Goal: Transaction & Acquisition: Purchase product/service

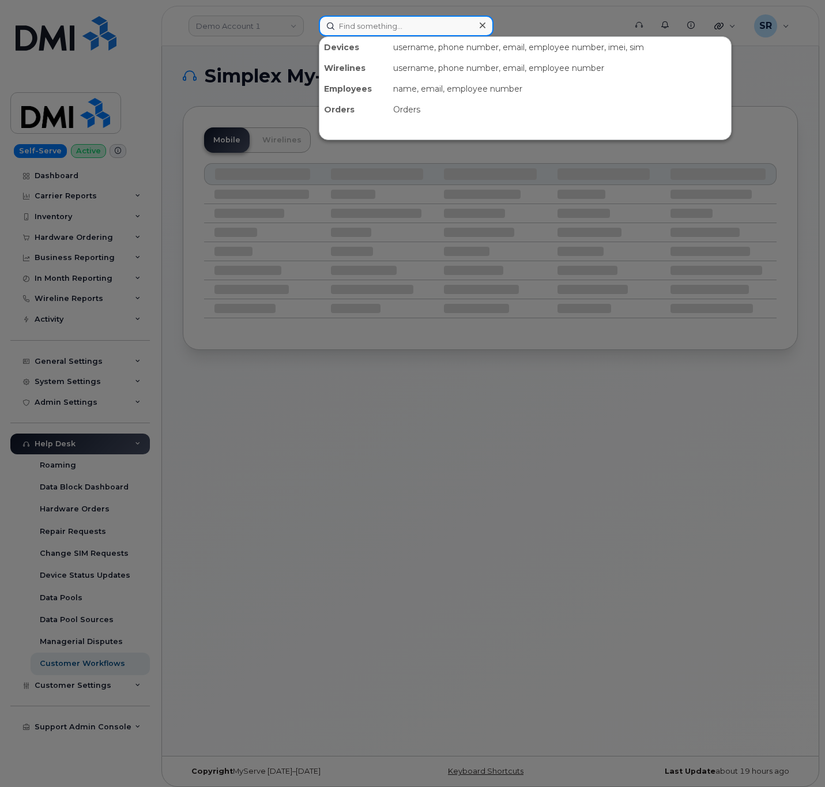
click at [455, 19] on input at bounding box center [406, 26] width 175 height 21
paste input "5137659528"
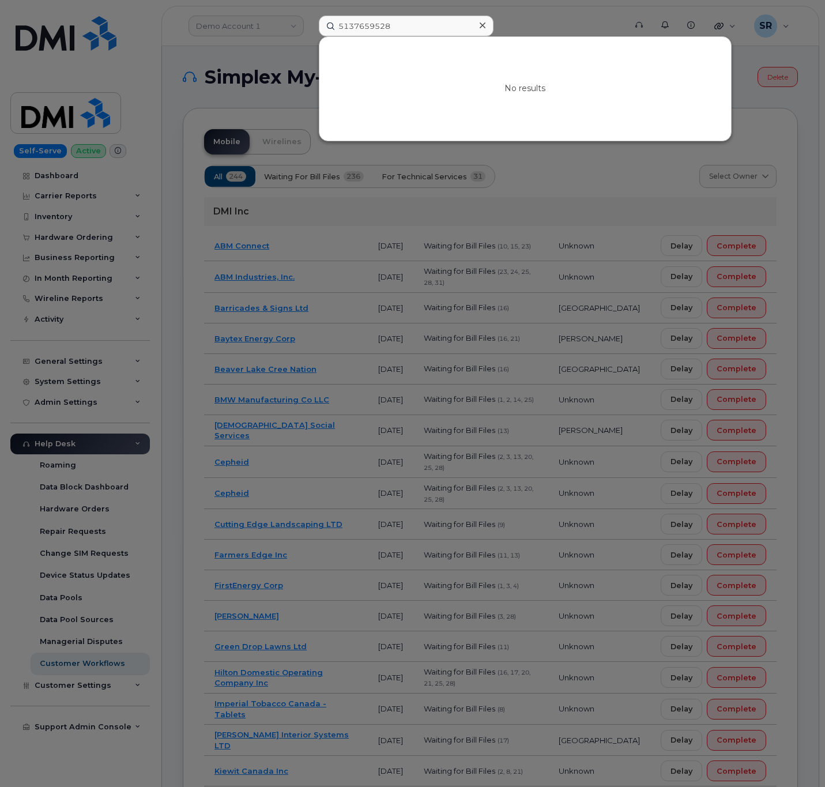
click at [417, 13] on div at bounding box center [412, 393] width 825 height 787
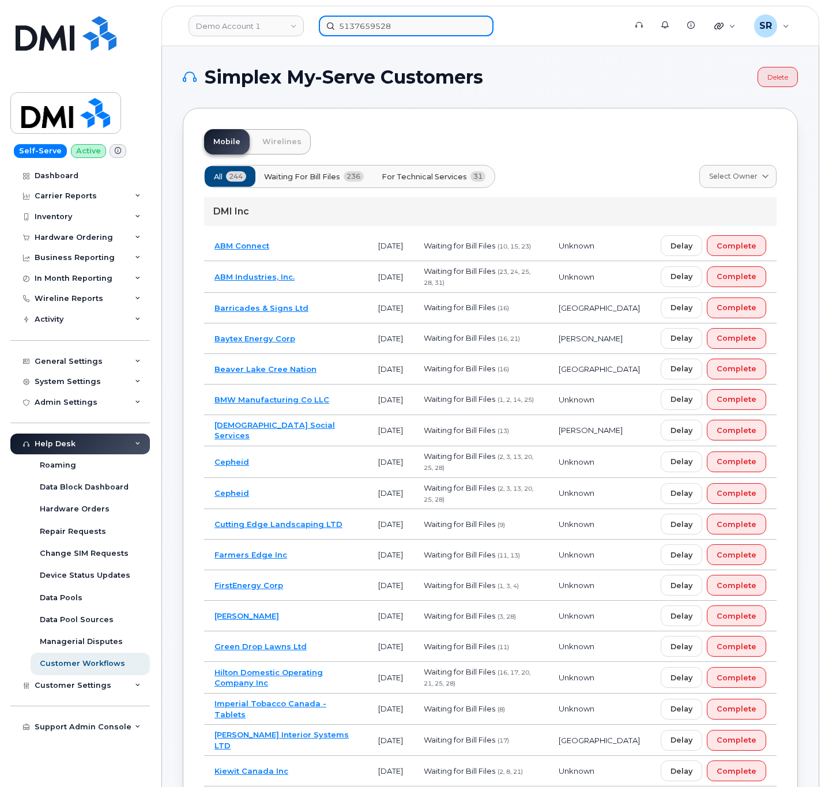
click at [415, 21] on input "5137659528" at bounding box center [406, 26] width 175 height 21
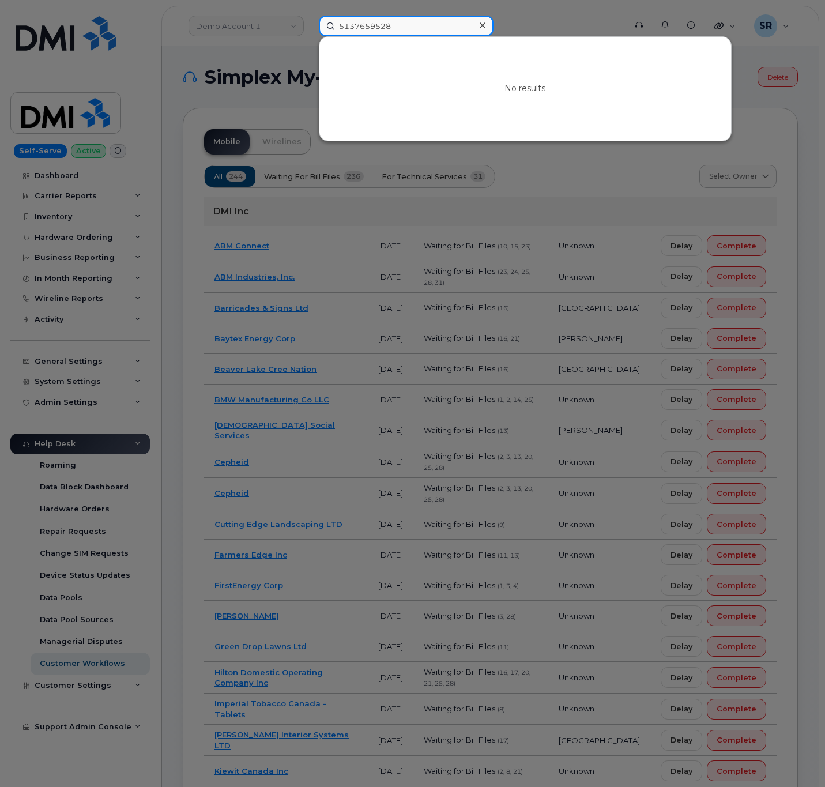
click at [415, 21] on input "5137659528" at bounding box center [406, 26] width 175 height 21
paste input "356330875668783"
click at [341, 20] on input "356330875668783" at bounding box center [406, 26] width 175 height 21
click at [448, 24] on input "356330875668783" at bounding box center [406, 26] width 175 height 21
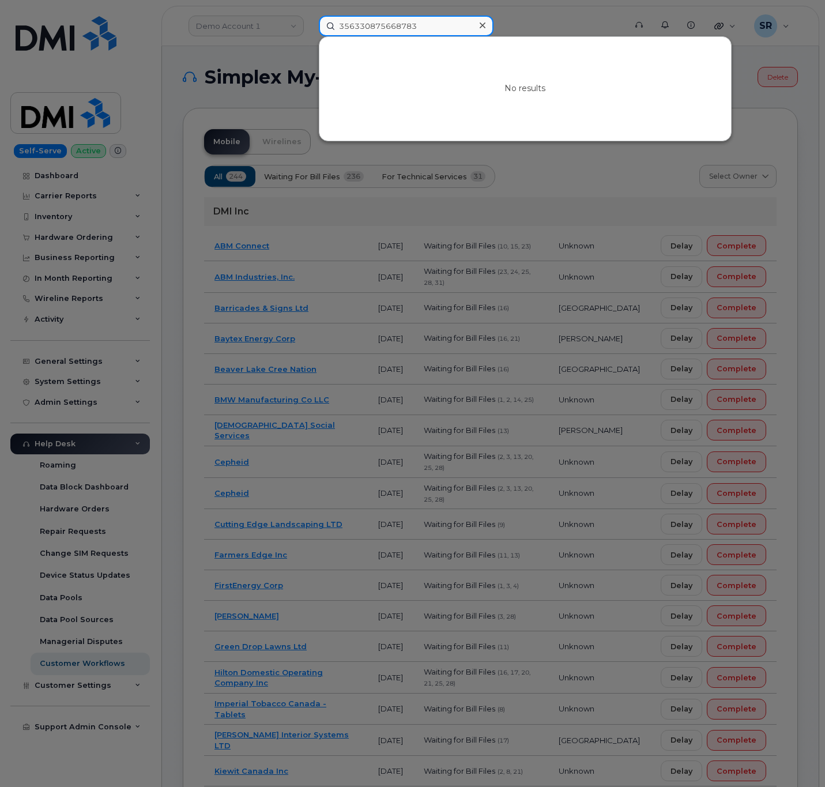
click at [448, 24] on input "356330875668783" at bounding box center [406, 26] width 175 height 21
paste input "Robert.armstrong2@comatsu.com"
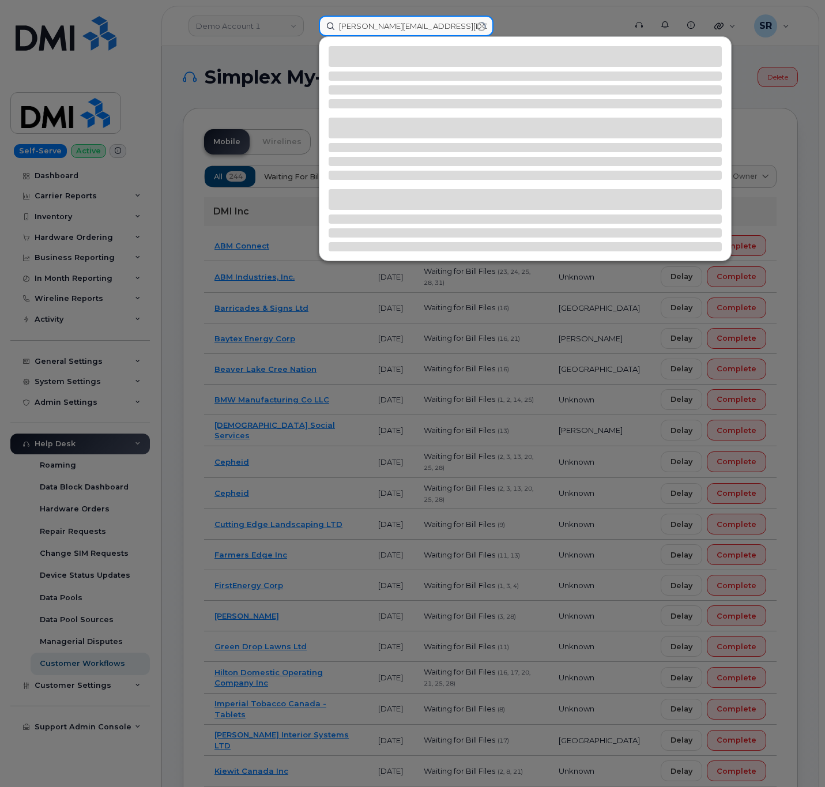
type input "Robert.armstrong2@comatsu.com"
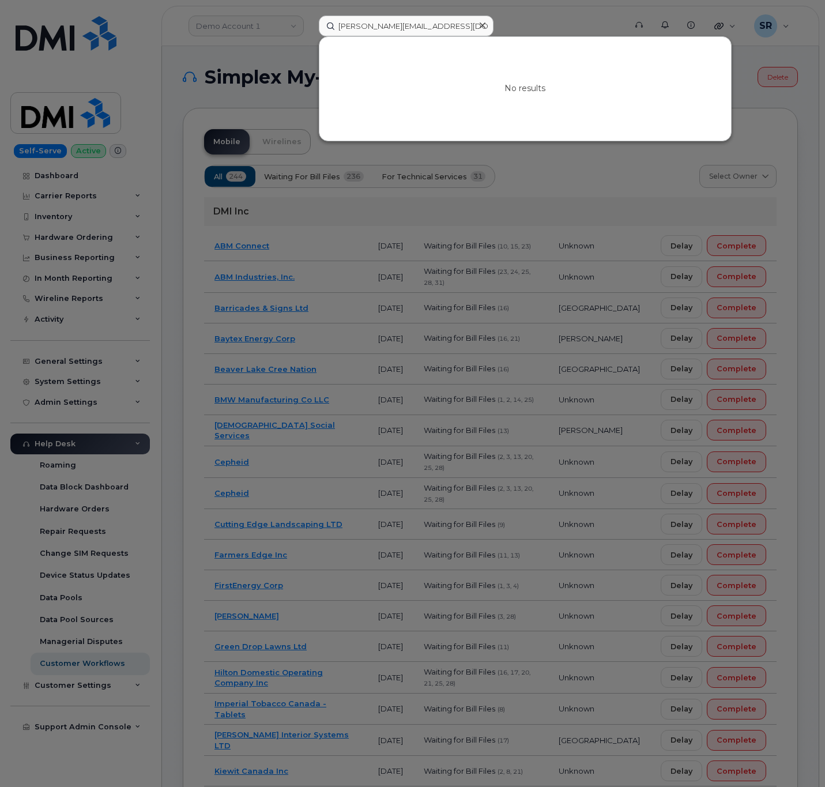
click at [113, 592] on div at bounding box center [412, 393] width 825 height 787
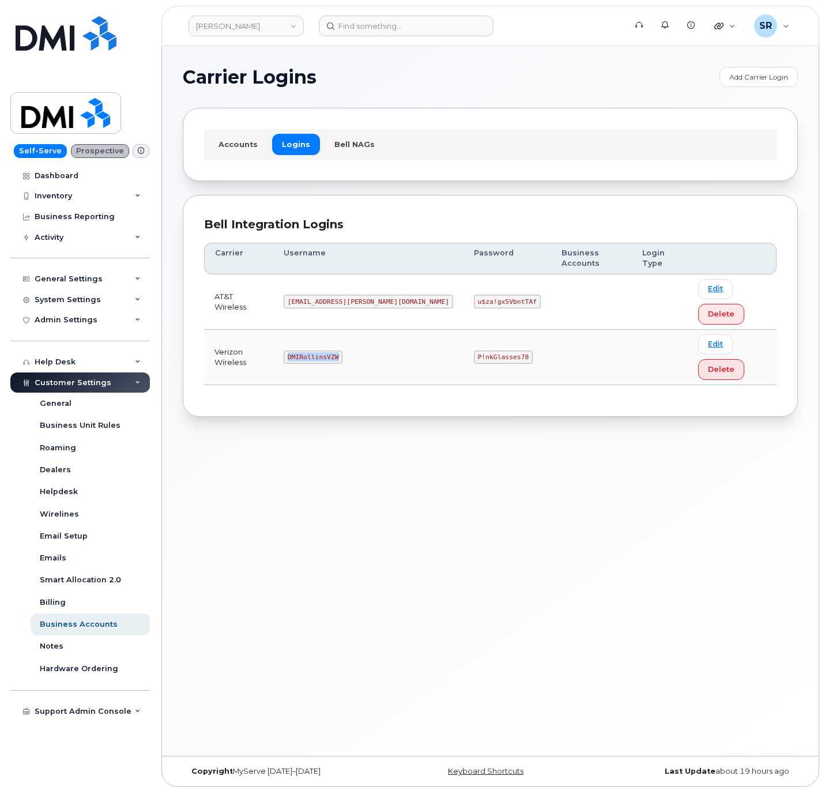
drag, startPoint x: 305, startPoint y: 311, endPoint x: 398, endPoint y: 316, distance: 93.5
click at [398, 330] on td "DMIRollinsVZW" at bounding box center [368, 357] width 190 height 55
copy code "DMIRollinsVZW"
click at [474, 350] on code "P!nkGlasses78" at bounding box center [503, 357] width 59 height 14
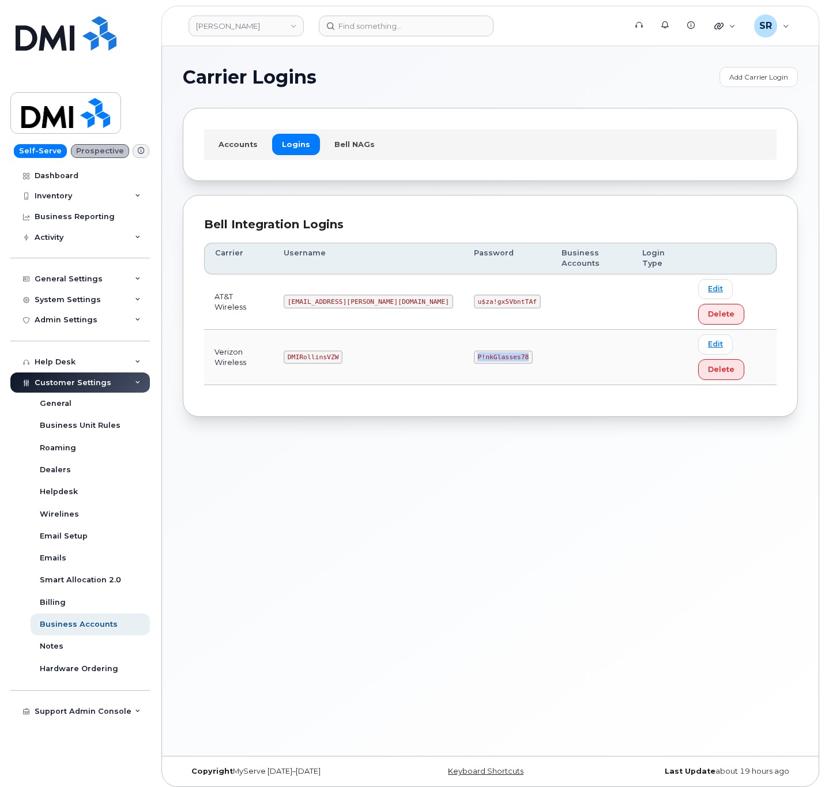
click at [474, 350] on code "P!nkGlasses78" at bounding box center [503, 357] width 59 height 14
copy code "P!nkGlasses78"
click at [542, 415] on div "Carrier Logins Add Carrier Login Accounts Logins Bell NAGs Bell Integration Log…" at bounding box center [490, 401] width 657 height 710
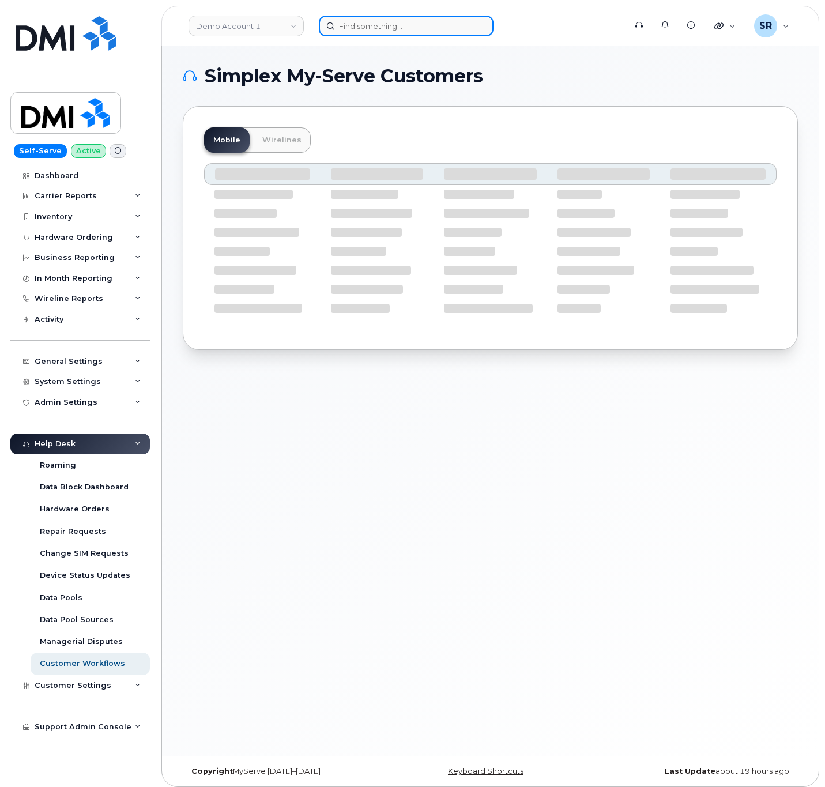
click at [394, 28] on input at bounding box center [406, 26] width 175 height 21
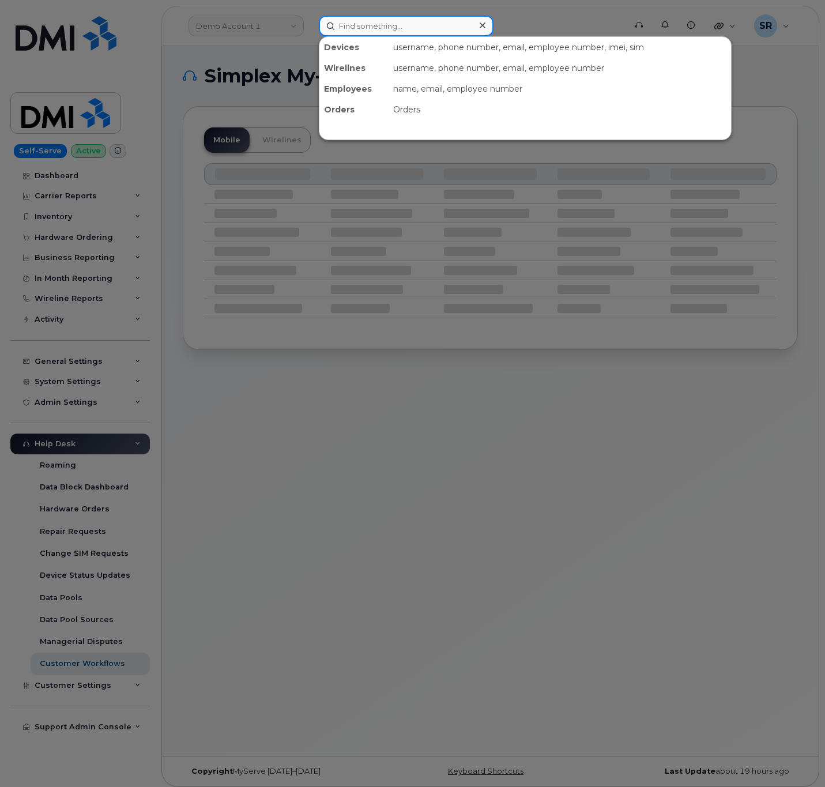
paste input "[PERSON_NAME]"
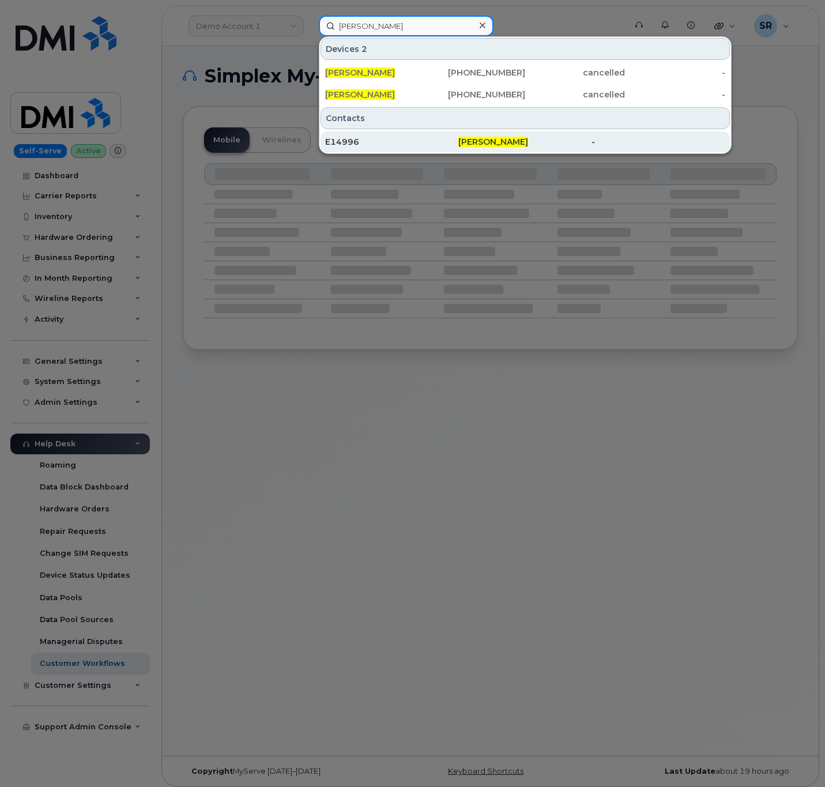
type input "[PERSON_NAME]"
click at [416, 145] on div "E14996" at bounding box center [391, 142] width 133 height 12
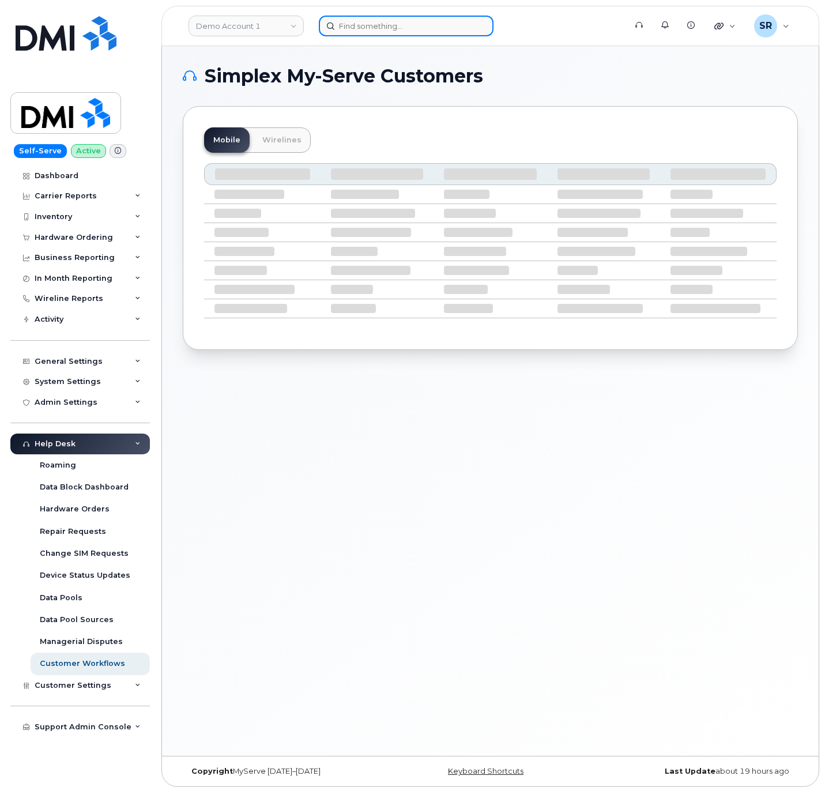
click at [388, 32] on input at bounding box center [406, 26] width 175 height 21
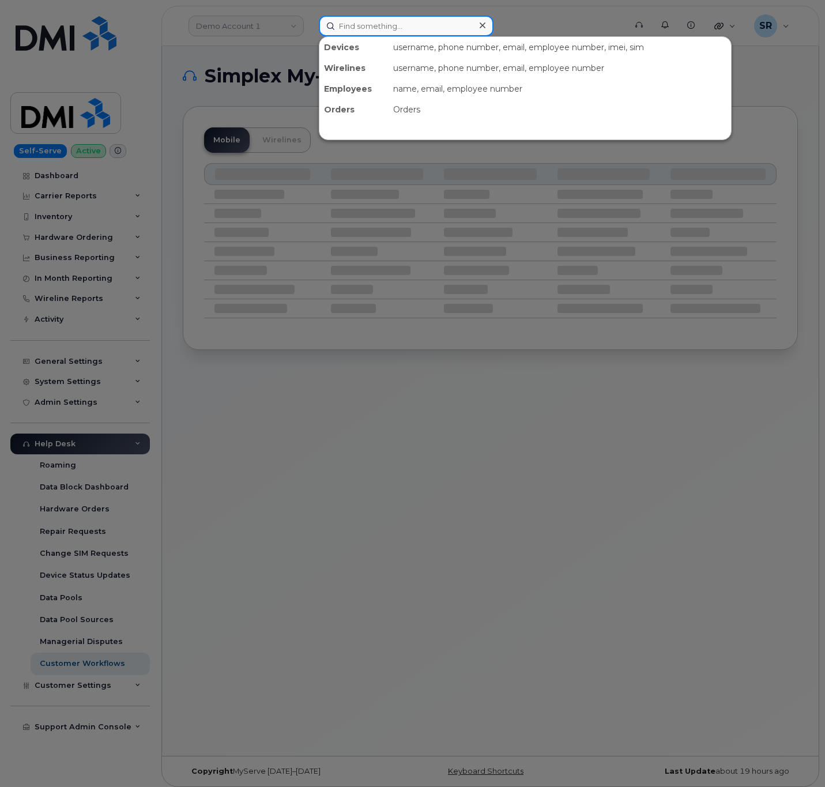
paste input "Q631749"
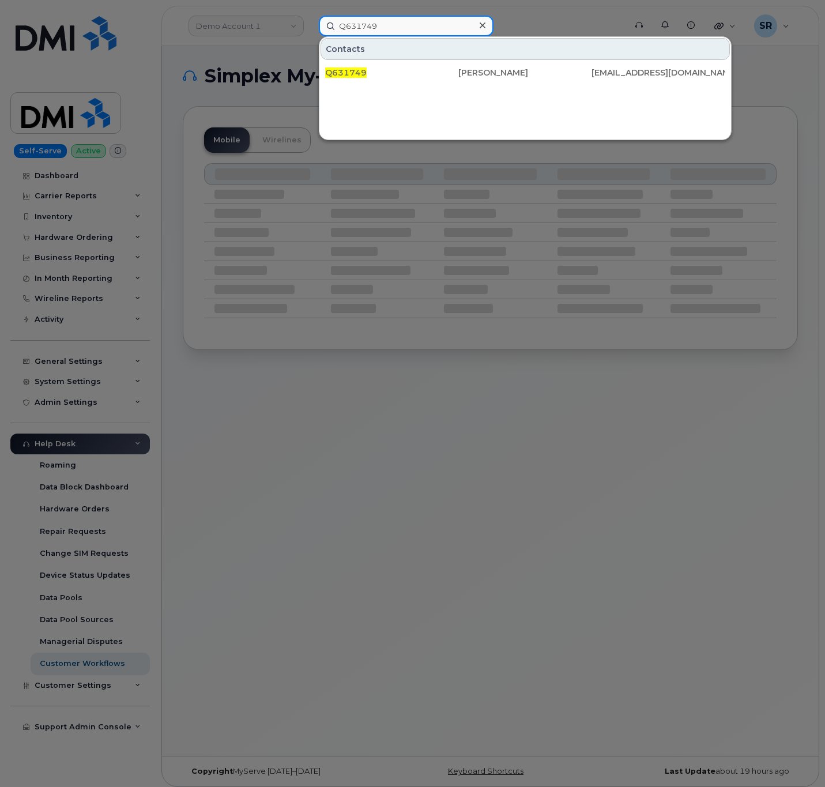
type input "Q631749"
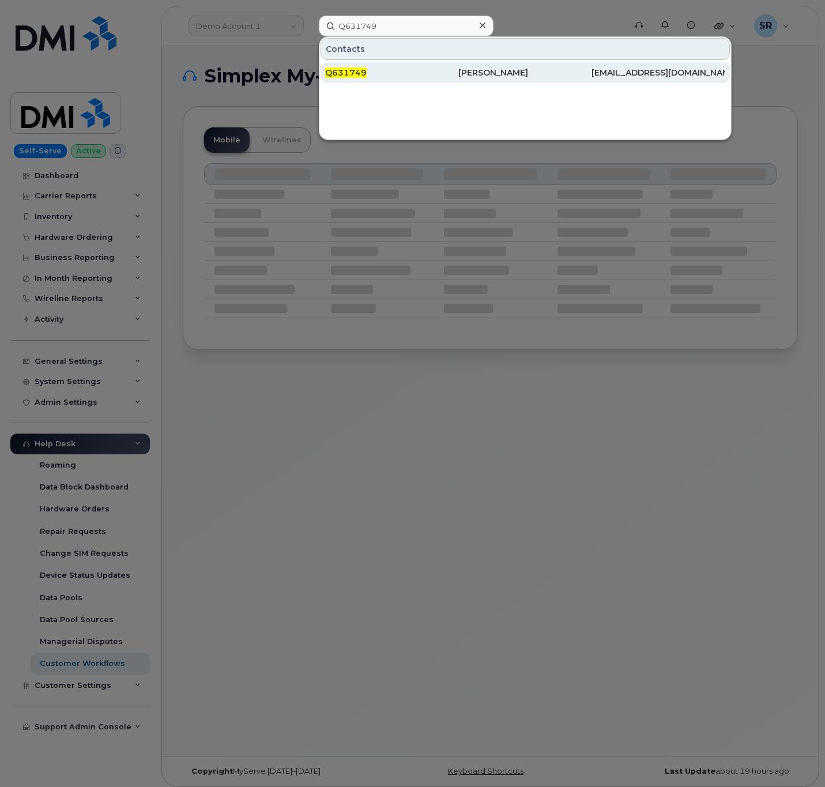
click at [424, 70] on div "Q631749" at bounding box center [391, 73] width 133 height 12
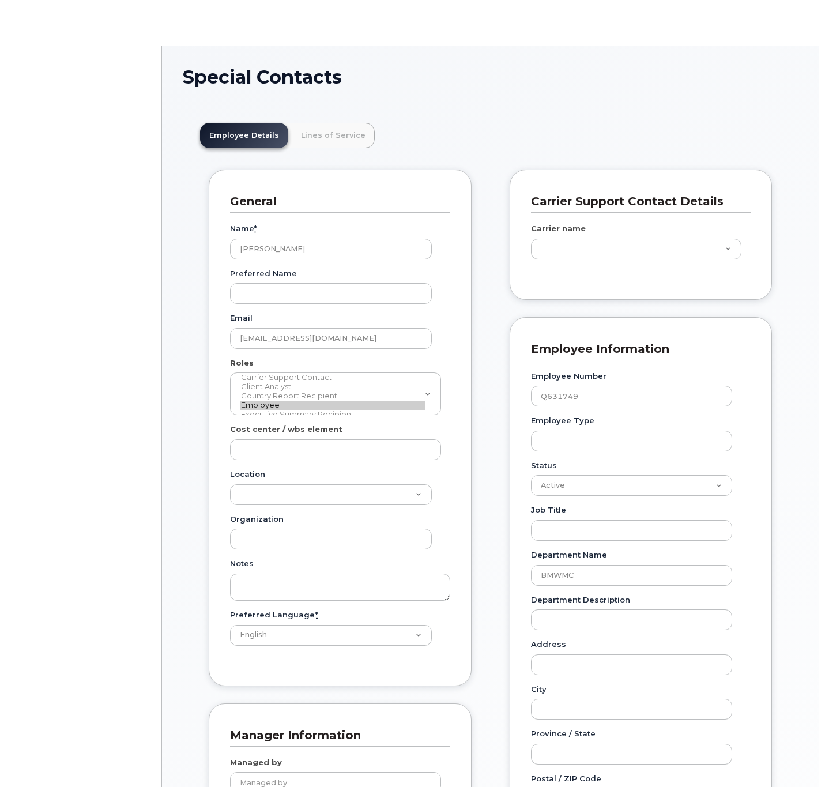
scroll to position [35, 0]
type input "22644574"
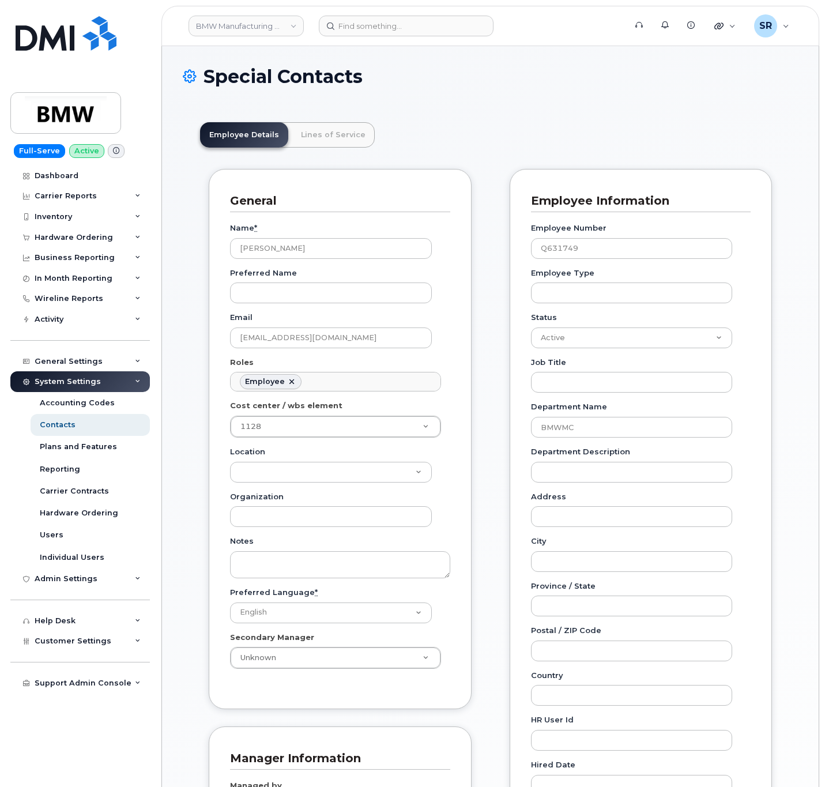
scroll to position [0, 0]
click at [618, 250] on input "Q631749" at bounding box center [632, 249] width 202 height 21
drag, startPoint x: 626, startPoint y: 244, endPoint x: 435, endPoint y: 263, distance: 192.4
click at [435, 263] on div "General Name * Juergen Weckermann Preferred Name Email juergen.a.weckermann@bmw…" at bounding box center [490, 542] width 580 height 747
click at [617, 250] on input "Q631749" at bounding box center [632, 249] width 202 height 21
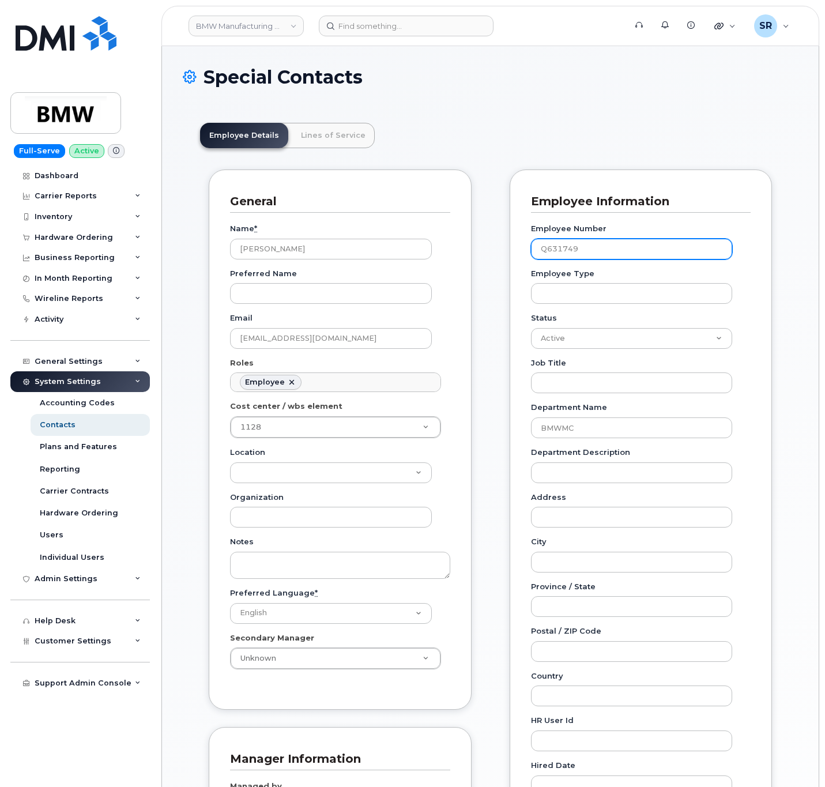
click at [617, 250] on input "Q631749" at bounding box center [632, 249] width 202 height 21
paste input "QTB6248"
type input "QTB6248"
click at [794, 343] on div "Employee Details Lines of Service General Name * Juergen Weckermann Preferred N…" at bounding box center [490, 620] width 615 height 1031
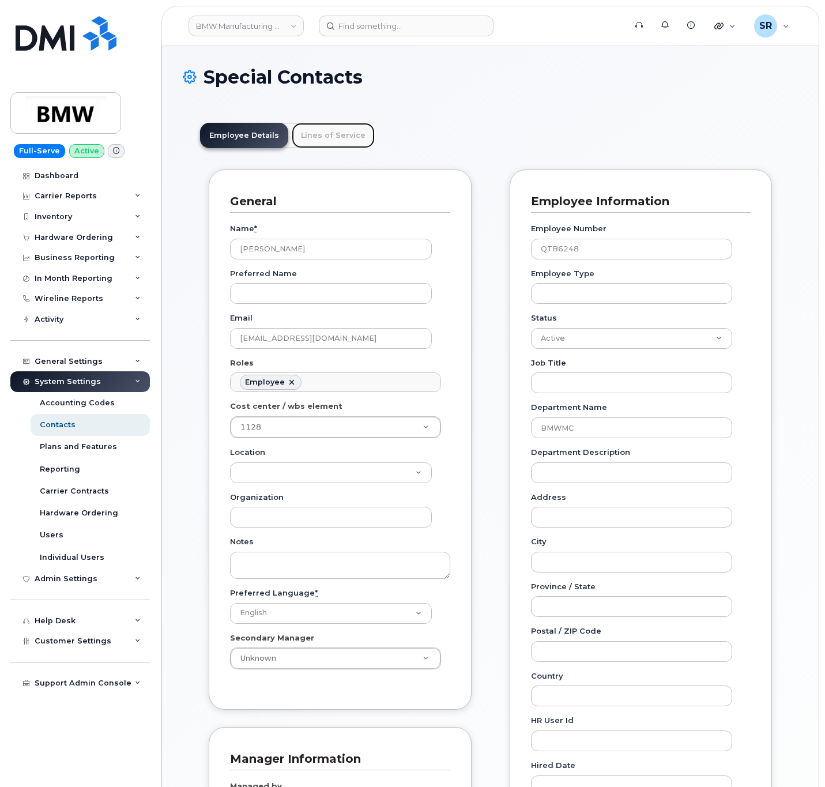
click at [343, 127] on link "Lines of Service" at bounding box center [333, 135] width 83 height 25
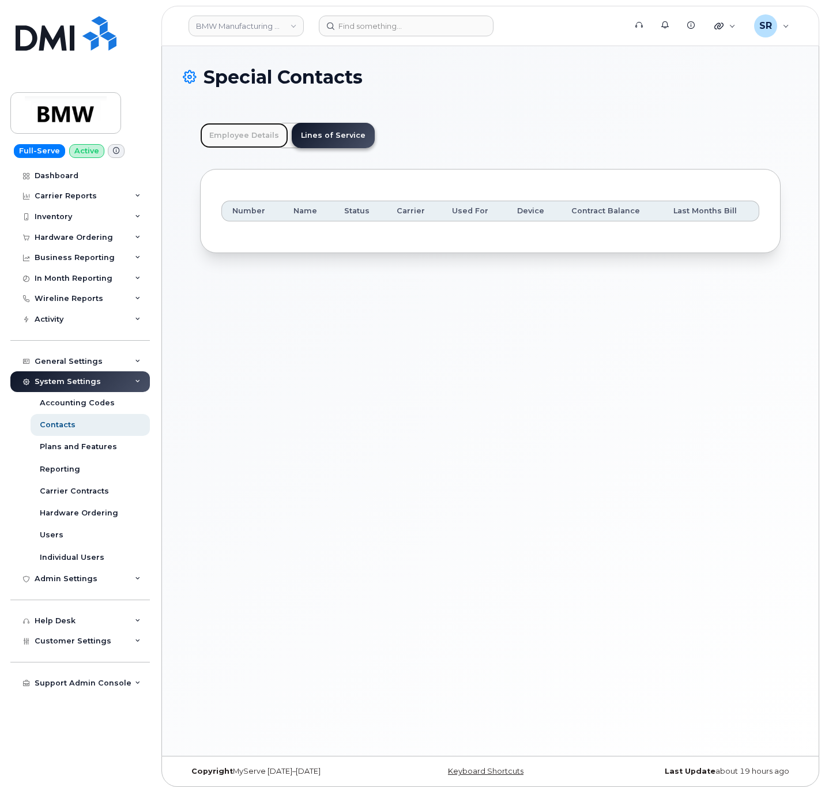
click at [242, 134] on link "Employee Details" at bounding box center [244, 135] width 88 height 25
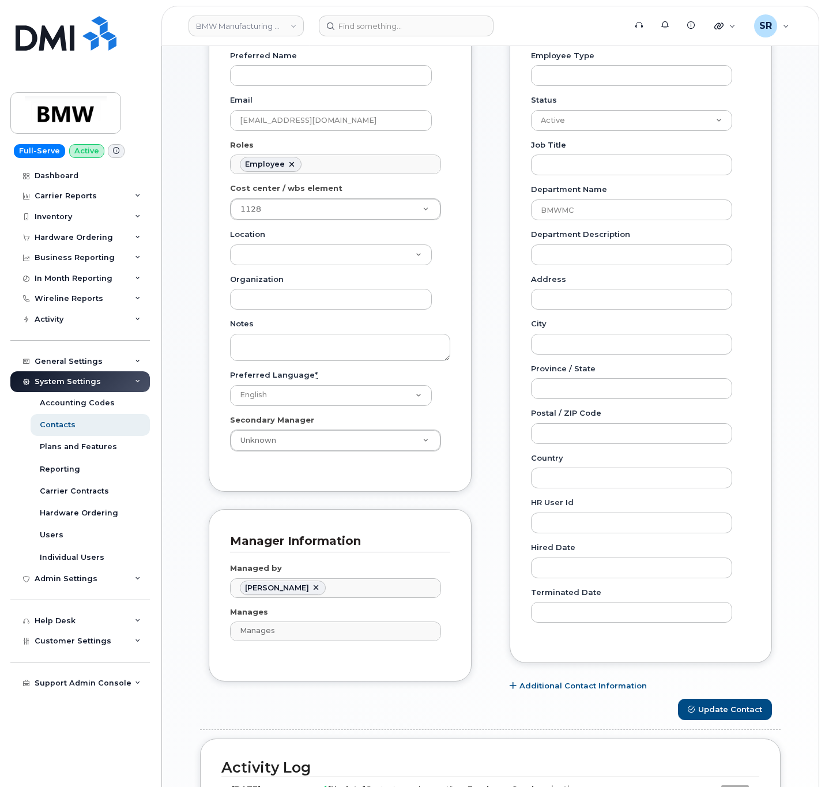
scroll to position [346, 0]
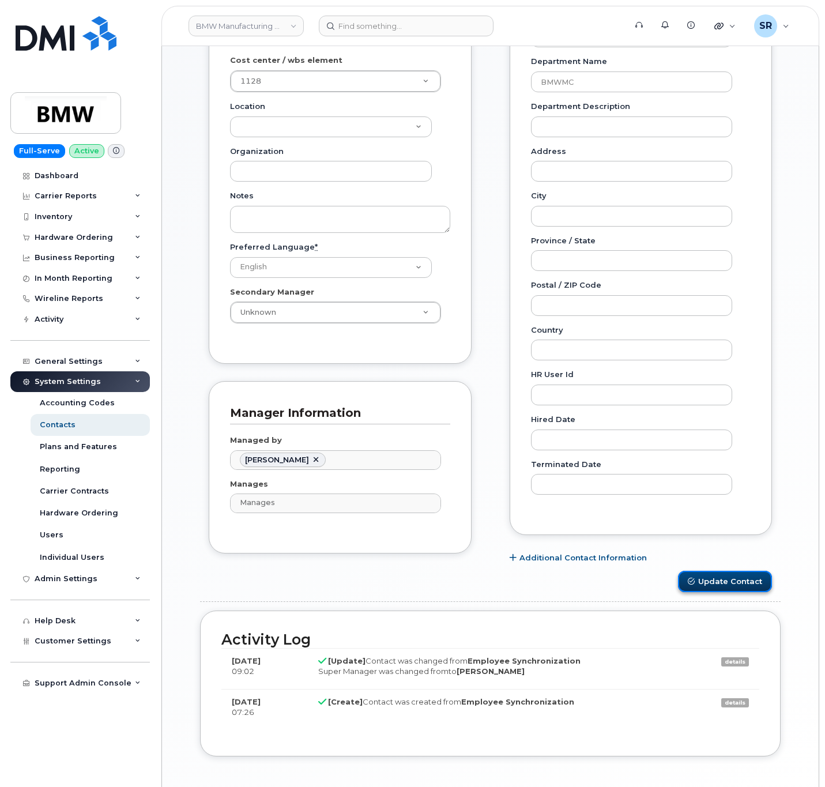
click at [738, 592] on button "Update Contact" at bounding box center [725, 581] width 94 height 21
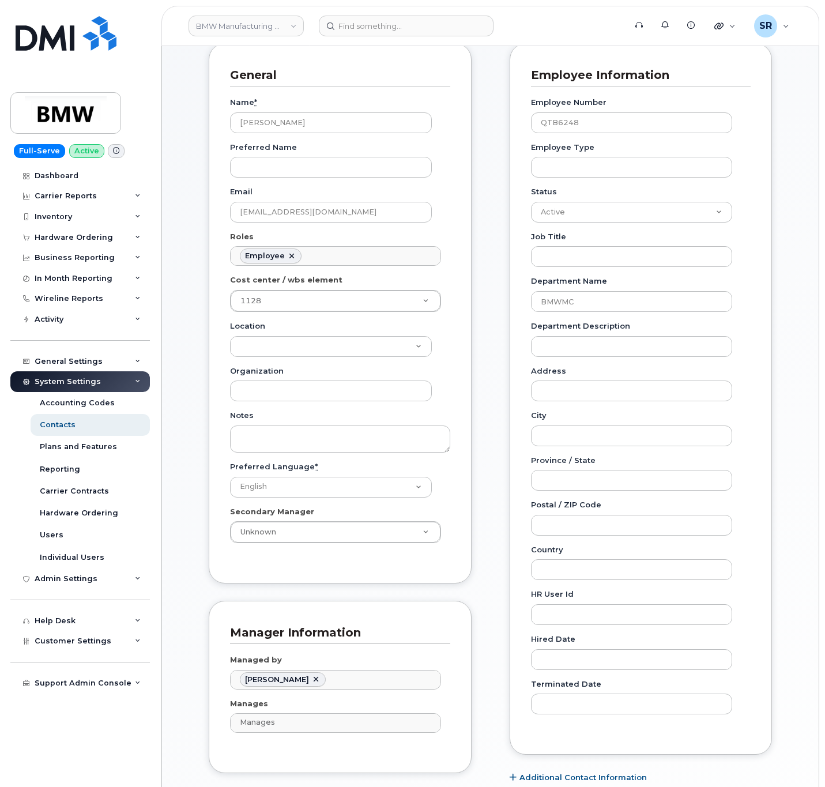
scroll to position [0, 0]
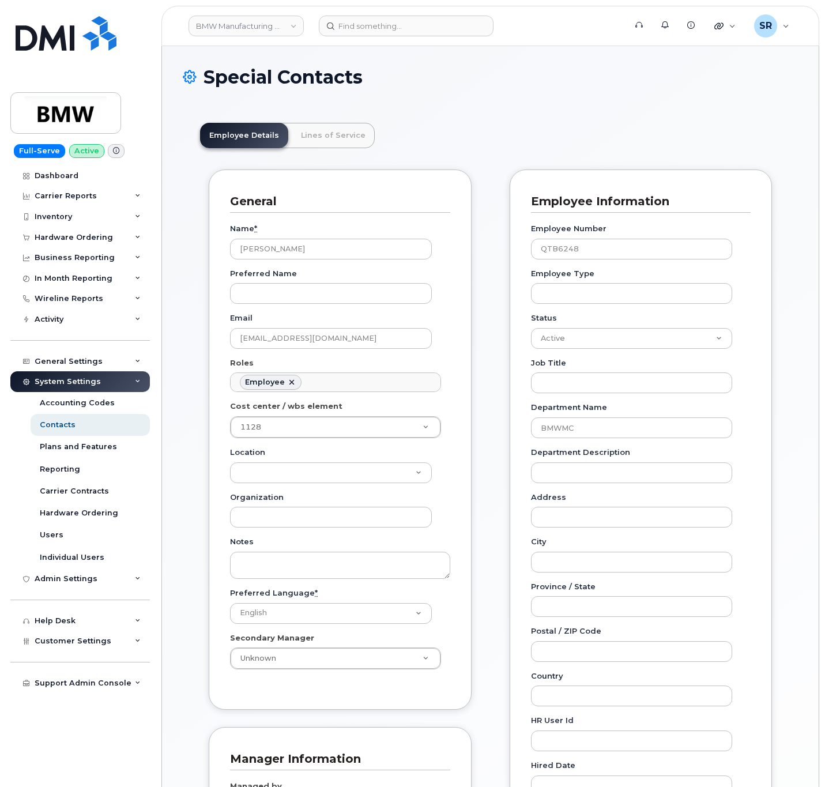
scroll to position [64, 0]
click at [353, 28] on input at bounding box center [406, 26] width 175 height 21
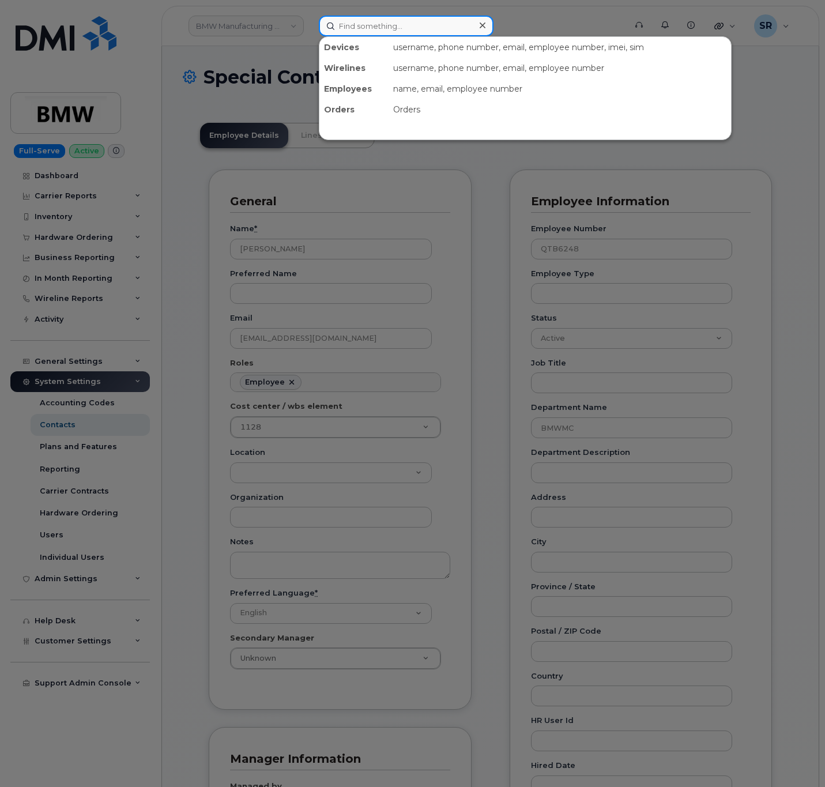
paste input "8642750470"
type input "8642750470"
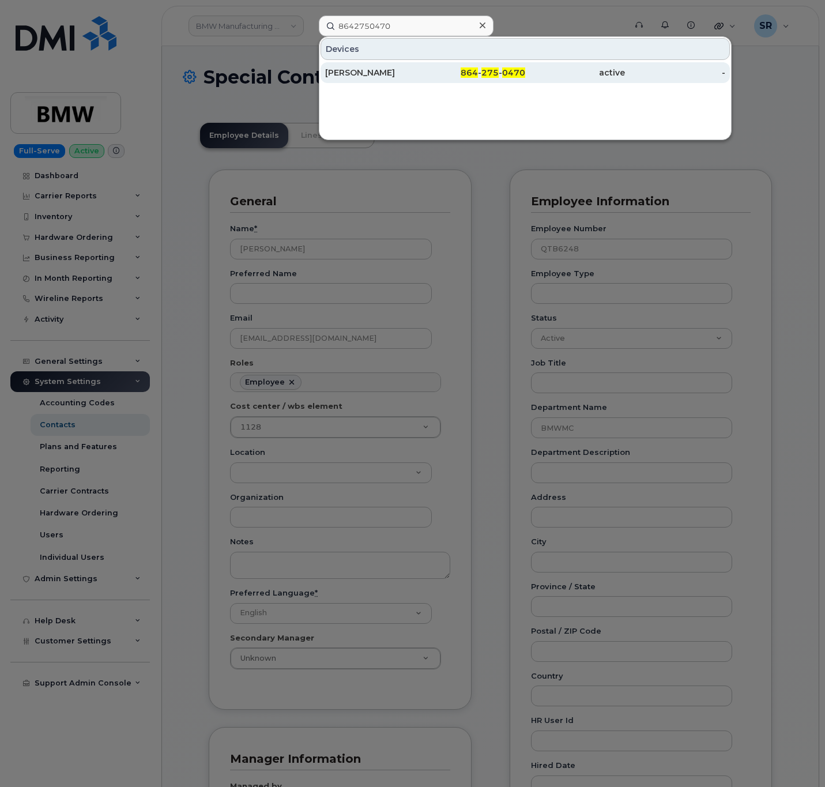
click at [380, 75] on div "[PERSON_NAME]" at bounding box center [375, 73] width 100 height 12
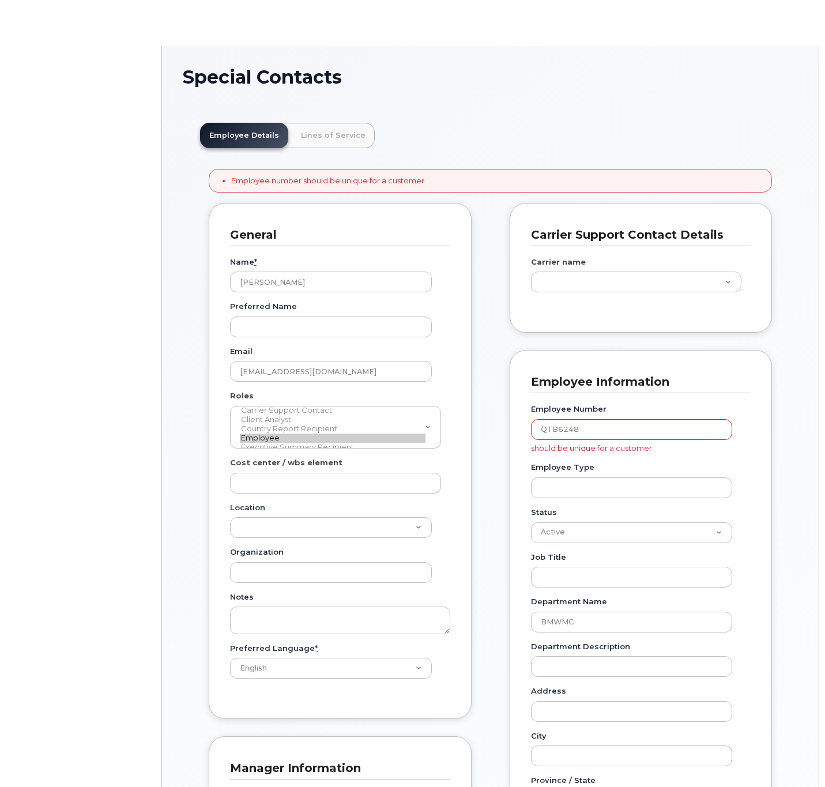
type input "22644574"
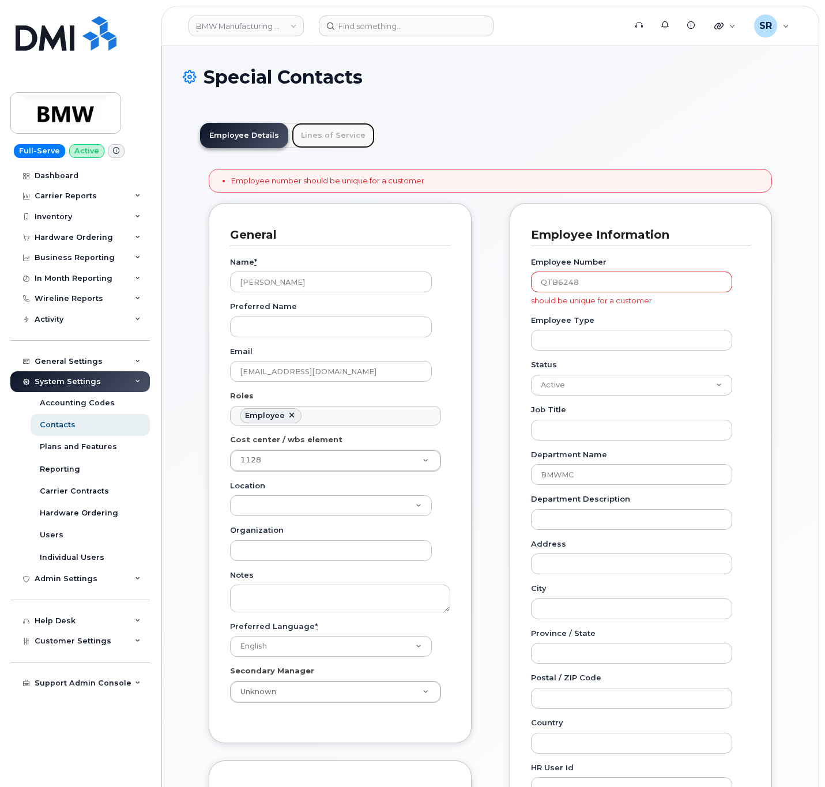
click at [335, 145] on link "Lines of Service" at bounding box center [333, 135] width 83 height 25
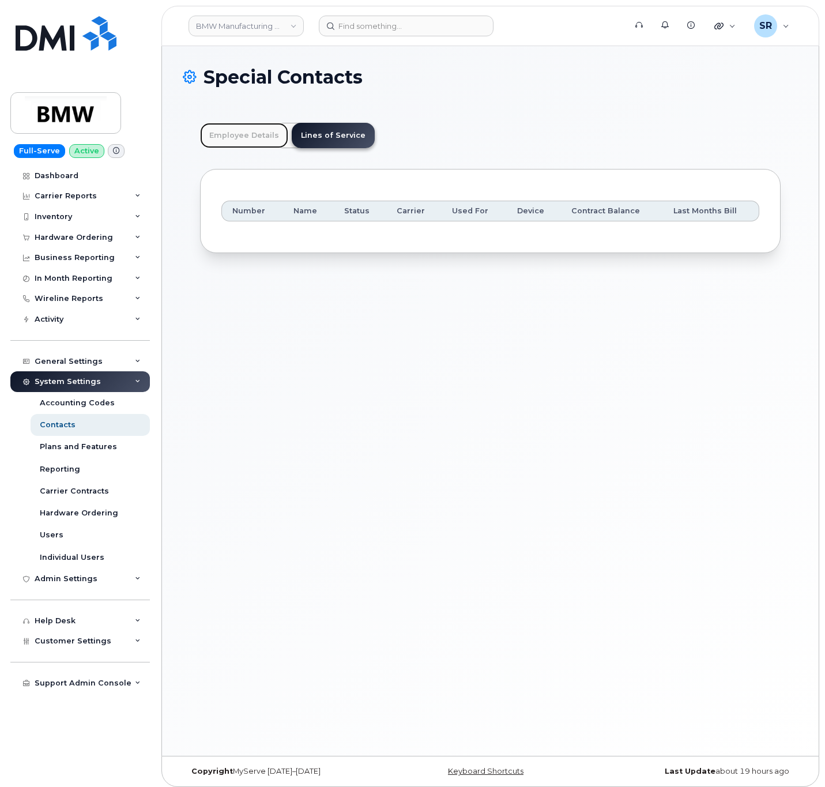
click at [262, 135] on link "Employee Details" at bounding box center [244, 135] width 88 height 25
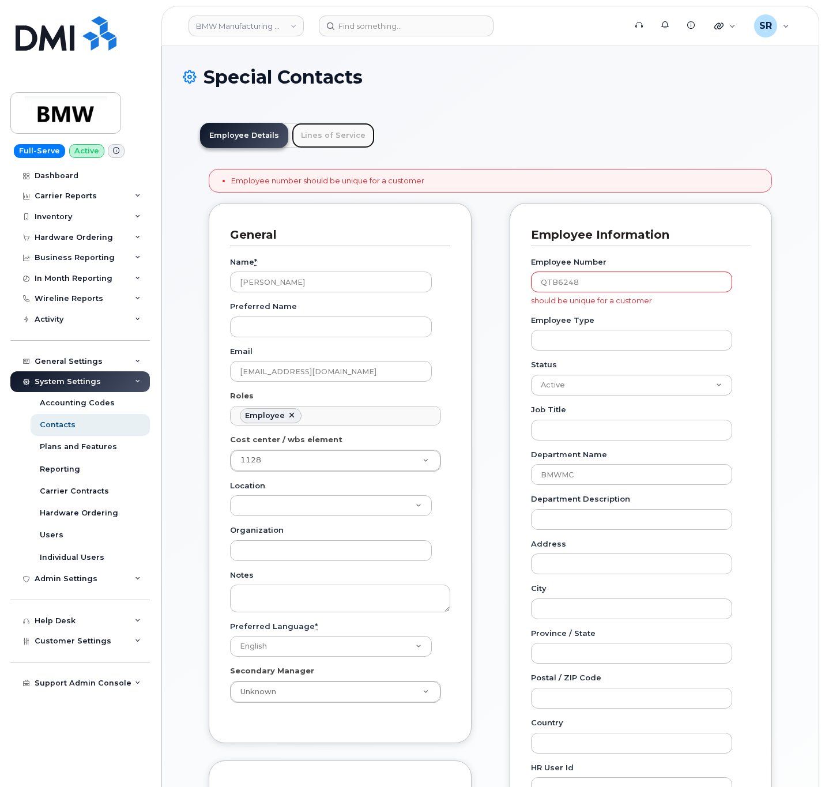
click at [341, 125] on link "Lines of Service" at bounding box center [333, 135] width 83 height 25
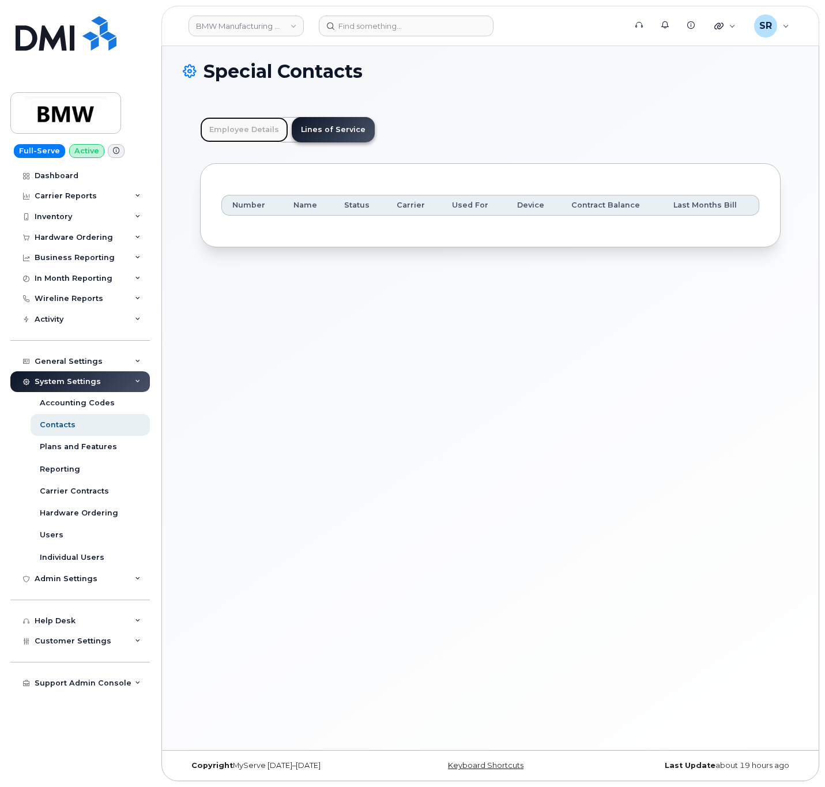
click at [243, 120] on link "Employee Details" at bounding box center [244, 129] width 88 height 25
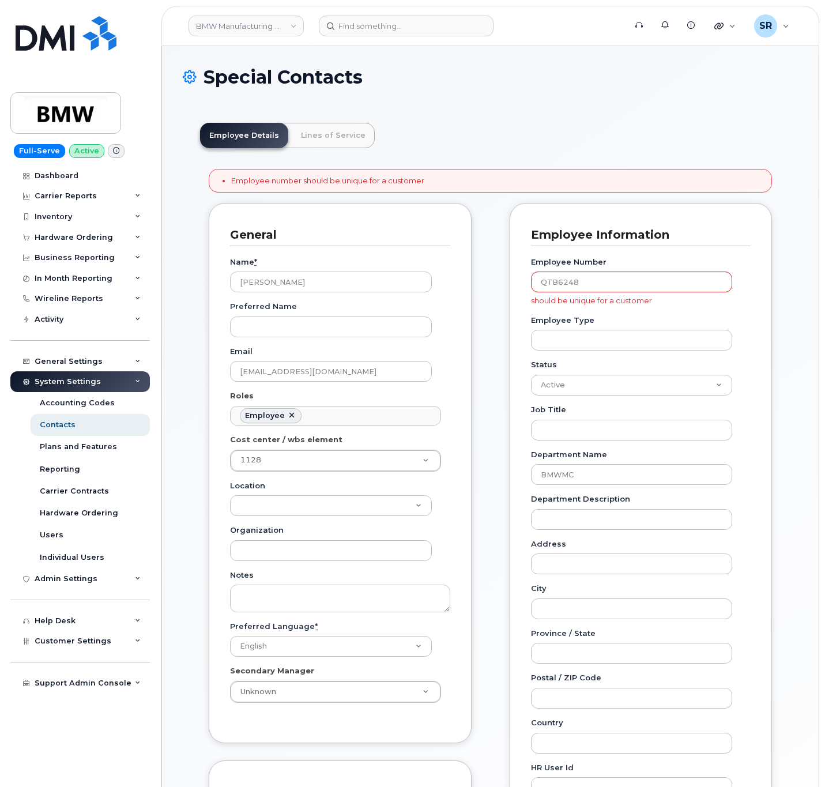
click at [597, 273] on div "Employee Number QTB6248 should be unique for a customer" at bounding box center [636, 282] width 211 height 50
click at [595, 284] on input "QTB6248" at bounding box center [632, 282] width 202 height 21
click at [616, 104] on div "Special Contacts" at bounding box center [490, 86] width 615 height 39
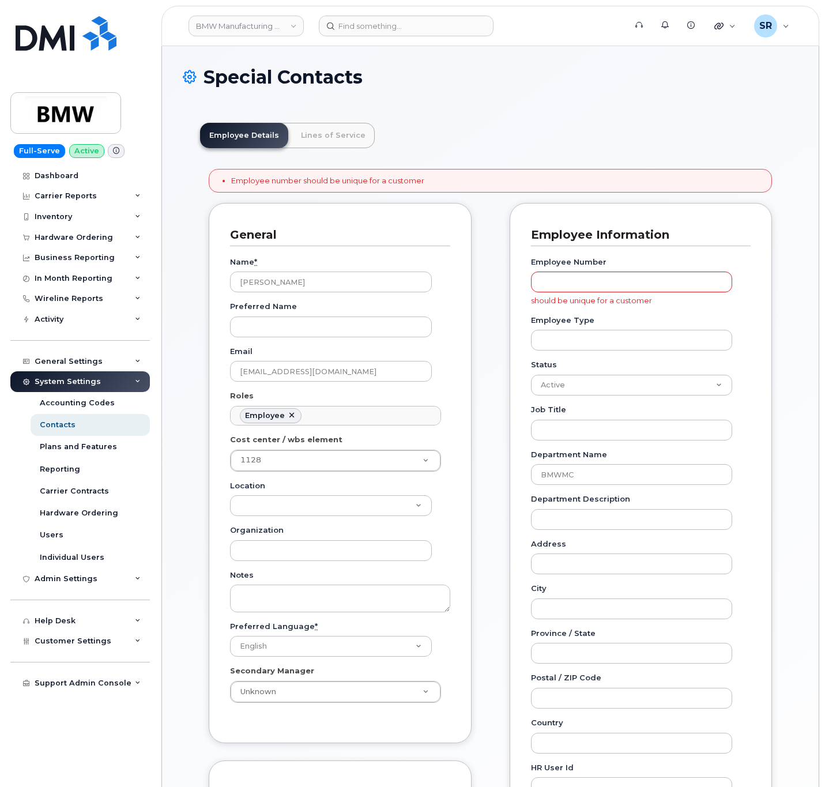
click at [597, 263] on label "Employee Number" at bounding box center [569, 262] width 76 height 11
click at [597, 272] on input "Employee Number" at bounding box center [632, 282] width 202 height 21
click at [598, 267] on label "Employee Number" at bounding box center [569, 262] width 76 height 11
click at [598, 272] on input "Employee Number" at bounding box center [632, 282] width 202 height 21
paste input "Q631749"
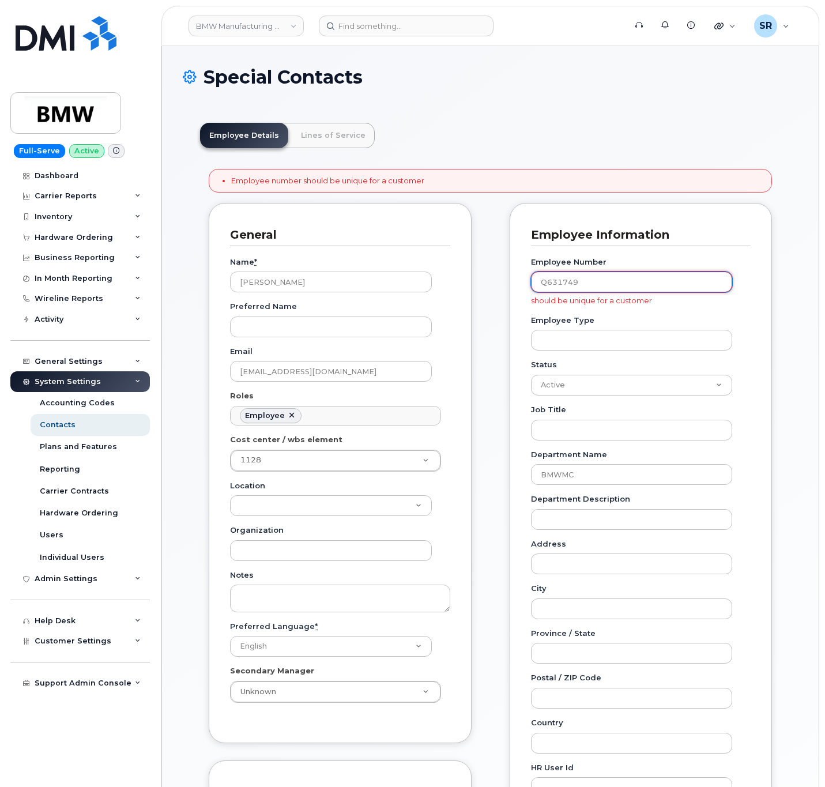
type input "Q631749"
click at [351, 140] on link "Lines of Service" at bounding box center [333, 135] width 83 height 25
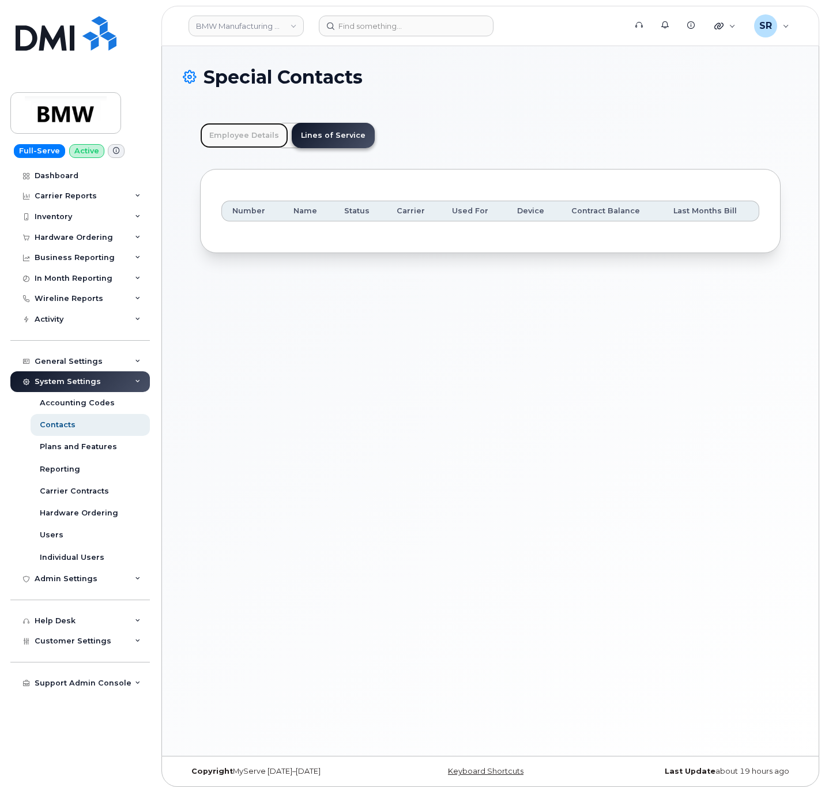
click at [268, 130] on link "Employee Details" at bounding box center [244, 135] width 88 height 25
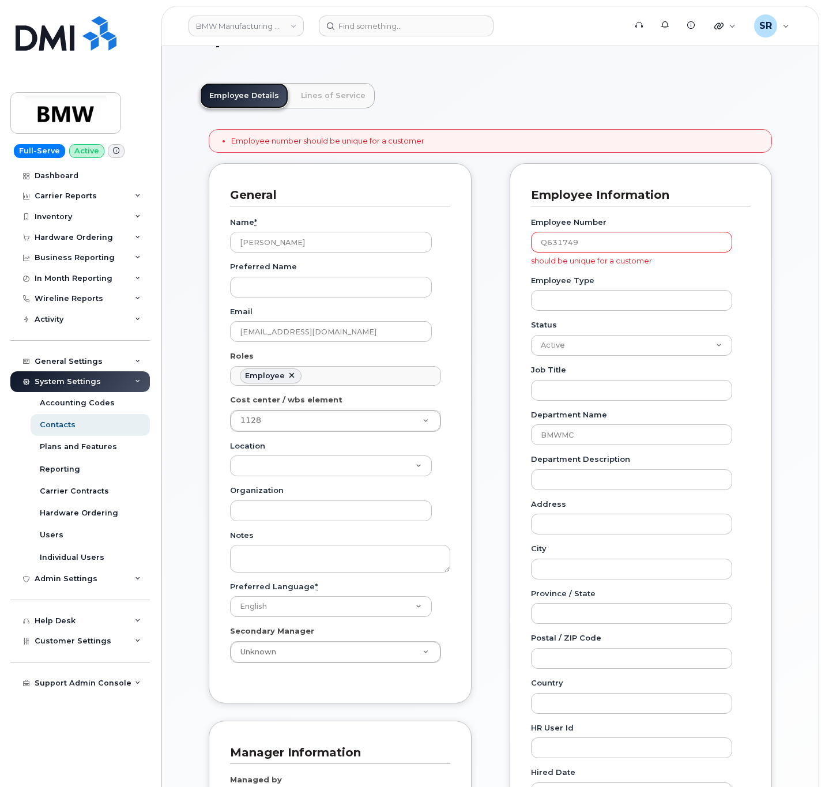
scroll to position [19, 0]
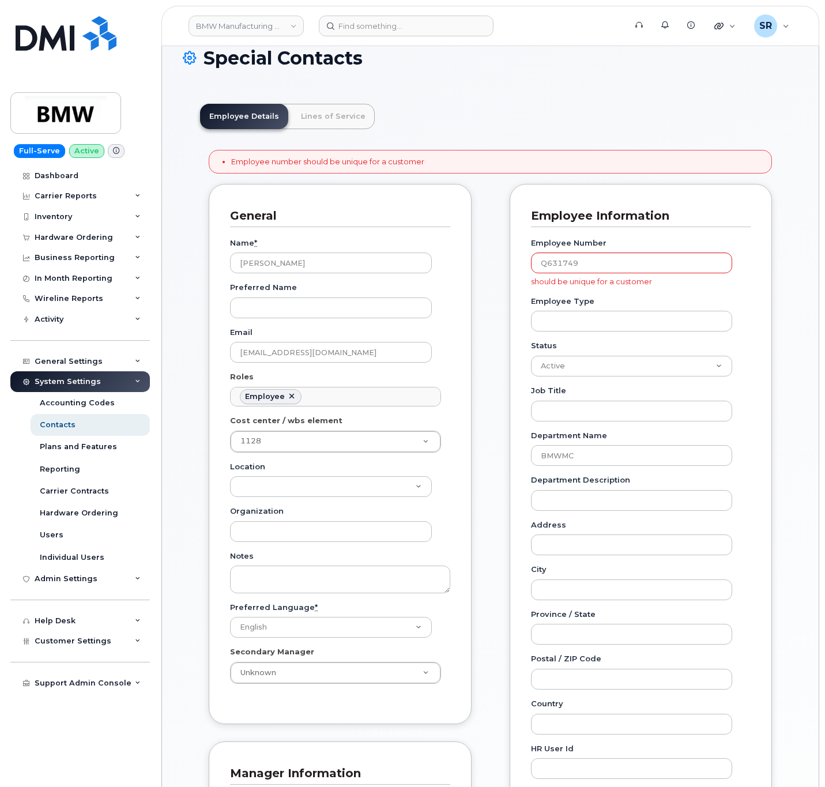
click at [493, 409] on div "General Name * Juergen Weckermann Preferred Name Email juergen.a.weckermann@bmw…" at bounding box center [490, 560] width 580 height 753
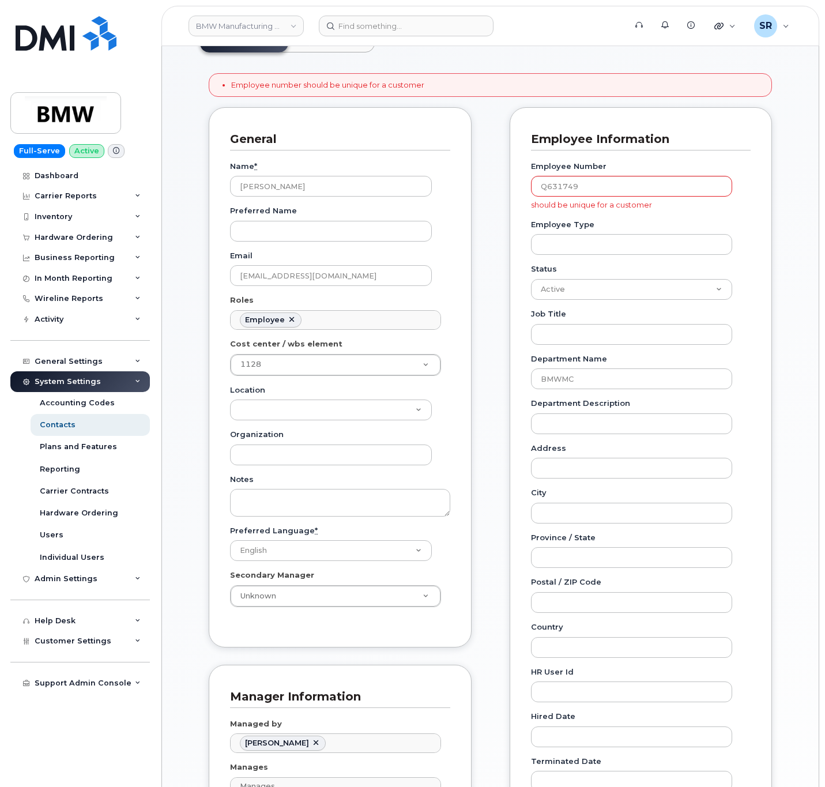
scroll to position [0, 0]
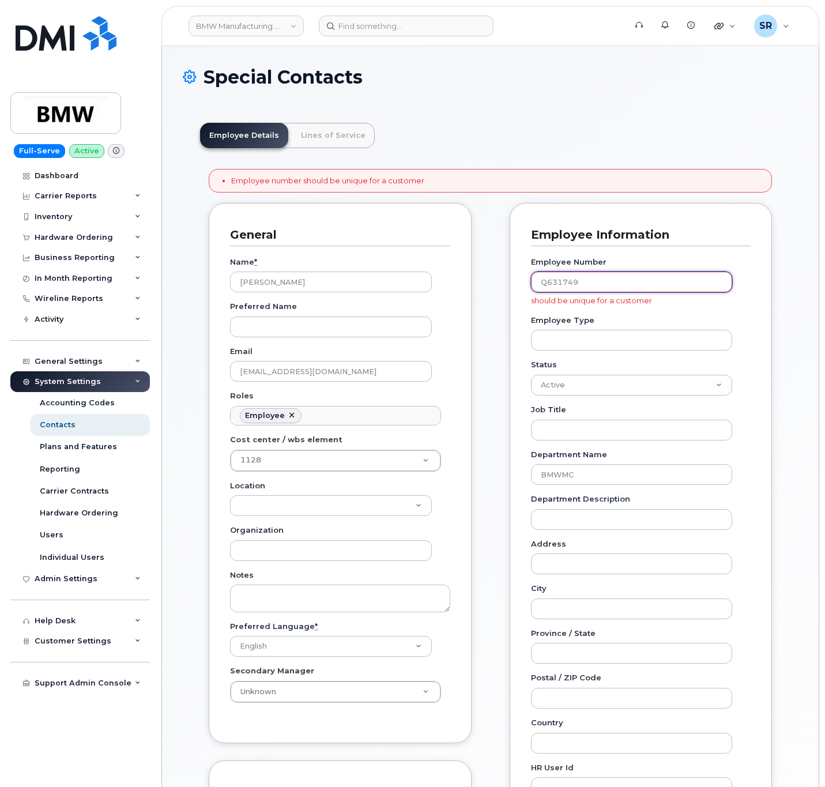
drag, startPoint x: 625, startPoint y: 288, endPoint x: 500, endPoint y: 291, distance: 124.5
click at [501, 291] on div "Carrier Support Contact Details Carrier name Carrier name Carrier name Internat…" at bounding box center [641, 579] width 280 height 753
click at [579, 292] on input "Employee Number" at bounding box center [632, 282] width 202 height 21
paste input "QTB6248"
type input "QTB6248"
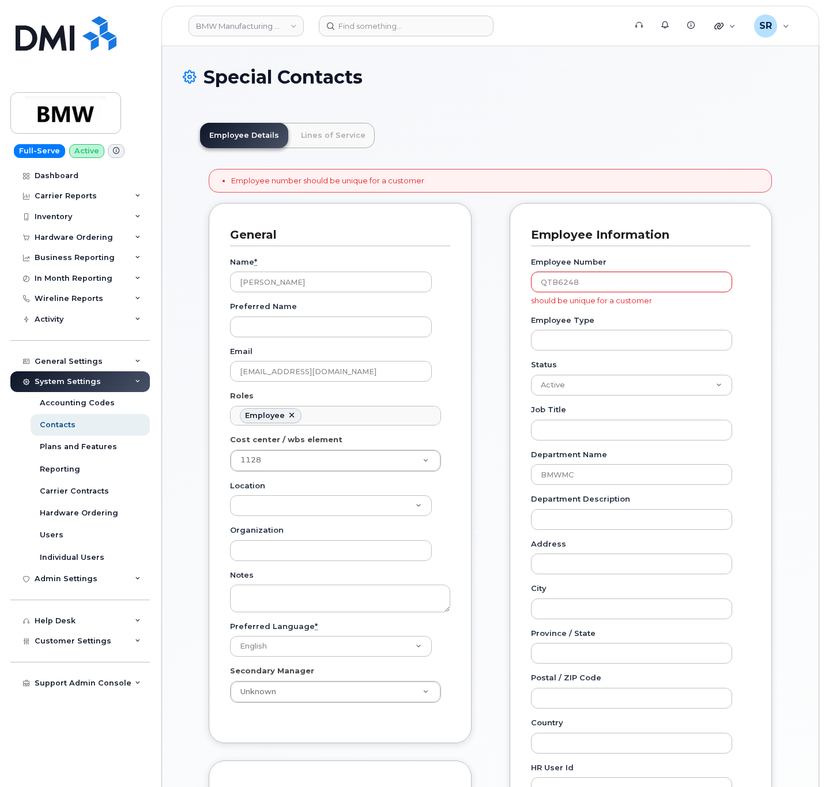
click at [733, 265] on div "Employee Number QTB6248 should be unique for a customer" at bounding box center [636, 282] width 211 height 50
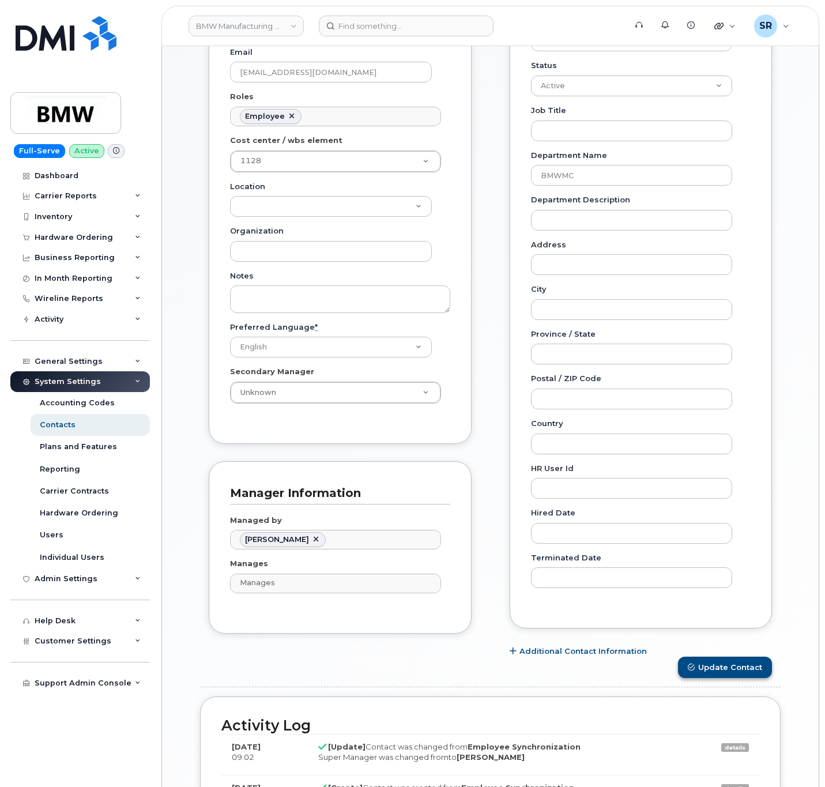
scroll to position [432, 0]
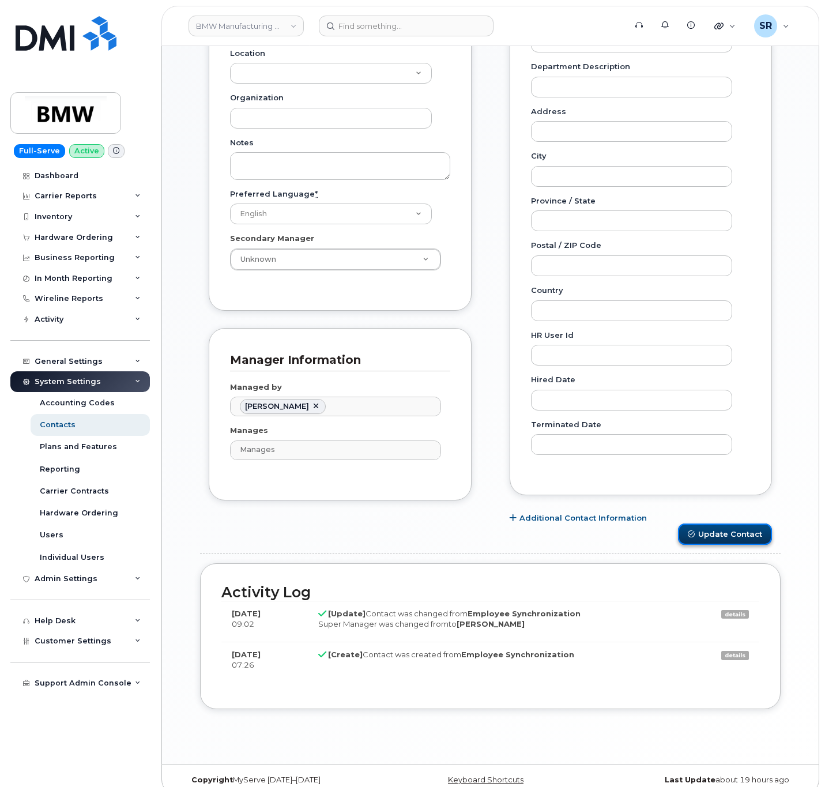
click at [715, 529] on button "Update Contact" at bounding box center [725, 533] width 94 height 21
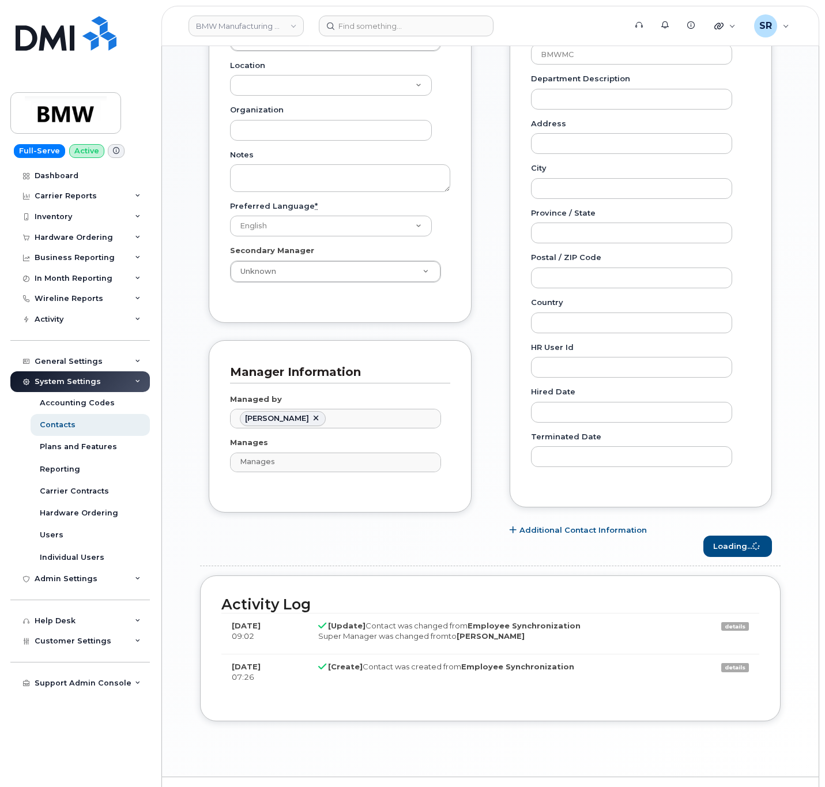
scroll to position [0, 0]
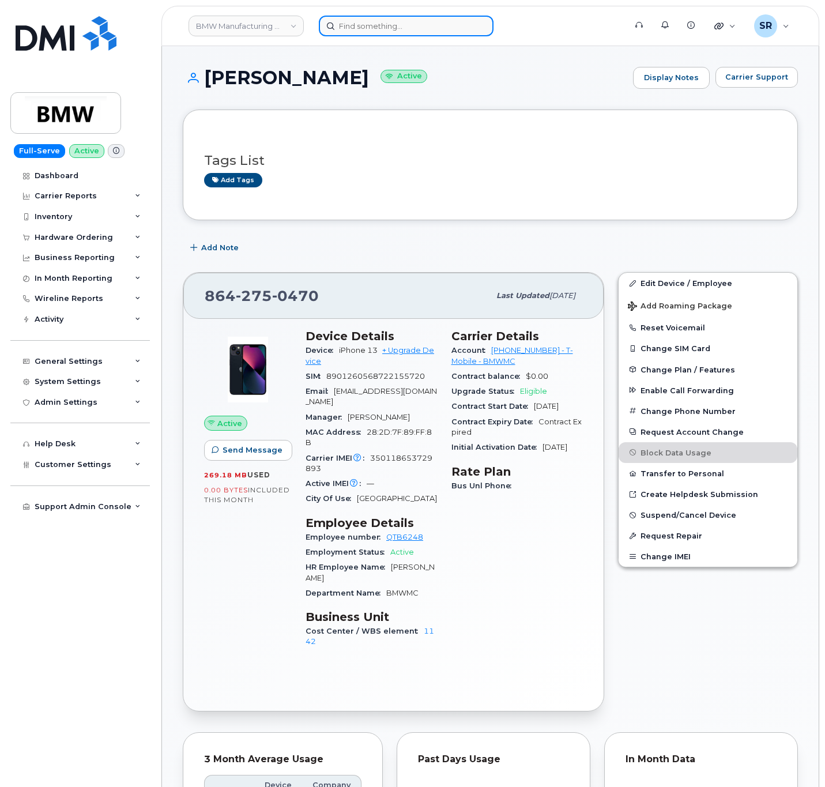
click at [419, 27] on input at bounding box center [406, 26] width 175 height 21
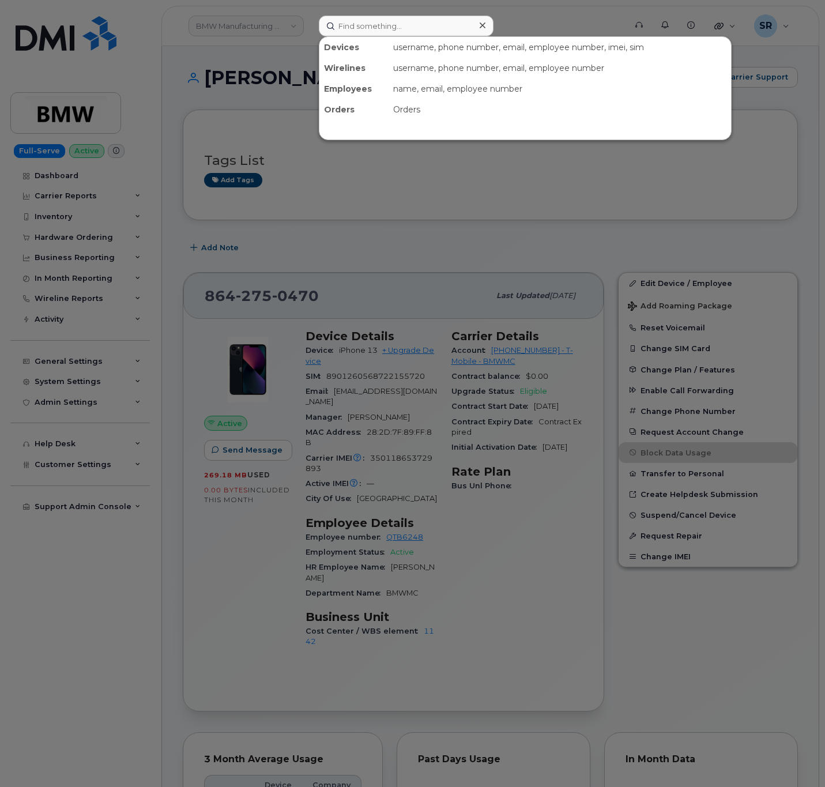
click at [512, 232] on div at bounding box center [412, 393] width 825 height 787
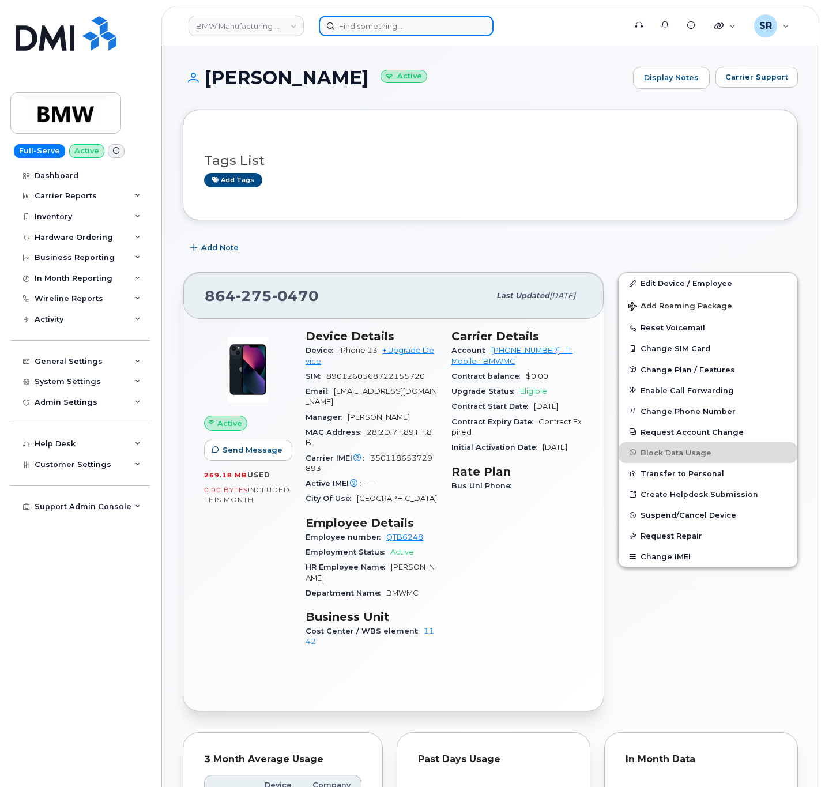
click at [421, 24] on input at bounding box center [406, 26] width 175 height 21
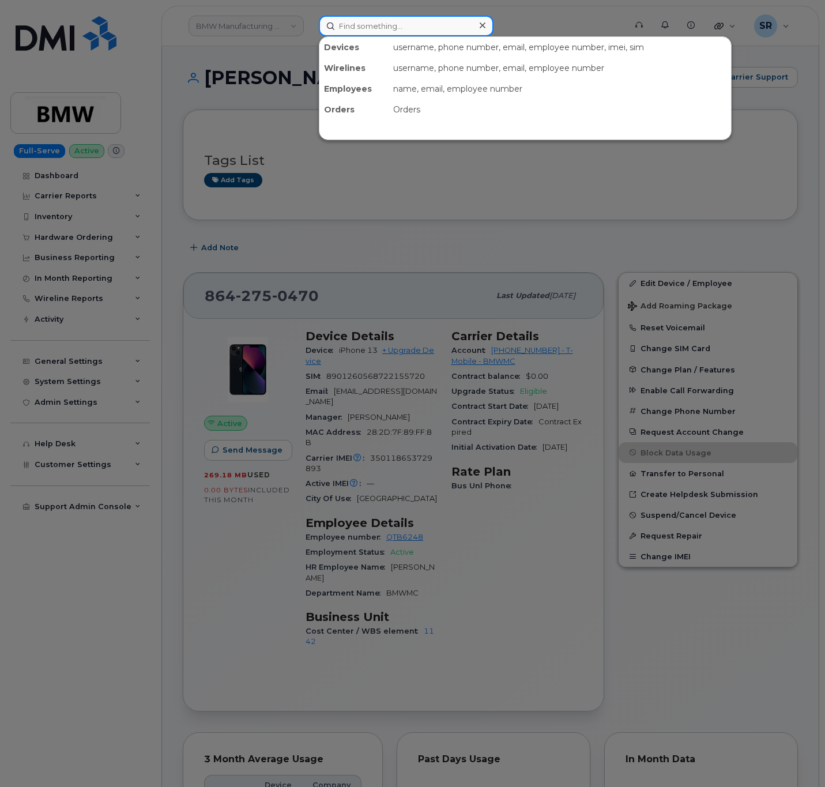
paste input "QTB6248"
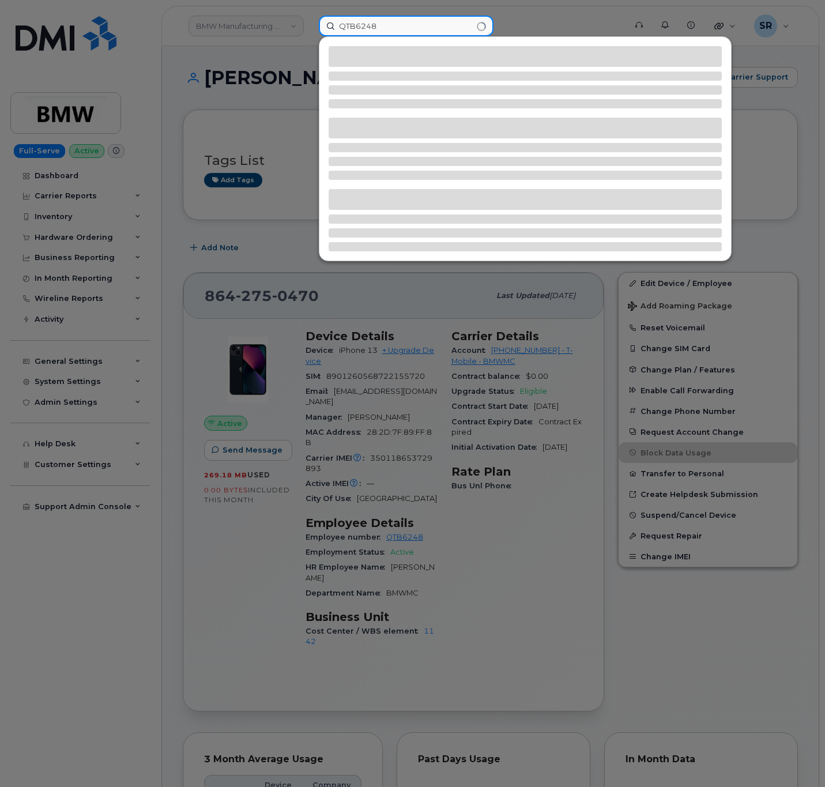
type input "QTB6248"
click at [530, 537] on div at bounding box center [412, 393] width 825 height 787
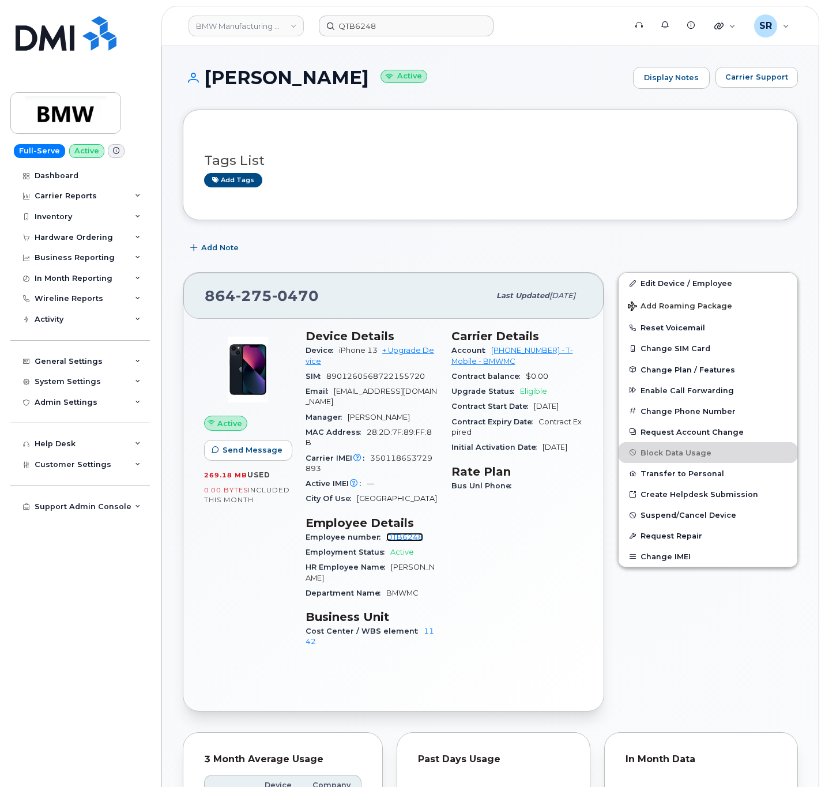
click at [395, 533] on link "QTB6248" at bounding box center [404, 537] width 37 height 9
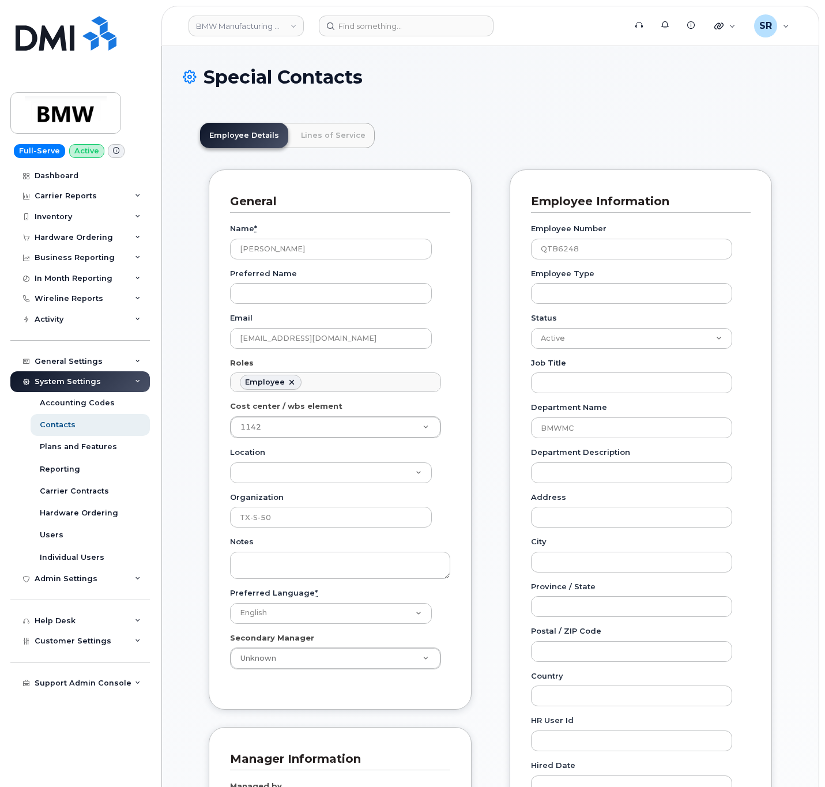
click at [348, 126] on link "Lines of Service" at bounding box center [333, 135] width 83 height 25
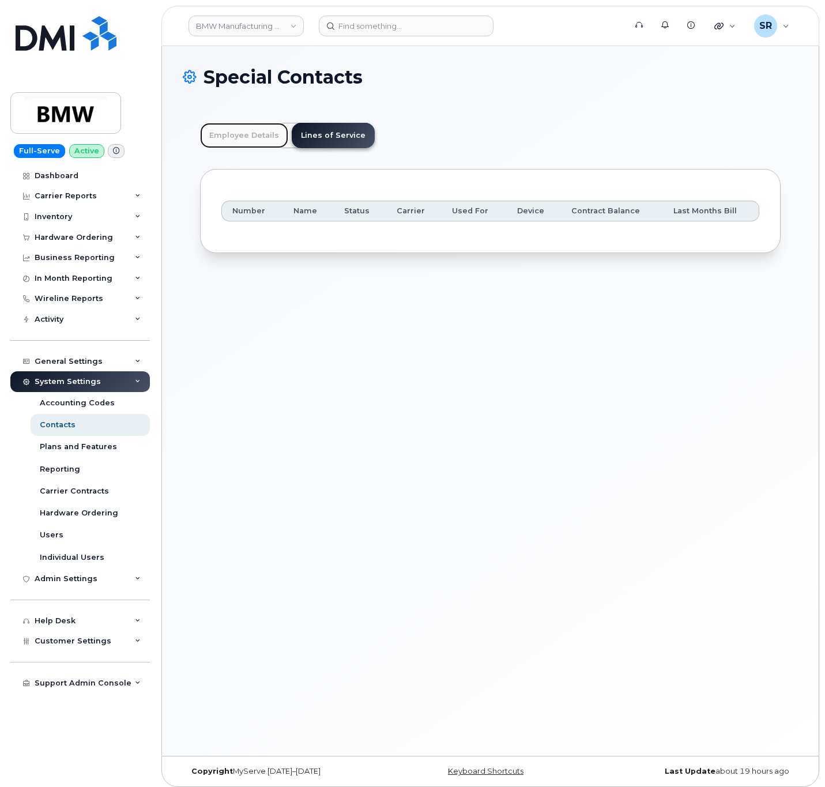
click at [246, 130] on link "Employee Details" at bounding box center [244, 135] width 88 height 25
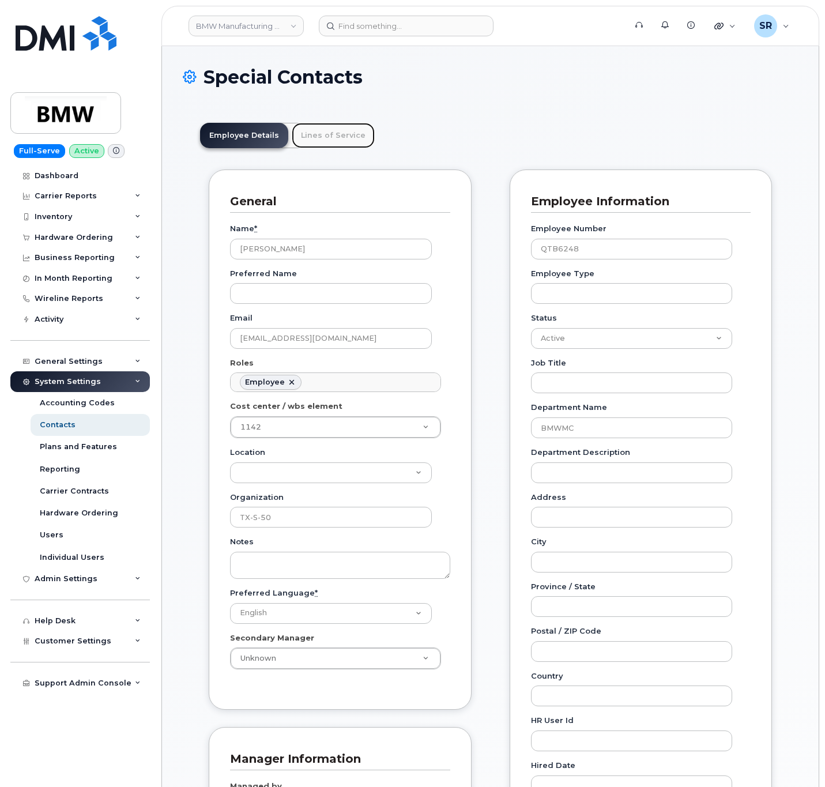
click at [339, 142] on link "Lines of Service" at bounding box center [333, 135] width 83 height 25
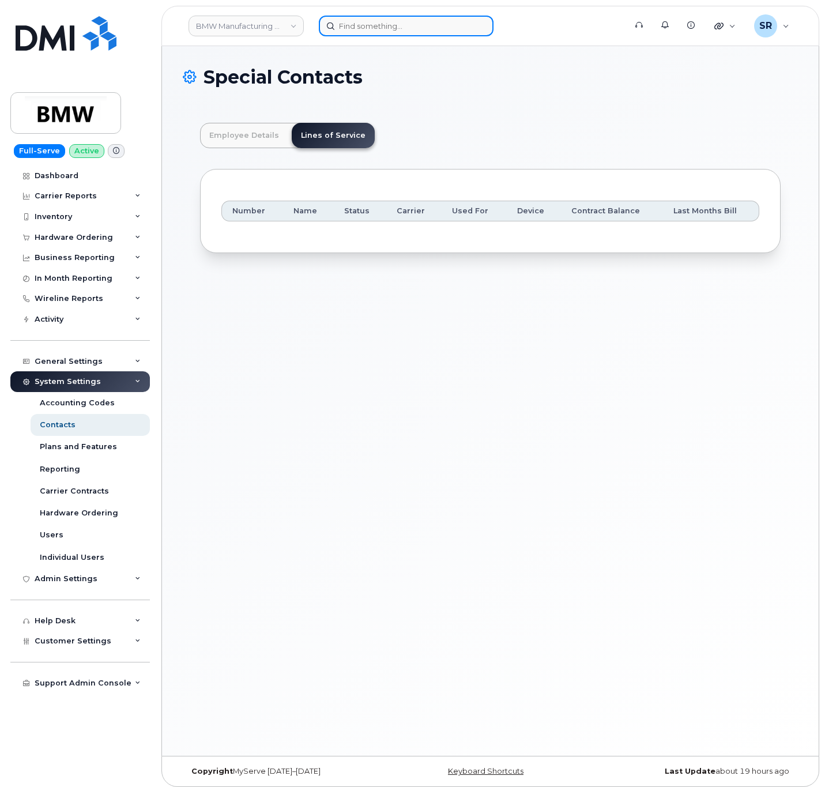
click at [436, 24] on input at bounding box center [406, 26] width 175 height 21
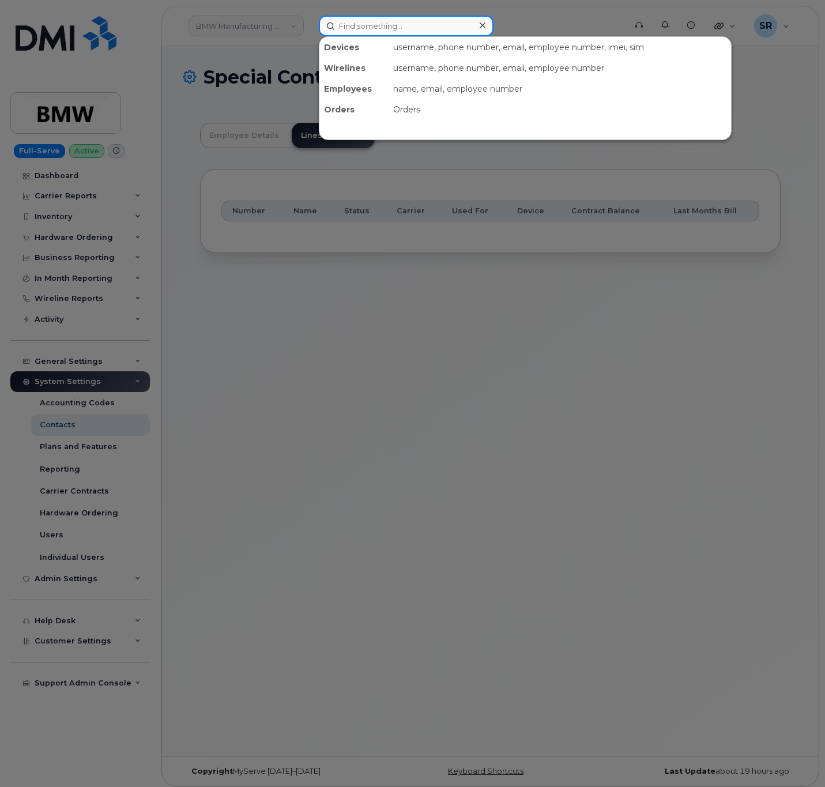
paste input "8642750470"
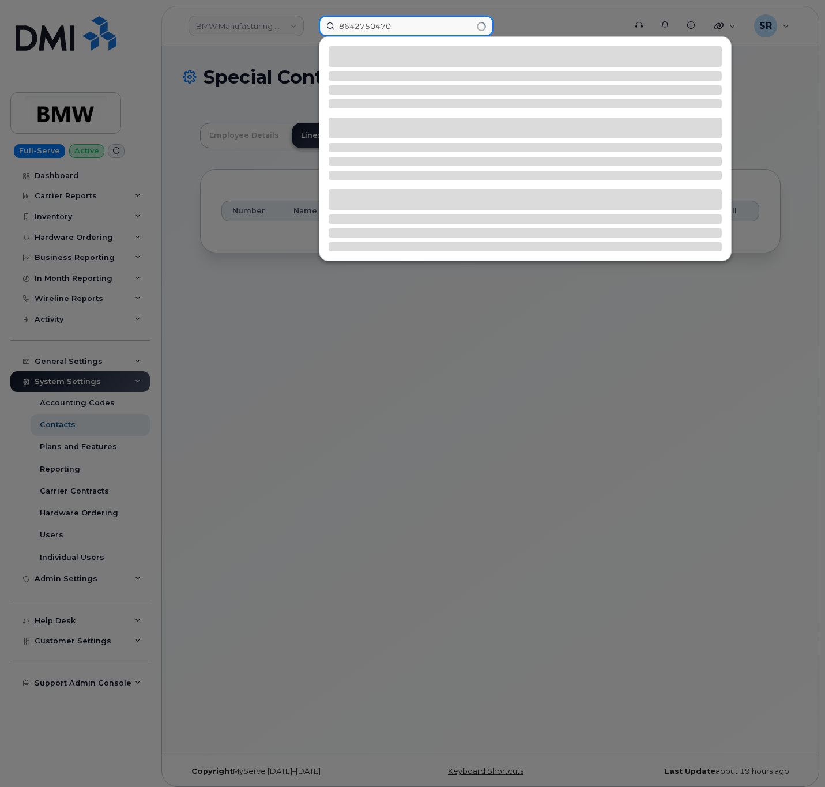
type input "8642750470"
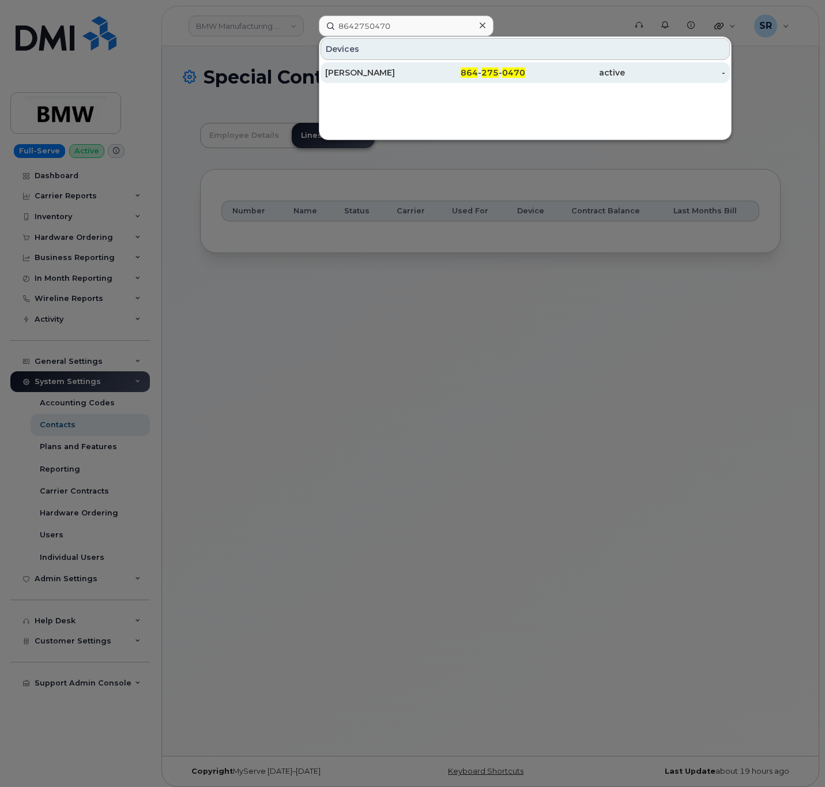
click at [453, 70] on div "864 - 275 - 0470" at bounding box center [475, 73] width 100 height 12
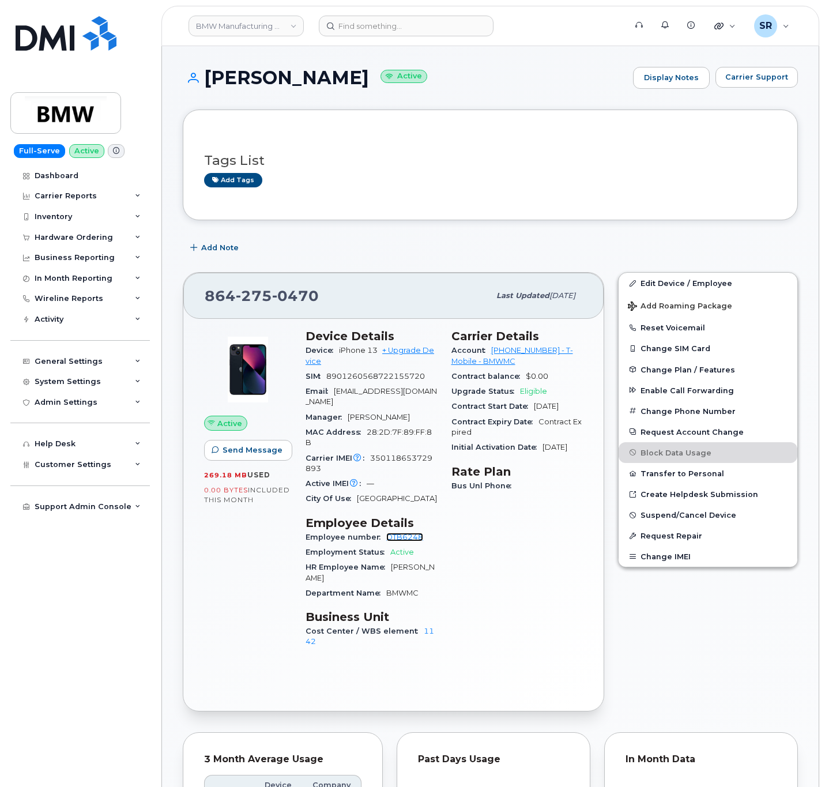
click at [401, 533] on link "QTB6248" at bounding box center [404, 537] width 37 height 9
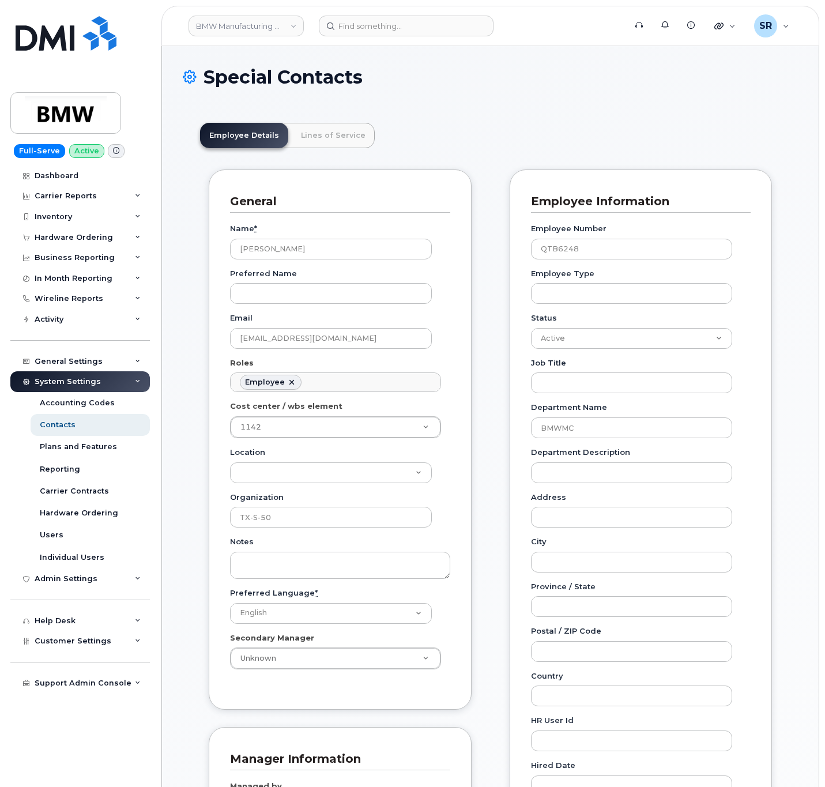
scroll to position [35, 0]
click at [320, 142] on link "Lines of Service" at bounding box center [333, 135] width 83 height 25
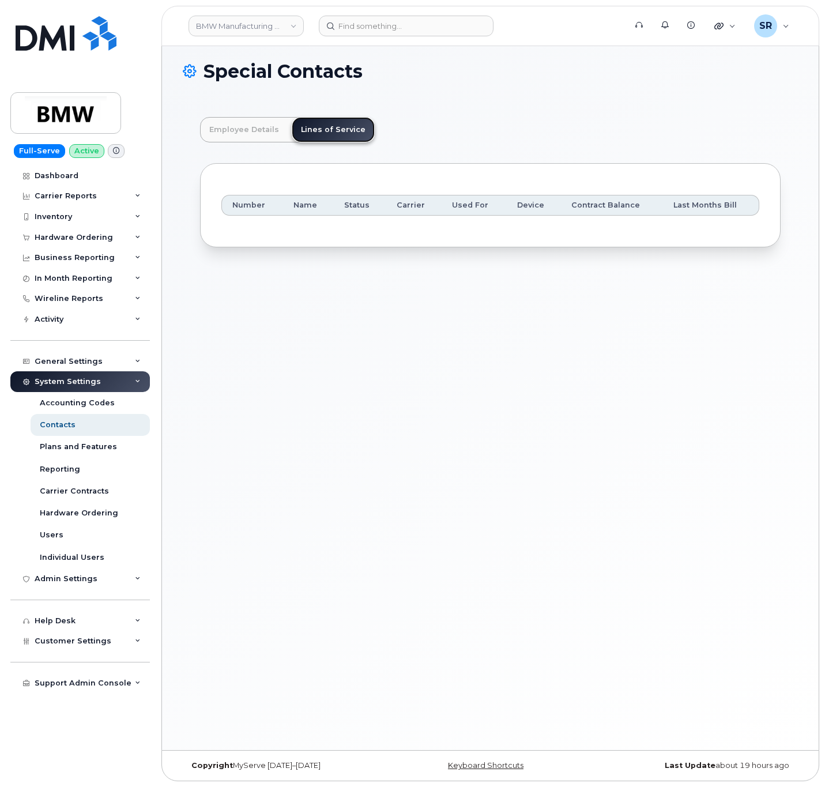
scroll to position [0, 0]
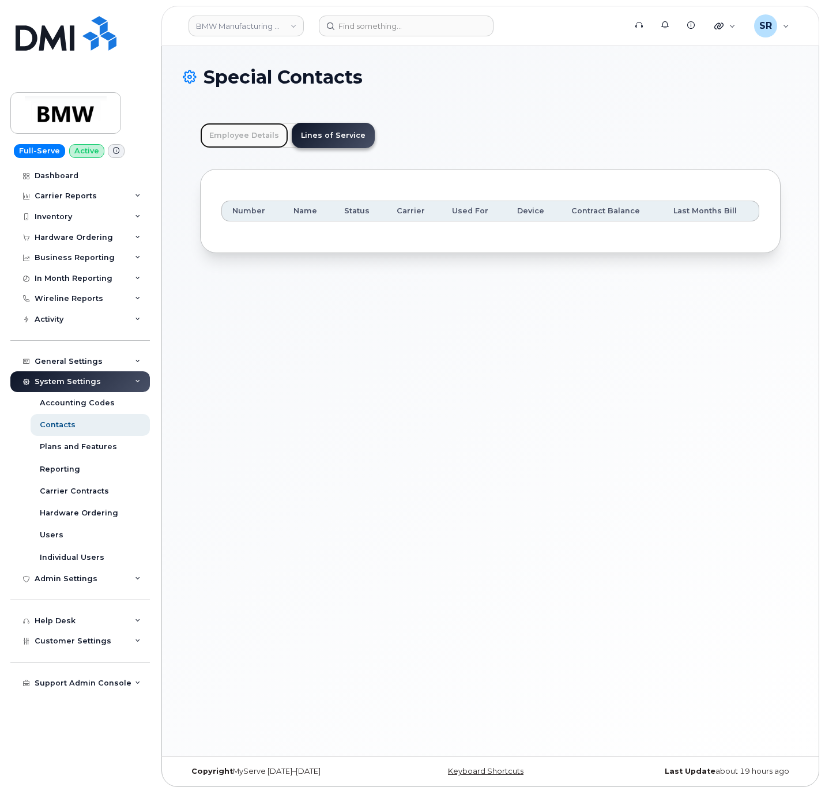
click at [246, 142] on link "Employee Details" at bounding box center [244, 135] width 88 height 25
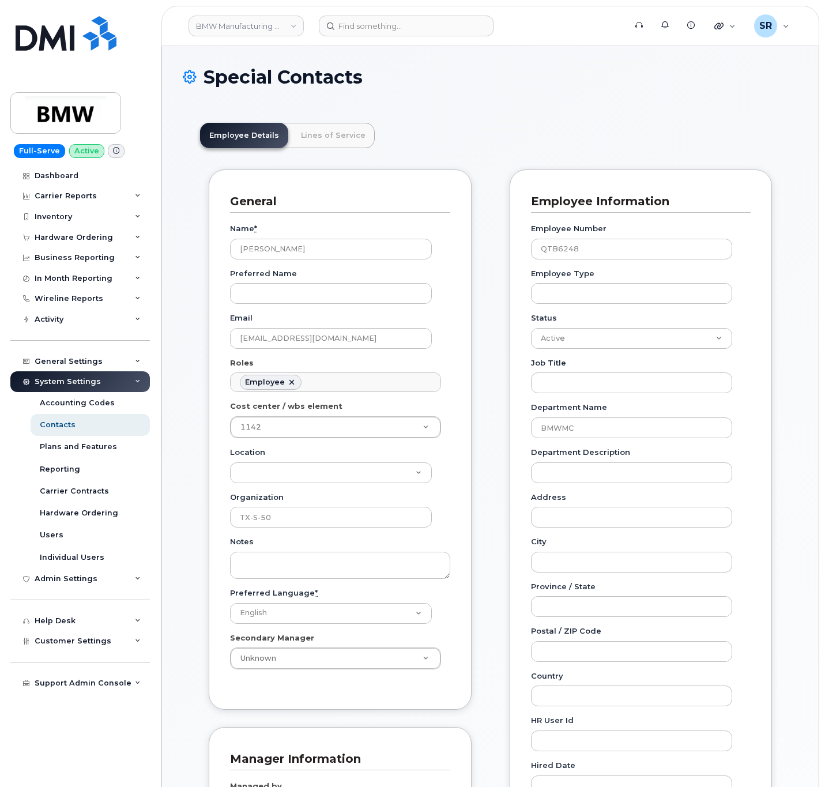
click at [189, 75] on icon at bounding box center [190, 77] width 14 height 20
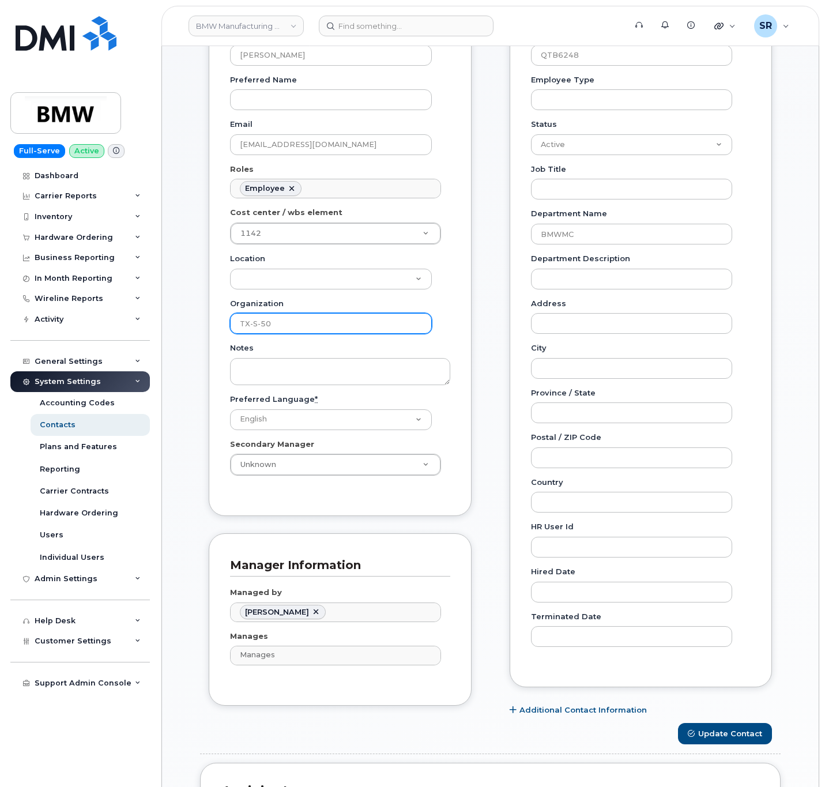
scroll to position [74, 0]
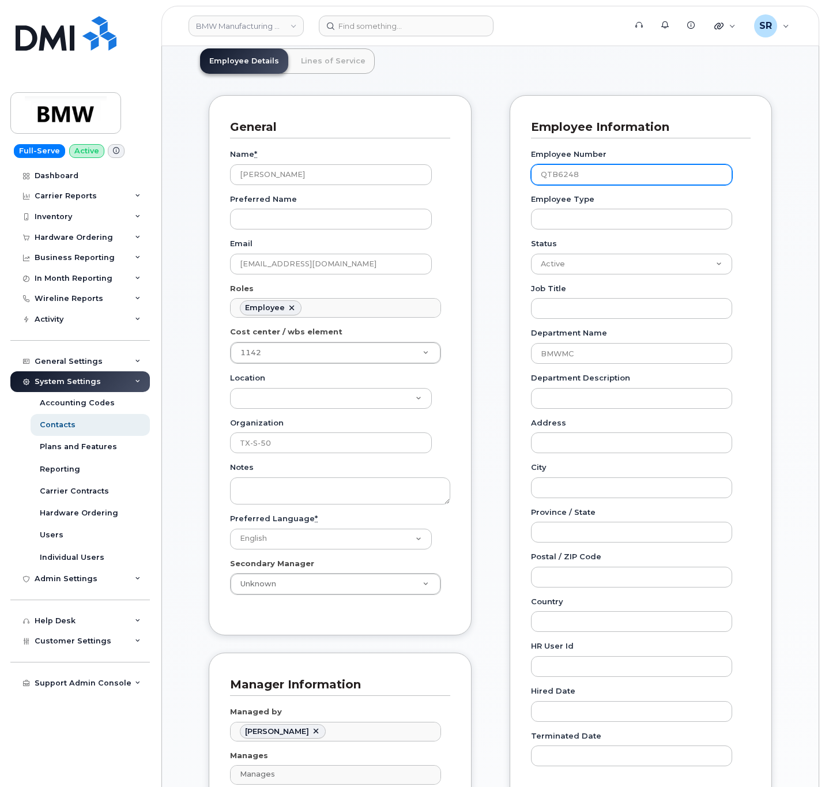
drag, startPoint x: 597, startPoint y: 173, endPoint x: 500, endPoint y: 179, distance: 97.0
click at [501, 179] on div "Carrier Support Contact Details Carrier name Carrier name Carrier name Internat…" at bounding box center [641, 468] width 280 height 747
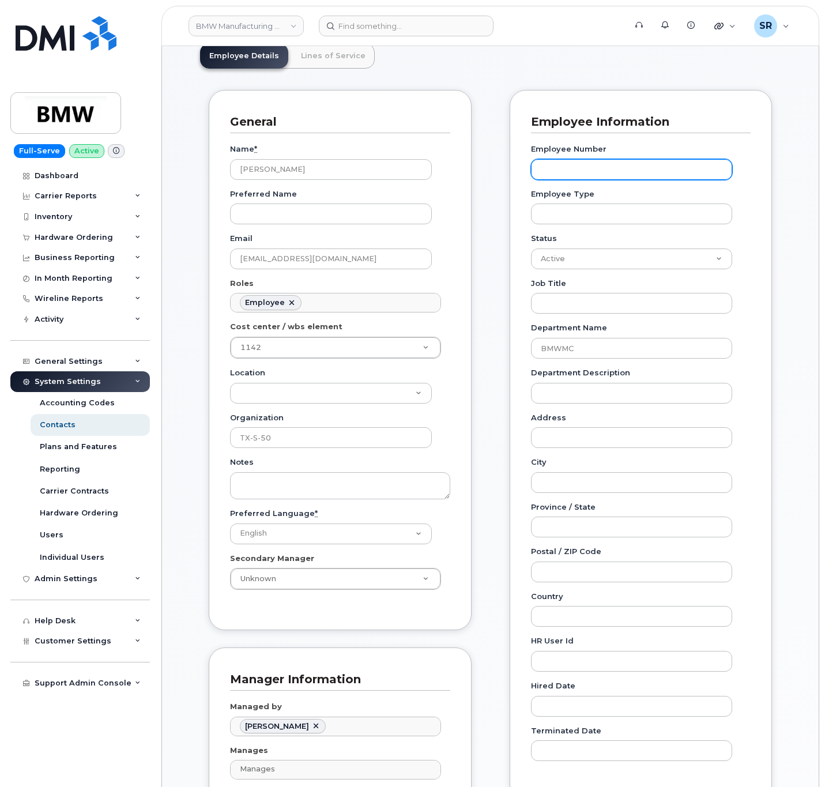
scroll to position [0, 0]
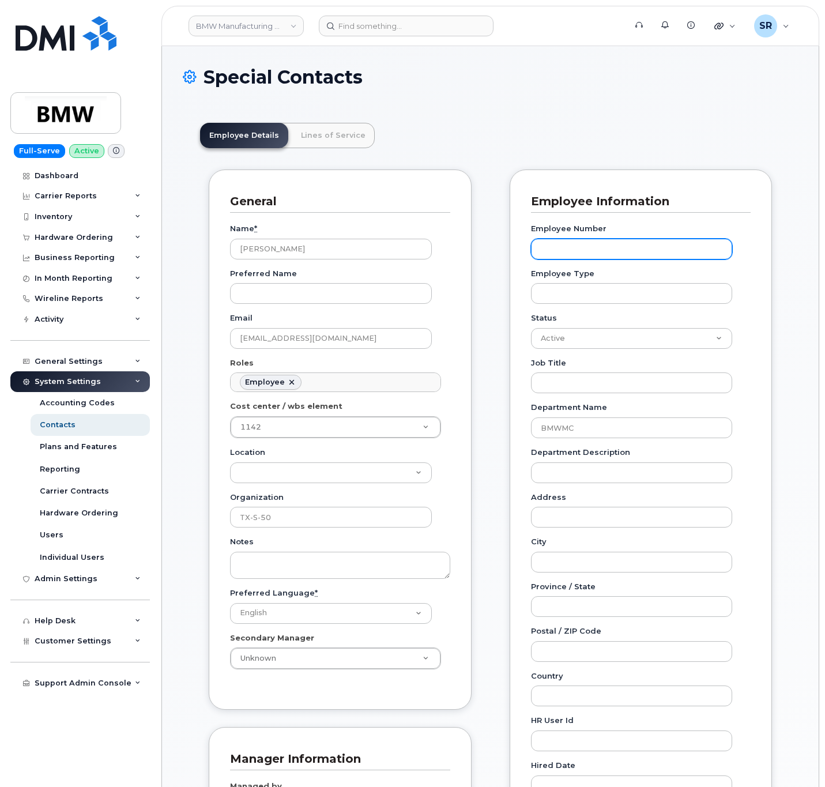
click at [618, 253] on input "Employee Number" at bounding box center [632, 249] width 202 height 21
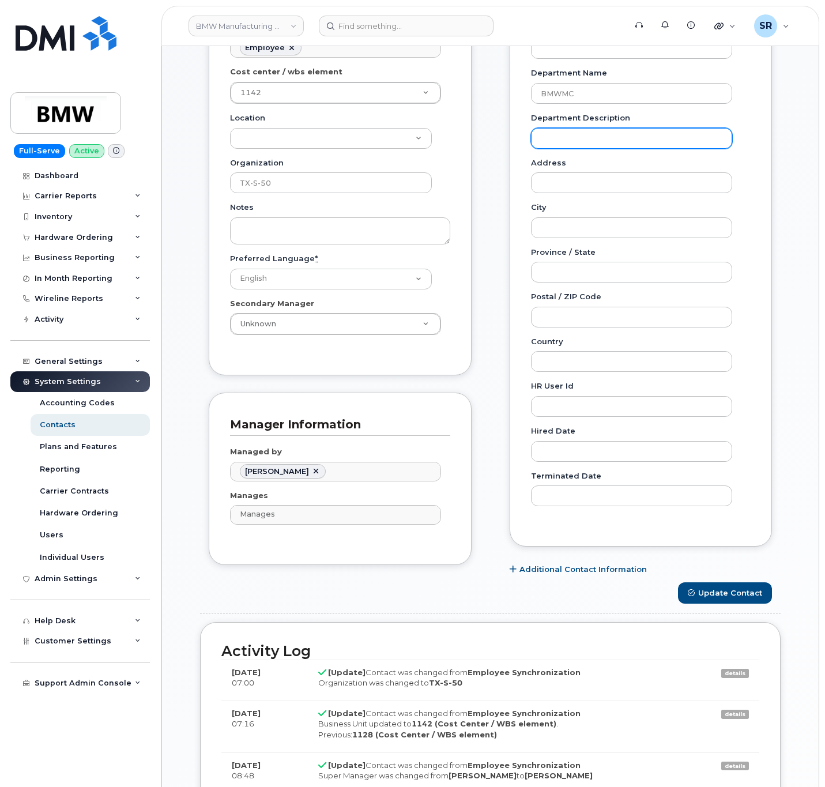
scroll to position [519, 0]
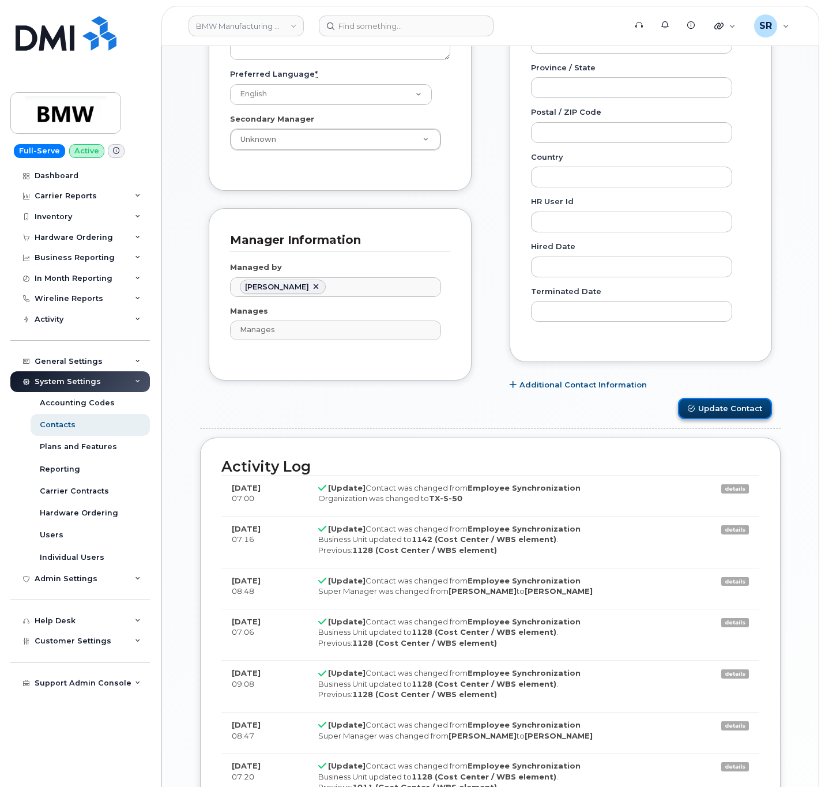
click at [726, 410] on button "Update Contact" at bounding box center [725, 408] width 94 height 21
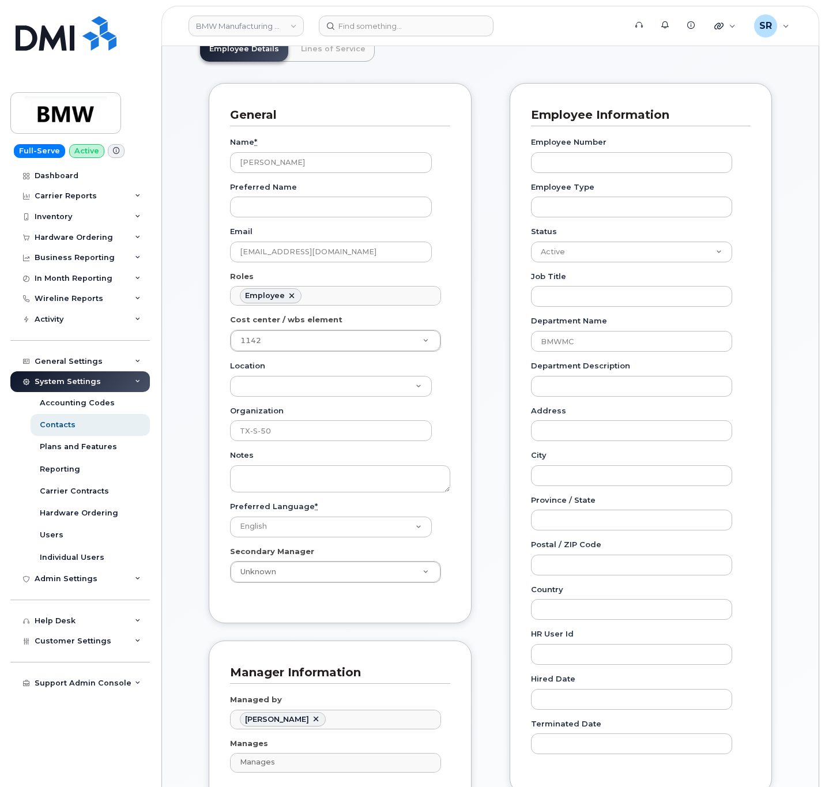
scroll to position [0, 0]
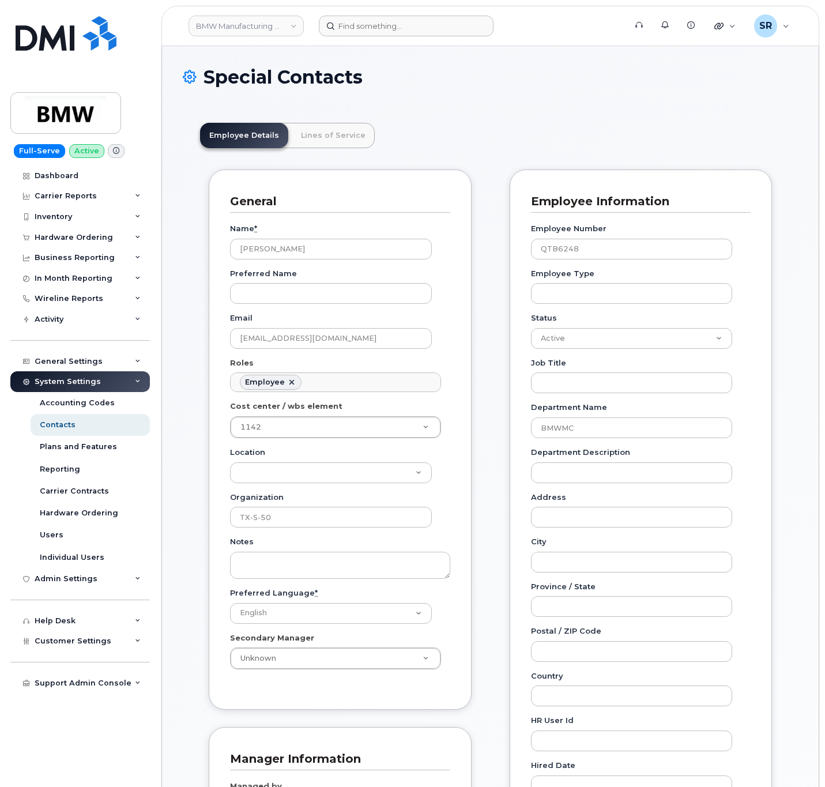
scroll to position [64, 0]
click at [362, 29] on input at bounding box center [406, 26] width 175 height 21
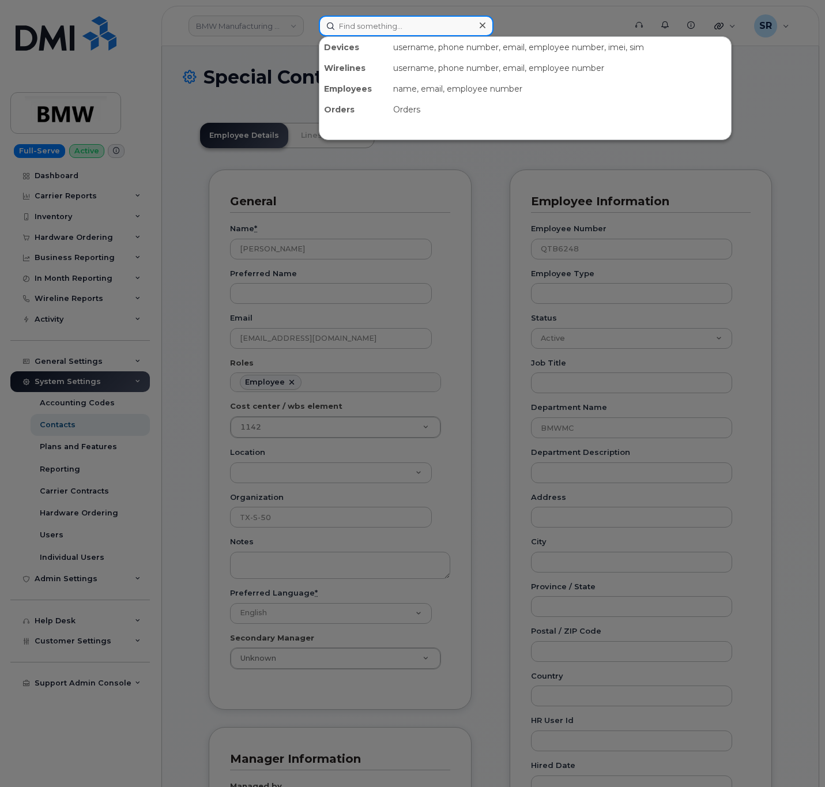
paste input "8642750470"
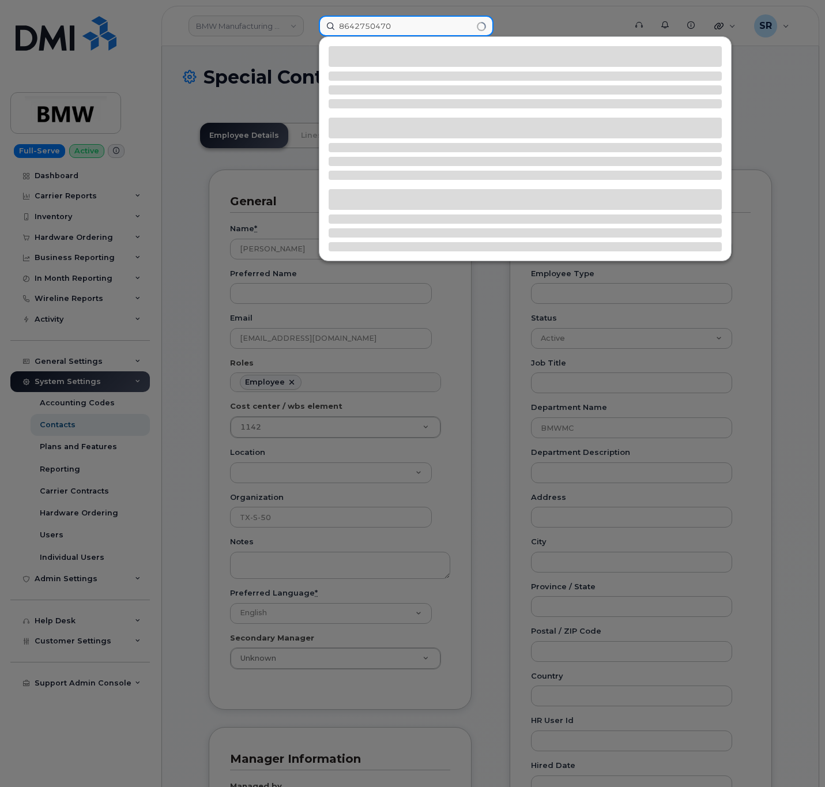
type input "8642750470"
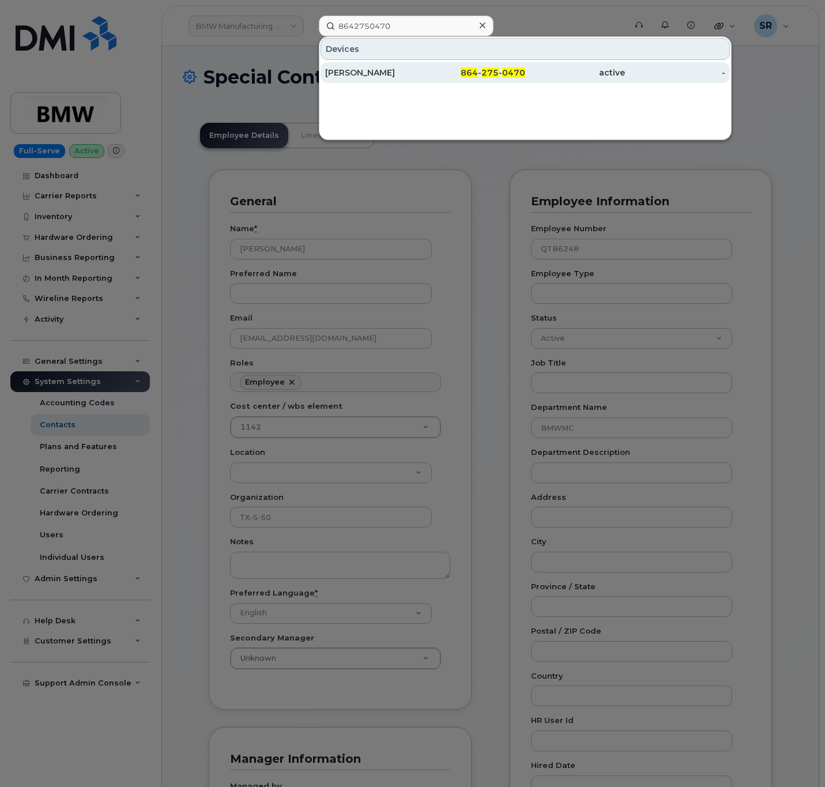
click at [436, 76] on div "864 - 275 - 0470" at bounding box center [475, 73] width 100 height 12
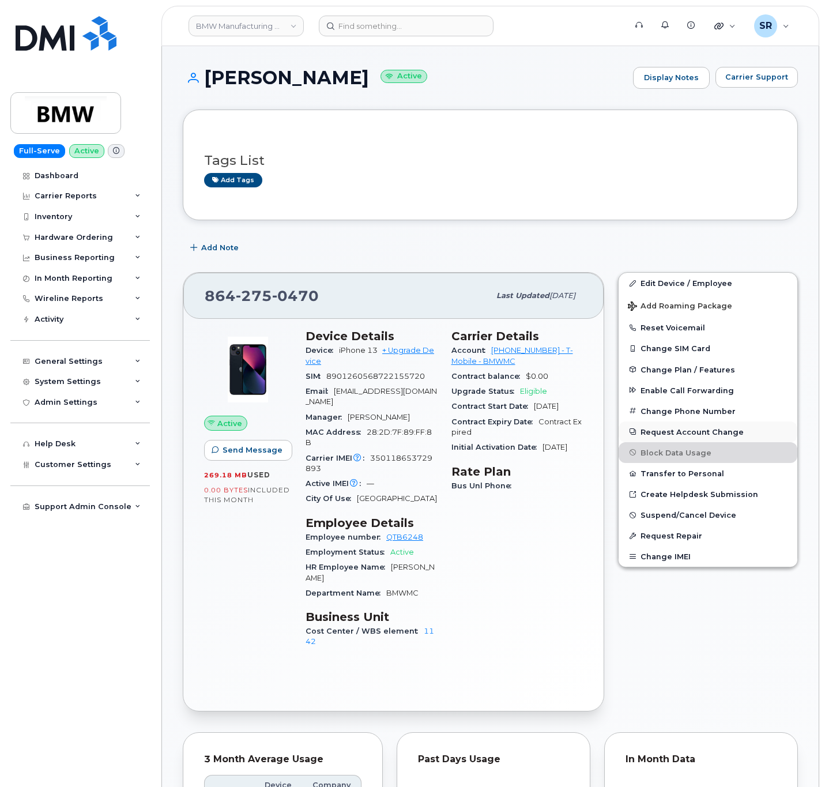
click at [736, 436] on button "Request Account Change" at bounding box center [708, 431] width 179 height 21
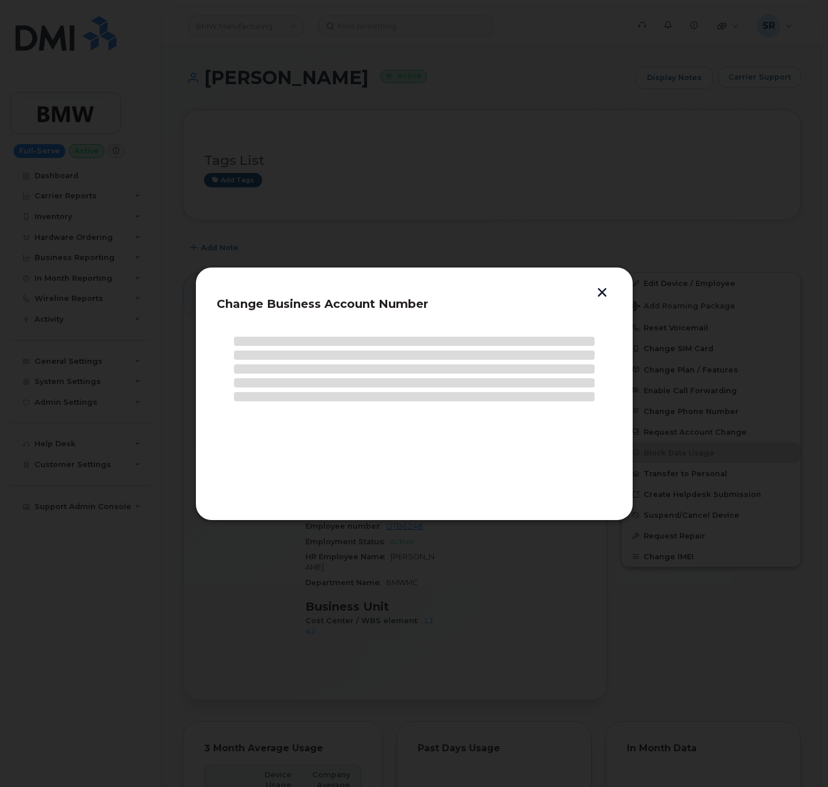
click at [606, 291] on button "button" at bounding box center [602, 294] width 17 height 12
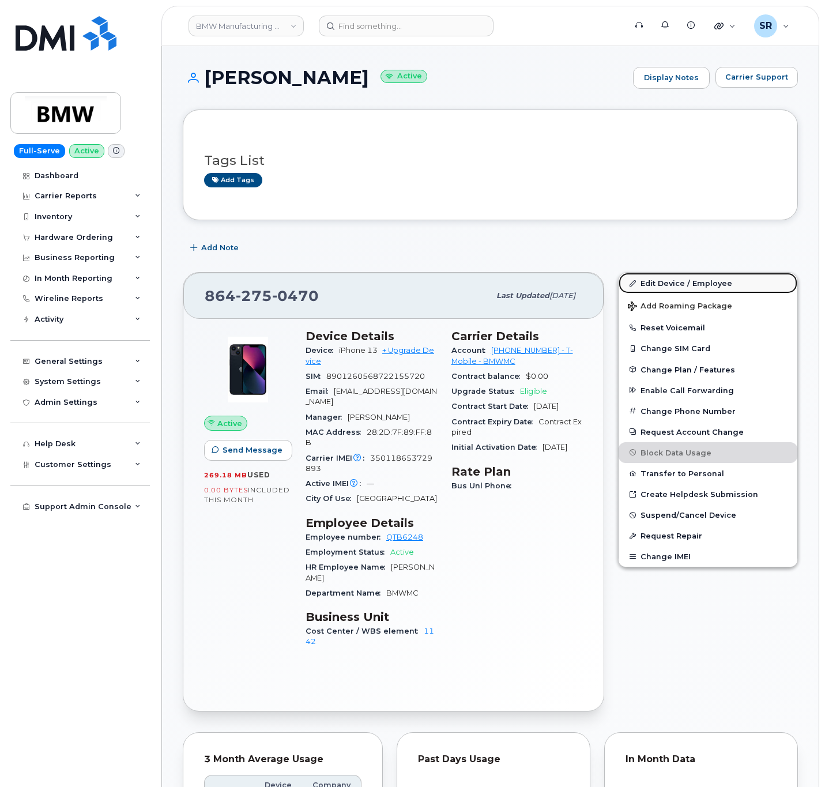
click at [704, 274] on link "Edit Device / Employee" at bounding box center [708, 283] width 179 height 21
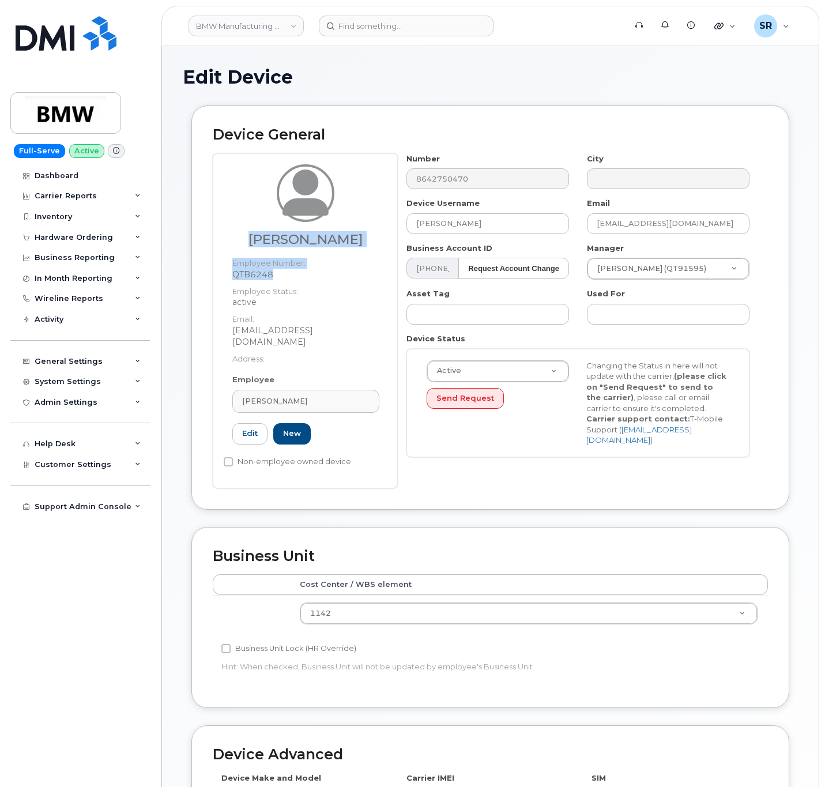
drag, startPoint x: 277, startPoint y: 287, endPoint x: 223, endPoint y: 289, distance: 53.6
click at [223, 289] on div "Juergen Weckermann Employee Number: QTB6248 Employee Status: active Email: juer…" at bounding box center [305, 320] width 185 height 335
click at [491, 138] on h2 "Device General" at bounding box center [490, 135] width 555 height 16
click at [508, 227] on input "[PERSON_NAME]" at bounding box center [487, 223] width 163 height 21
click at [326, 393] on link "[PERSON_NAME]" at bounding box center [305, 401] width 147 height 23
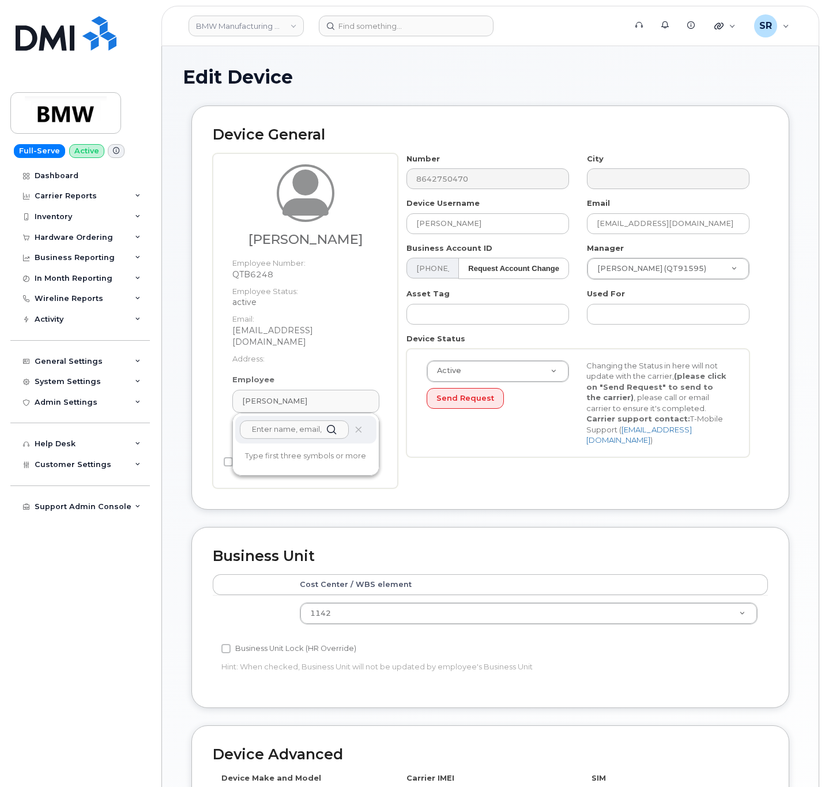
click at [284, 433] on input "text" at bounding box center [294, 429] width 109 height 18
paste input "JUERGEN WECKERMANN"
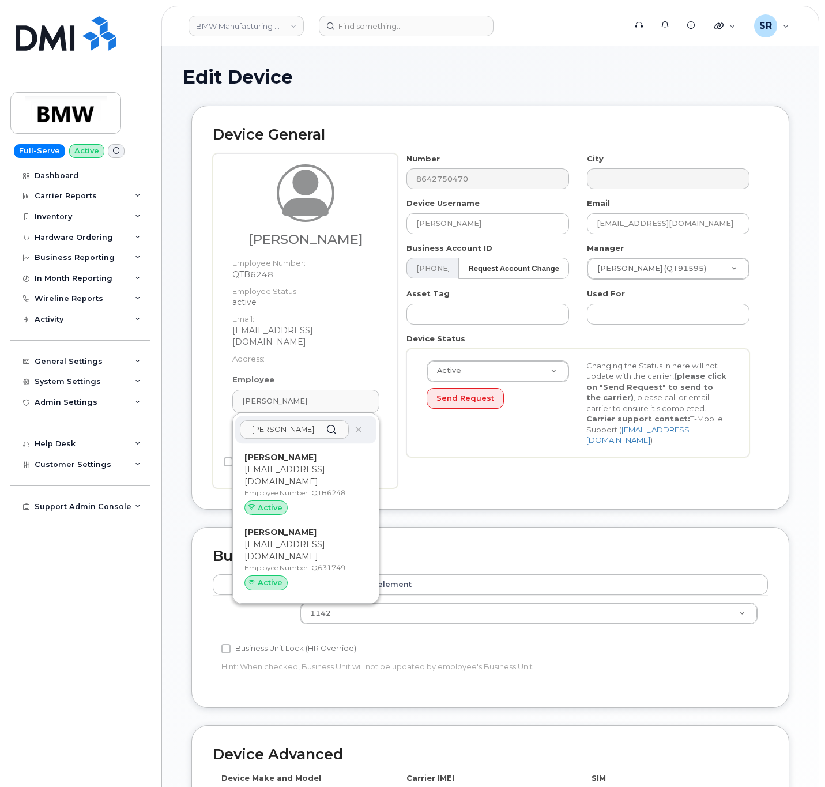
type input "JUERGEN WECKERMANN"
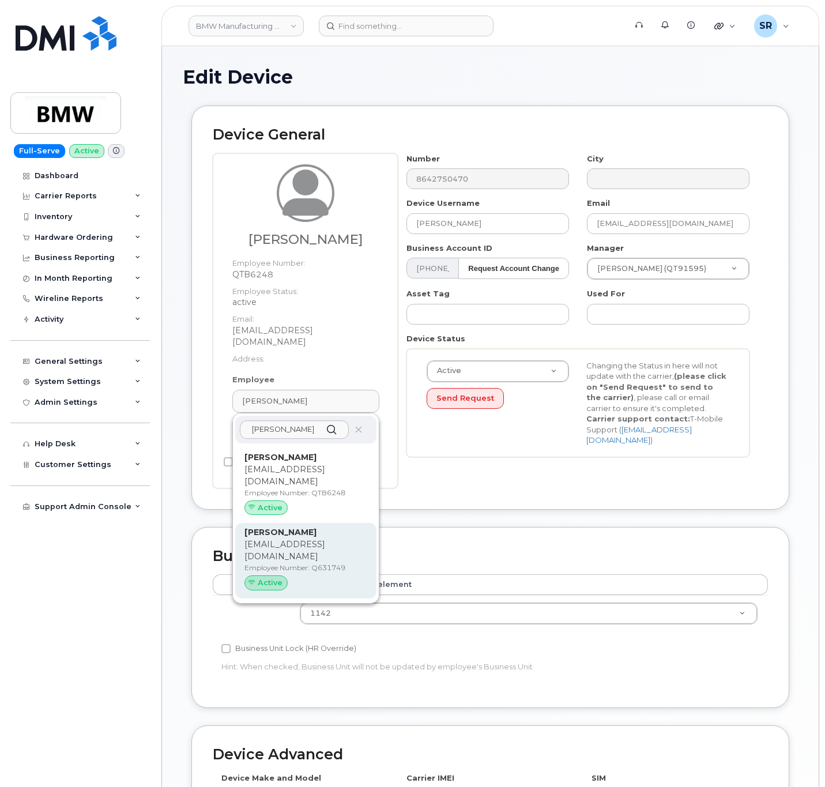
click at [349, 557] on p "[EMAIL_ADDRESS][DOMAIN_NAME]" at bounding box center [305, 550] width 123 height 24
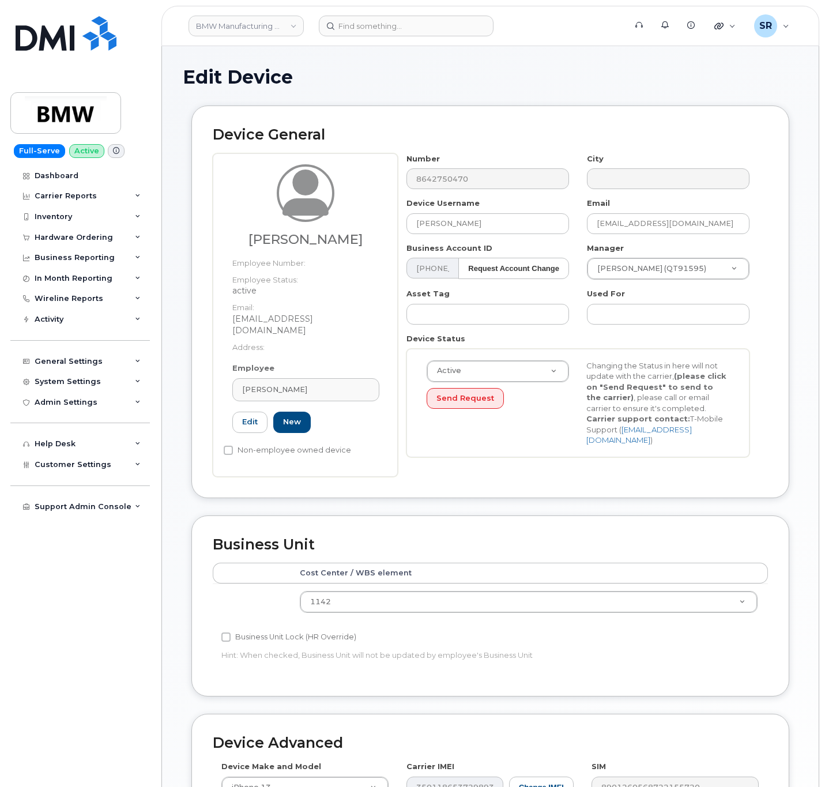
type input "Q631749"
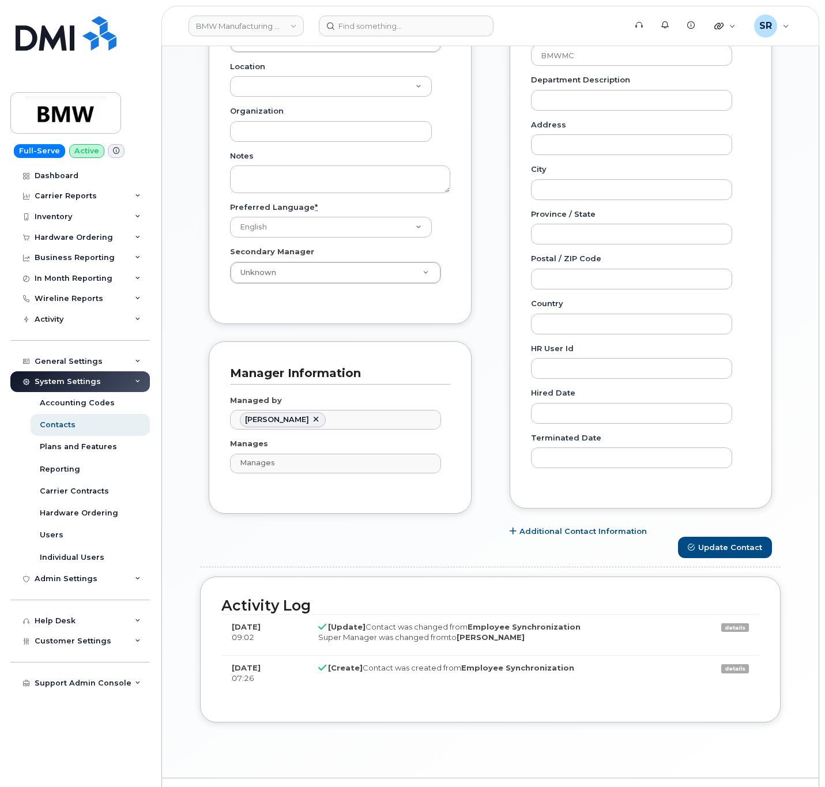
scroll to position [432, 0]
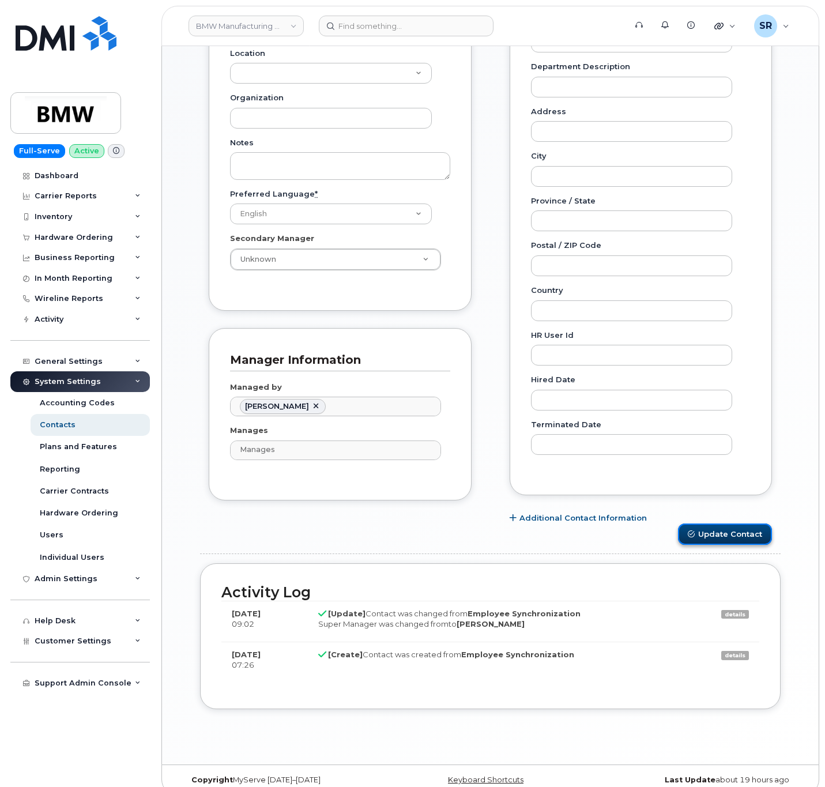
click at [708, 545] on button "Update Contact" at bounding box center [725, 533] width 94 height 21
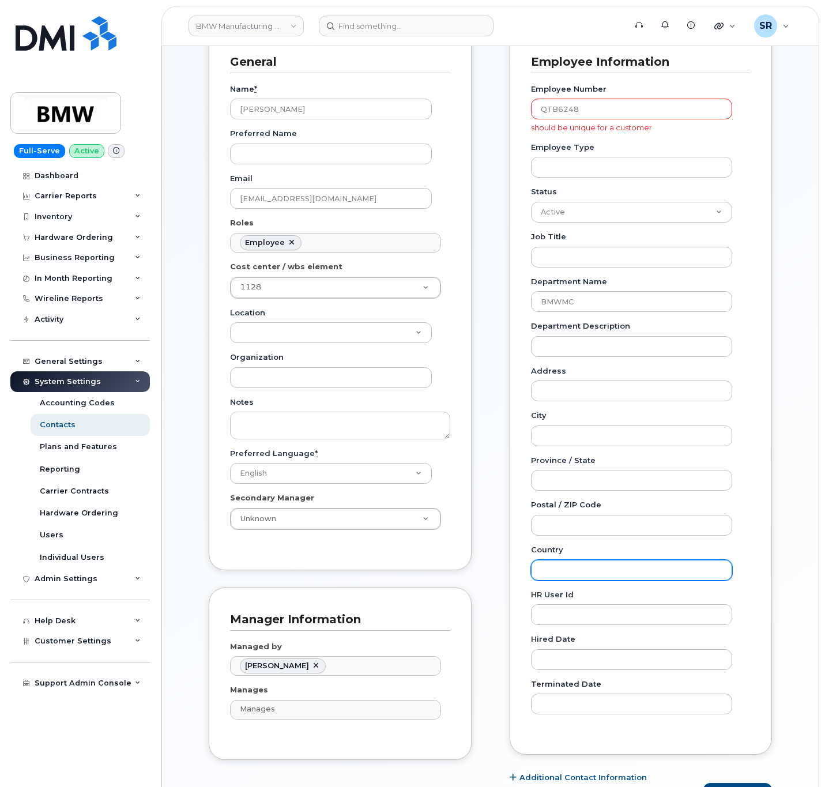
scroll to position [0, 0]
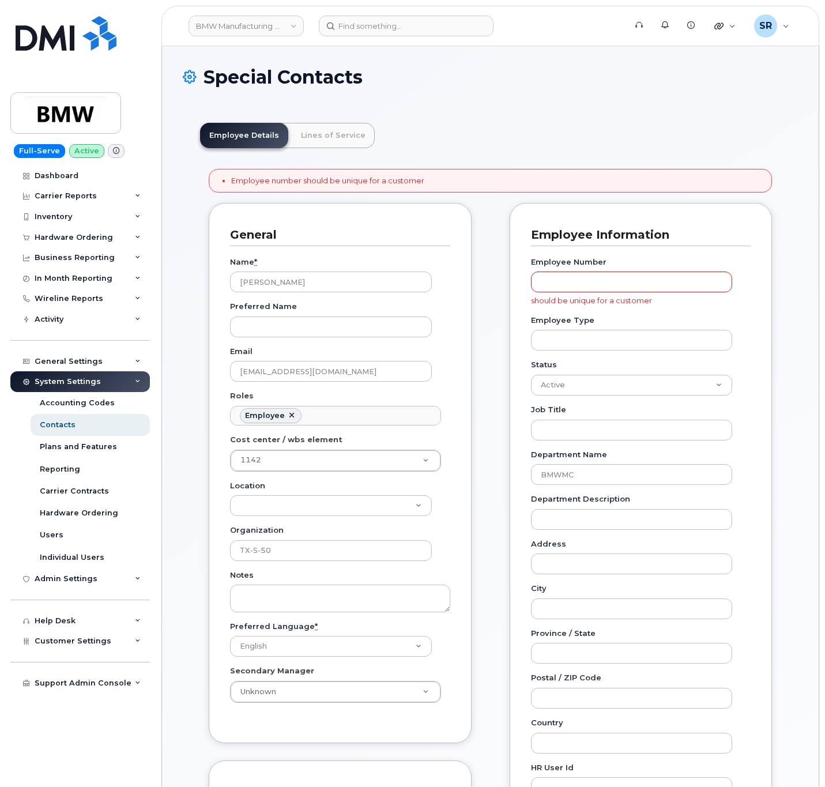
scroll to position [35, 0]
click at [647, 282] on input "Employee Number" at bounding box center [632, 282] width 202 height 21
click at [608, 275] on input "Employee Number" at bounding box center [632, 282] width 202 height 21
click at [626, 147] on header "Employee Details Lines of Service" at bounding box center [490, 135] width 580 height 25
click at [614, 284] on input "Employee Number" at bounding box center [632, 282] width 202 height 21
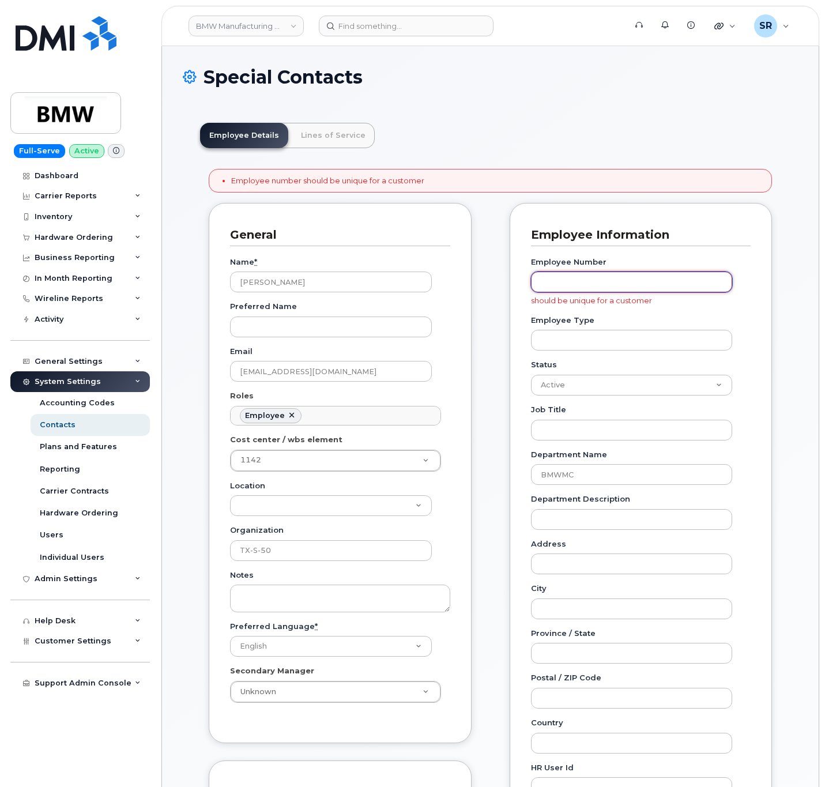
paste input "QTB6248"
click at [634, 284] on input "QTB6248" at bounding box center [632, 282] width 202 height 21
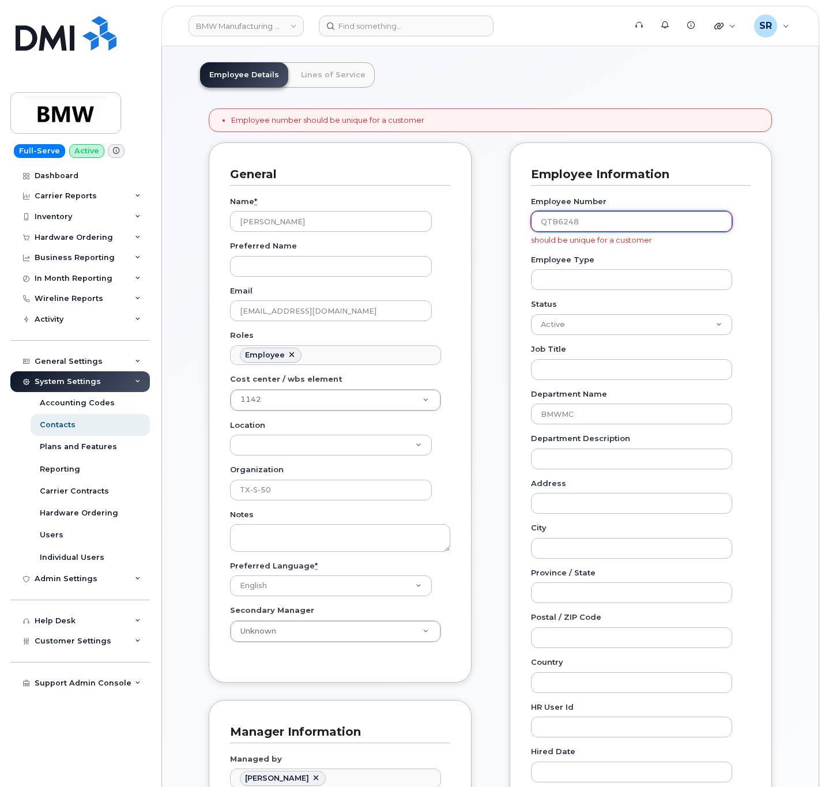
scroll to position [86, 0]
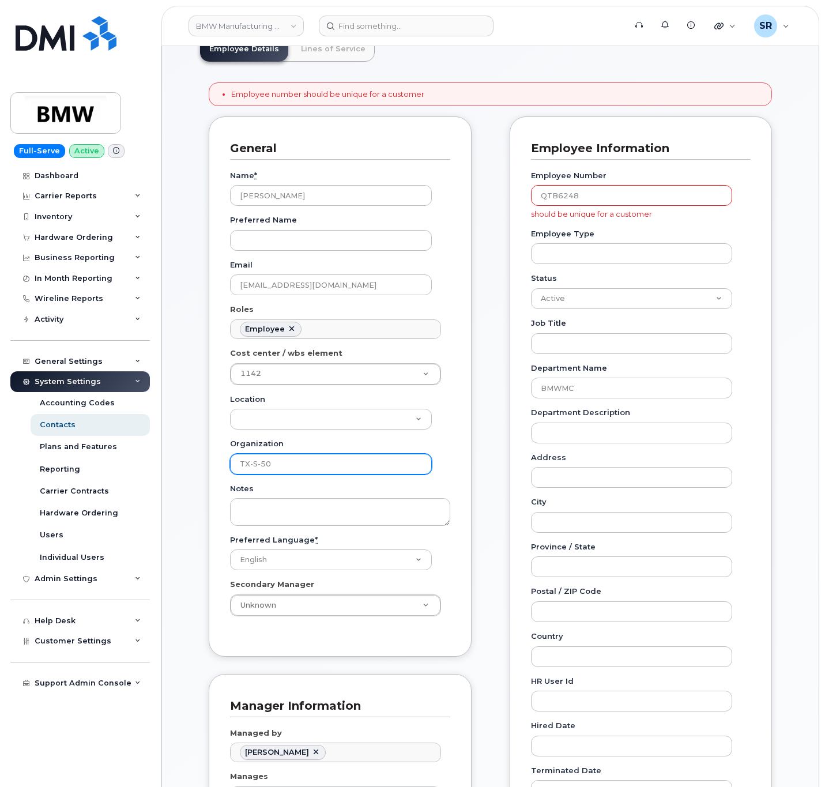
drag, startPoint x: 372, startPoint y: 462, endPoint x: 202, endPoint y: 469, distance: 169.6
click at [202, 469] on div "General Name * Juergen Weckermann Preferred Name Email juergen.a.weckermann@bmw…" at bounding box center [340, 492] width 280 height 753
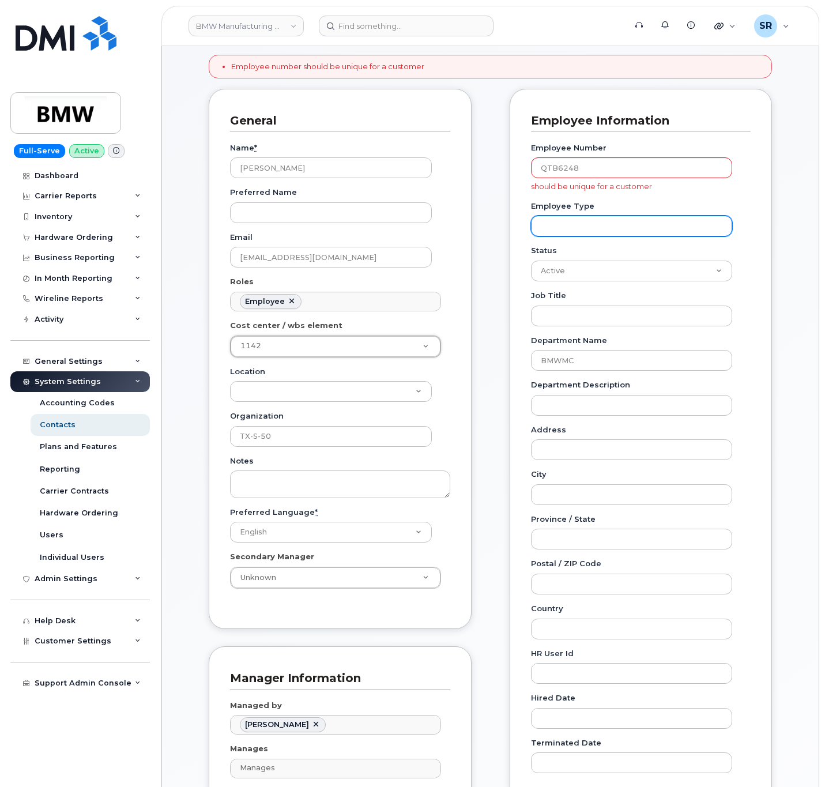
scroll to position [0, 0]
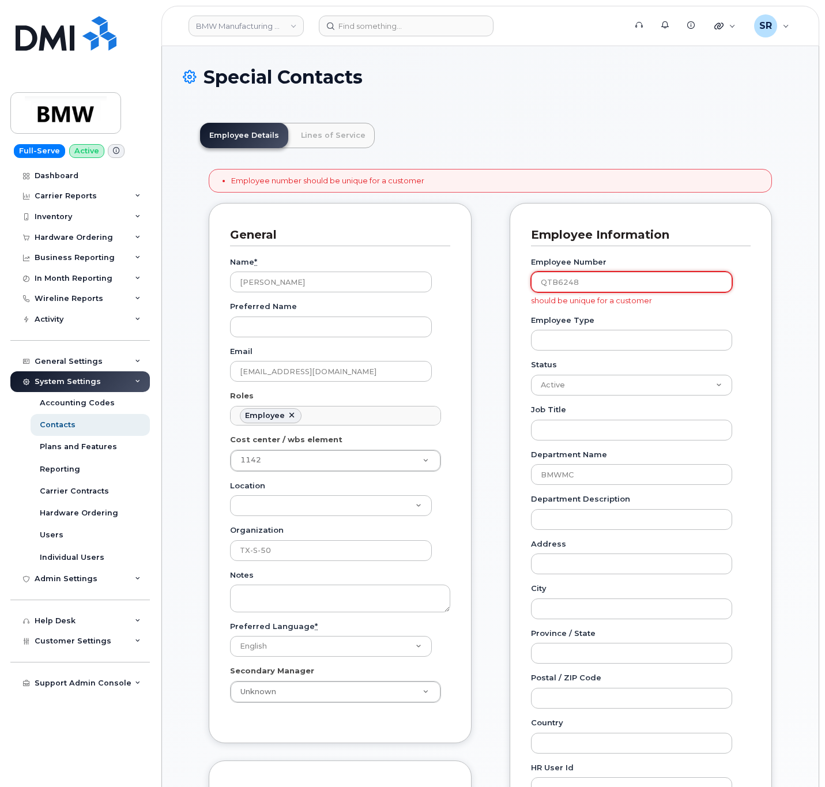
click at [589, 285] on input "QTB6248" at bounding box center [632, 282] width 202 height 21
paste input "631749"
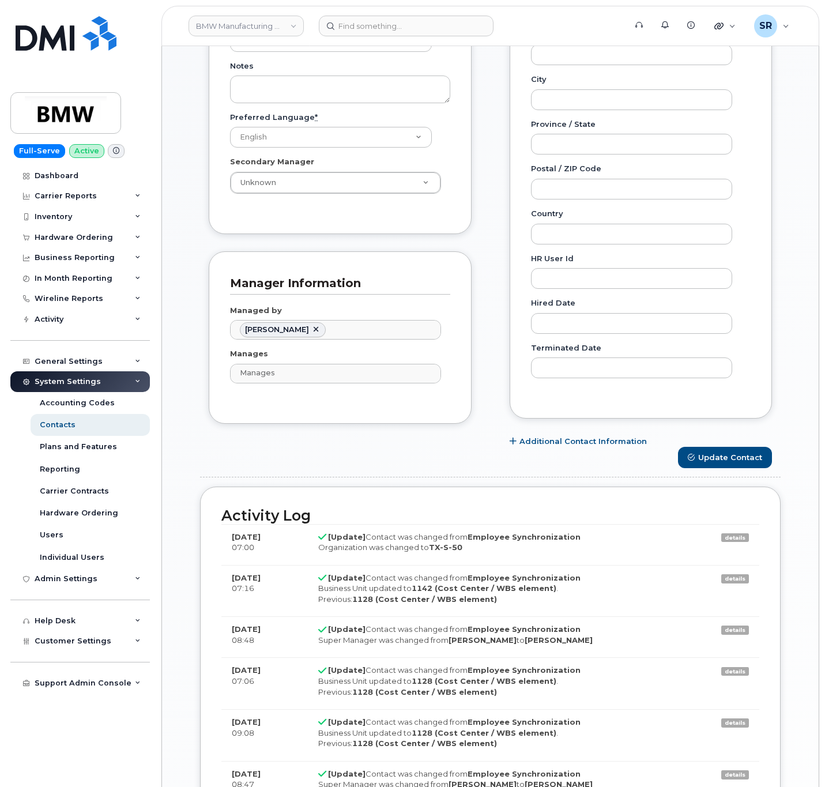
scroll to position [519, 0]
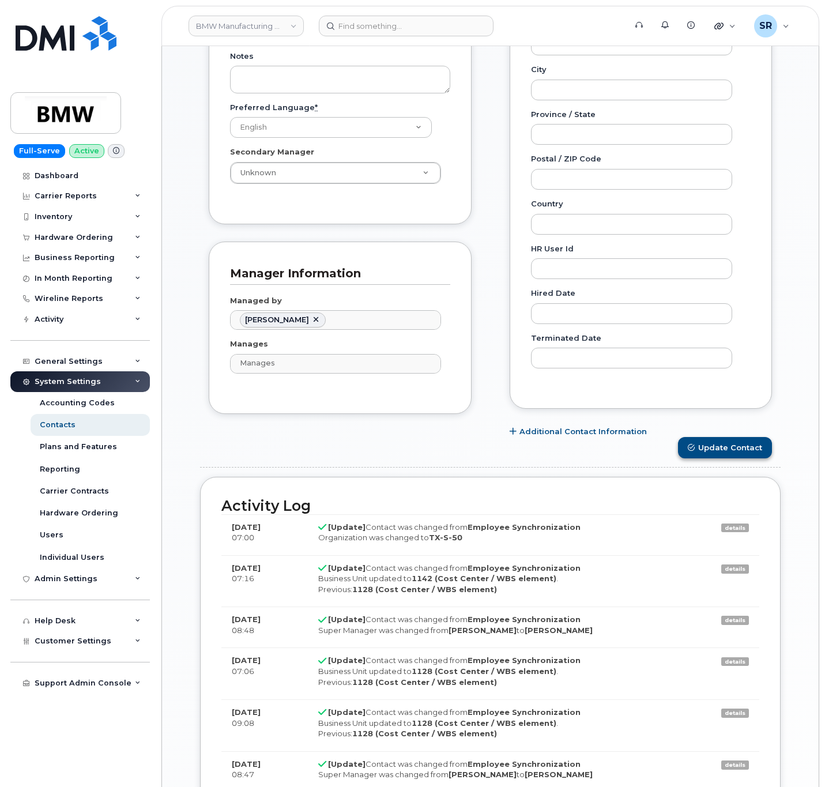
type input "Q631749"
click at [722, 454] on button "Update Contact" at bounding box center [725, 447] width 94 height 21
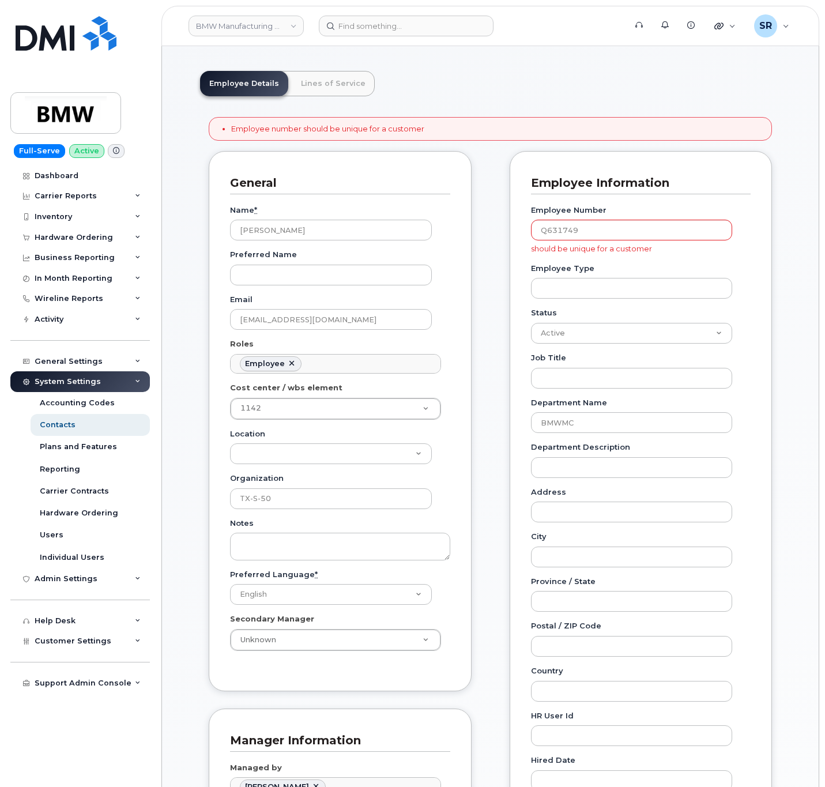
scroll to position [0, 0]
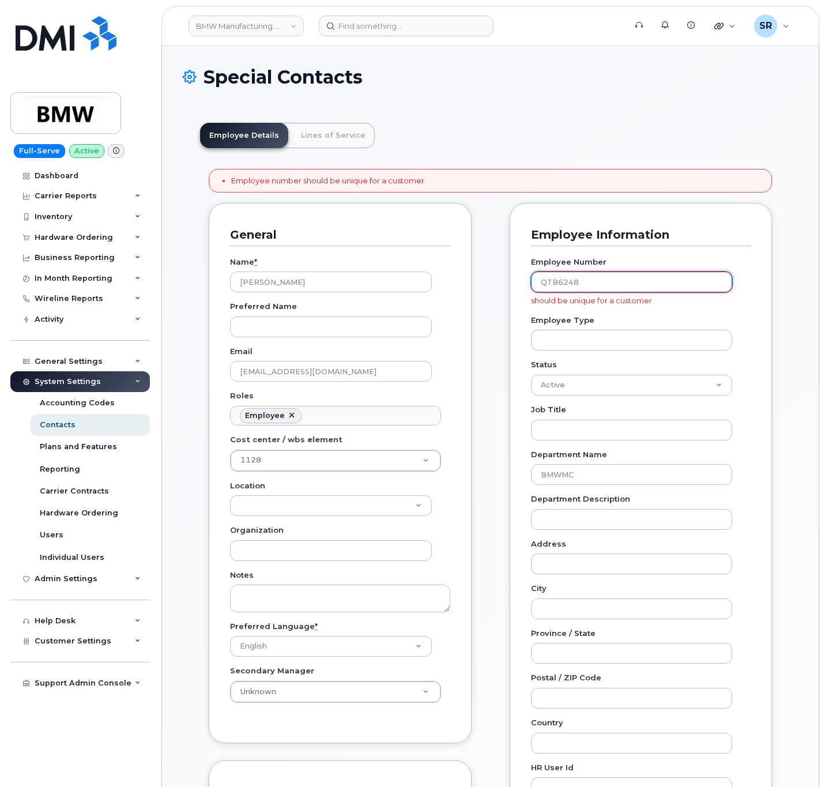
drag, startPoint x: 590, startPoint y: 289, endPoint x: 493, endPoint y: 286, distance: 97.5
click at [493, 286] on div "General Name * Juergen Weckermann Preferred Name Email juergen.a.weckermann@bmw…" at bounding box center [490, 579] width 580 height 753
click at [563, 310] on div "Employee Number QTB6248 should be unique for a customer Employee Type Status Ac…" at bounding box center [641, 576] width 220 height 660
click at [588, 287] on input "QTB6248" at bounding box center [632, 282] width 202 height 21
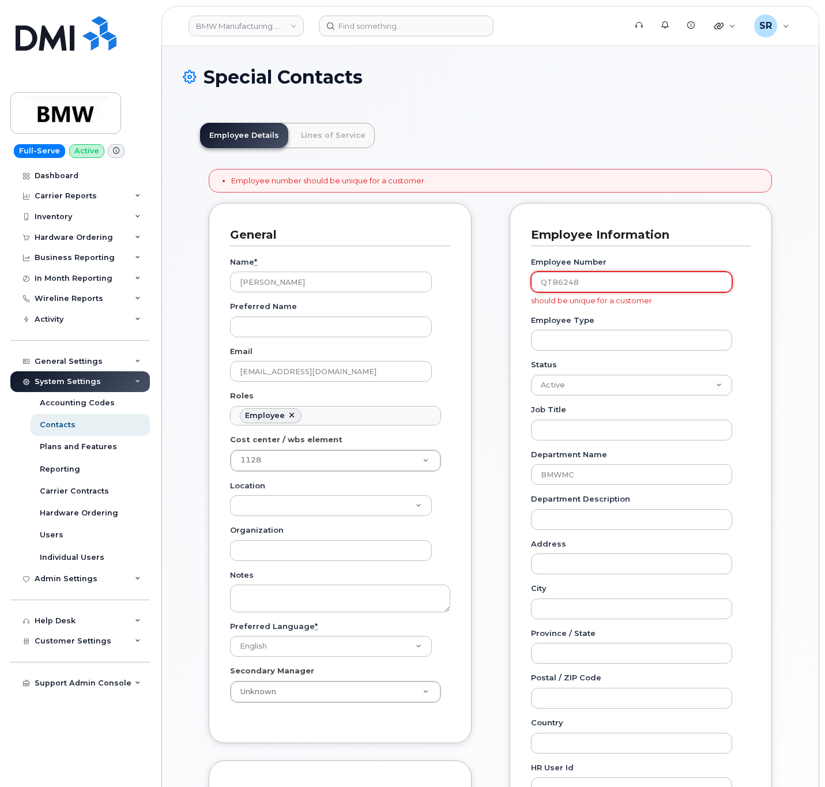
click at [588, 287] on input "QTB6248" at bounding box center [632, 282] width 202 height 21
click at [628, 314] on div "Employee Number QTB6248 should be unique for a customer Employee Type Status Ac…" at bounding box center [641, 576] width 220 height 660
click at [647, 287] on input "QTB6248" at bounding box center [632, 282] width 202 height 21
click at [119, 580] on div "Admin Settings" at bounding box center [79, 578] width 139 height 21
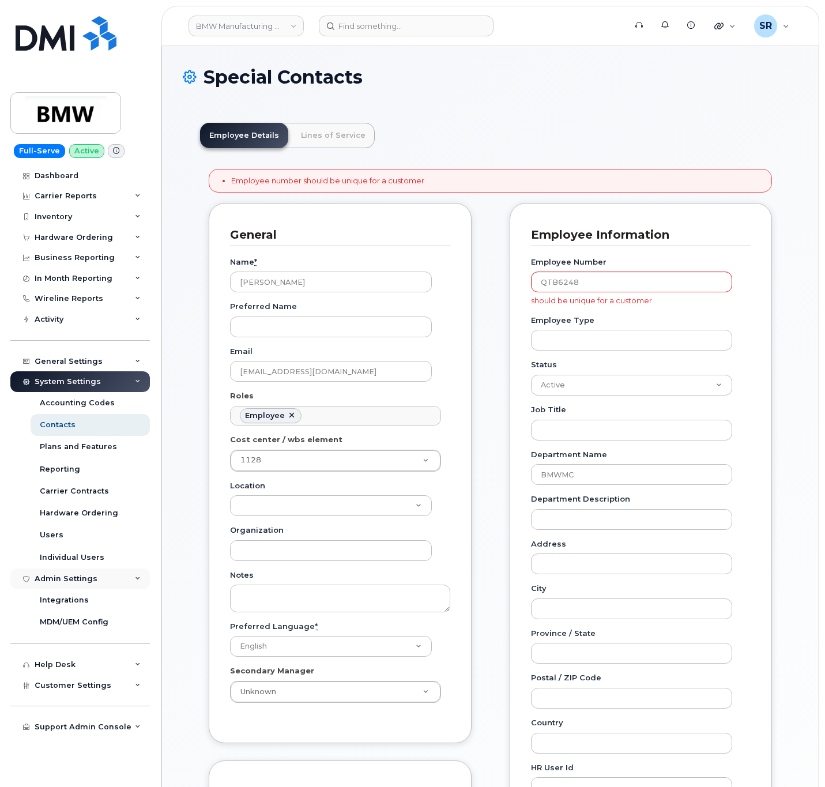
click at [123, 580] on div "Admin Settings" at bounding box center [79, 578] width 139 height 21
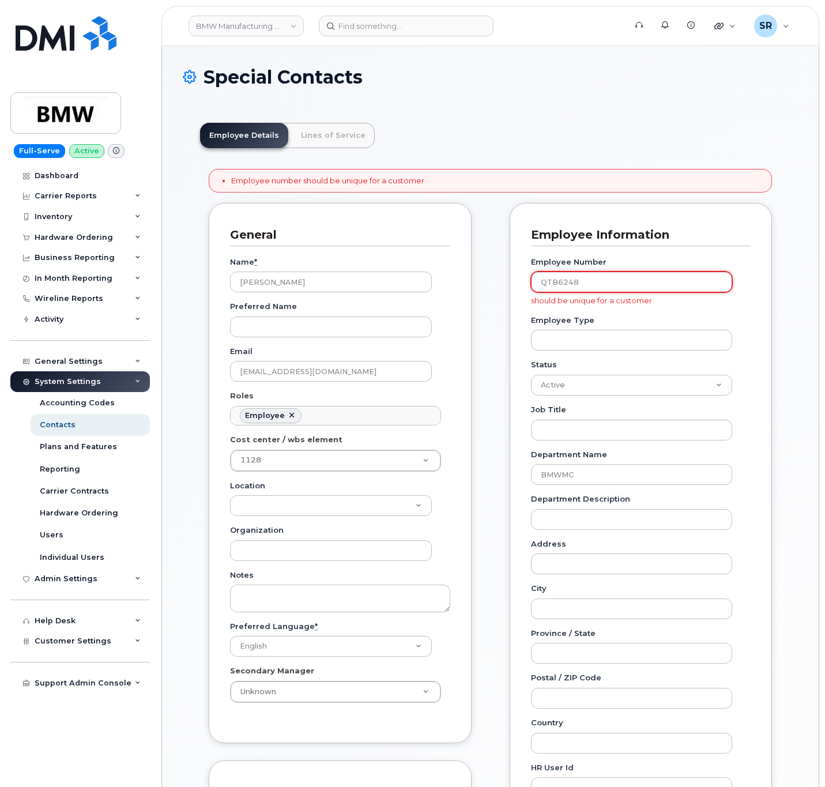
click at [626, 286] on input "QTB6248" at bounding box center [632, 282] width 202 height 21
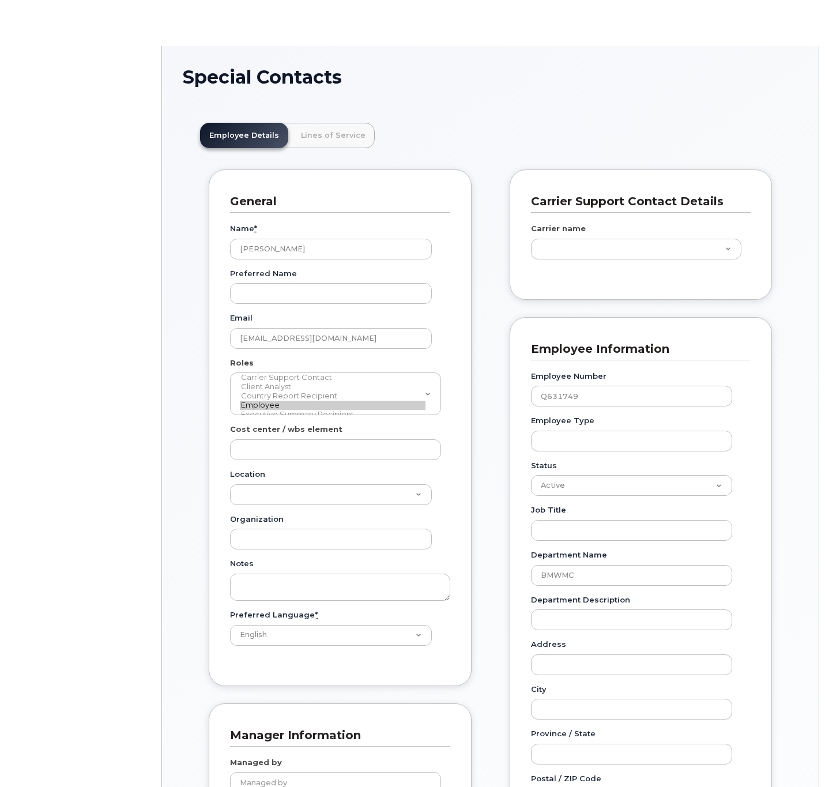
scroll to position [35, 0]
type input "22644574"
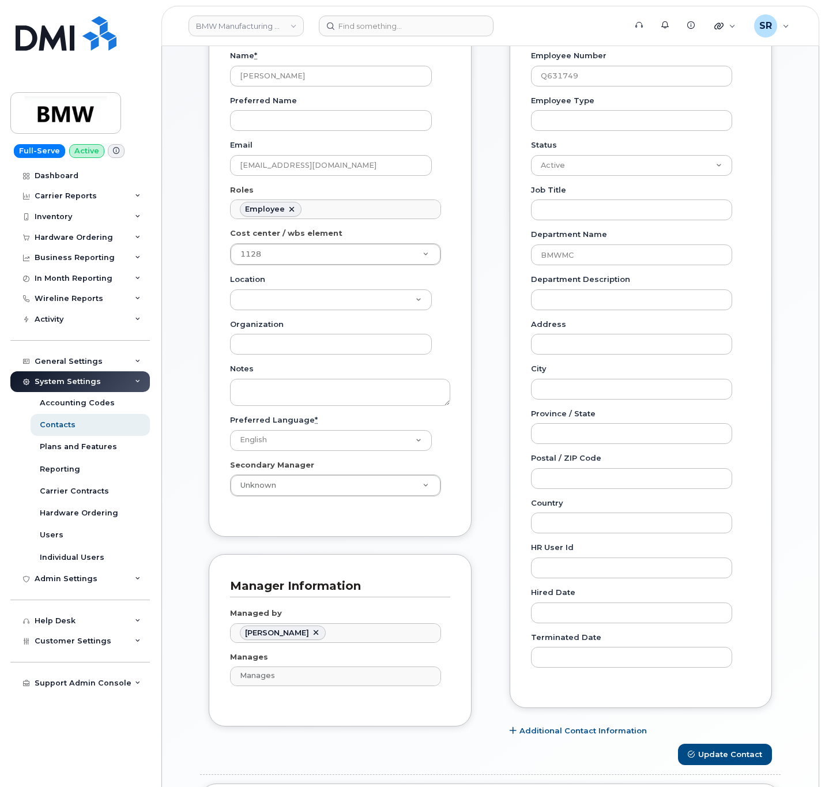
scroll to position [0, 0]
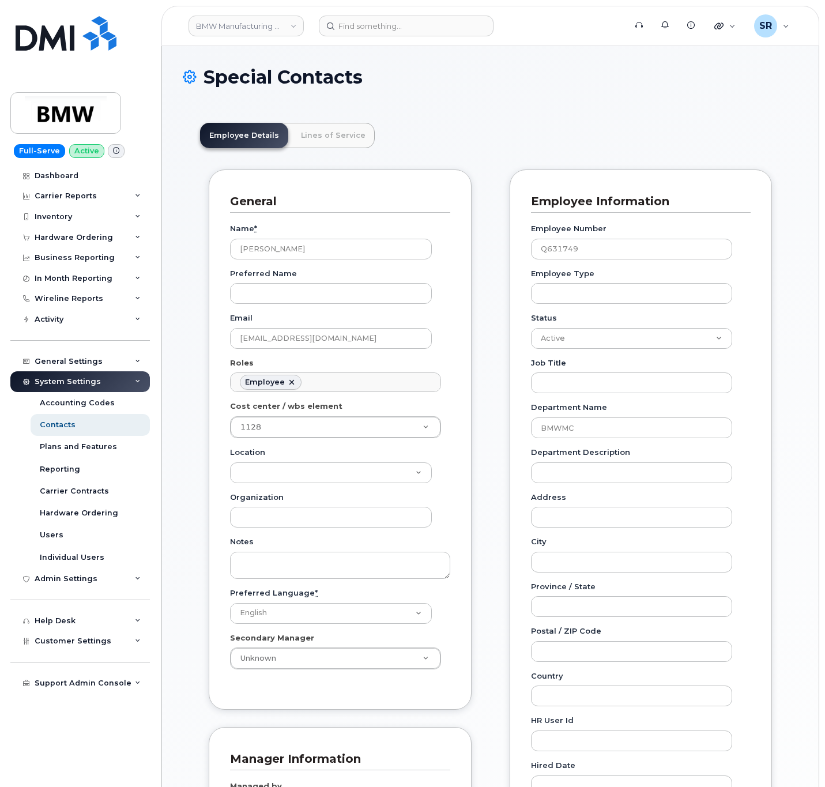
click at [190, 80] on icon at bounding box center [190, 77] width 14 height 20
click at [269, 514] on input "Organization" at bounding box center [331, 517] width 202 height 21
paste input "TX-S-50"
type input "TX-S-50"
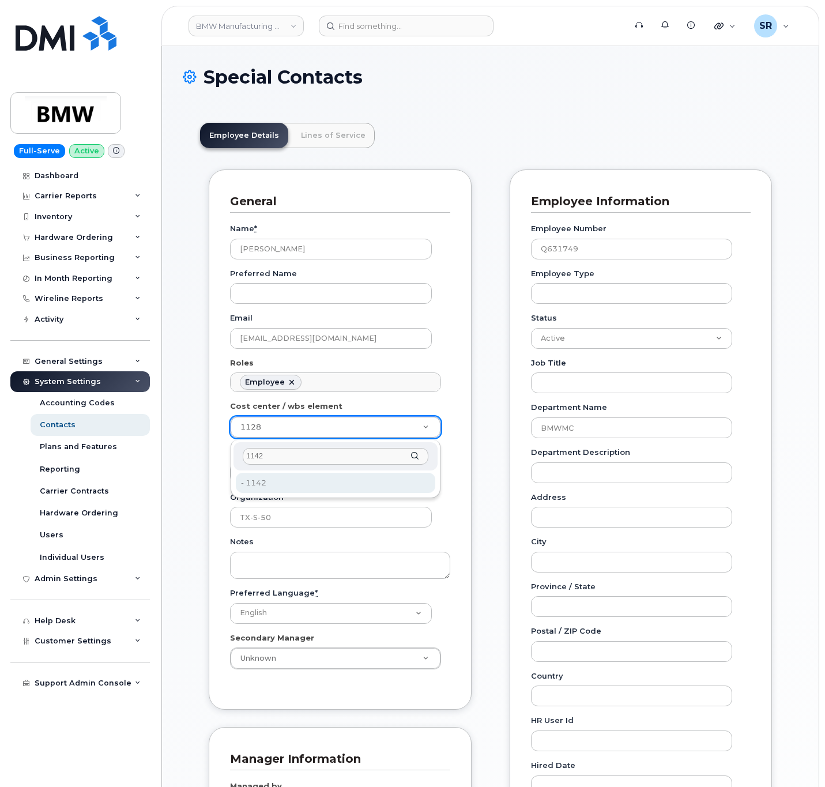
type input "1142"
type input "29745340"
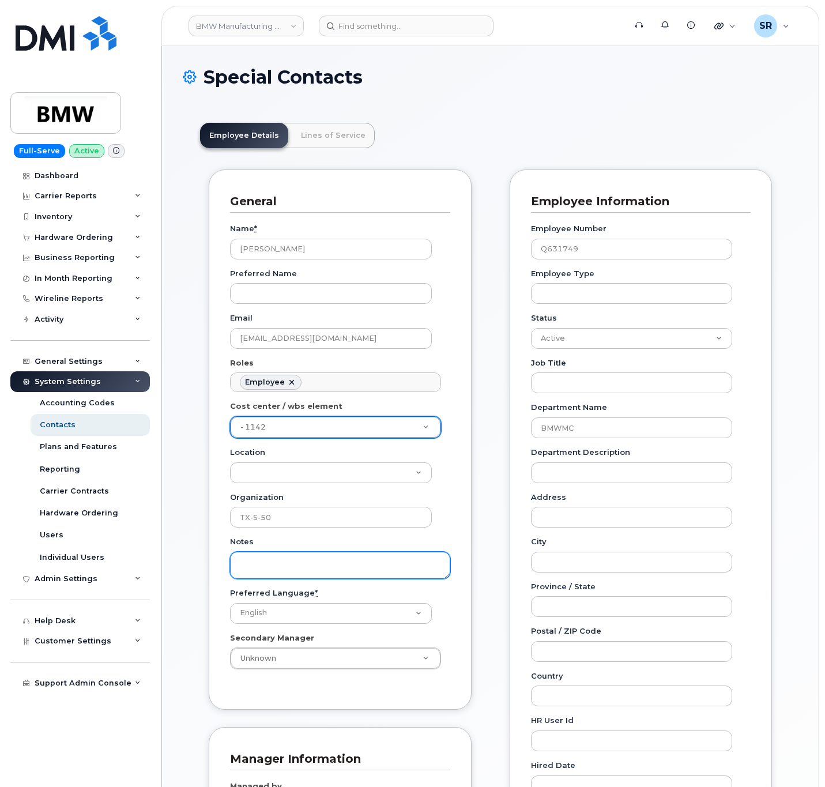
click at [303, 564] on textarea "Notes" at bounding box center [340, 565] width 220 height 27
drag, startPoint x: 643, startPoint y: 246, endPoint x: 519, endPoint y: 243, distance: 124.0
click at [519, 243] on div "Employee Information Employee Number Q631749 Employee Type Status Active On-Lea…" at bounding box center [641, 524] width 263 height 711
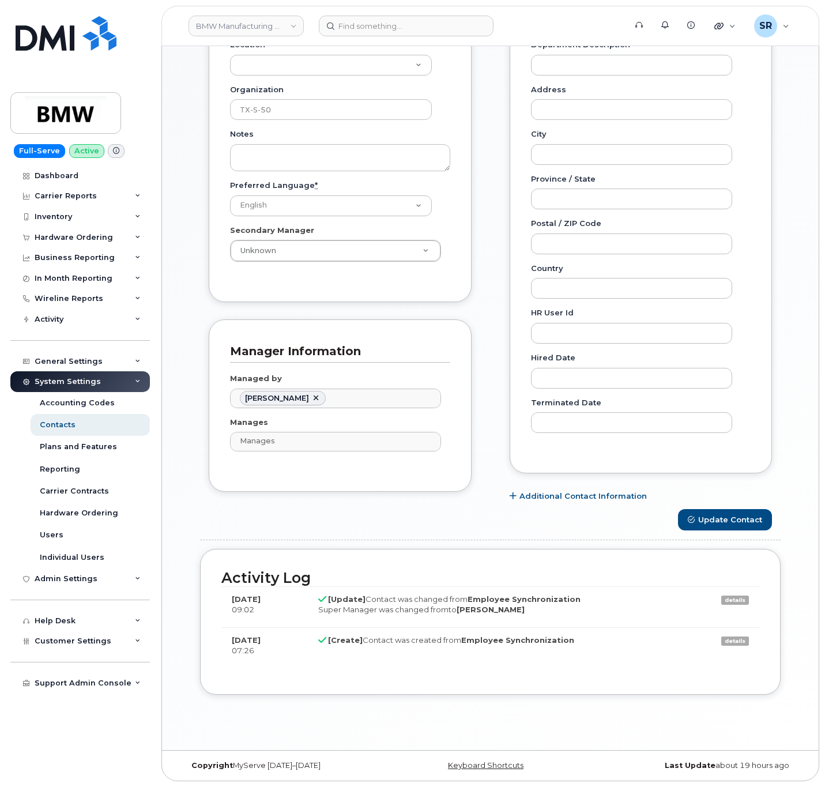
scroll to position [417, 0]
type input "QQ1234"
click at [742, 512] on button "Update Contact" at bounding box center [725, 519] width 94 height 21
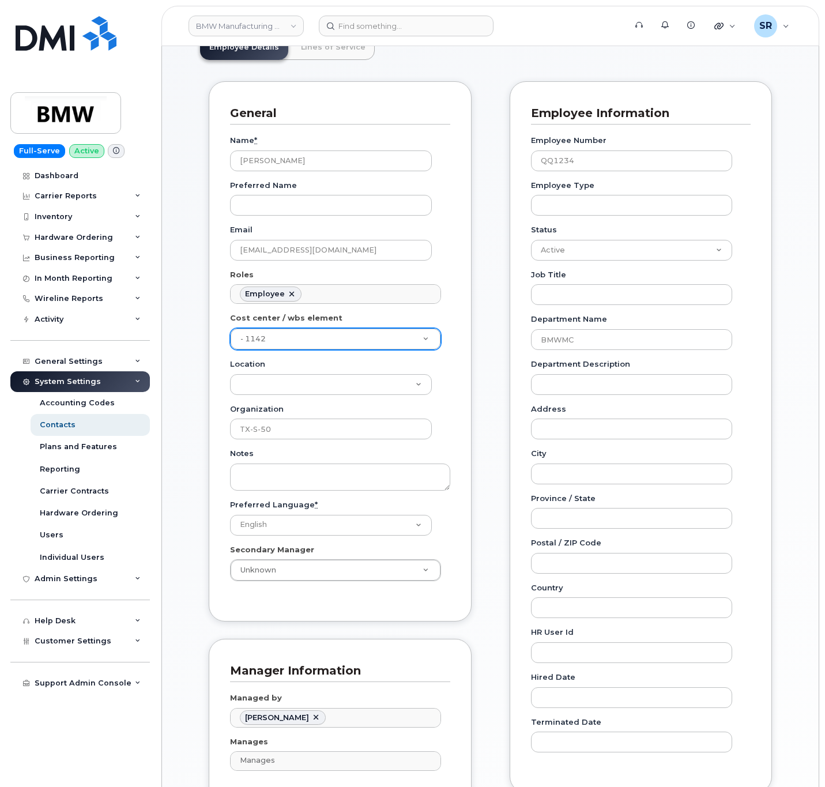
scroll to position [0, 0]
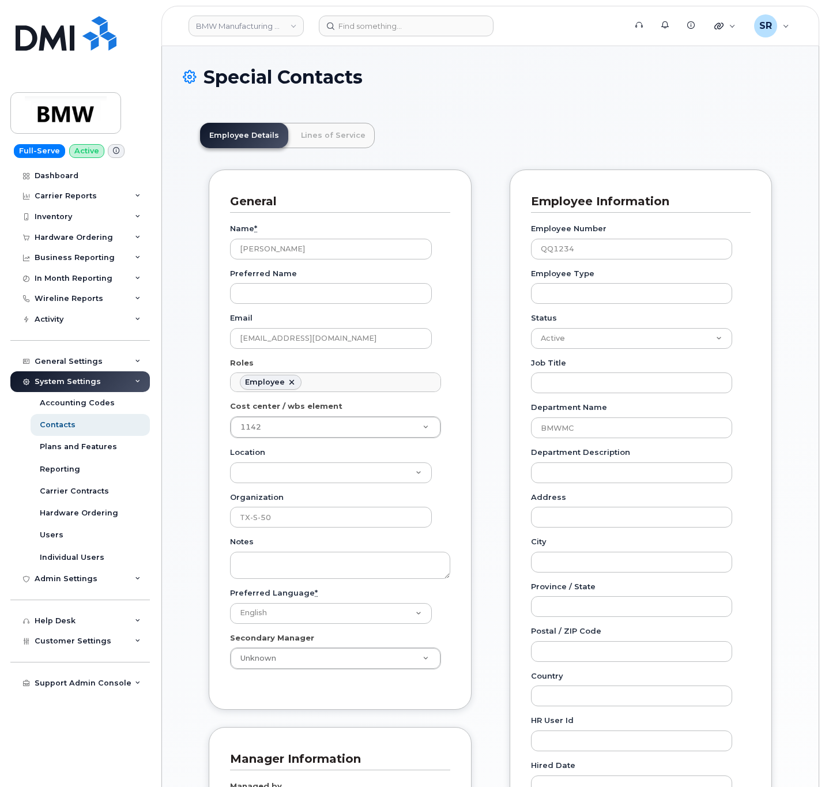
scroll to position [35, 0]
click at [614, 240] on input "QQ1234" at bounding box center [632, 249] width 202 height 21
paste input "TB6248"
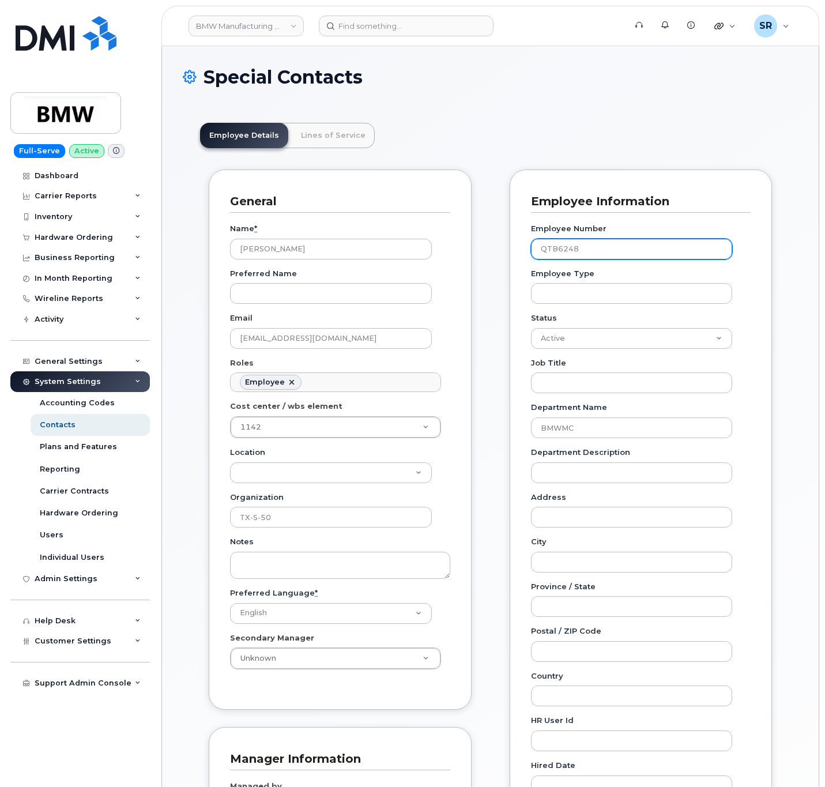
type input "QTB6248"
click at [341, 126] on link "Lines of Service" at bounding box center [333, 135] width 83 height 25
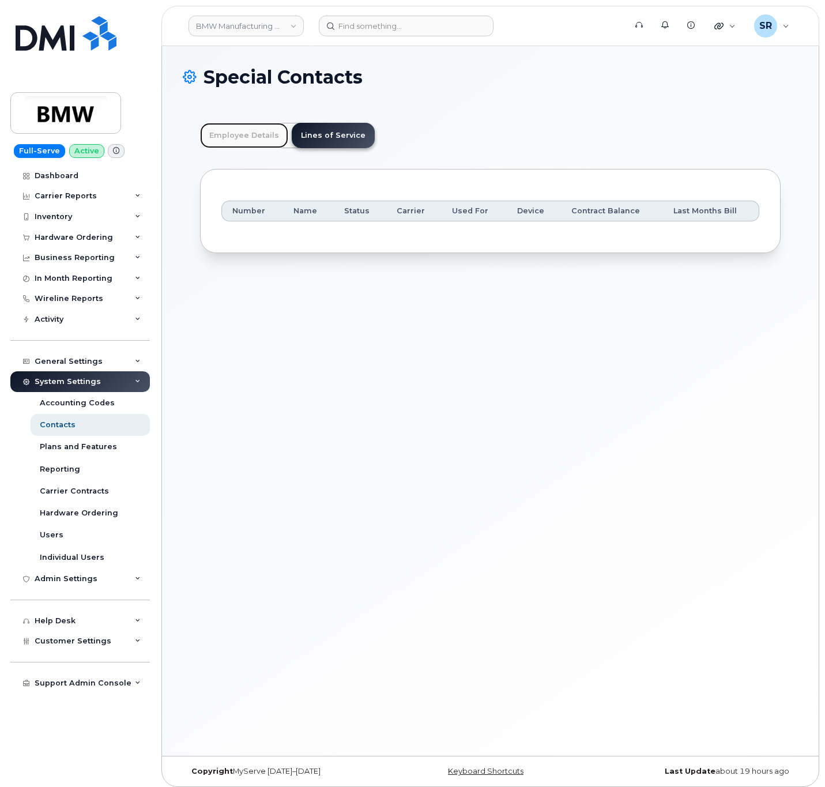
click at [253, 129] on link "Employee Details" at bounding box center [244, 135] width 88 height 25
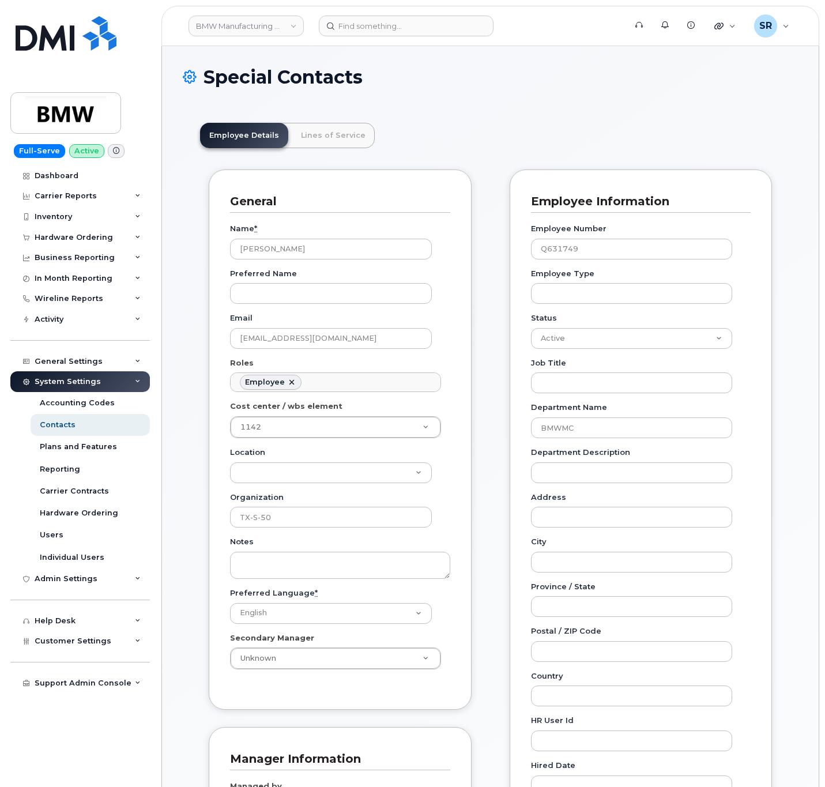
click at [632, 239] on div "Employee Number Q631749" at bounding box center [636, 241] width 211 height 36
click at [624, 249] on input "Q631749" at bounding box center [632, 249] width 202 height 21
type input "qq2222"
click at [646, 227] on div "Employee Number qq2222" at bounding box center [636, 241] width 211 height 36
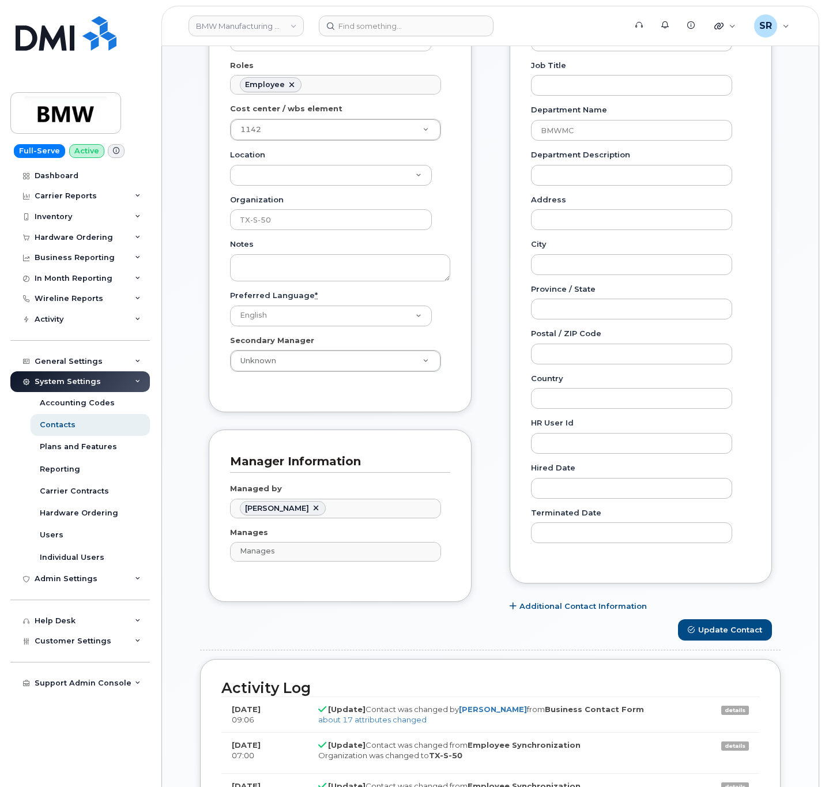
scroll to position [519, 0]
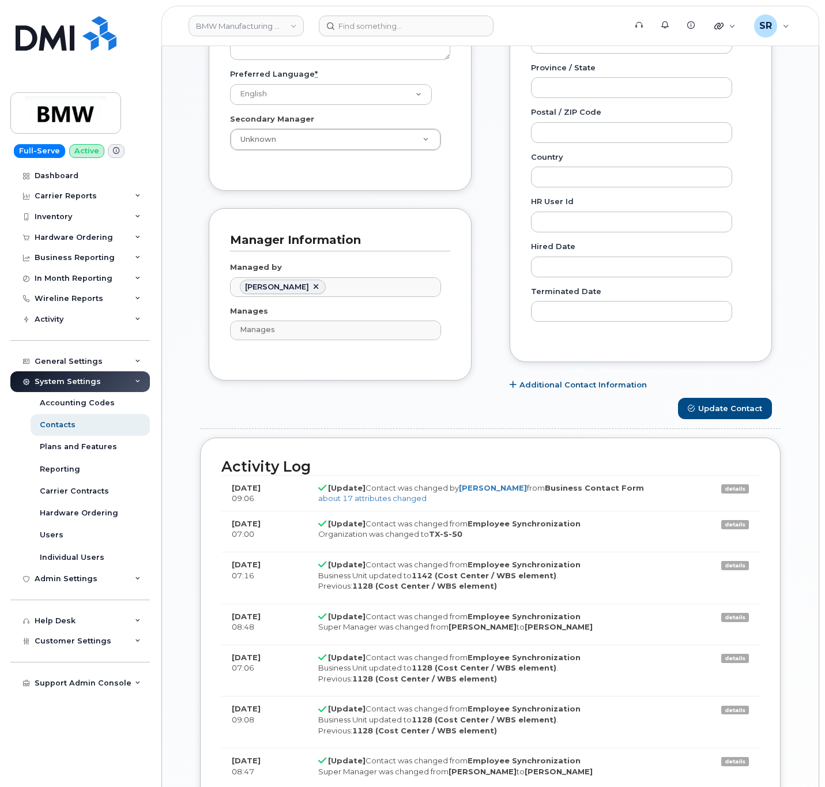
click at [711, 398] on div "Carrier Support Contact Details Carrier name Carrier name Carrier name Internat…" at bounding box center [641, 24] width 280 height 747
click at [715, 419] on button "Update Contact" at bounding box center [725, 408] width 94 height 21
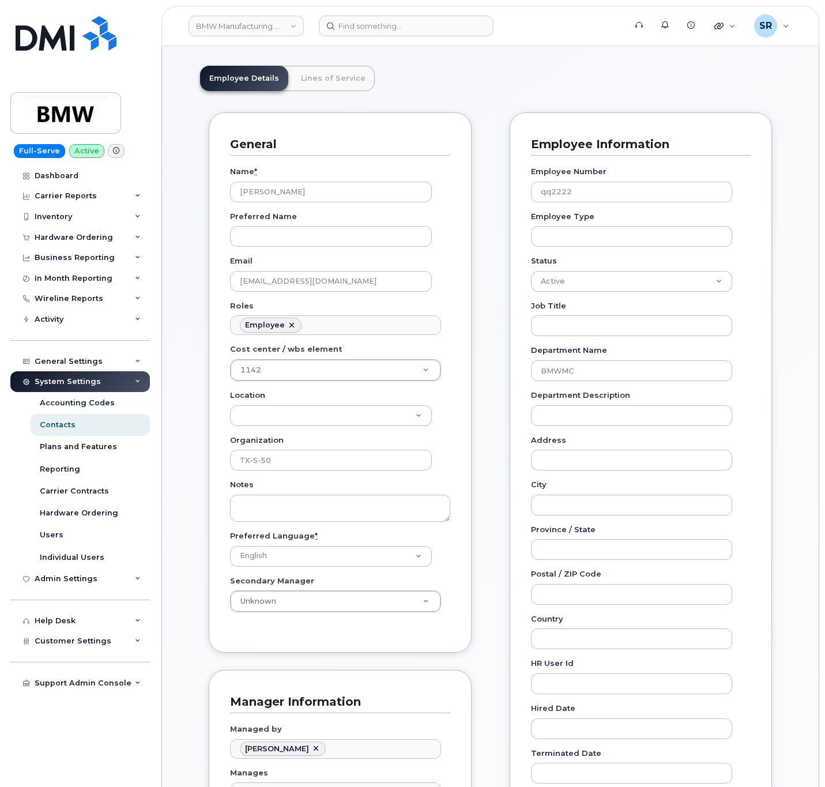
scroll to position [0, 0]
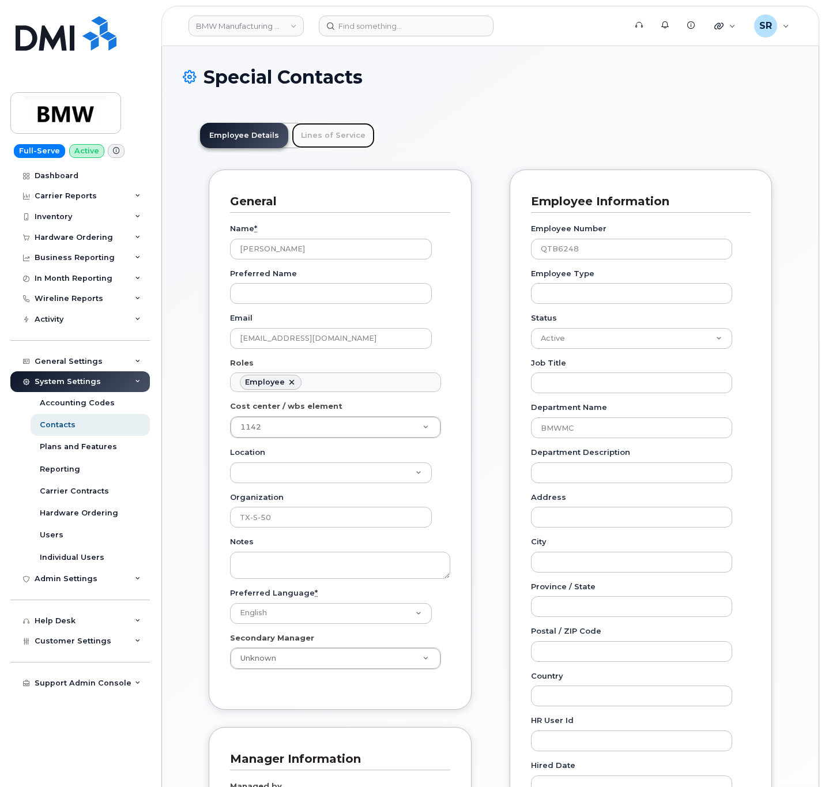
click at [342, 135] on link "Lines of Service" at bounding box center [333, 135] width 83 height 25
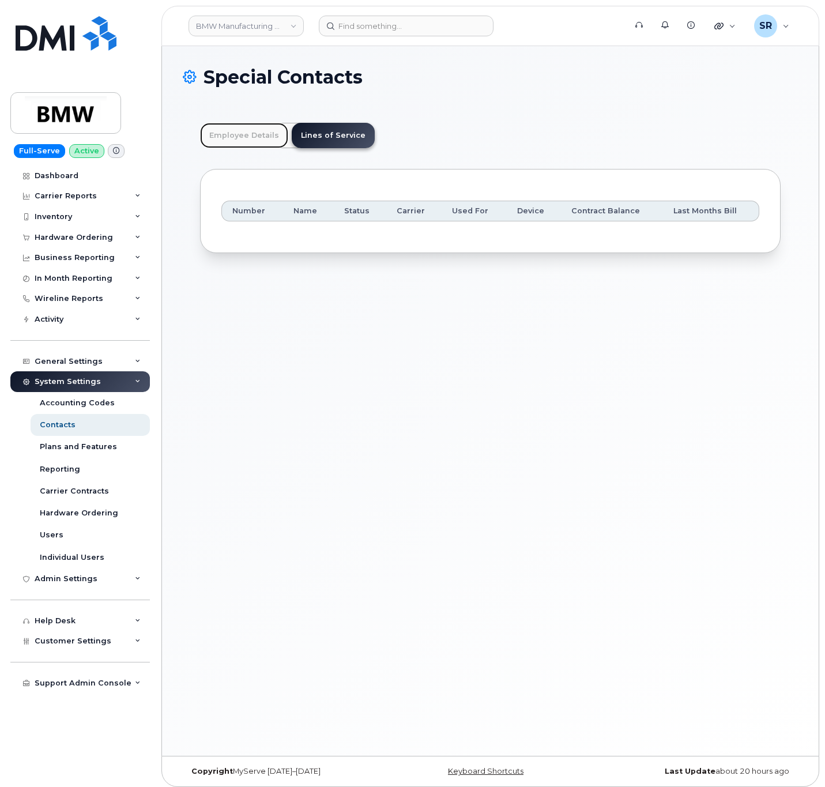
click at [244, 137] on link "Employee Details" at bounding box center [244, 135] width 88 height 25
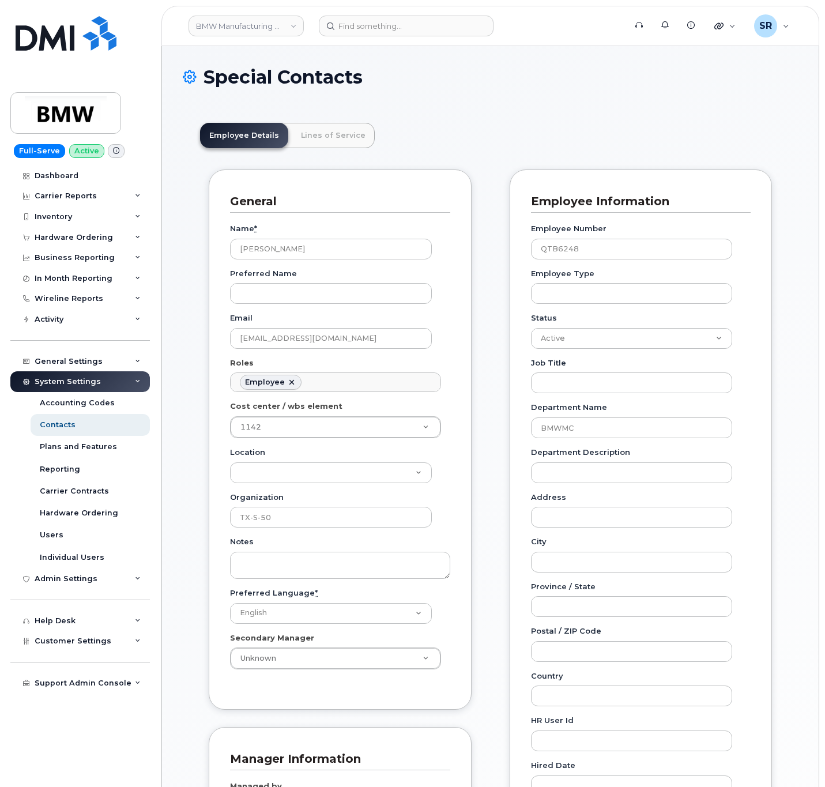
click at [474, 291] on div "General Name * [PERSON_NAME] Preferred Name Email [EMAIL_ADDRESS][DOMAIN_NAME] …" at bounding box center [340, 542] width 280 height 747
click at [337, 132] on link "Lines of Service" at bounding box center [333, 135] width 83 height 25
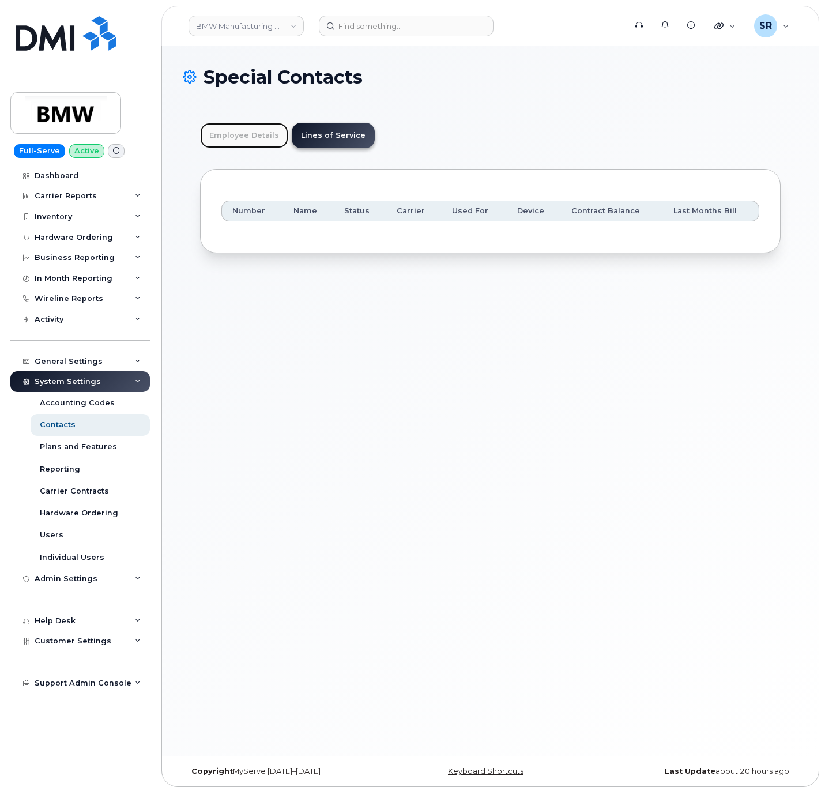
click at [265, 144] on link "Employee Details" at bounding box center [244, 135] width 88 height 25
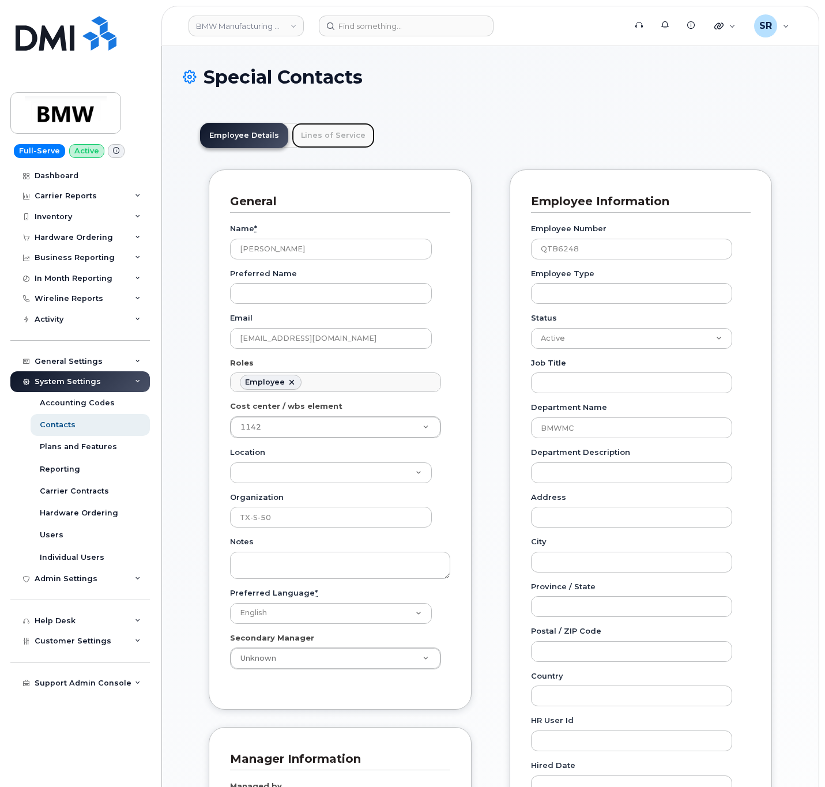
click at [312, 144] on link "Lines of Service" at bounding box center [333, 135] width 83 height 25
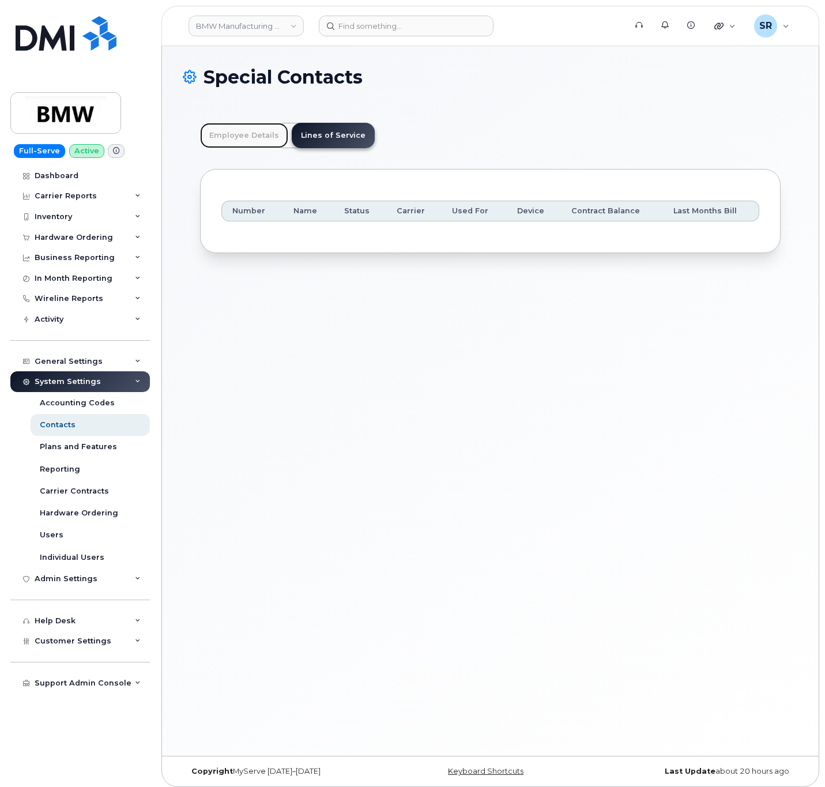
click at [237, 125] on link "Employee Details" at bounding box center [244, 135] width 88 height 25
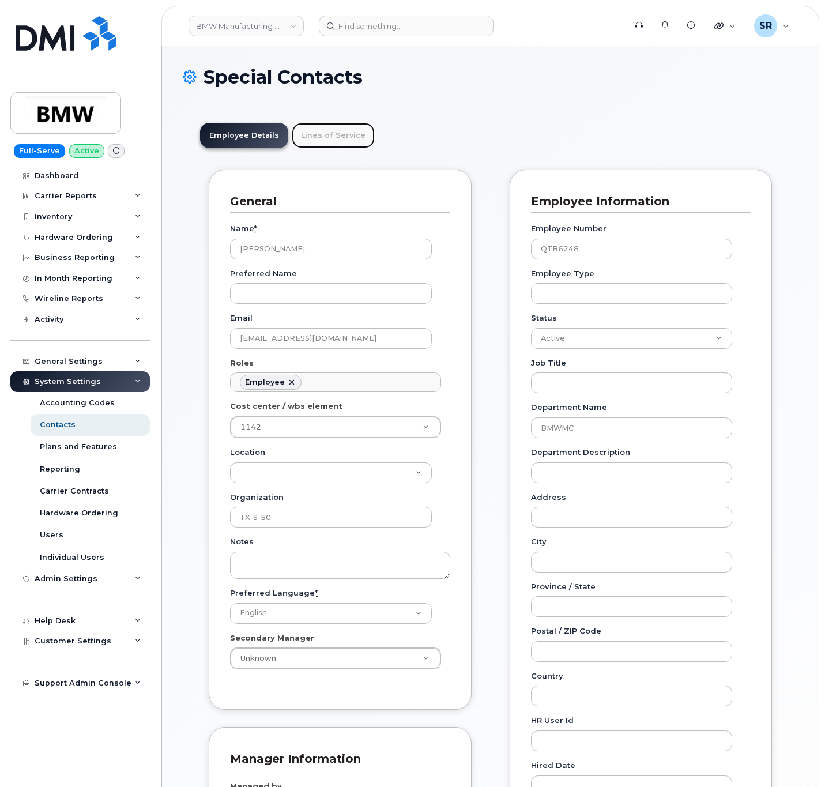
click at [322, 137] on link "Lines of Service" at bounding box center [333, 135] width 83 height 25
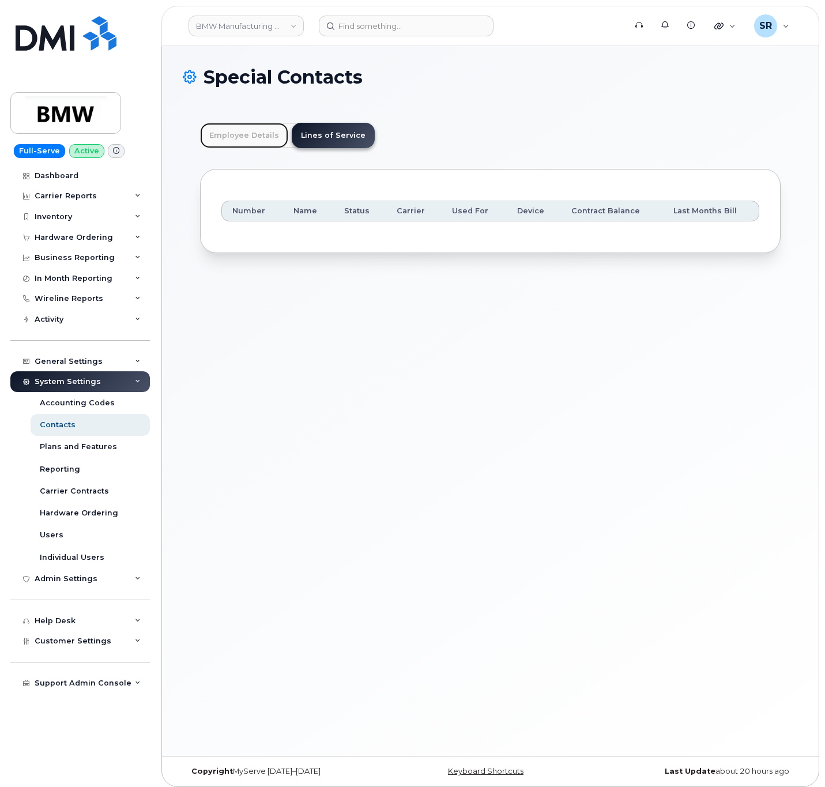
click at [227, 131] on link "Employee Details" at bounding box center [244, 135] width 88 height 25
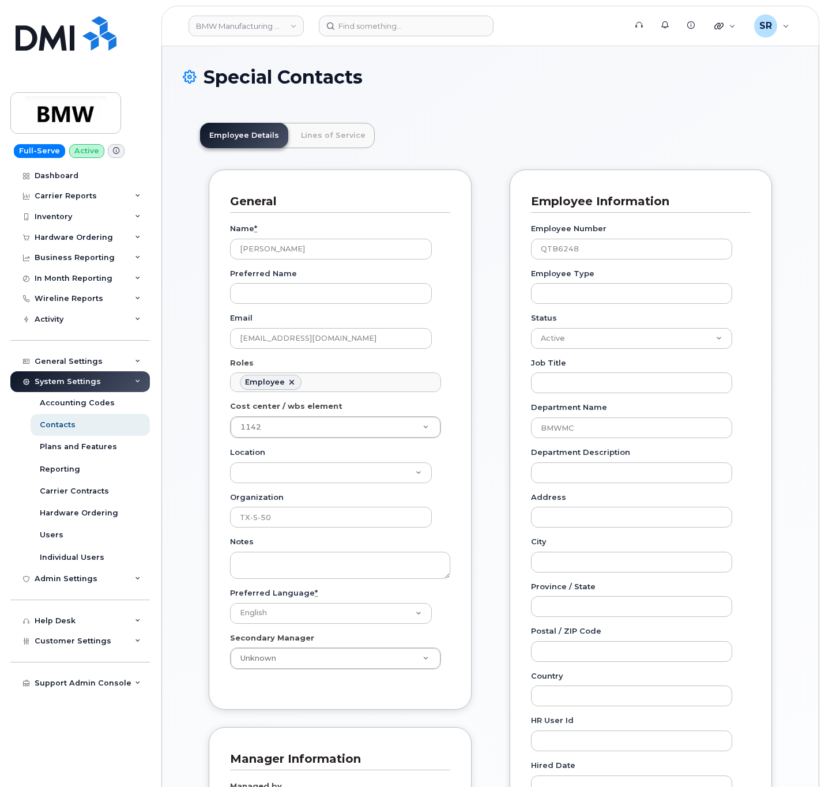
click at [476, 147] on header "Employee Details Lines of Service" at bounding box center [490, 135] width 580 height 25
drag, startPoint x: 616, startPoint y: 250, endPoint x: 499, endPoint y: 260, distance: 118.1
click at [499, 260] on div "General Name * Juergen Weckermann Preferred Name Email juergen.a.weckermann@bmw…" at bounding box center [490, 542] width 580 height 747
click at [616, 250] on input "QTB6248" at bounding box center [632, 249] width 202 height 21
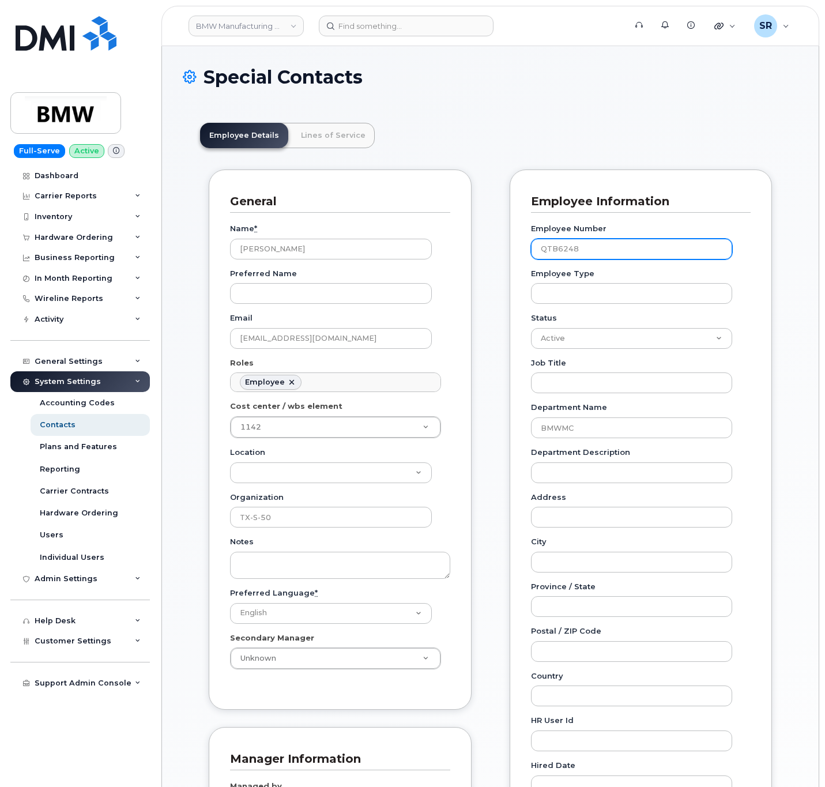
click at [616, 250] on input "QTB6248" at bounding box center [632, 249] width 202 height 21
paste input "631749"
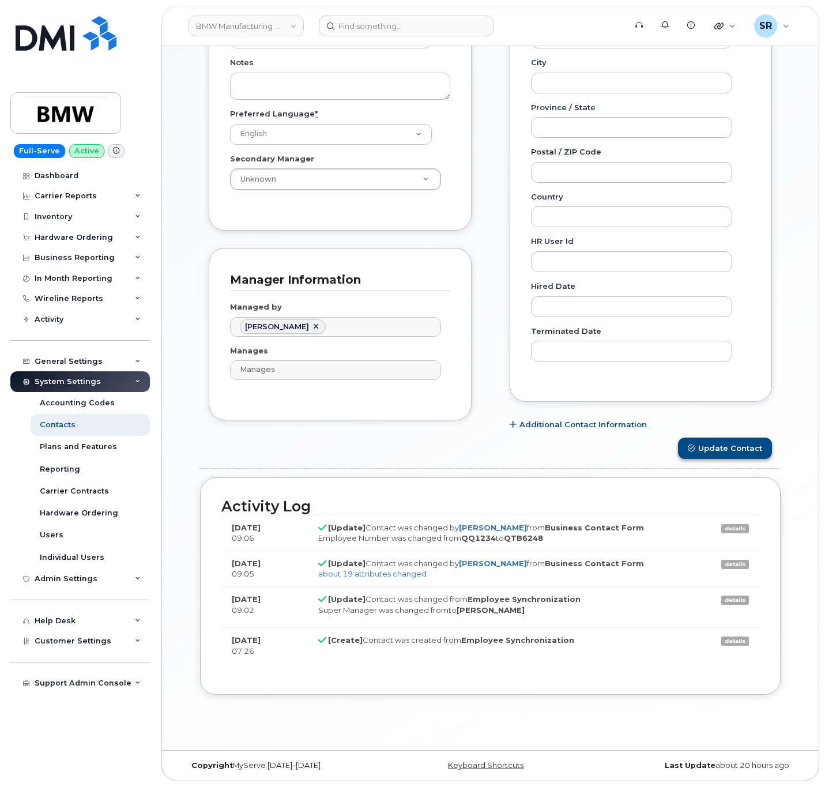
type input "Q631749"
click at [697, 446] on button "Update Contact" at bounding box center [725, 448] width 94 height 21
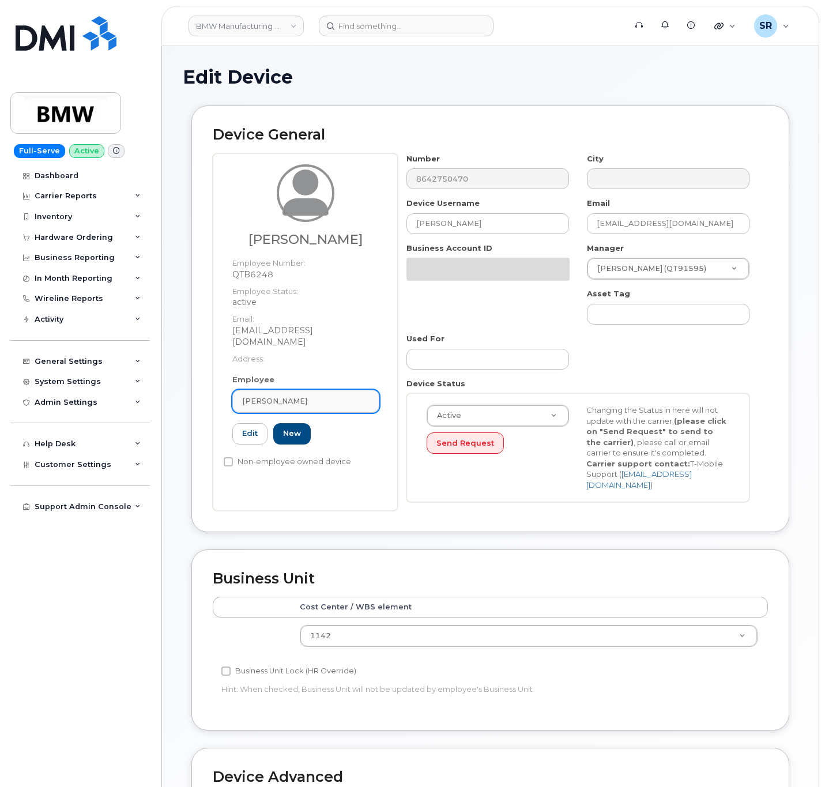
click at [333, 401] on div "[PERSON_NAME]" at bounding box center [305, 400] width 127 height 11
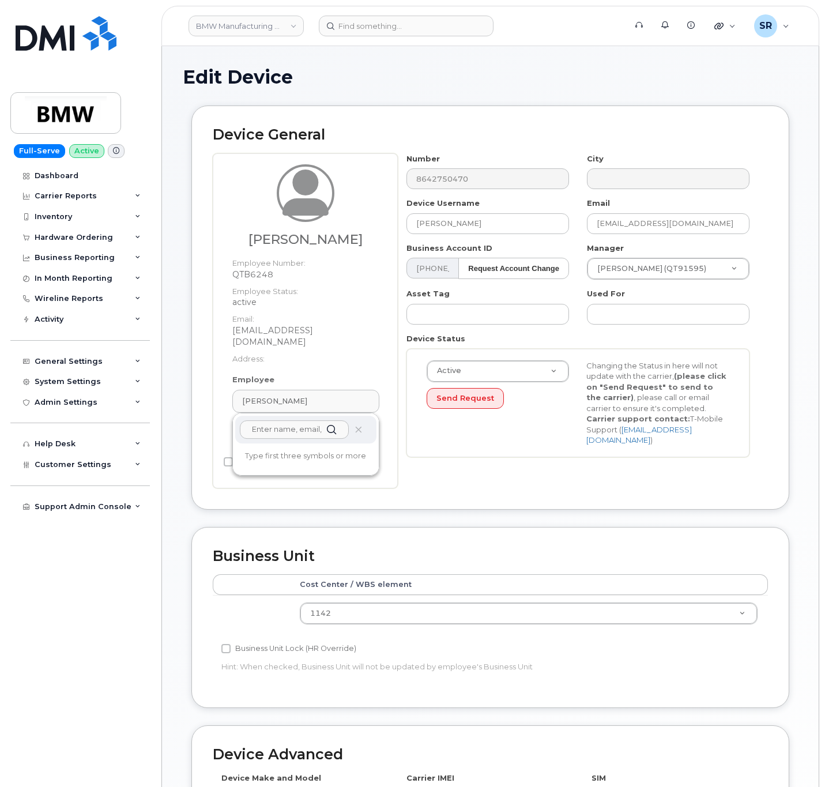
click at [296, 431] on input "text" at bounding box center [294, 429] width 109 height 18
paste input "JUERGEN WECKERMANN"
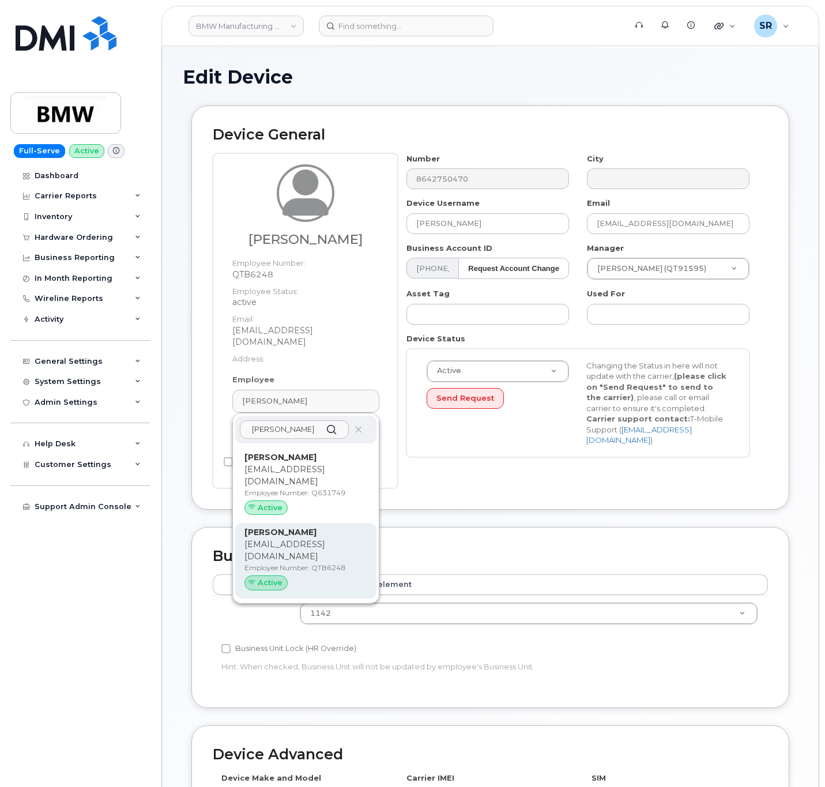
type input "JUERGEN WECKERMANN"
click at [346, 555] on p "[EMAIL_ADDRESS][DOMAIN_NAME]" at bounding box center [305, 550] width 123 height 24
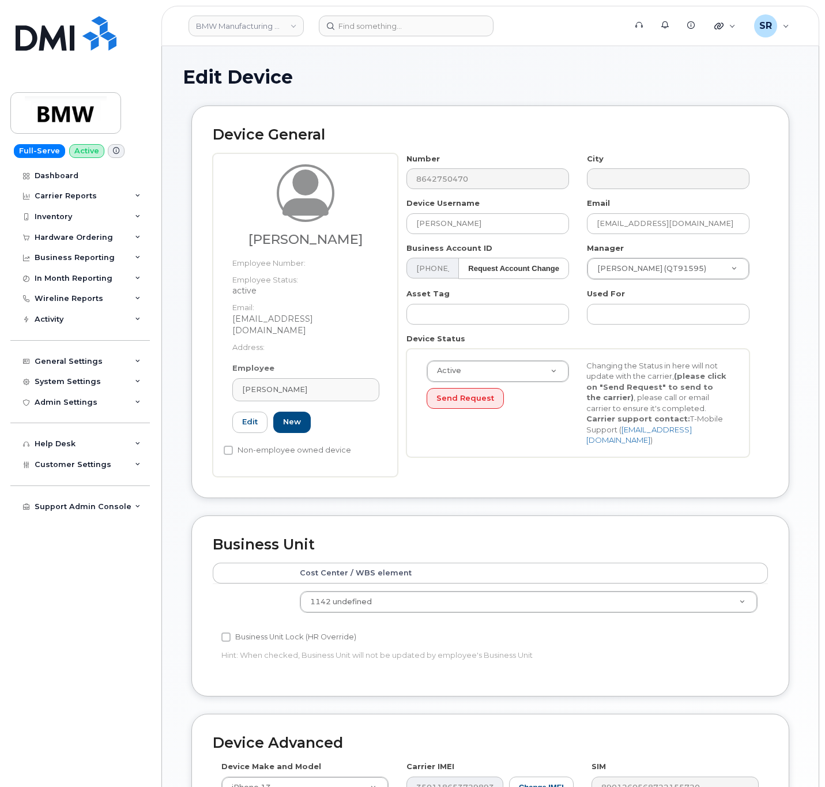
type input "29745340"
click at [402, 457] on div "Device Status Active Active Suspended Cancelled Send Request Changing the Statu…" at bounding box center [578, 395] width 361 height 124
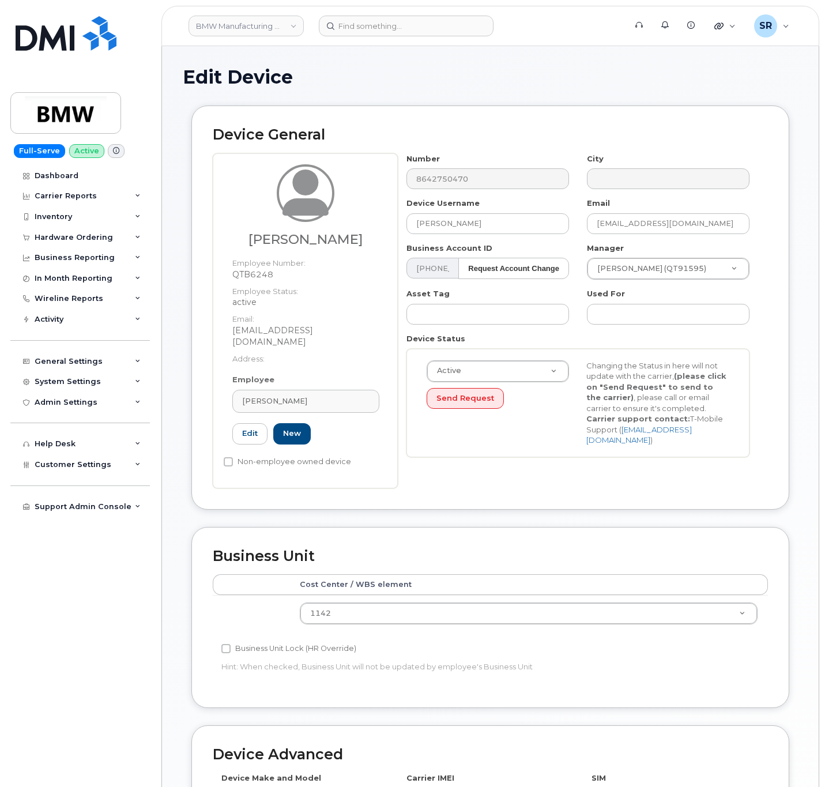
click at [399, 187] on div "Number 8642750470" at bounding box center [488, 171] width 180 height 36
click at [479, 141] on h2 "Device General" at bounding box center [490, 135] width 555 height 16
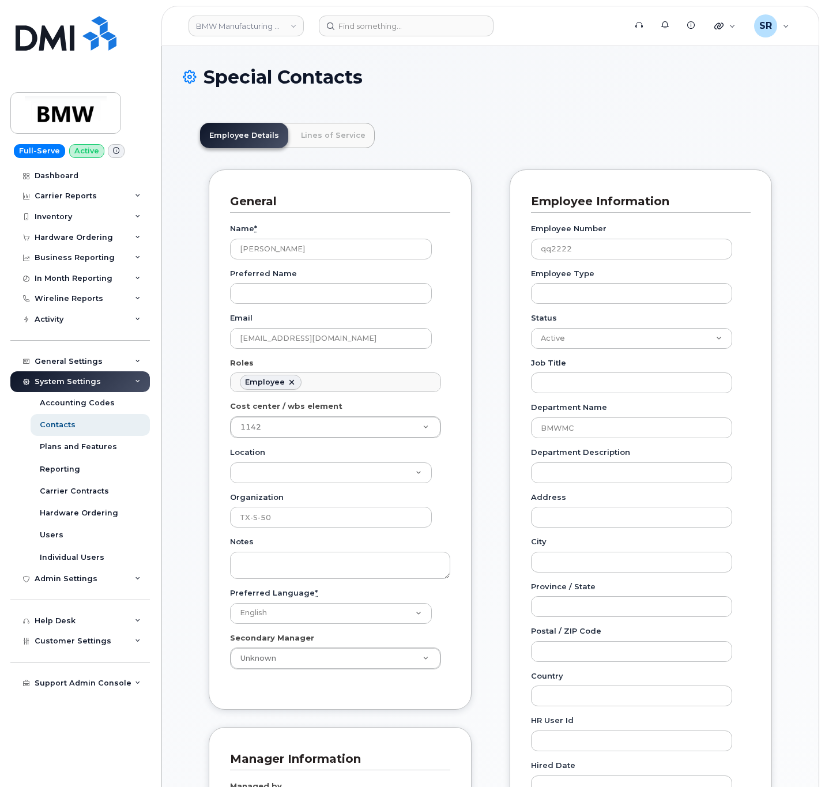
scroll to position [35, 0]
drag, startPoint x: 0, startPoint y: 0, endPoint x: 642, endPoint y: 249, distance: 688.2
click at [642, 249] on input "qq2222" at bounding box center [632, 249] width 202 height 21
paste input "QTB6248"
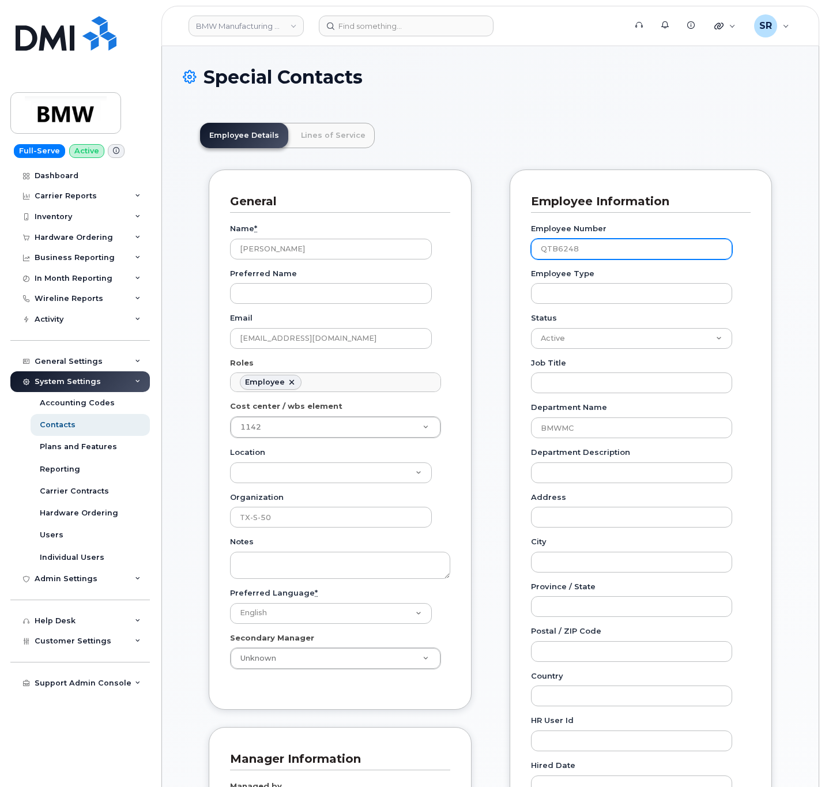
type input "QTB6248"
click at [741, 280] on div "Employee Type" at bounding box center [641, 286] width 220 height 36
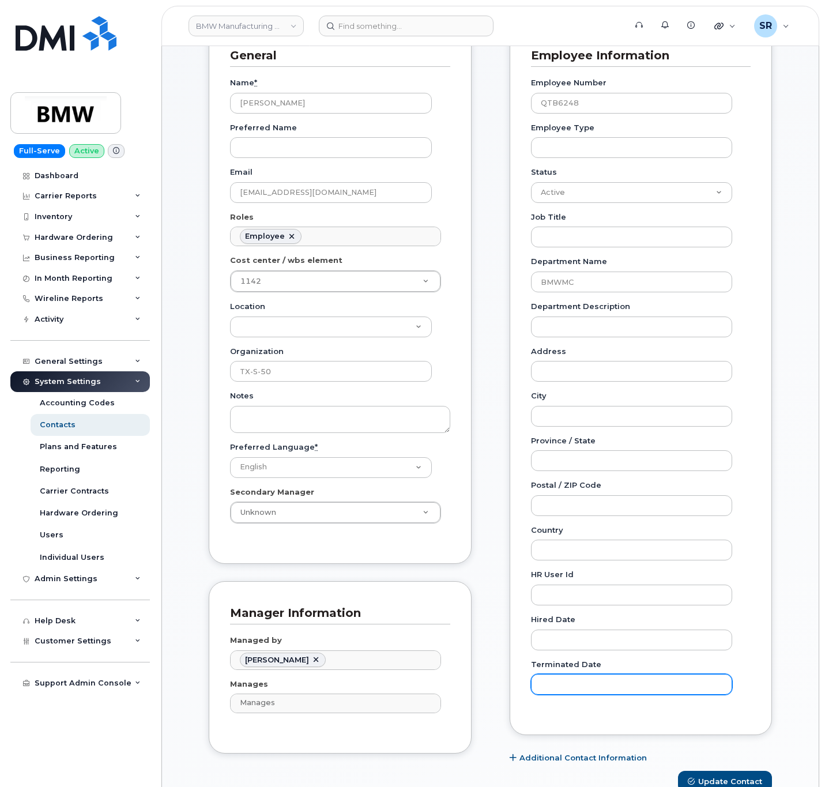
scroll to position [432, 0]
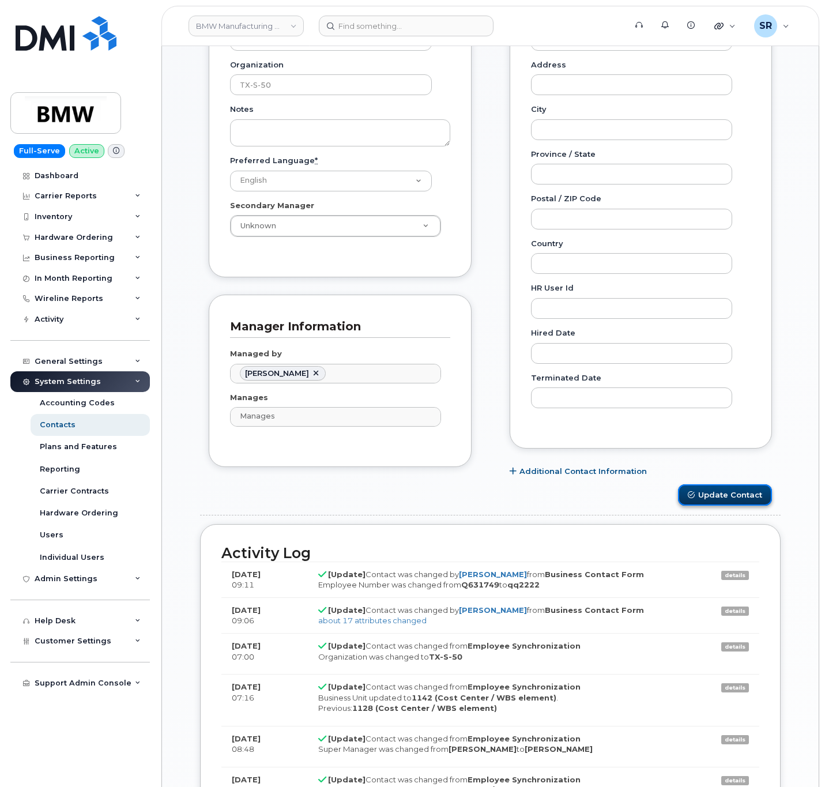
click at [720, 493] on button "Update Contact" at bounding box center [725, 494] width 94 height 21
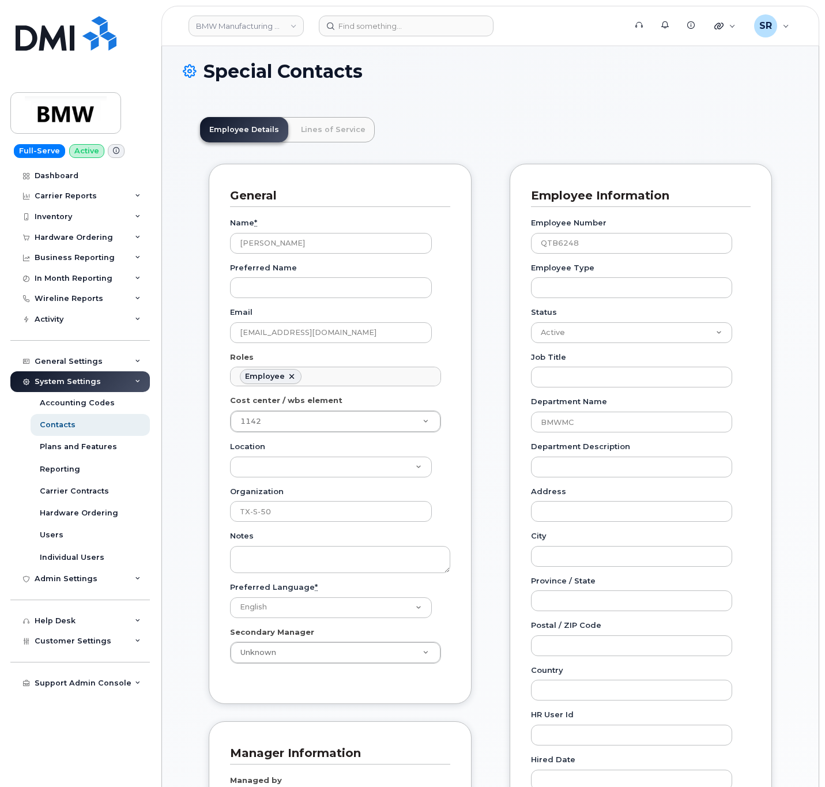
scroll to position [0, 0]
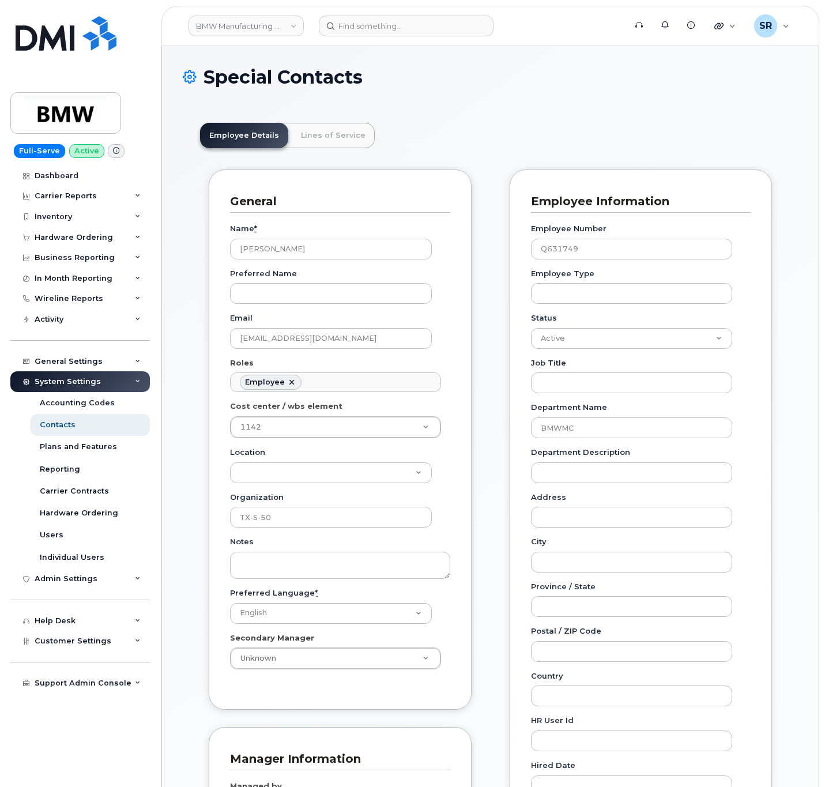
click at [194, 84] on icon at bounding box center [190, 77] width 14 height 20
click at [84, 583] on div "Admin Settings" at bounding box center [79, 578] width 139 height 21
click at [109, 623] on link "MDM/UEM Config" at bounding box center [90, 622] width 119 height 22
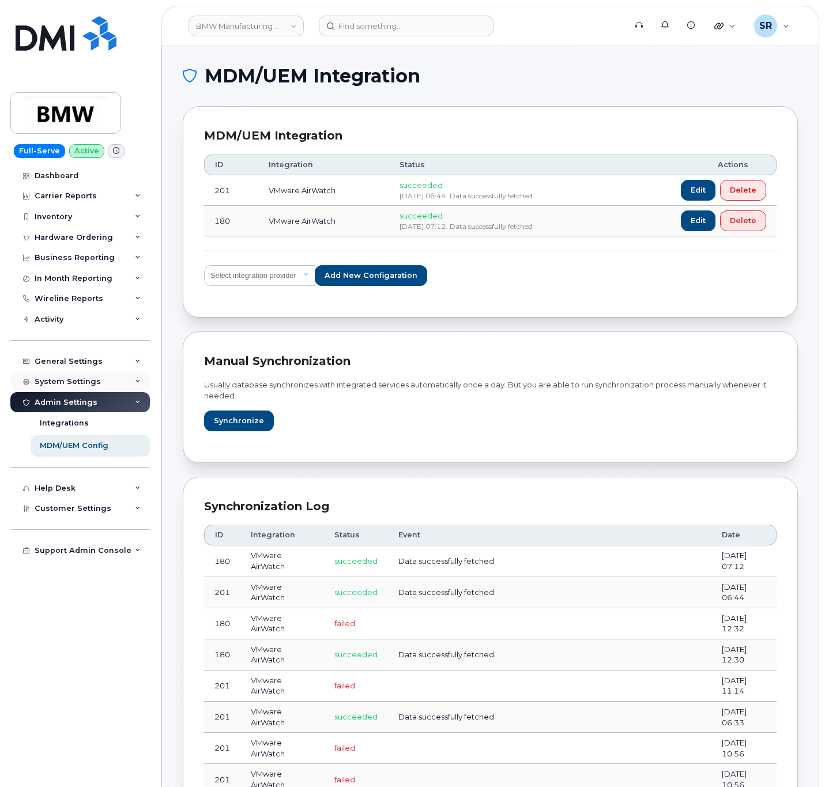
click at [144, 381] on div "System Settings" at bounding box center [79, 381] width 139 height 21
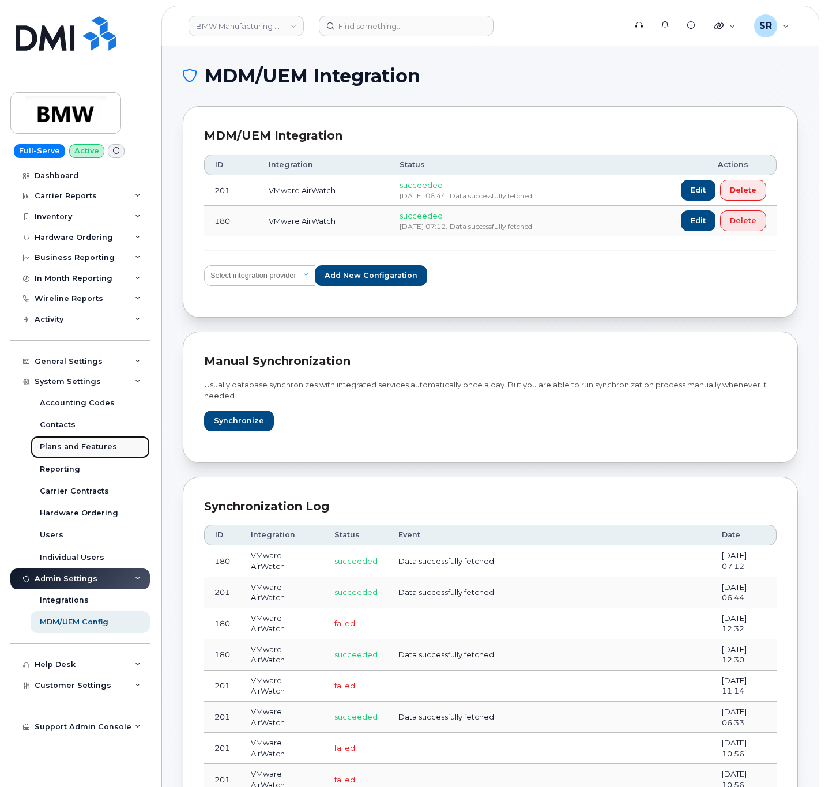
click at [115, 441] on link "Plans and Features" at bounding box center [90, 447] width 119 height 22
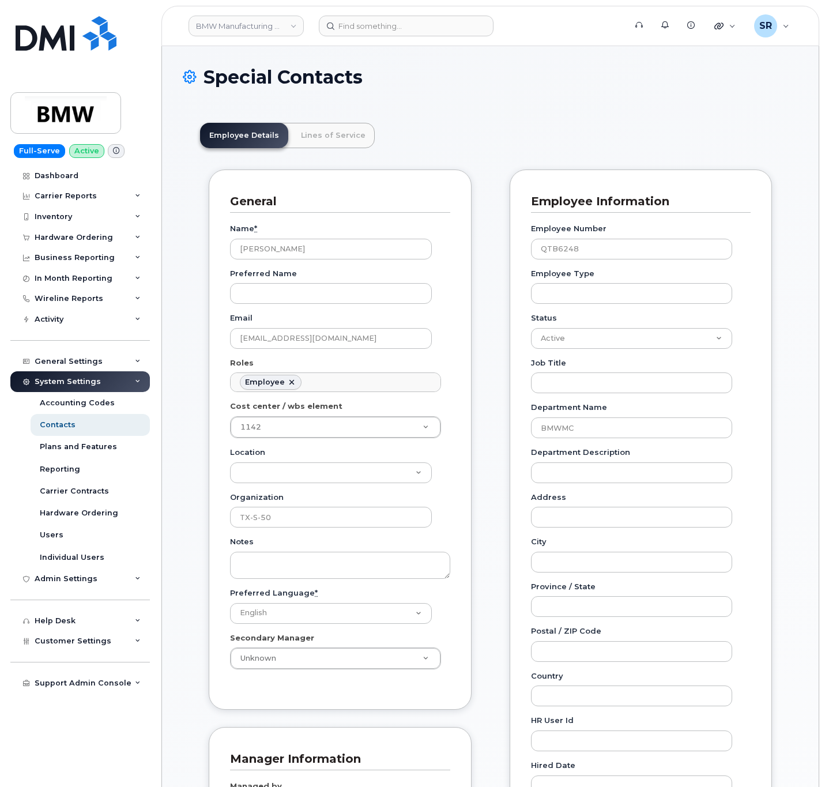
scroll to position [35, 0]
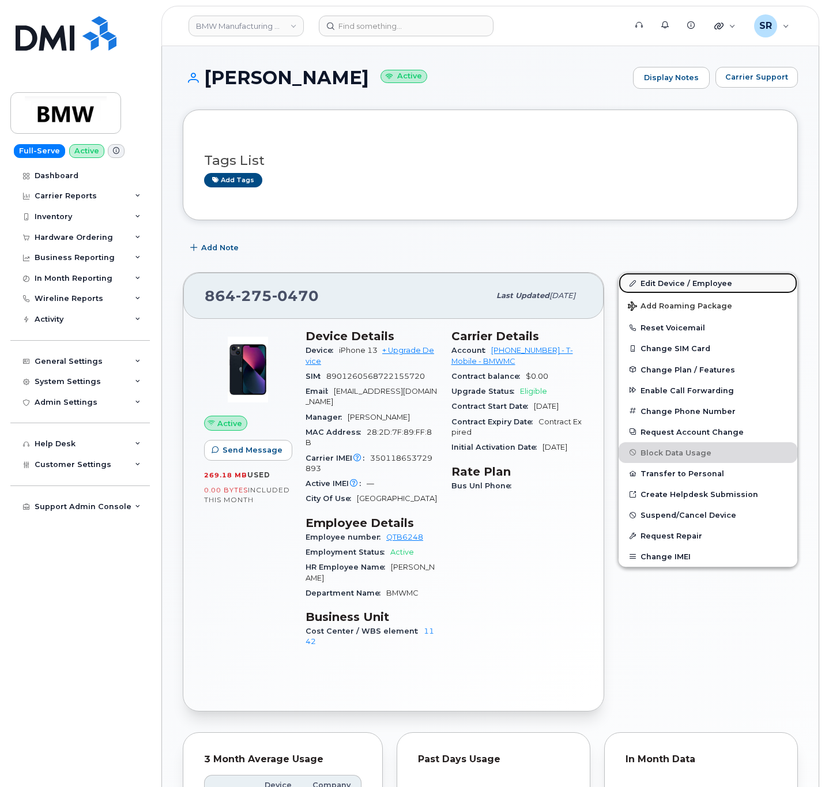
click at [672, 288] on link "Edit Device / Employee" at bounding box center [708, 283] width 179 height 21
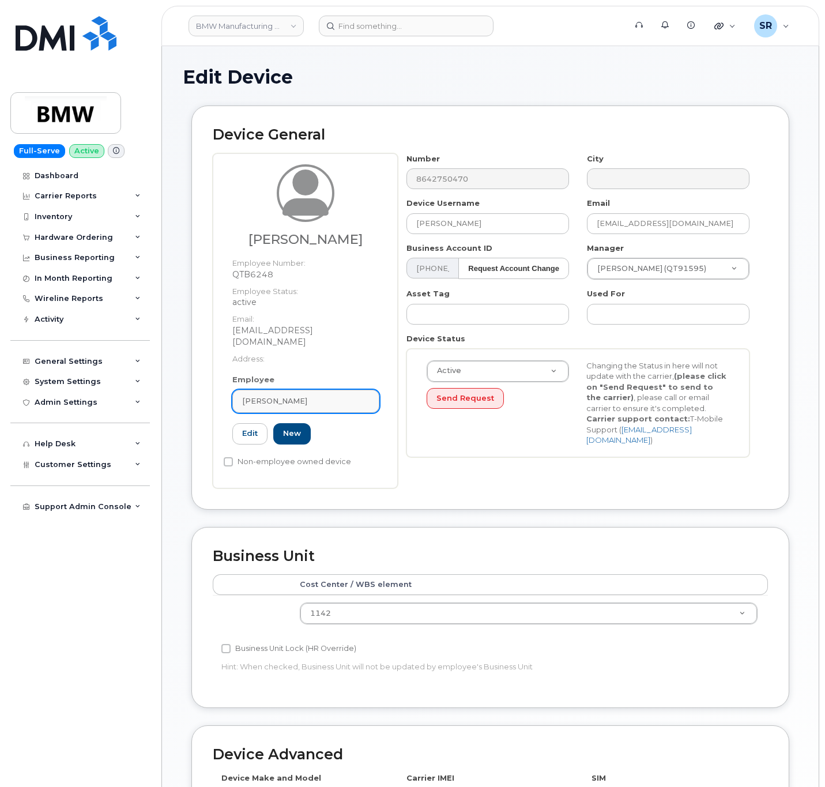
click at [329, 401] on div "[PERSON_NAME]" at bounding box center [305, 400] width 127 height 11
click at [329, 401] on div "Juergen Weckermann" at bounding box center [305, 400] width 127 height 11
paste input "JUERGEN WECKERMANN"
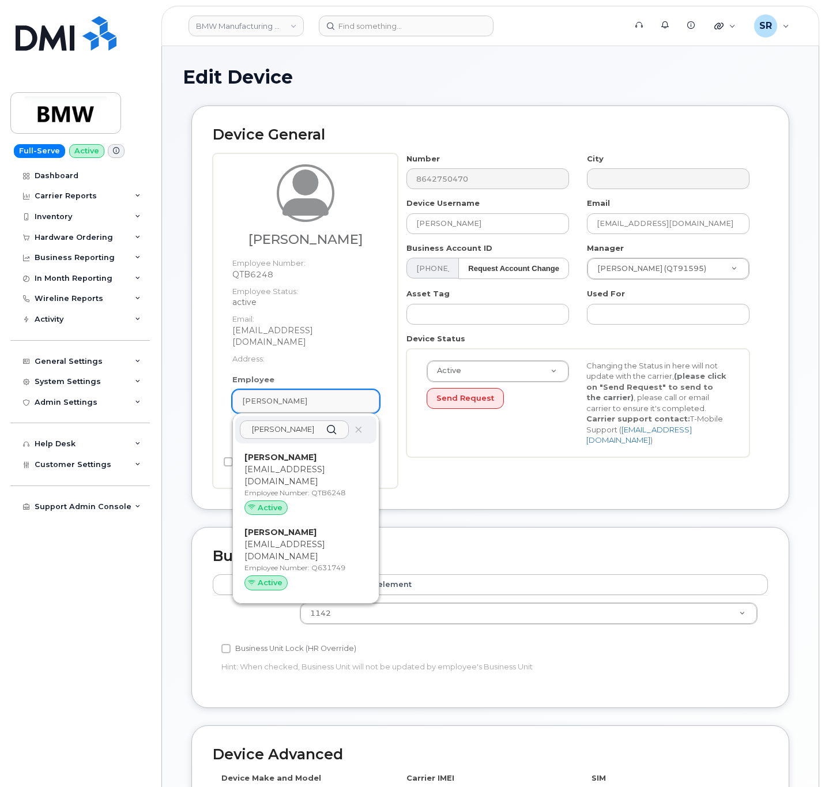
type input "JUERGEN WECKERMANN"
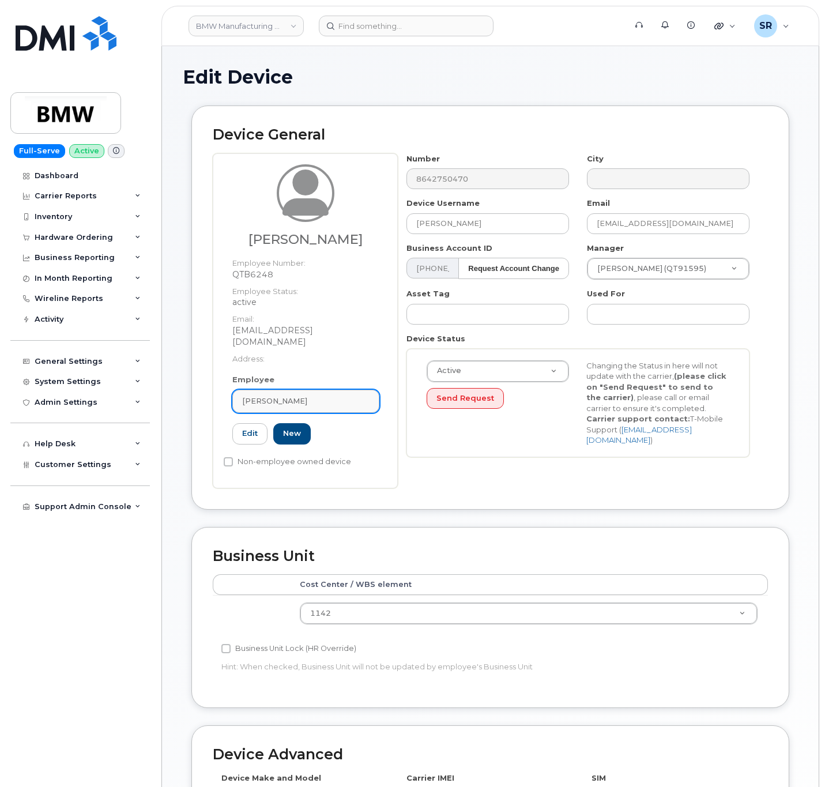
type input "Saving..."
click at [350, 405] on div "Juergen Weckermann" at bounding box center [305, 400] width 127 height 11
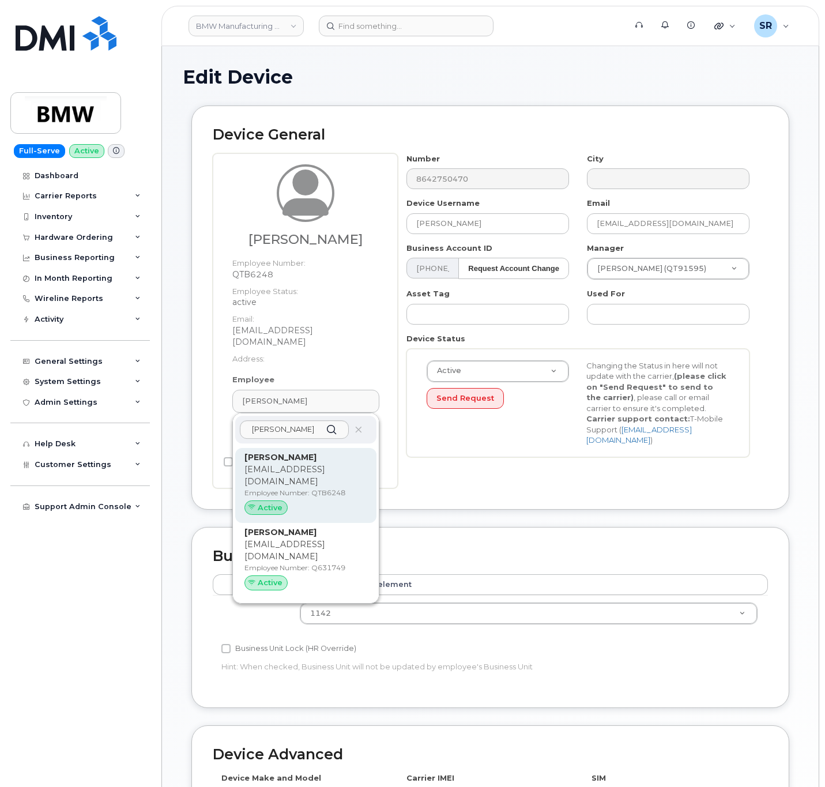
click at [338, 498] on p "Employee Number: QTB6248" at bounding box center [305, 493] width 123 height 10
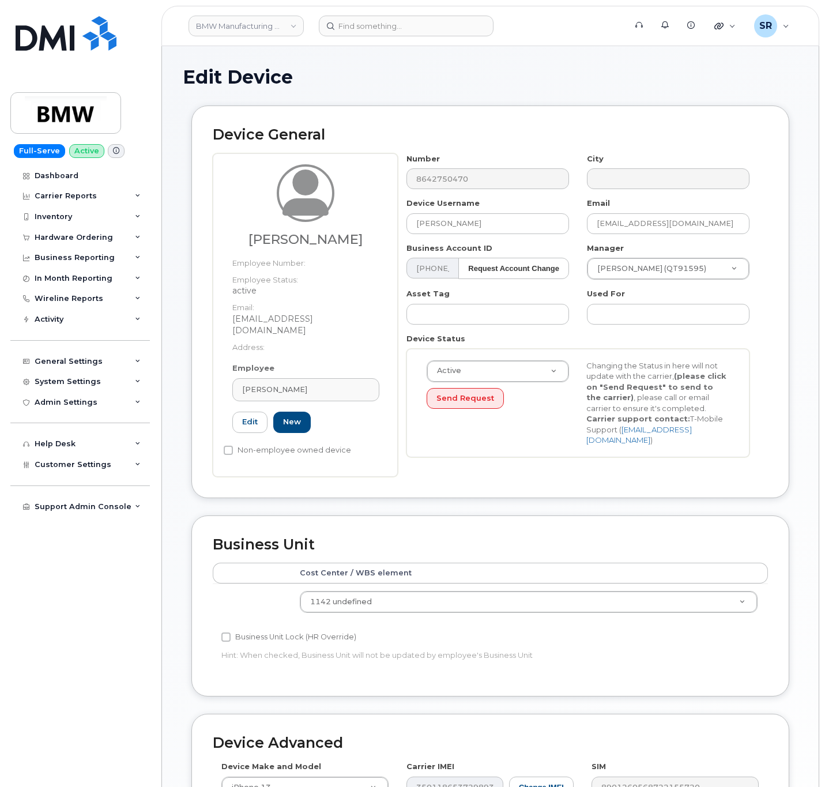
type input "29745340"
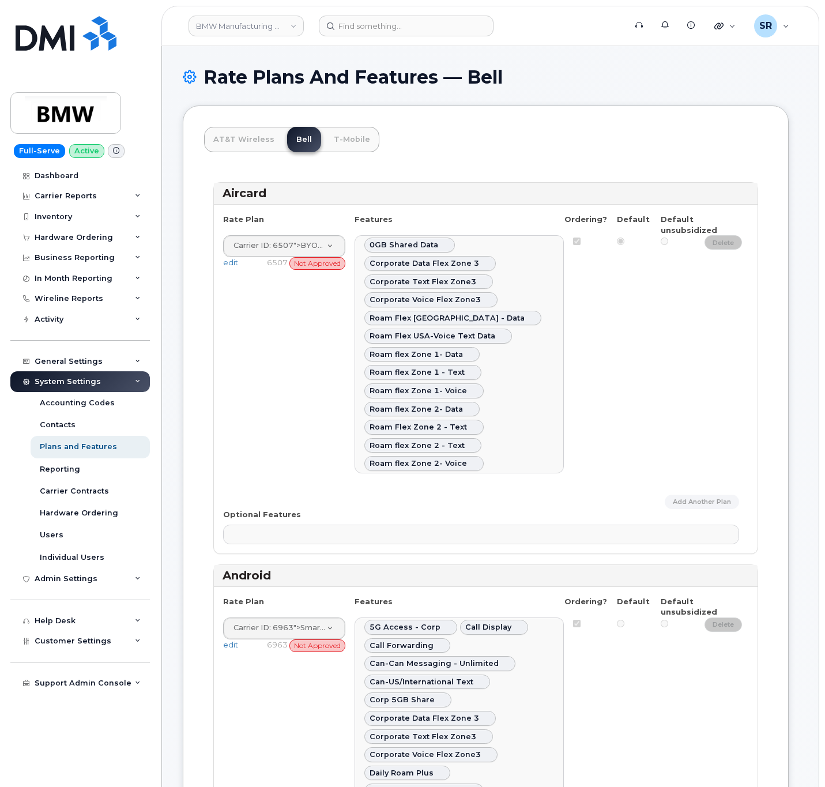
select select
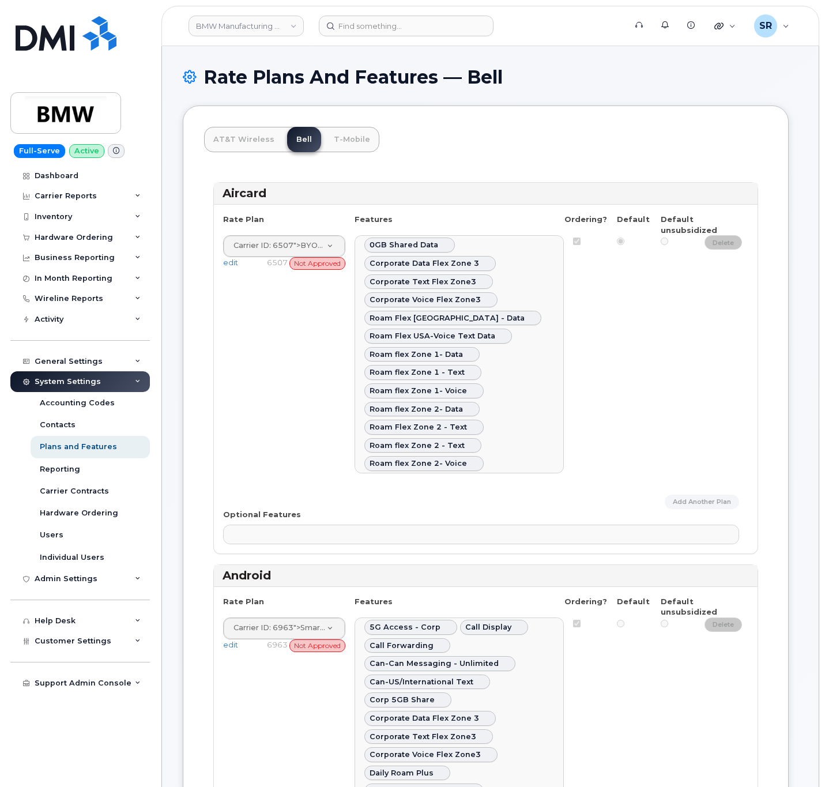
select select
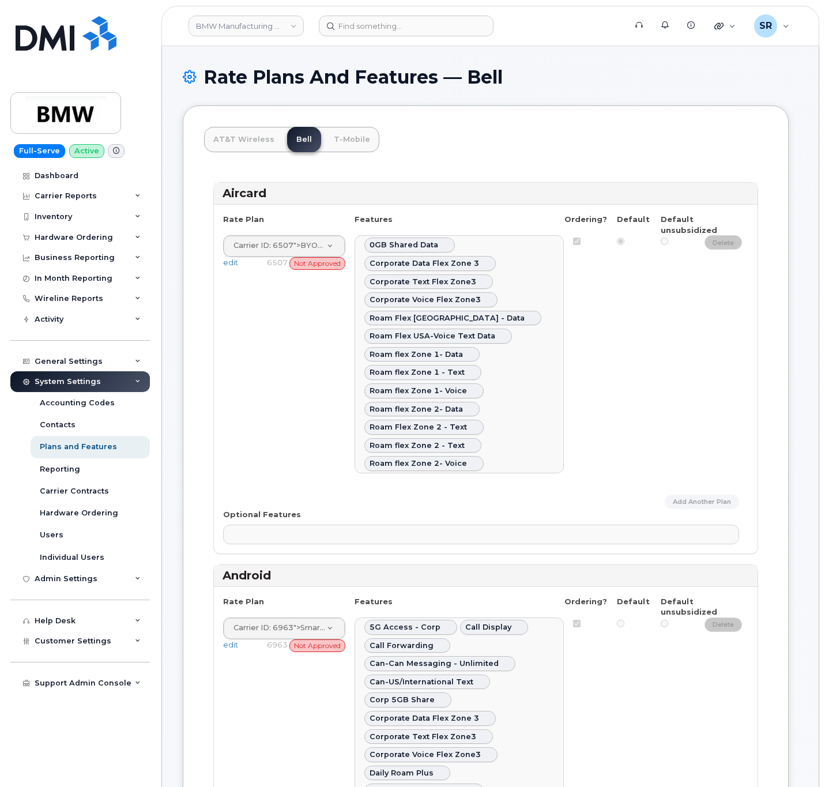
select select
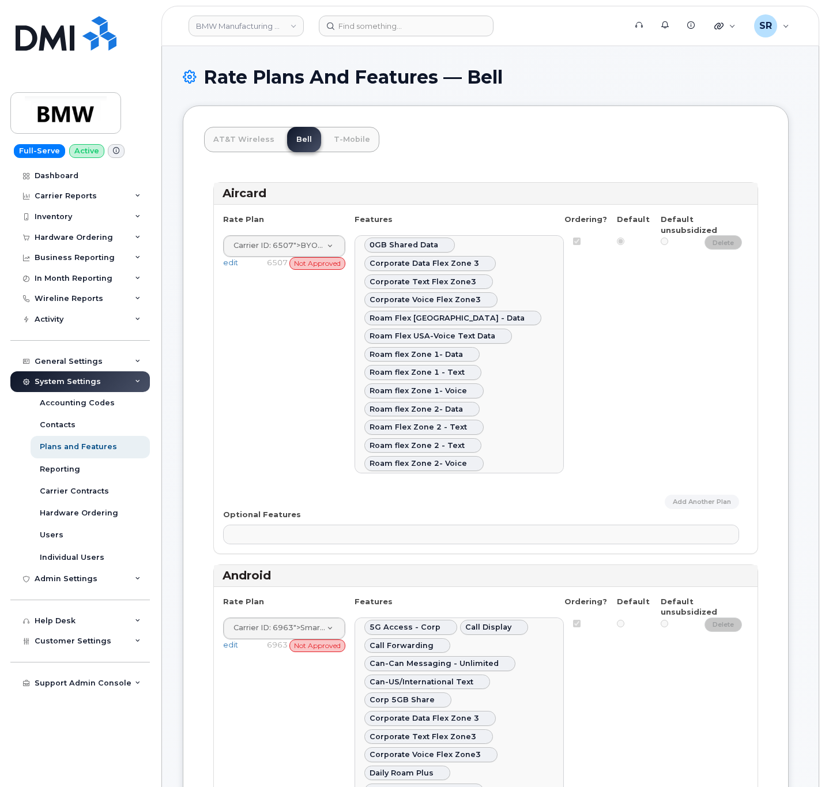
select select
click at [95, 429] on link "Contacts" at bounding box center [90, 425] width 119 height 22
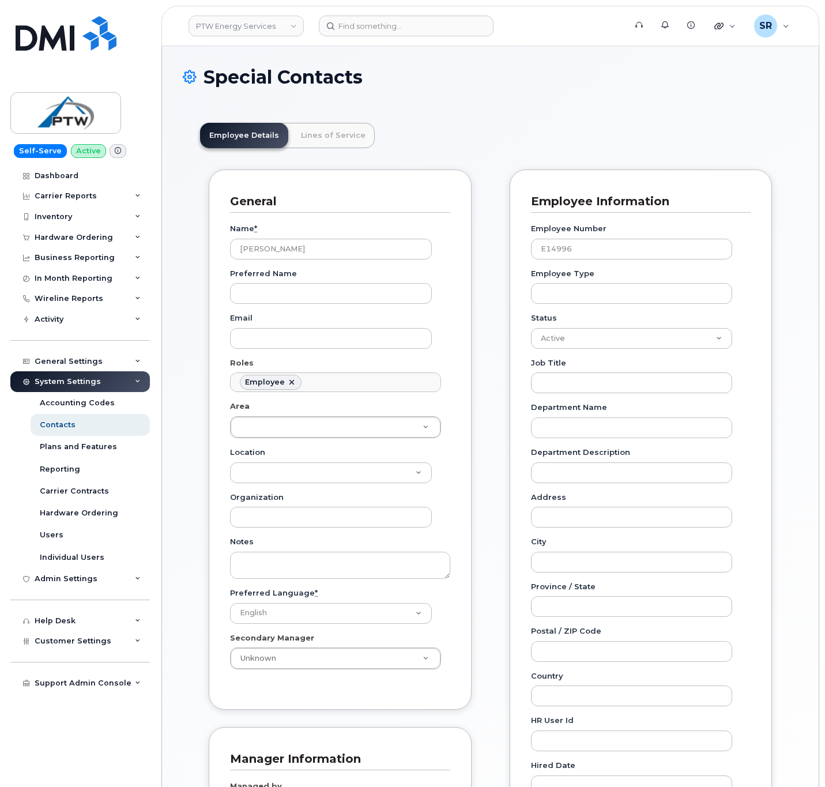
scroll to position [35, 0]
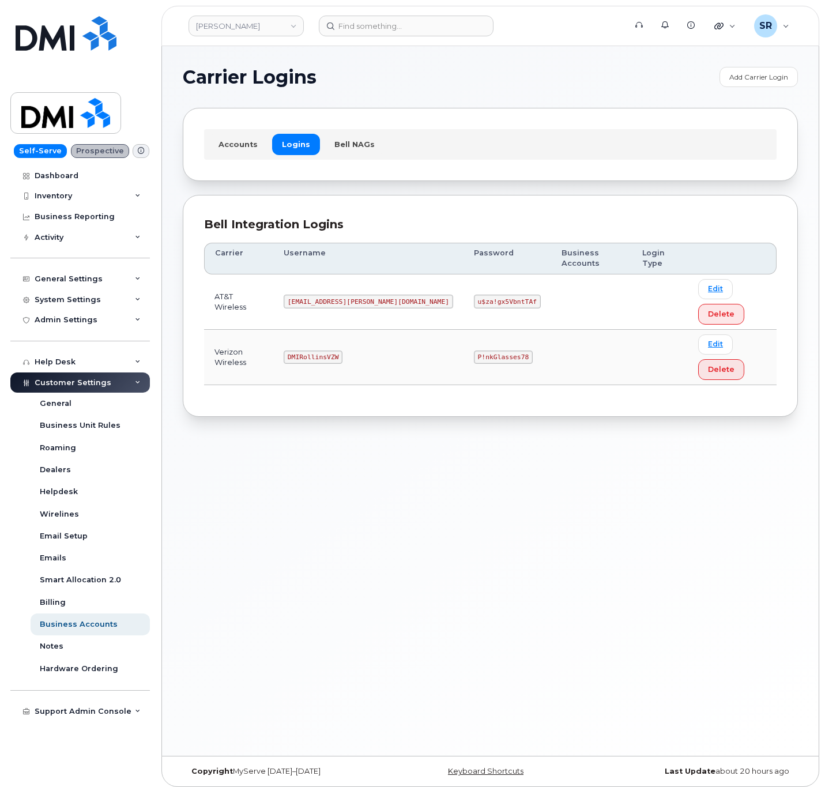
click at [325, 295] on code "MS-Rollins@dminc.com" at bounding box center [368, 302] width 169 height 14
copy code "MS-Rollins@dminc.com"
click at [474, 295] on code "u$za!gx5VbntTAf" at bounding box center [507, 302] width 67 height 14
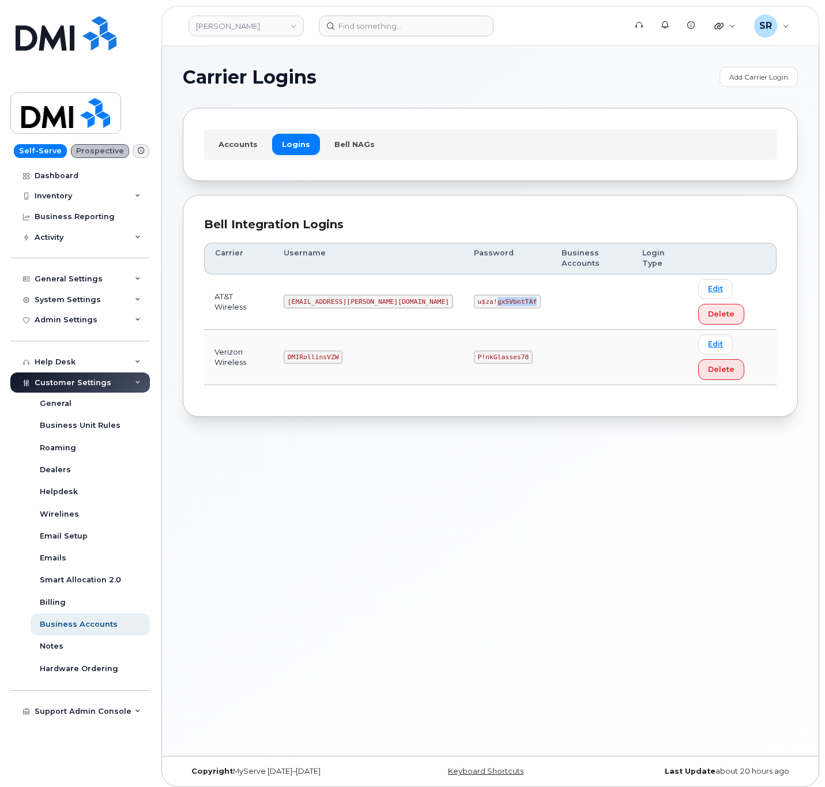
click at [474, 295] on code "u$za!gx5VbntTAf" at bounding box center [507, 302] width 67 height 14
copy code "u$za!gx5VbntTAf"
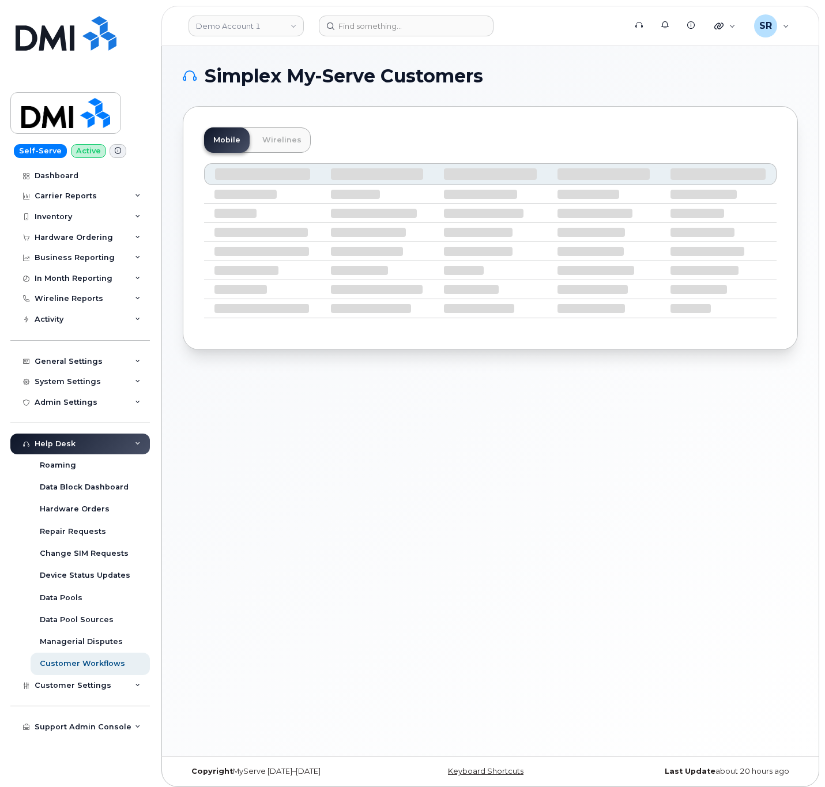
click at [514, 534] on div "Simplex My-Serve Customers Mobile Wirelines" at bounding box center [490, 401] width 657 height 710
click at [386, 24] on input at bounding box center [406, 26] width 175 height 21
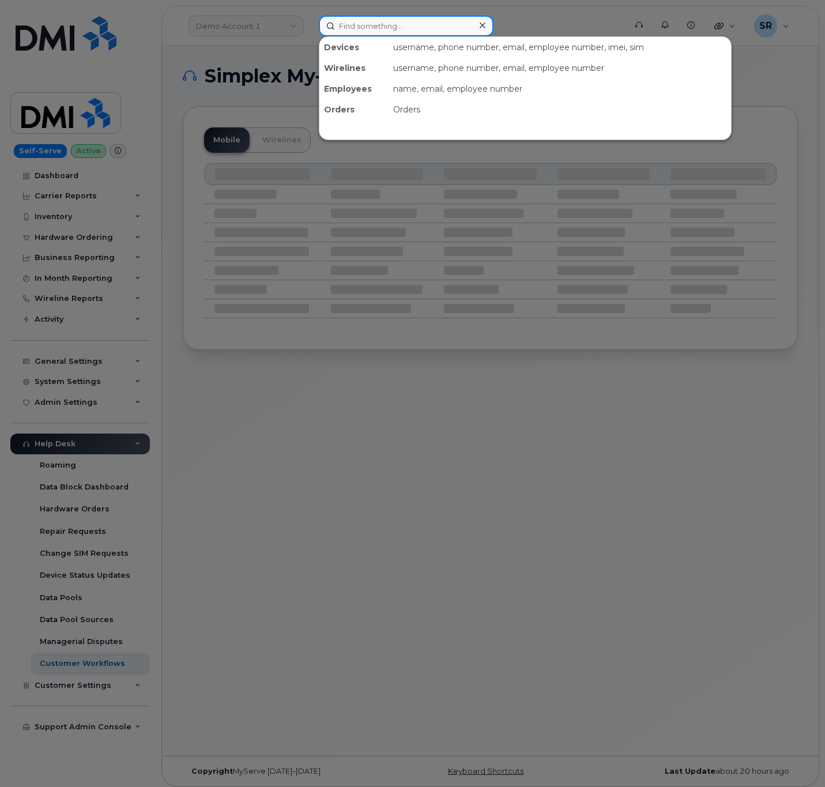
paste input "2816909825"
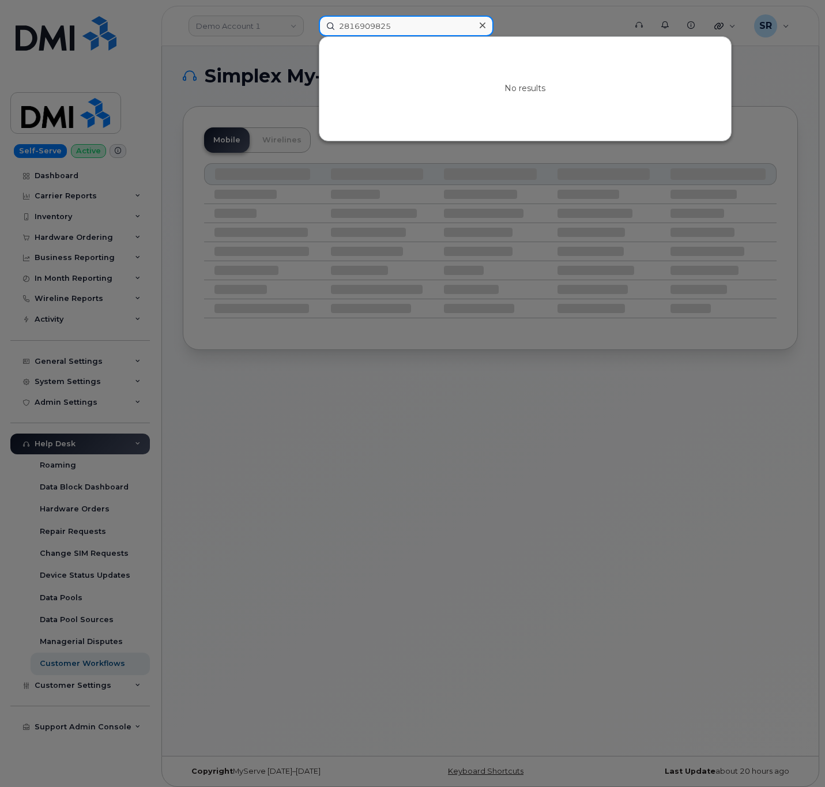
click at [413, 21] on input "2816909825" at bounding box center [406, 26] width 175 height 21
click at [341, 24] on input "2816909825" at bounding box center [406, 26] width 175 height 21
type input "2816909825"
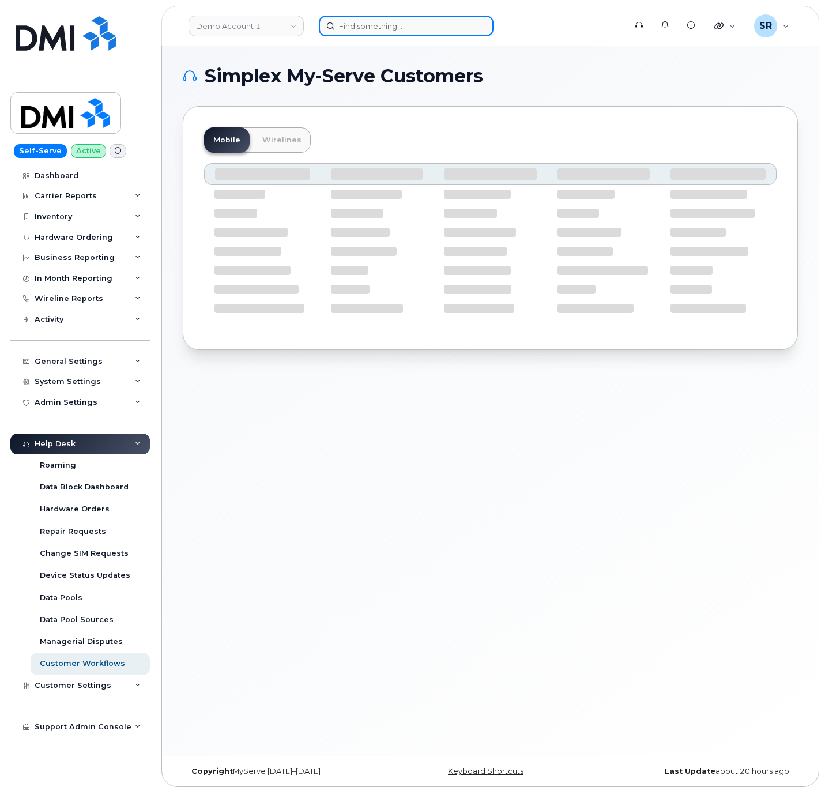
click at [405, 21] on input at bounding box center [406, 26] width 175 height 21
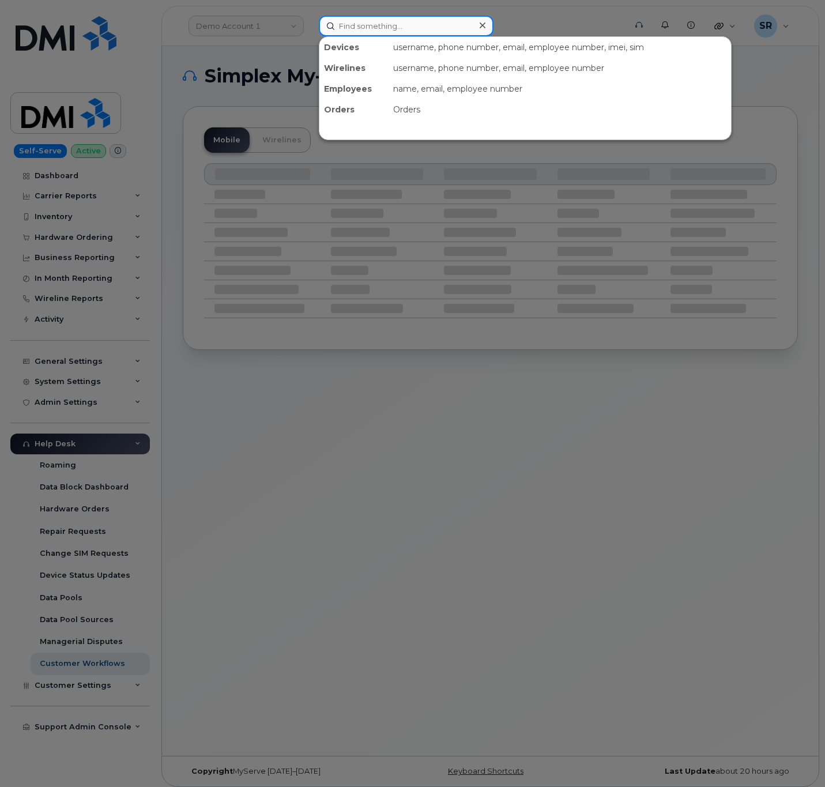
paste input "[PERSON_NAME][EMAIL_ADDRESS][PERSON_NAME][PERSON_NAME][DOMAIN_NAME]"
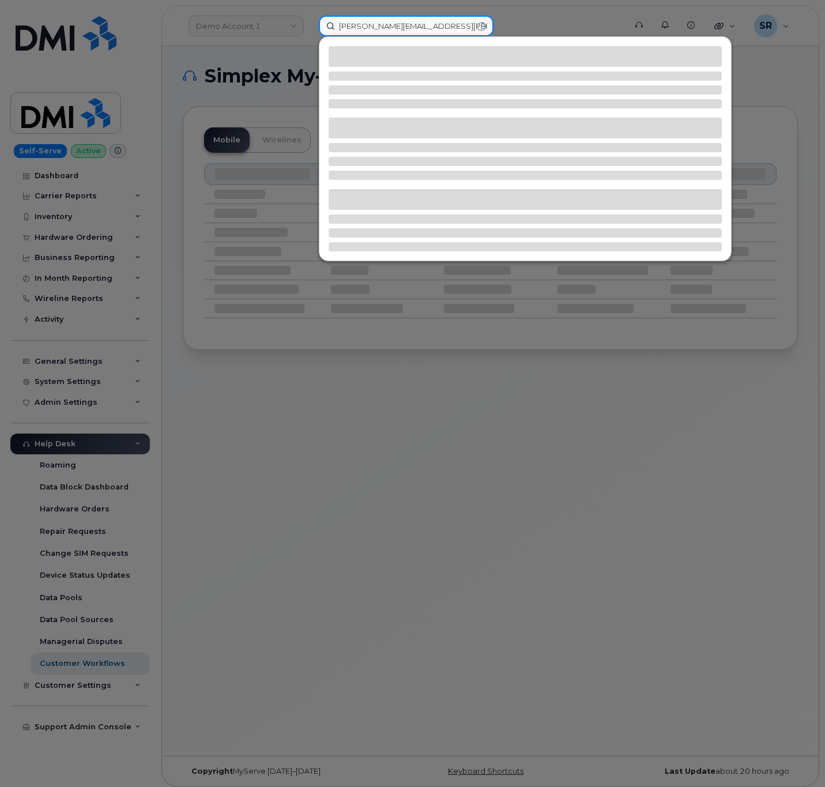
type input "[PERSON_NAME][EMAIL_ADDRESS][PERSON_NAME][PERSON_NAME][DOMAIN_NAME]"
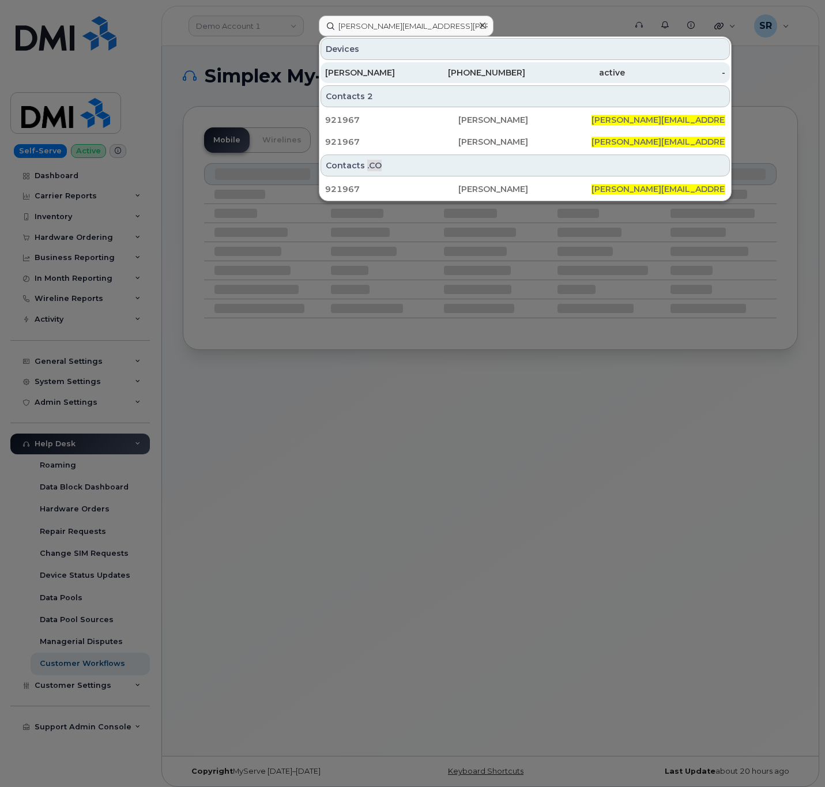
click at [435, 73] on div "361-254-2738" at bounding box center [475, 73] width 100 height 12
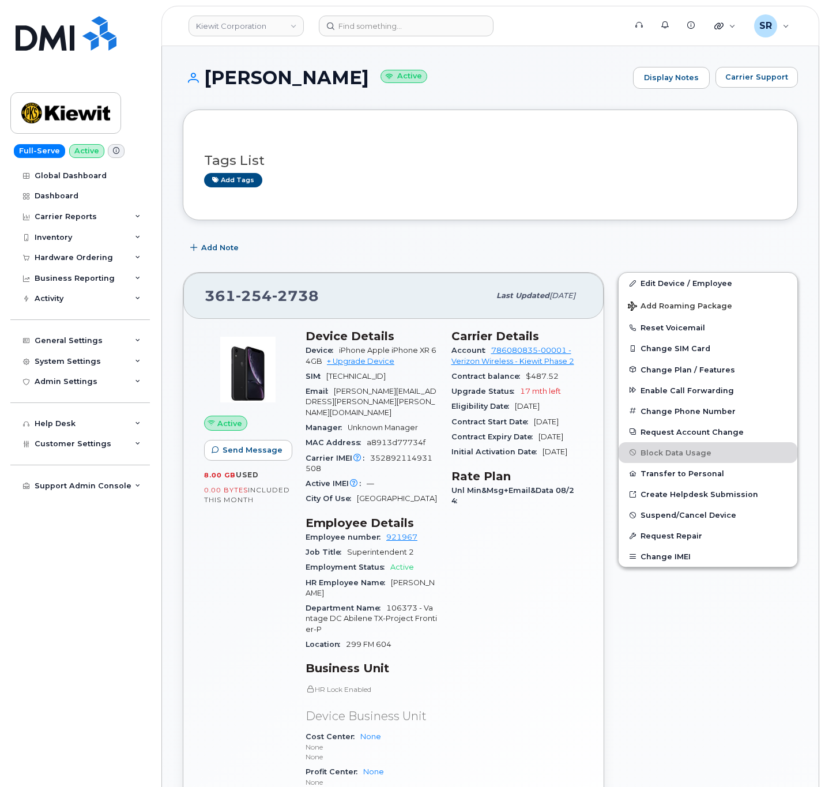
scroll to position [86, 0]
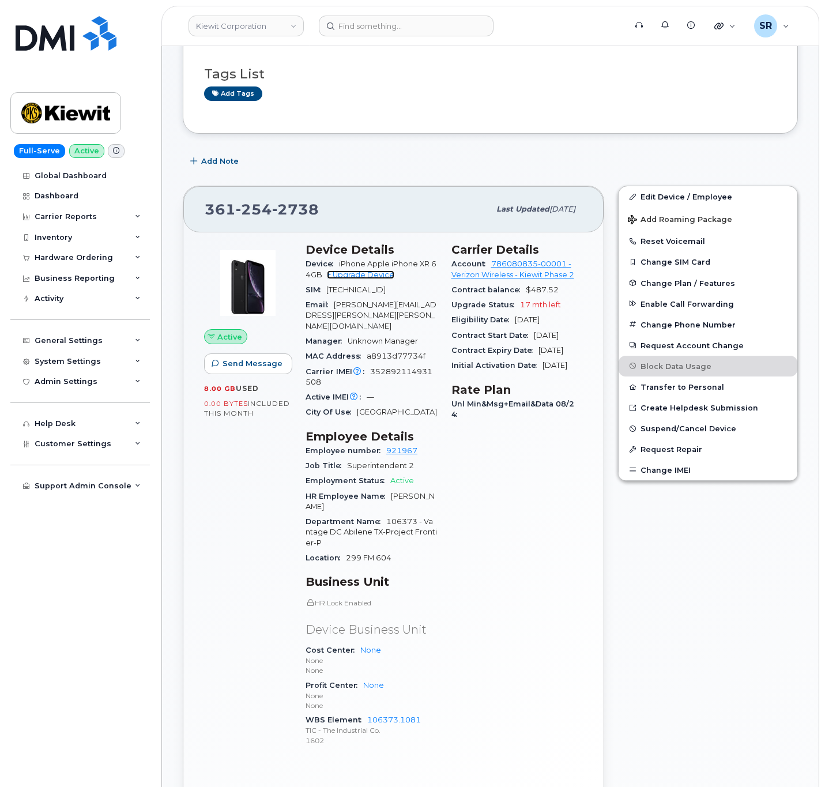
click at [377, 279] on link "+ Upgrade Device" at bounding box center [360, 274] width 67 height 9
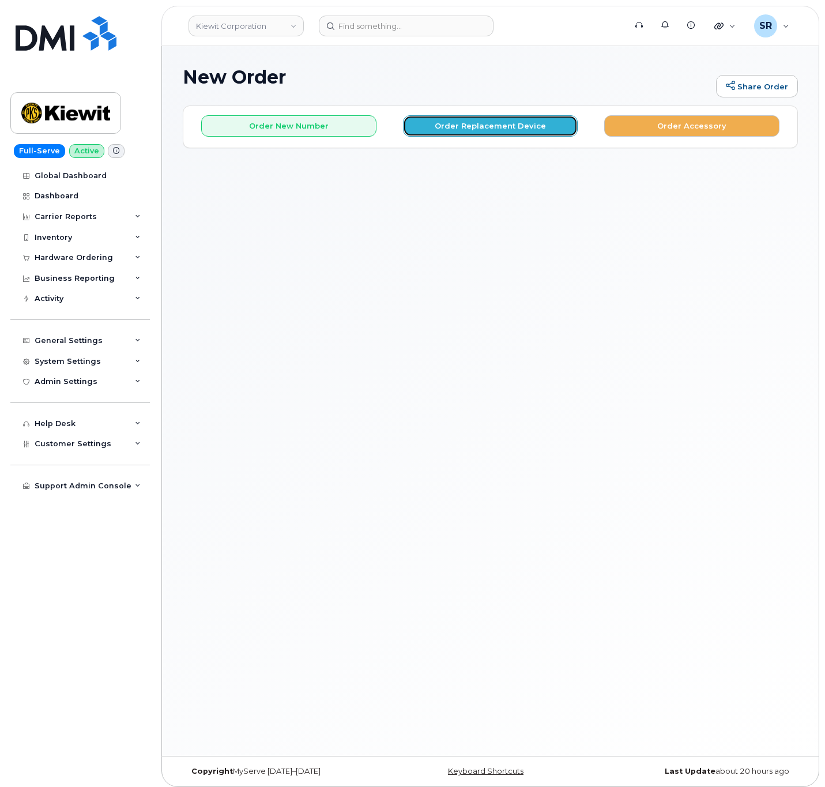
click at [519, 133] on button "Order Replacement Device" at bounding box center [490, 125] width 175 height 21
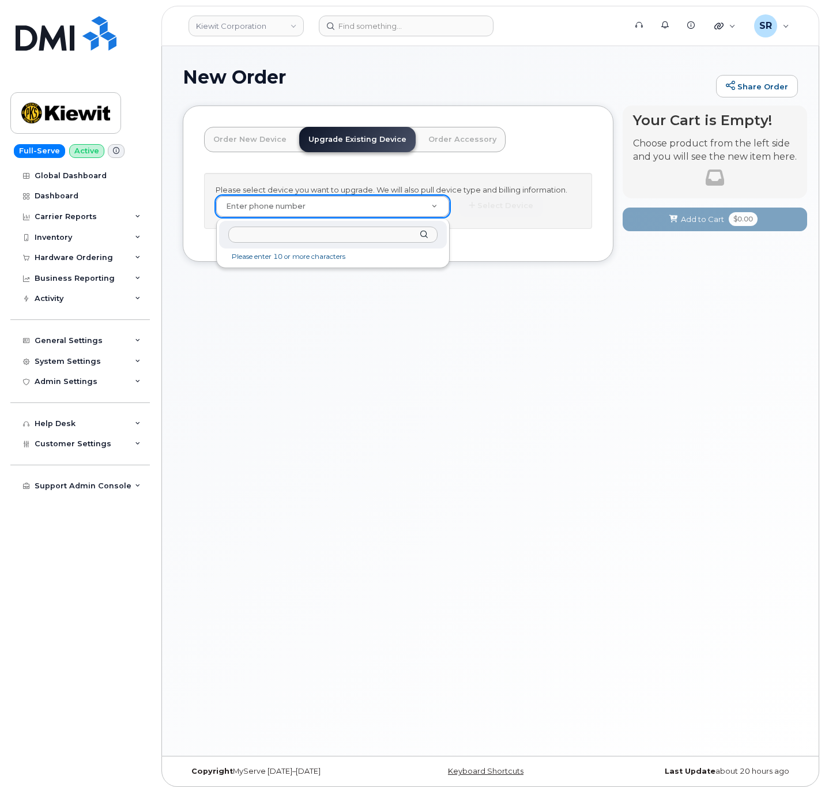
paste input "3612542738"
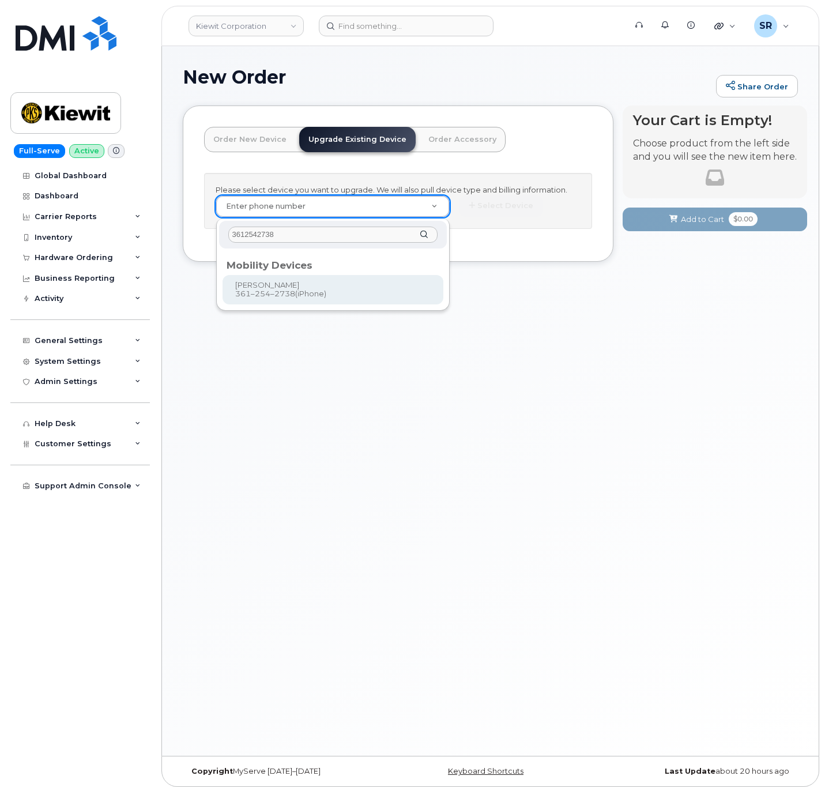
type input "3612542738"
type input "1167010"
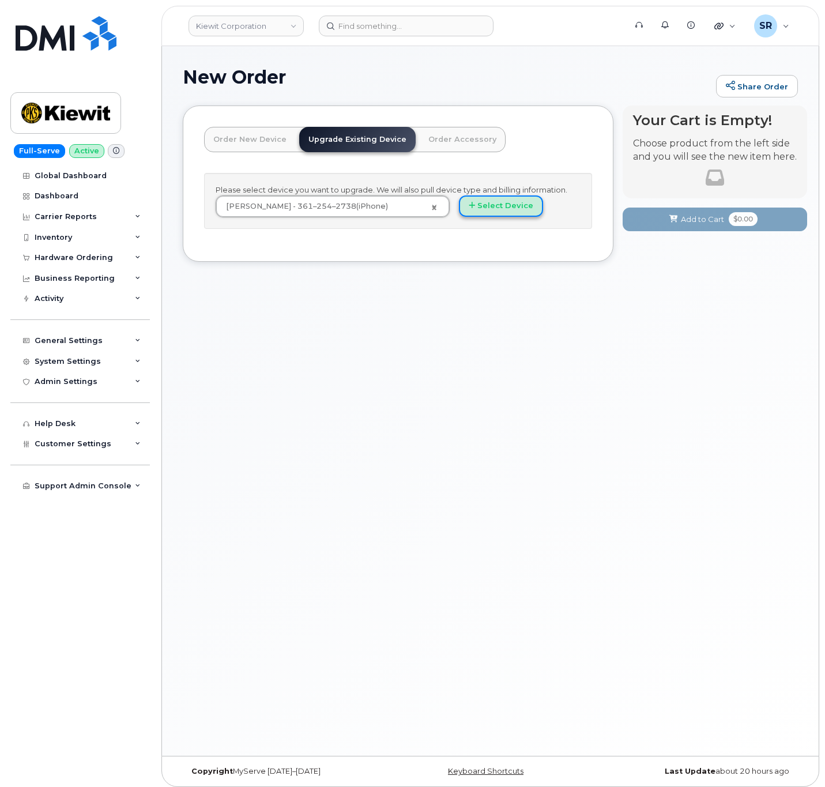
click at [504, 206] on button "Select Device" at bounding box center [501, 205] width 84 height 21
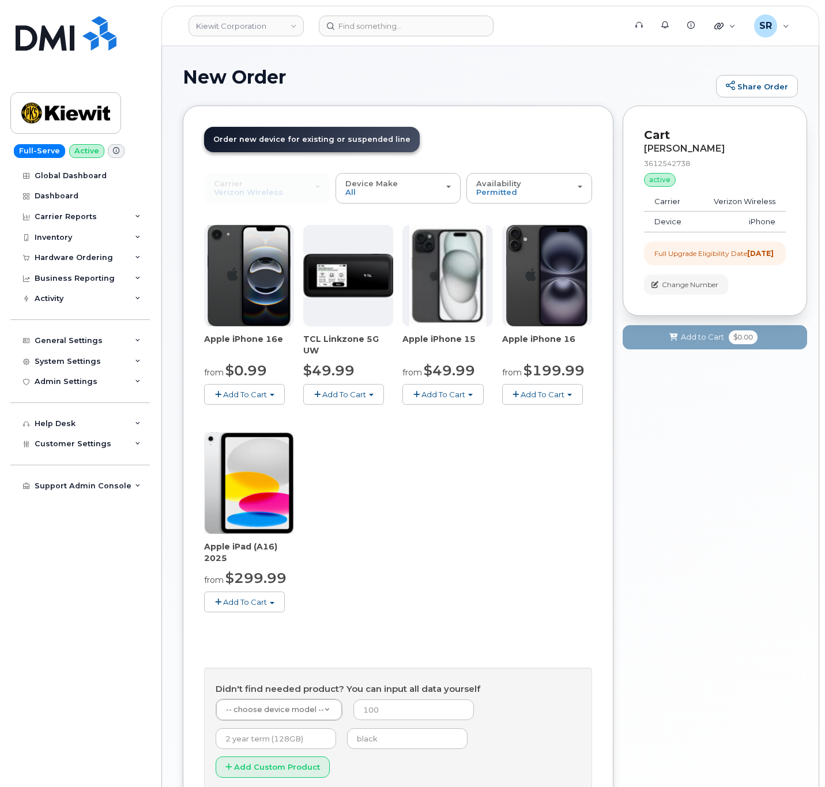
click at [249, 398] on span "Add To Cart" at bounding box center [245, 394] width 44 height 9
click at [297, 414] on link "$0.99 - 2 Year Upgrade (128GB)" at bounding box center [279, 416] width 145 height 14
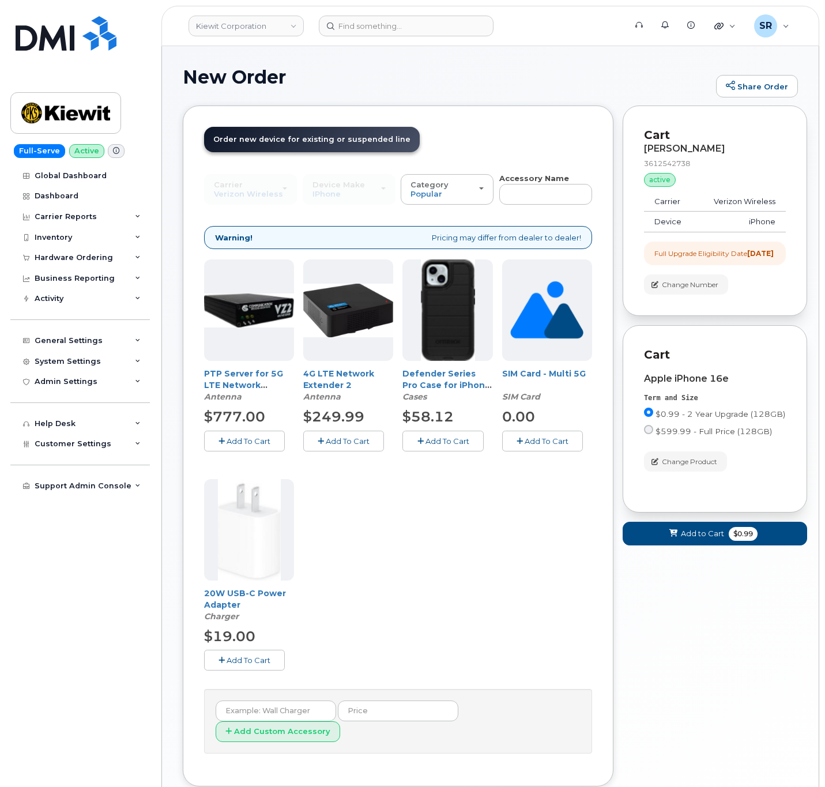
click at [424, 445] on button "Add To Cart" at bounding box center [442, 441] width 81 height 20
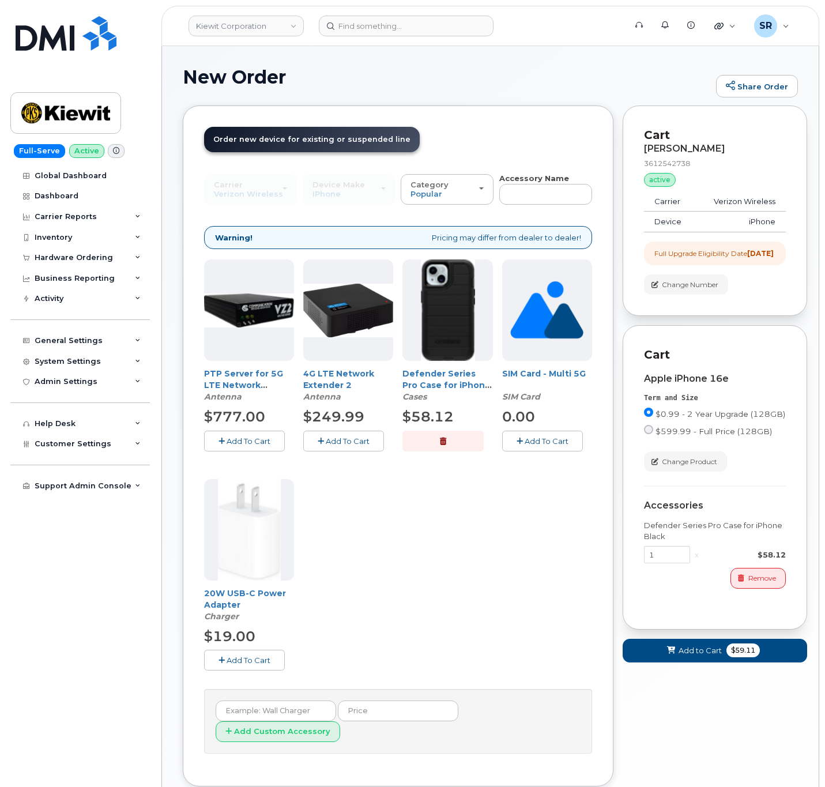
click at [233, 661] on span "Add To Cart" at bounding box center [249, 659] width 44 height 9
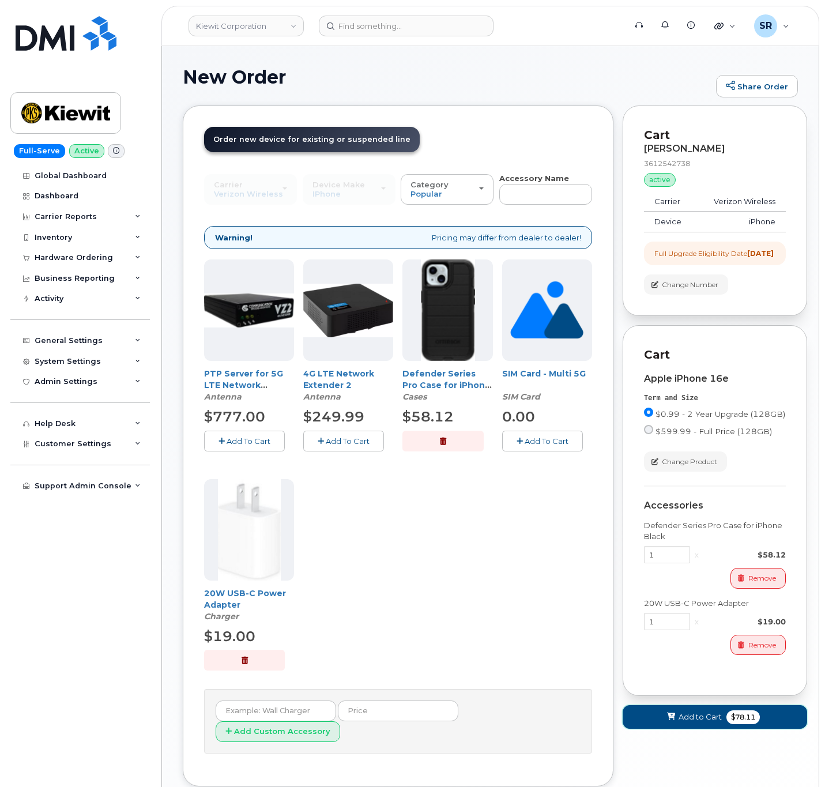
click at [721, 729] on button "Add to Cart $78.11" at bounding box center [715, 717] width 184 height 24
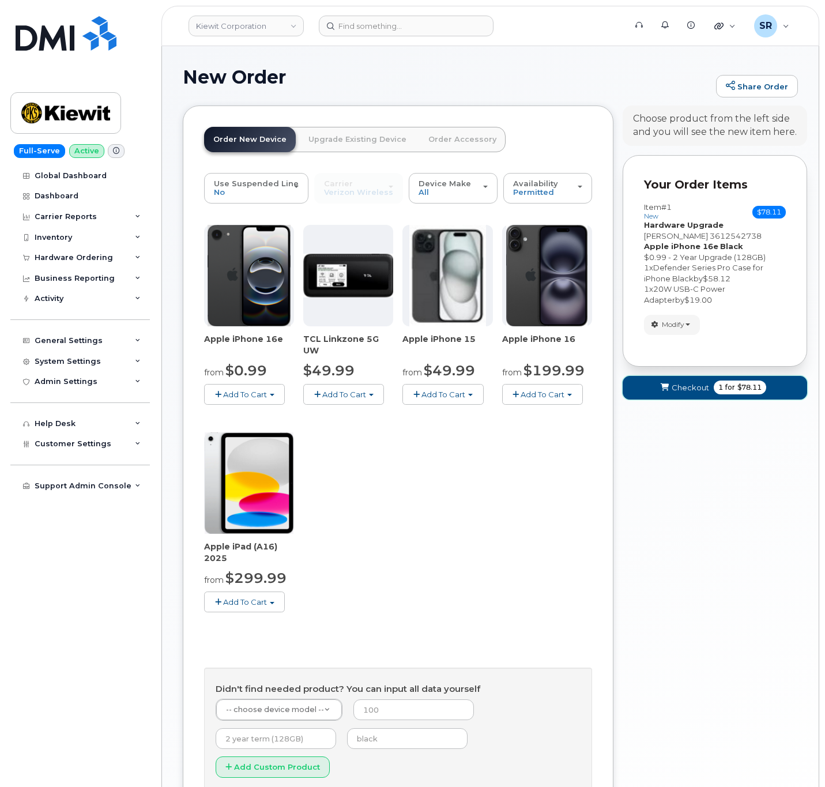
click at [680, 393] on span "Checkout" at bounding box center [690, 387] width 37 height 11
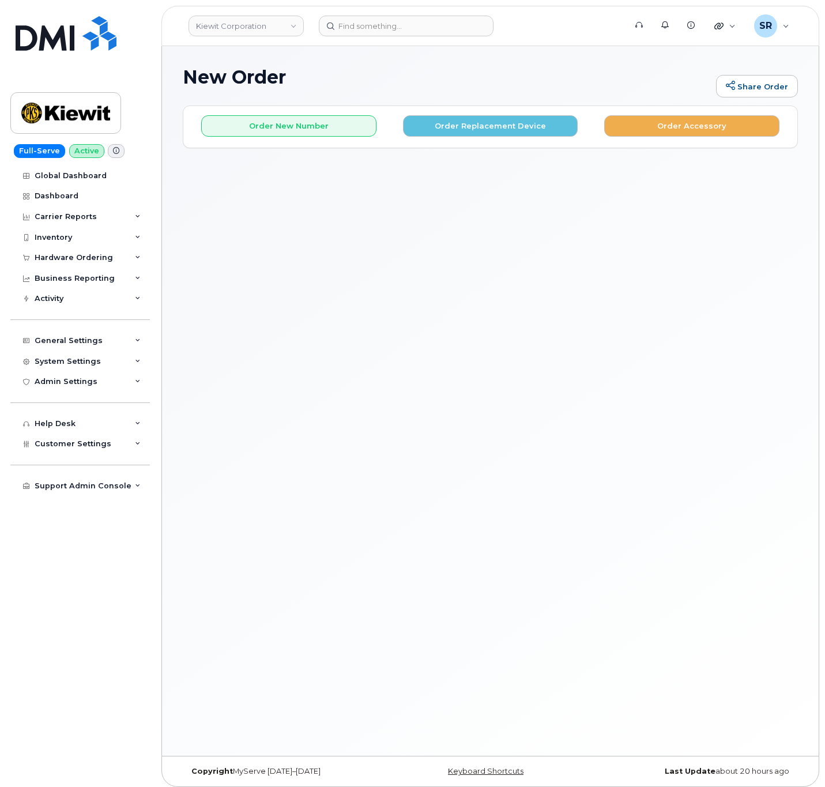
click at [371, 36] on header "[PERSON_NAME] Corporation Support Alerts Knowledge Base Quicklinks Suspend / Ca…" at bounding box center [490, 26] width 658 height 40
click at [374, 28] on input at bounding box center [406, 26] width 175 height 21
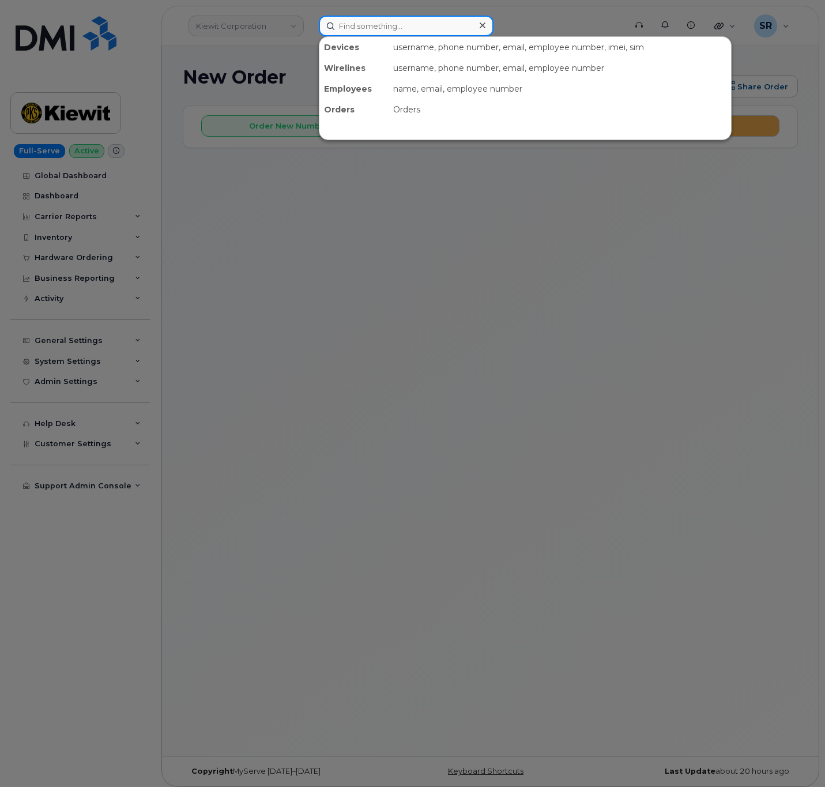
paste input "[PERSON_NAME][EMAIL_ADDRESS][PERSON_NAME][PERSON_NAME][DOMAIN_NAME]"
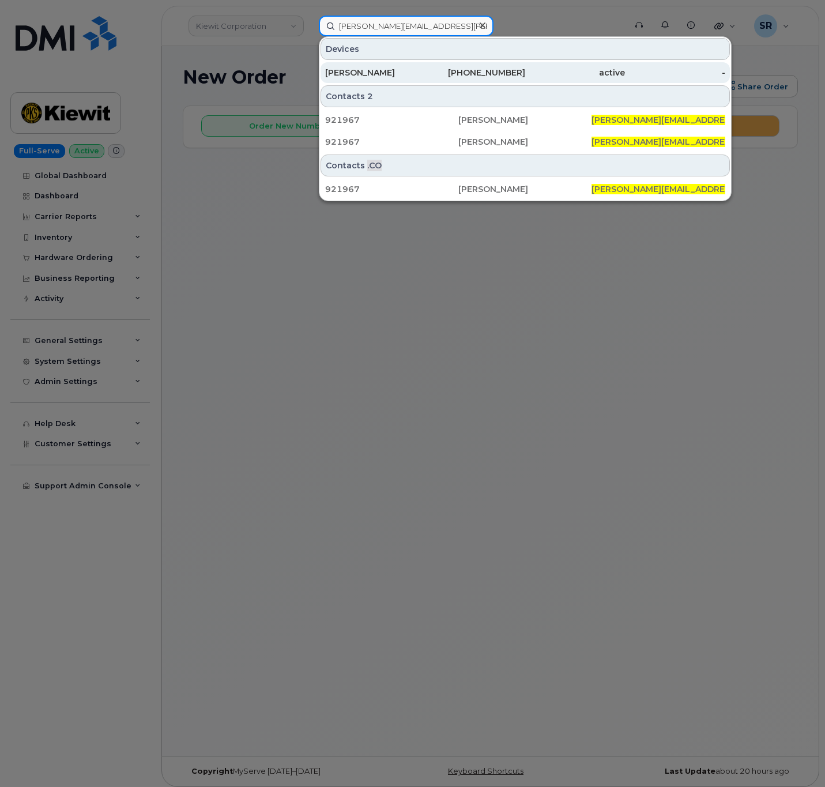
type input "[PERSON_NAME][EMAIL_ADDRESS][PERSON_NAME][PERSON_NAME][DOMAIN_NAME]"
click at [407, 67] on div "[PERSON_NAME]" at bounding box center [375, 72] width 100 height 21
click at [469, 67] on div "[PHONE_NUMBER]" at bounding box center [475, 72] width 100 height 21
click at [500, 75] on div "[PHONE_NUMBER]" at bounding box center [475, 73] width 100 height 12
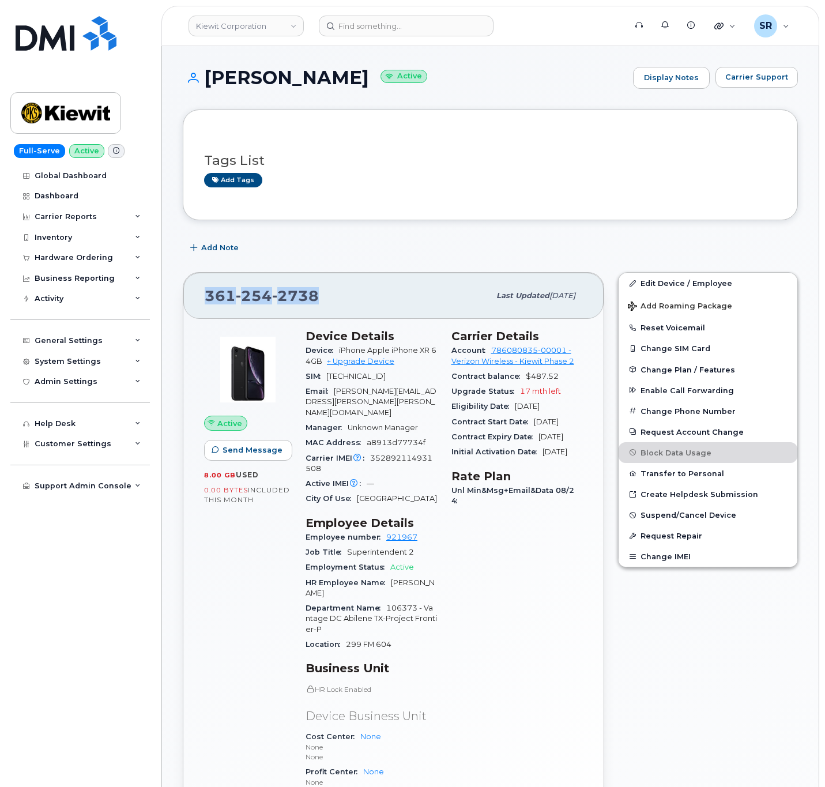
drag, startPoint x: 199, startPoint y: 296, endPoint x: 329, endPoint y: 307, distance: 130.7
click at [329, 307] on div "[PHONE_NUMBER] Last updated [DATE]" at bounding box center [393, 296] width 420 height 46
copy span "[PHONE_NUMBER]"
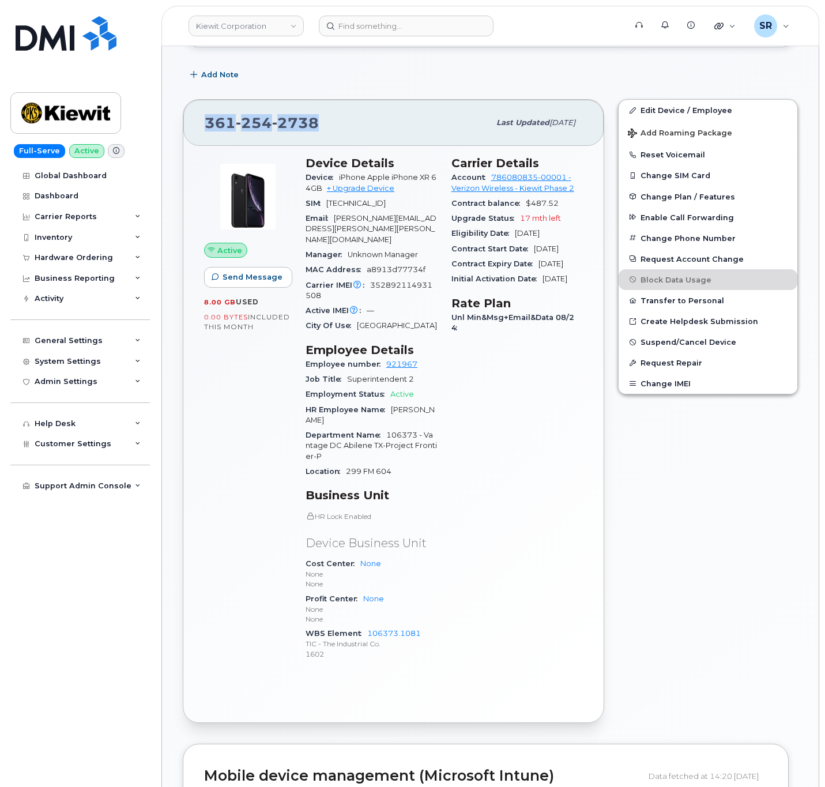
scroll to position [259, 0]
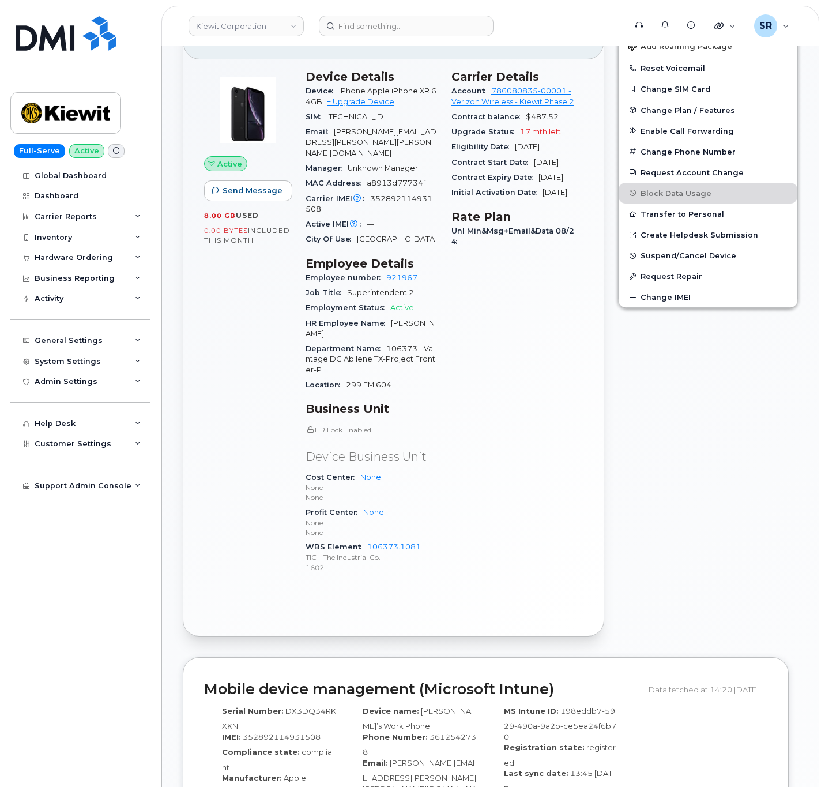
click at [441, 530] on div "Device Details Device iPhone Apple iPhone XR 64GB + Upgrade Device SIM 89148000…" at bounding box center [372, 326] width 146 height 527
drag, startPoint x: 429, startPoint y: 527, endPoint x: 362, endPoint y: 531, distance: 67.0
click at [362, 540] on div "WBS Element 106373.1081 TIC - The Industrial Co. 1602" at bounding box center [372, 557] width 132 height 35
copy link "106373.1081"
drag, startPoint x: 640, startPoint y: 457, endPoint x: 604, endPoint y: 438, distance: 40.5
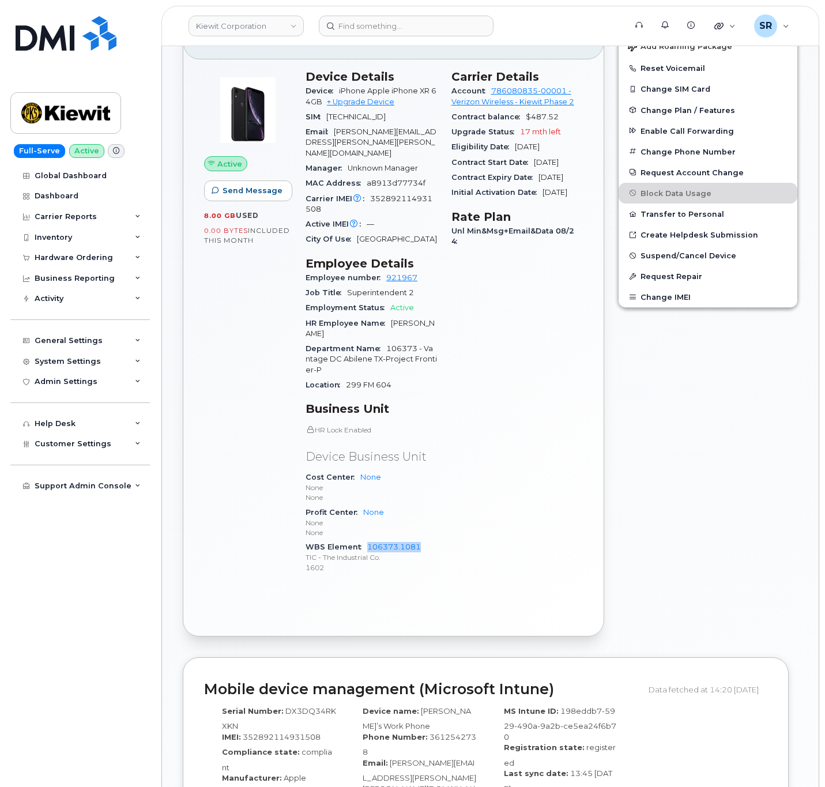
click at [640, 457] on div "Edit Device / Employee Add Roaming Package Reset Voicemail Change SIM Card Chan…" at bounding box center [708, 325] width 194 height 638
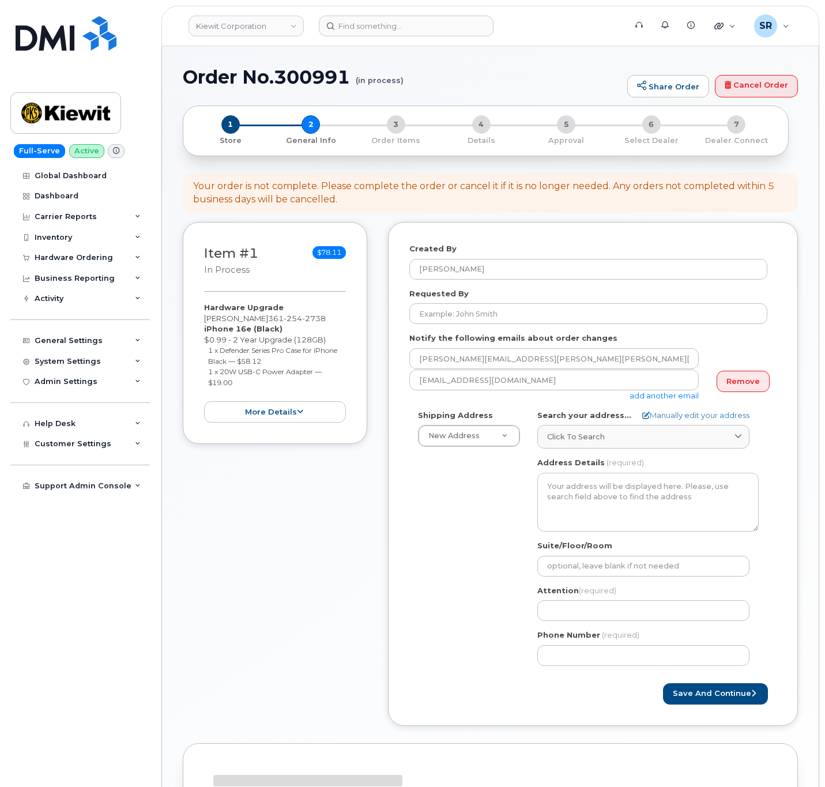
select select
click at [655, 397] on link "add another email" at bounding box center [663, 395] width 69 height 9
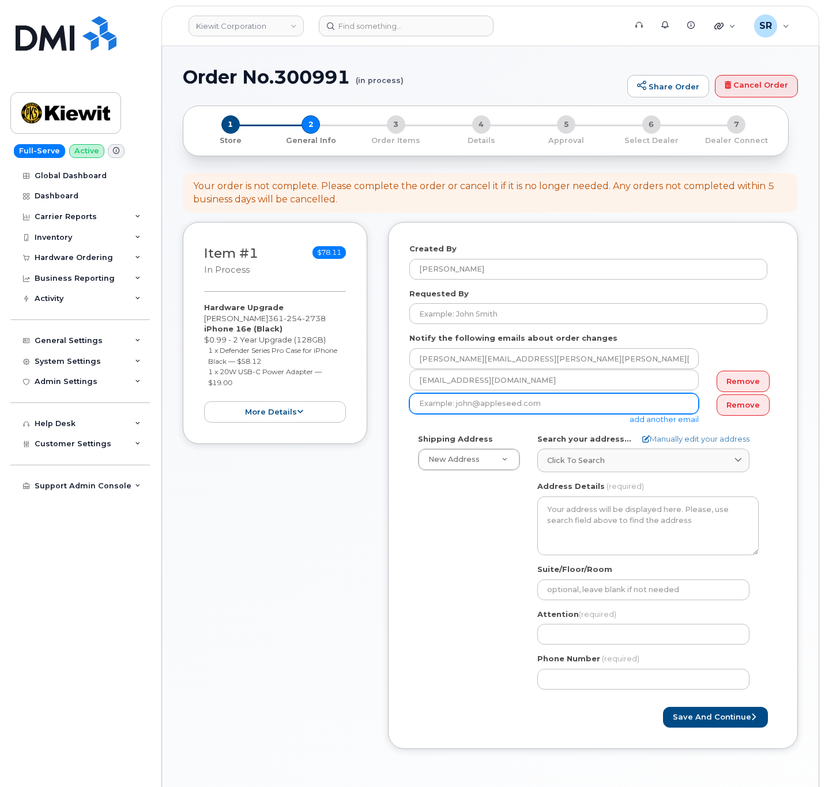
click at [571, 409] on input "email" at bounding box center [553, 403] width 289 height 21
paste input "3612542738"
click at [522, 405] on input "3612542738" at bounding box center [553, 403] width 289 height 21
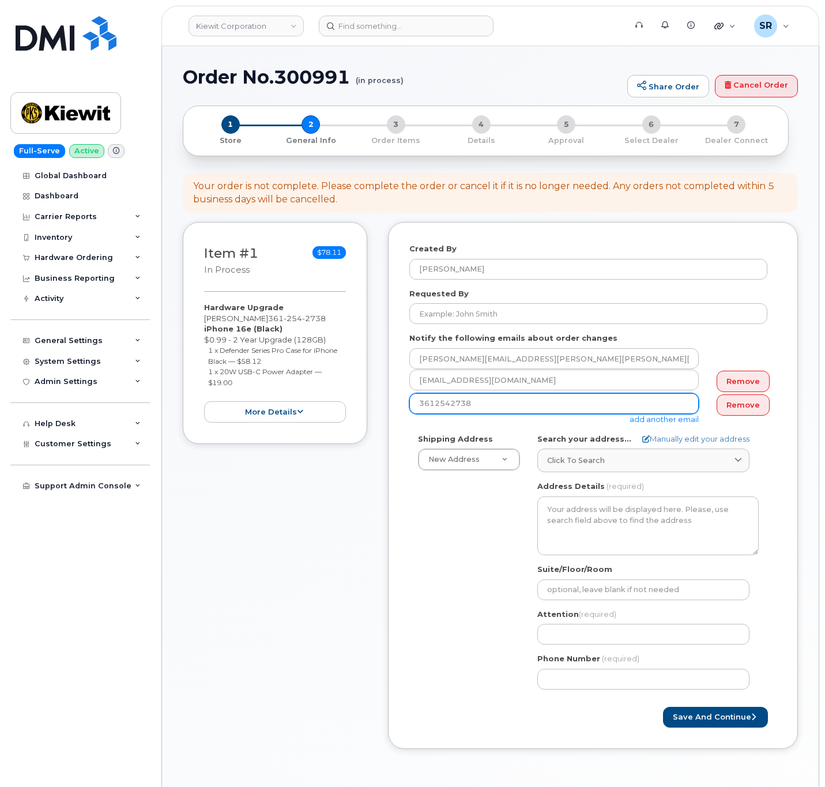
paste input "RICHARD.VOGLER@KIEWIT.COM"
type input "RICHARD.VOGLER@KIEWIT.COM"
click at [476, 570] on div "Shipping Address New Address New Address 2306 foreman rd 6747 Old Us highway 27…" at bounding box center [588, 565] width 358 height 265
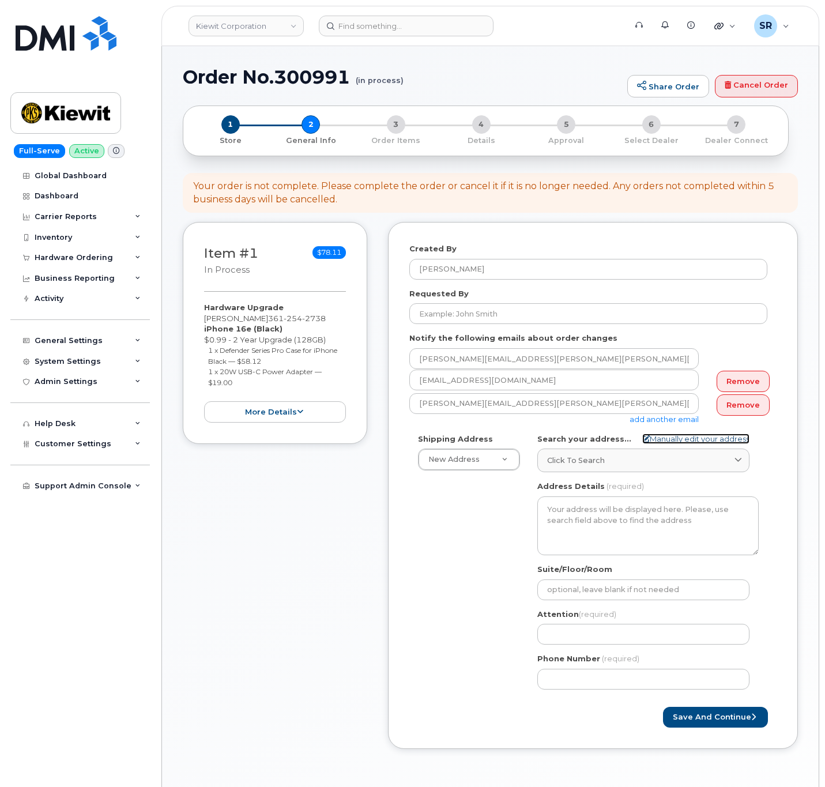
click at [662, 440] on link "Manually edit your address" at bounding box center [695, 438] width 107 height 11
select select
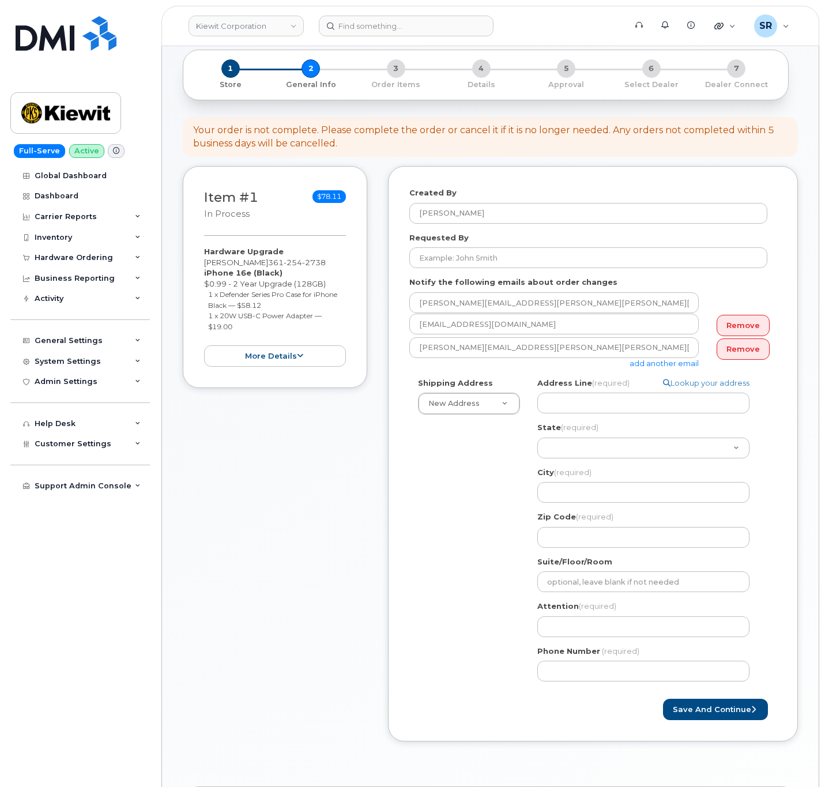
scroll to position [86, 0]
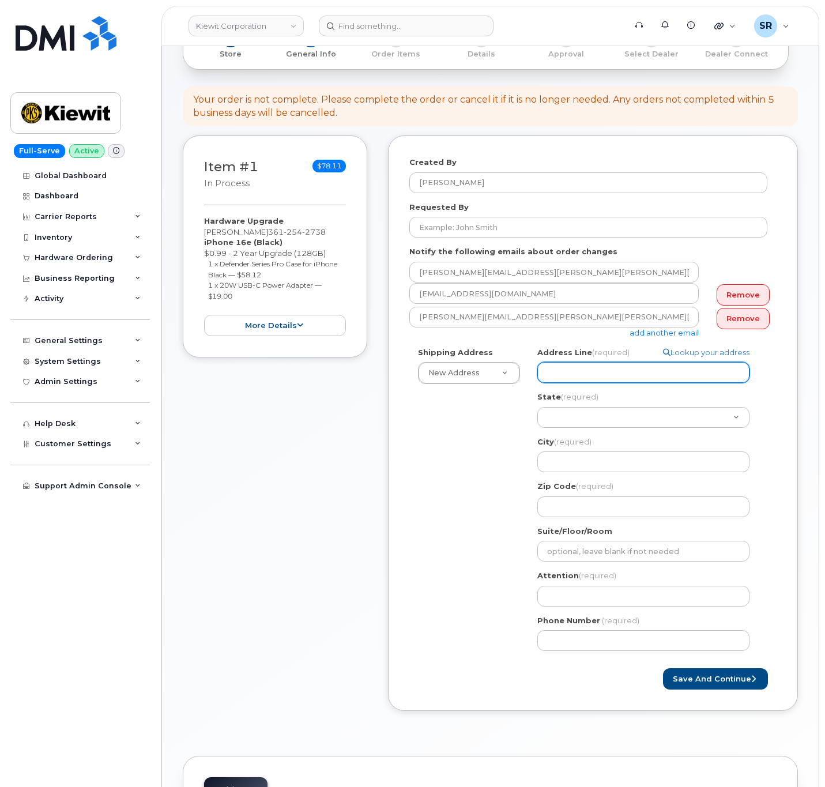
click at [628, 378] on input "Address Line (required)" at bounding box center [643, 372] width 212 height 21
paste input "118 Caddo Dr"
select select
type input "118 Caddo Dr"
click at [477, 438] on div "Shipping Address New Address New Address 2306 foreman rd 6747 Old Us highway 27…" at bounding box center [588, 503] width 358 height 313
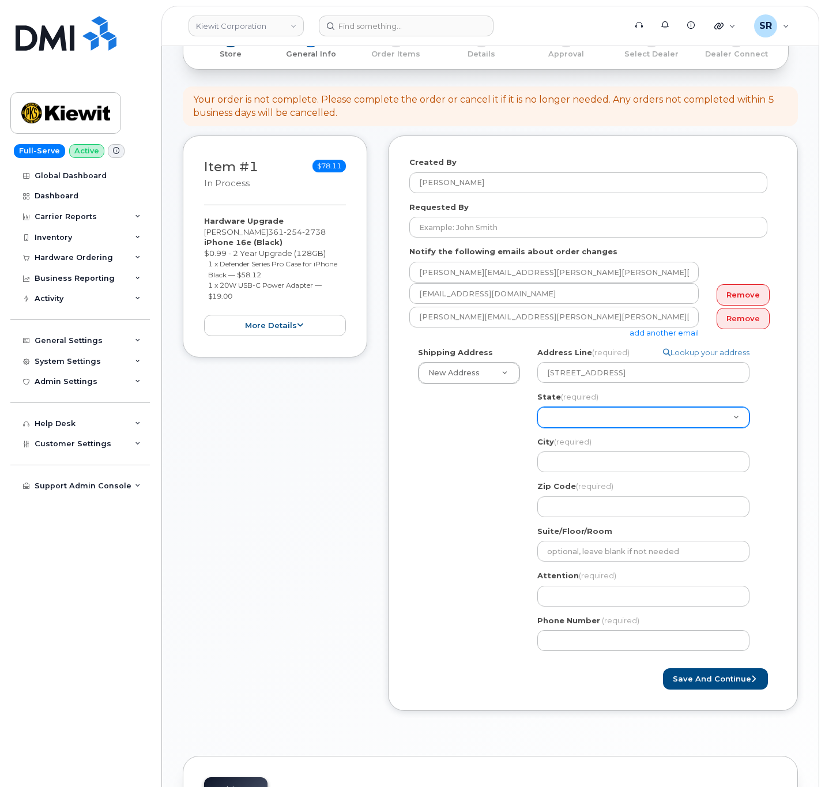
click at [732, 410] on select "Alabama Alaska American Samoa Arizona Arkansas California Colorado Connecticut …" at bounding box center [643, 417] width 212 height 21
select select "TX"
click at [537, 408] on select "Alabama Alaska American Samoa Arizona Arkansas California Colorado Connecticut …" at bounding box center [643, 417] width 212 height 21
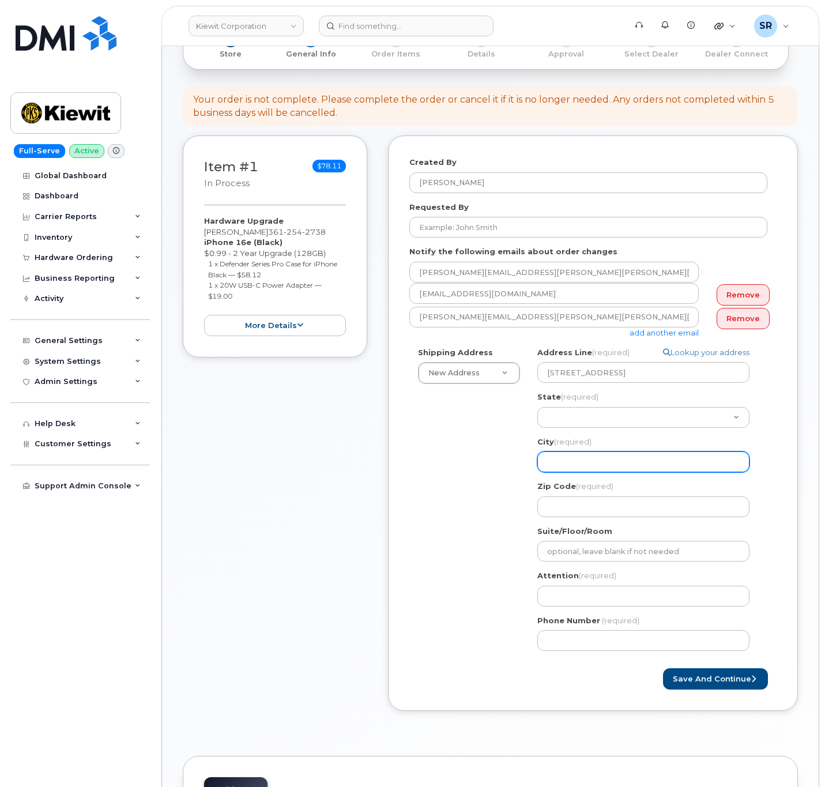
click at [697, 469] on input "City (required)" at bounding box center [643, 461] width 212 height 21
paste input "Abilene"
select select
type input "Abilene"
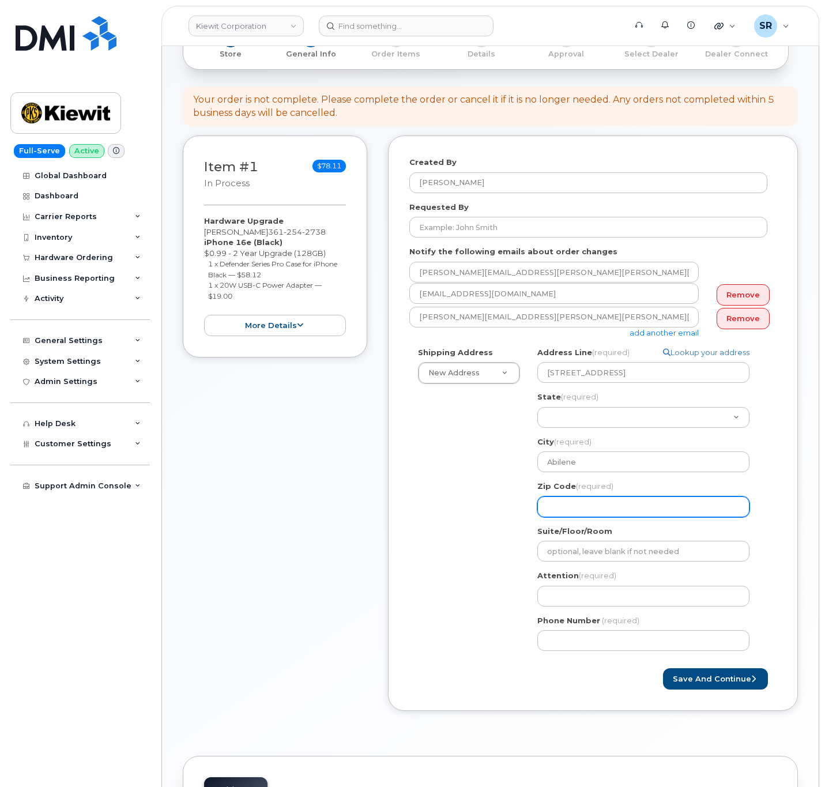
click at [620, 505] on input "Zip Code (required)" at bounding box center [643, 506] width 212 height 21
paste input "79602"
select select
type input "79602"
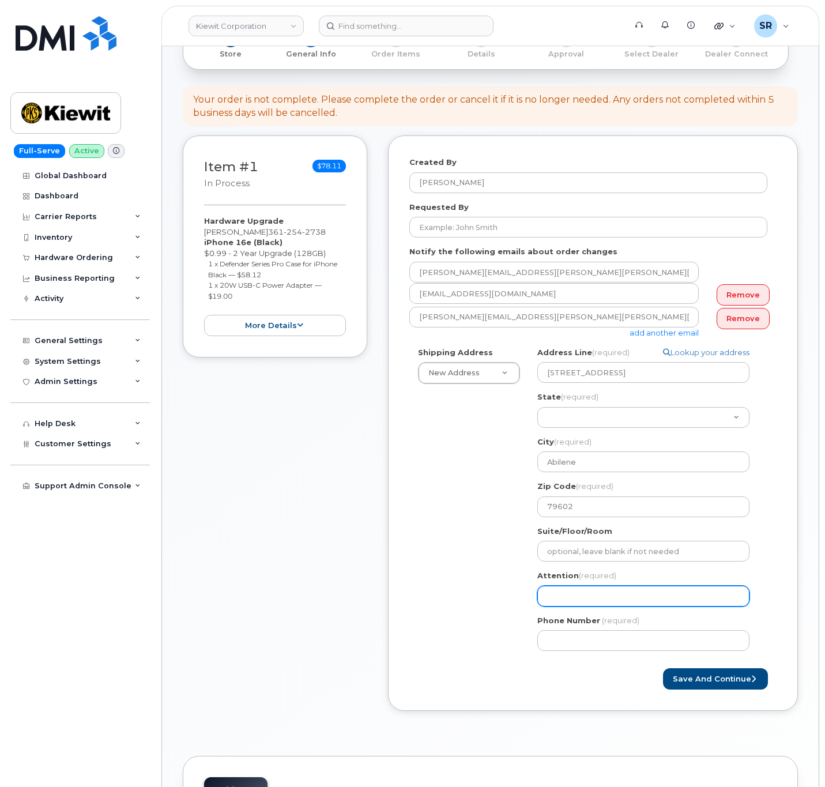
drag, startPoint x: 590, startPoint y: 597, endPoint x: 606, endPoint y: 590, distance: 17.6
click at [590, 597] on input "Attention (required)" at bounding box center [643, 596] width 212 height 21
click at [635, 599] on input "Attention (required)" at bounding box center [643, 596] width 212 height 21
paste input "[PERSON_NAME]"
select select
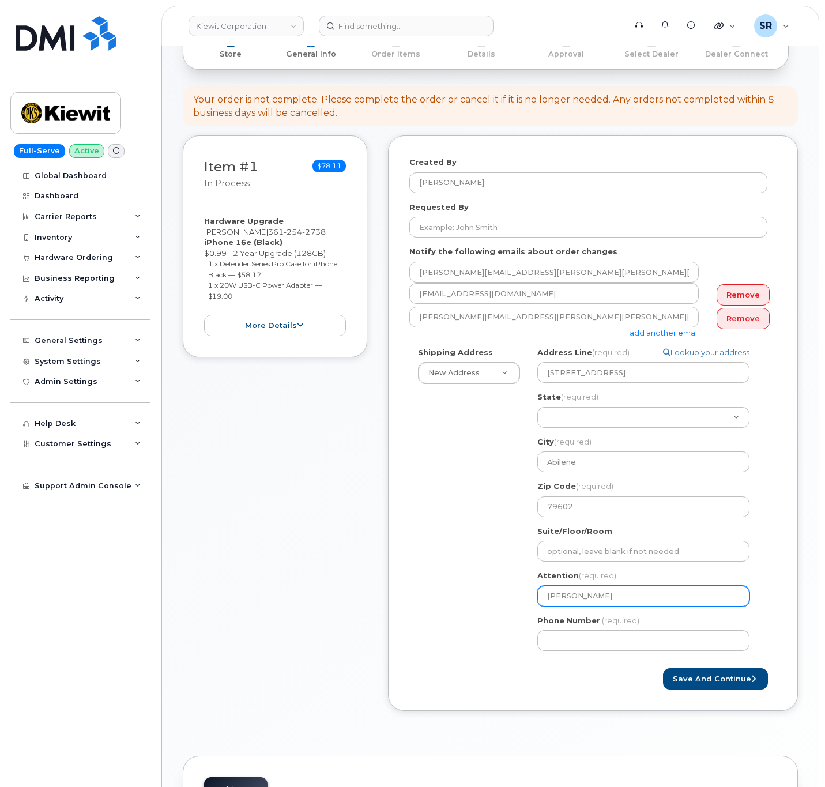
type input "[PERSON_NAME]"
click at [467, 663] on form "Created By Sebastian Reissig Requested By Notify the following emails about ord…" at bounding box center [592, 423] width 367 height 533
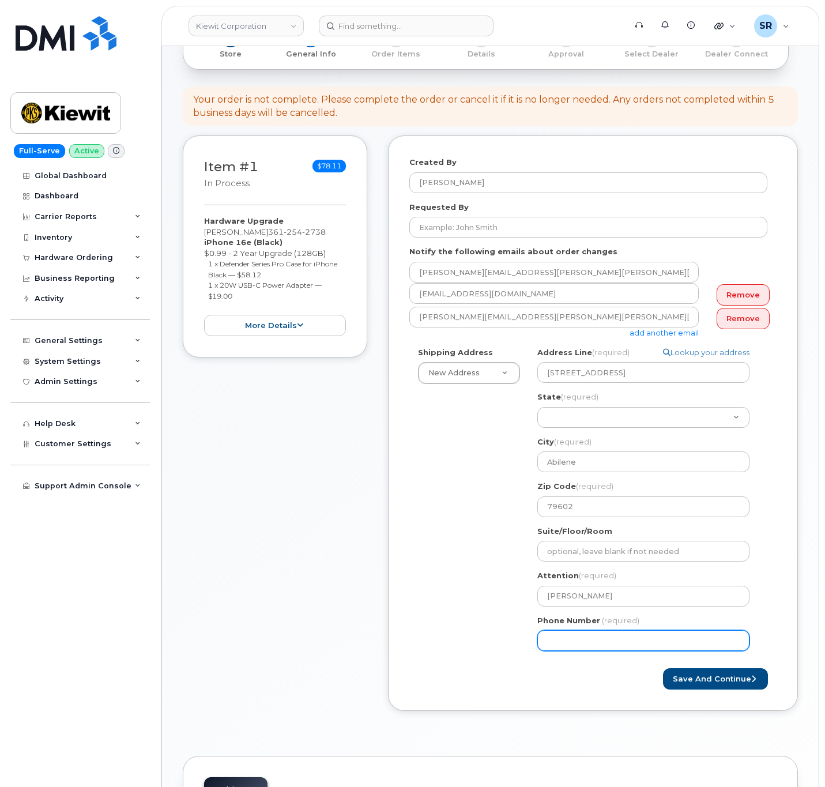
click at [597, 650] on input "Phone Number" at bounding box center [643, 640] width 212 height 21
click at [472, 635] on div "Shipping Address New Address New Address 2306 foreman rd 6747 Old Us highway 27…" at bounding box center [588, 503] width 358 height 313
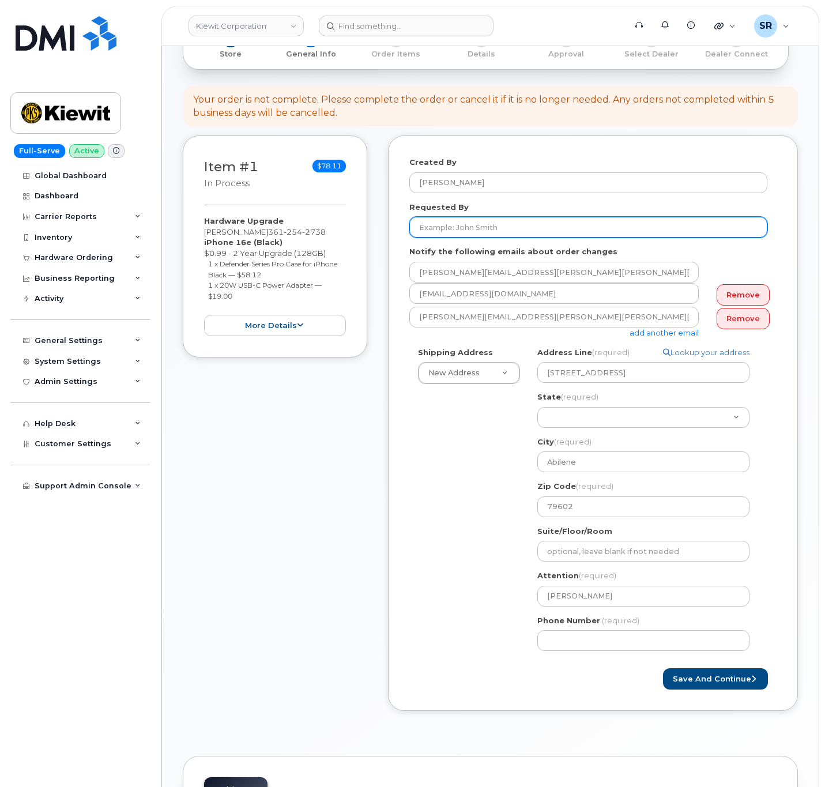
click at [518, 224] on input "Requested By" at bounding box center [588, 227] width 358 height 21
type input "[PERSON_NAME]"
click at [696, 685] on button "Save and Continue" at bounding box center [715, 678] width 105 height 21
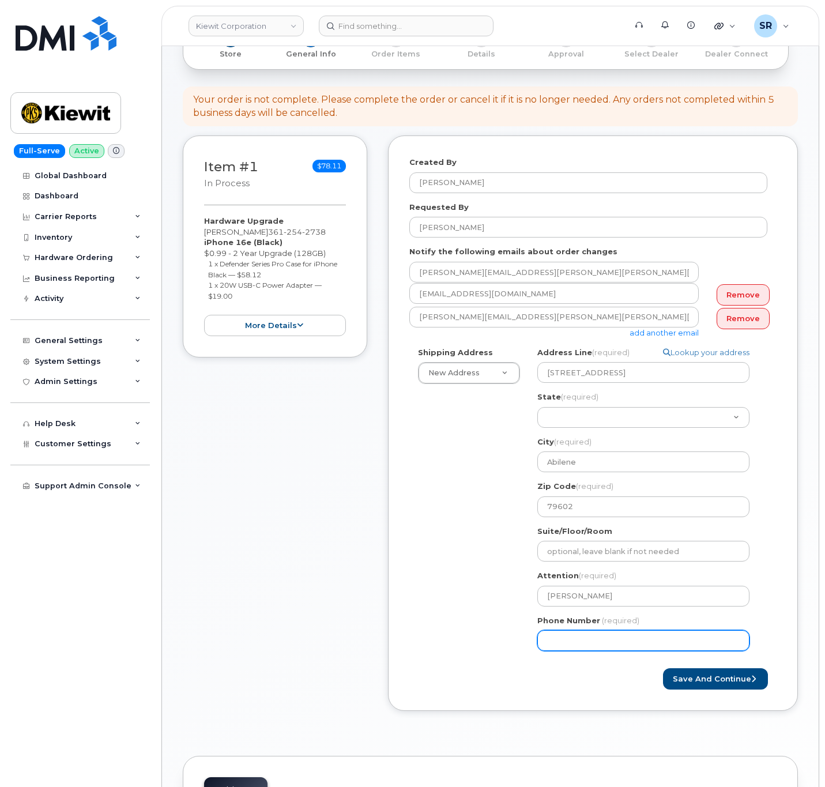
click at [617, 650] on input "Phone Number" at bounding box center [643, 640] width 212 height 21
click at [585, 645] on input "Phone Number" at bounding box center [643, 640] width 212 height 21
click at [567, 647] on input "Phone Number" at bounding box center [643, 640] width 212 height 21
select select
click at [621, 640] on input "3613850302" at bounding box center [643, 640] width 212 height 21
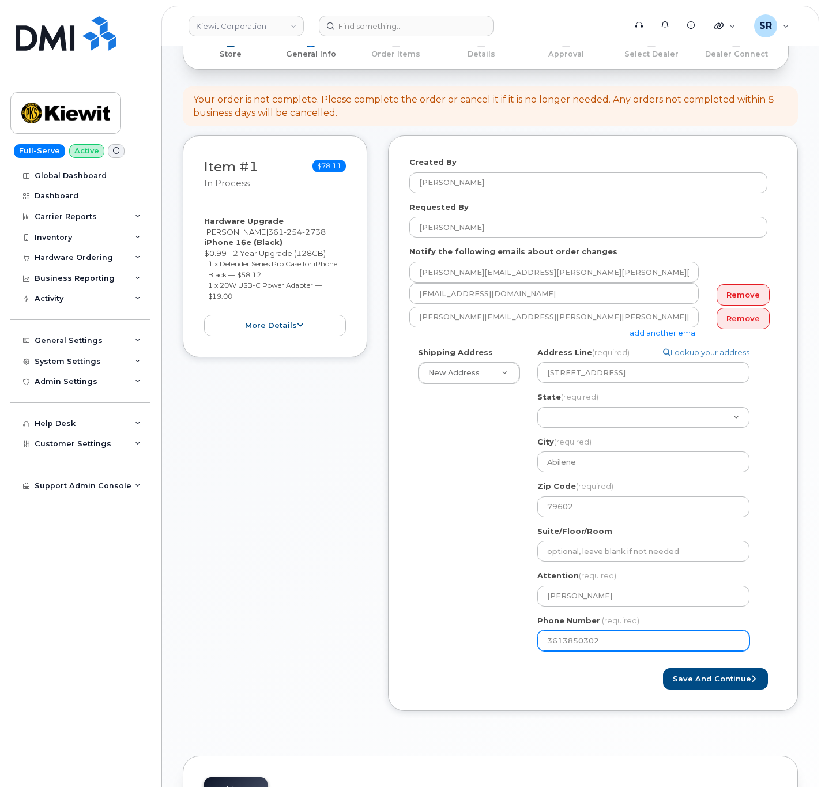
type input "3613850302"
click at [609, 683] on div "Save and Continue" at bounding box center [685, 678] width 184 height 21
click at [676, 674] on button "Save and Continue" at bounding box center [715, 678] width 105 height 21
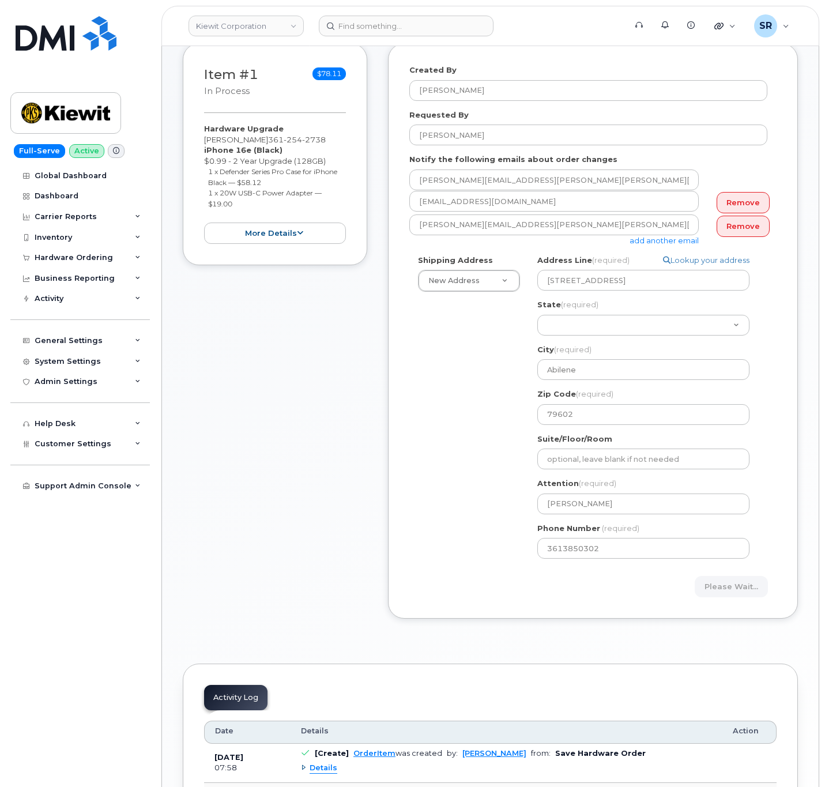
scroll to position [0, 0]
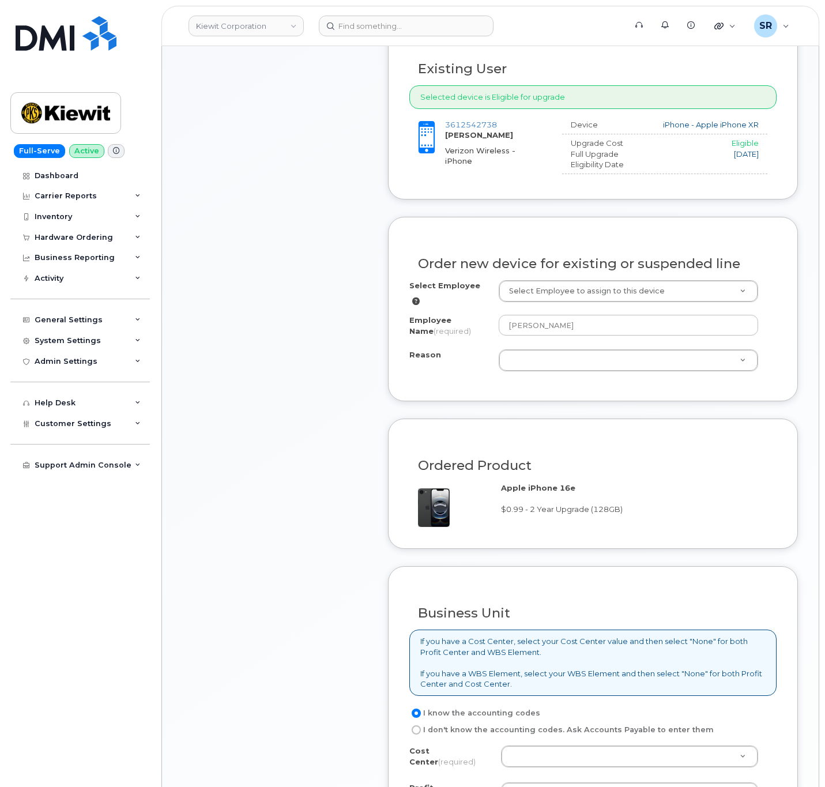
scroll to position [432, 0]
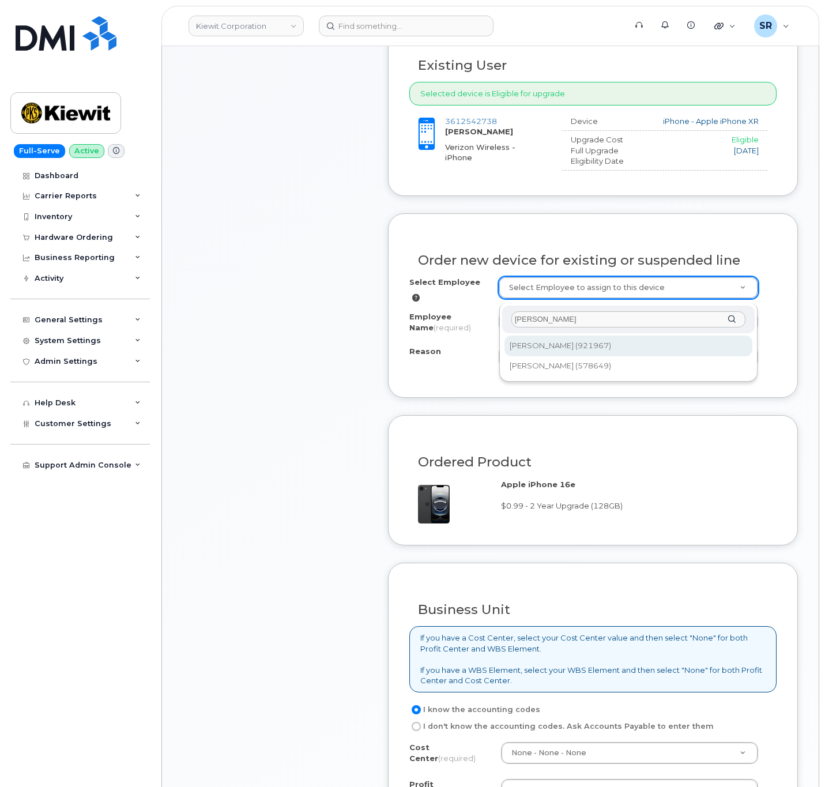
type input "[PERSON_NAME]"
type input "2177690"
type input "[PERSON_NAME]"
select select
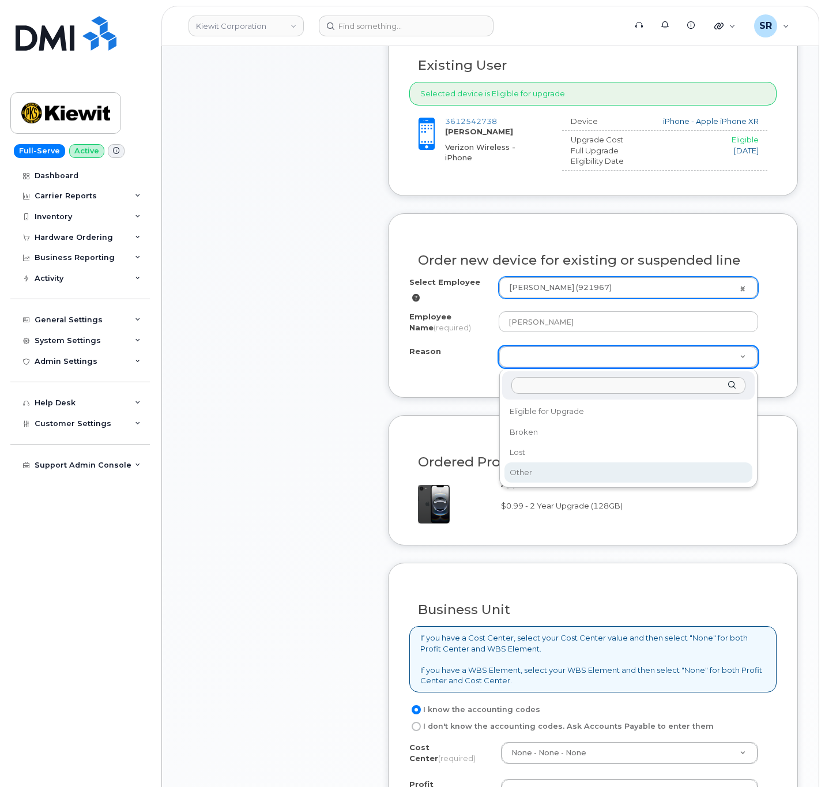
select select "other"
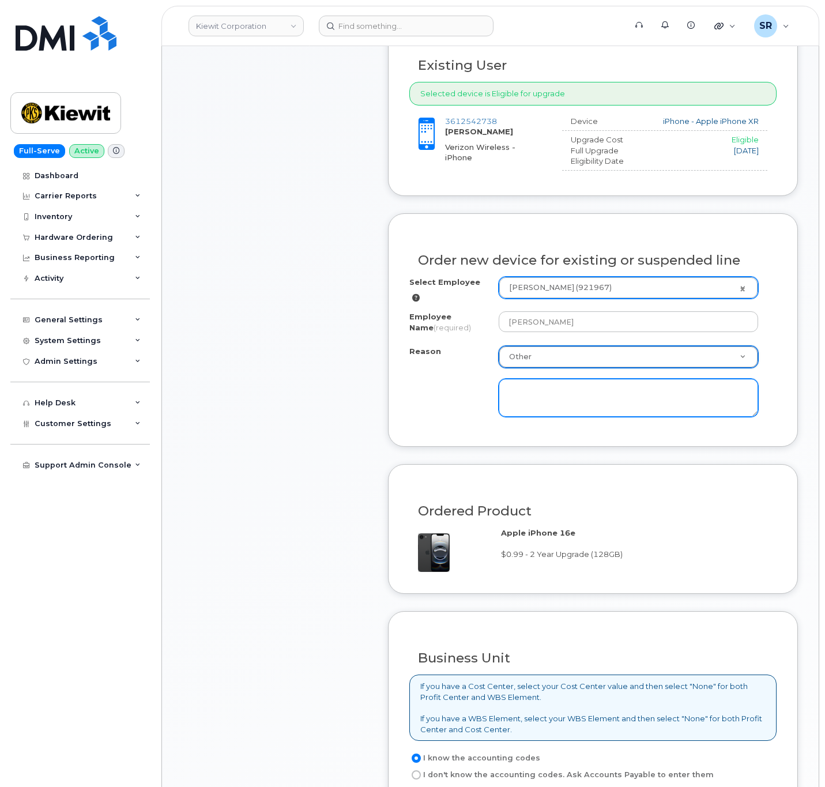
click at [567, 398] on textarea at bounding box center [628, 398] width 259 height 38
type textarea "Device will no longer receive IOS updates."
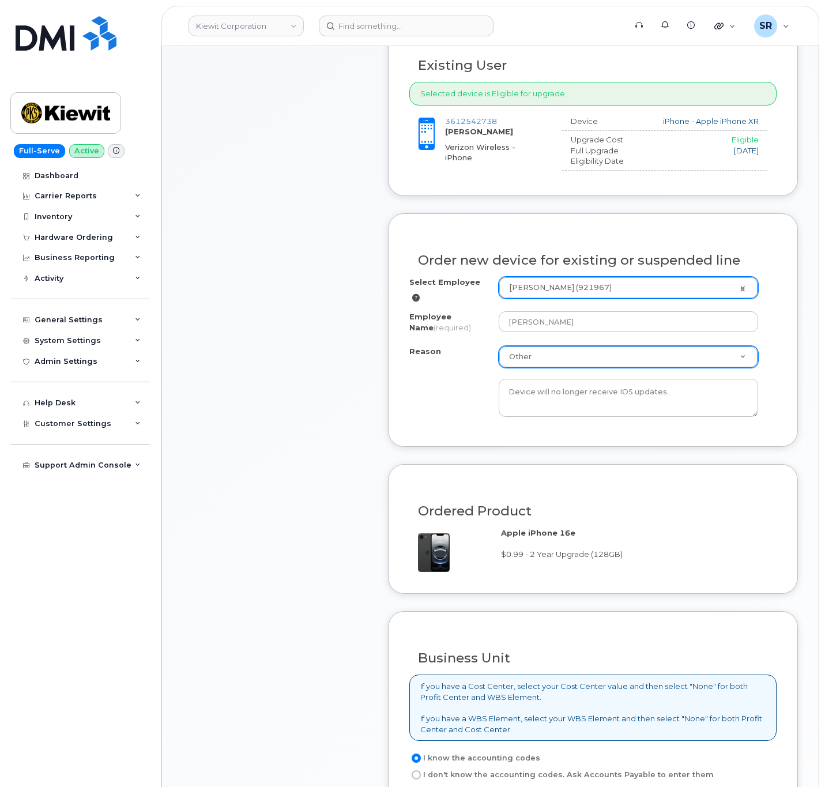
click at [265, 447] on div "Item #1 in process $78.11 Hardware Upgrade [PERSON_NAME] [PHONE_NUMBER] iPhone …" at bounding box center [275, 380] width 184 height 1181
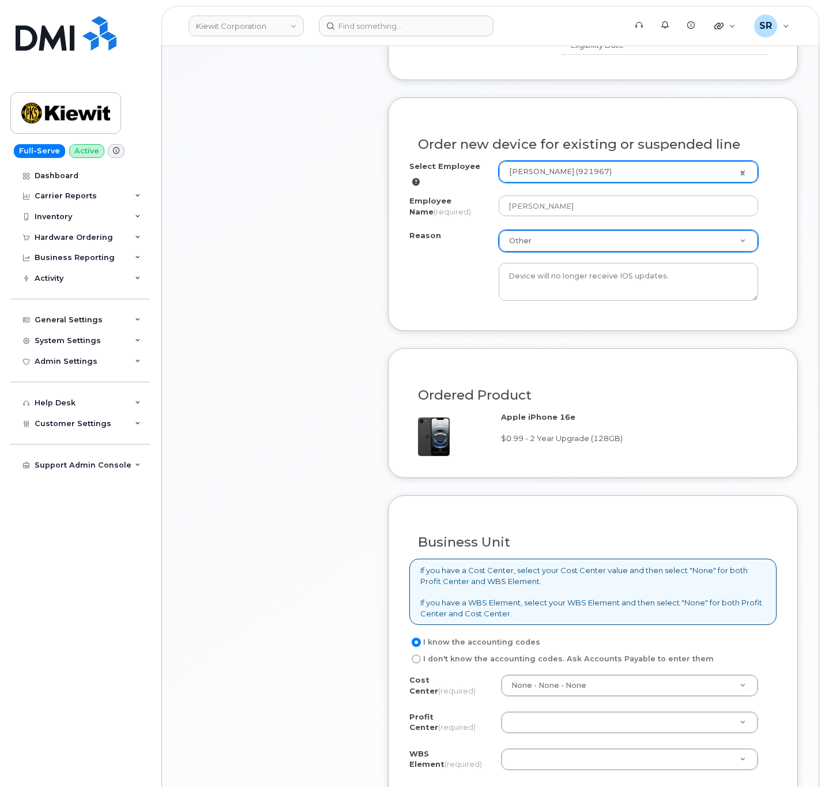
scroll to position [692, 0]
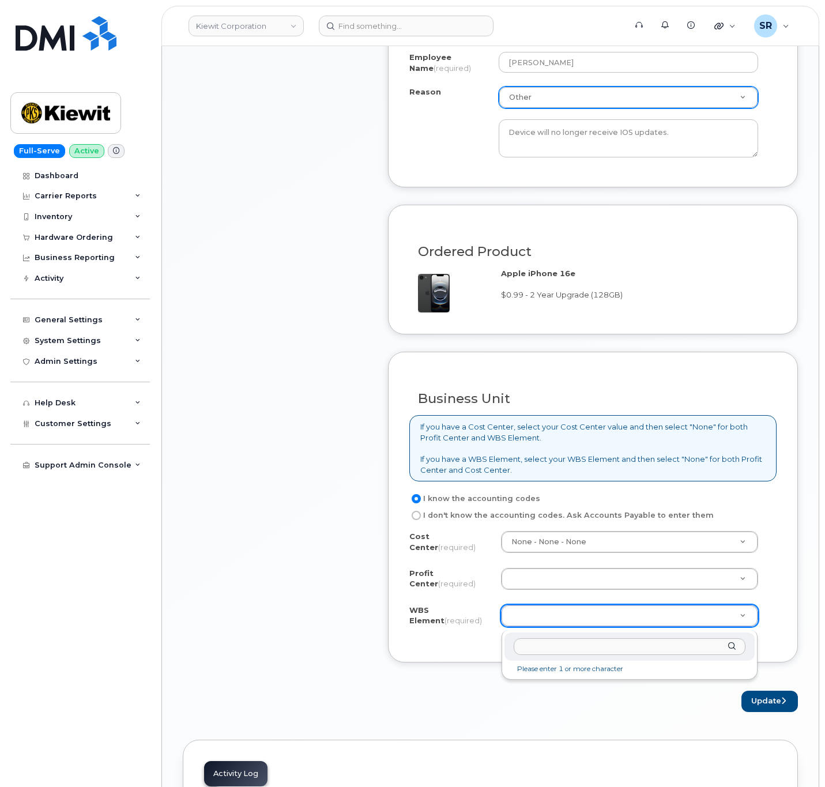
type input "106373.1081"
click at [515, 651] on input "106373.1081" at bounding box center [630, 646] width 232 height 17
click at [518, 650] on input "106373.1081" at bounding box center [630, 646] width 232 height 17
click at [635, 647] on input "106373.1081" at bounding box center [630, 646] width 232 height 17
type input "106373.1081"
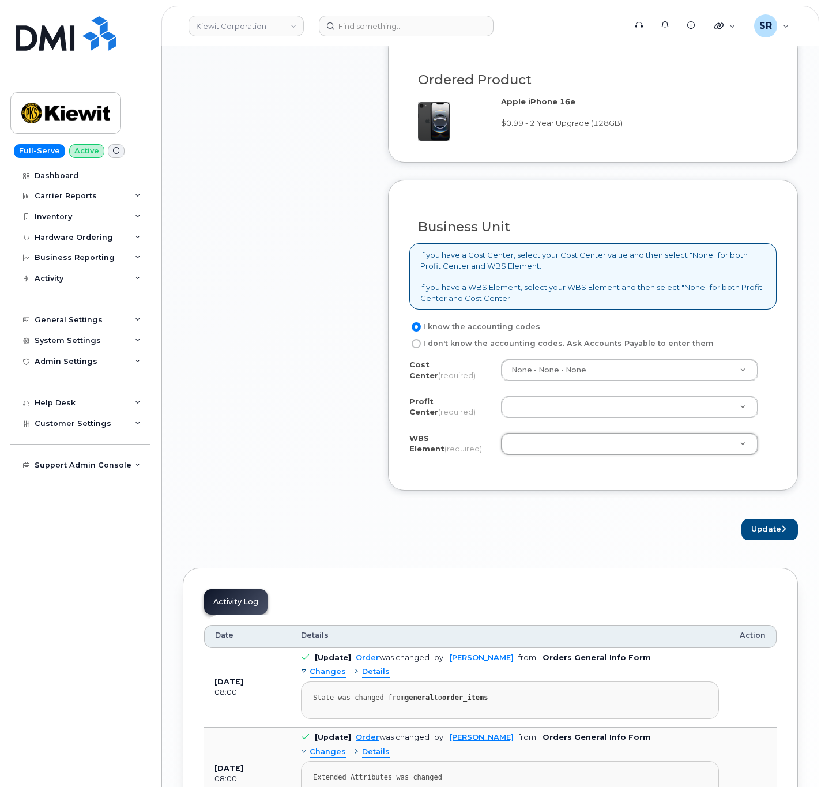
scroll to position [865, 0]
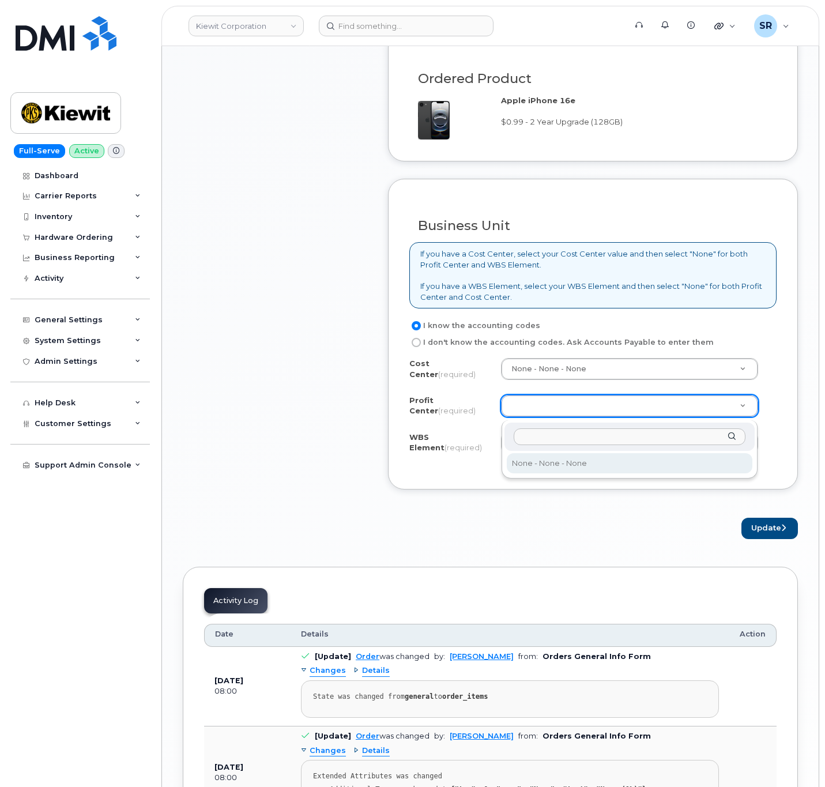
select select "None"
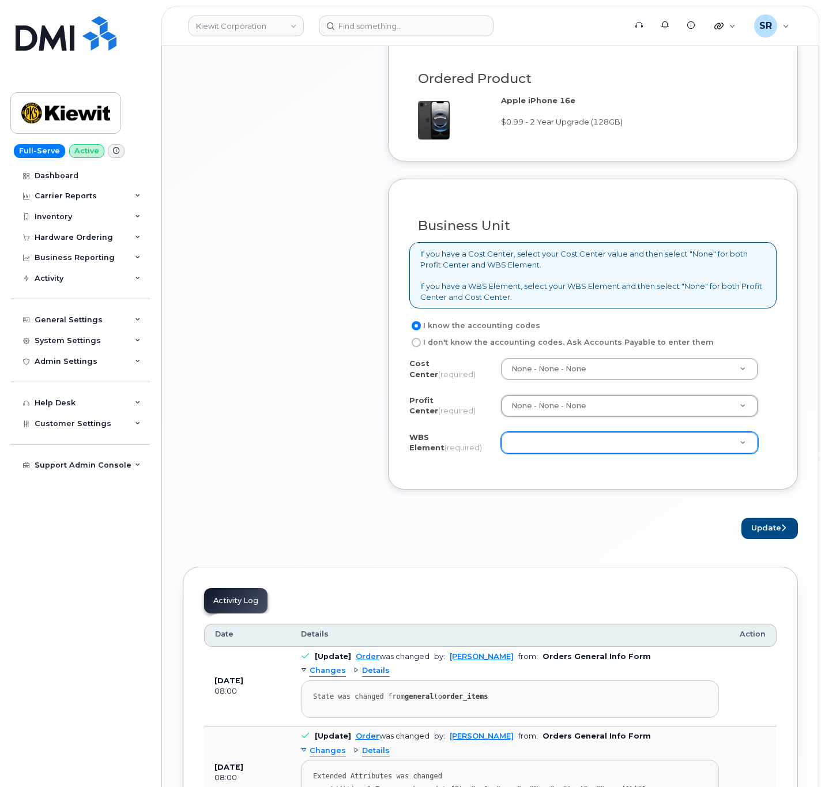
click at [560, 435] on div at bounding box center [629, 443] width 257 height 22
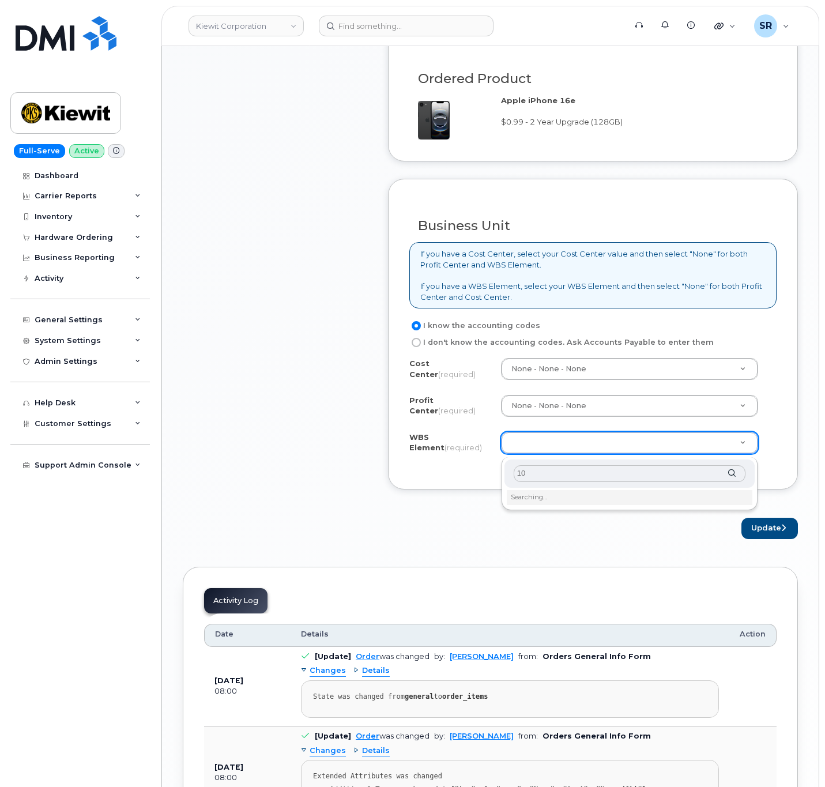
type input "1"
drag, startPoint x: 571, startPoint y: 474, endPoint x: 277, endPoint y: 485, distance: 294.8
click at [277, 485] on body "[PERSON_NAME] Corporation Support Alerts Knowledge Base Quicklinks Suspend / Ca…" at bounding box center [412, 144] width 825 height 2018
paste input "106373.1081"
type input "106373.1081"
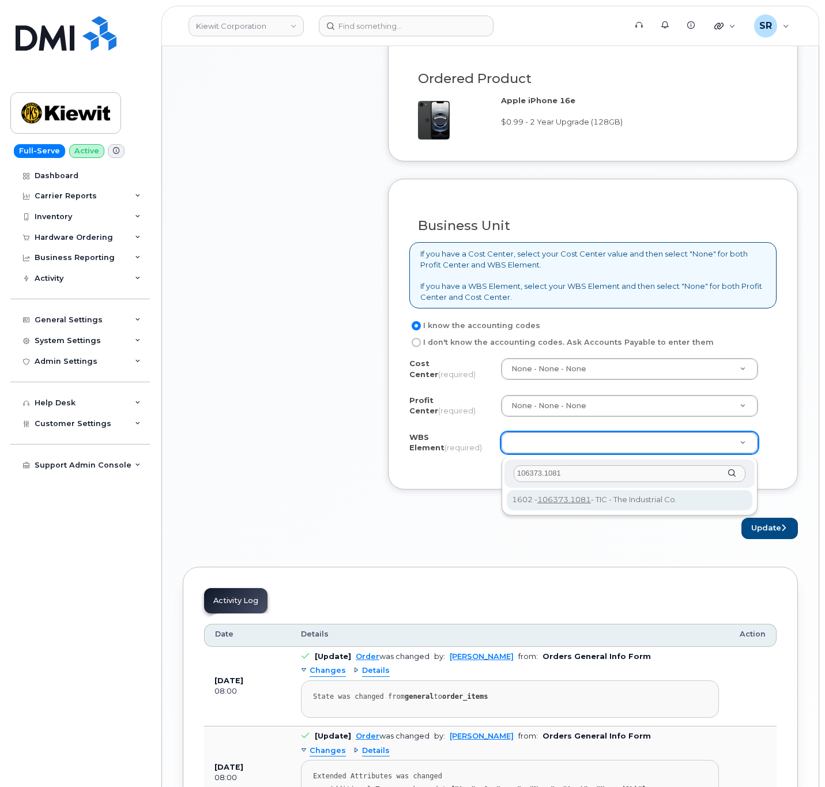
type input "106373.1081"
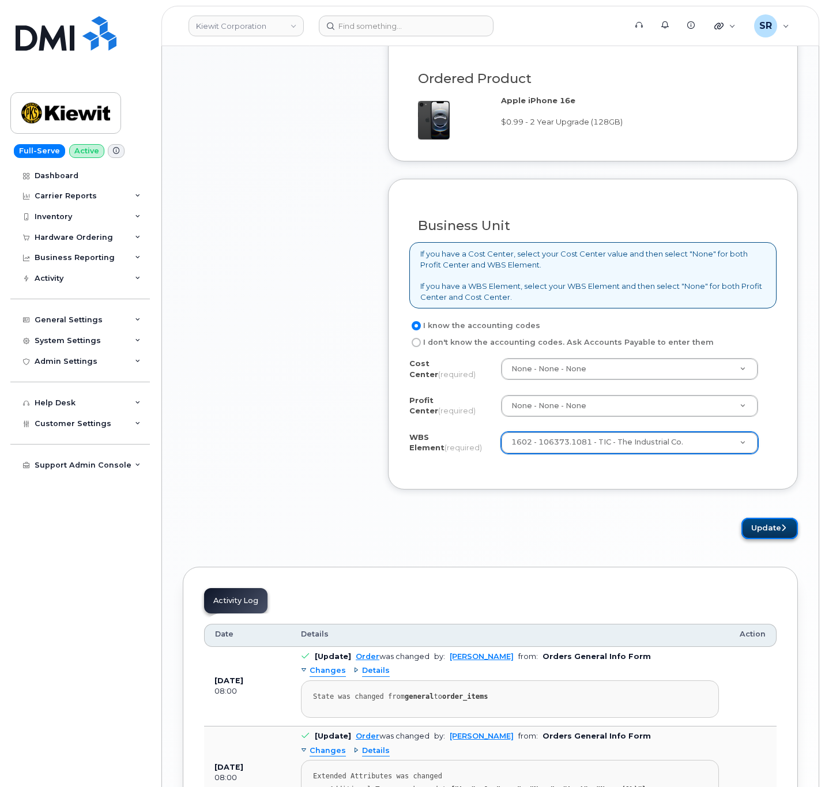
click at [755, 531] on button "Update" at bounding box center [769, 528] width 56 height 21
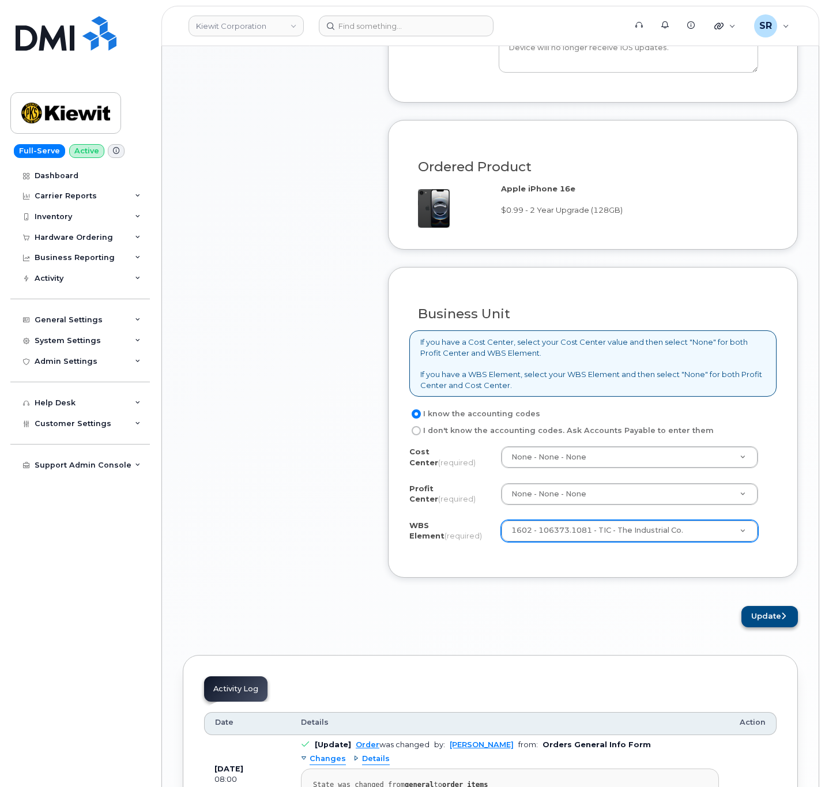
scroll to position [778, 0]
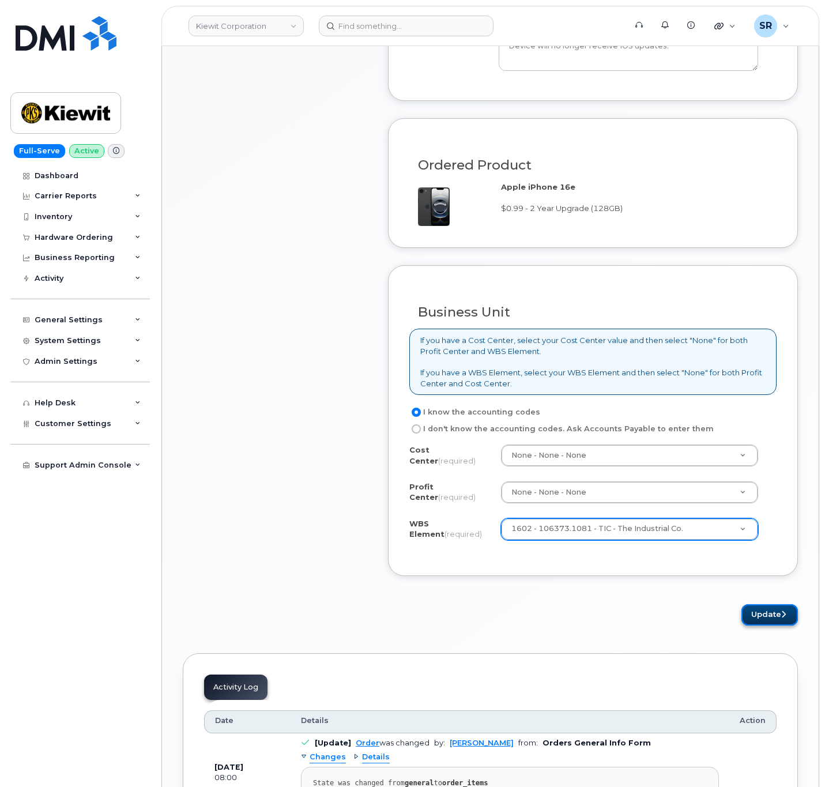
click at [767, 620] on button "Update" at bounding box center [769, 614] width 56 height 21
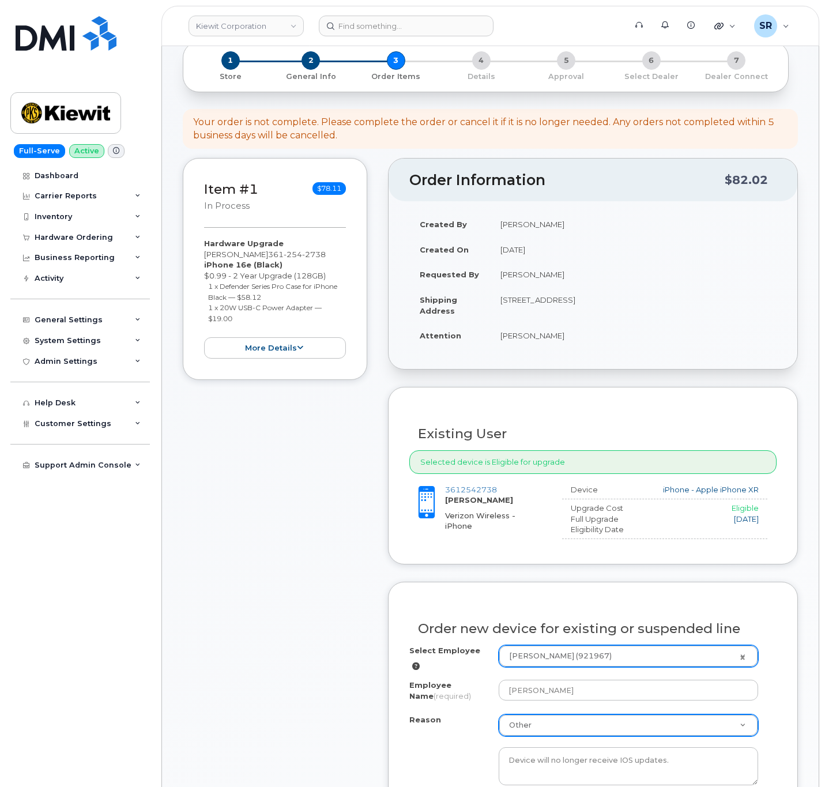
scroll to position [0, 0]
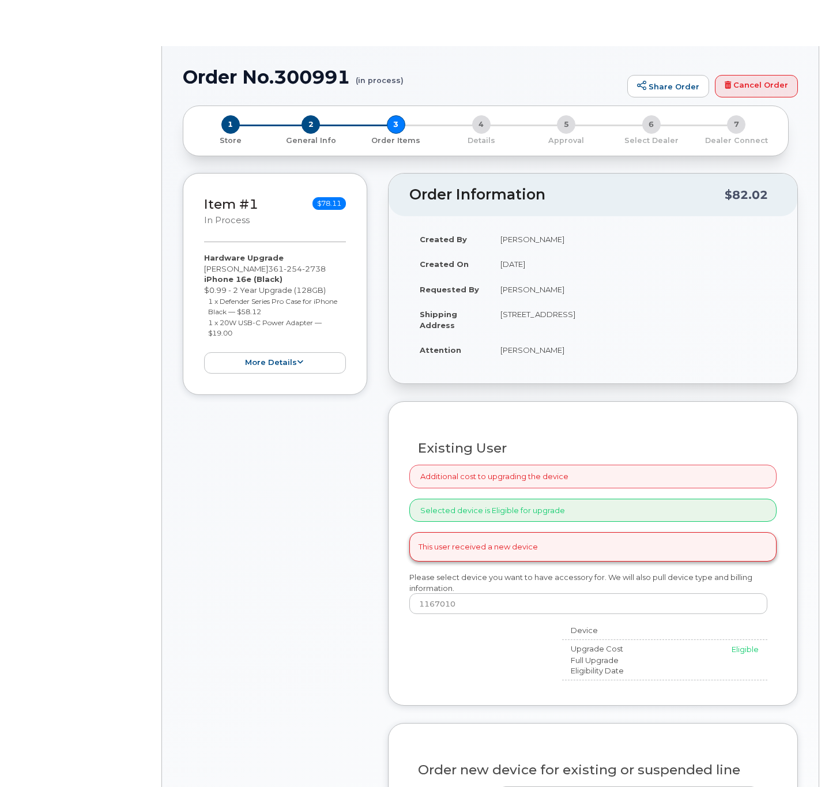
type input "[PERSON_NAME]"
radio input "true"
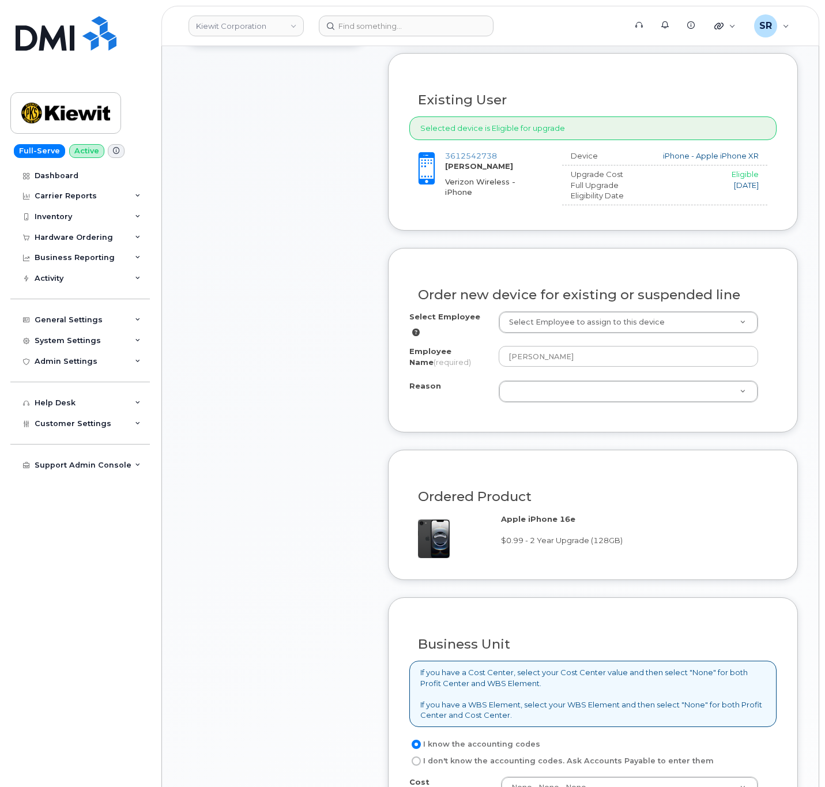
scroll to position [432, 0]
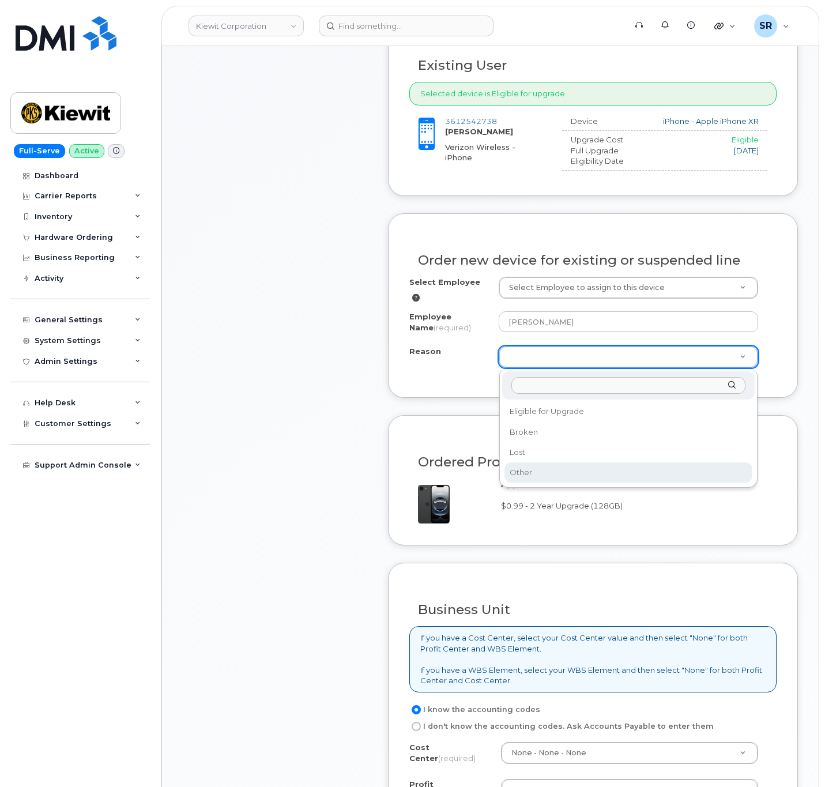
select select "other"
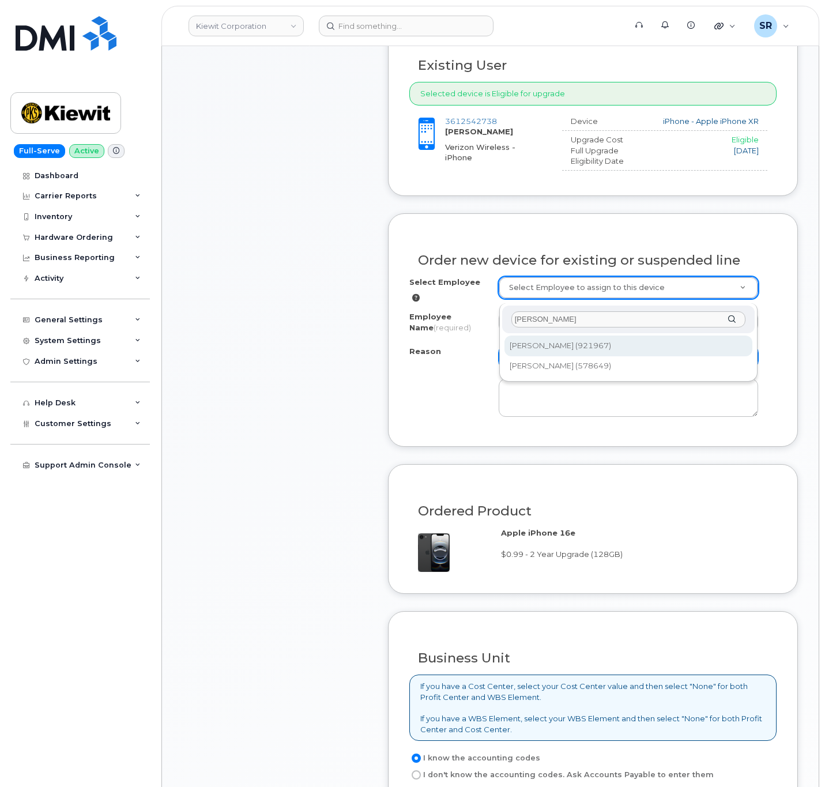
type input "[PERSON_NAME]"
type input "2177690"
type input "[PERSON_NAME]"
select select
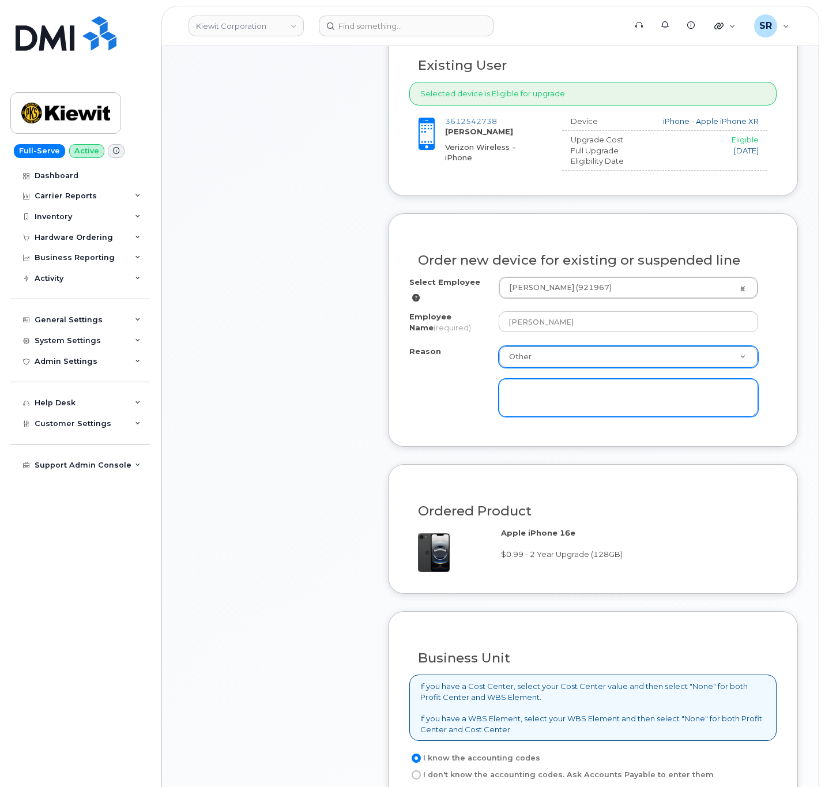
click at [565, 393] on textarea at bounding box center [628, 398] width 259 height 38
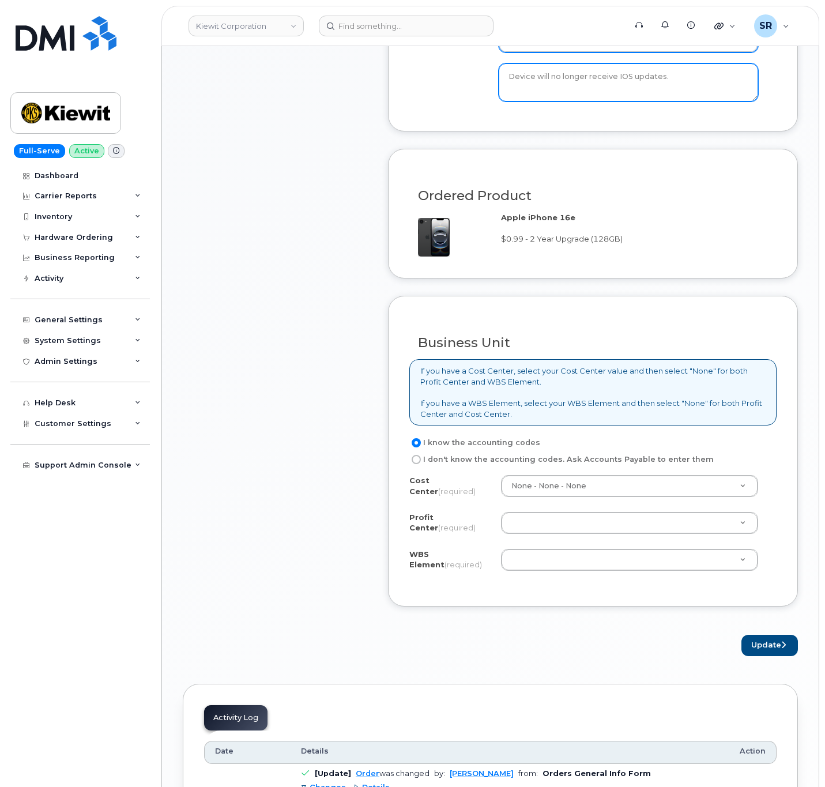
scroll to position [778, 0]
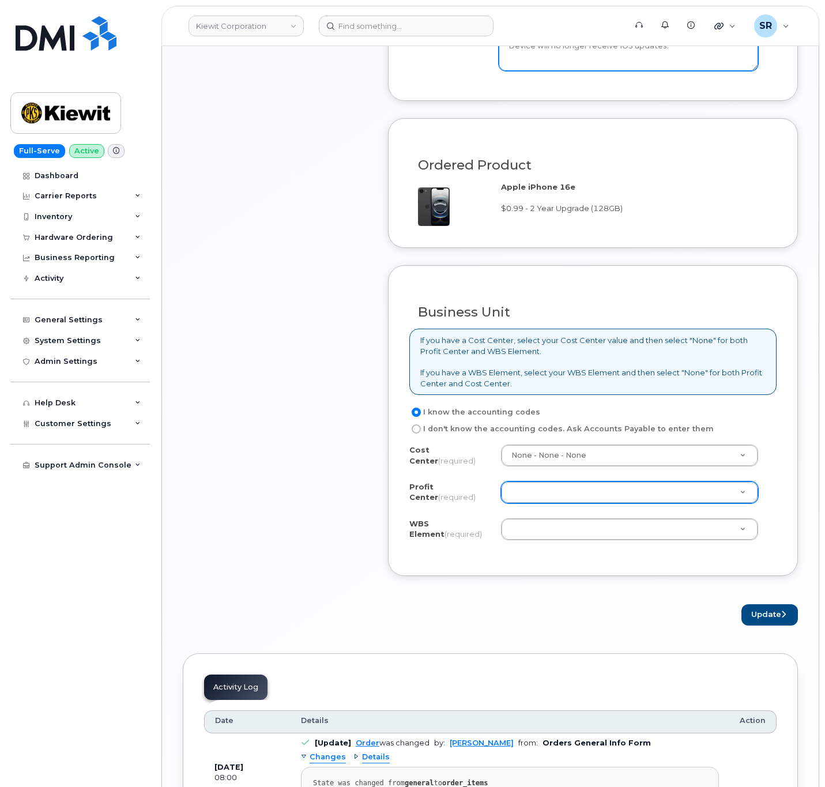
type textarea "Device will no longer receive IOS updates."
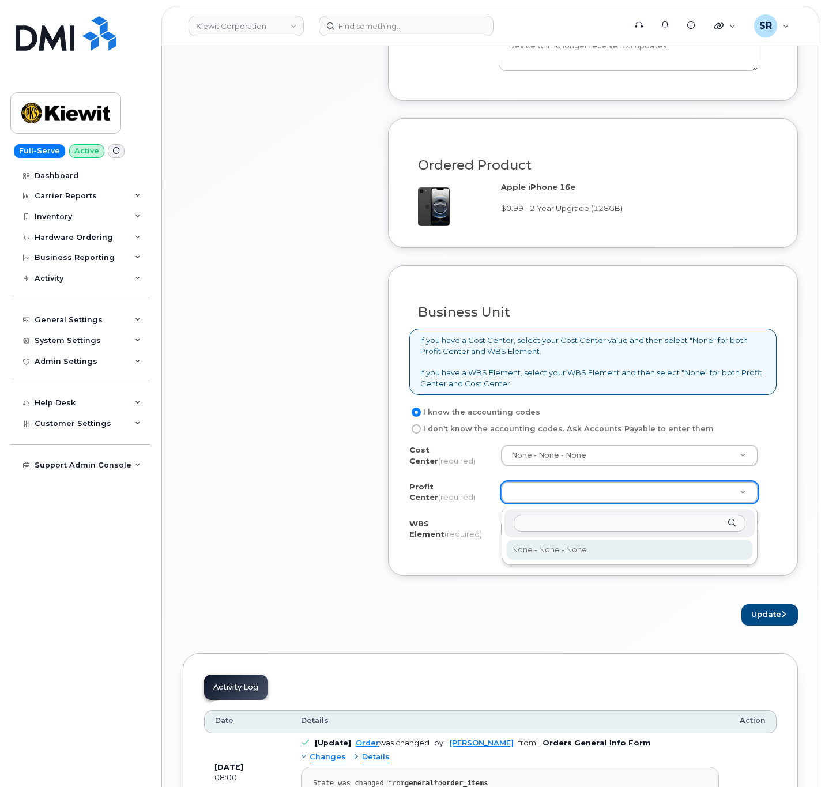
select select "None"
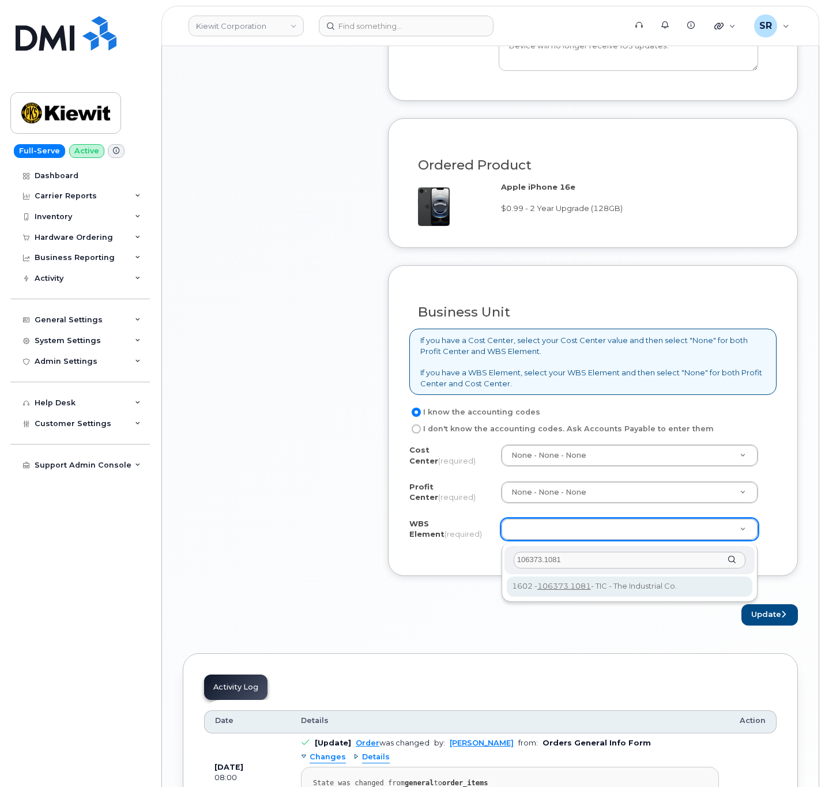
type input "106373.1081"
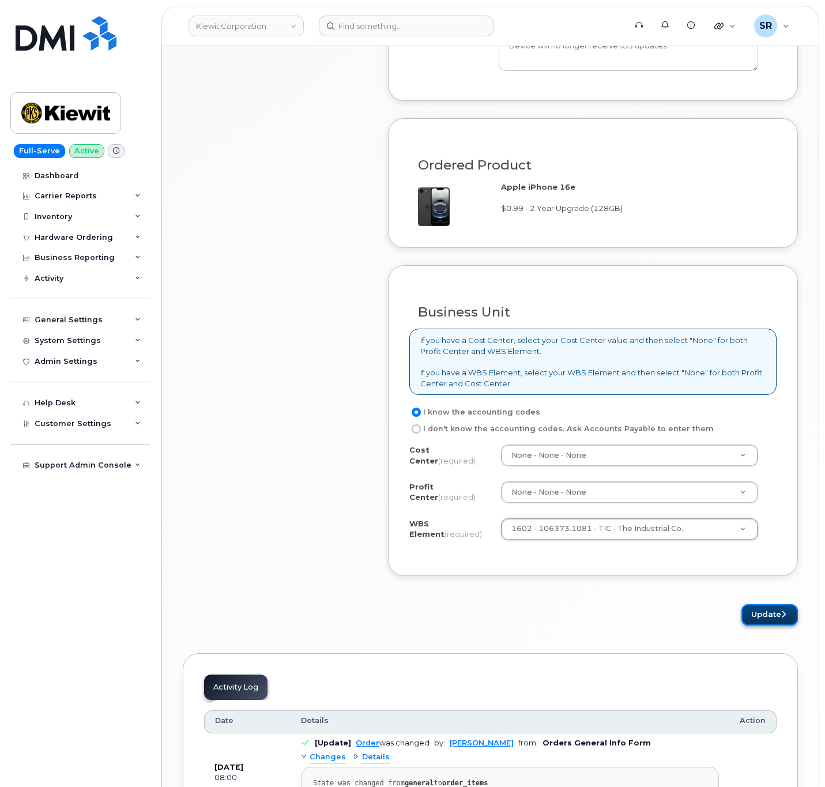
click at [767, 618] on button "Update" at bounding box center [769, 614] width 56 height 21
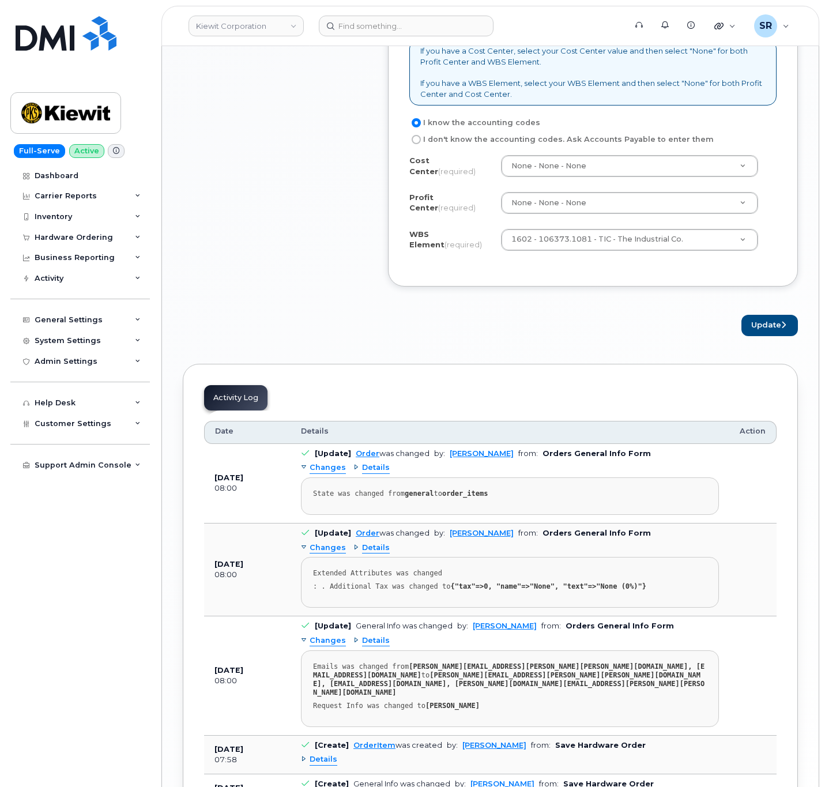
scroll to position [879, 0]
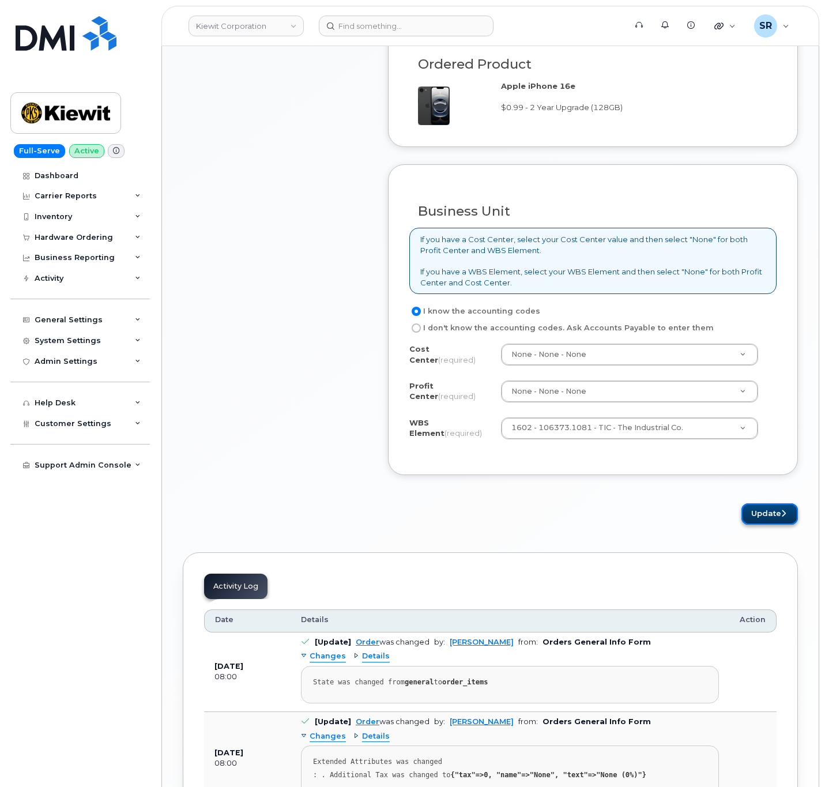
click at [755, 523] on button "Update" at bounding box center [769, 513] width 56 height 21
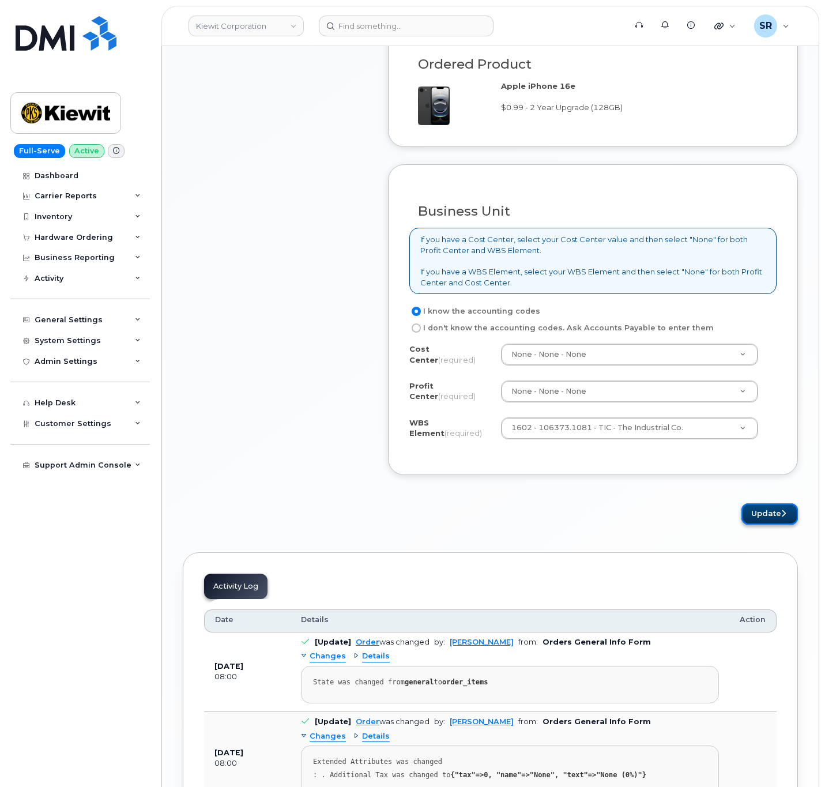
drag, startPoint x: 755, startPoint y: 523, endPoint x: 767, endPoint y: 522, distance: 12.1
click at [763, 523] on button "Update" at bounding box center [769, 513] width 56 height 21
click at [767, 522] on button "Update" at bounding box center [769, 513] width 56 height 21
click at [768, 522] on button "Update" at bounding box center [769, 513] width 56 height 21
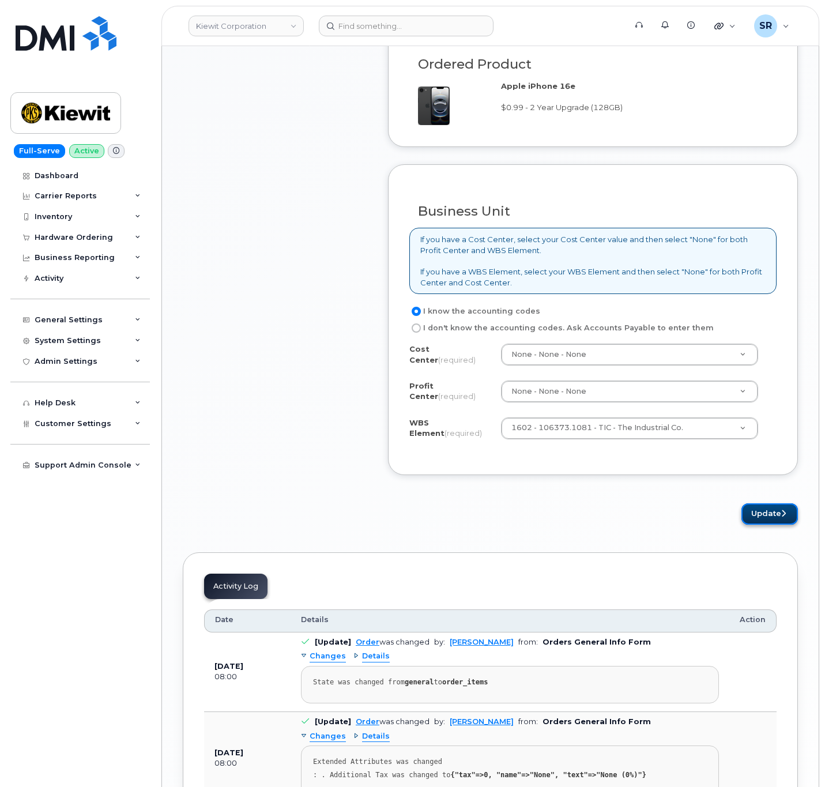
click at [768, 522] on button "Update" at bounding box center [769, 513] width 56 height 21
click at [763, 523] on button "Update" at bounding box center [769, 513] width 56 height 21
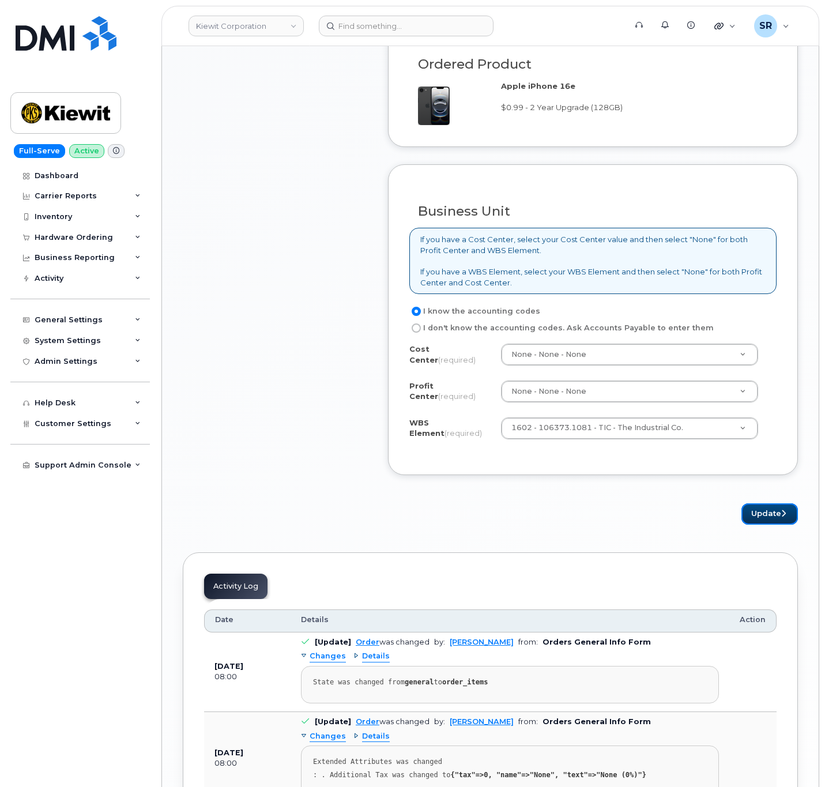
drag, startPoint x: 763, startPoint y: 523, endPoint x: 682, endPoint y: 581, distance: 100.0
click at [764, 523] on button "Update" at bounding box center [769, 513] width 56 height 21
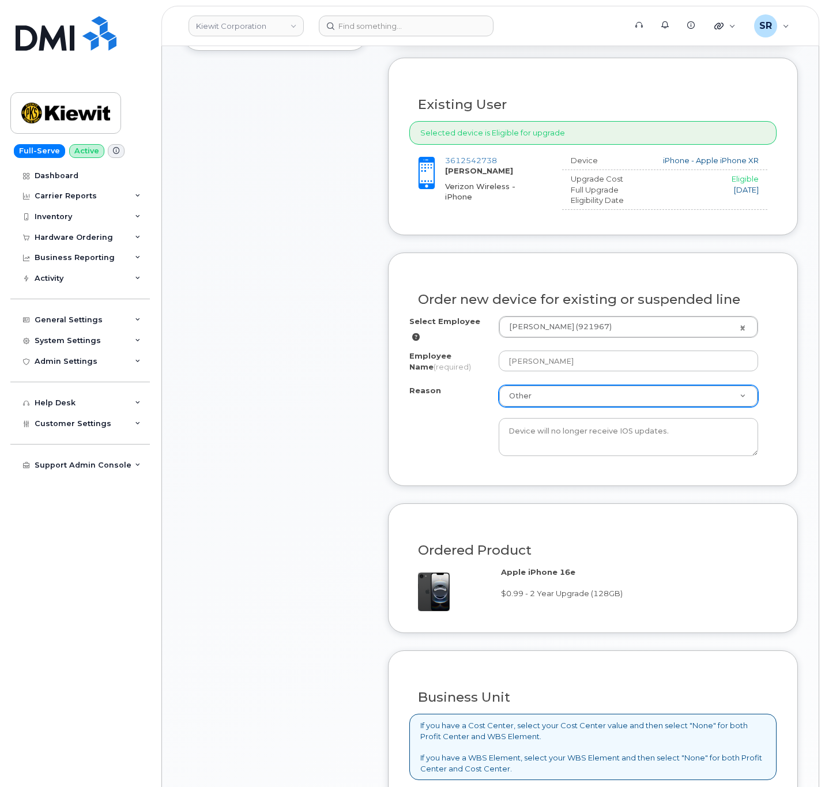
scroll to position [187, 0]
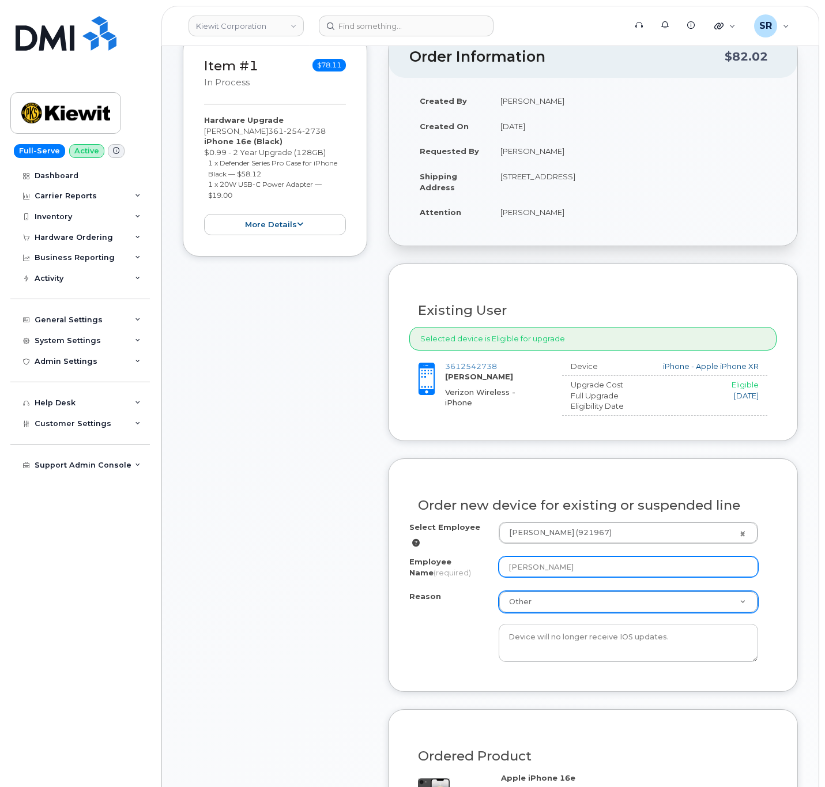
click at [565, 564] on input "[PERSON_NAME]" at bounding box center [628, 566] width 259 height 21
click at [604, 522] on div "Order new device for existing or suspended line" at bounding box center [592, 501] width 367 height 42
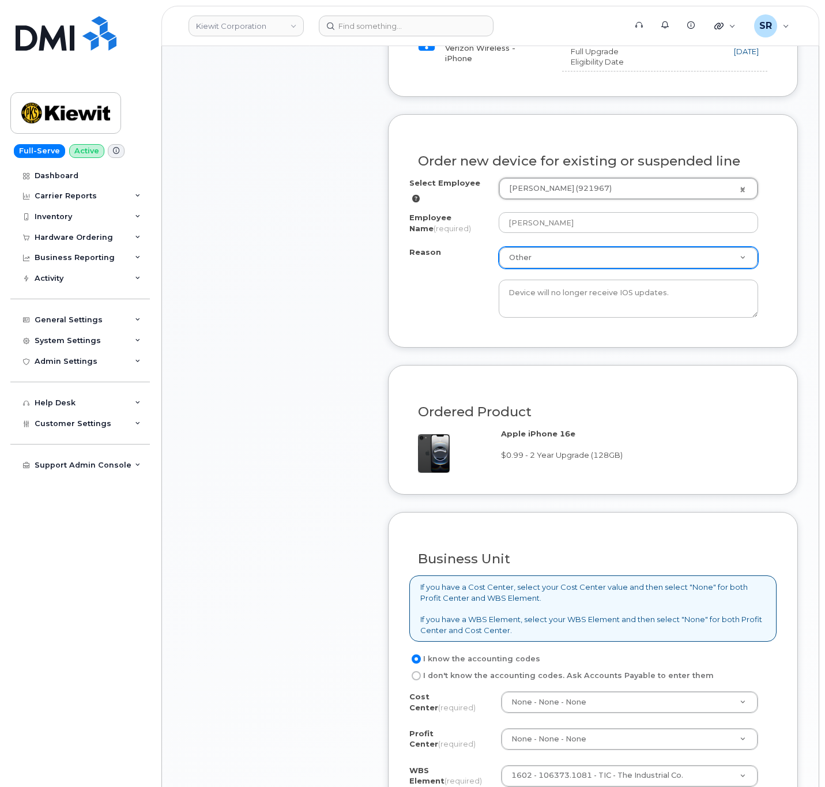
scroll to position [1138, 0]
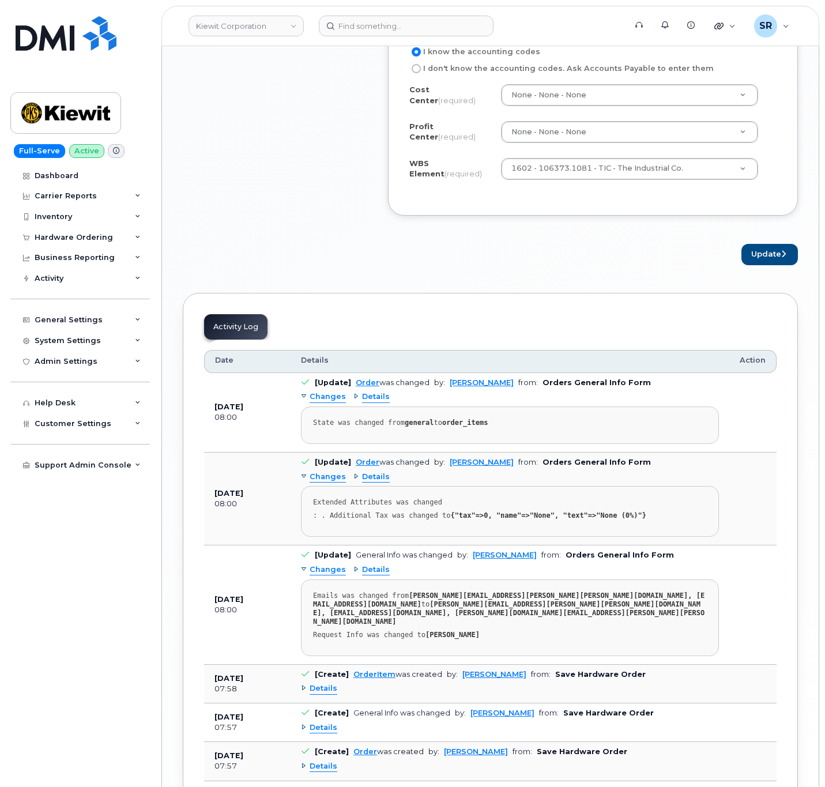
click at [766, 252] on button "Update" at bounding box center [769, 254] width 56 height 21
click at [766, 255] on button "Update" at bounding box center [769, 254] width 56 height 21
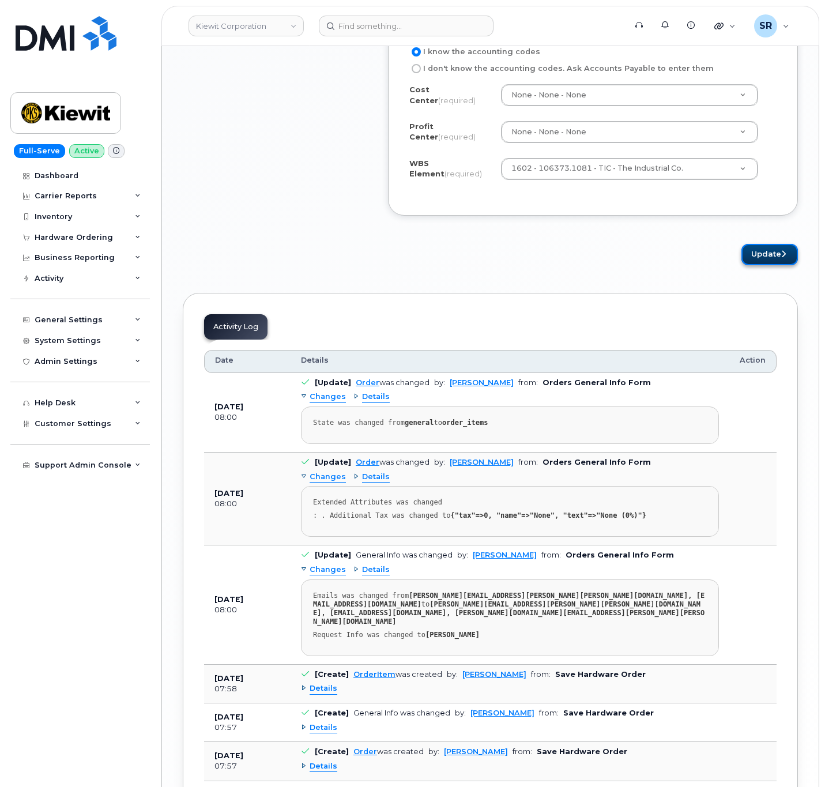
drag, startPoint x: 766, startPoint y: 255, endPoint x: 771, endPoint y: 263, distance: 10.1
click at [770, 263] on button "Update" at bounding box center [769, 254] width 56 height 21
click at [771, 263] on button "Update" at bounding box center [769, 254] width 56 height 21
click at [777, 262] on button "Update" at bounding box center [769, 254] width 56 height 21
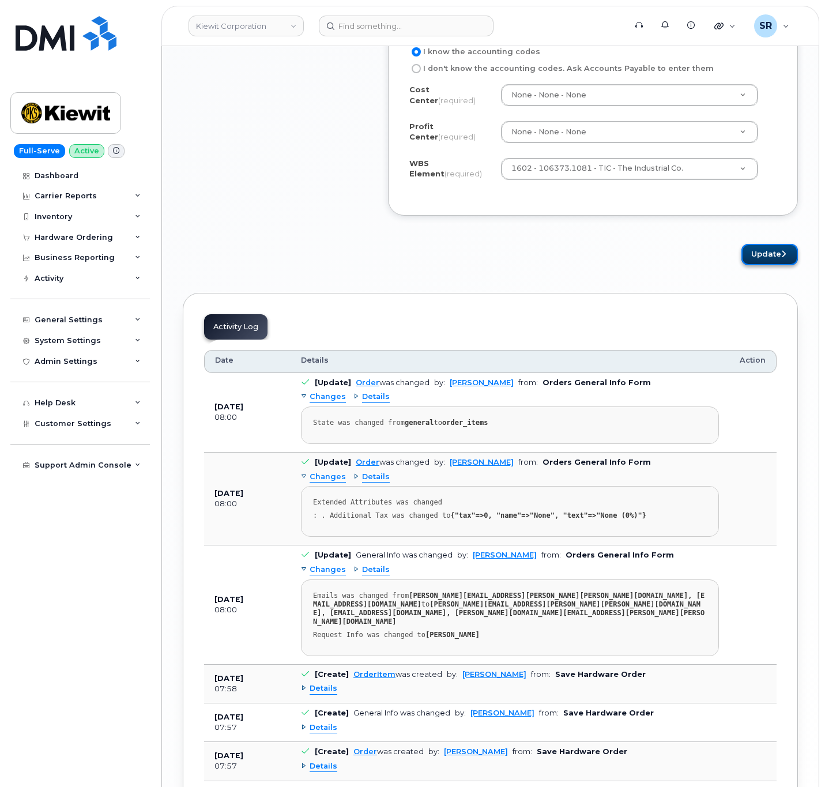
click at [775, 265] on button "Update" at bounding box center [769, 254] width 56 height 21
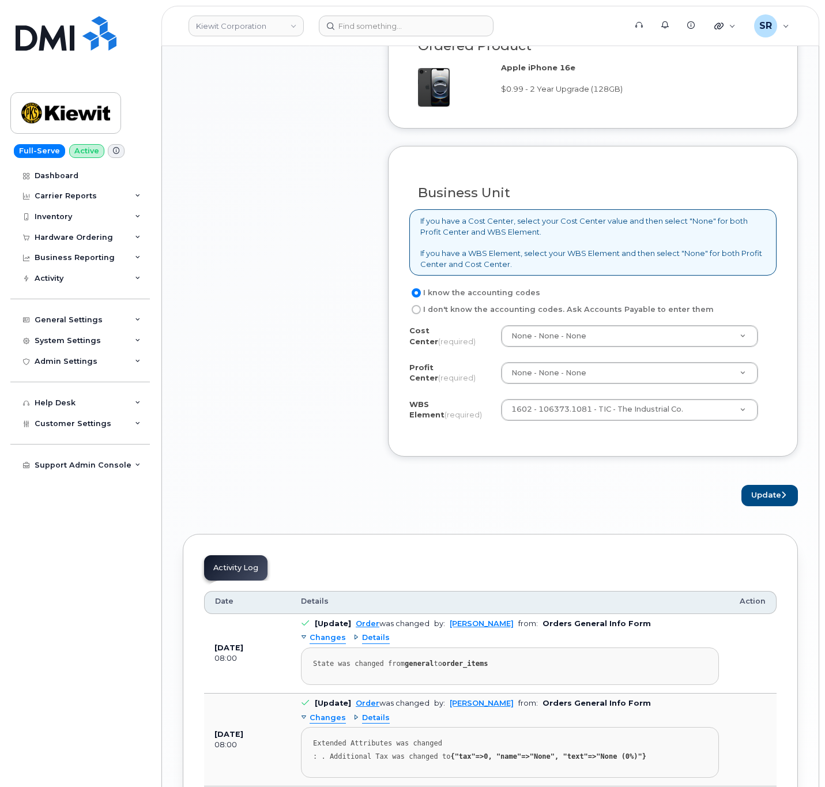
scroll to position [620, 0]
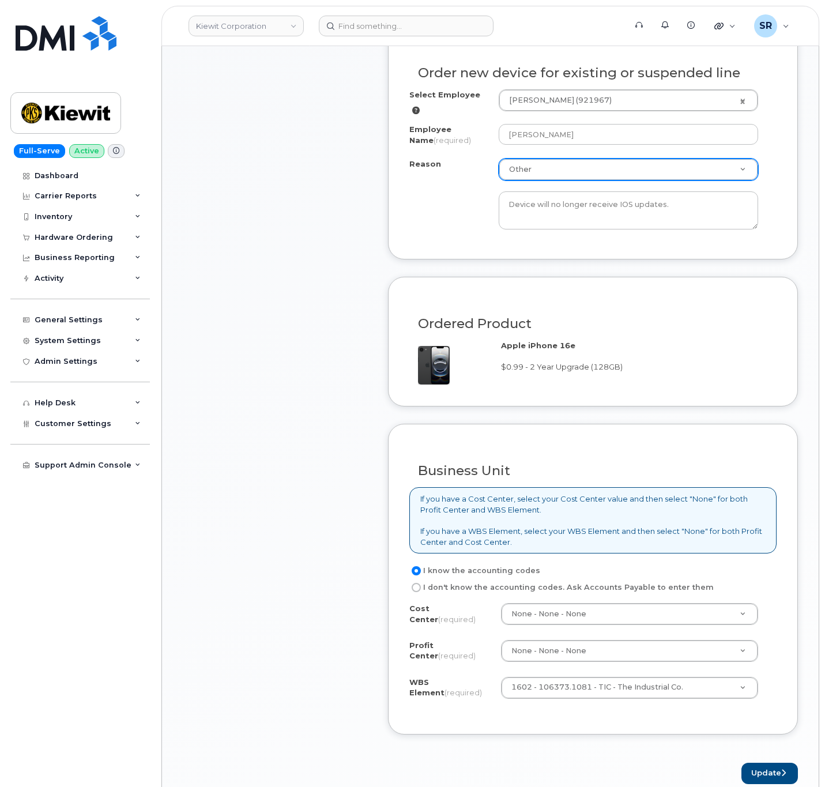
click at [477, 568] on label "I know the accounting codes" at bounding box center [474, 571] width 131 height 14
click at [421, 568] on input "I know the accounting codes" at bounding box center [416, 570] width 9 height 9
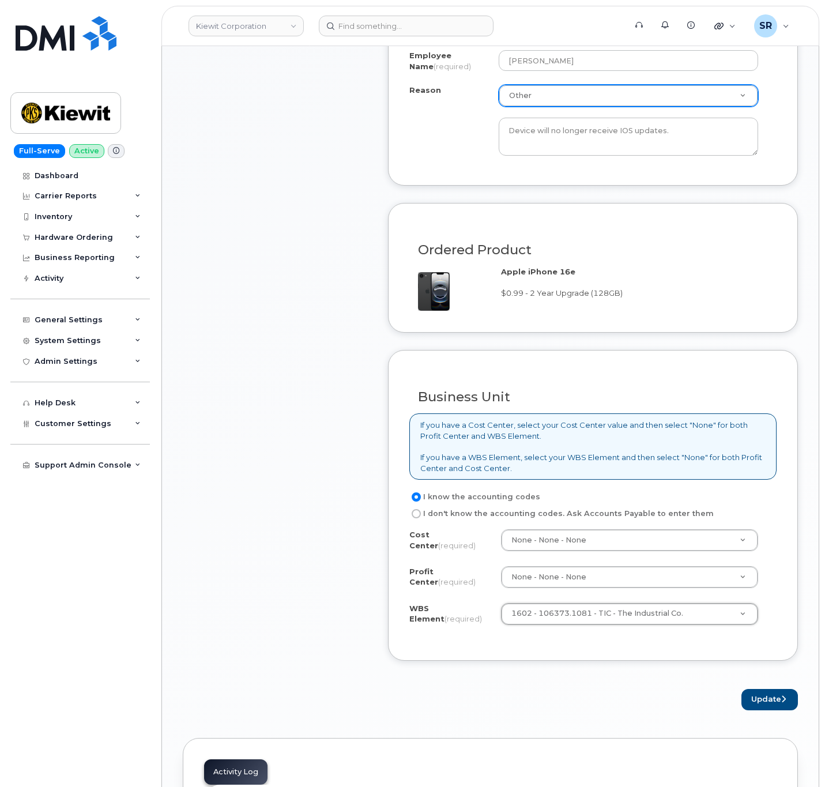
scroll to position [793, 0]
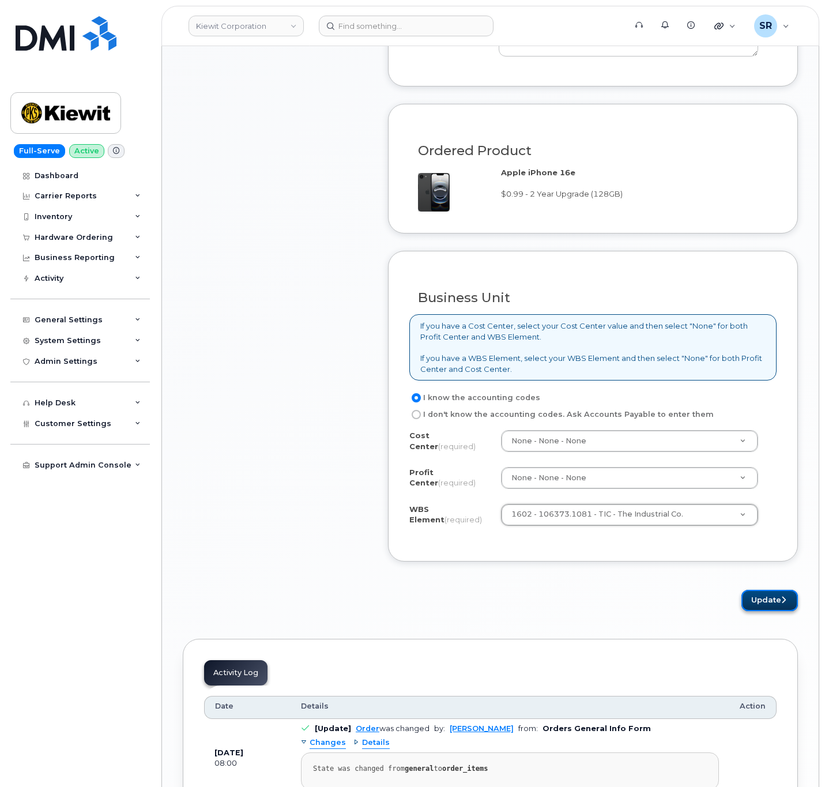
click at [782, 604] on icon "submit" at bounding box center [783, 599] width 5 height 7
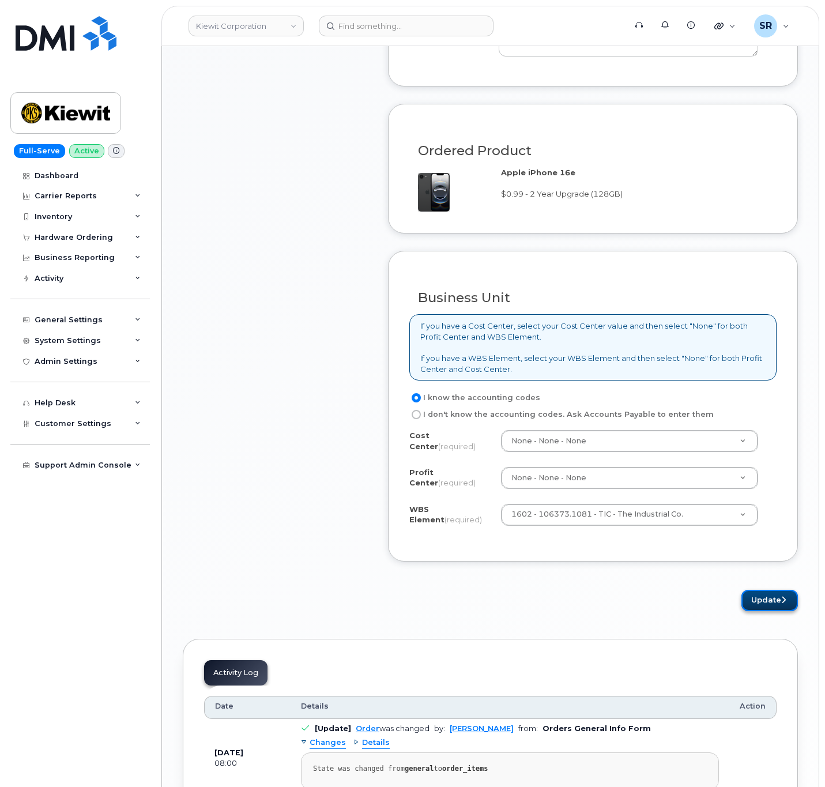
click at [782, 604] on icon "submit" at bounding box center [783, 599] width 5 height 7
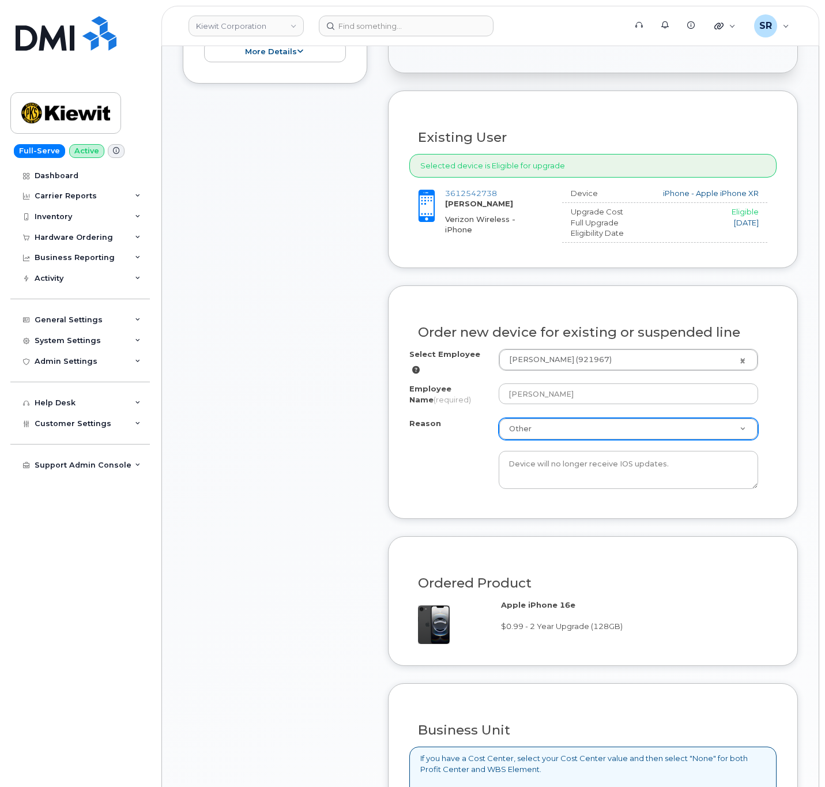
scroll to position [0, 0]
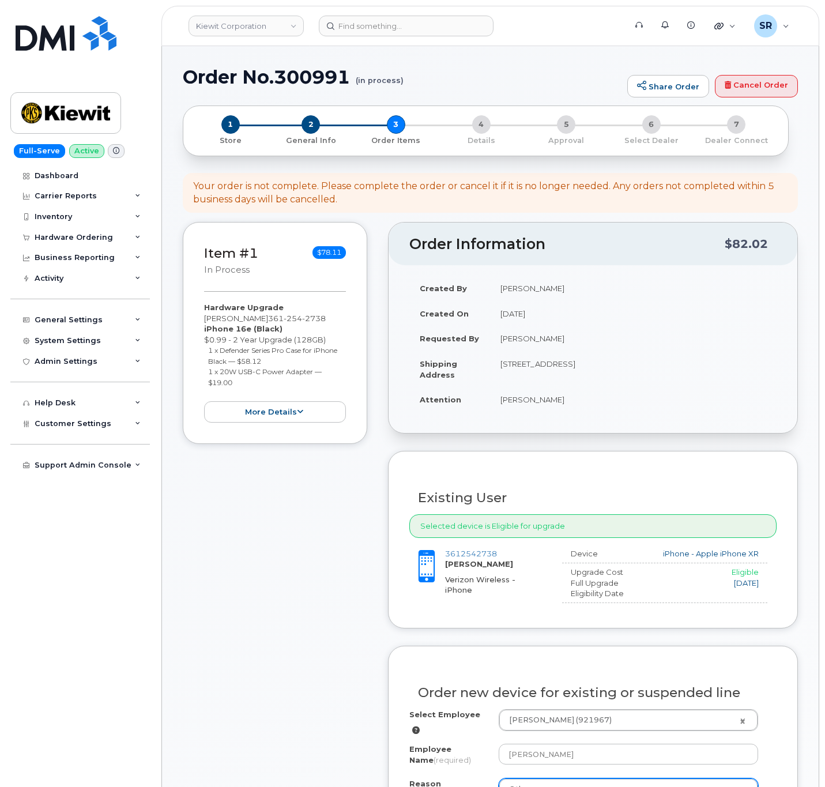
click at [609, 479] on div "Existing User" at bounding box center [592, 493] width 367 height 42
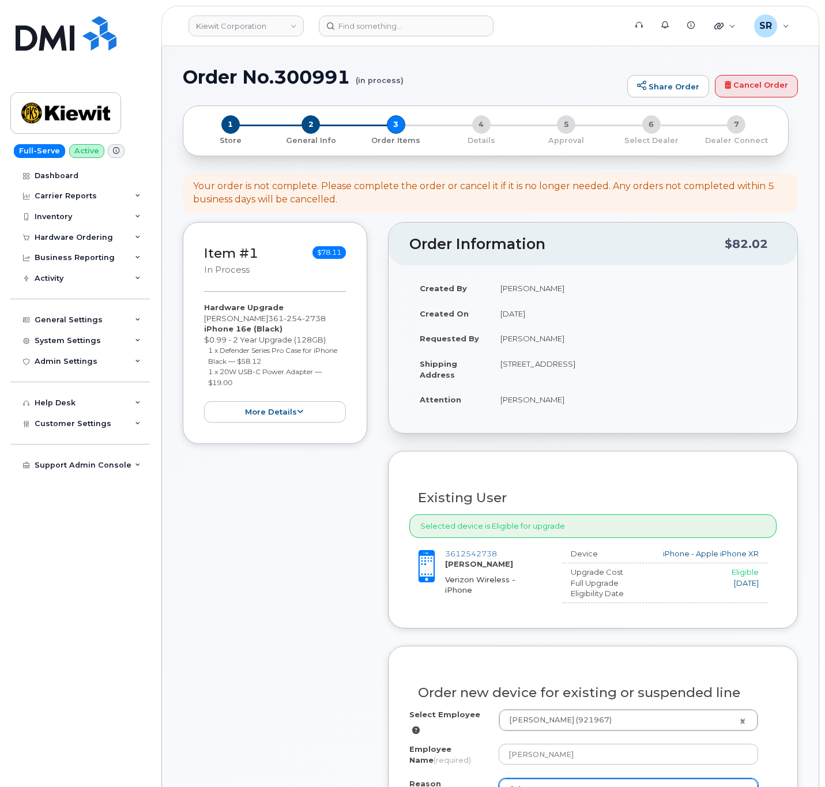
click at [658, 516] on div "Selected device is Eligible for upgrade" at bounding box center [592, 526] width 367 height 24
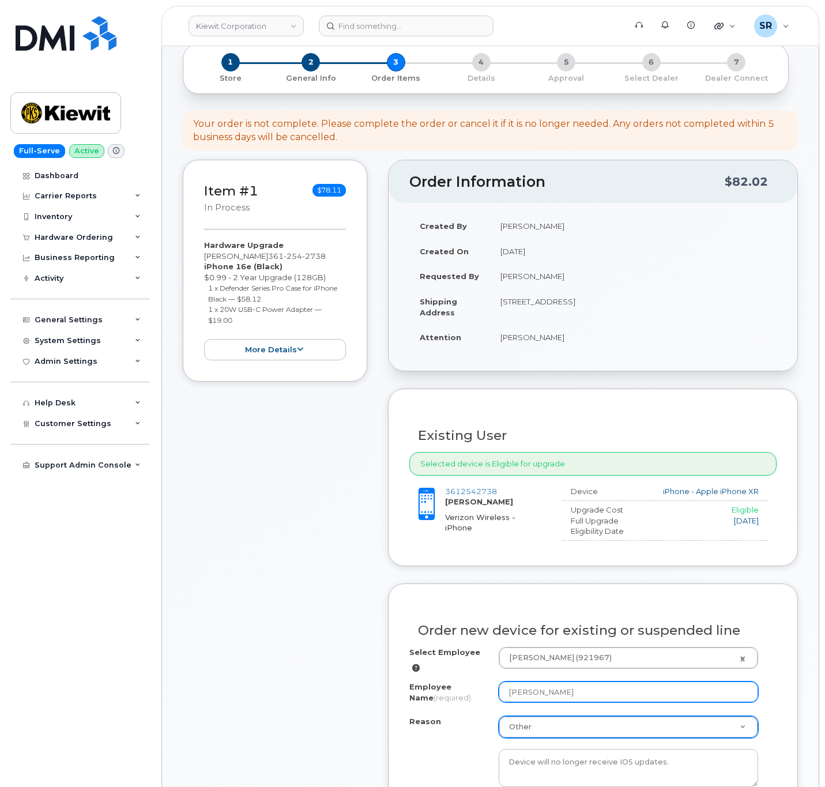
scroll to position [173, 0]
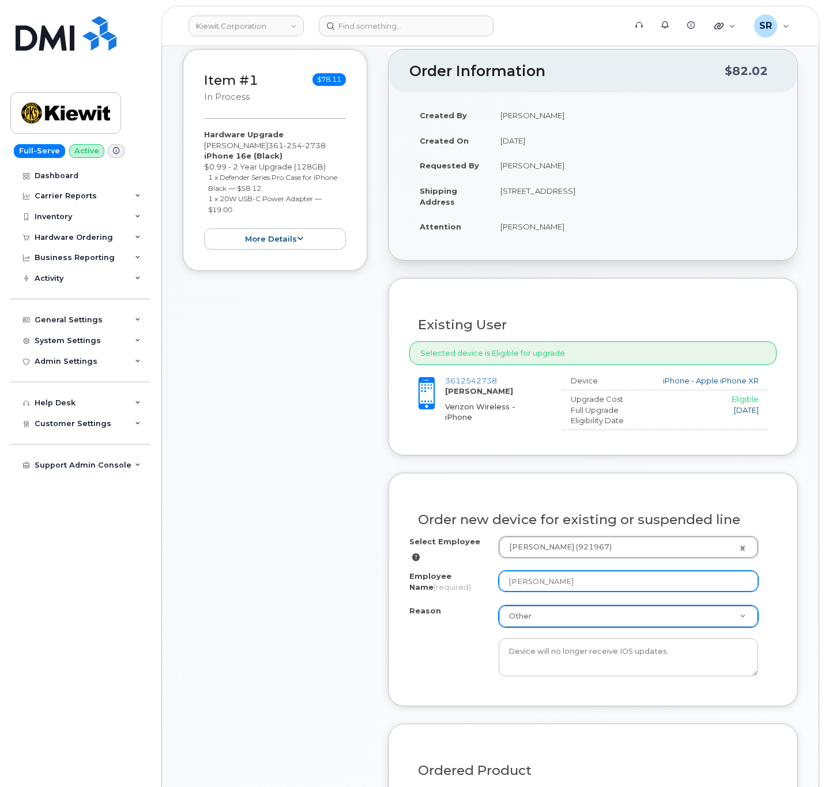
click at [638, 575] on input "Daniel Lyon" at bounding box center [628, 581] width 259 height 21
click at [640, 579] on input "Daniel Lyon" at bounding box center [628, 581] width 259 height 21
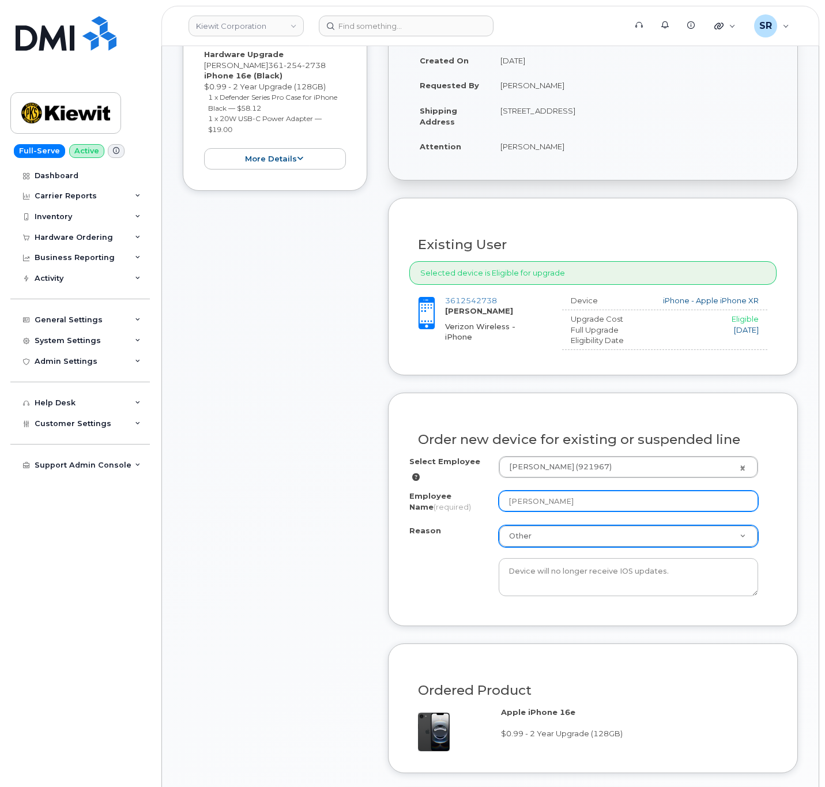
scroll to position [346, 0]
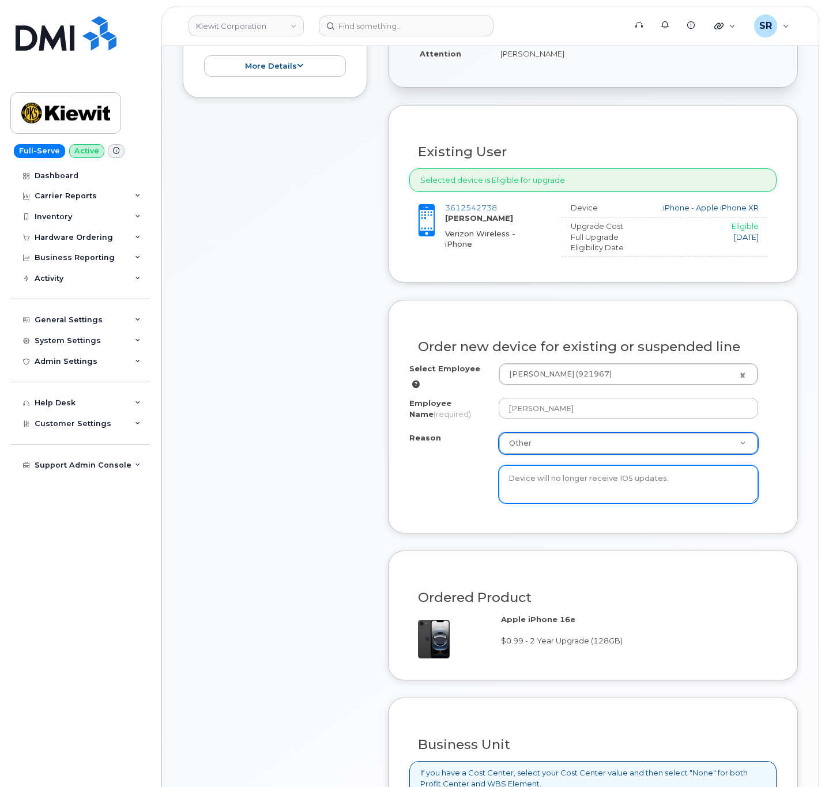
click at [583, 492] on textarea "Device will no longer receive IOS updates." at bounding box center [628, 484] width 259 height 38
click at [670, 498] on textarea "Device will no longer receive IOS updates." at bounding box center [628, 484] width 259 height 38
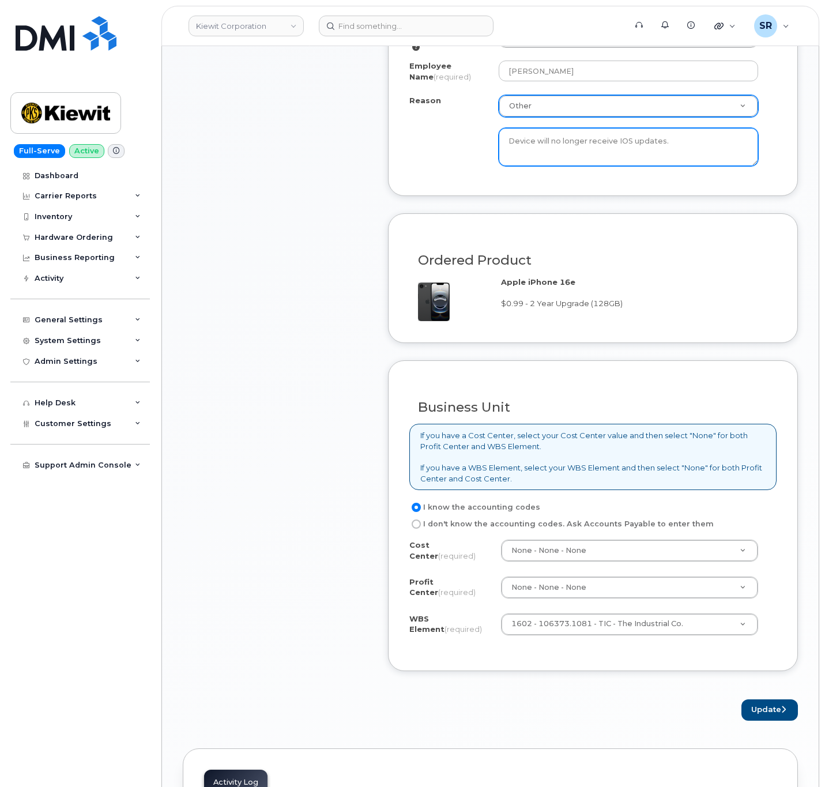
scroll to position [692, 0]
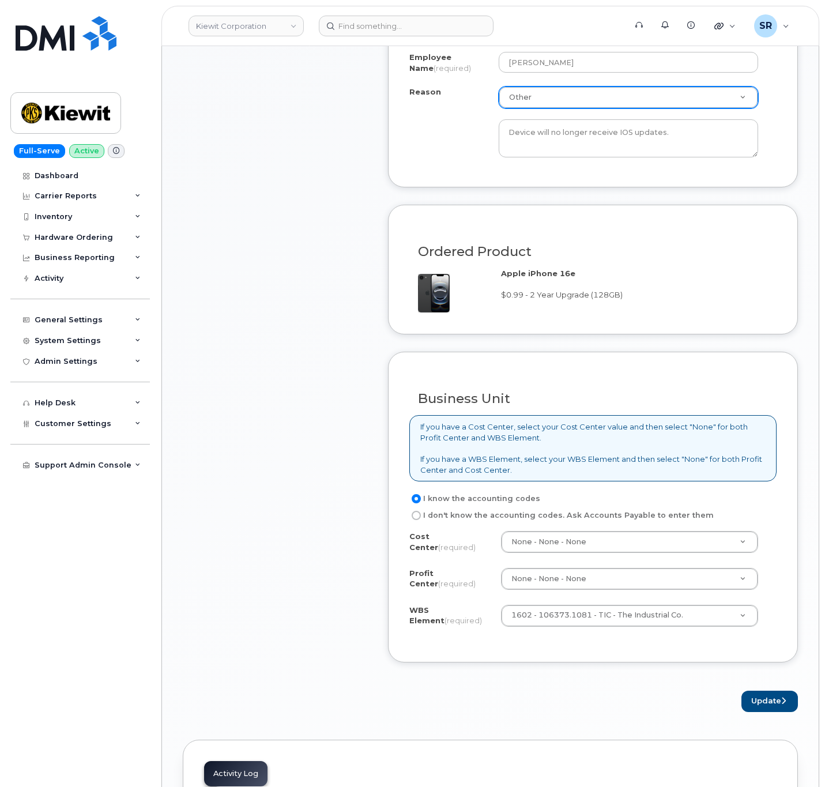
click at [533, 284] on div "Apple iPhone 16e $0.99 - 2 Year Upgrade (128GB)" at bounding box center [634, 284] width 266 height 32
click at [478, 502] on label "I know the accounting codes" at bounding box center [474, 499] width 131 height 14
click at [421, 502] on input "I know the accounting codes" at bounding box center [416, 498] width 9 height 9
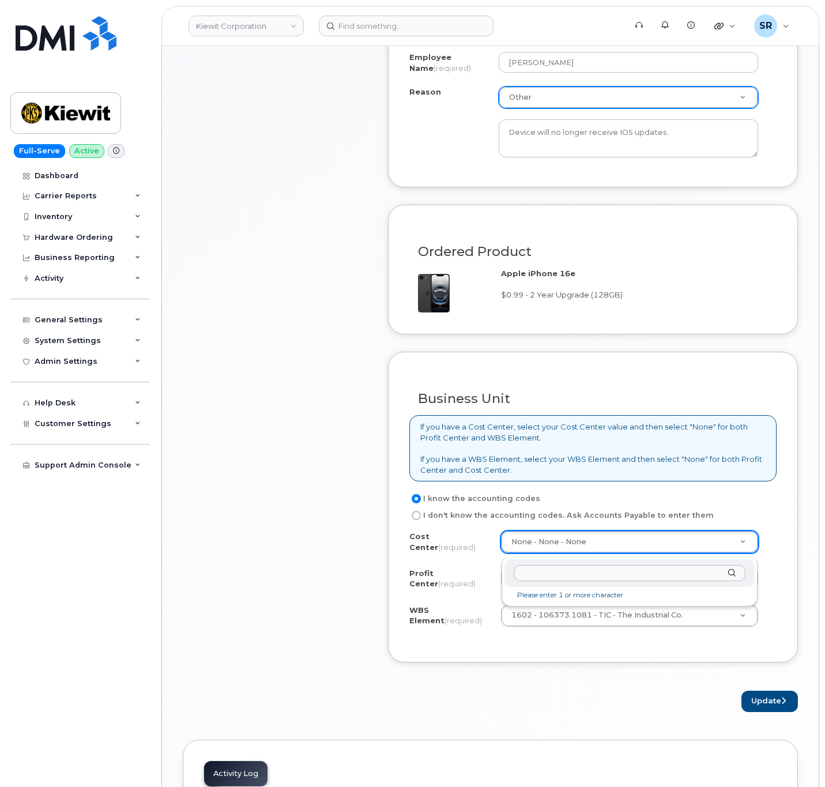
drag, startPoint x: 559, startPoint y: 541, endPoint x: 559, endPoint y: 555, distance: 13.8
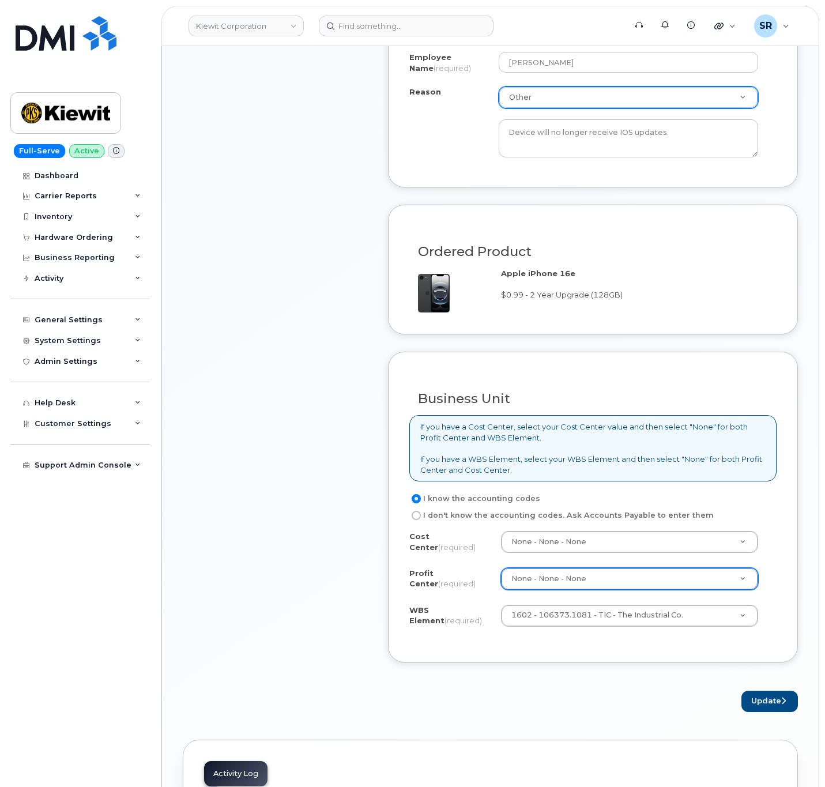
drag, startPoint x: 565, startPoint y: 583, endPoint x: 566, endPoint y: 592, distance: 9.2
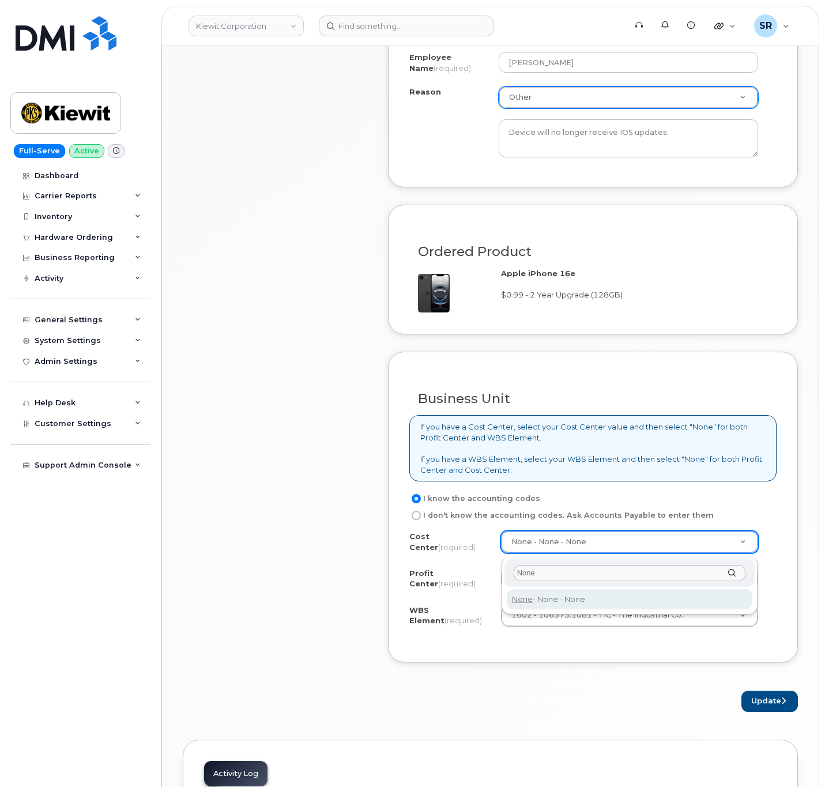
type input "None"
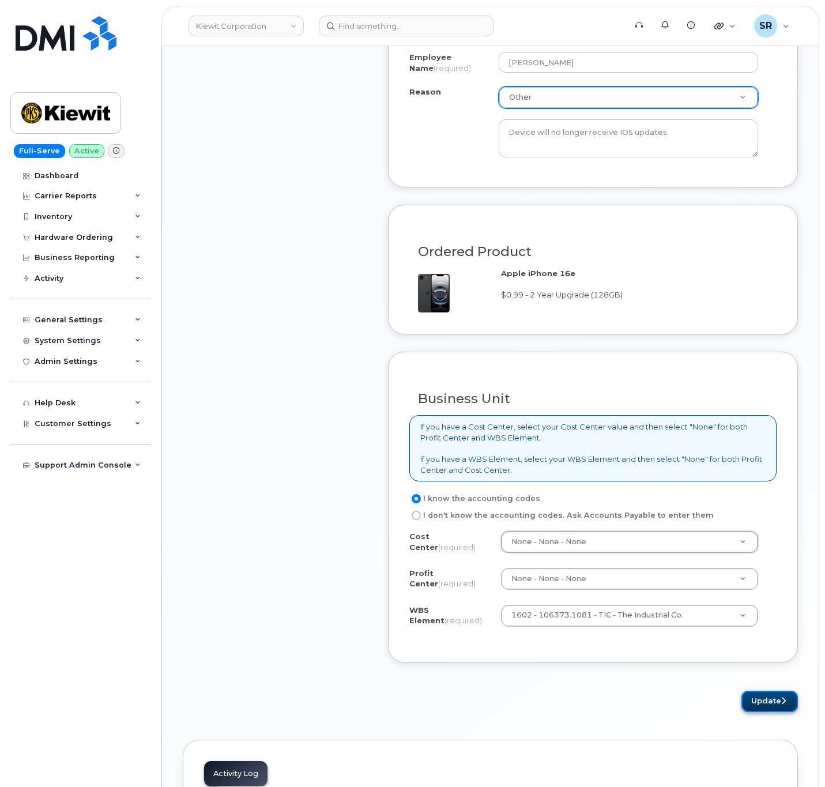
click at [757, 697] on button "Update" at bounding box center [769, 701] width 56 height 21
click at [759, 706] on div "Please wait..." at bounding box center [593, 701] width 410 height 21
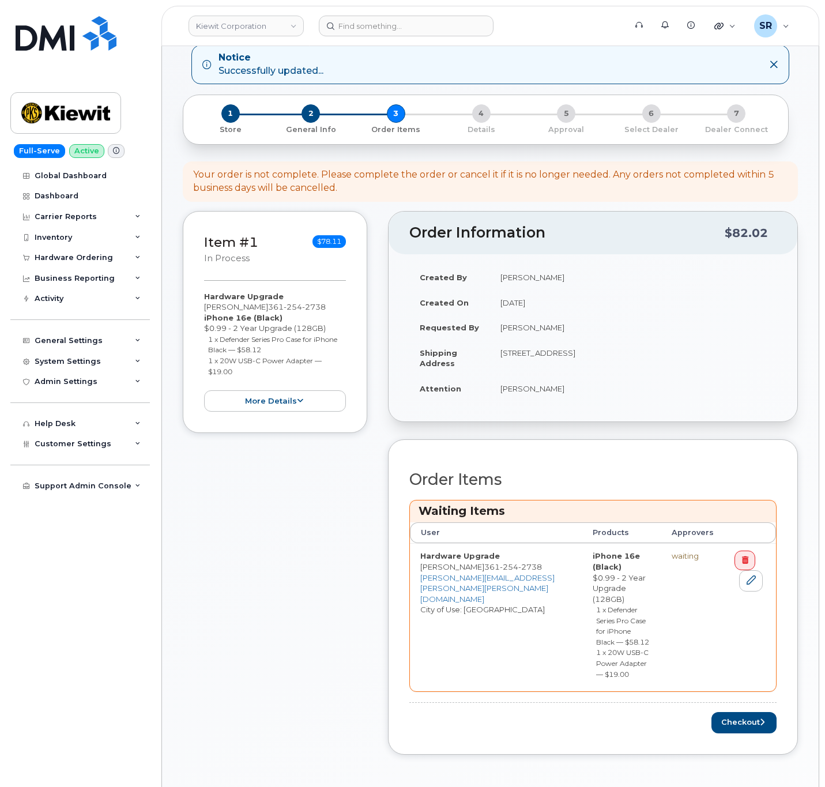
scroll to position [86, 0]
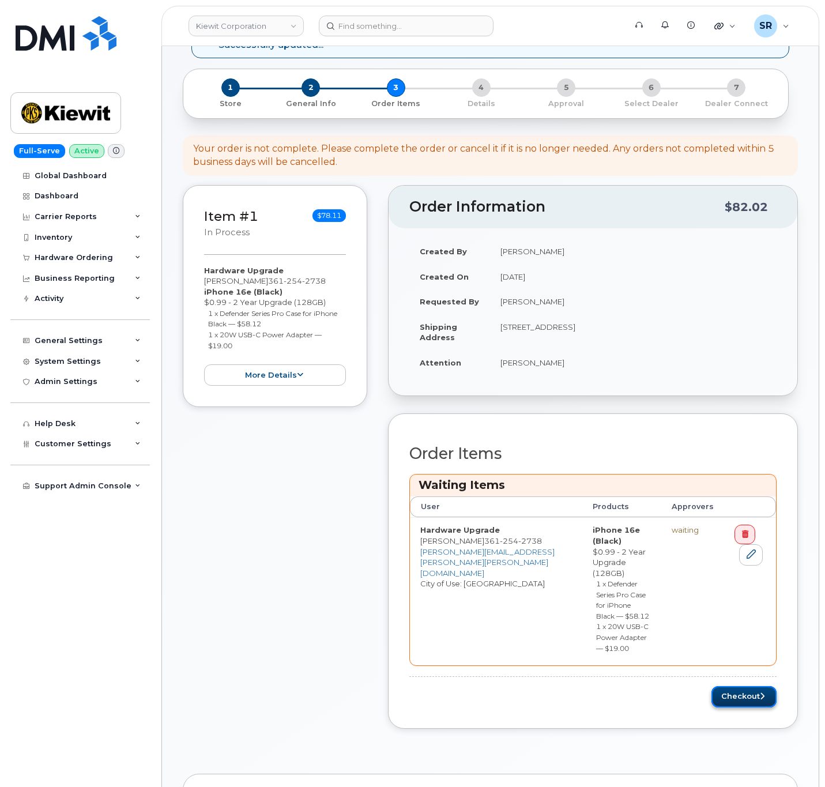
click at [758, 686] on button "Checkout" at bounding box center [743, 696] width 65 height 21
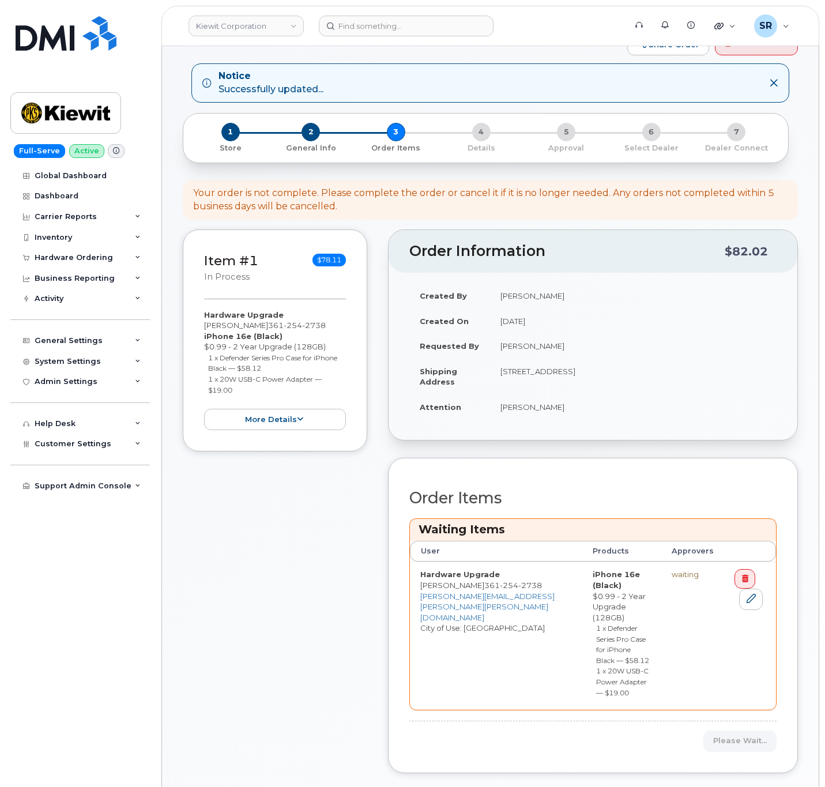
scroll to position [0, 0]
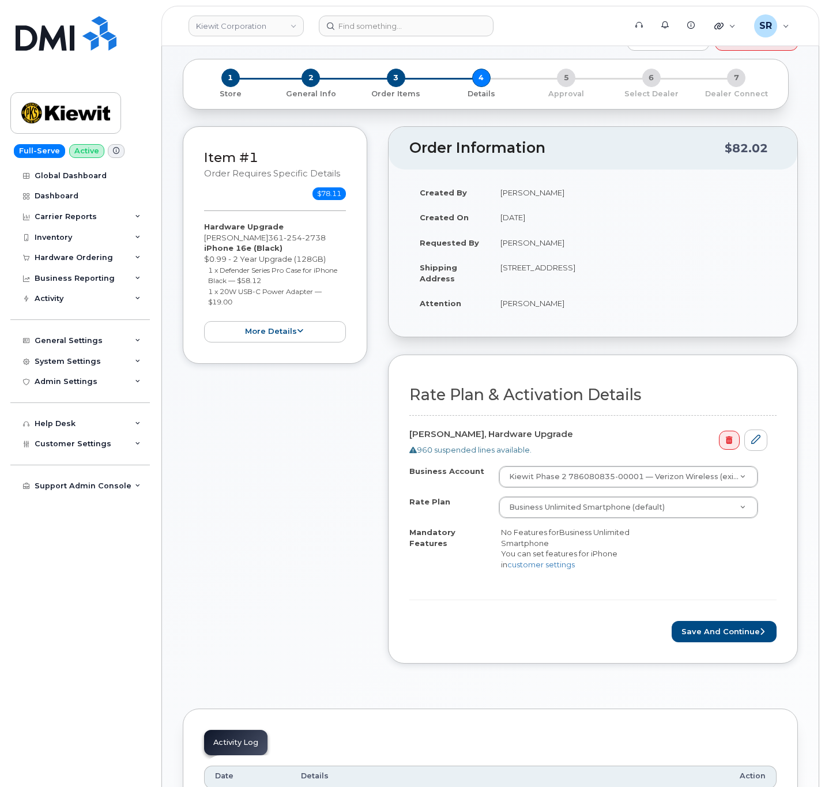
scroll to position [86, 0]
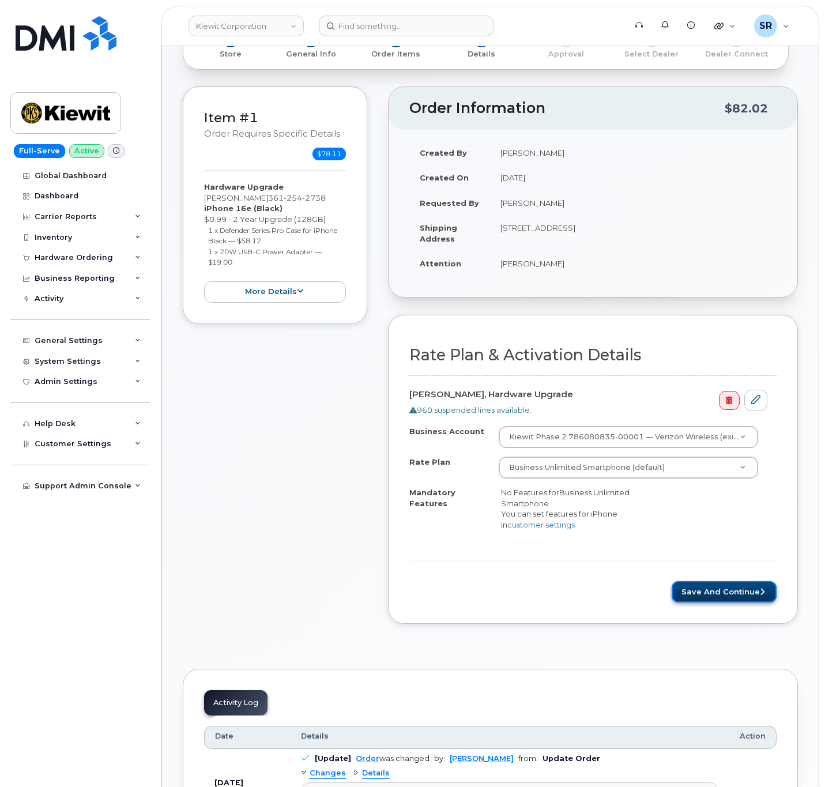
click at [704, 593] on button "Save and Continue" at bounding box center [724, 591] width 105 height 21
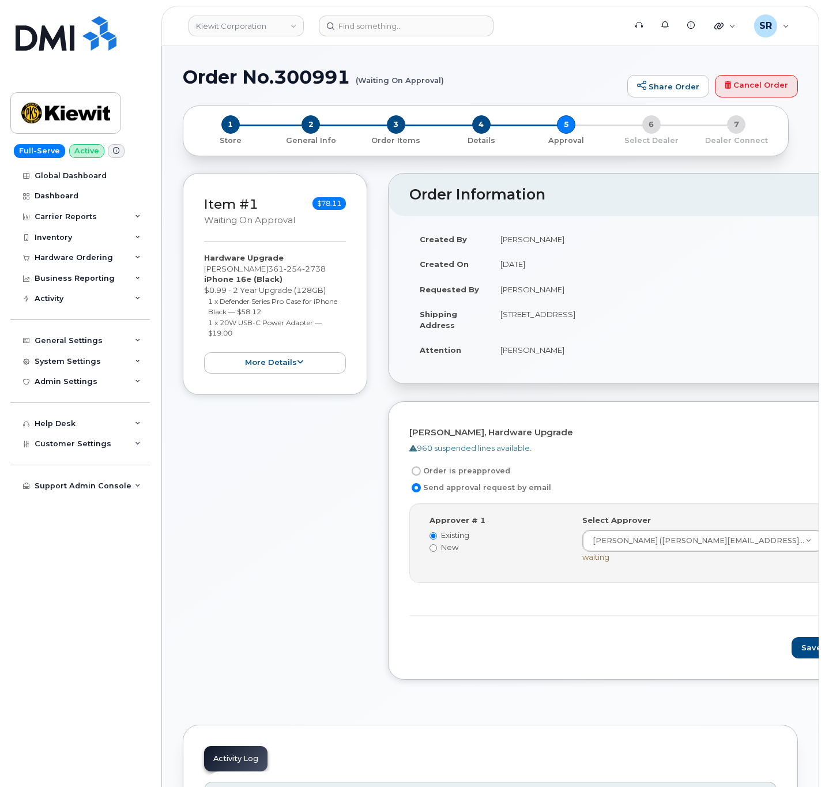
click at [448, 477] on label "Order is preapproved" at bounding box center [459, 471] width 101 height 14
click at [421, 476] on input "Order is preapproved" at bounding box center [416, 470] width 9 height 9
radio input "true"
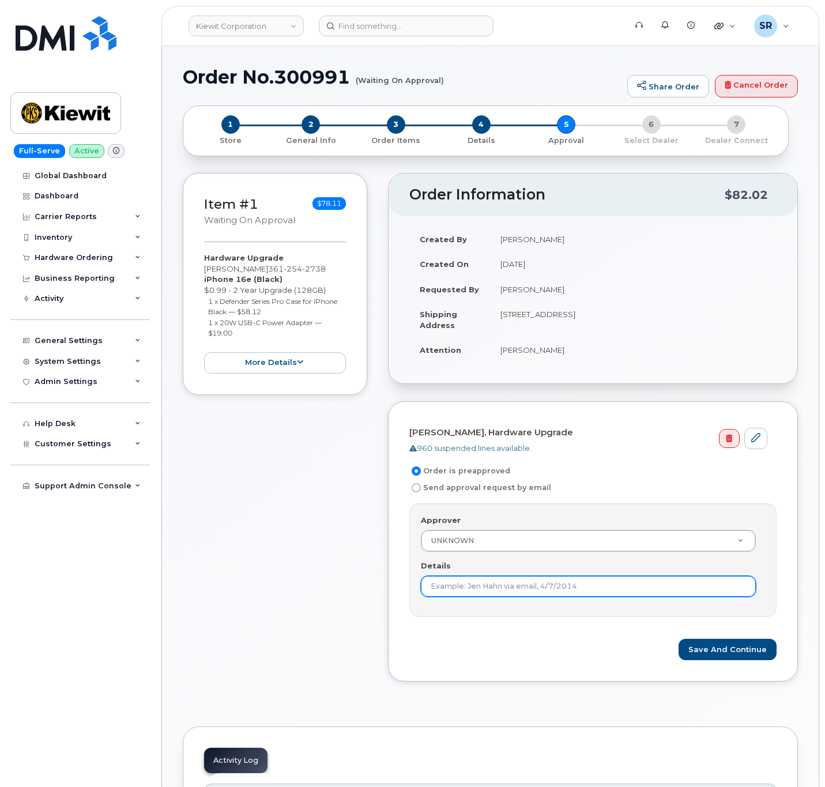
click at [500, 588] on input "Details" at bounding box center [588, 586] width 335 height 21
type input "Under $100 does not require approval according to KB"
click at [722, 652] on button "Save and Continue" at bounding box center [727, 649] width 98 height 21
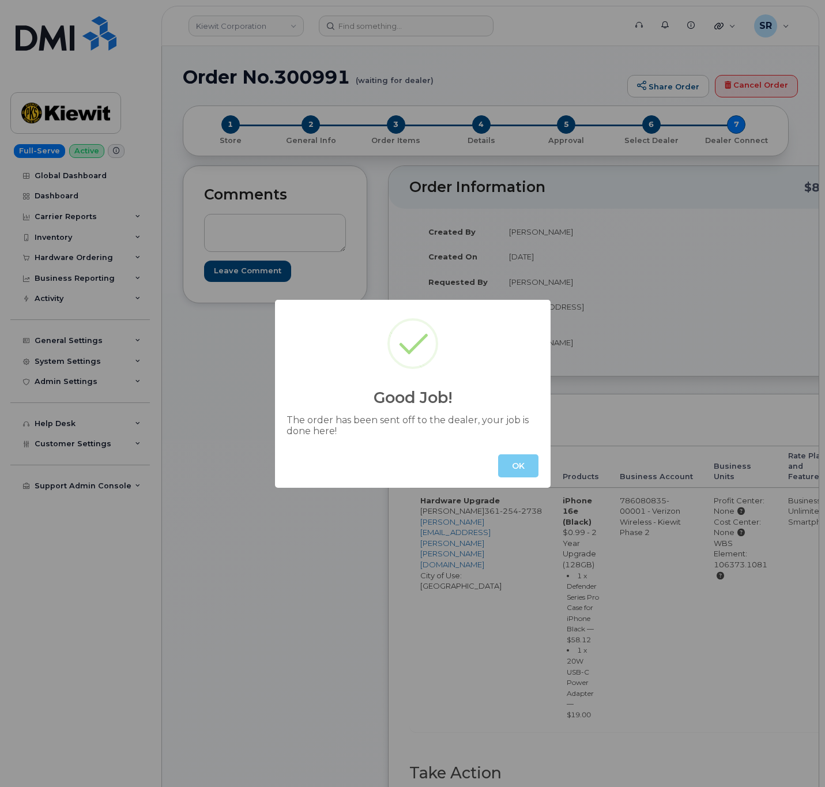
click at [512, 459] on button "OK" at bounding box center [518, 465] width 40 height 23
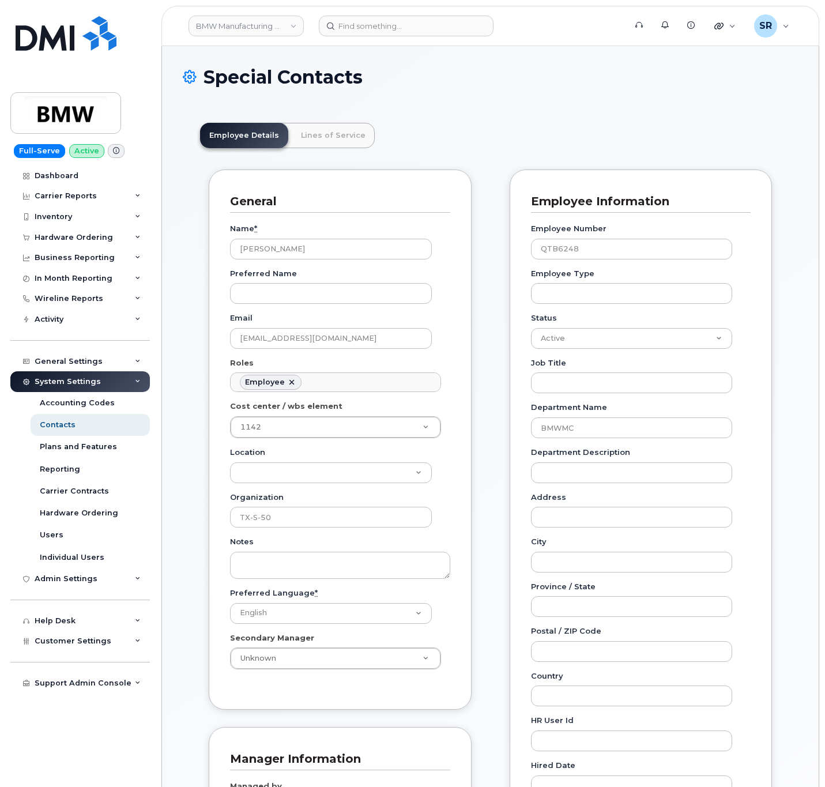
scroll to position [35, 0]
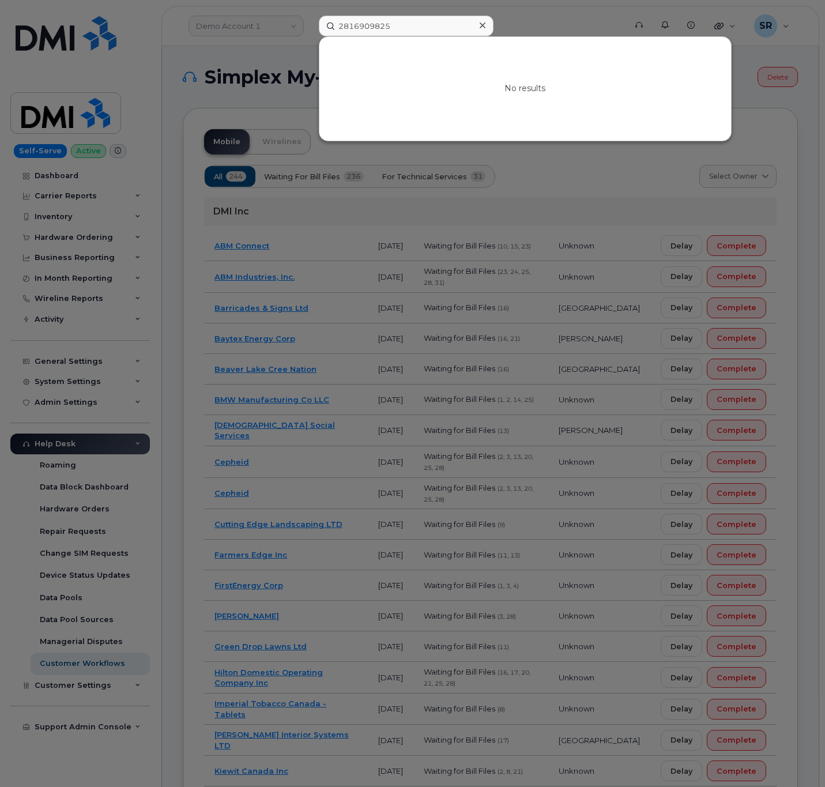
click at [514, 198] on div at bounding box center [412, 393] width 825 height 787
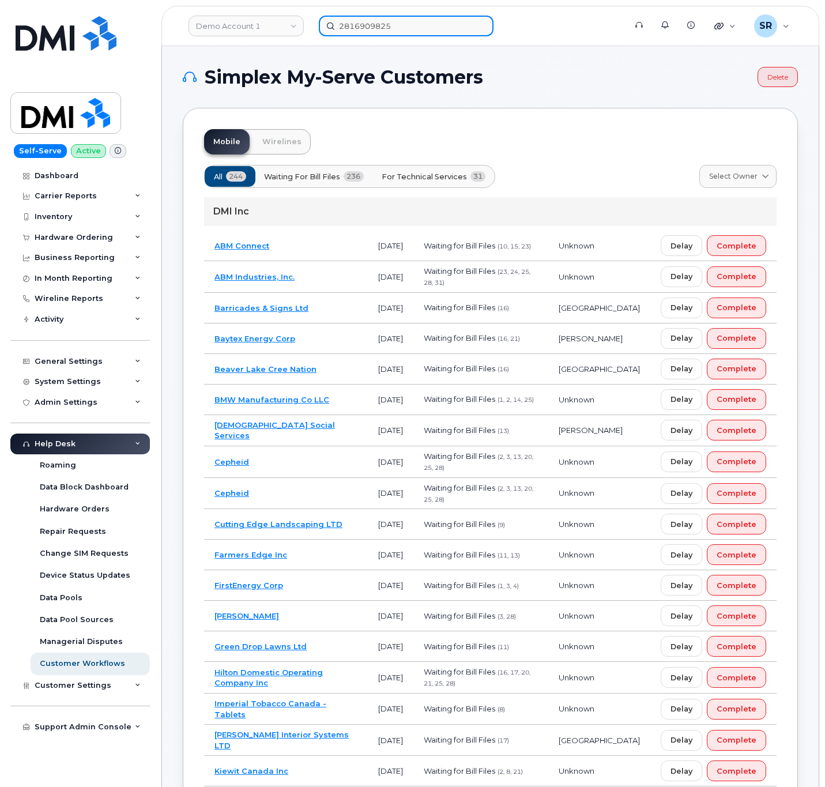
click at [440, 23] on input "2816909825" at bounding box center [406, 26] width 175 height 21
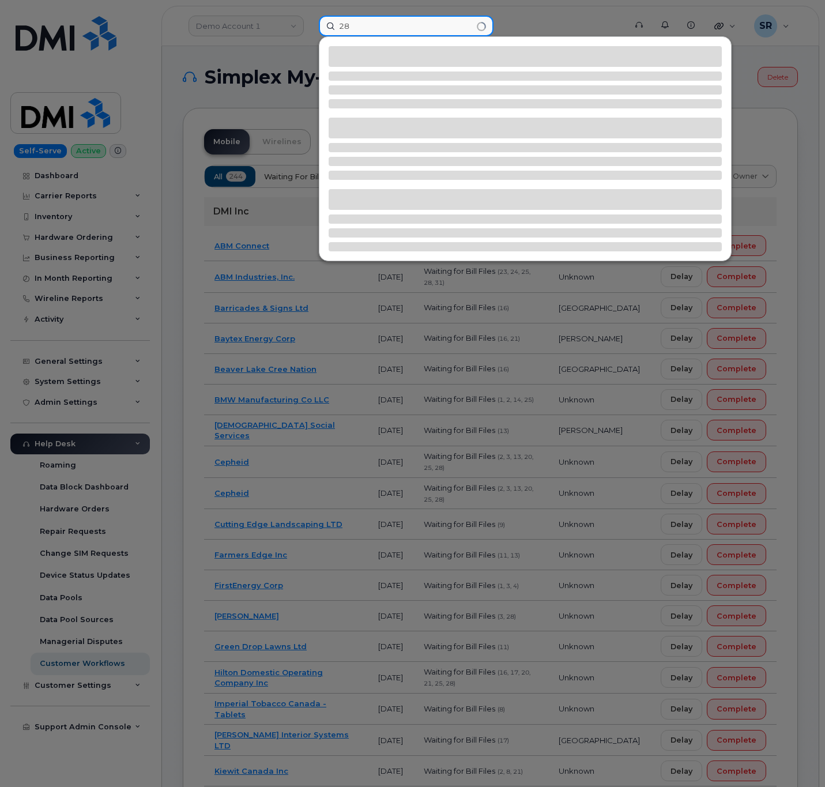
type input "2"
paste input "6827778157"
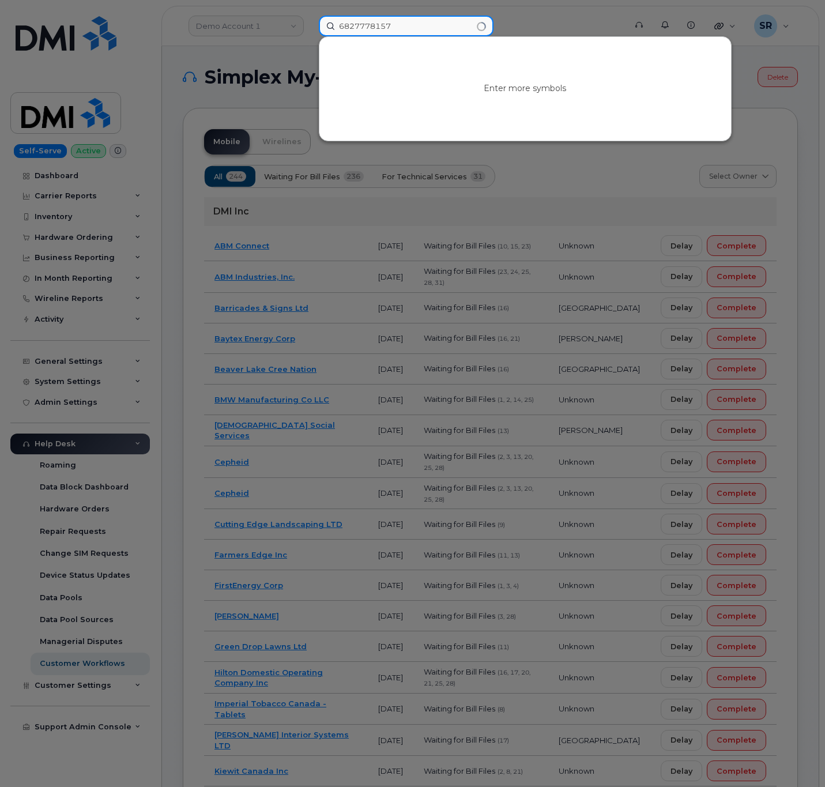
type input "6827778157"
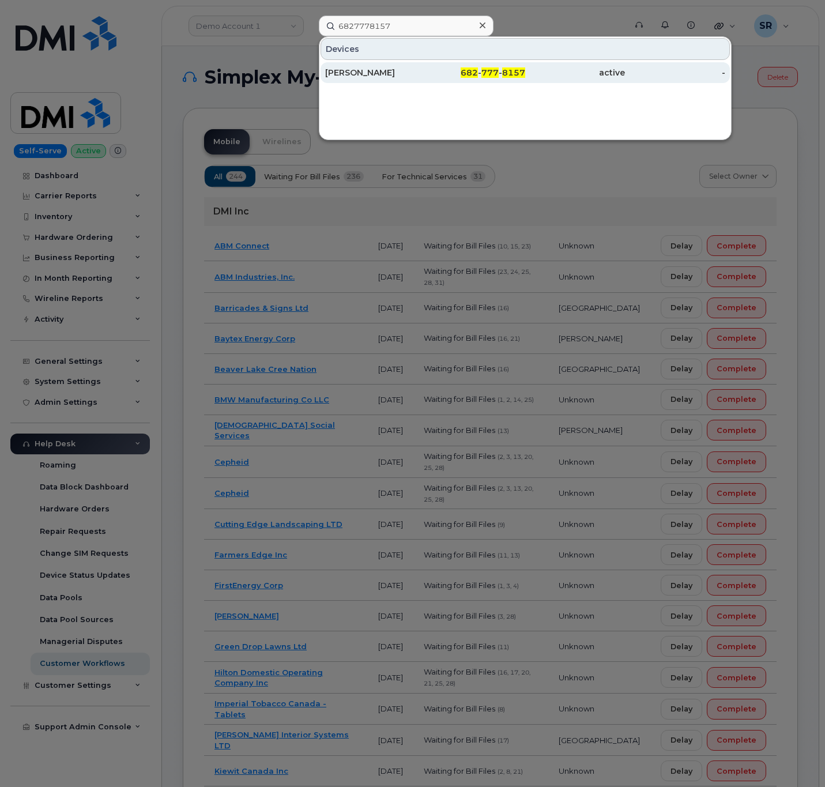
click at [391, 73] on div "[PERSON_NAME]" at bounding box center [375, 73] width 100 height 12
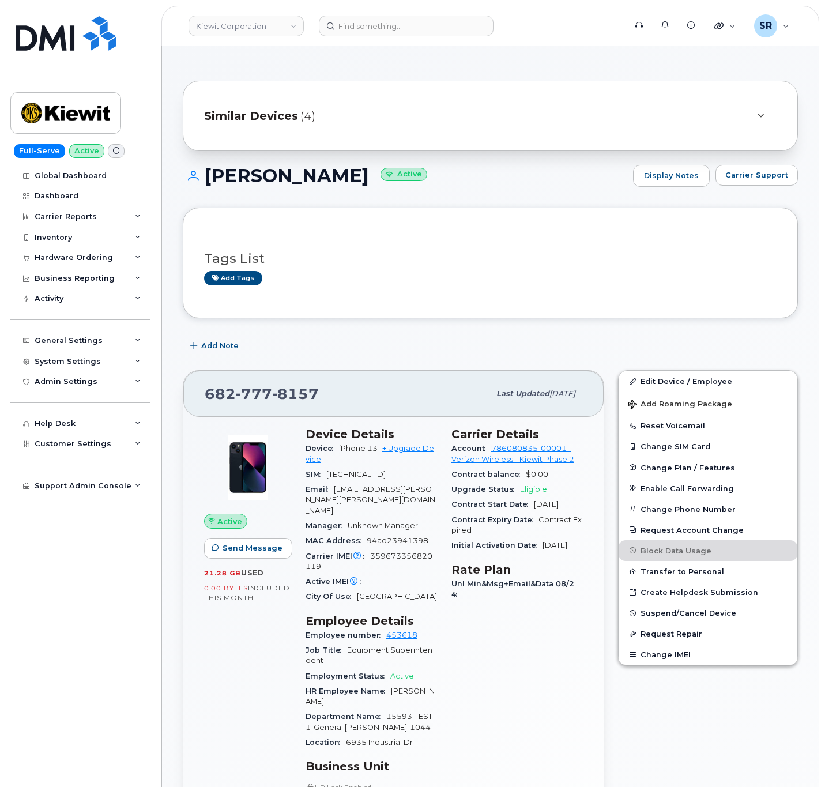
scroll to position [86, 0]
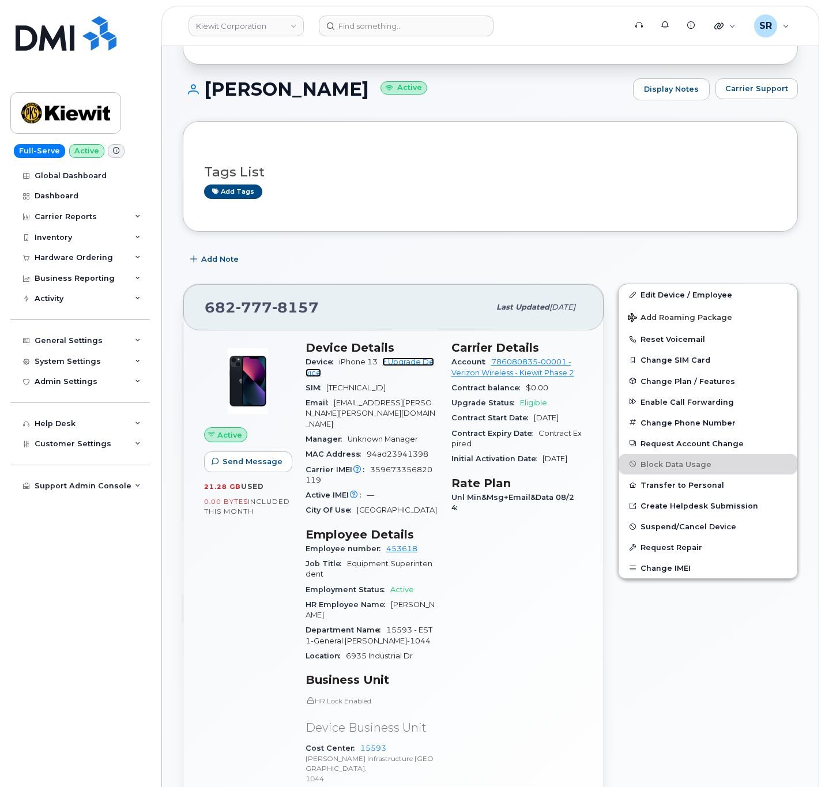
click at [405, 367] on link "+ Upgrade Device" at bounding box center [370, 366] width 129 height 19
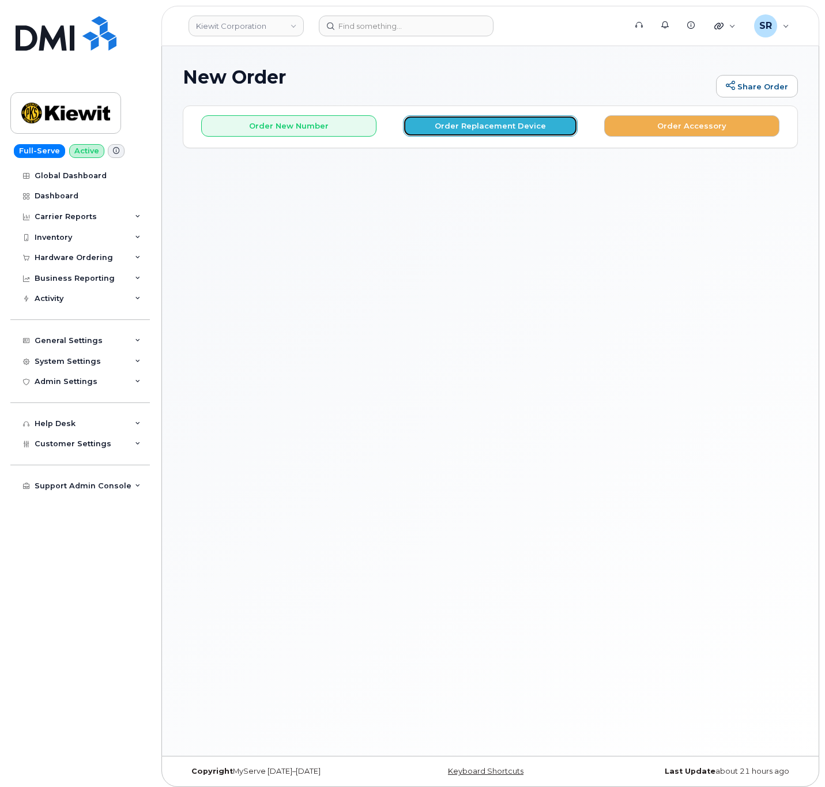
click at [436, 126] on button "Order Replacement Device" at bounding box center [490, 125] width 175 height 21
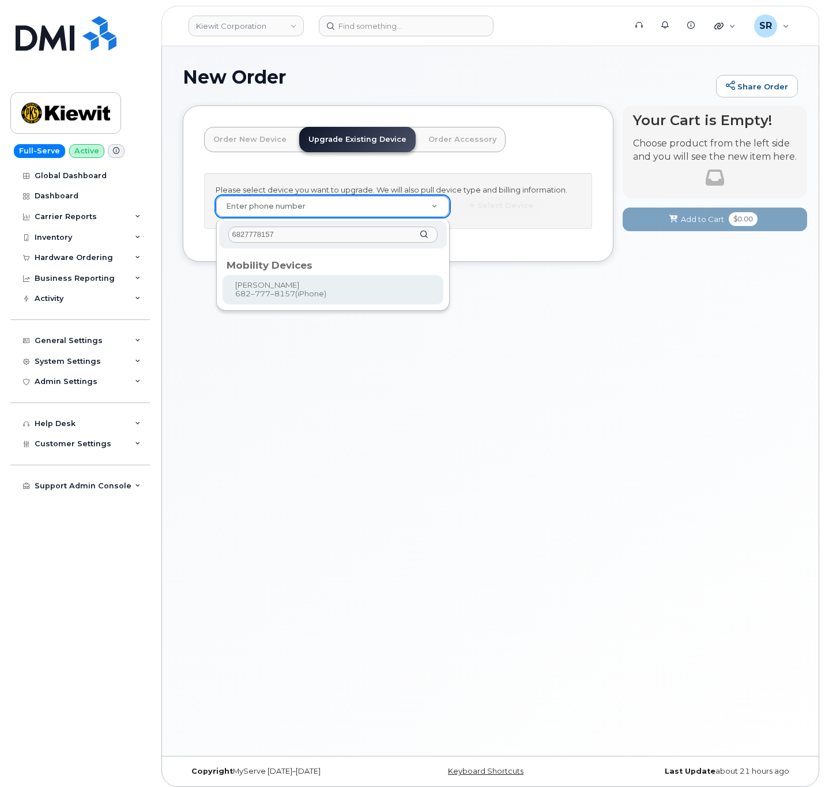
type input "6827778157"
type input "1171079"
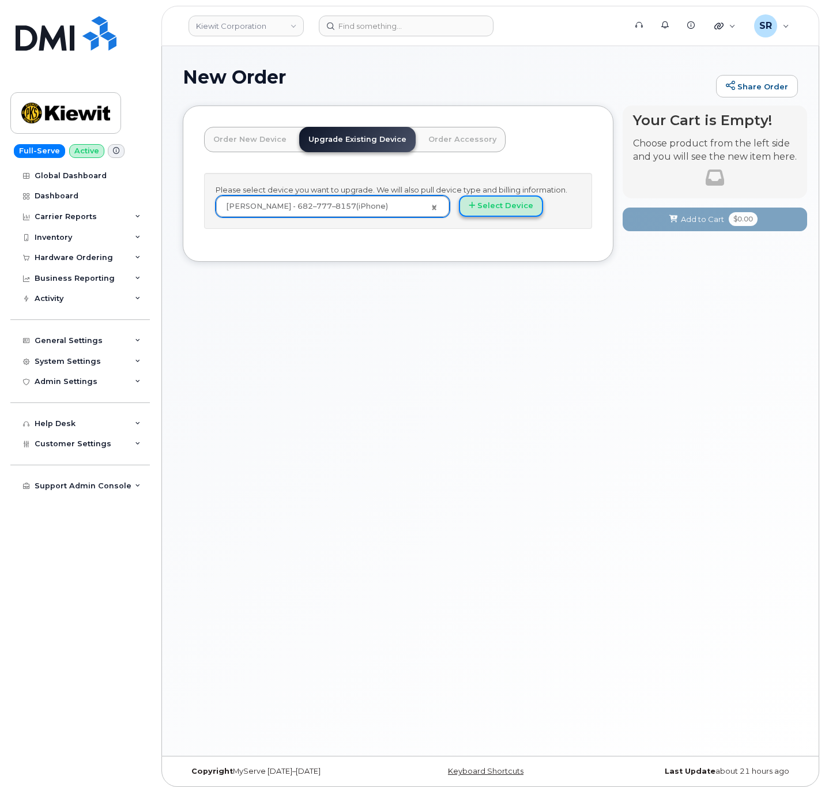
click at [505, 210] on button "Select Device" at bounding box center [501, 205] width 84 height 21
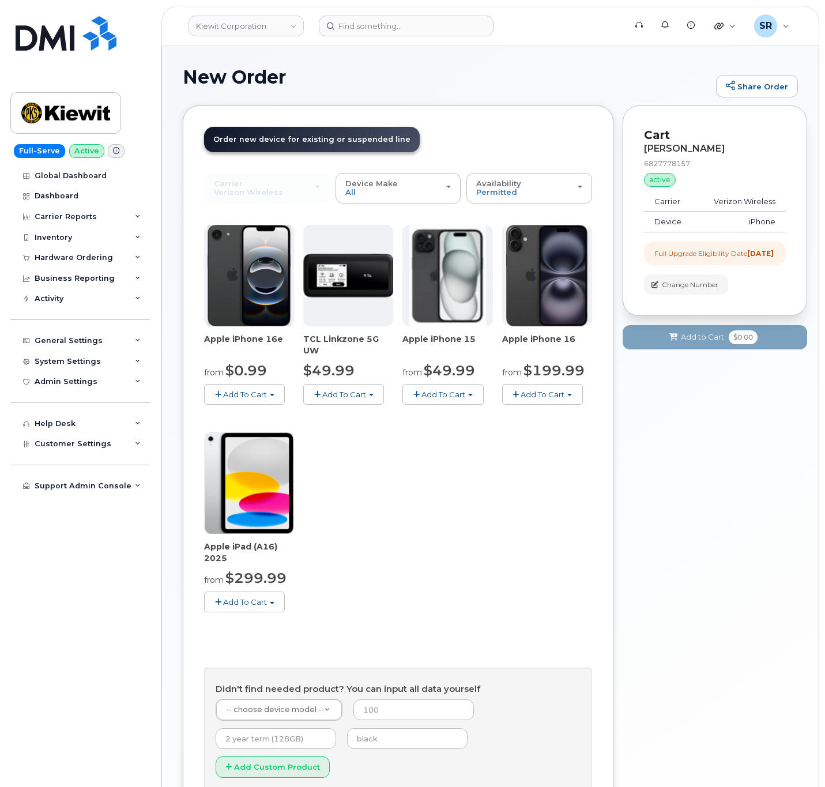
click at [250, 404] on button "Add To Cart" at bounding box center [244, 394] width 81 height 20
click at [253, 418] on link "$0.99 - 2 Year Upgrade (128GB)" at bounding box center [279, 416] width 145 height 14
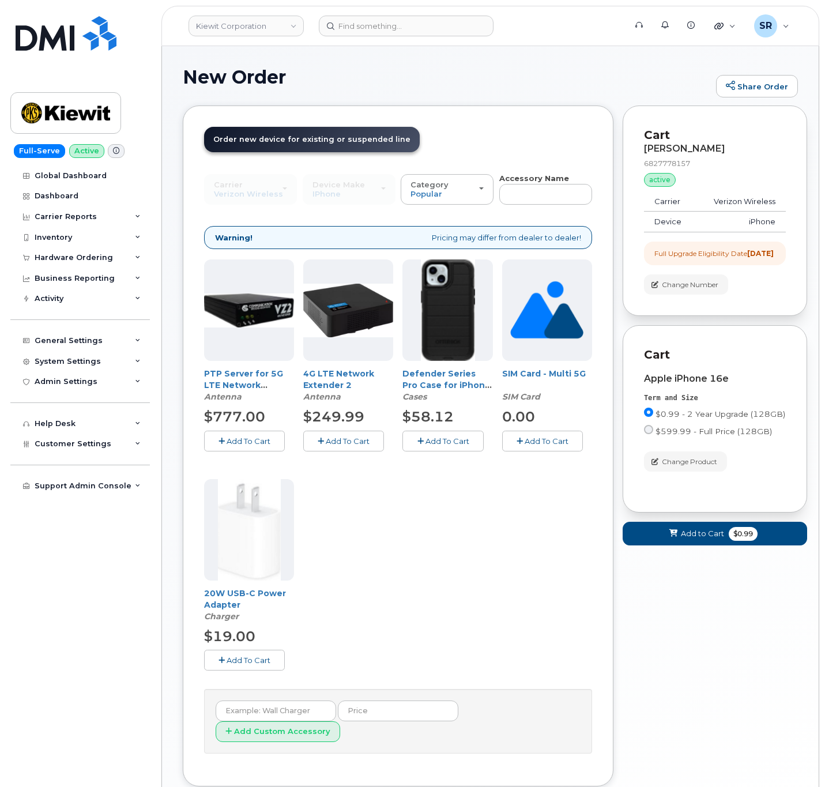
click at [435, 440] on span "Add To Cart" at bounding box center [447, 440] width 44 height 9
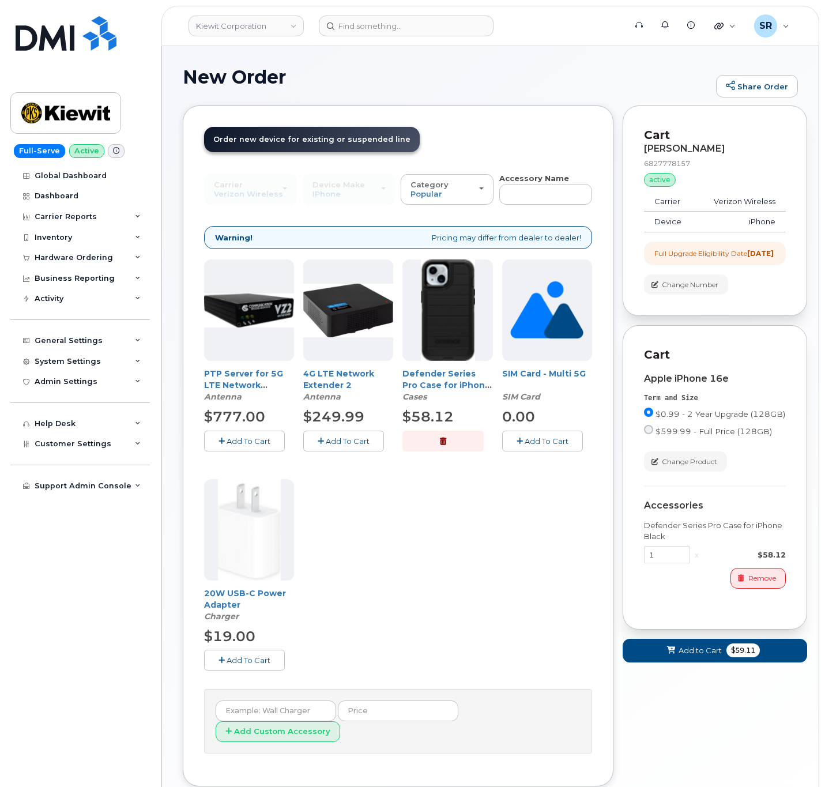
click at [232, 659] on span "Add To Cart" at bounding box center [249, 659] width 44 height 9
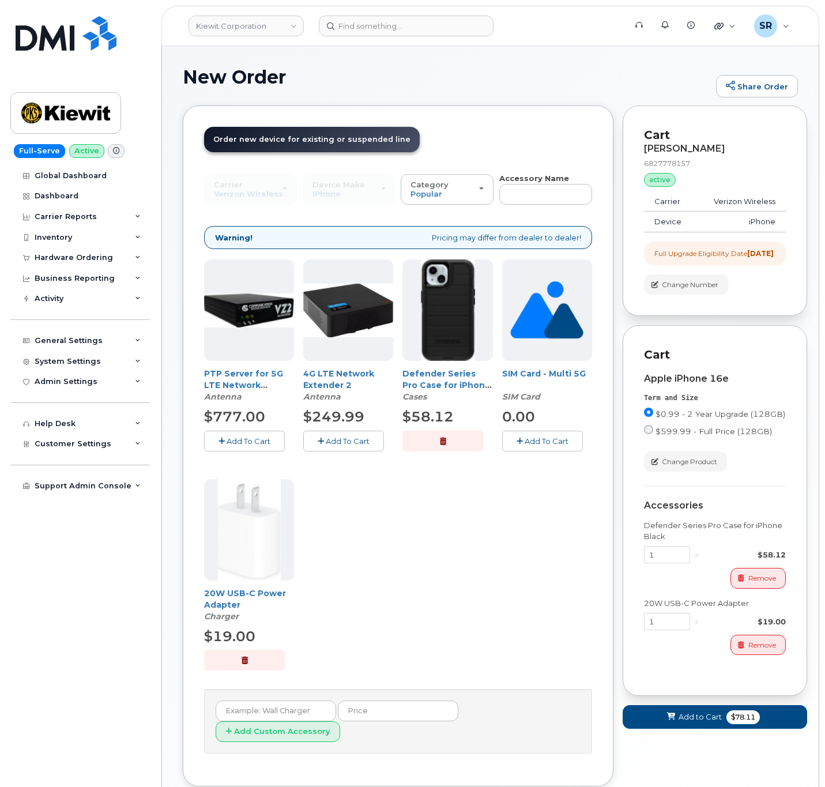
scroll to position [58, 0]
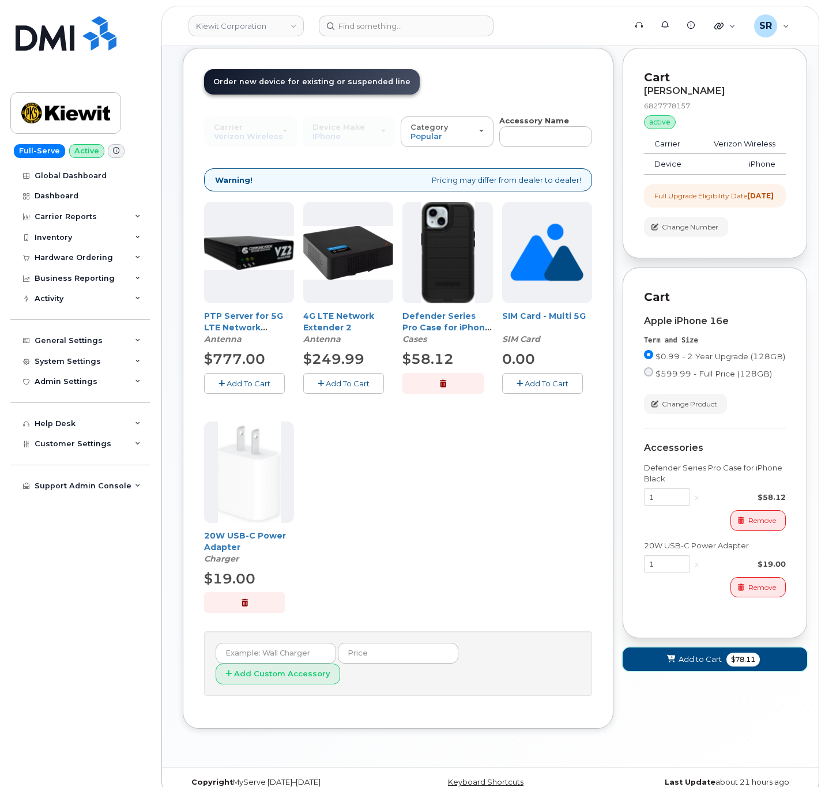
click at [704, 665] on span "Add to Cart" at bounding box center [699, 659] width 43 height 11
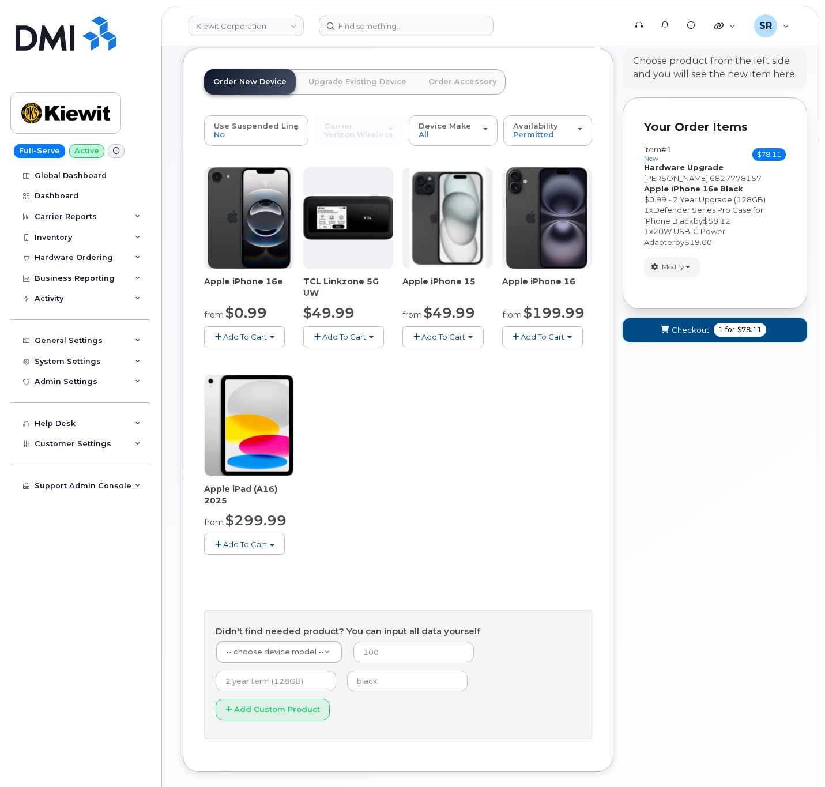
click at [688, 331] on span "Checkout" at bounding box center [690, 330] width 37 height 11
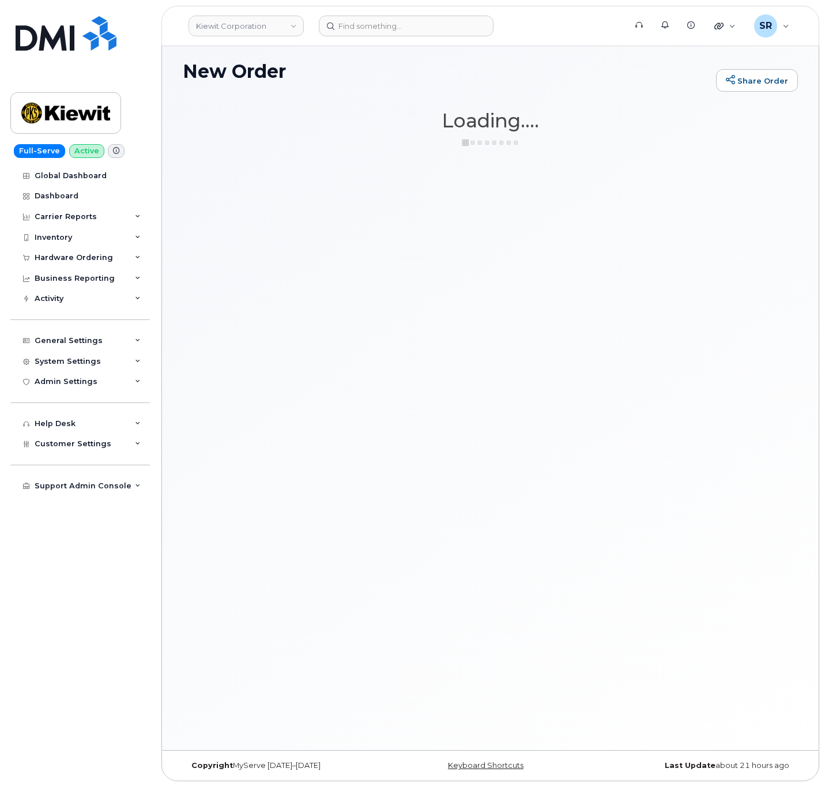
scroll to position [6, 0]
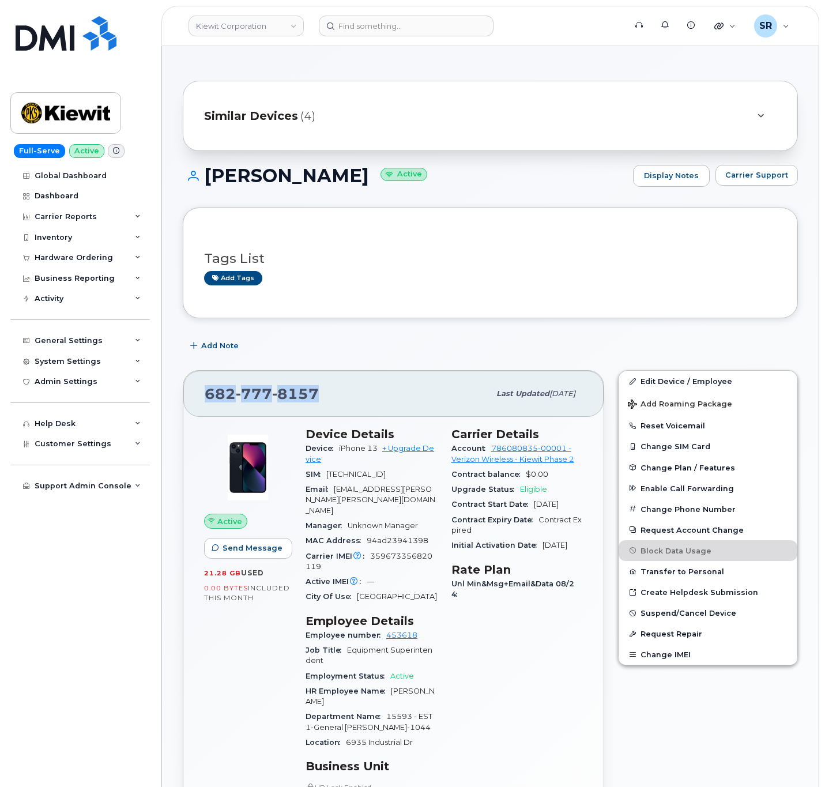
drag, startPoint x: 323, startPoint y: 395, endPoint x: 180, endPoint y: 398, distance: 143.6
click at [180, 398] on div "682 777 8157 Last updated Sep 06, 2025 Active Send Message 21.28 GB  used 0.00 …" at bounding box center [393, 686] width 435 height 647
copy span "682 777 8157"
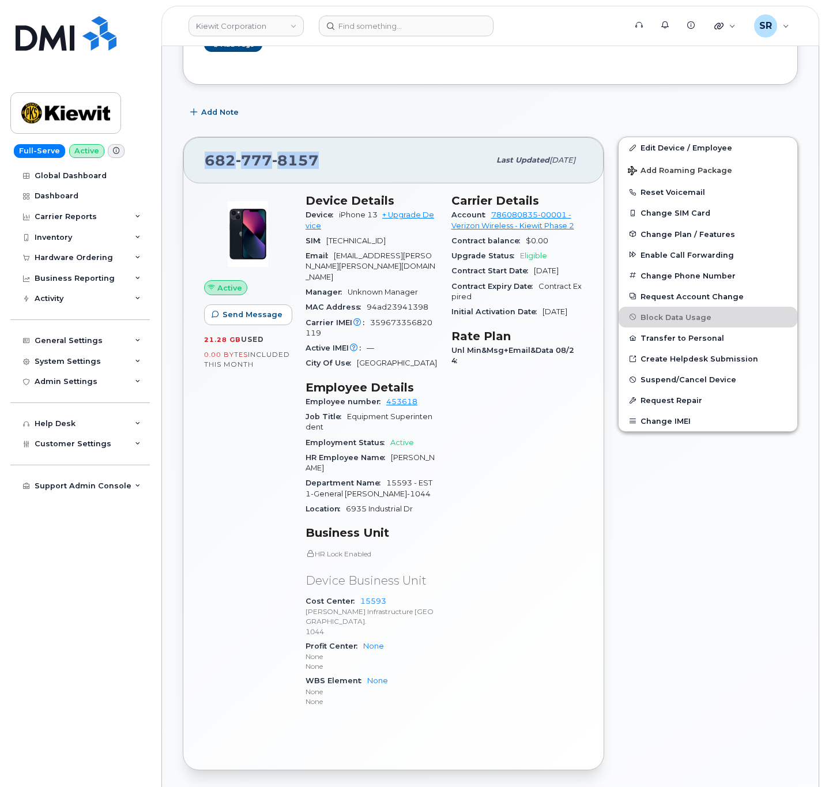
scroll to position [259, 0]
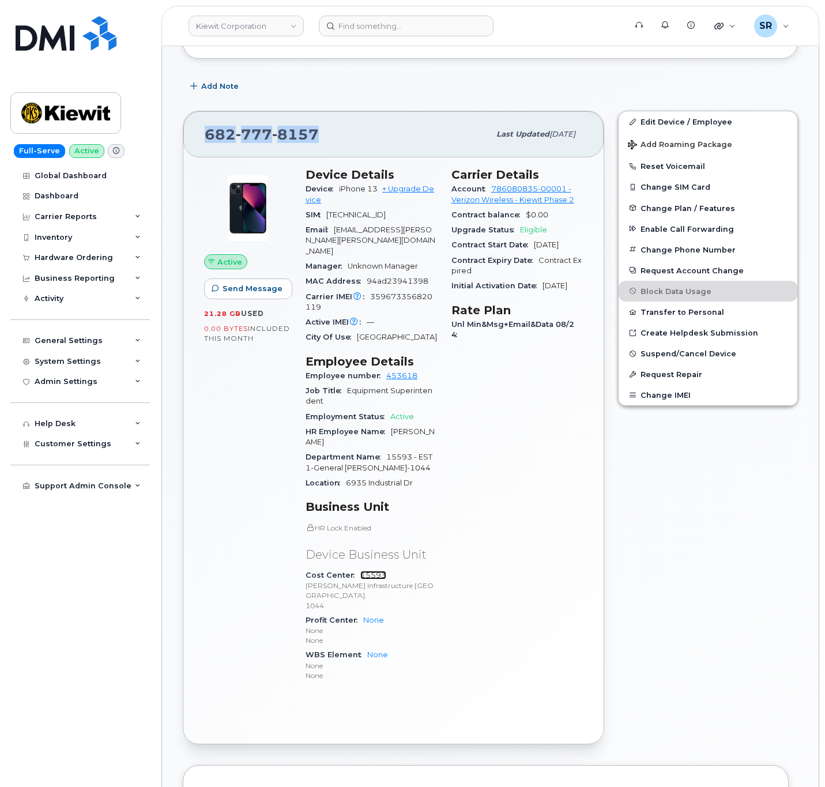
click at [365, 571] on link "15593" at bounding box center [373, 575] width 26 height 9
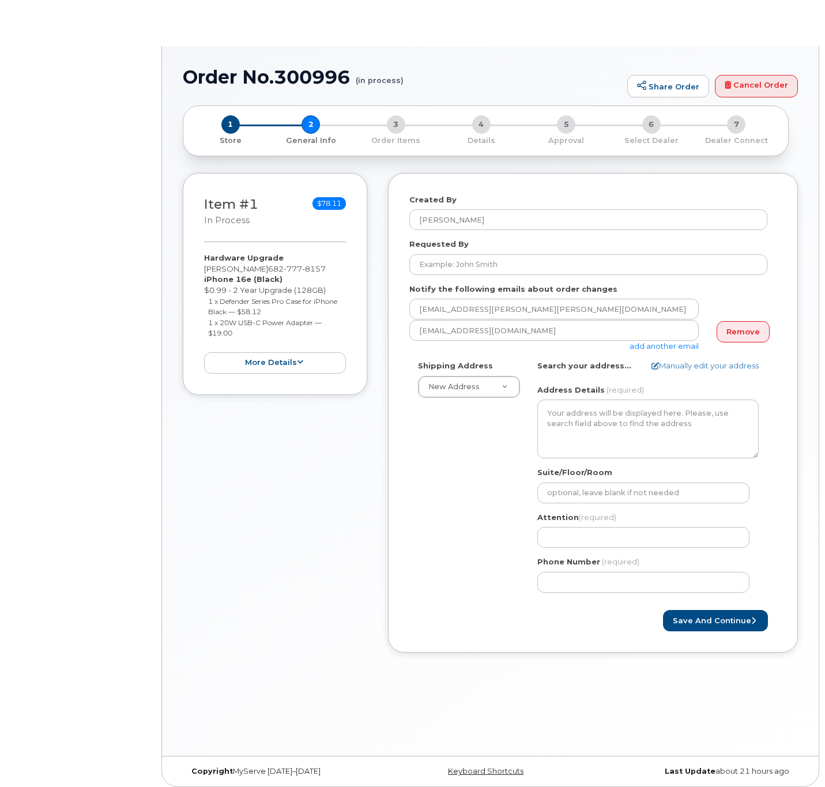
select select
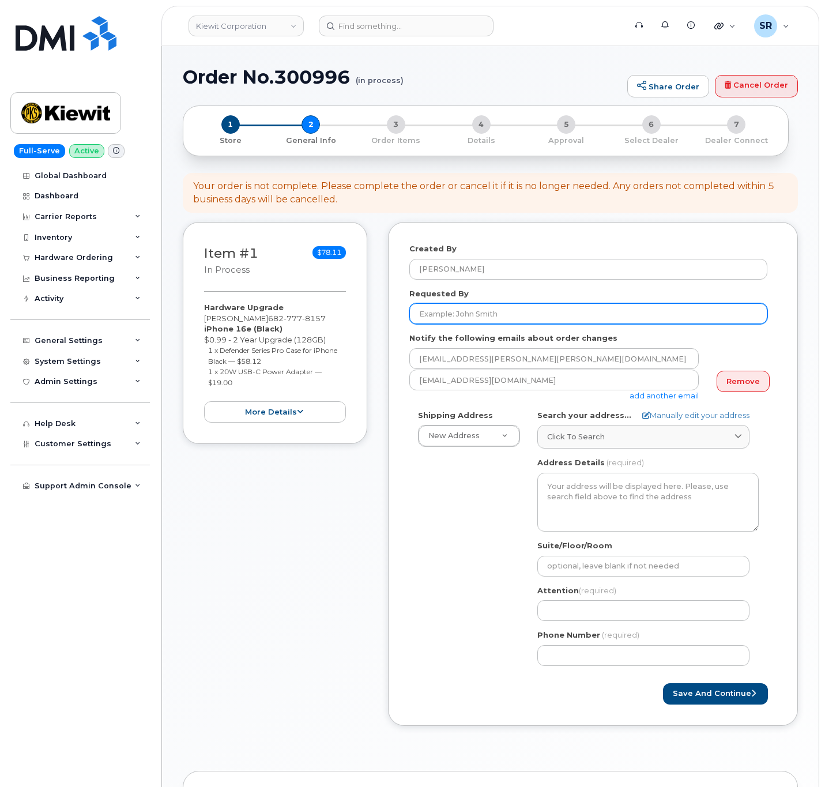
click at [516, 317] on input "Requested By" at bounding box center [588, 313] width 358 height 21
paste input "[PERSON_NAME]"
type input "[PERSON_NAME]"
click at [531, 297] on div "Requested By [PERSON_NAME]" at bounding box center [592, 306] width 367 height 36
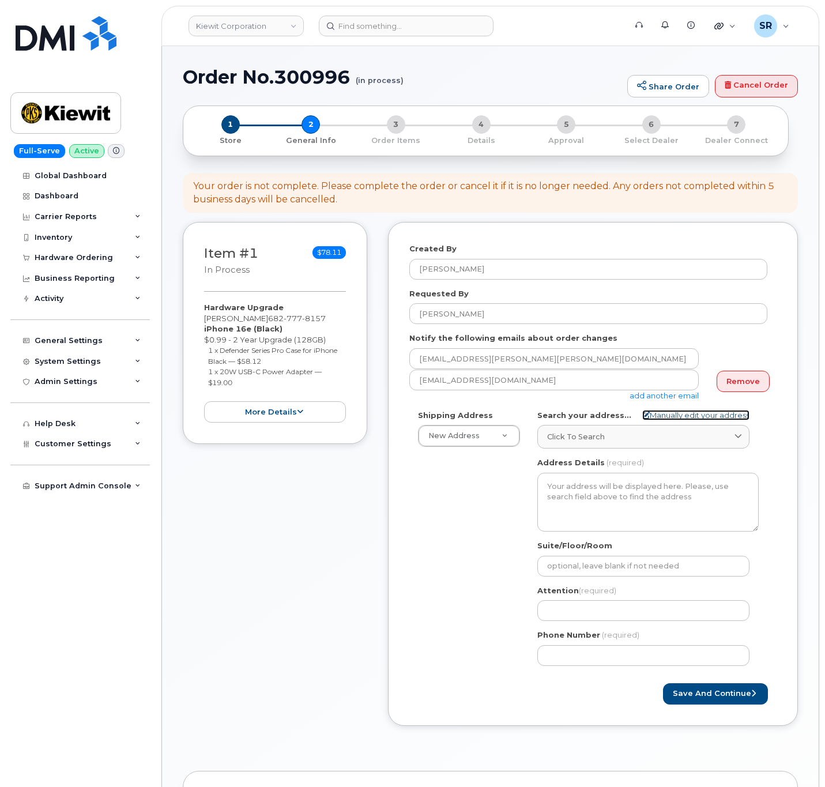
click at [659, 415] on link "Manually edit your address" at bounding box center [695, 415] width 107 height 11
select select
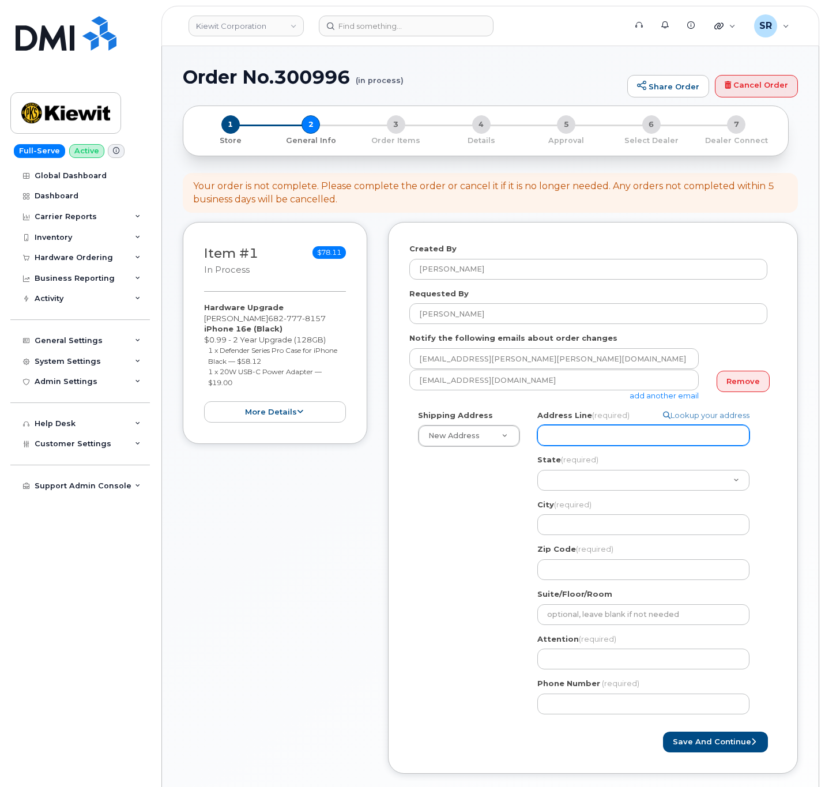
drag, startPoint x: 556, startPoint y: 433, endPoint x: 563, endPoint y: 433, distance: 6.9
click at [556, 433] on input "Address Line (required)" at bounding box center [643, 435] width 212 height 21
paste input "[STREET_ADDRESS]"
select select
type input "[STREET_ADDRESS]"
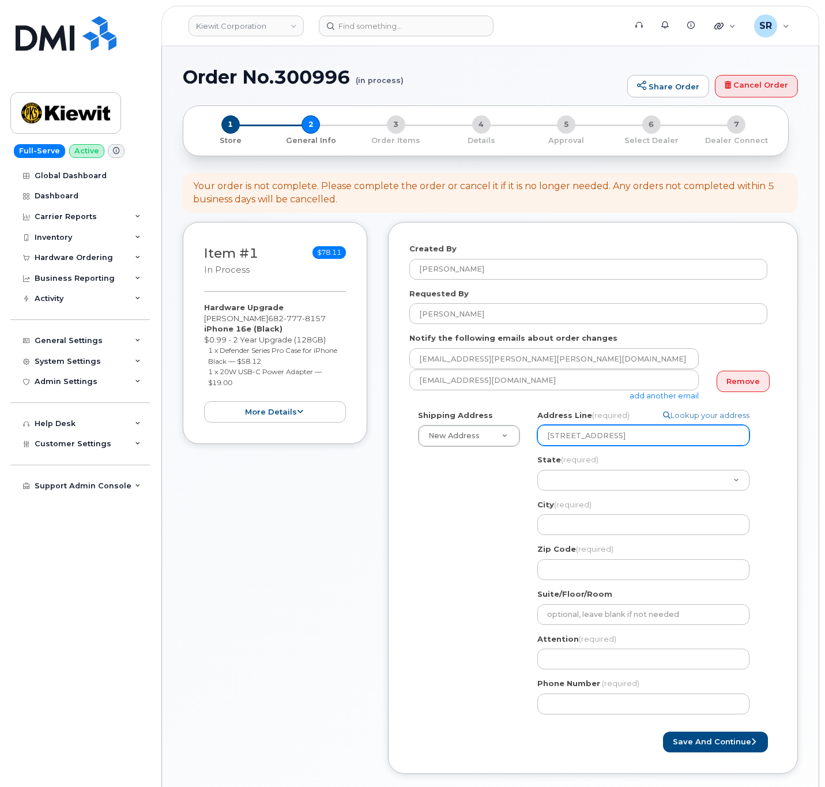
select select
type input "6935 Idustrial D"
select select
type input "6935 Idustrial Dr"
select select
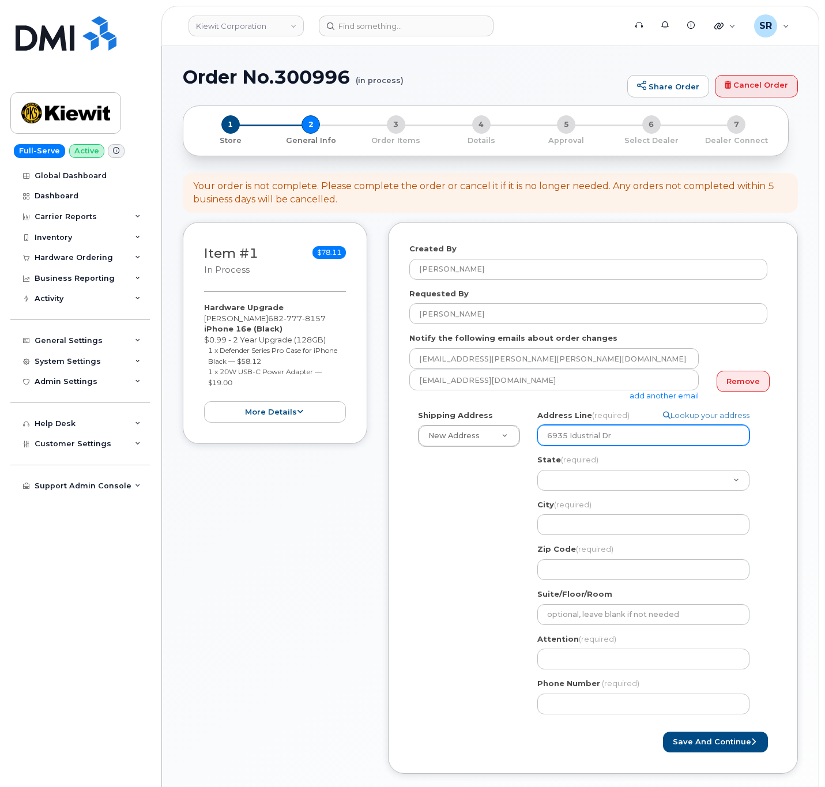
type input "6935 Idustrial Dri"
select select
type input "6935 Idustrial Driv"
select select
type input "6935 Idustrial Drive"
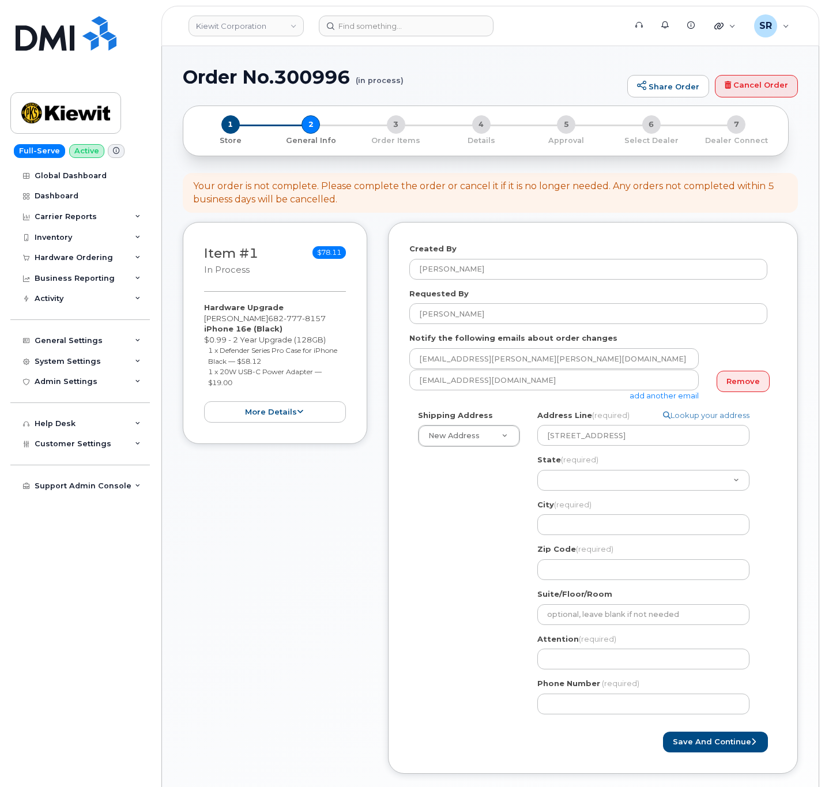
drag, startPoint x: 489, startPoint y: 484, endPoint x: 535, endPoint y: 479, distance: 45.8
click at [489, 484] on div "Shipping Address New Address New Address 2306 foreman rd 6747 Old Us highway 27…" at bounding box center [588, 566] width 358 height 313
click at [555, 474] on select "Alabama Alaska American Samoa Arizona Arkansas California Colorado Connecticut …" at bounding box center [643, 480] width 212 height 21
select select "NC"
click at [537, 470] on select "Alabama Alaska American Samoa Arizona Arkansas California Colorado Connecticut …" at bounding box center [643, 480] width 212 height 21
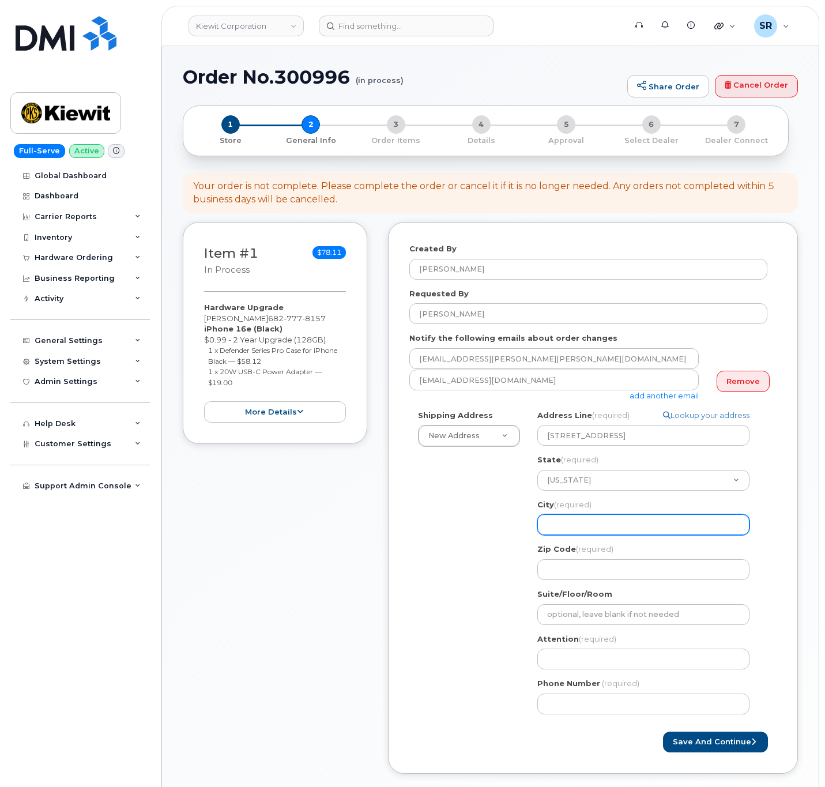
click at [640, 525] on input "City (required)" at bounding box center [643, 524] width 212 height 21
select select
type input "M"
select select
type input "Me"
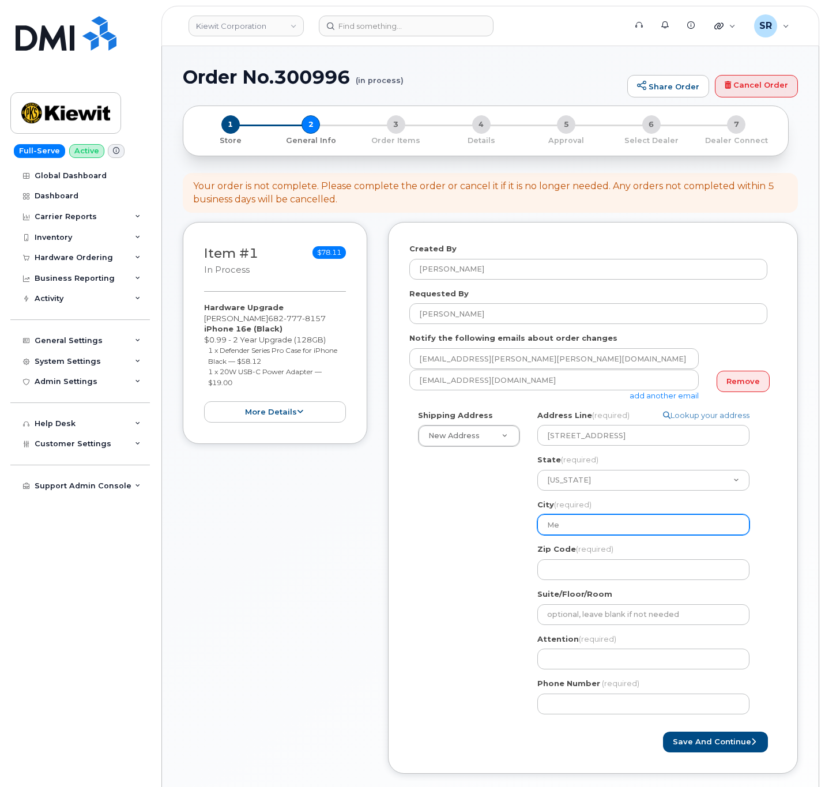
select select
type input "Meb"
select select
type input "Meba"
select select
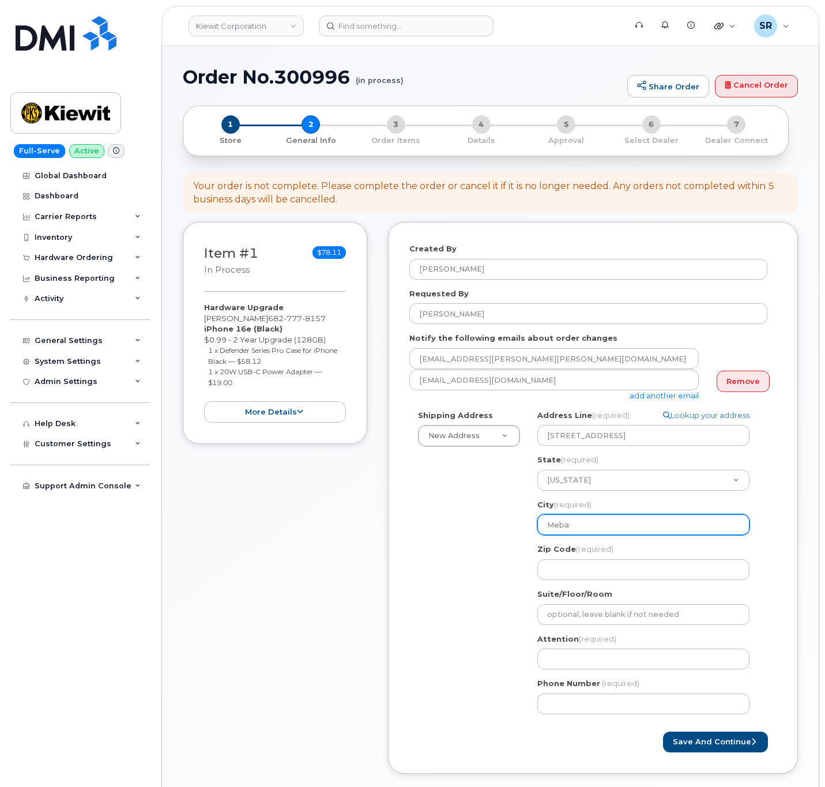
type input "Meban"
select select
type input "Mebane"
click at [502, 540] on div "Shipping Address New Address New Address 2306 foreman rd 6747 Old Us highway 27…" at bounding box center [588, 566] width 358 height 313
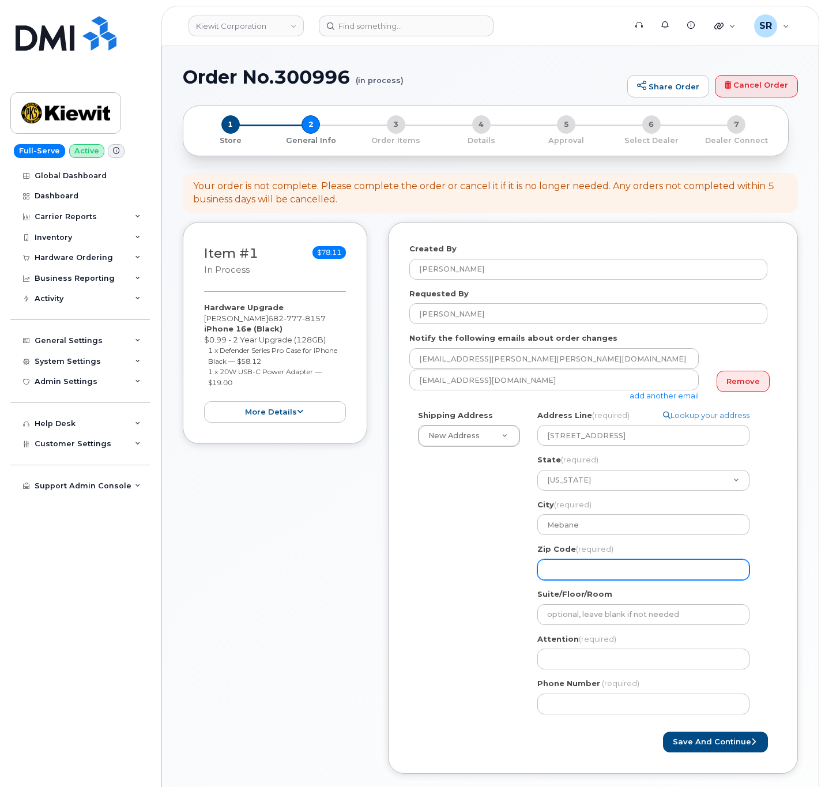
click at [697, 573] on input "Zip Code (required)" at bounding box center [643, 569] width 212 height 21
select select
type input "2"
select select
type input "27"
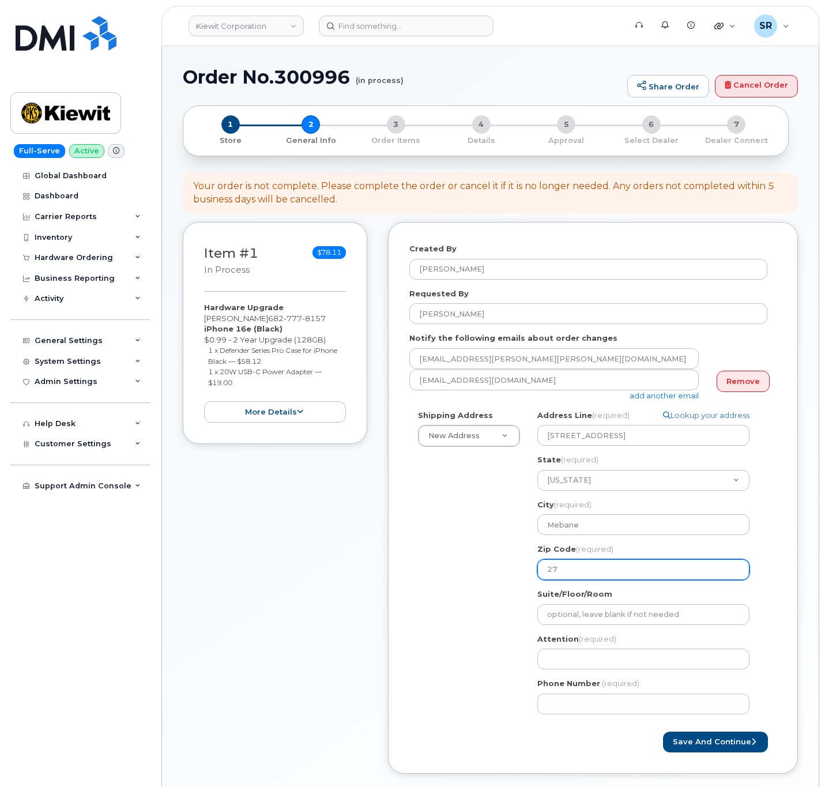
select select
type input "273"
select select
type input "2730"
select select
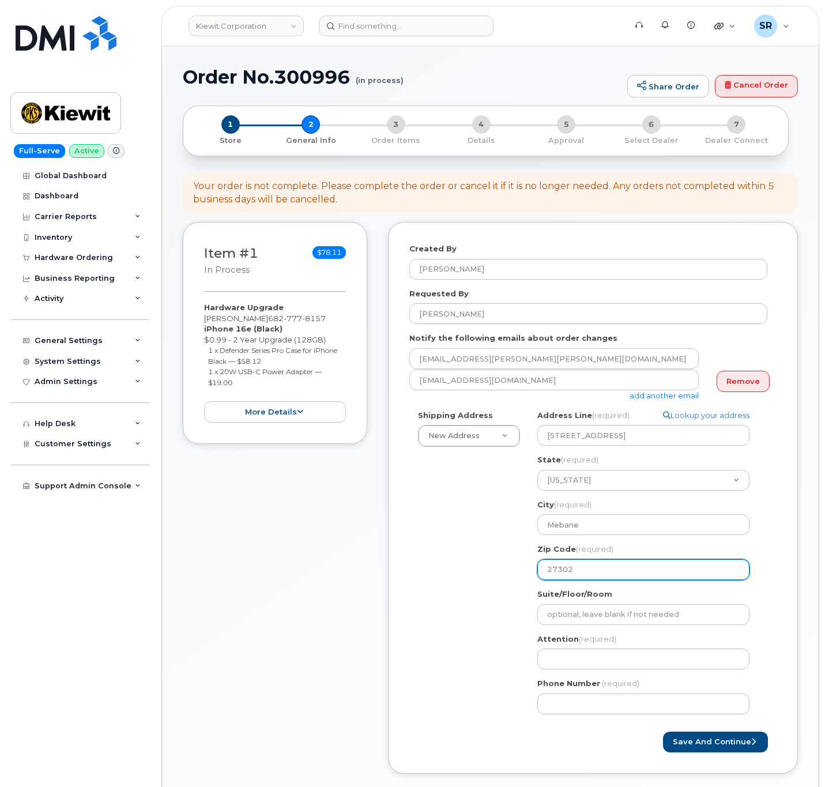
type input "27302"
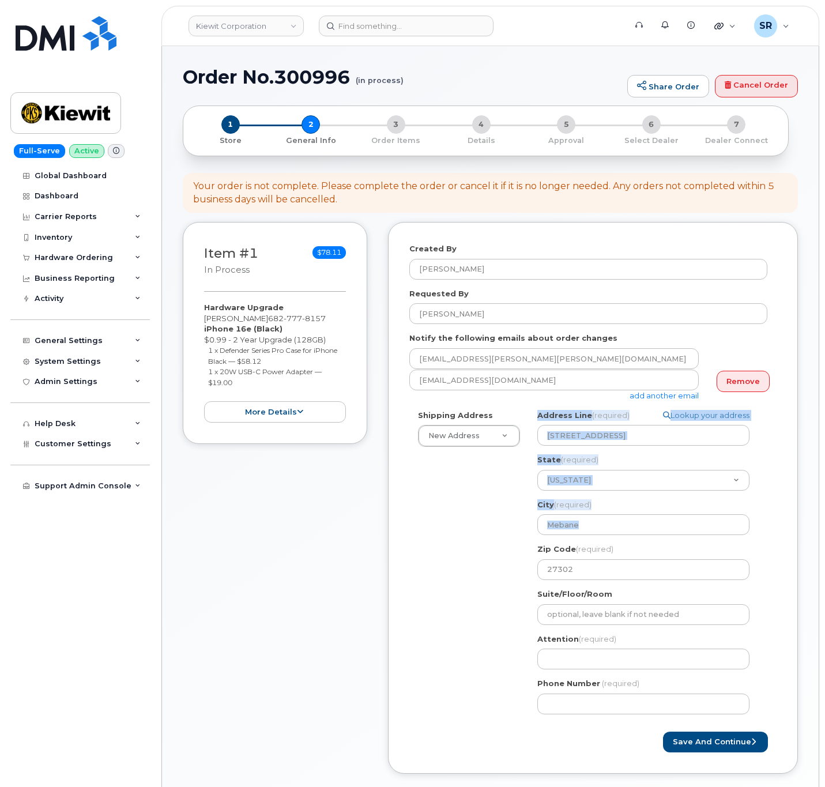
click at [436, 541] on div "Shipping Address New Address New Address 2306 foreman rd 6747 Old Us highway 27…" at bounding box center [588, 566] width 358 height 313
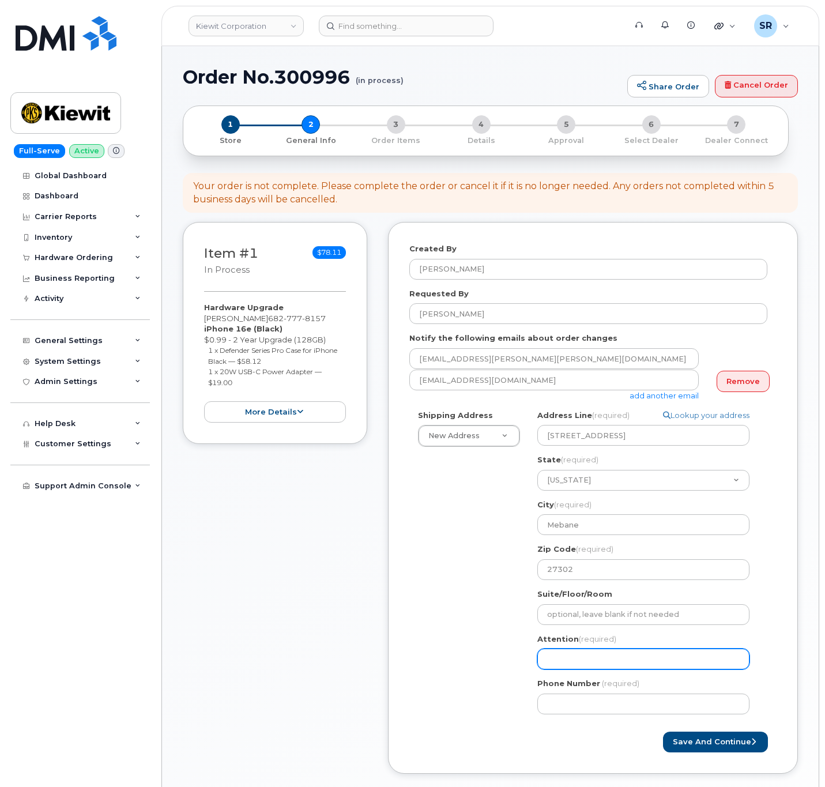
click at [619, 666] on input "Attention (required)" at bounding box center [643, 658] width 212 height 21
click at [479, 588] on div "Shipping Address New Address New Address 2306 foreman rd 6747 Old Us highway 27…" at bounding box center [588, 566] width 358 height 313
click at [602, 655] on input "Attention (required)" at bounding box center [643, 658] width 212 height 21
paste input "[PERSON_NAME]"
select select
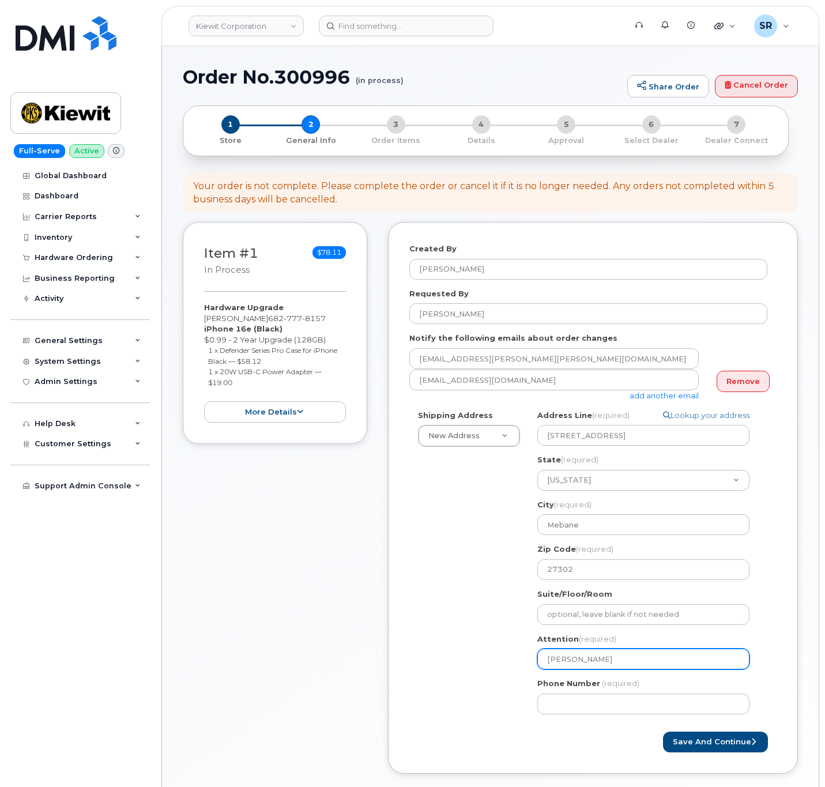
type input "[PERSON_NAME]"
drag, startPoint x: 448, startPoint y: 647, endPoint x: 587, endPoint y: 548, distance: 170.2
click at [448, 647] on div "Shipping Address New Address New Address 2306 foreman rd 6747 Old Us highway 27…" at bounding box center [588, 566] width 358 height 313
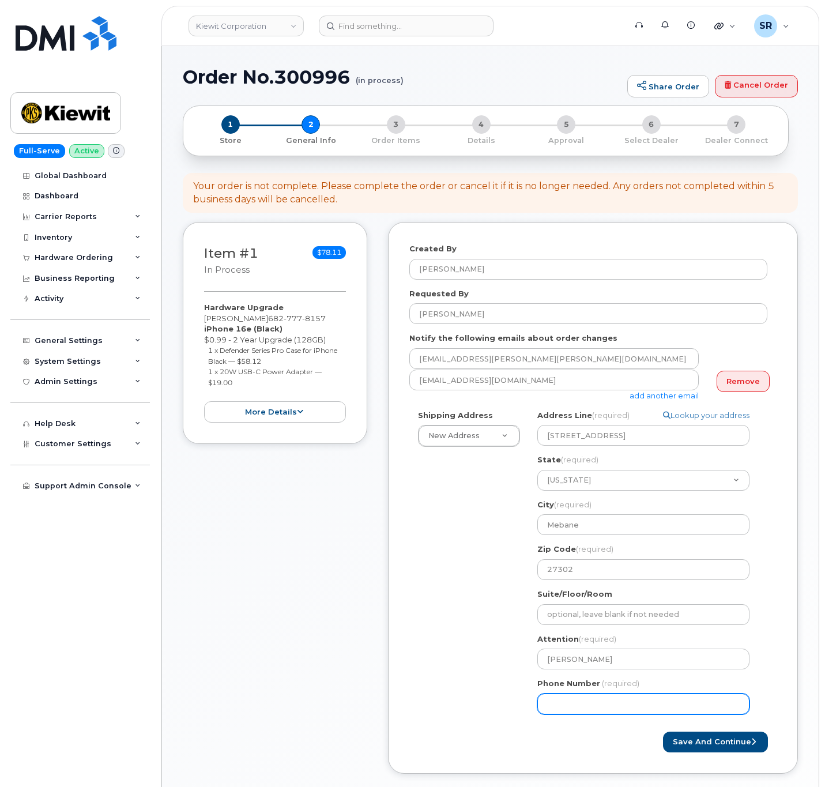
click at [623, 699] on input "Phone Number" at bounding box center [643, 703] width 212 height 21
paste input "6827778157"
select select
type input "6827778157"
click at [470, 602] on div "Shipping Address New Address New Address 2306 foreman rd 6747 Old Us highway 27…" at bounding box center [588, 566] width 358 height 313
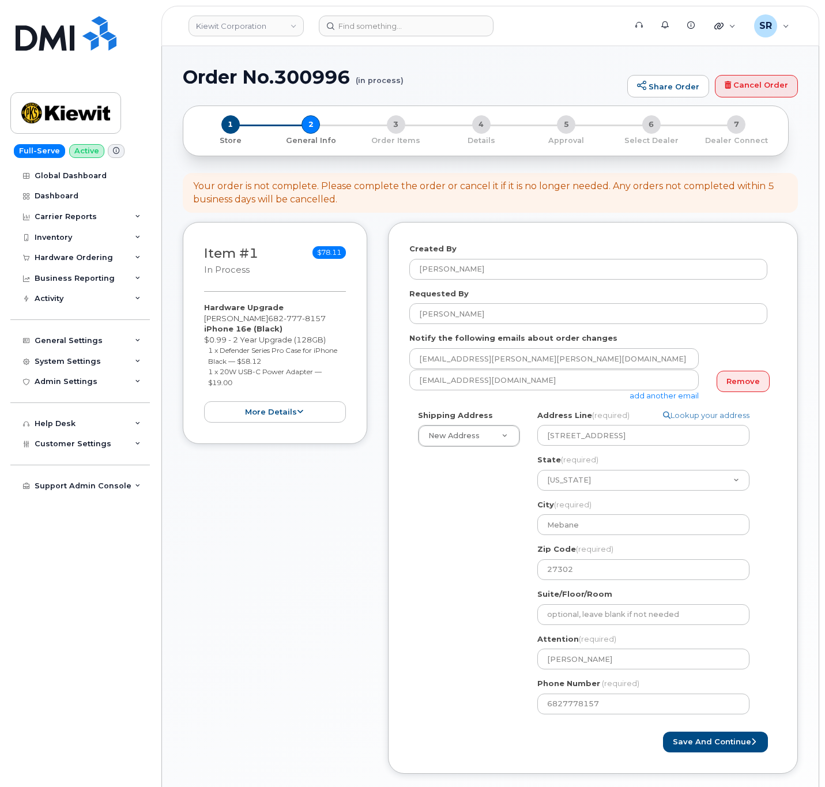
scroll to position [86, 0]
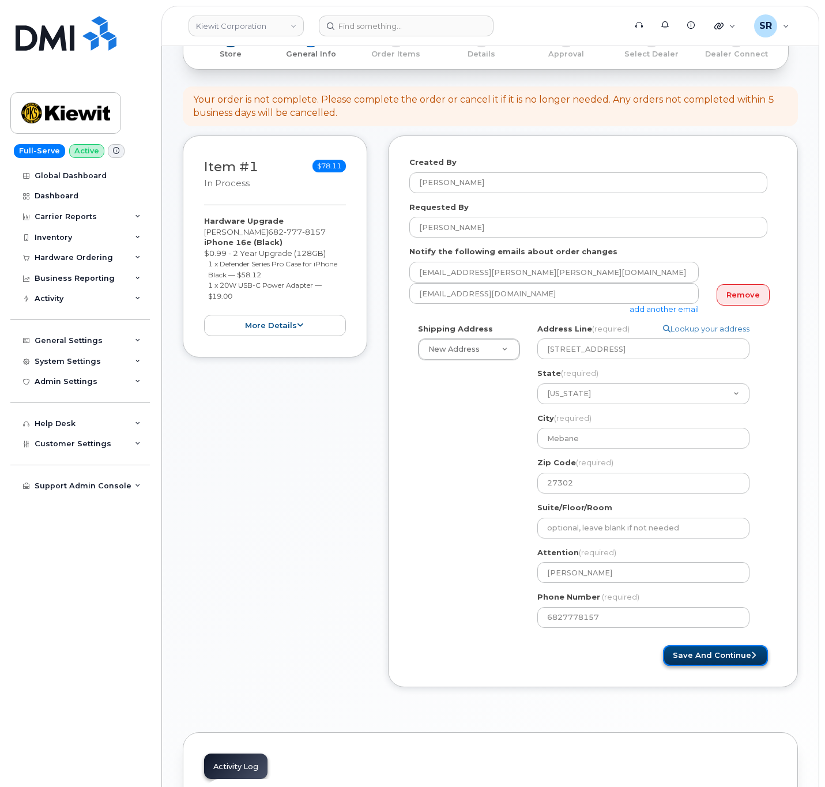
click at [706, 666] on button "Save and Continue" at bounding box center [715, 655] width 105 height 21
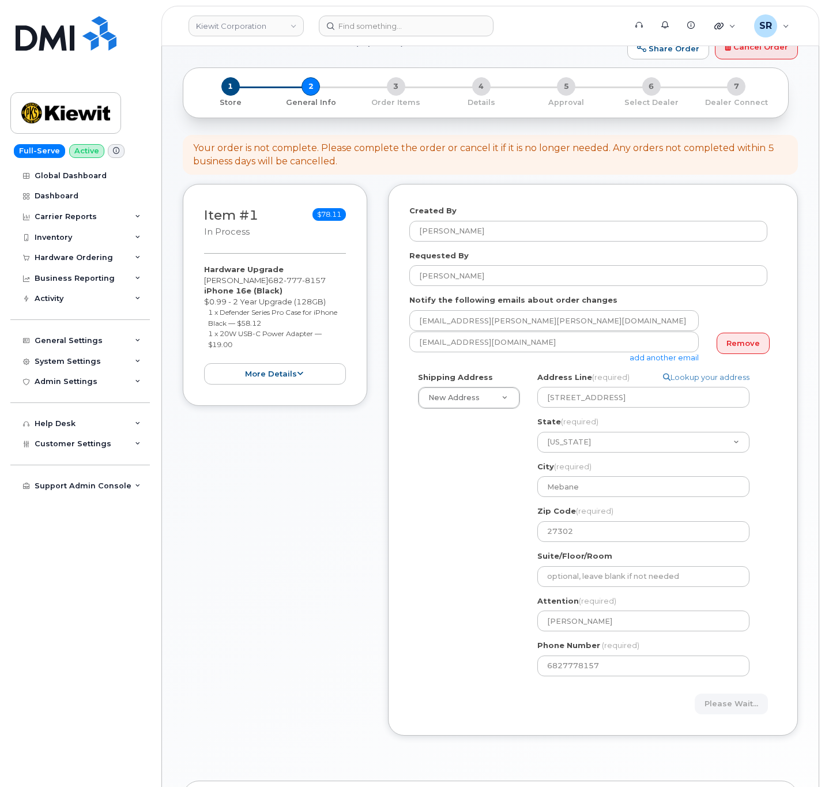
scroll to position [0, 0]
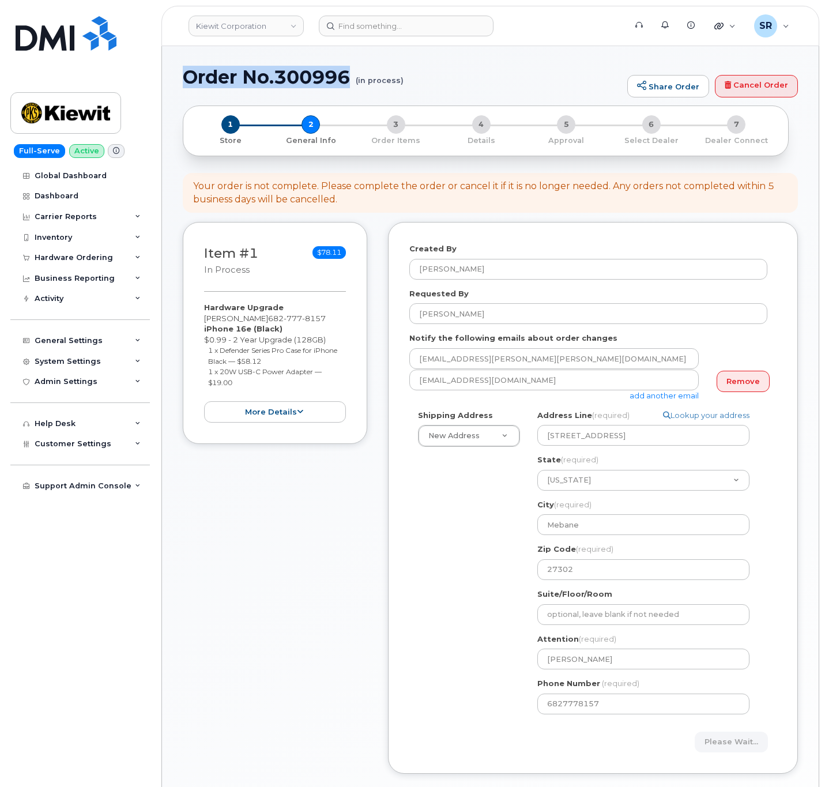
drag, startPoint x: 353, startPoint y: 71, endPoint x: 160, endPoint y: 76, distance: 193.7
click at [160, 76] on body "Kiewit Corporation Support Alerts Knowledge Base Quicklinks Suspend / Cancel De…" at bounding box center [412, 557] width 825 height 1114
copy h1 "Order No.300996"
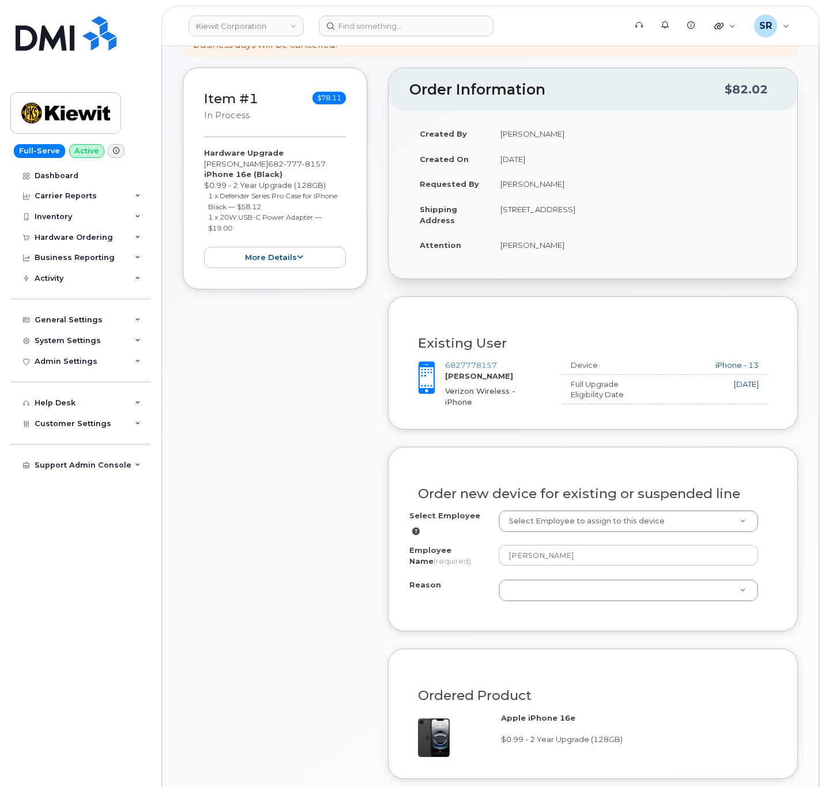
scroll to position [173, 0]
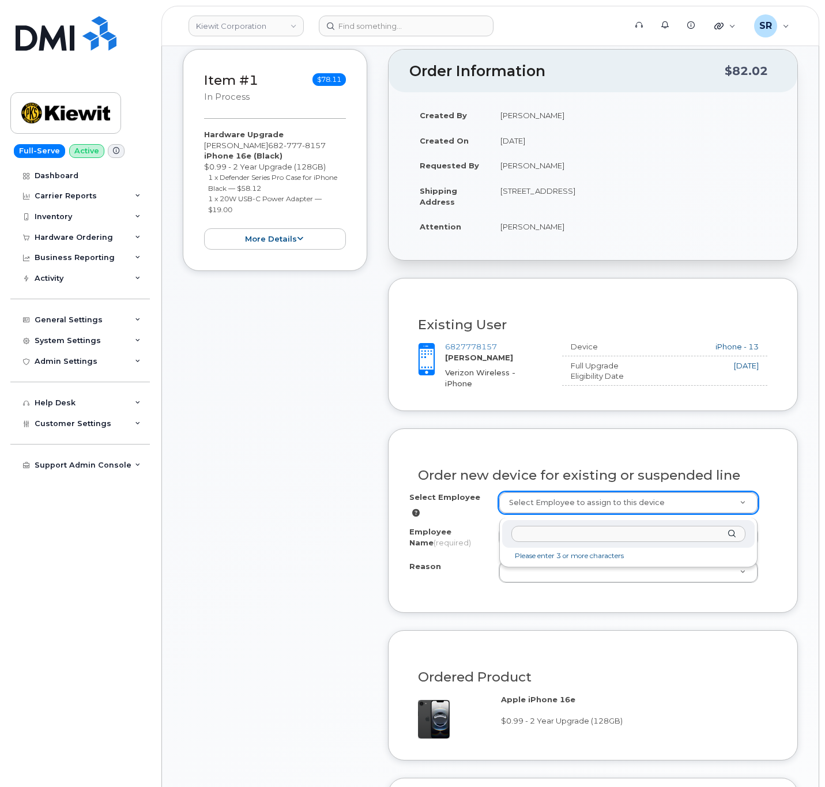
click at [602, 528] on input "text" at bounding box center [628, 534] width 234 height 17
paste input "Hunter Stallings"
type input "Hunter Stallings"
type input "2157724"
type input "Hunter Stallings"
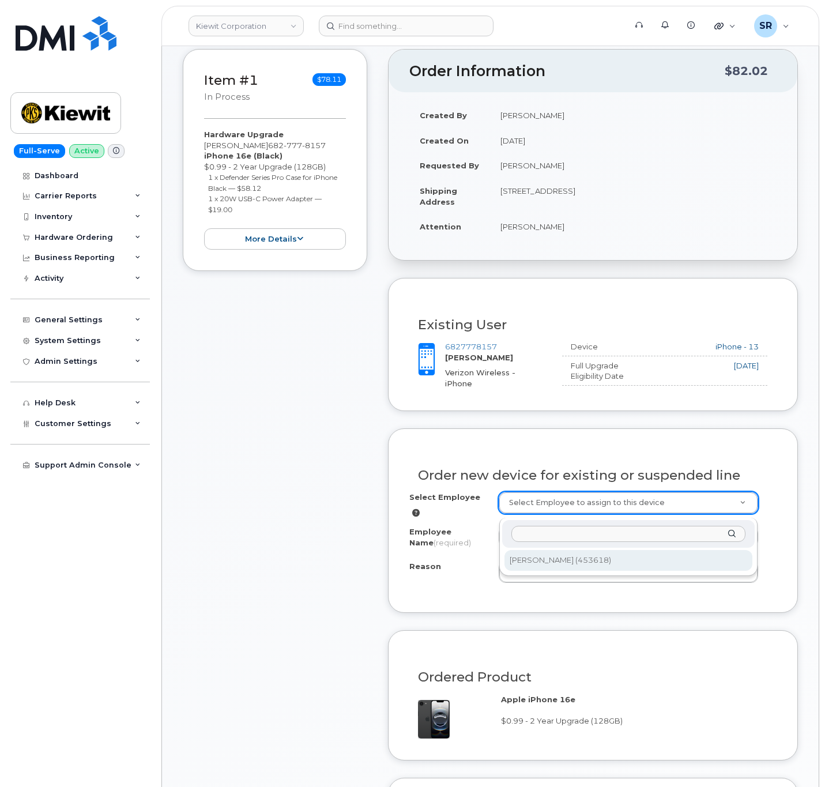
select select
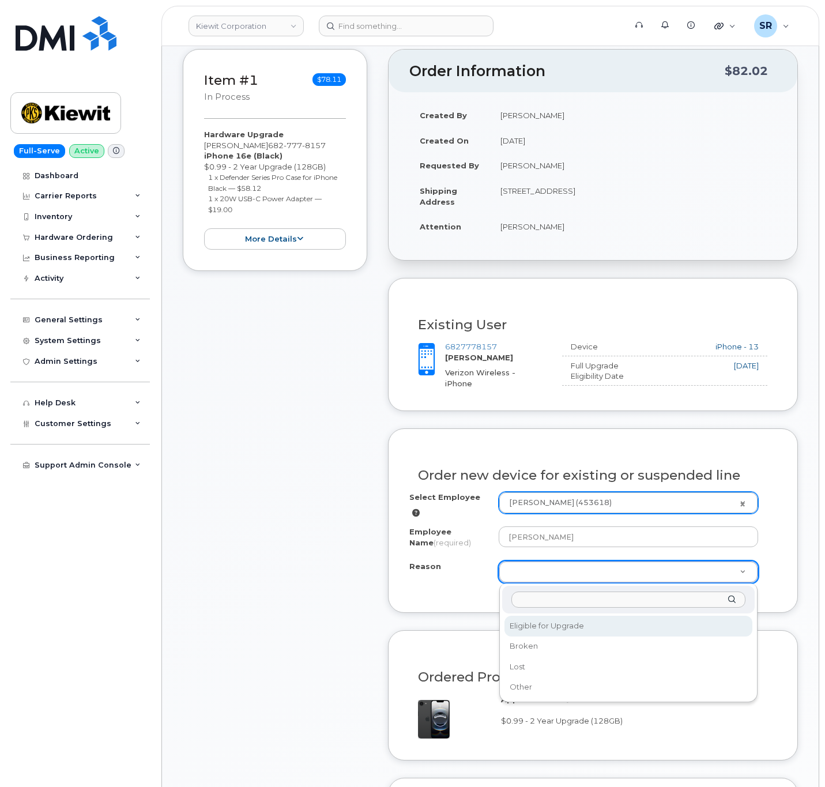
select select "eligible_for_upgrade"
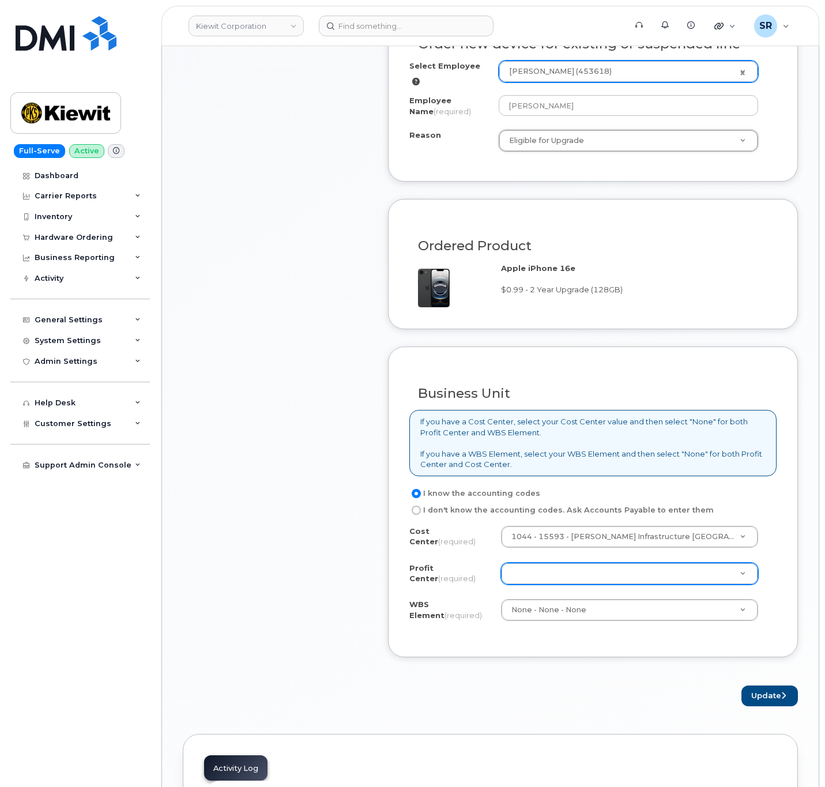
scroll to position [605, 0]
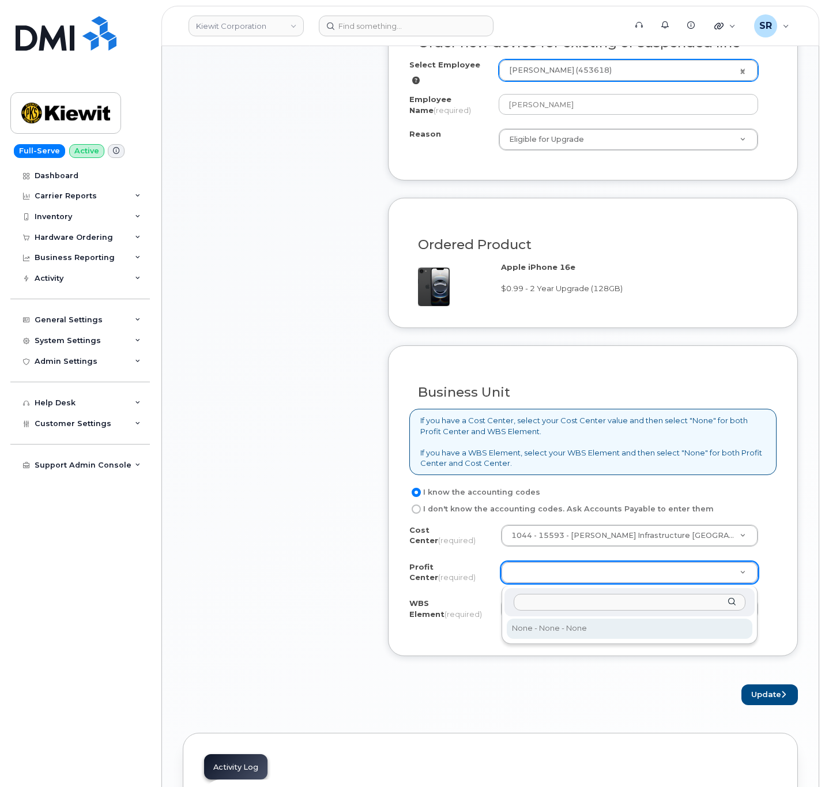
select select "None"
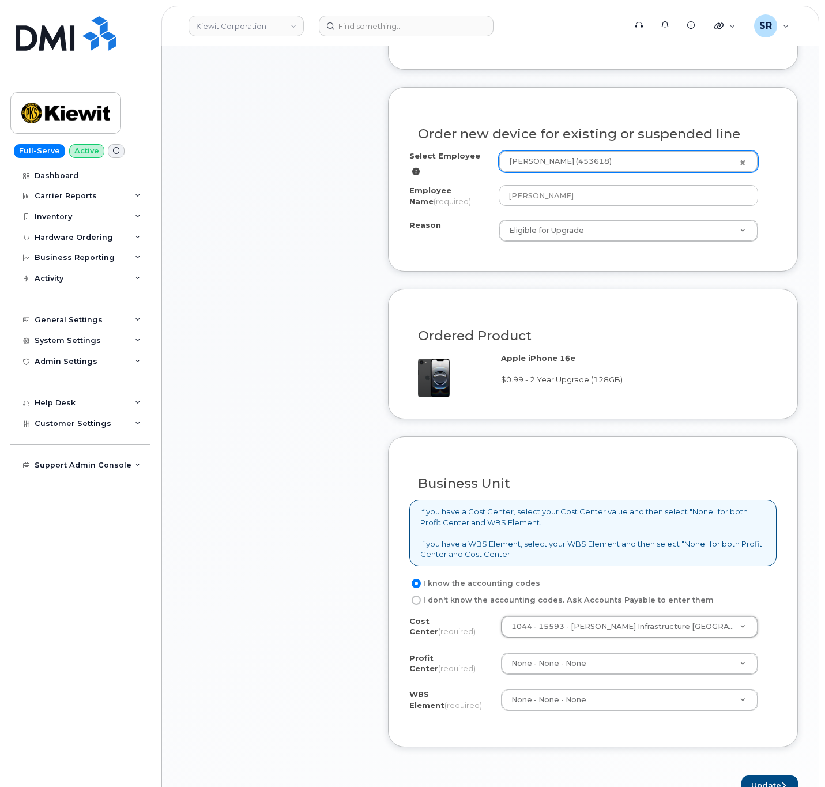
scroll to position [778, 0]
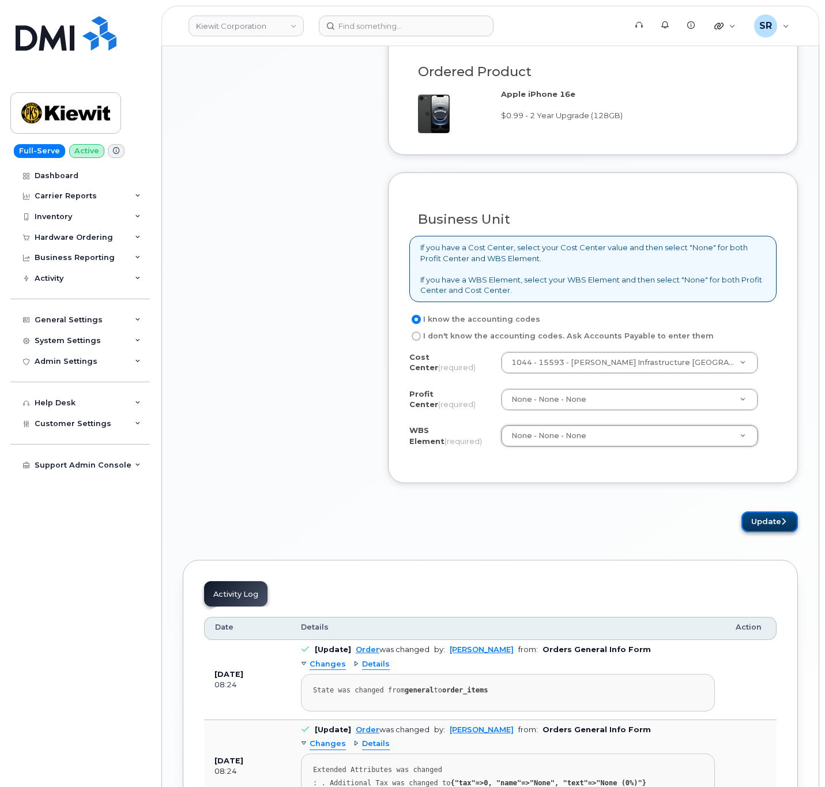
click at [757, 527] on button "Update" at bounding box center [769, 521] width 56 height 21
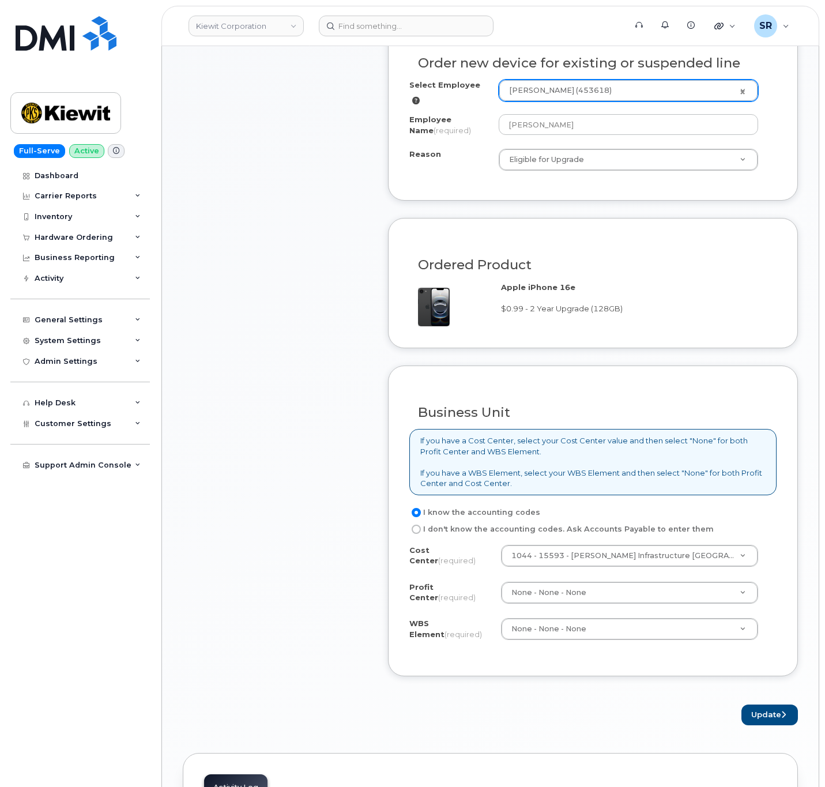
scroll to position [692, 0]
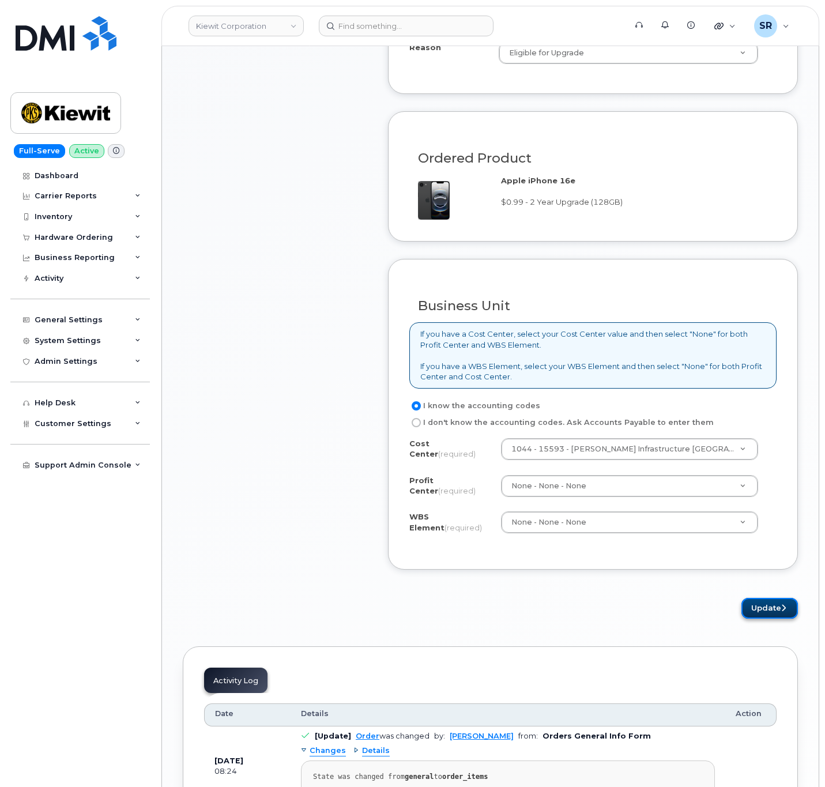
click at [775, 608] on button "Update" at bounding box center [769, 608] width 56 height 21
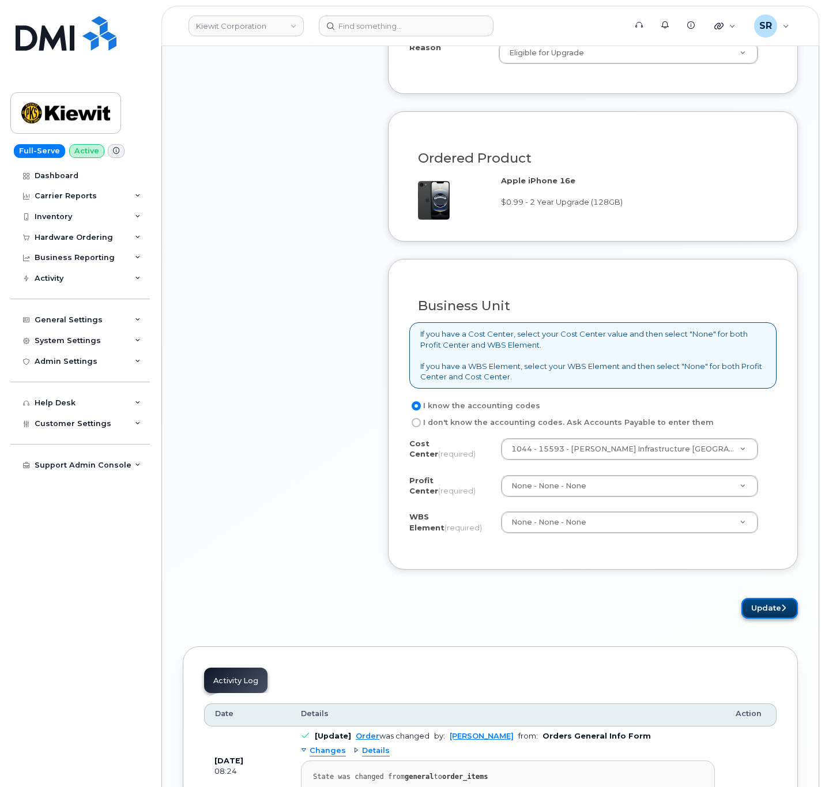
click at [775, 608] on button "Update" at bounding box center [769, 608] width 56 height 21
drag, startPoint x: 775, startPoint y: 608, endPoint x: 704, endPoint y: 631, distance: 75.3
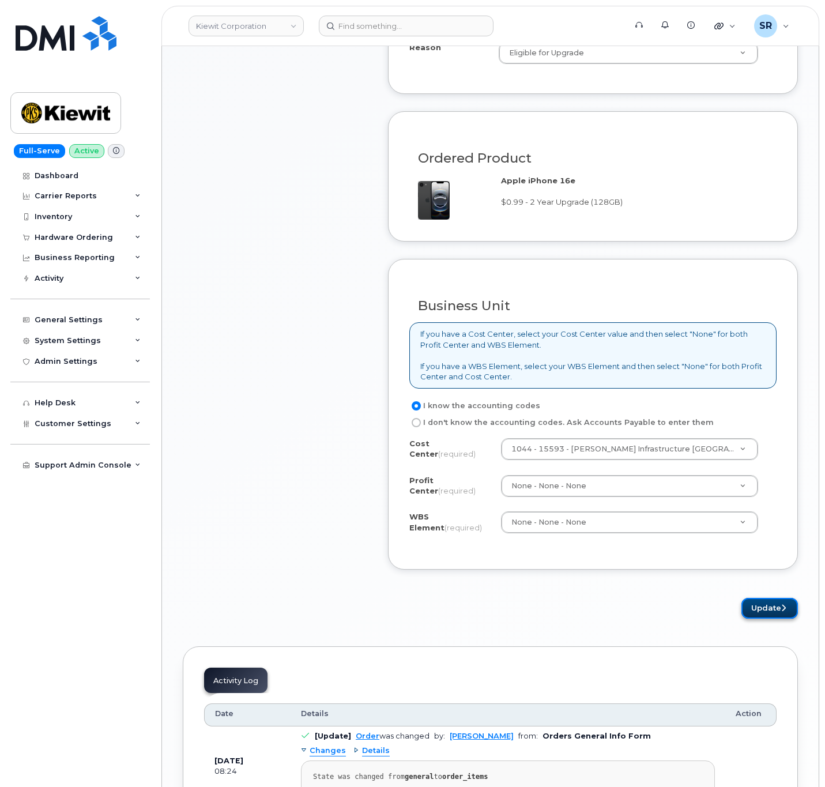
click at [773, 614] on button "Update" at bounding box center [769, 608] width 56 height 21
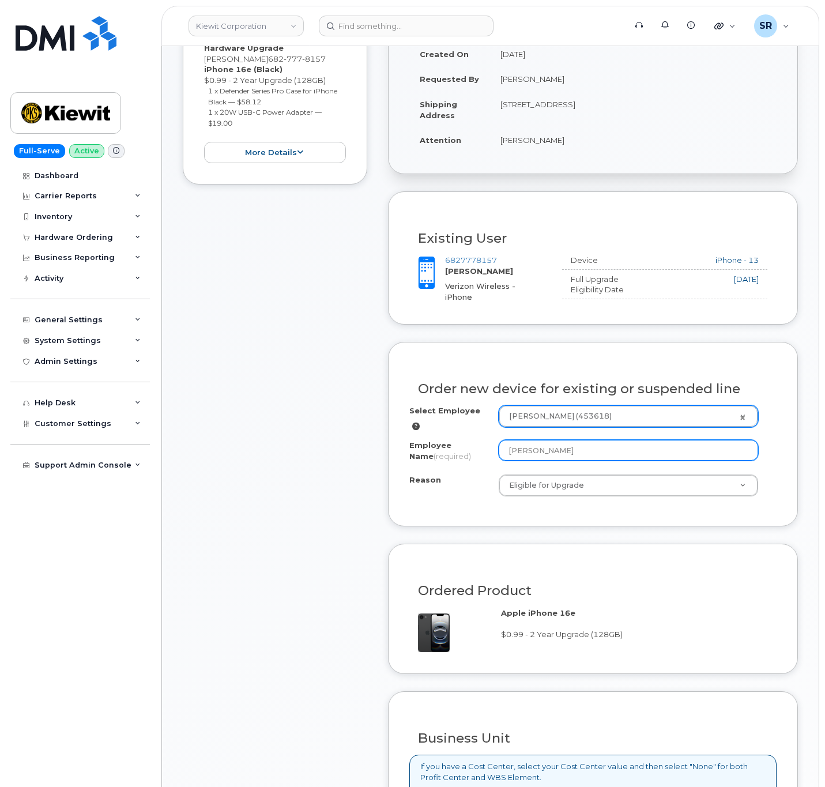
click at [635, 442] on input "[PERSON_NAME]" at bounding box center [628, 450] width 259 height 21
type input "[PERSON_NAME]"
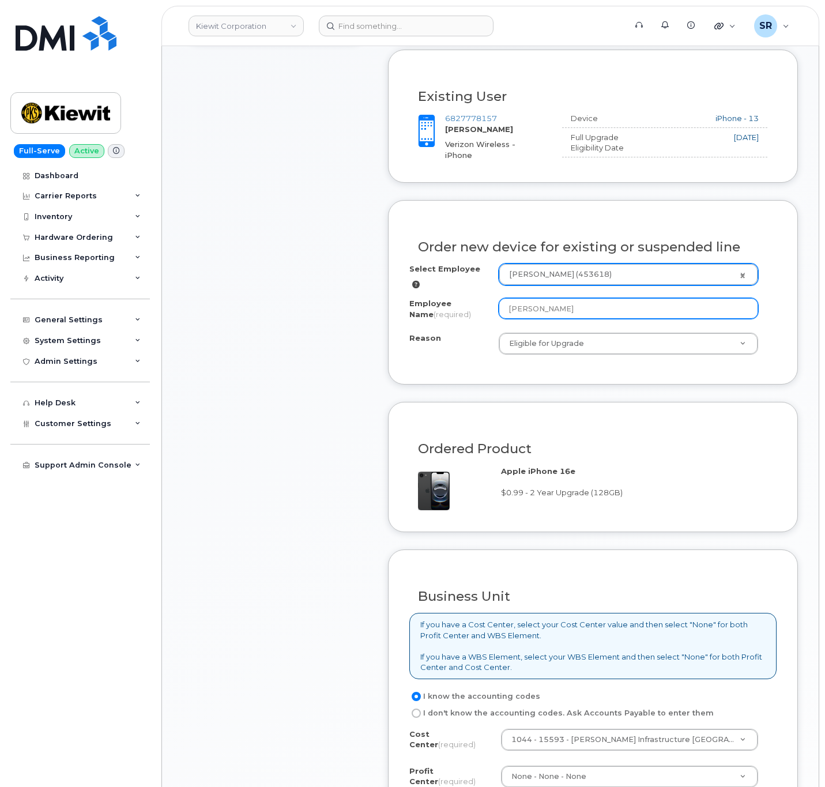
scroll to position [692, 0]
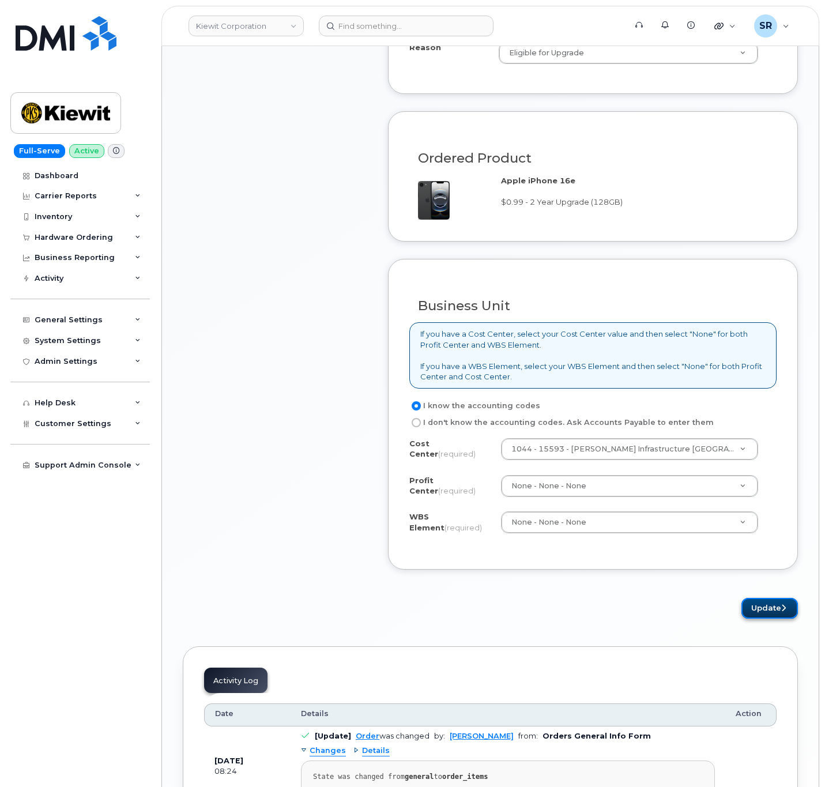
click at [764, 602] on button "Update" at bounding box center [769, 608] width 56 height 21
click at [754, 610] on button "Update" at bounding box center [769, 608] width 56 height 21
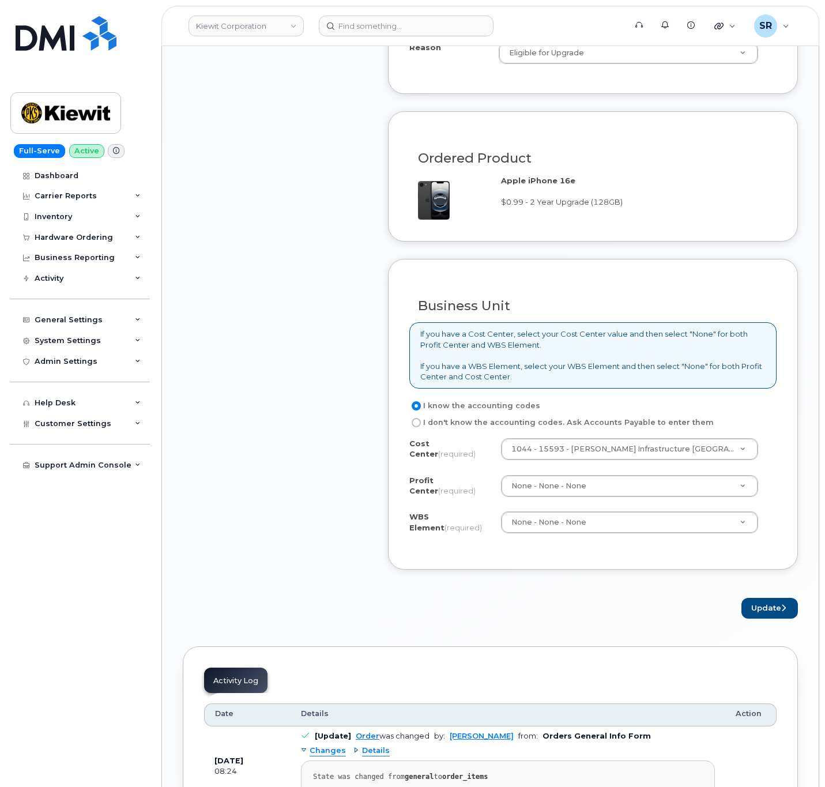
click at [659, 599] on form "Existing User Additional cost to upgrading the device Selected device is Eligib…" at bounding box center [593, 189] width 410 height 860
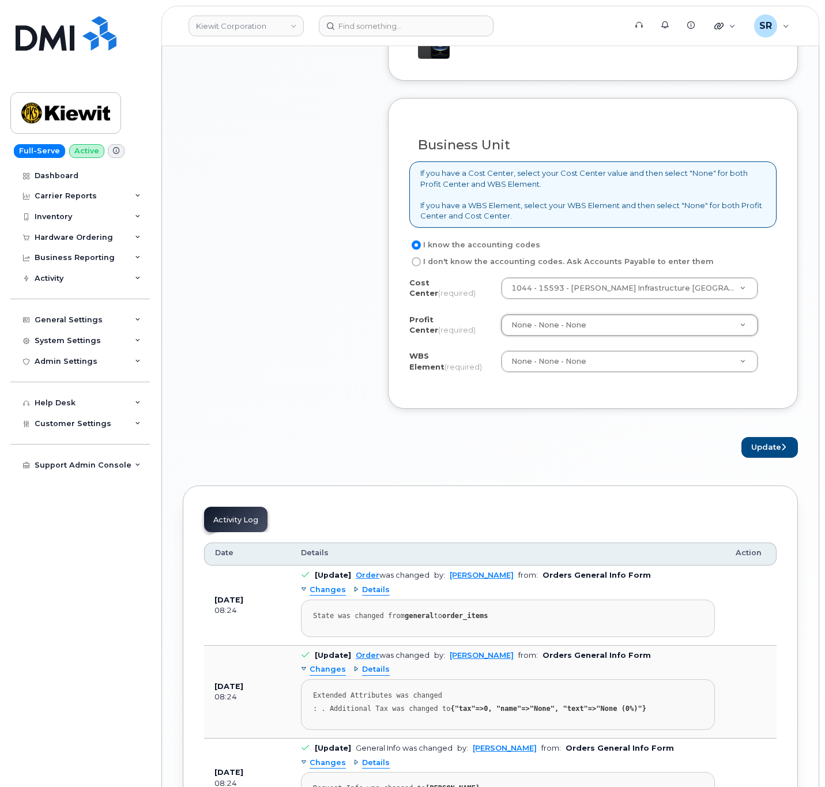
scroll to position [865, 0]
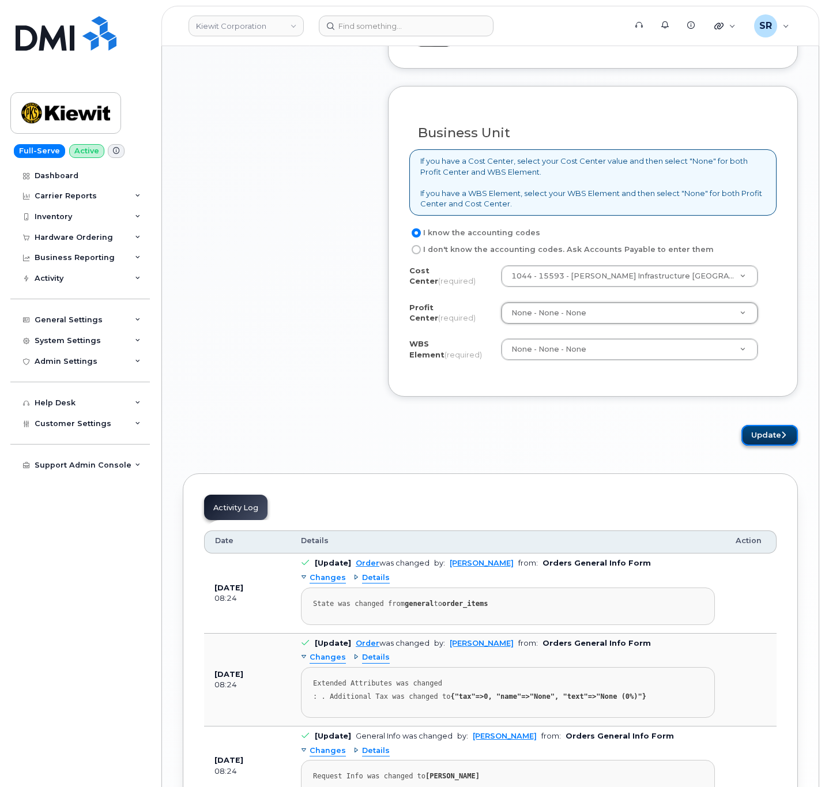
click at [779, 438] on button "Update" at bounding box center [769, 435] width 56 height 21
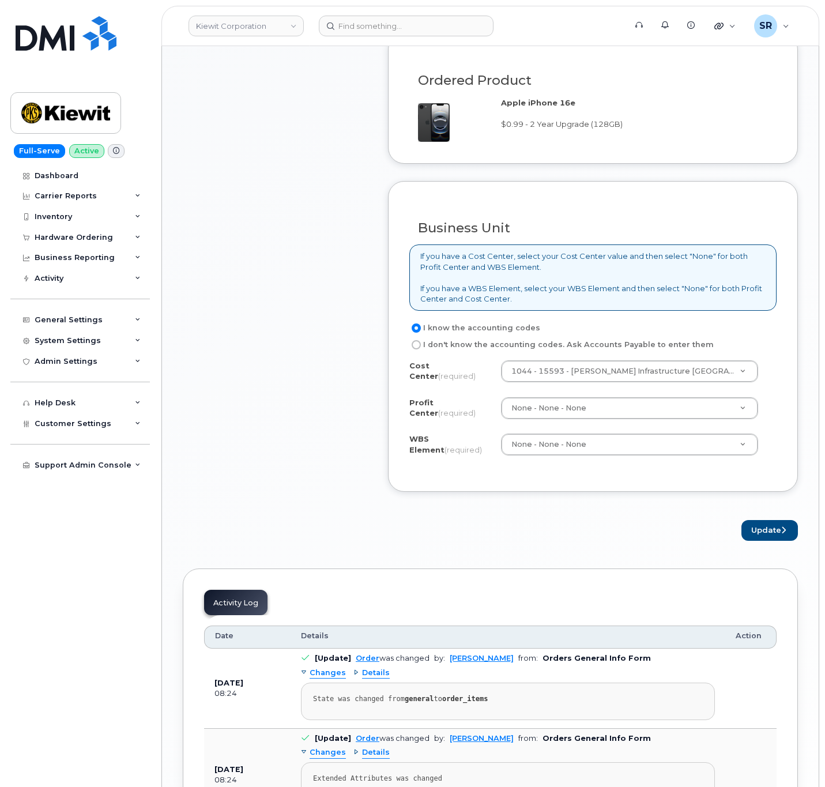
scroll to position [692, 0]
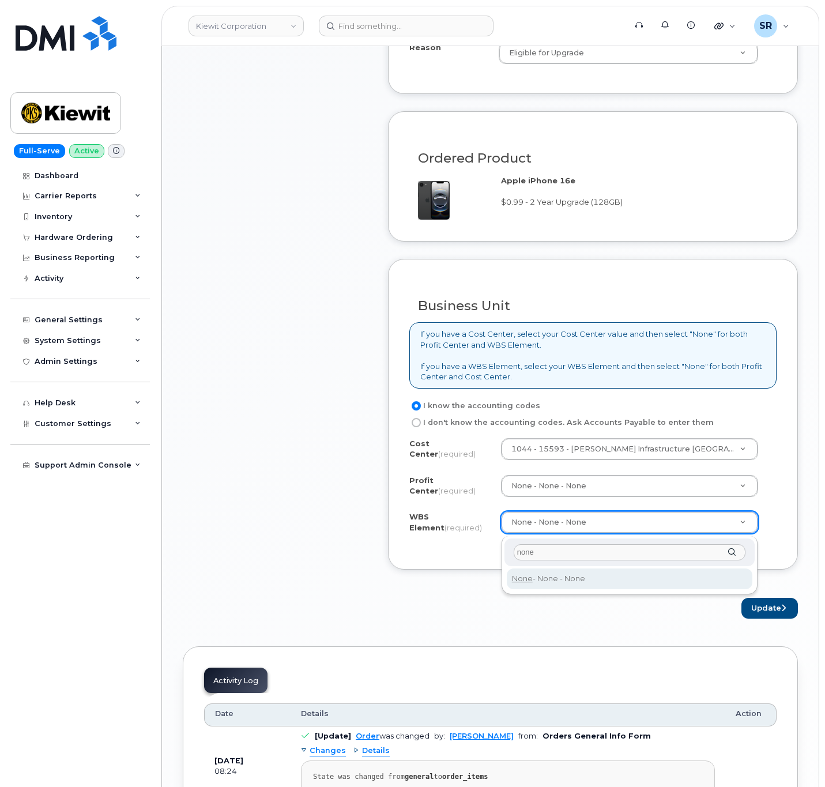
type input "none"
type input "None"
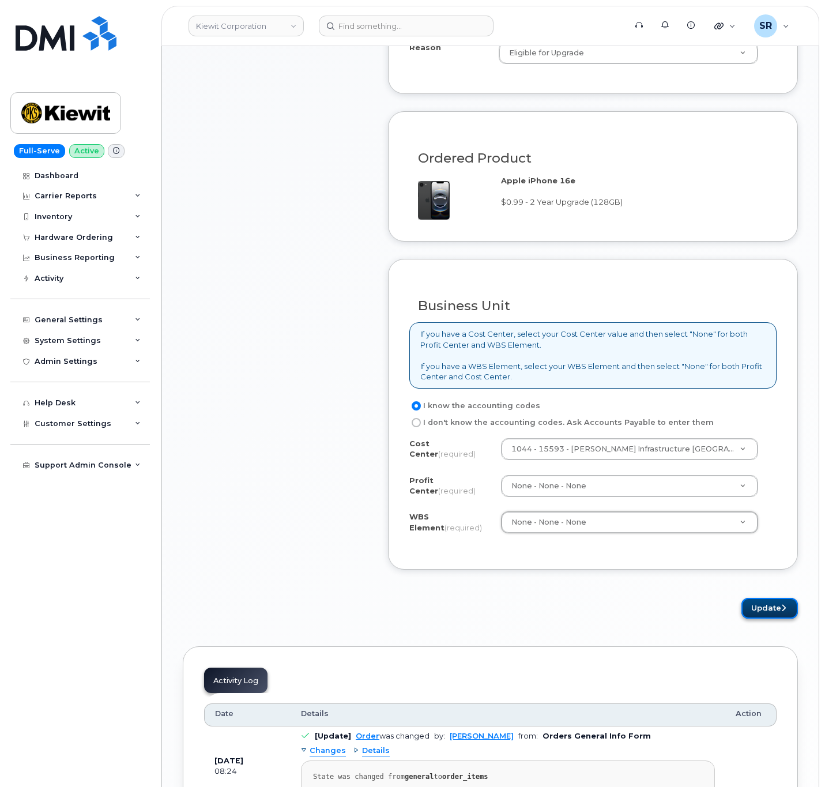
click at [761, 614] on button "Update" at bounding box center [769, 608] width 56 height 21
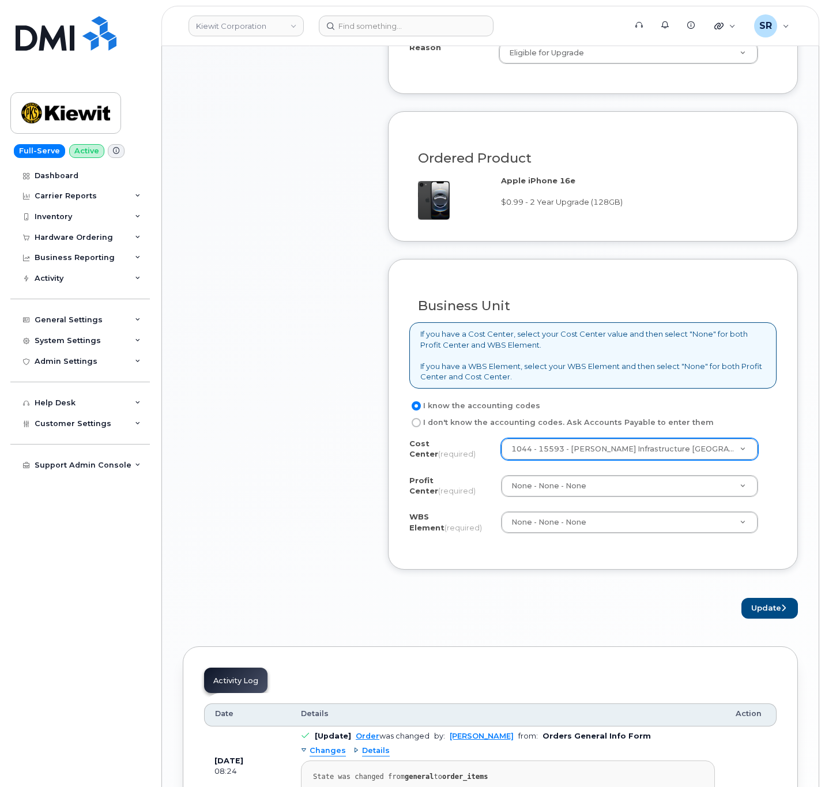
click at [683, 440] on div "1044 - 15593 - Kiewit Infrastructure South Co." at bounding box center [629, 449] width 257 height 22
click at [643, 474] on input "text" at bounding box center [630, 478] width 232 height 17
paste input "1044 - 15593"
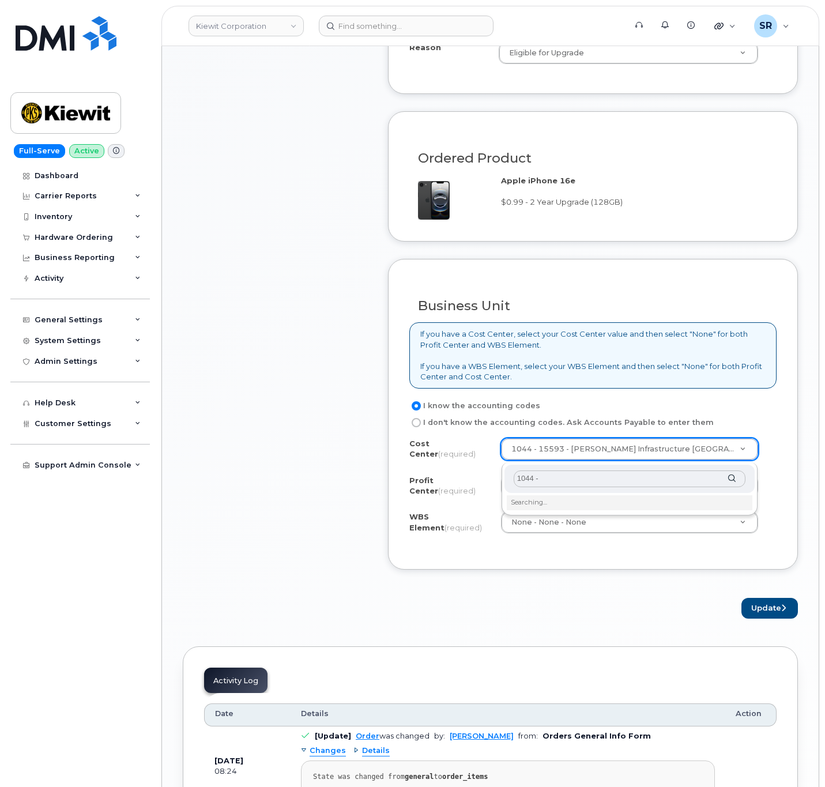
type input "1044"
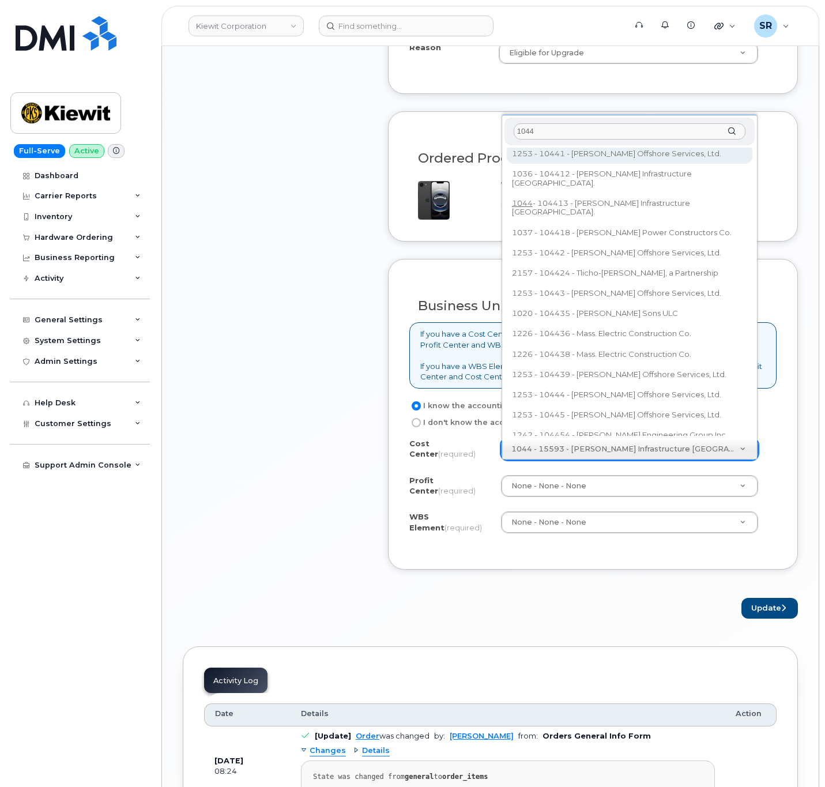
scroll to position [99, 0]
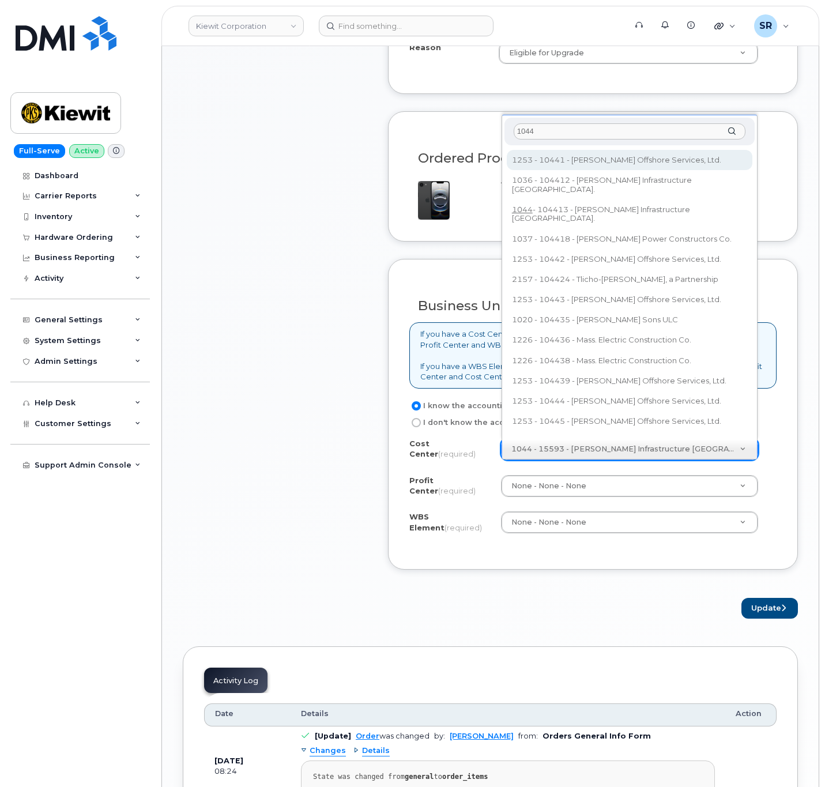
drag, startPoint x: 664, startPoint y: 128, endPoint x: 448, endPoint y: 142, distance: 216.6
click at [448, 142] on body "Kiewit Corporation Support Alerts Knowledge Base Quicklinks Suspend / Cancel De…" at bounding box center [412, 251] width 825 height 1886
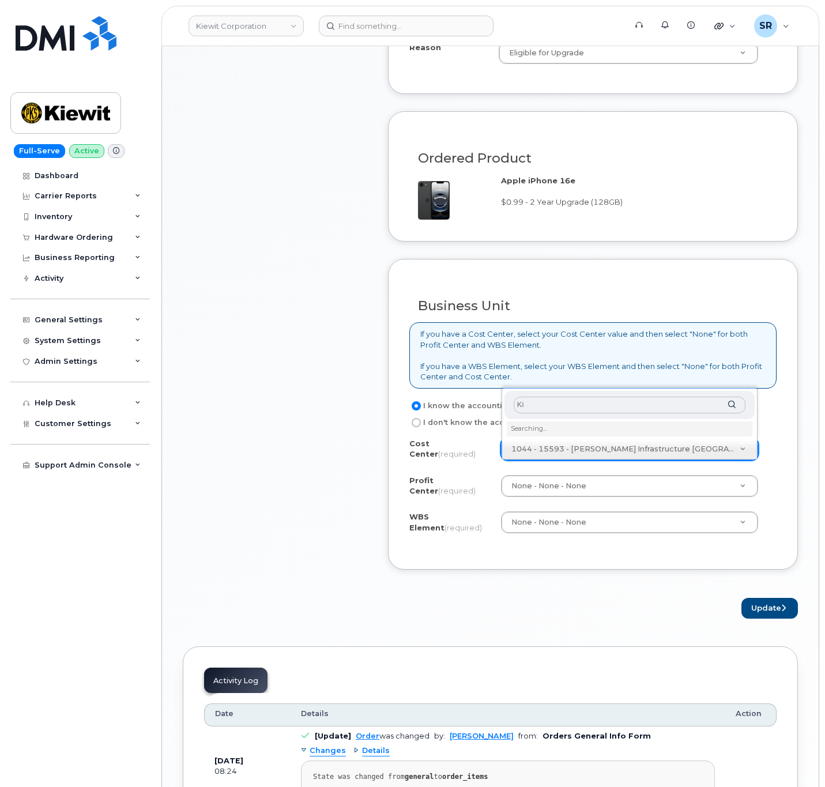
type input "K"
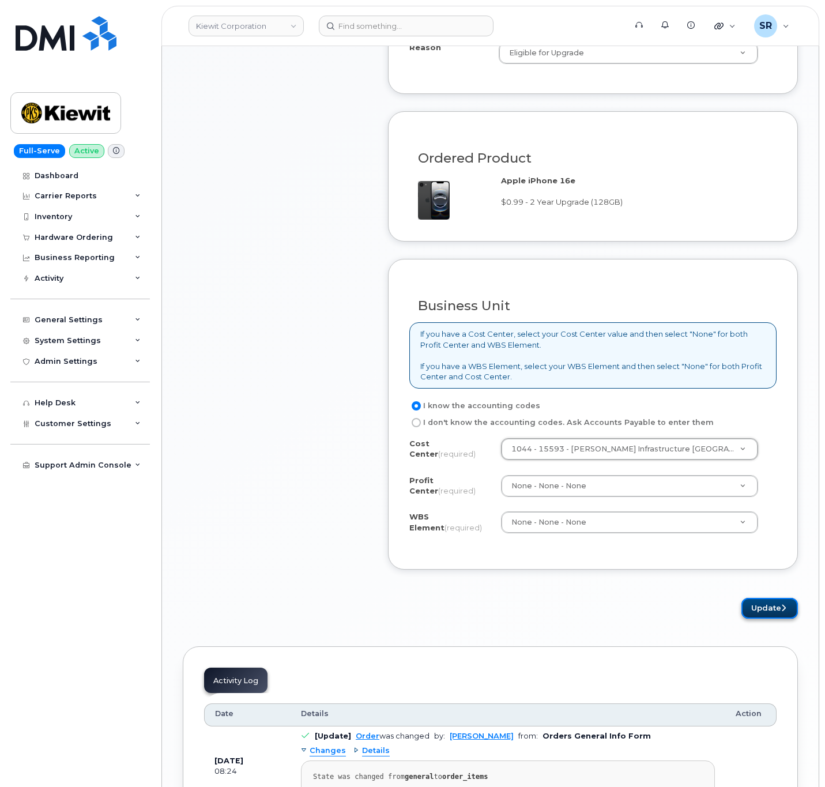
click at [786, 602] on button "Update" at bounding box center [769, 608] width 56 height 21
click at [768, 614] on button "Update" at bounding box center [769, 608] width 56 height 21
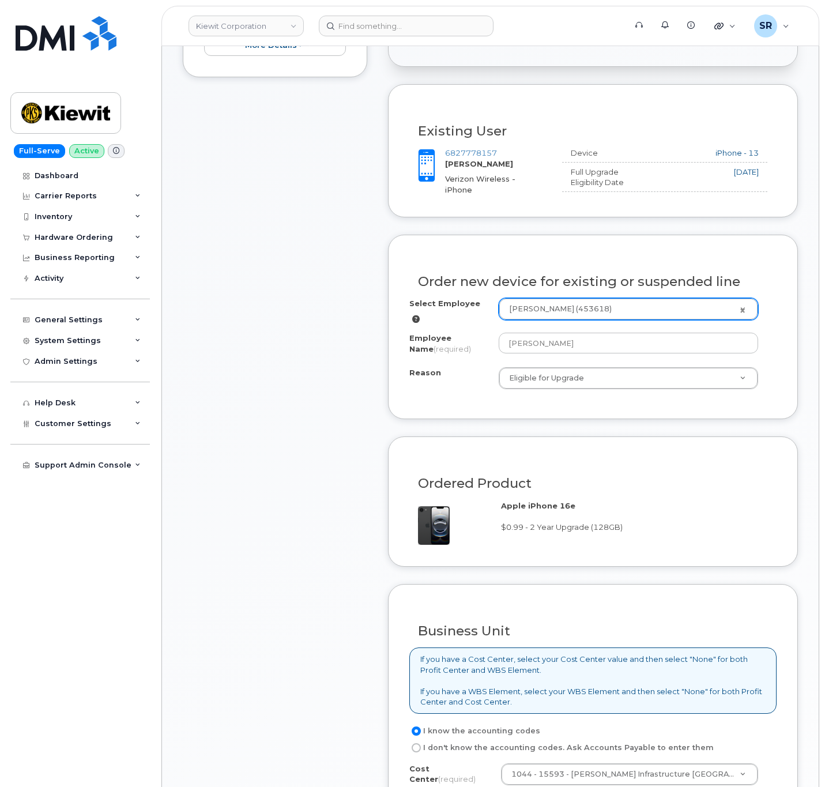
scroll to position [346, 0]
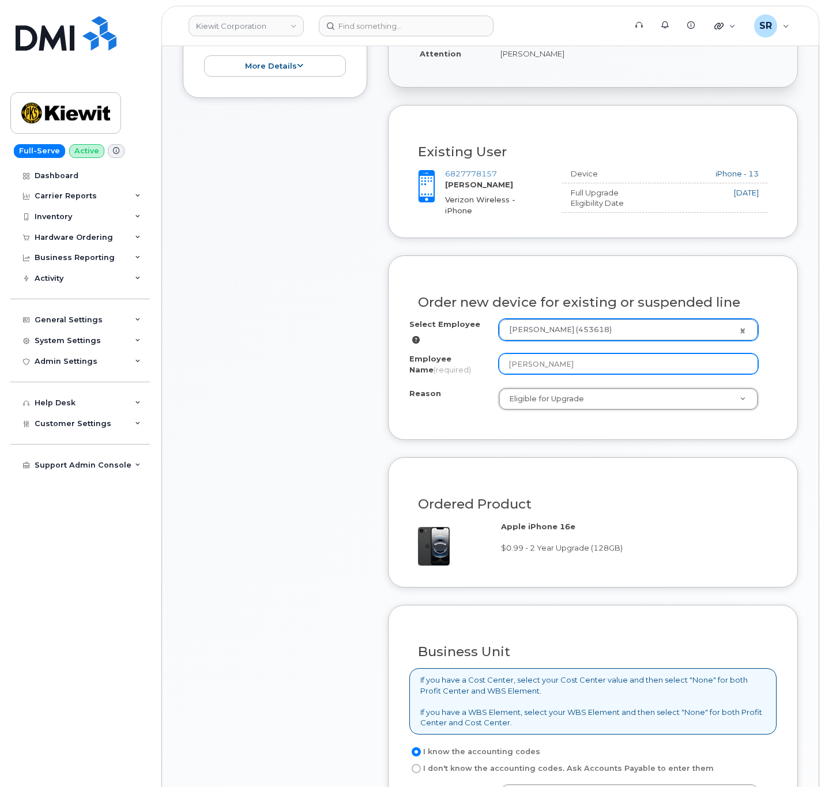
click at [630, 367] on input "Hunter Stallings" at bounding box center [628, 363] width 259 height 21
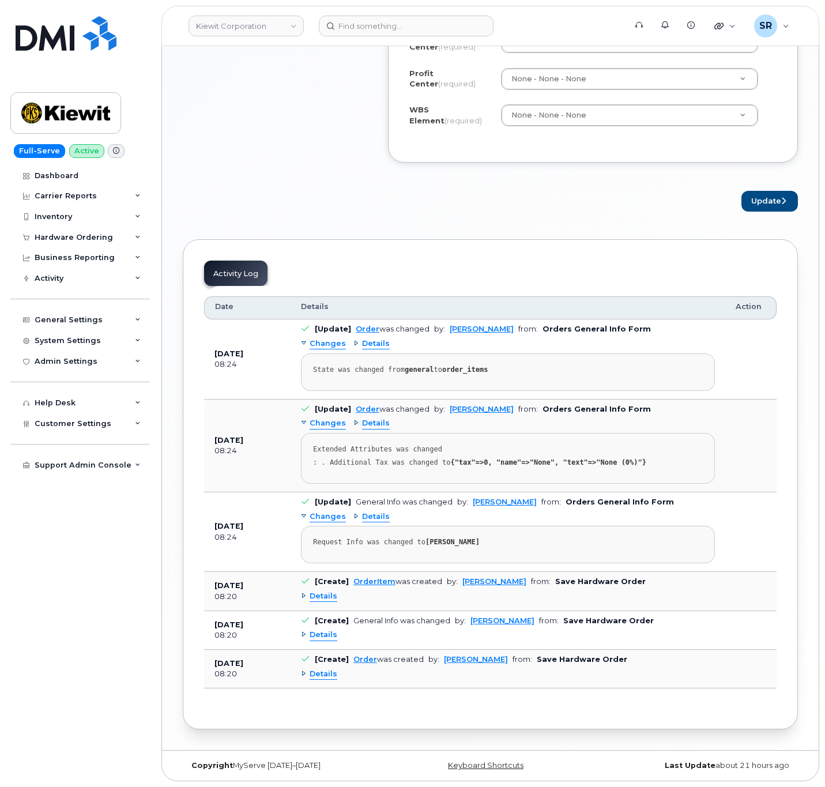
scroll to position [850, 0]
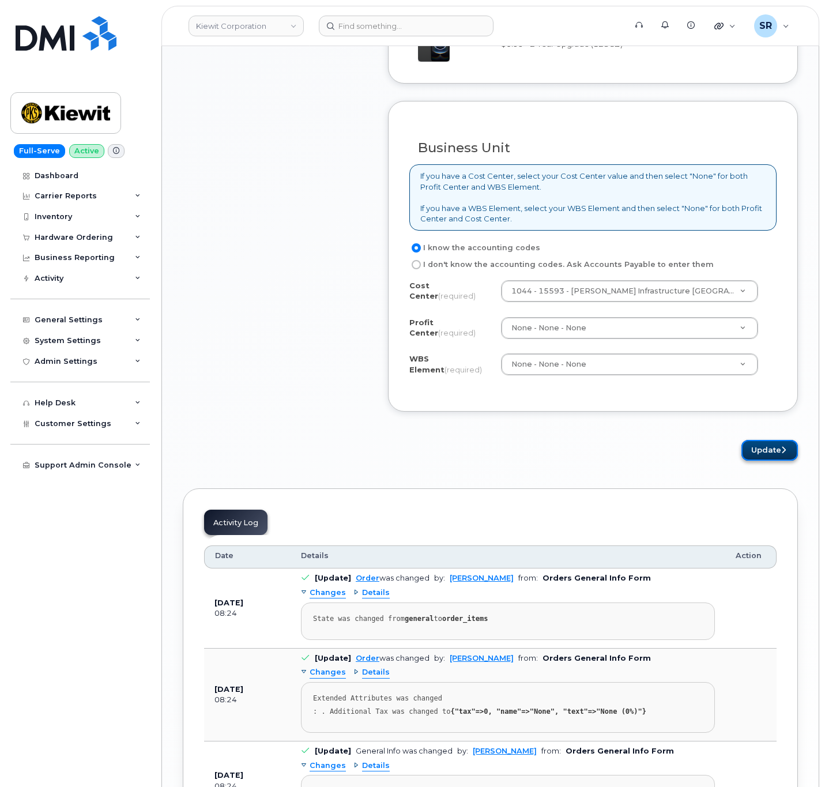
click at [779, 459] on button "Update" at bounding box center [769, 450] width 56 height 21
drag, startPoint x: 779, startPoint y: 459, endPoint x: 776, endPoint y: 467, distance: 8.4
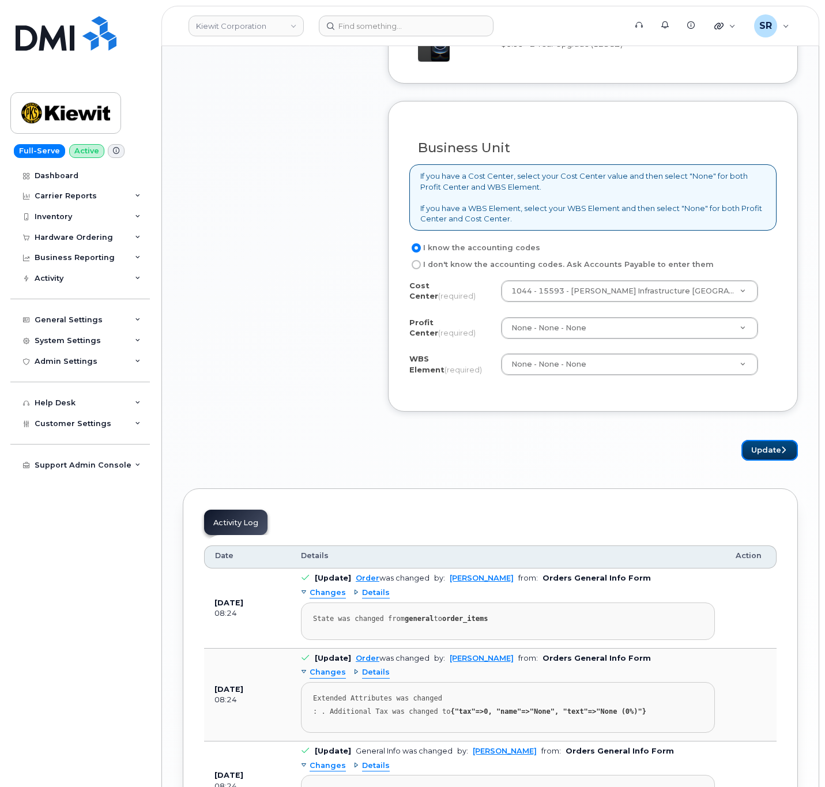
click at [776, 467] on div "× Share This Order If you want to allow others to create or edit orders, share …" at bounding box center [490, 117] width 615 height 1722
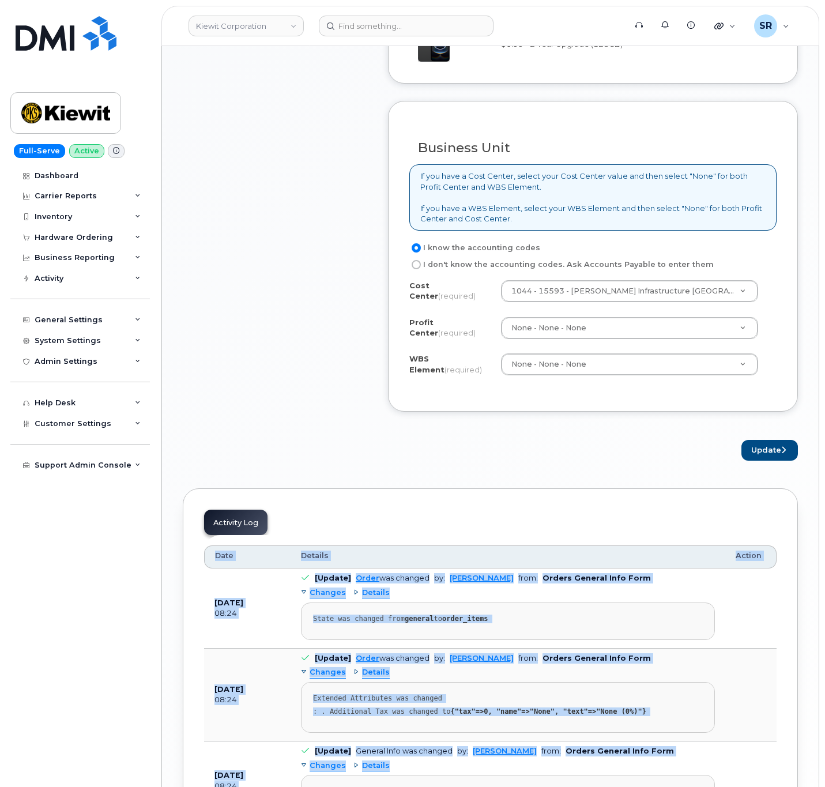
click at [775, 469] on div "× Share This Order If you want to allow others to create or edit orders, share …" at bounding box center [490, 117] width 615 height 1722
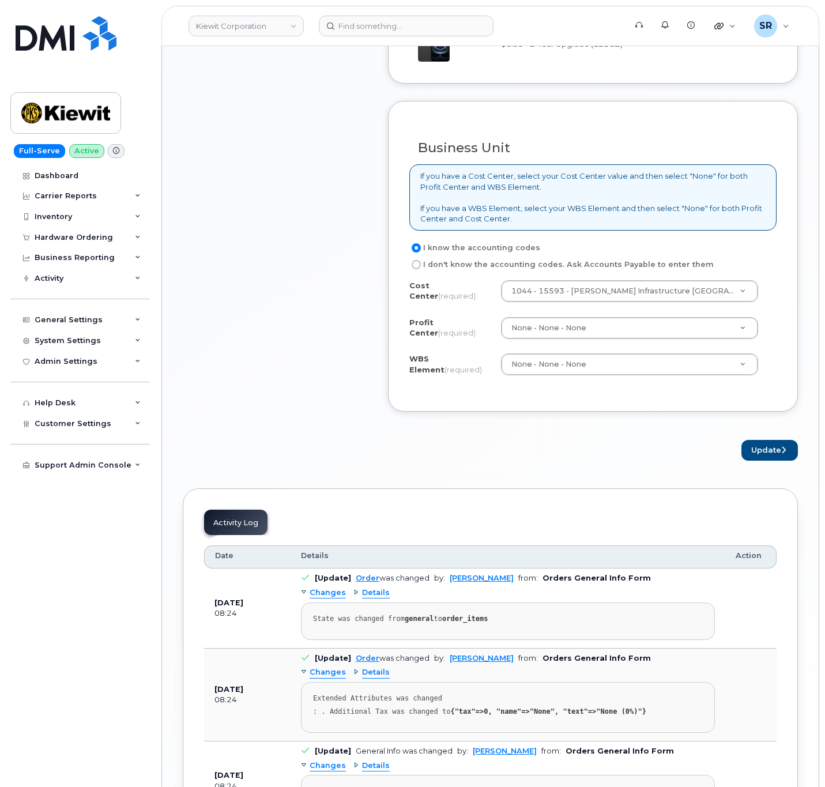
click at [775, 470] on div "× Share This Order If you want to allow others to create or edit orders, share …" at bounding box center [490, 117] width 615 height 1722
click at [770, 465] on div "× Share This Order If you want to allow others to create or edit orders, share …" at bounding box center [490, 117] width 615 height 1722
click at [770, 460] on button "Update" at bounding box center [769, 450] width 56 height 21
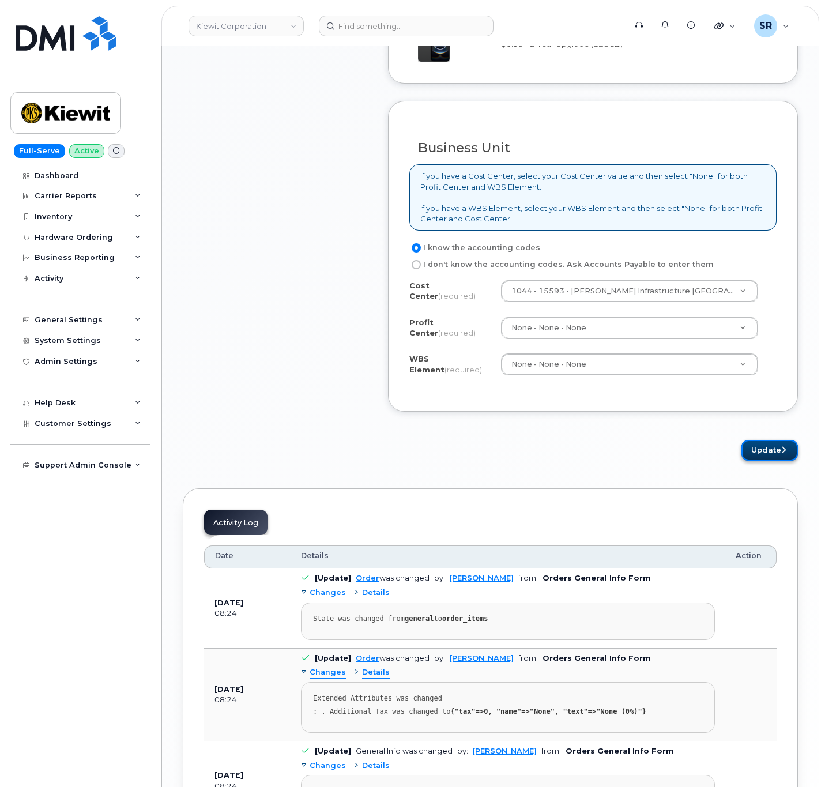
click at [770, 460] on button "Update" at bounding box center [769, 450] width 56 height 21
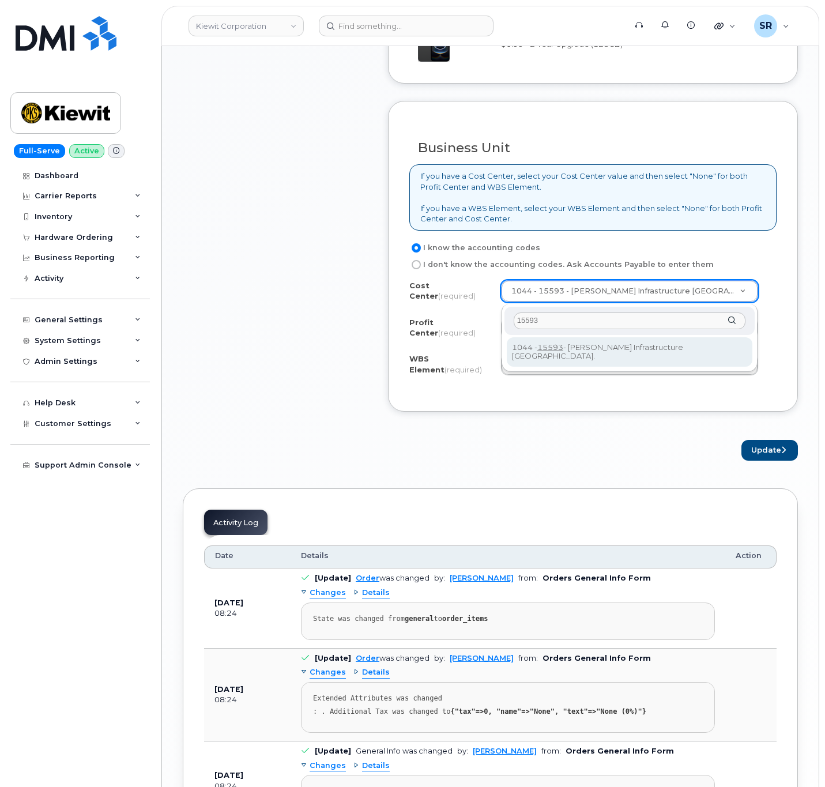
type input "15593"
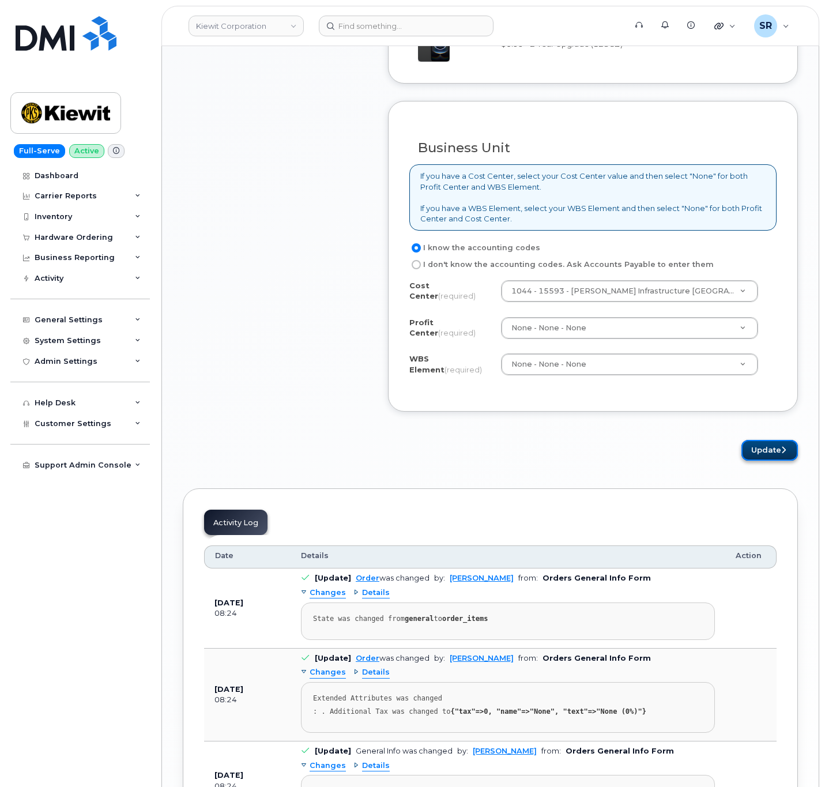
click at [774, 448] on button "Update" at bounding box center [769, 450] width 56 height 21
click at [774, 448] on div "Please wait..." at bounding box center [593, 450] width 410 height 21
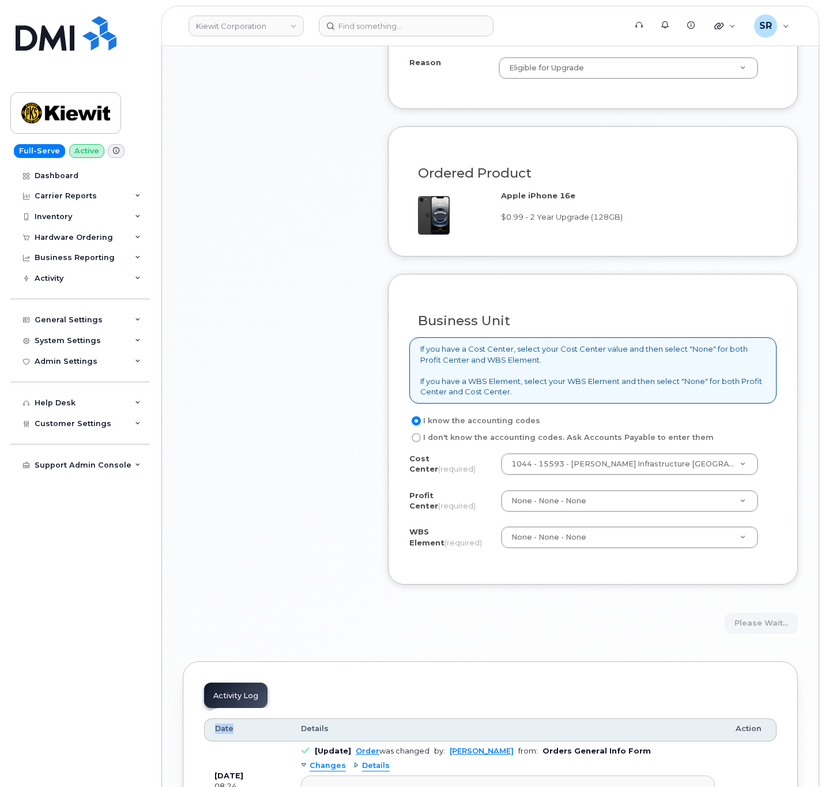
scroll to position [158, 0]
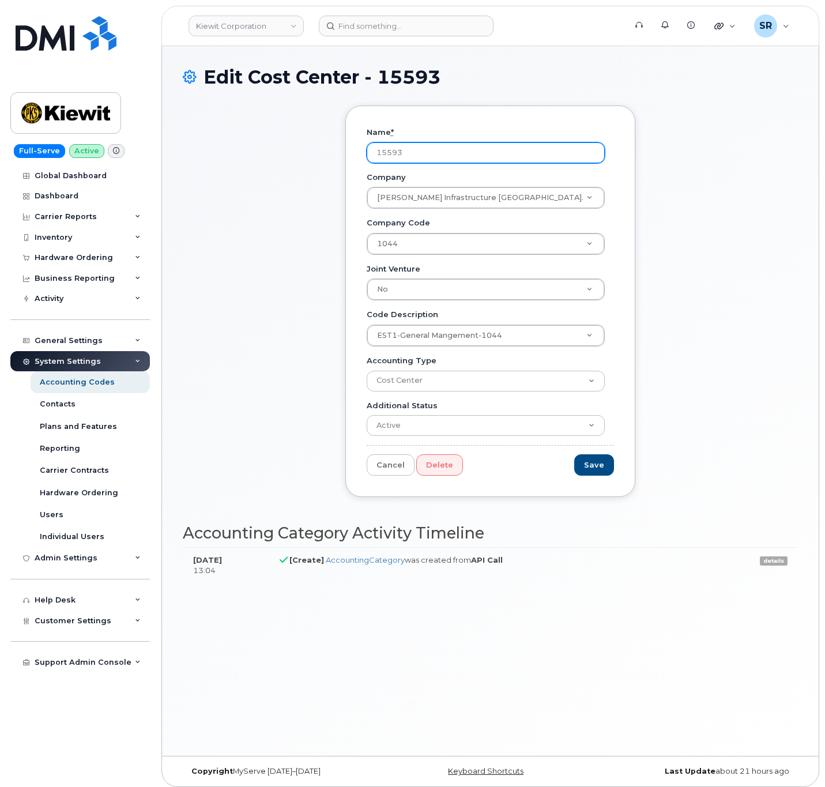
drag, startPoint x: 504, startPoint y: 154, endPoint x: 295, endPoint y: 161, distance: 209.3
click at [295, 161] on div "Name * 15593 Company [PERSON_NAME] Infrastructure [GEOGRAPHIC_DATA]. Company Co…" at bounding box center [490, 309] width 615 height 409
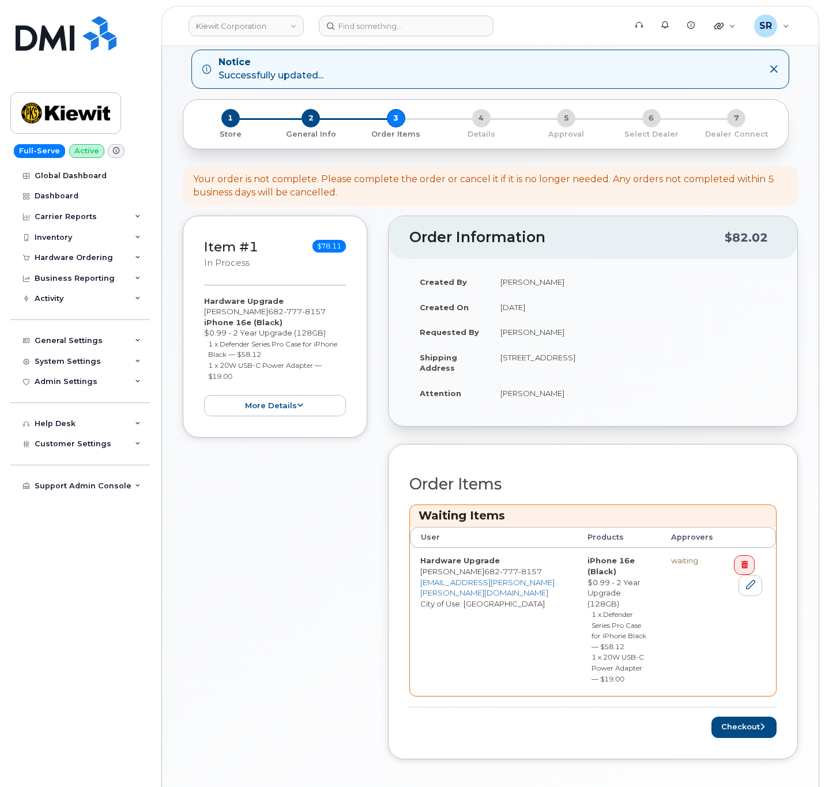
scroll to position [86, 0]
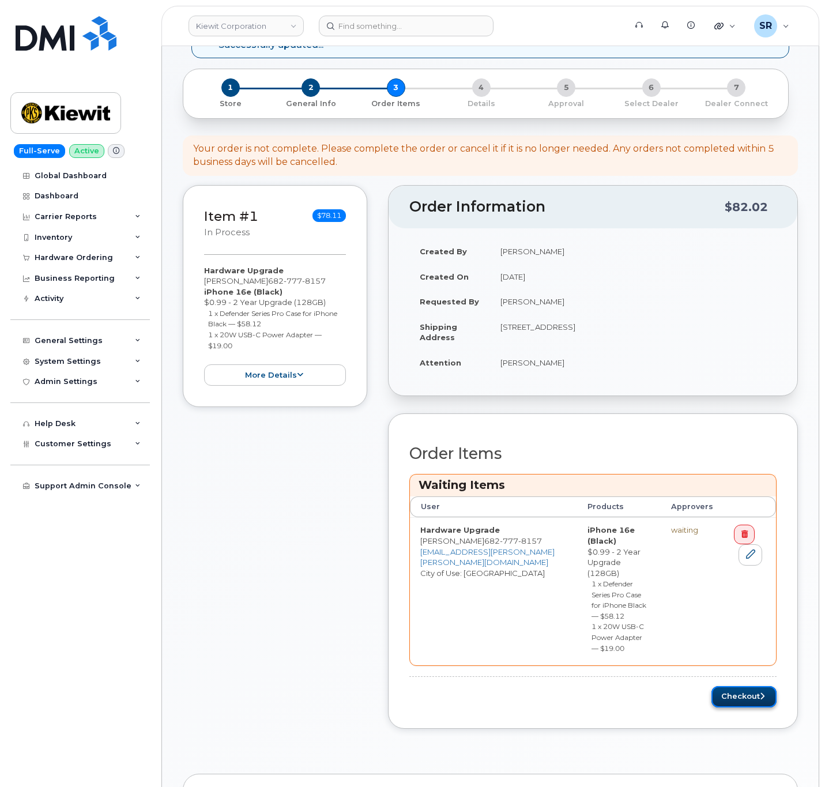
click at [737, 686] on button "Checkout" at bounding box center [743, 696] width 65 height 21
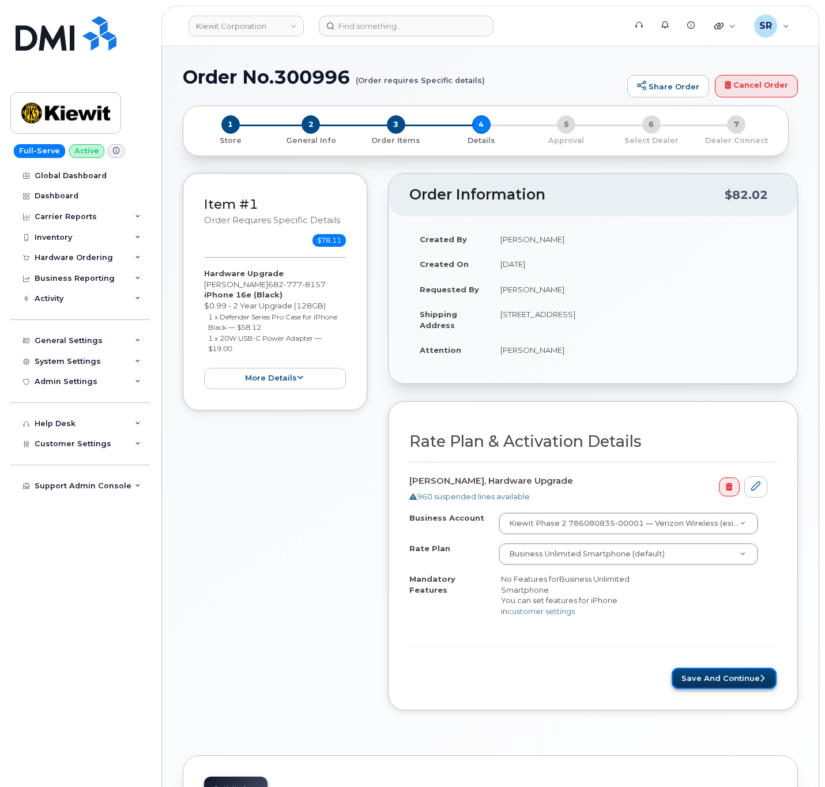
click at [727, 684] on button "Save and Continue" at bounding box center [724, 678] width 105 height 21
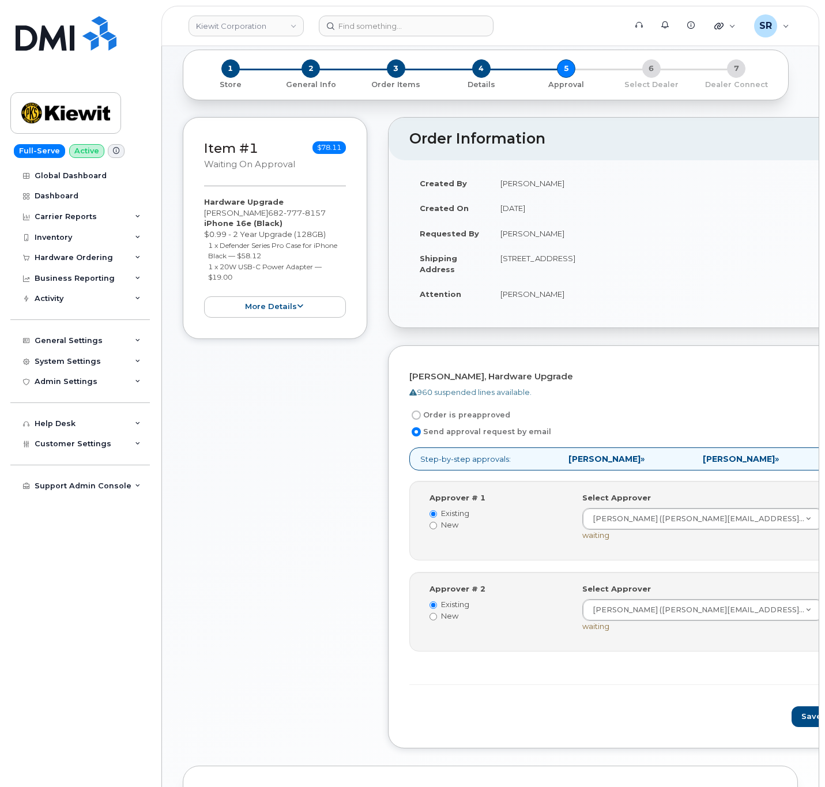
scroll to position [86, 0]
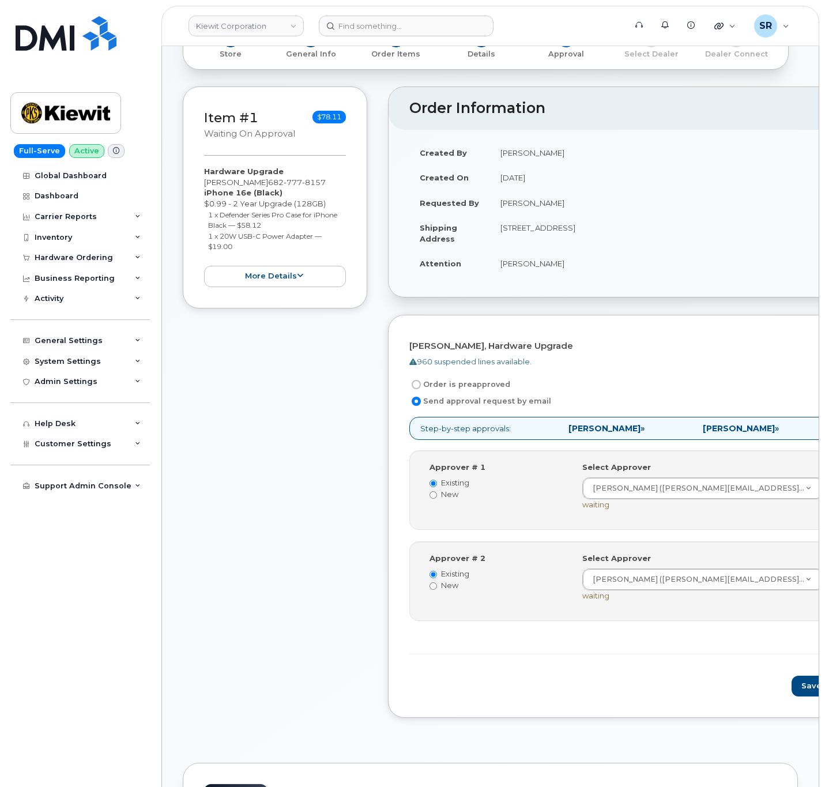
click at [431, 382] on label "Order is preapproved" at bounding box center [459, 385] width 101 height 14
click at [421, 382] on input "Order is preapproved" at bounding box center [416, 384] width 9 height 9
radio input "true"
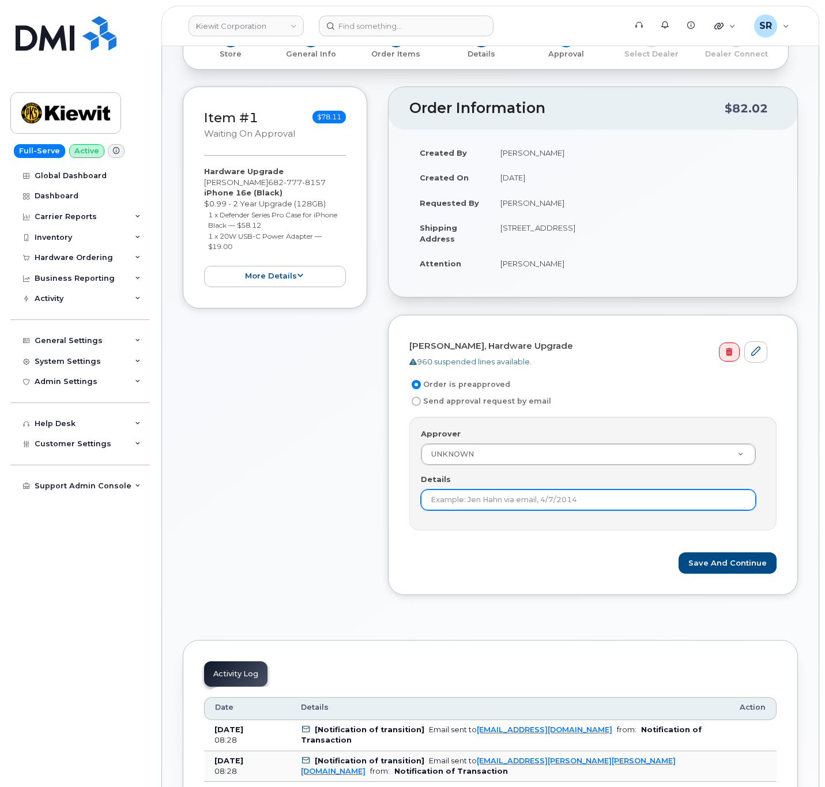
click at [508, 495] on input "Details" at bounding box center [588, 499] width 335 height 21
type input "Under $100 does not require approval according to KB"
click at [730, 565] on button "Save and Continue" at bounding box center [727, 562] width 98 height 21
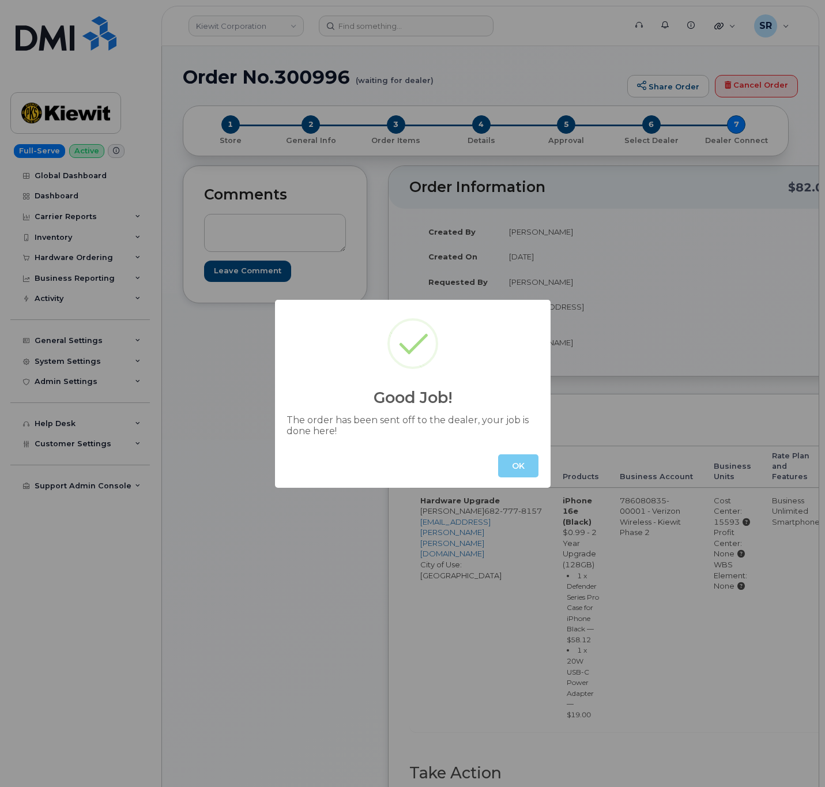
click at [510, 462] on button "OK" at bounding box center [518, 465] width 40 height 23
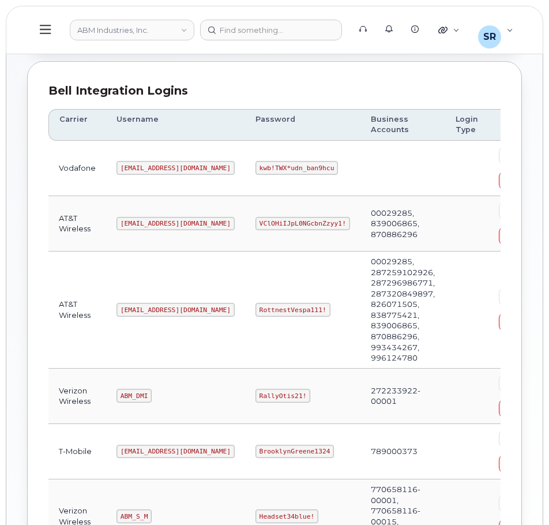
scroll to position [115, 0]
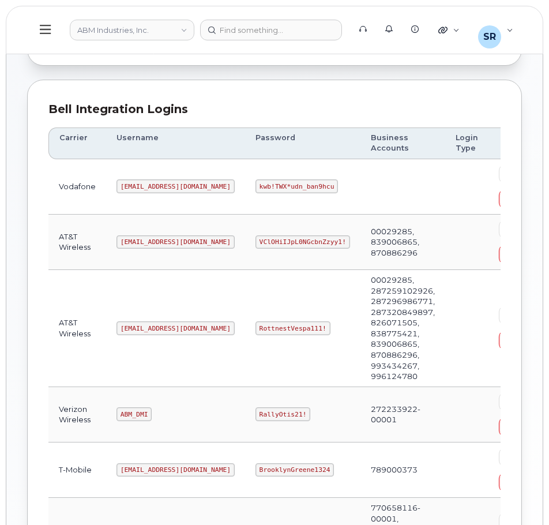
click at [361, 311] on td "00029285, 287259102926, 287296986771, 287320849897, 826071505, 838775421, 83900…" at bounding box center [402, 328] width 85 height 117
click at [142, 326] on code "abm@dminc.com" at bounding box center [175, 328] width 118 height 14
copy code "abm@dminc.com"
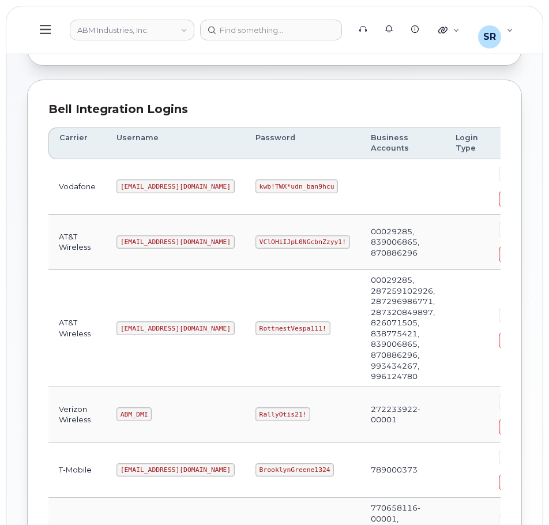
click at [255, 323] on code "RottnestVespa111!" at bounding box center [292, 328] width 75 height 14
click at [255, 327] on code "RottnestVespa111!" at bounding box center [292, 328] width 75 height 14
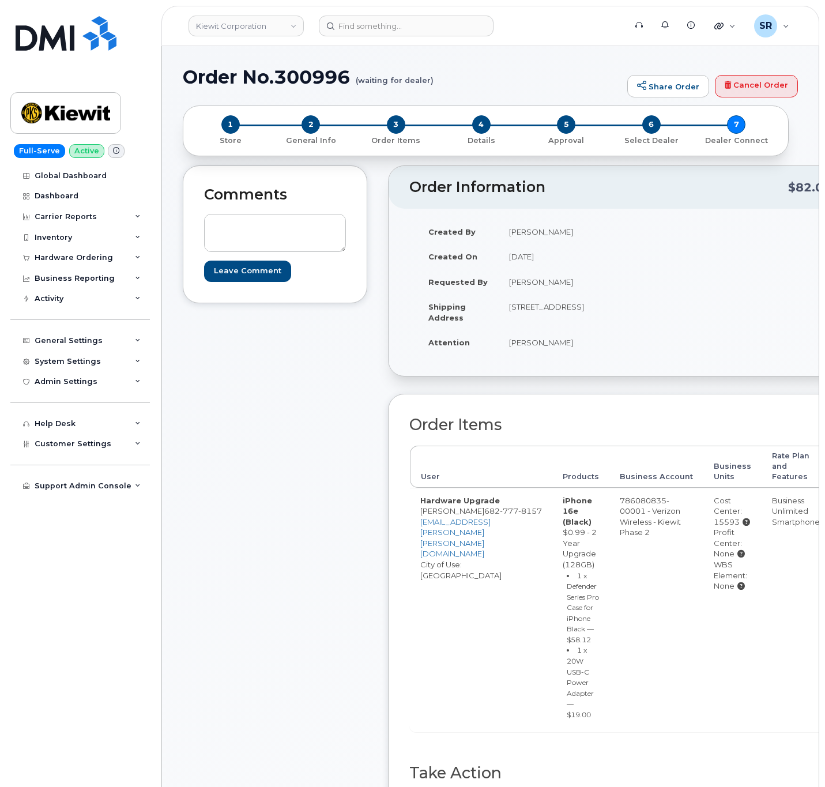
click at [438, 14] on header "[PERSON_NAME] Corporation Support Alerts Knowledge Base Quicklinks Suspend / Ca…" at bounding box center [490, 26] width 658 height 40
click at [436, 24] on input at bounding box center [406, 26] width 175 height 21
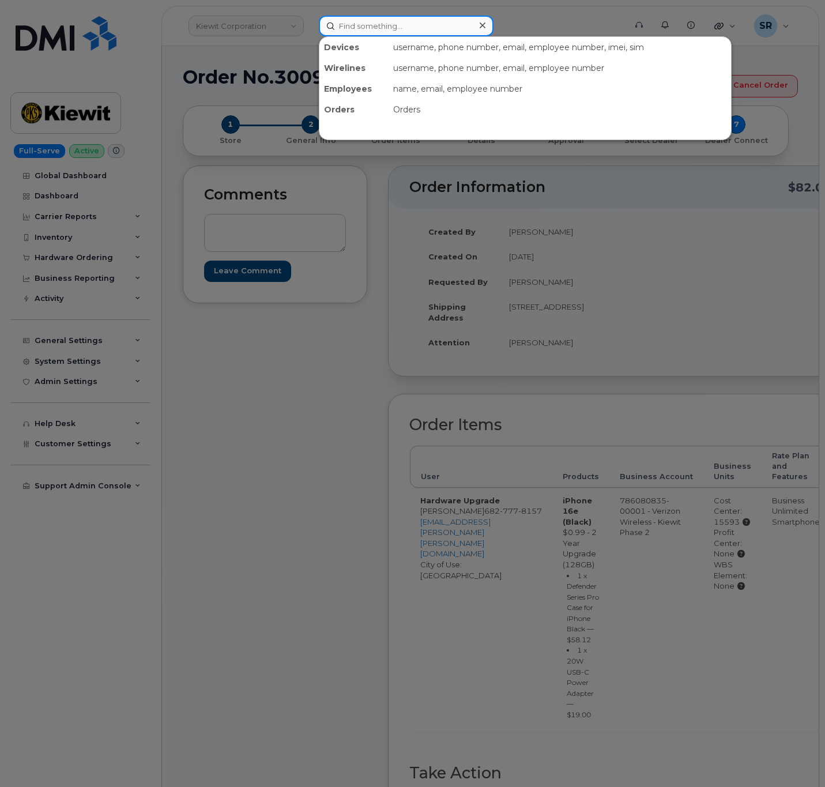
paste input "4697948143"
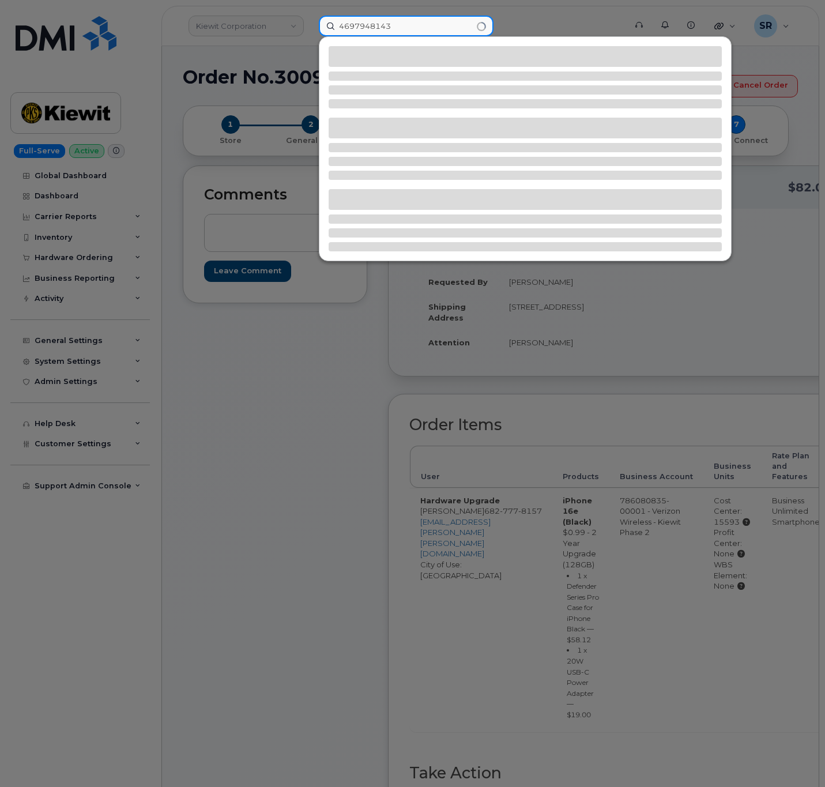
type input "4697948143"
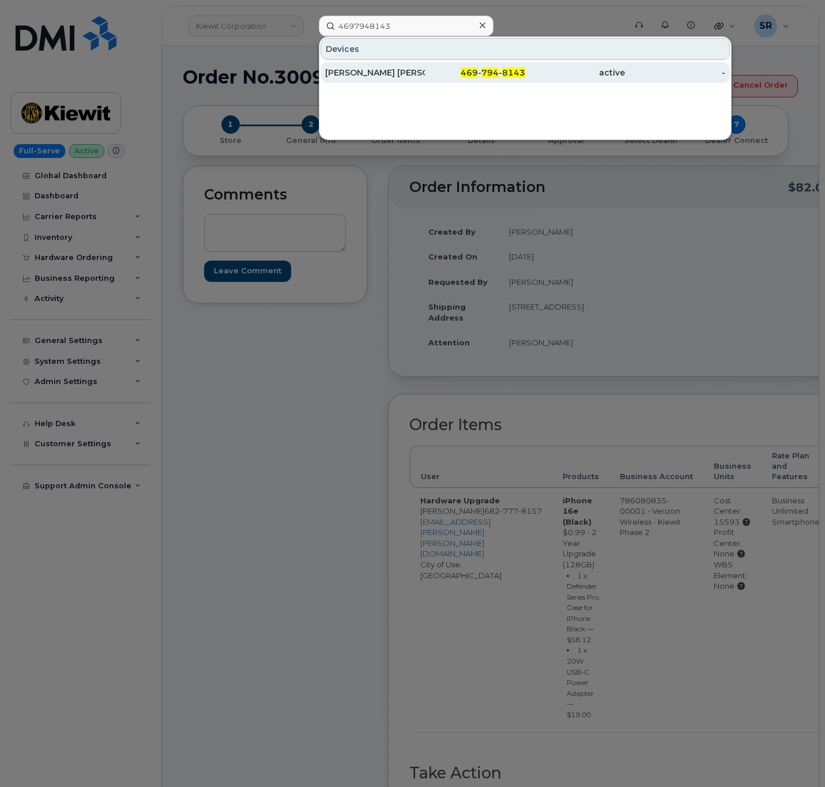
click at [429, 73] on div "469 - 794 - 8143" at bounding box center [475, 73] width 100 height 12
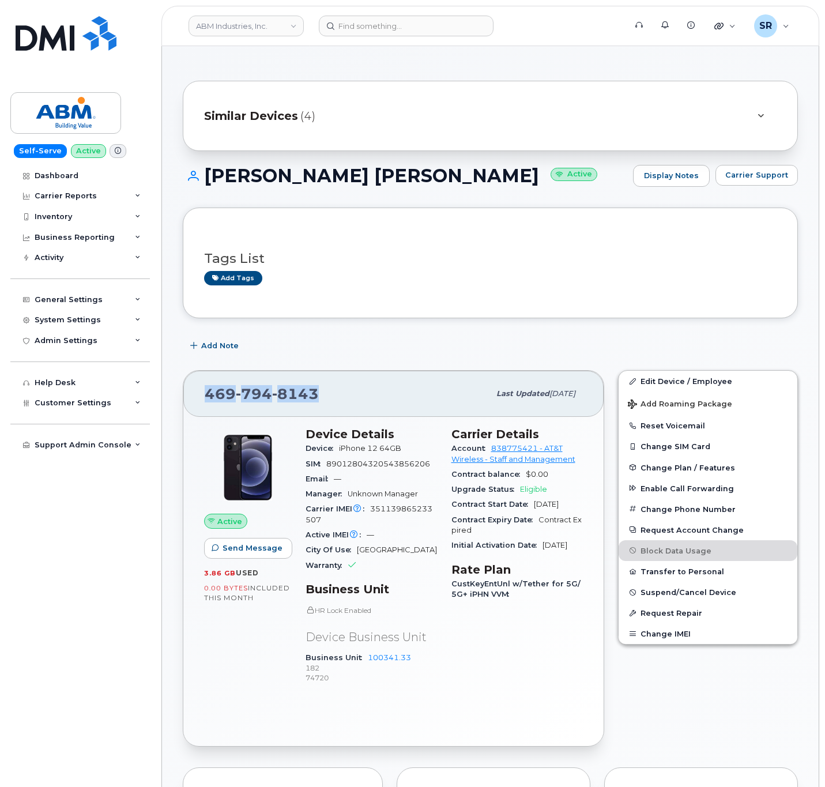
drag, startPoint x: 318, startPoint y: 396, endPoint x: 186, endPoint y: 391, distance: 132.7
click at [186, 391] on div "[PHONE_NUMBER] Last updated [DATE]" at bounding box center [393, 394] width 420 height 46
copy span "[PHONE_NUMBER]"
drag, startPoint x: 205, startPoint y: 175, endPoint x: 454, endPoint y: 187, distance: 249.3
click at [454, 187] on div "[PERSON_NAME] [PERSON_NAME] Active Display Notes Carrier Support" at bounding box center [490, 176] width 615 height 22
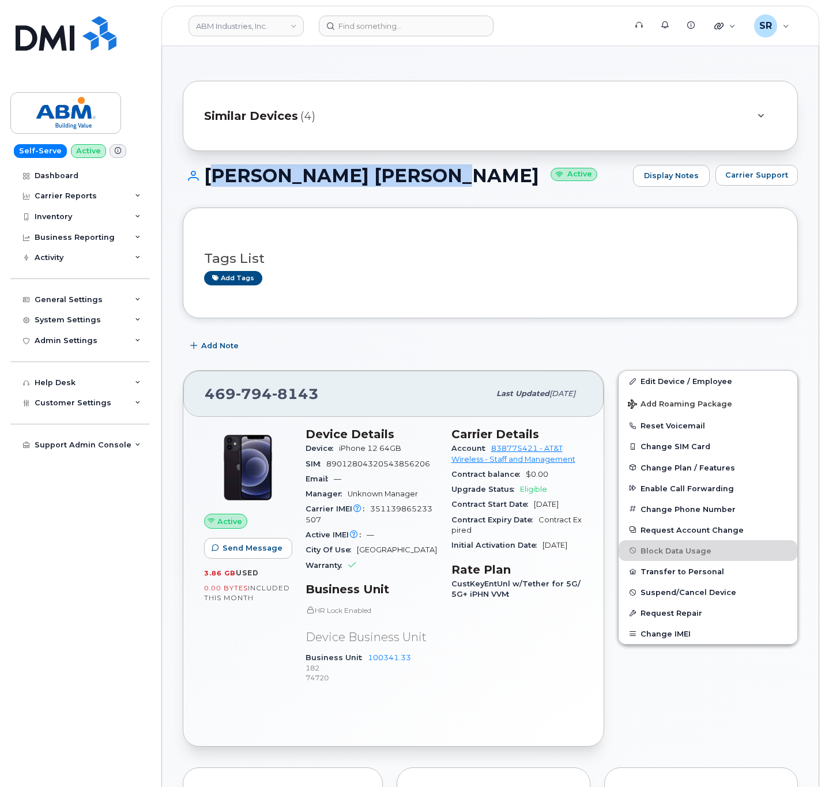
copy h1 "[PERSON_NAME] [PERSON_NAME]"
click at [404, 33] on input at bounding box center [406, 26] width 175 height 21
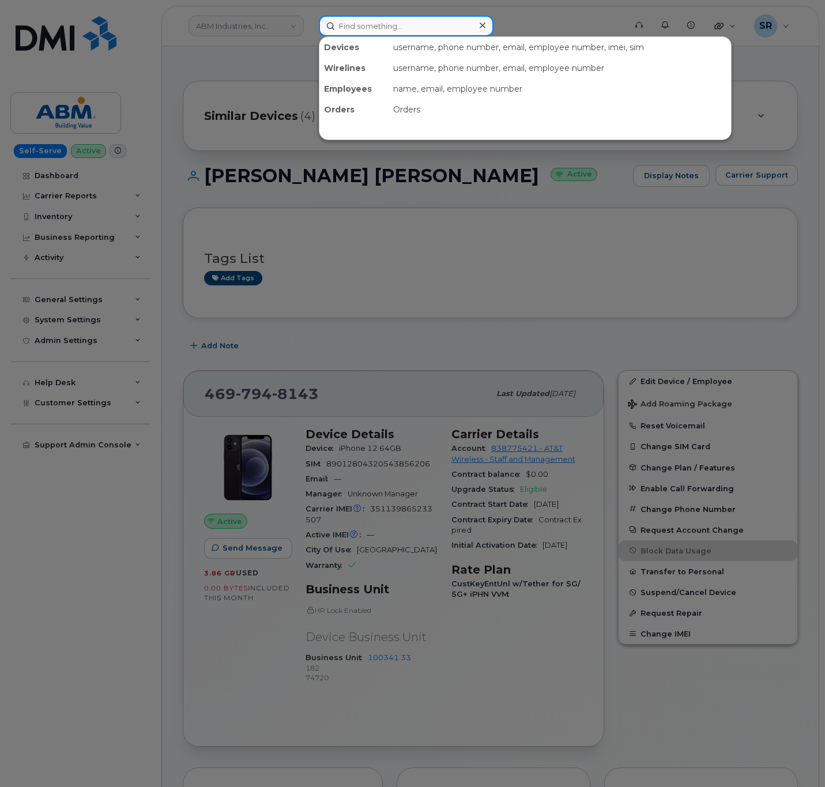
paste input "[PERSON_NAME][EMAIL_ADDRESS][PERSON_NAME][DOMAIN_NAME]"
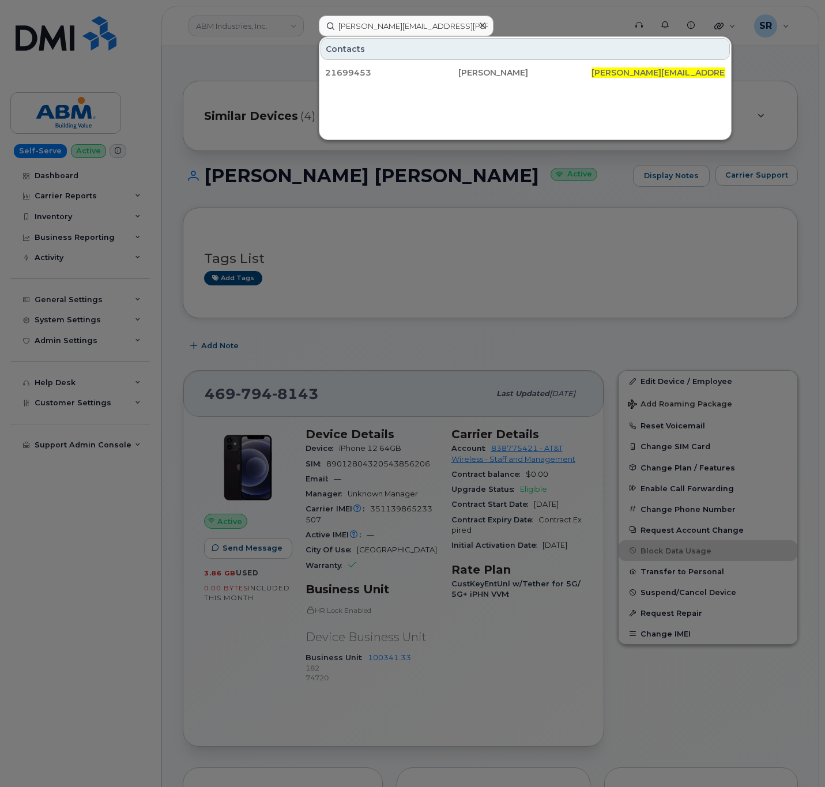
click at [340, 310] on div at bounding box center [412, 393] width 825 height 787
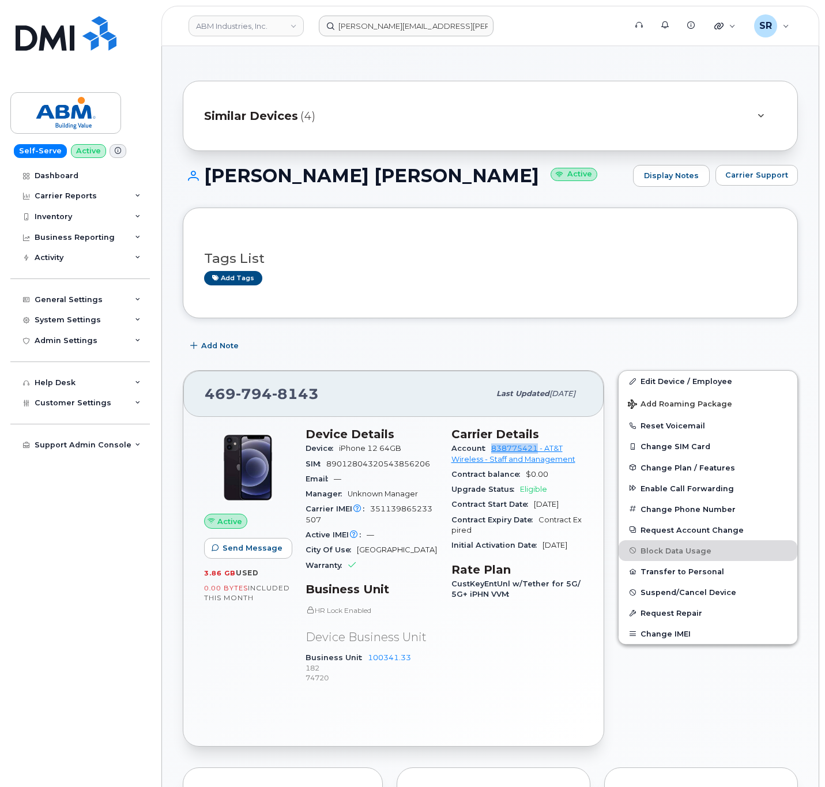
drag, startPoint x: 488, startPoint y: 448, endPoint x: 538, endPoint y: 454, distance: 50.4
click at [538, 454] on div "Account 838775421 - AT&T Wireless - Staff and Management" at bounding box center [517, 454] width 132 height 26
copy link "838775421"
drag, startPoint x: 341, startPoint y: 524, endPoint x: 364, endPoint y: 512, distance: 25.5
click at [364, 512] on div "Carrier IMEI Carrier IMEI is reported during the last billing cycle or change o…" at bounding box center [372, 515] width 132 height 26
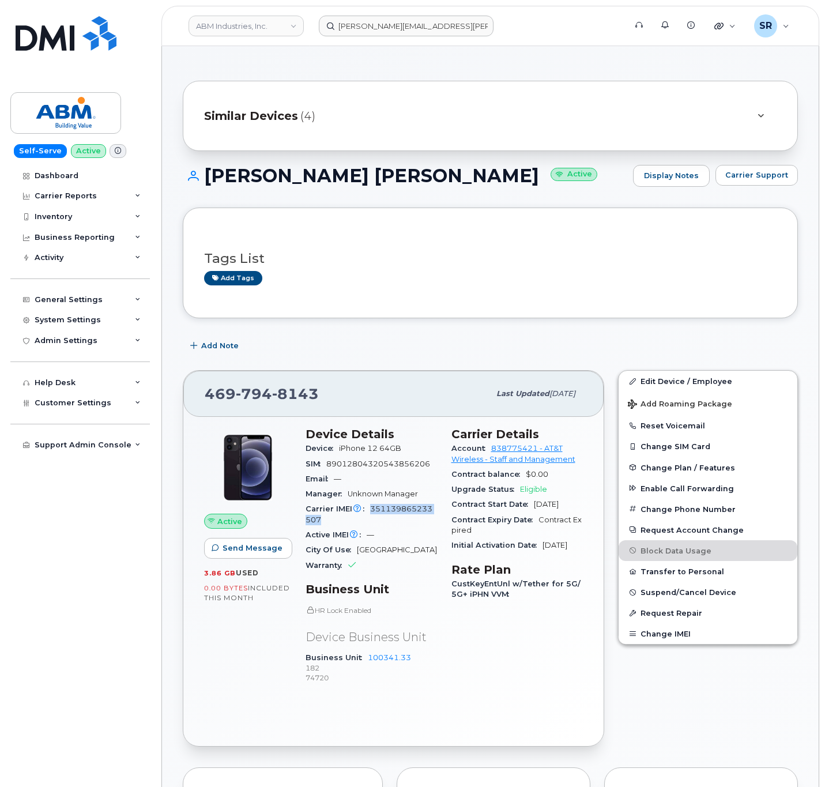
copy div "Carrier IMEI is reported during the last billing cycle or change of service 351…"
click at [418, 20] on input "[PERSON_NAME][EMAIL_ADDRESS][PERSON_NAME][DOMAIN_NAME]" at bounding box center [406, 26] width 175 height 21
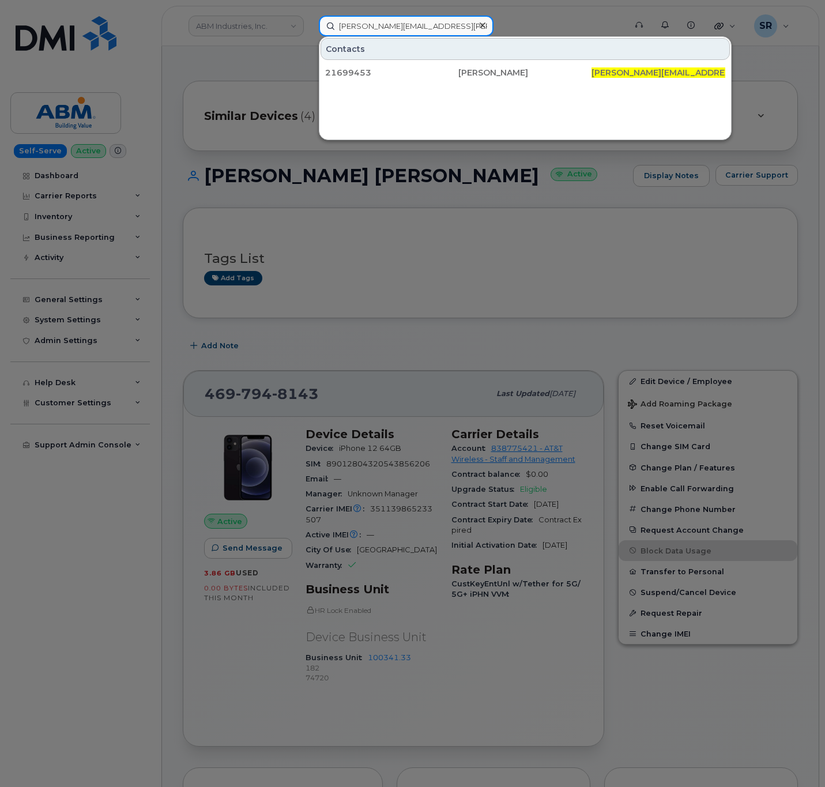
paste input "9784956878"
type input "[PERSON_NAME][EMAIL_ADDRESS][PERSON_NAME][DOMAIN_NAME]"
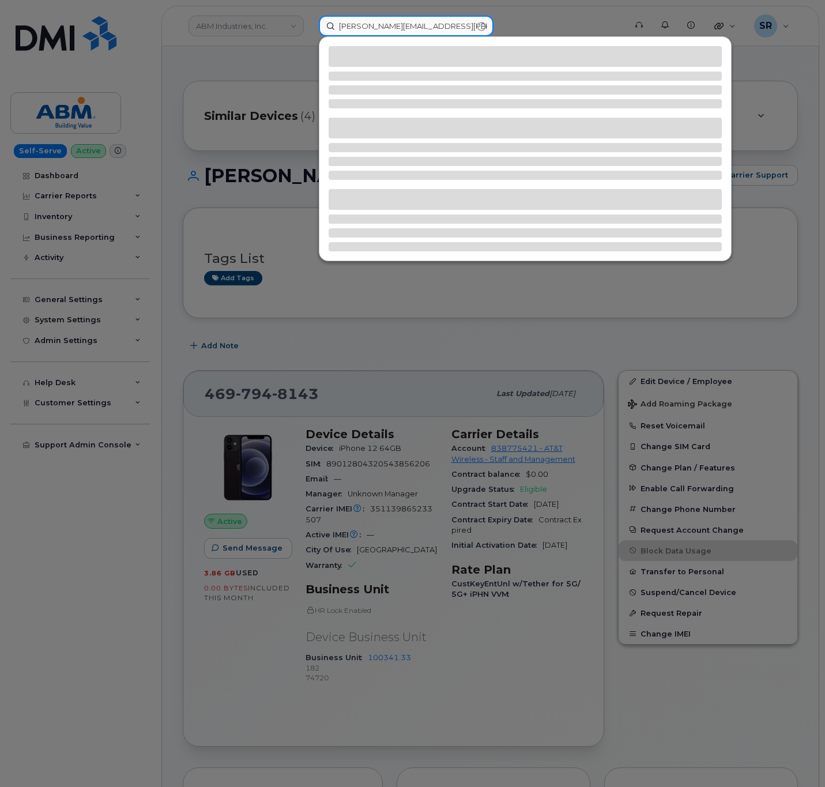
click at [482, 30] on input "[PERSON_NAME][EMAIL_ADDRESS][PERSON_NAME][DOMAIN_NAME]" at bounding box center [406, 26] width 175 height 21
click at [477, 27] on input "[PERSON_NAME][EMAIL_ADDRESS][PERSON_NAME][DOMAIN_NAME]" at bounding box center [406, 26] width 175 height 21
paste input "9784956878"
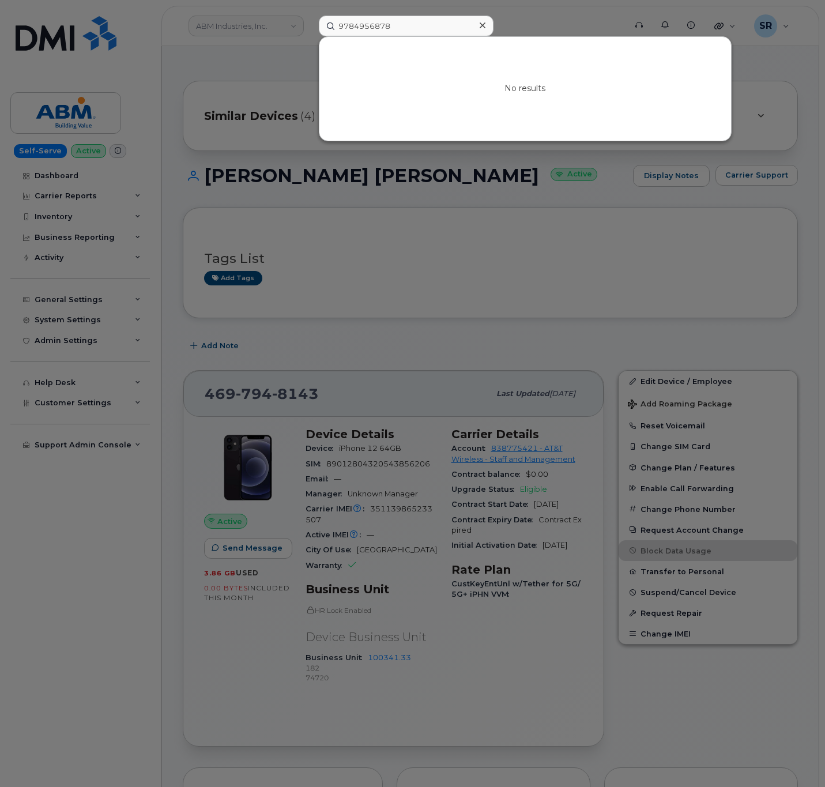
click at [90, 595] on div at bounding box center [412, 393] width 825 height 787
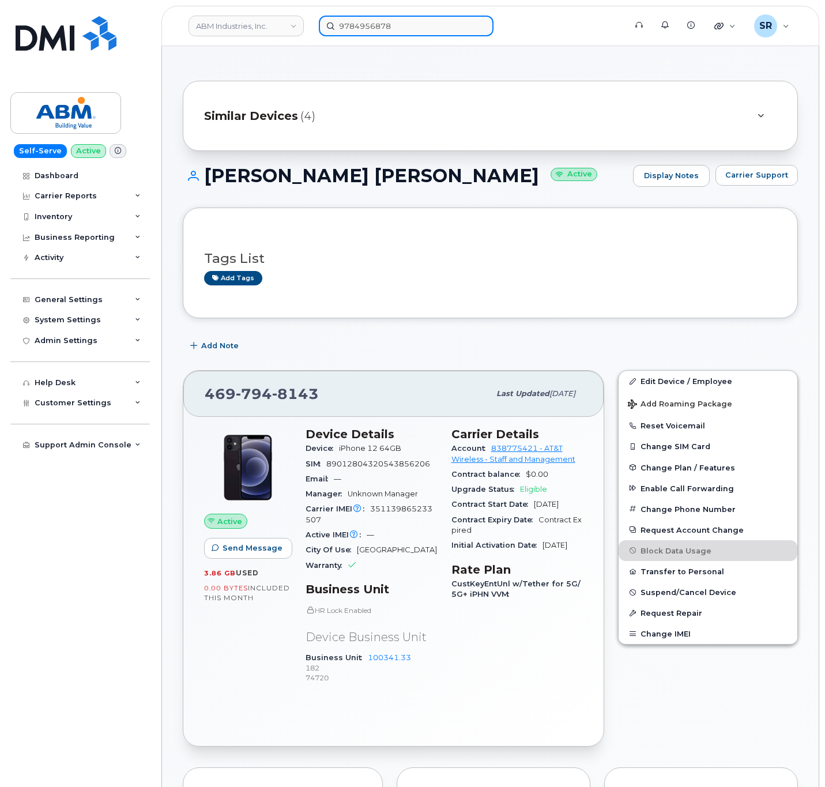
click at [434, 21] on input "9784956878" at bounding box center [406, 26] width 175 height 21
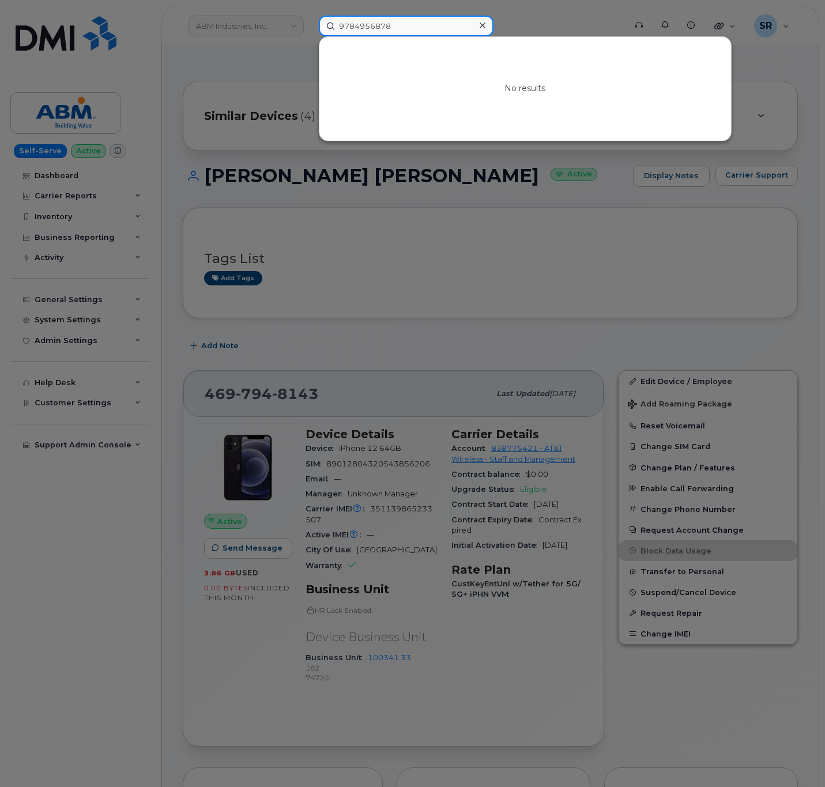
click at [434, 21] on input "9784956878" at bounding box center [406, 26] width 175 height 21
paste input "301015"
type input "301015"
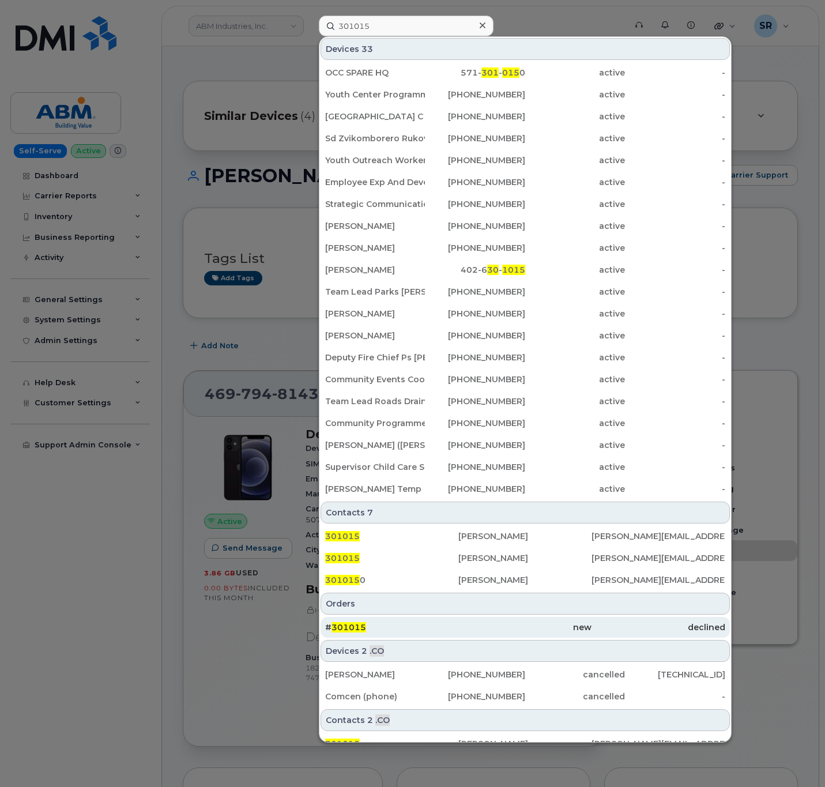
click at [451, 635] on div "# 301015" at bounding box center [391, 627] width 133 height 21
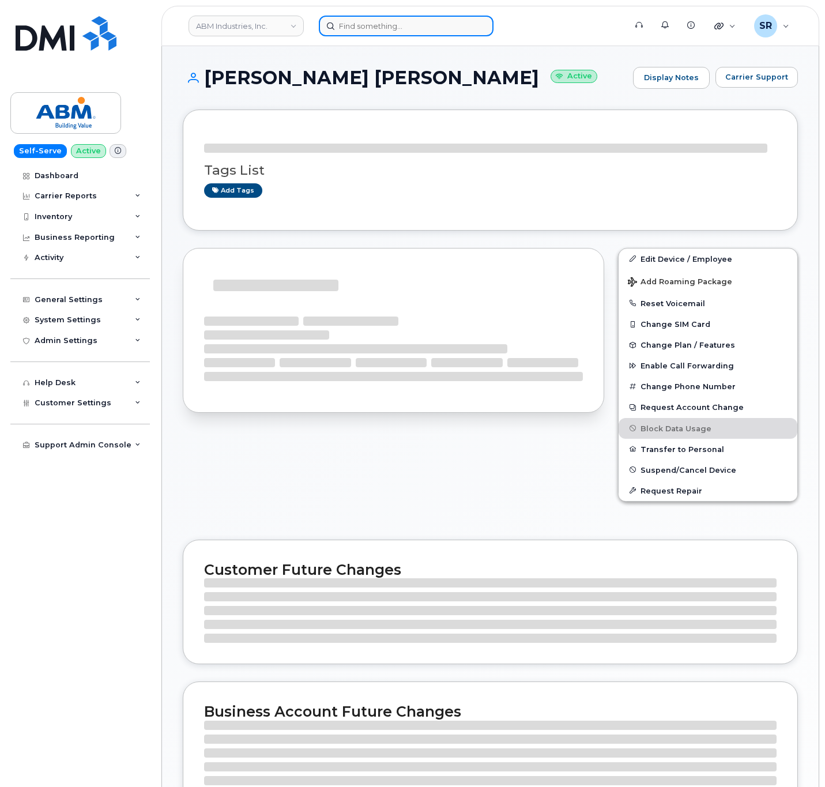
click at [397, 26] on input at bounding box center [406, 26] width 175 height 21
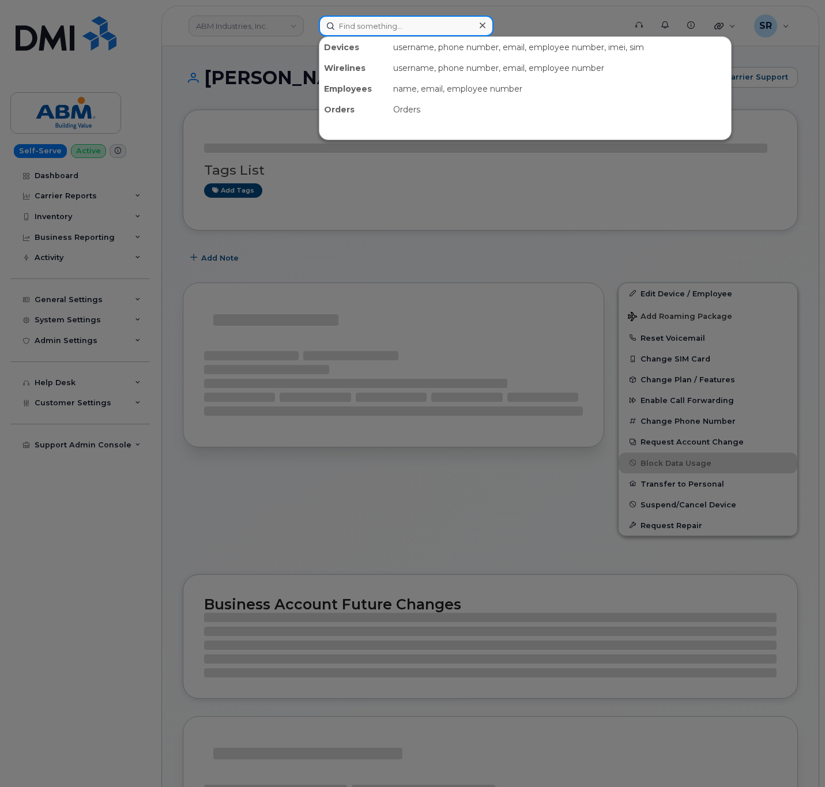
paste input "Tirsa.Benavidez@abm.com"
type input "Tirsa.Benavidez@abm.com"
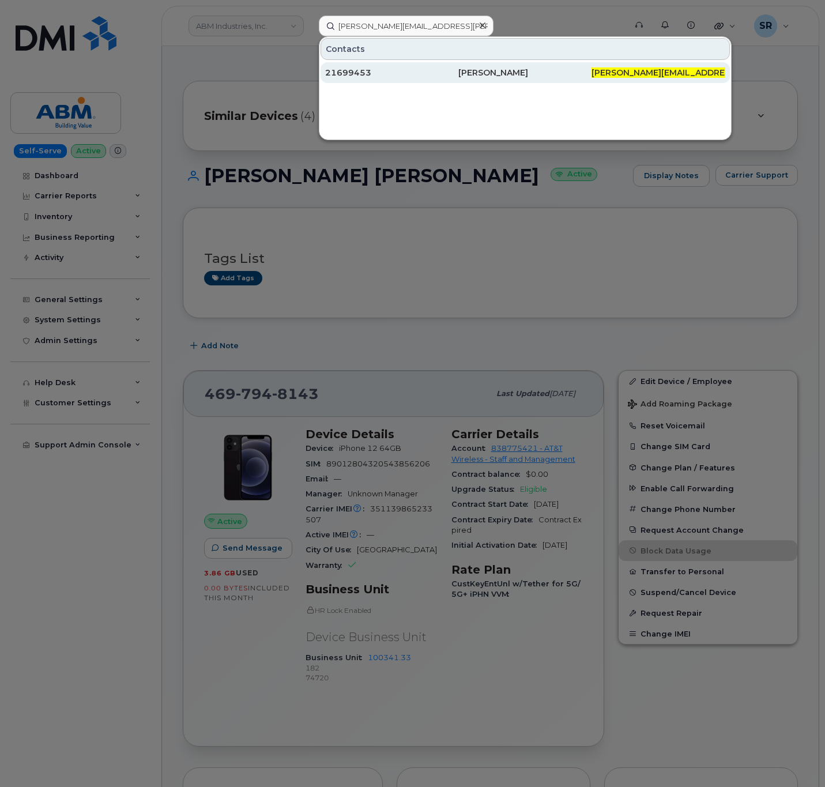
click at [469, 68] on div "Tirsa Benavidez" at bounding box center [524, 73] width 133 height 12
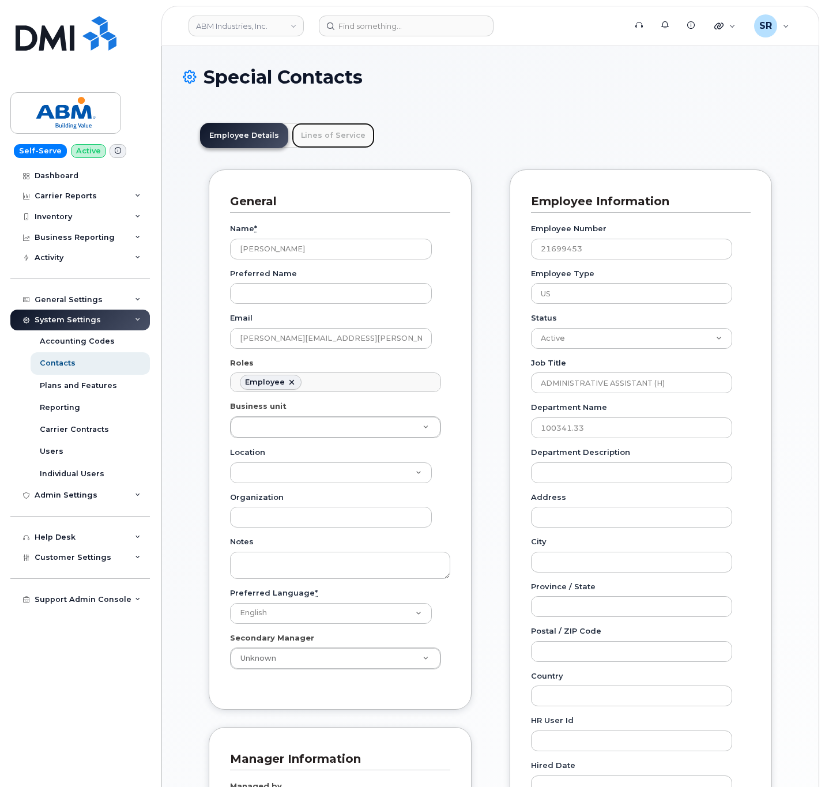
click at [324, 125] on link "Lines of Service" at bounding box center [333, 135] width 83 height 25
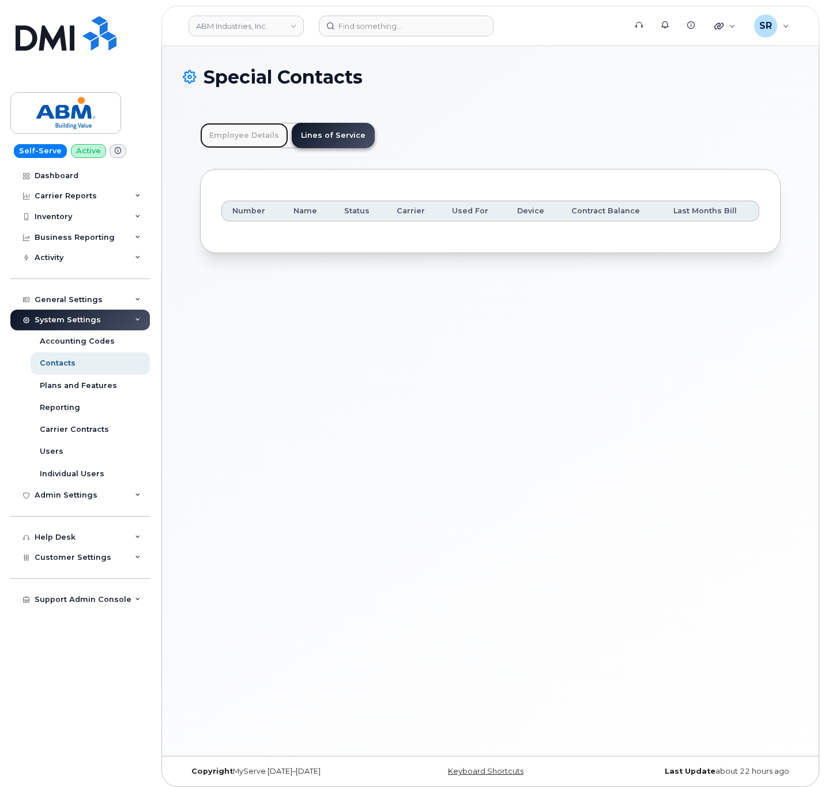
click at [248, 137] on link "Employee Details" at bounding box center [244, 135] width 88 height 25
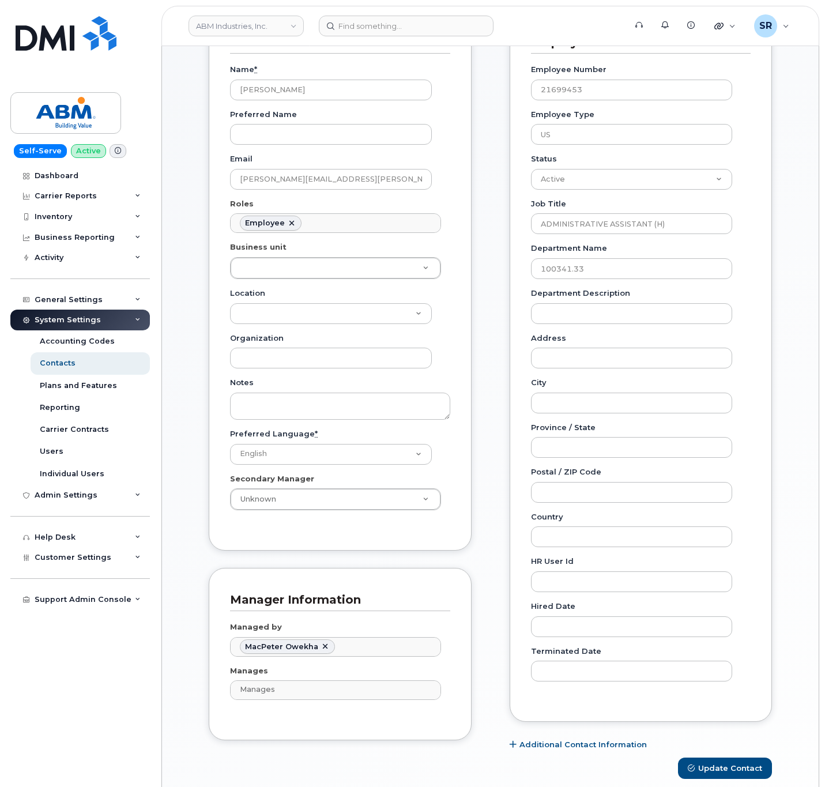
scroll to position [173, 0]
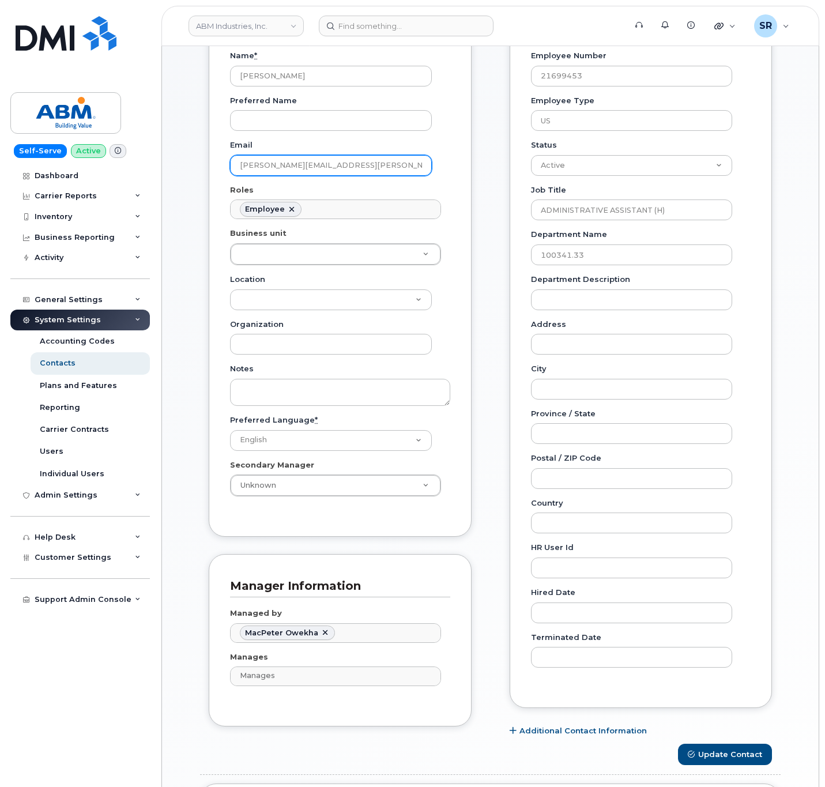
drag, startPoint x: 358, startPoint y: 165, endPoint x: 232, endPoint y: 165, distance: 126.2
click at [232, 165] on input "tirsa.benavidez@abm.com" at bounding box center [331, 165] width 202 height 21
click at [498, 356] on div "General Name * Tirsa Benavidez Preferred Name Email tirsa.benavidez@abm.com Rol…" at bounding box center [490, 370] width 580 height 747
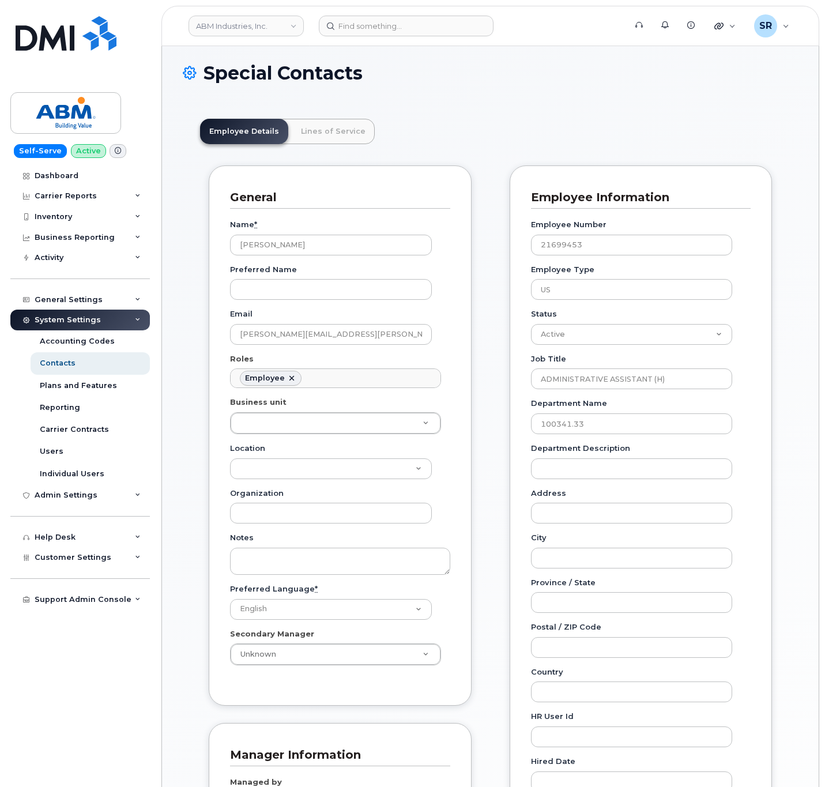
scroll to position [0, 0]
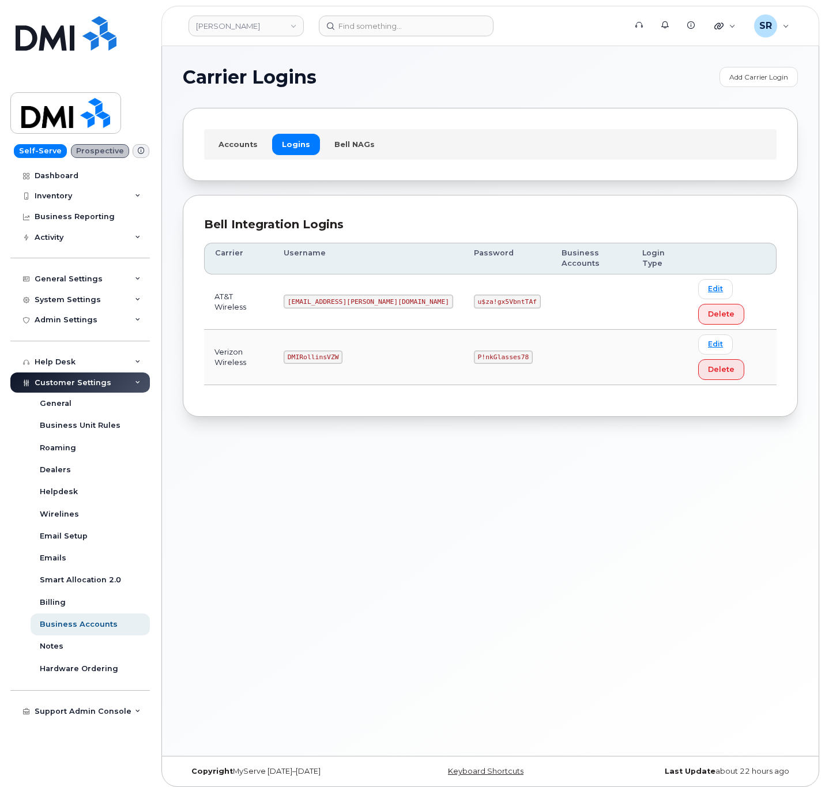
click at [344, 295] on code "[EMAIL_ADDRESS][PERSON_NAME][DOMAIN_NAME]" at bounding box center [368, 302] width 169 height 14
copy code "[EMAIL_ADDRESS][PERSON_NAME][DOMAIN_NAME]"
click at [474, 295] on code "u$za!gx5VbntTAf" at bounding box center [507, 302] width 67 height 14
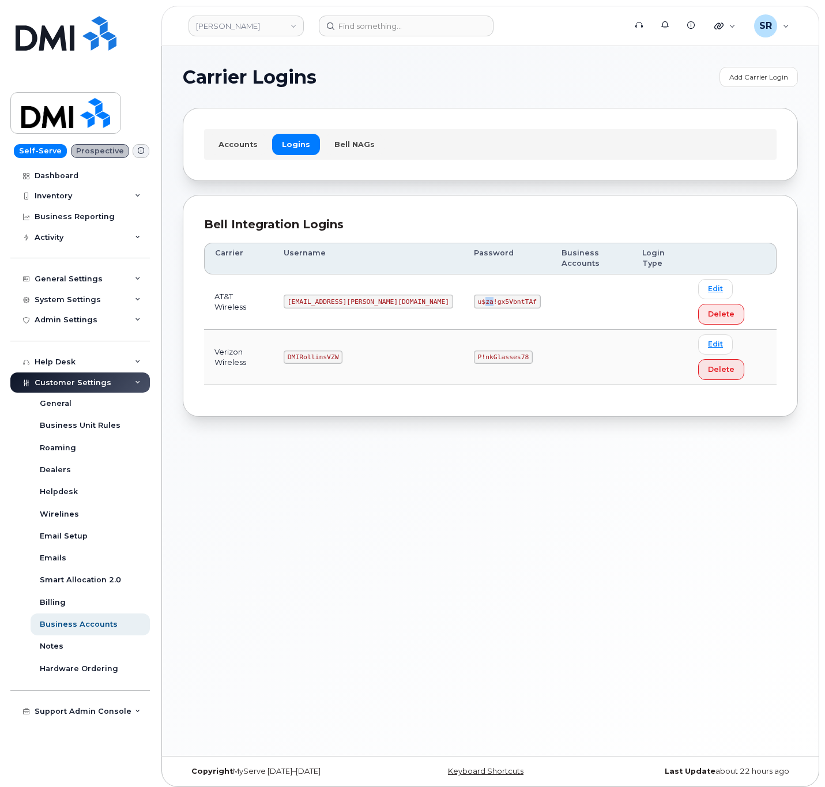
click at [474, 295] on code "u$za!gx5VbntTAf" at bounding box center [507, 302] width 67 height 14
copy code "u$za!gx5VbntTAf"
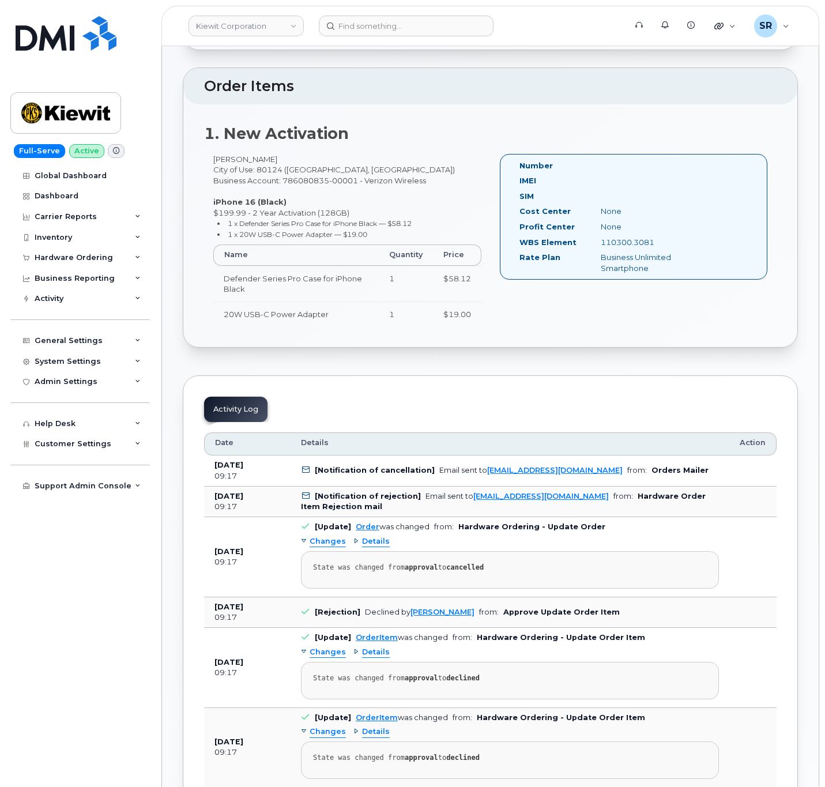
scroll to position [86, 0]
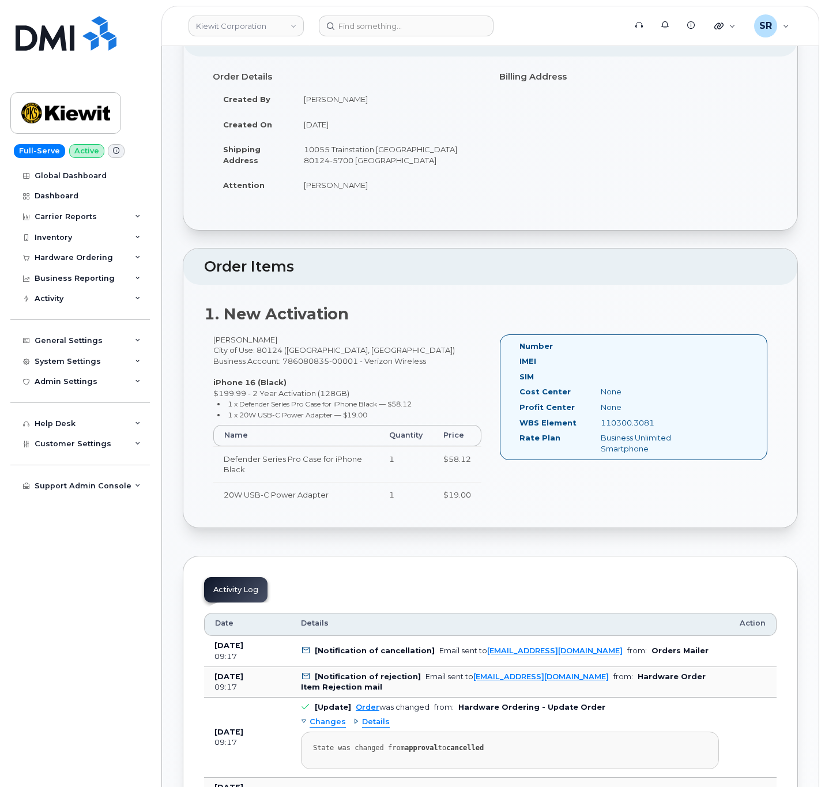
drag, startPoint x: 600, startPoint y: 421, endPoint x: 664, endPoint y: 422, distance: 64.0
click at [664, 422] on div "110300.3081" at bounding box center [649, 422] width 114 height 11
copy div "110300.3081"
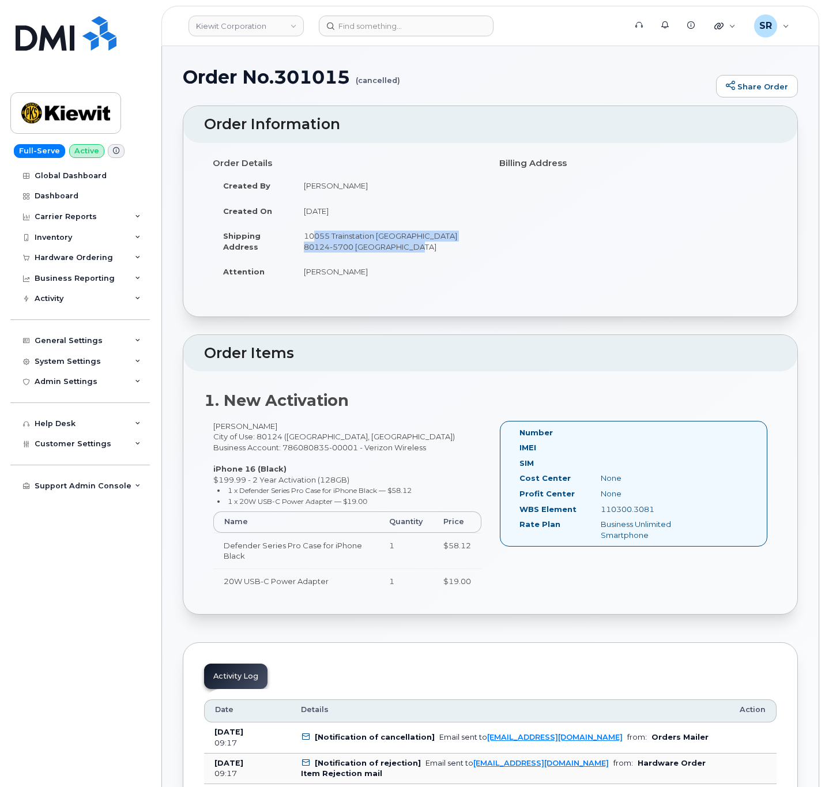
drag, startPoint x: 343, startPoint y: 243, endPoint x: 457, endPoint y: 249, distance: 114.3
click at [457, 249] on td "10055 Trainstation [GEOGRAPHIC_DATA] 80124-5700 [GEOGRAPHIC_DATA]" at bounding box center [387, 241] width 188 height 36
copy td "10055 Trainstation [GEOGRAPHIC_DATA] 80124-5700 [GEOGRAPHIC_DATA]"
drag, startPoint x: 301, startPoint y: 272, endPoint x: 377, endPoint y: 278, distance: 75.8
click at [377, 278] on td "Darrington Parrish" at bounding box center [387, 271] width 188 height 25
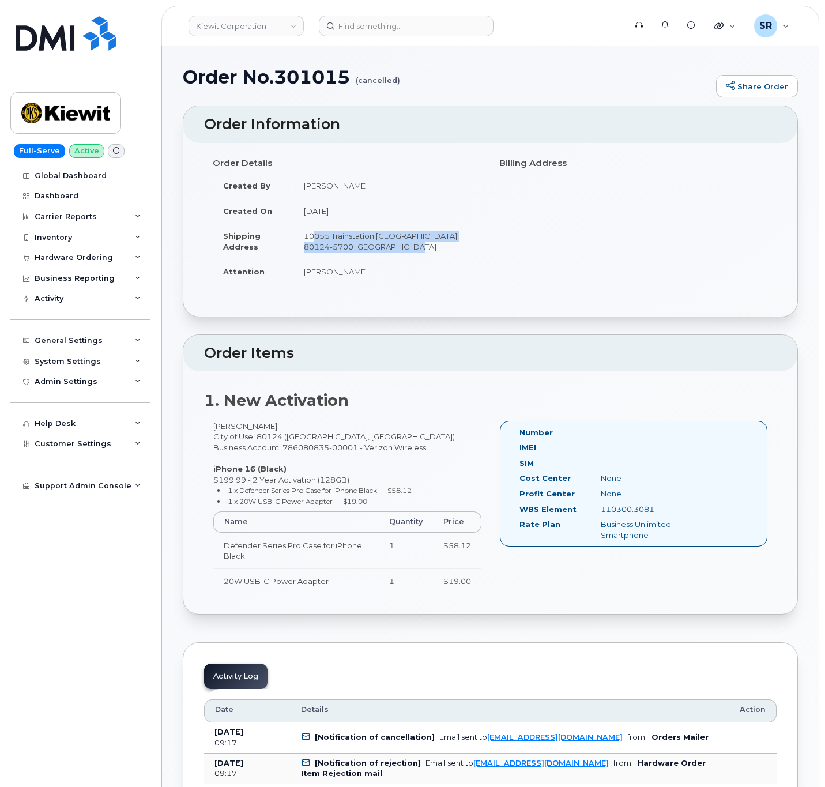
copy td "Darrington Parrish"
drag, startPoint x: 286, startPoint y: 425, endPoint x: 214, endPoint y: 432, distance: 71.8
click at [214, 432] on div "Darrington Parrish City of Use: 80124 (Lone Tree, CO) Business Account: 7860808…" at bounding box center [347, 512] width 286 height 183
copy div "Darrington Parrish"
click at [86, 252] on div "Hardware Ordering" at bounding box center [79, 257] width 139 height 21
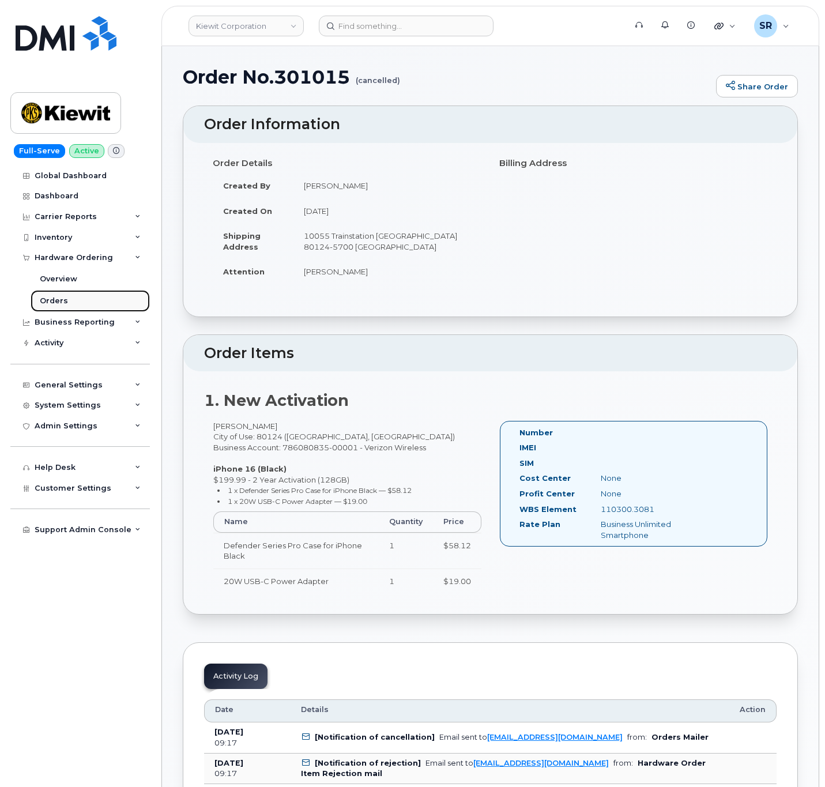
click at [80, 301] on link "Orders" at bounding box center [90, 301] width 119 height 22
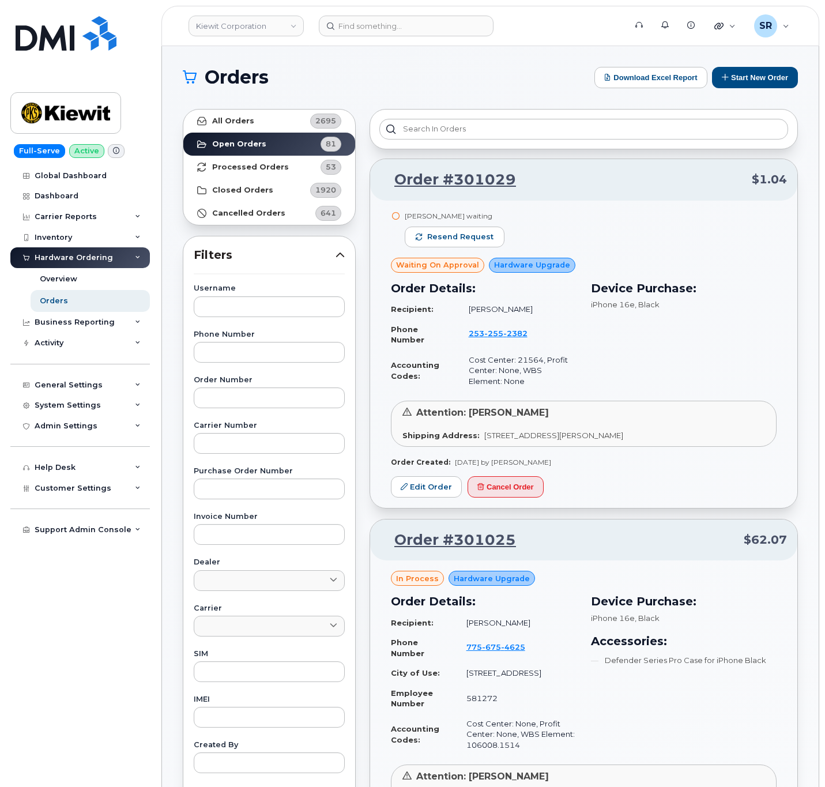
click at [452, 74] on h1 "Orders" at bounding box center [386, 77] width 406 height 18
click at [412, 25] on input at bounding box center [406, 26] width 175 height 21
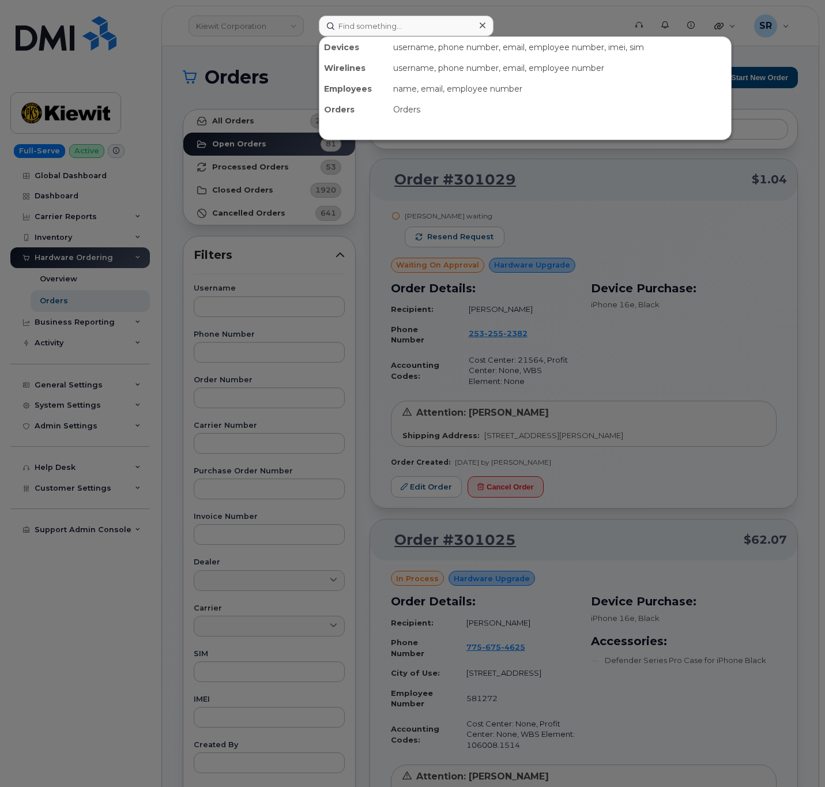
click at [376, 183] on div at bounding box center [412, 393] width 825 height 787
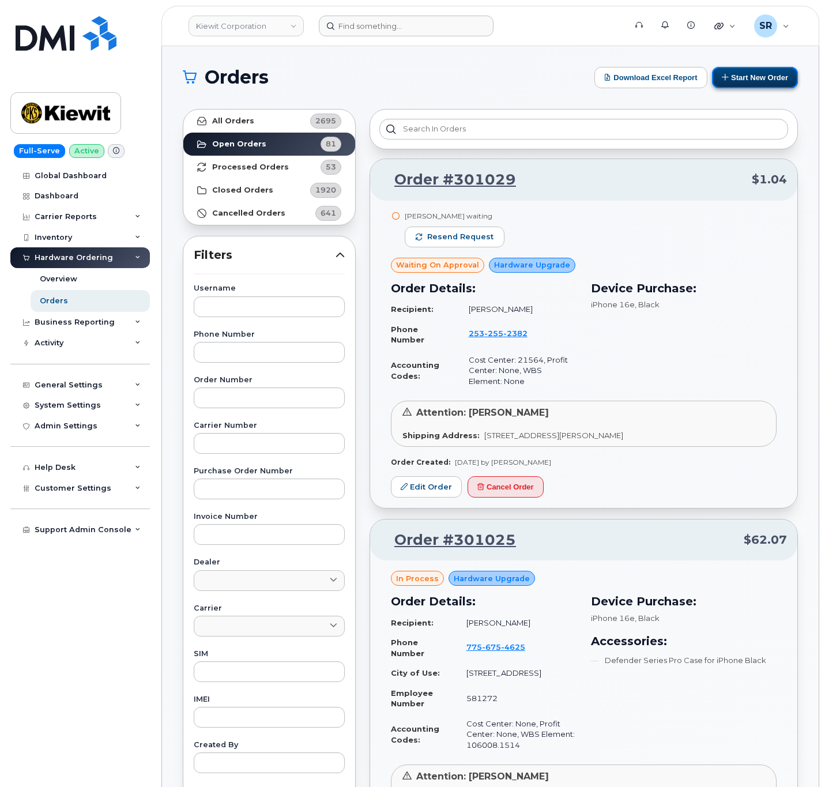
click at [776, 76] on button "Start New Order" at bounding box center [755, 77] width 86 height 21
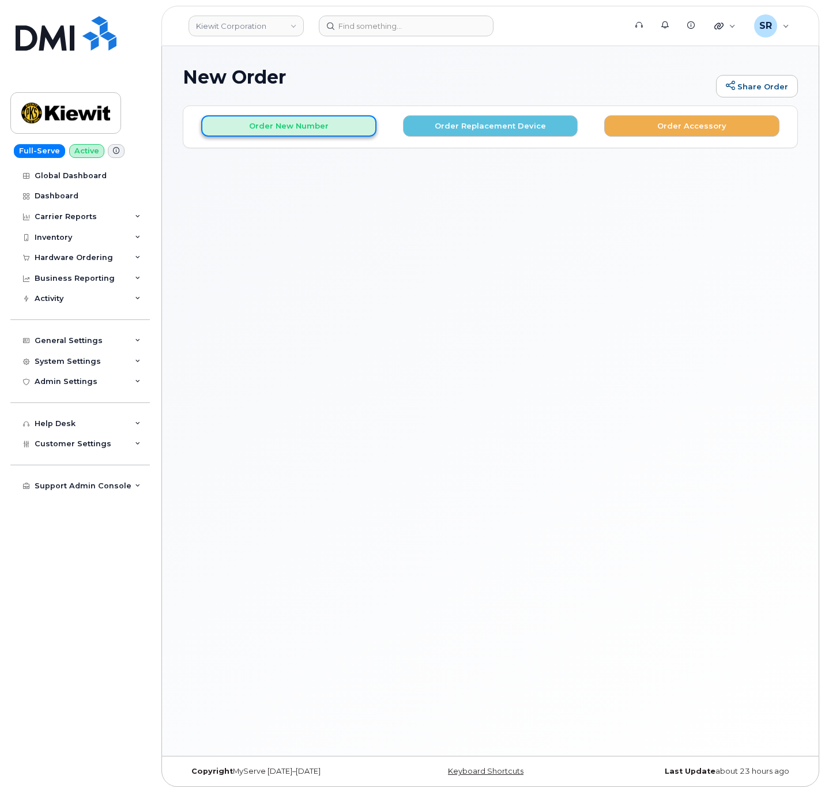
click at [329, 130] on button "Order New Number" at bounding box center [288, 125] width 175 height 21
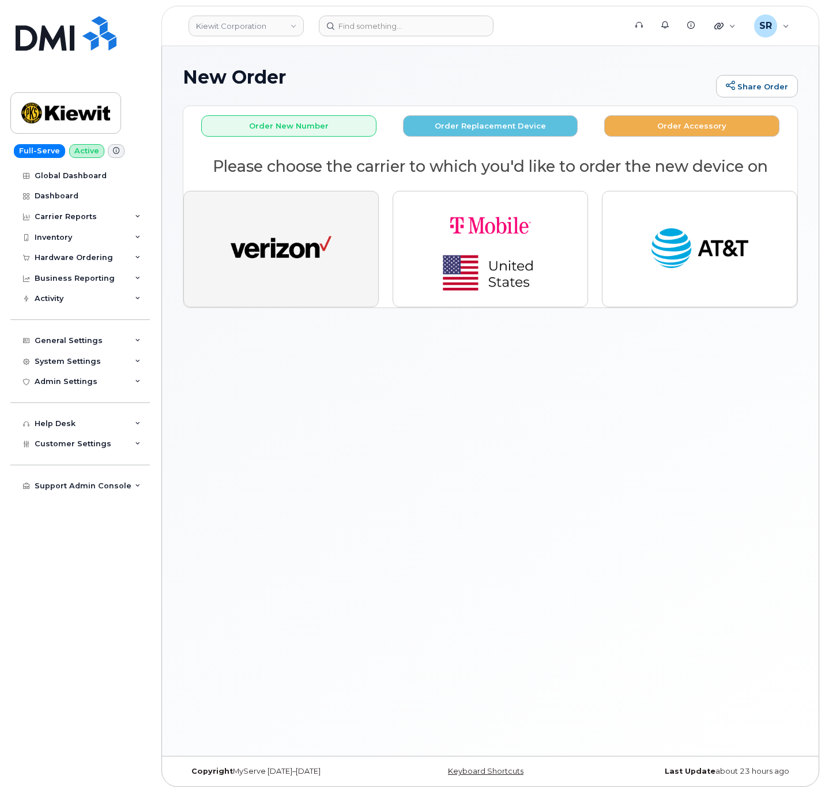
click at [348, 260] on button "button" at bounding box center [280, 249] width 195 height 116
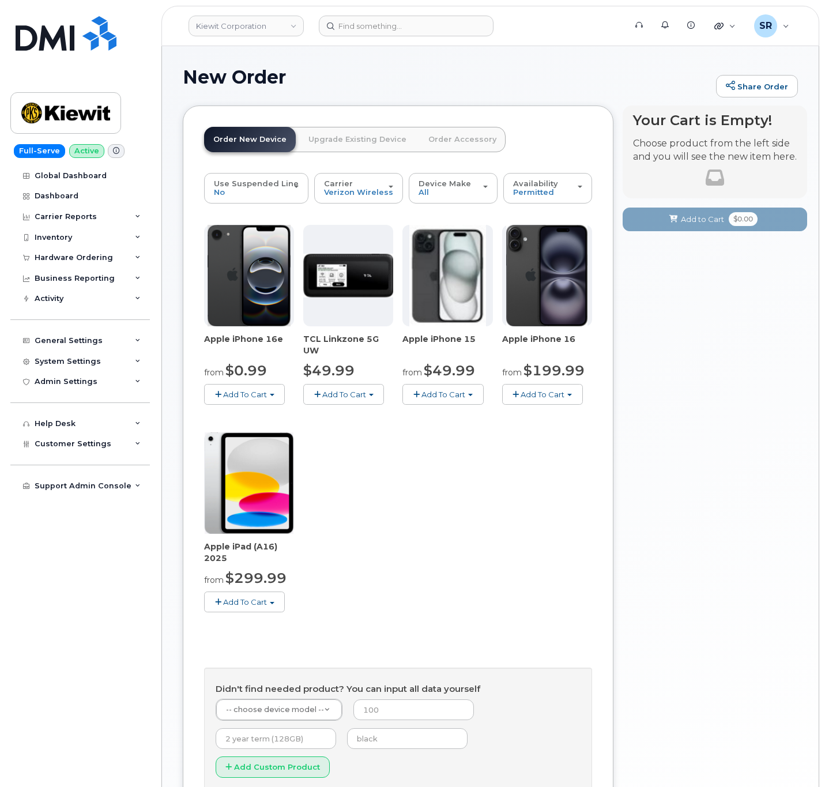
click at [221, 386] on button "Add To Cart" at bounding box center [244, 394] width 81 height 20
click at [301, 418] on link "$0.99 - 2 Year Activation (128GB)" at bounding box center [281, 416] width 149 height 14
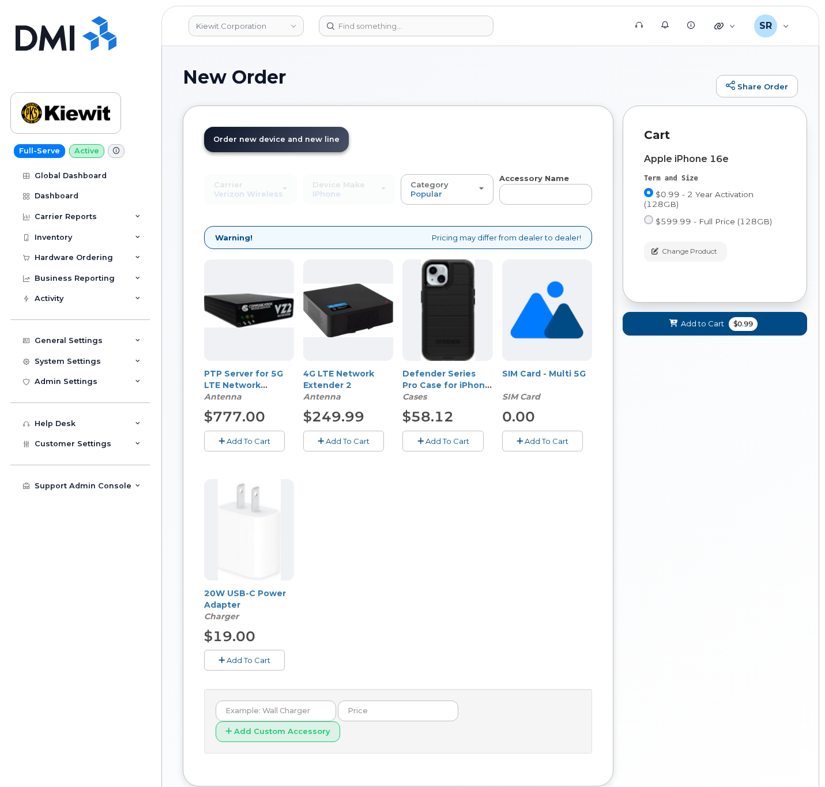
click at [431, 443] on span "Add To Cart" at bounding box center [447, 440] width 44 height 9
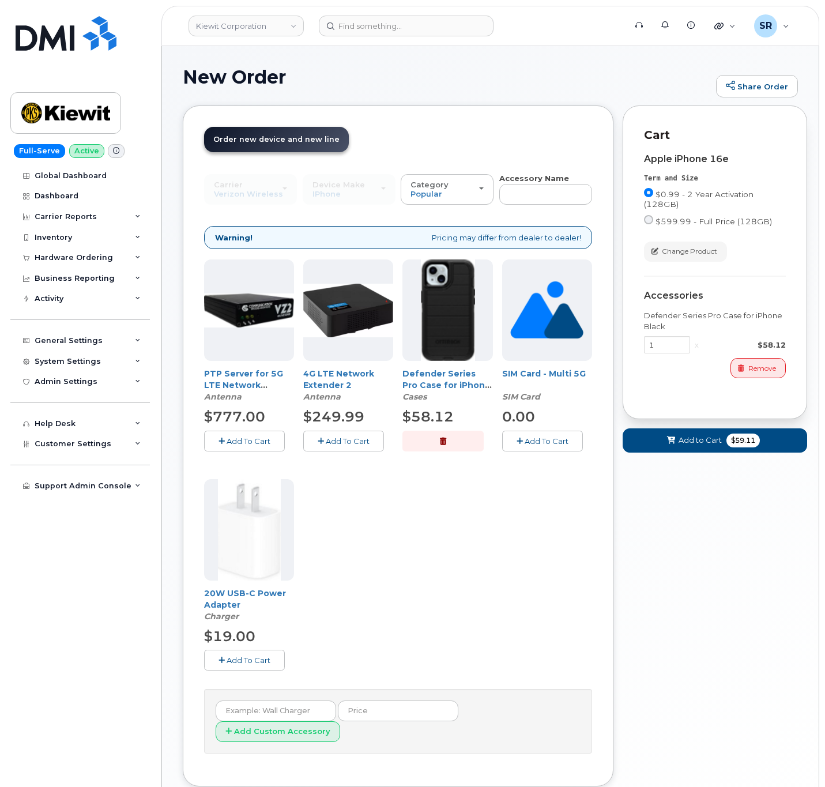
click at [247, 662] on span "Add To Cart" at bounding box center [249, 659] width 44 height 9
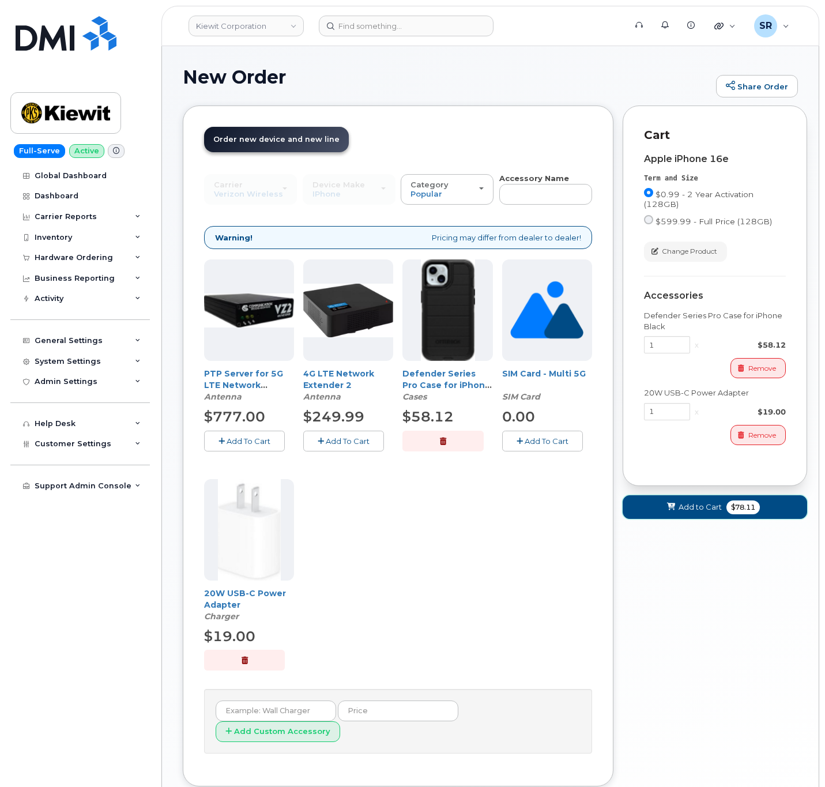
click at [695, 506] on span "Add to Cart" at bounding box center [699, 507] width 43 height 11
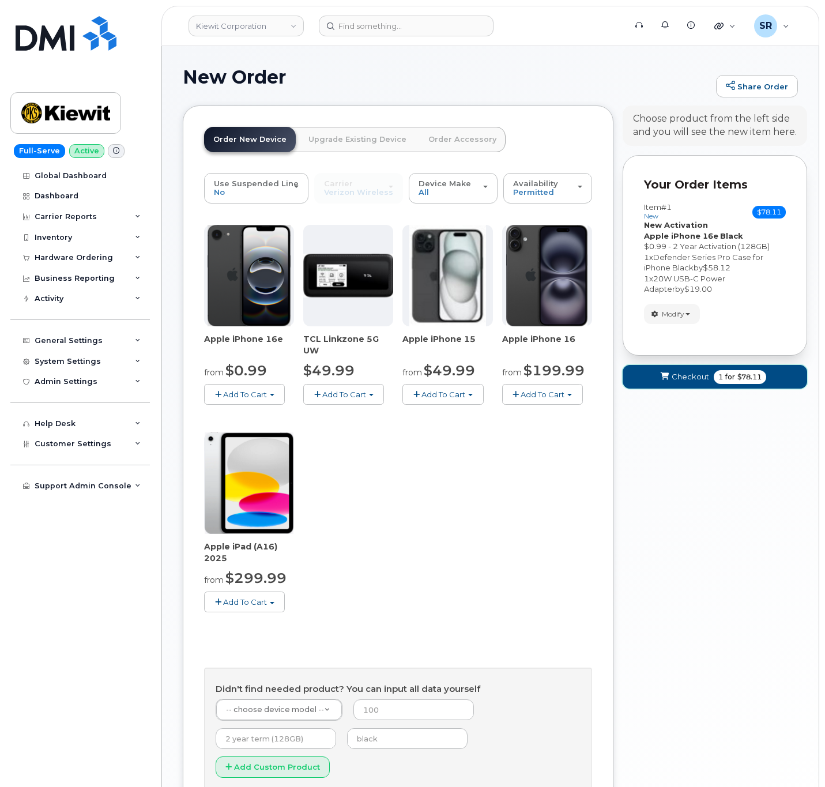
click at [689, 381] on span "Checkout" at bounding box center [690, 376] width 37 height 11
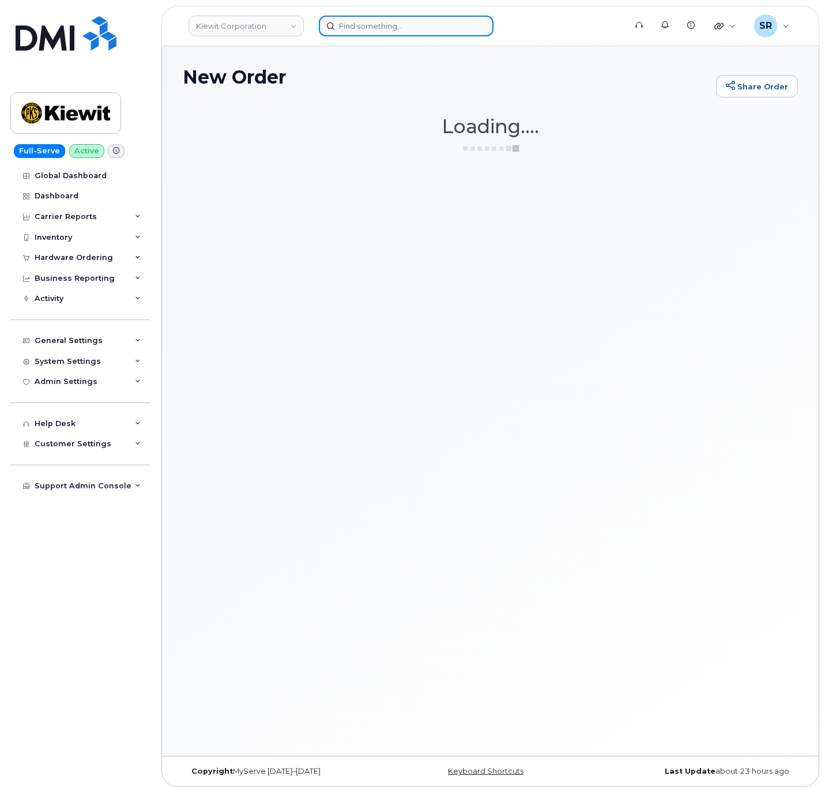
click at [474, 30] on div at bounding box center [406, 26] width 175 height 21
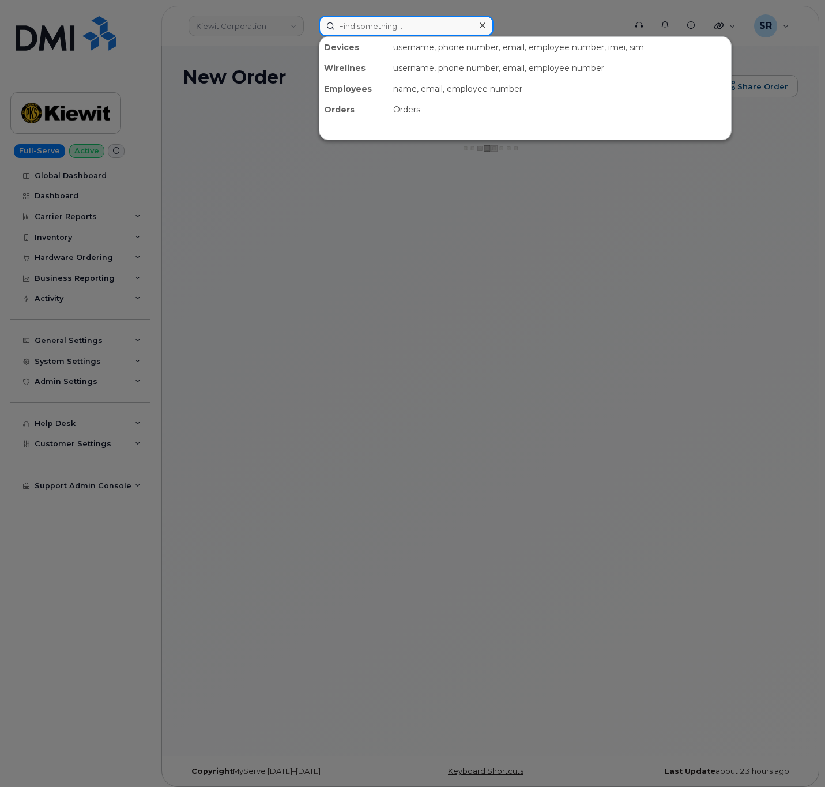
paste input "301015"
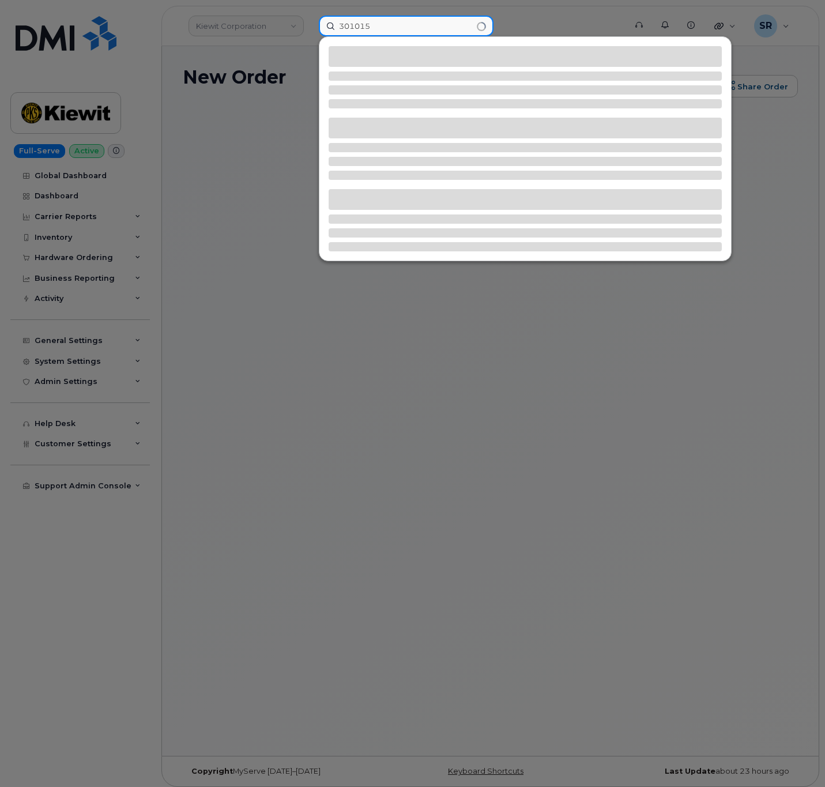
type input "301015"
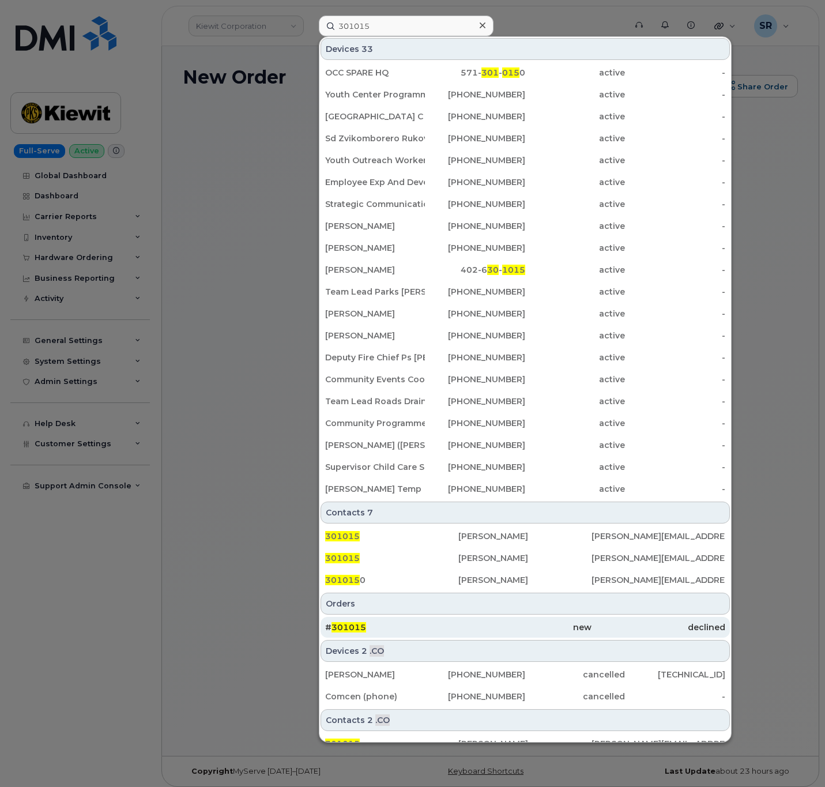
click at [450, 633] on div "# 301015" at bounding box center [391, 627] width 133 height 12
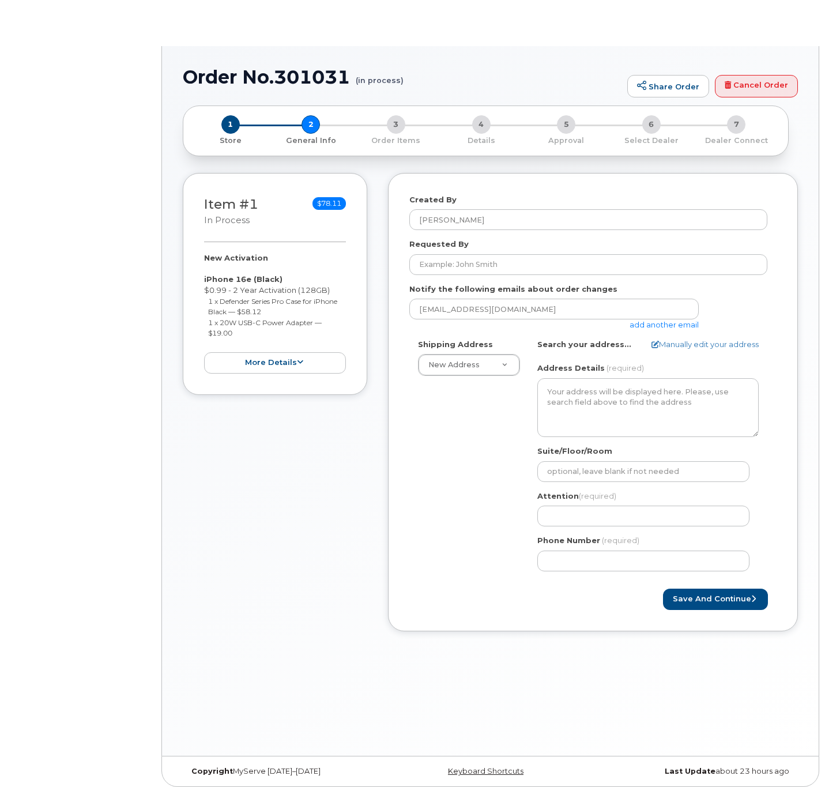
select select
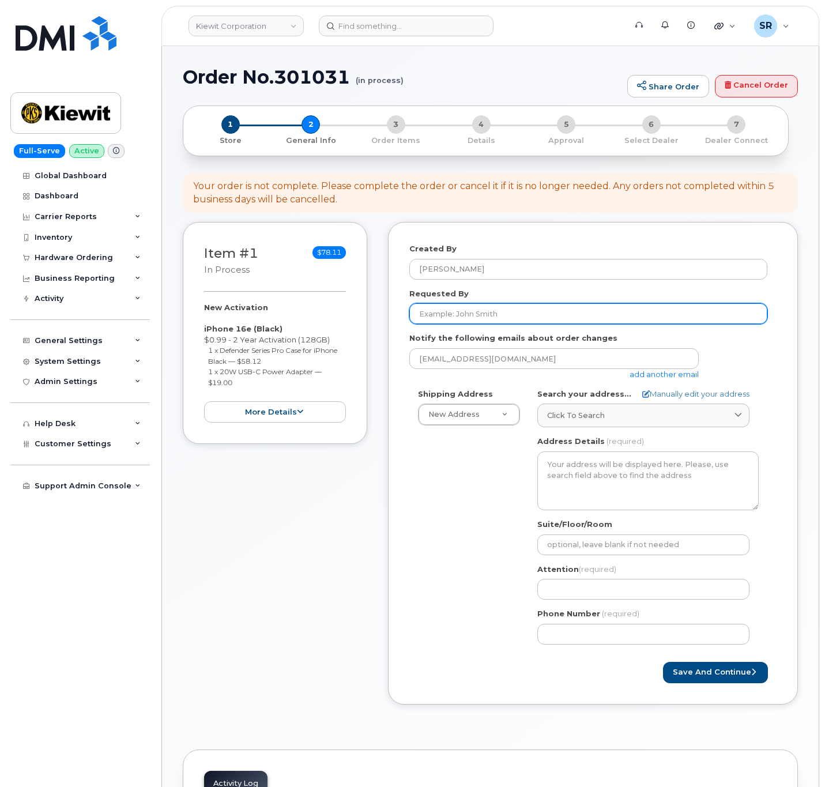
click at [505, 310] on input "Requested By" at bounding box center [588, 313] width 358 height 21
click at [482, 303] on input "Requested By" at bounding box center [588, 313] width 358 height 21
paste input "[PERSON_NAME]"
type input "[PERSON_NAME]"
click at [429, 499] on div "Shipping Address New Address New Address [STREET_ADDRESS][GEOGRAPHIC_DATA][PERS…" at bounding box center [588, 521] width 358 height 265
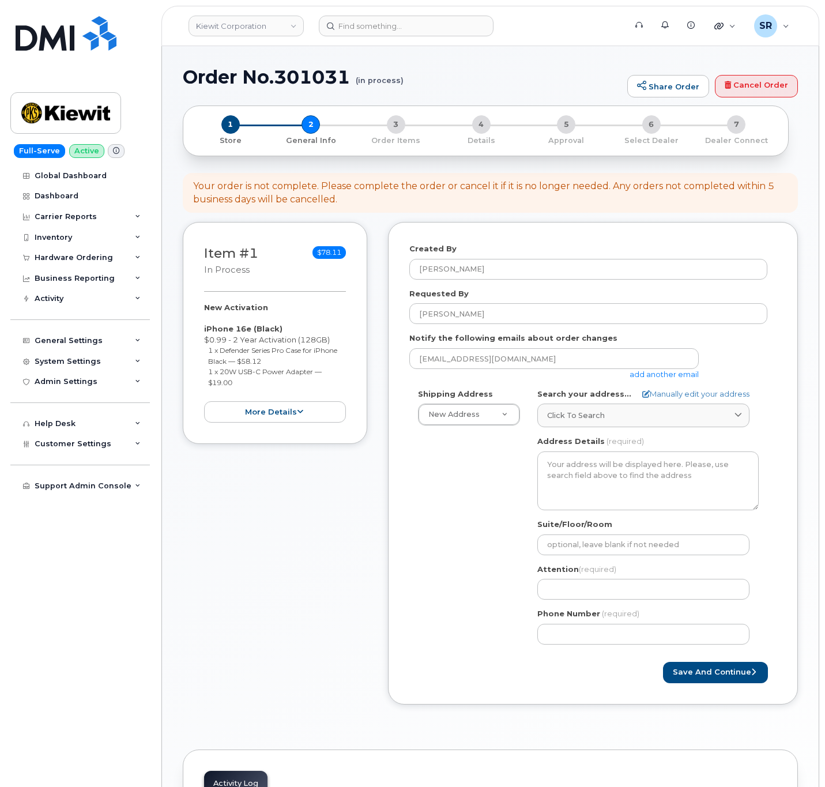
click at [656, 372] on link "add another email" at bounding box center [663, 373] width 69 height 9
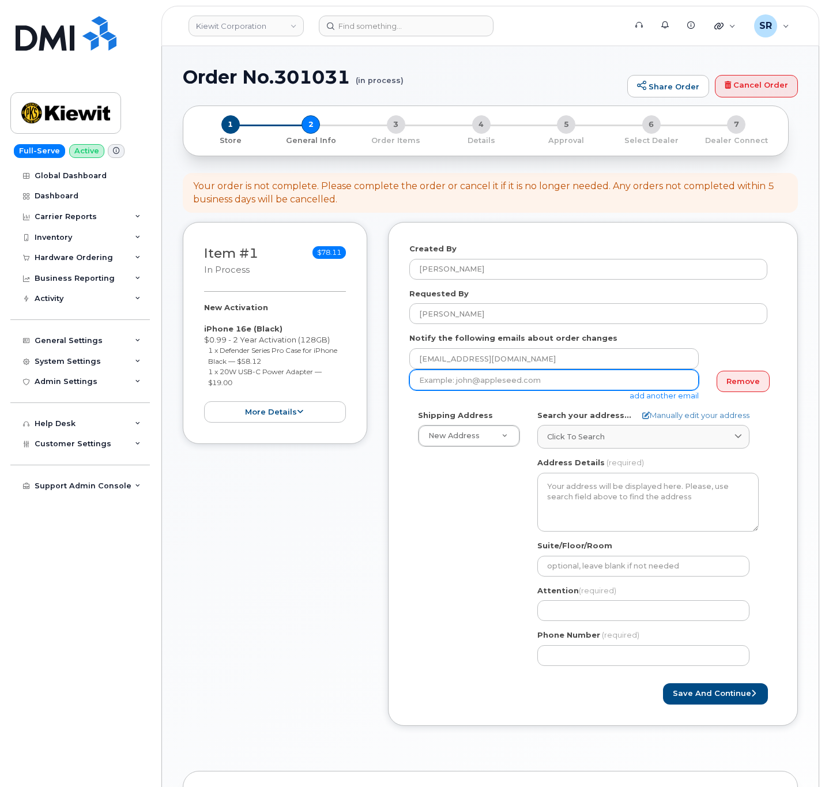
drag, startPoint x: 486, startPoint y: 379, endPoint x: 583, endPoint y: 372, distance: 97.6
click at [486, 379] on input "email" at bounding box center [553, 379] width 289 height 21
paste input "[PERSON_NAME][EMAIL_ADDRESS][PERSON_NAME][PERSON_NAME][DOMAIN_NAME]"
type input "[PERSON_NAME][EMAIL_ADDRESS][PERSON_NAME][PERSON_NAME][DOMAIN_NAME]"
click at [725, 341] on div "Notify the following emails about order changes [EMAIL_ADDRESS][DOMAIN_NAME] [P…" at bounding box center [592, 367] width 367 height 68
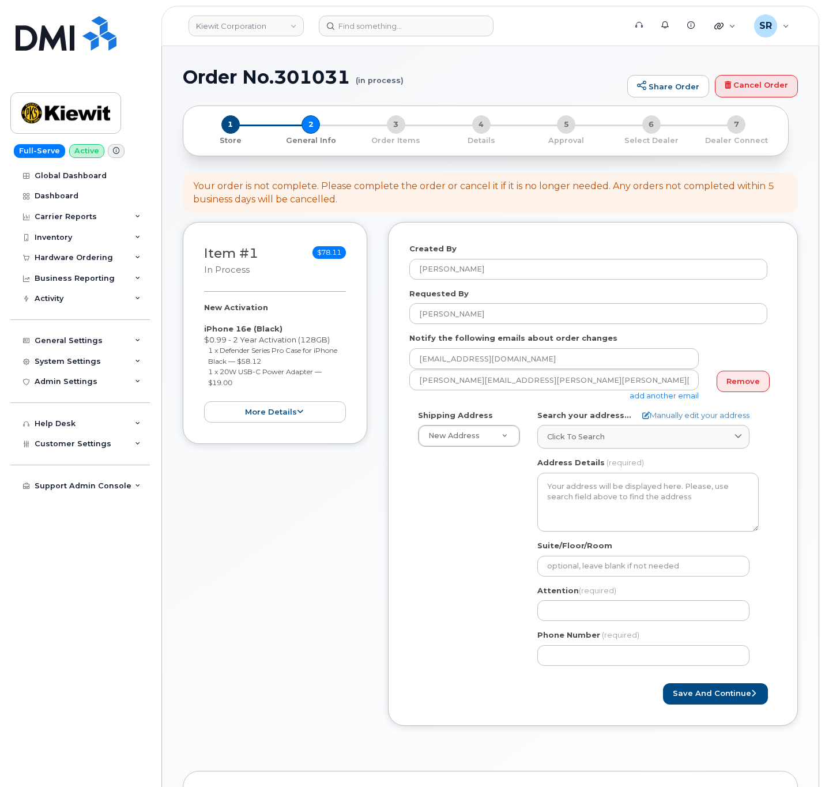
click at [507, 484] on div "Shipping Address New Address New Address [STREET_ADDRESS][GEOGRAPHIC_DATA][PERS…" at bounding box center [588, 542] width 358 height 265
click at [675, 415] on link "Manually edit your address" at bounding box center [695, 415] width 107 height 11
select select
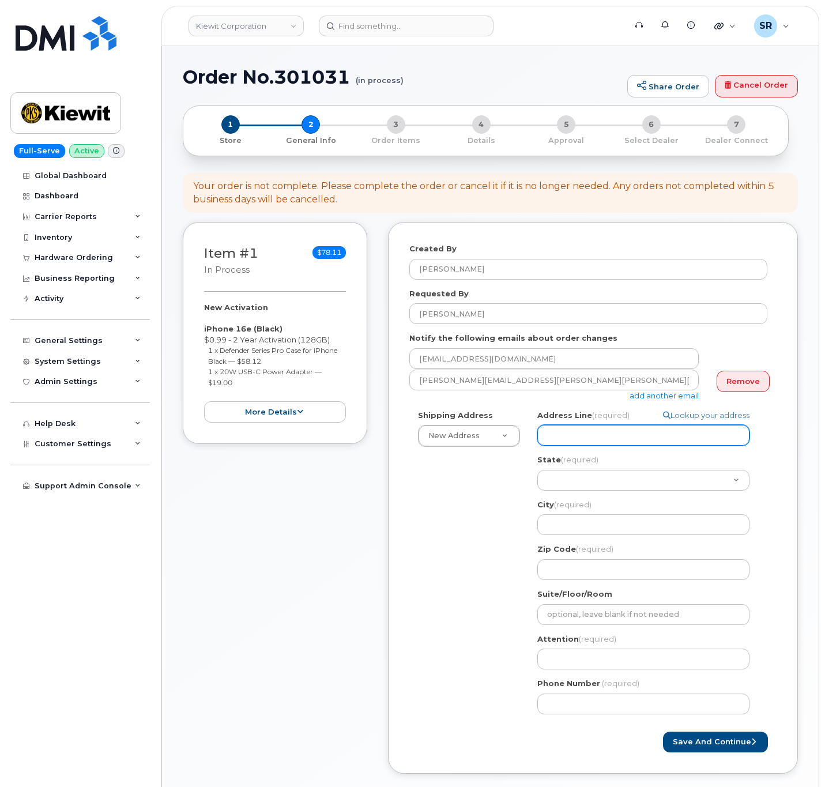
click at [620, 438] on input "Address Line (required)" at bounding box center [643, 435] width 212 height 21
paste input "10055 Trainstation Cir"
select select
type input "10055 Trainstation Cir"
click at [457, 485] on div "Shipping Address New Address New Address 2306 foreman rd 6747 Old Us highway 27…" at bounding box center [588, 566] width 358 height 313
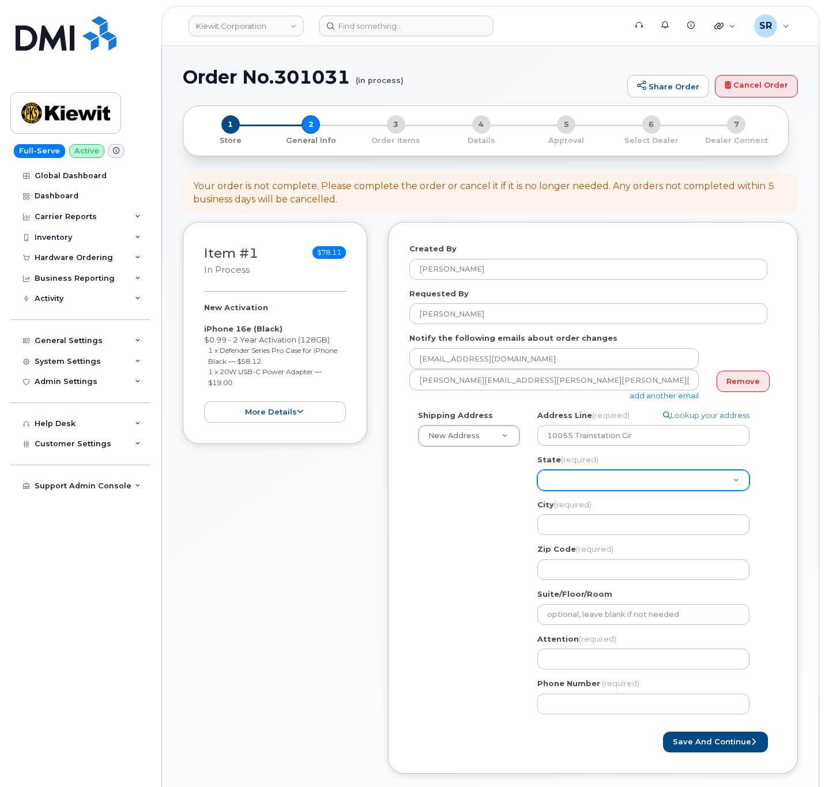
click at [621, 484] on select "Alabama Alaska American Samoa Arizona Arkansas California Colorado Connecticut …" at bounding box center [643, 480] width 212 height 21
select select "CO"
click at [537, 470] on select "Alabama Alaska American Samoa Arizona Arkansas California Colorado Connecticut …" at bounding box center [643, 480] width 212 height 21
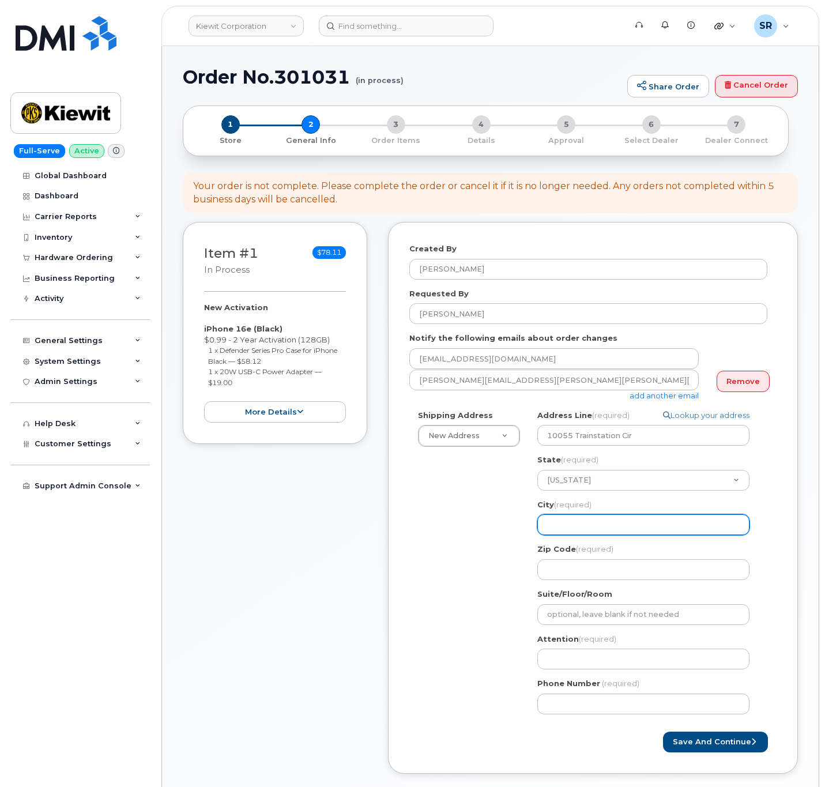
click at [592, 531] on input "City (required)" at bounding box center [643, 524] width 212 height 21
paste input "LONE TREE"
select select
type input "LONE TREE"
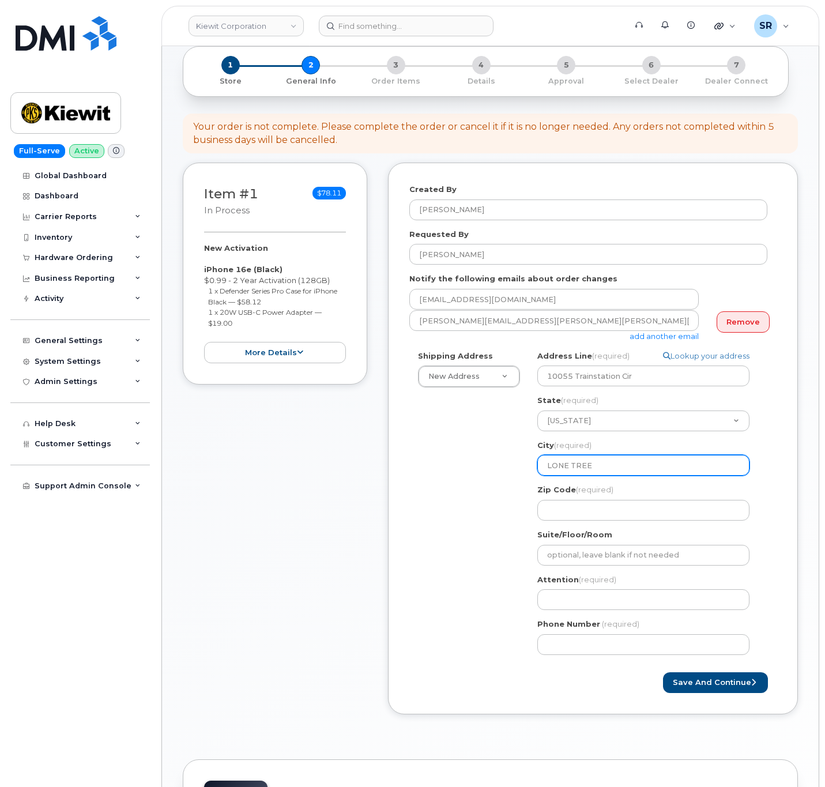
scroll to position [86, 0]
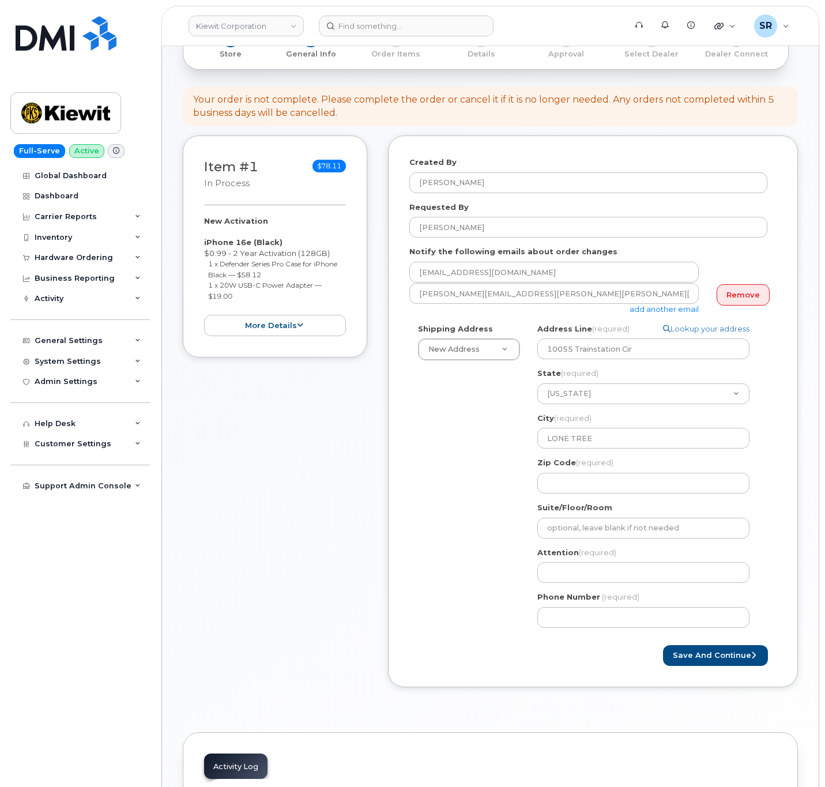
click at [580, 470] on div "Zip Code (required)" at bounding box center [647, 475] width 221 height 36
click at [579, 474] on input "Zip Code (required)" at bounding box center [643, 483] width 212 height 21
paste input "80124"
select select
type input "80124"
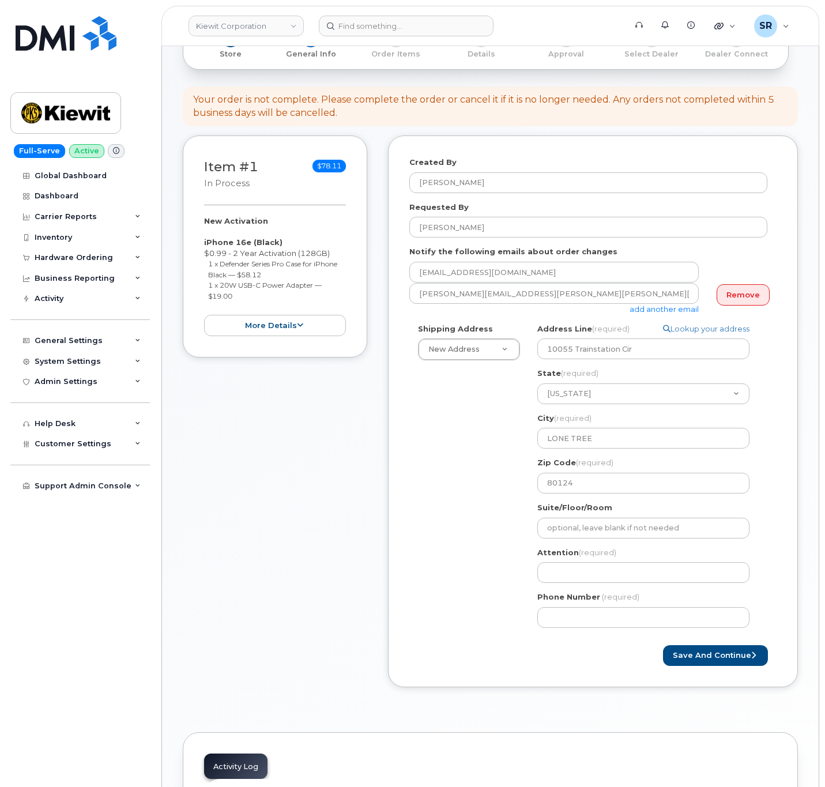
click at [419, 495] on div "Shipping Address New Address New Address 2306 foreman rd 6747 Old Us highway 27…" at bounding box center [588, 479] width 358 height 313
click at [611, 568] on input "Attention (required)" at bounding box center [643, 572] width 212 height 21
click at [600, 570] on input "Attention (required)" at bounding box center [643, 572] width 212 height 21
paste input "[PERSON_NAME]"
select select
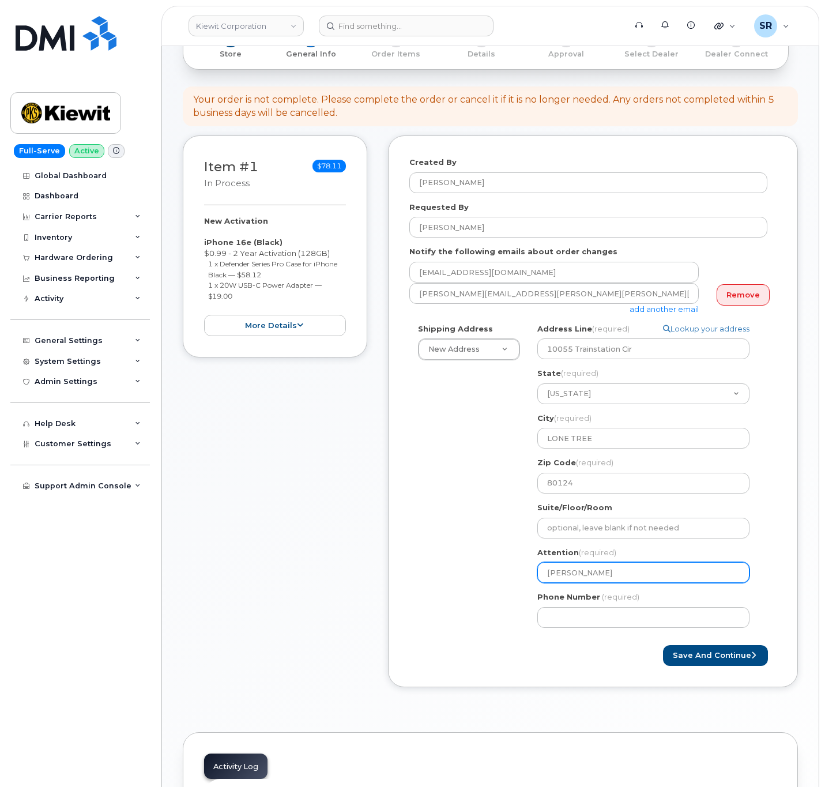
type input "[PERSON_NAME]"
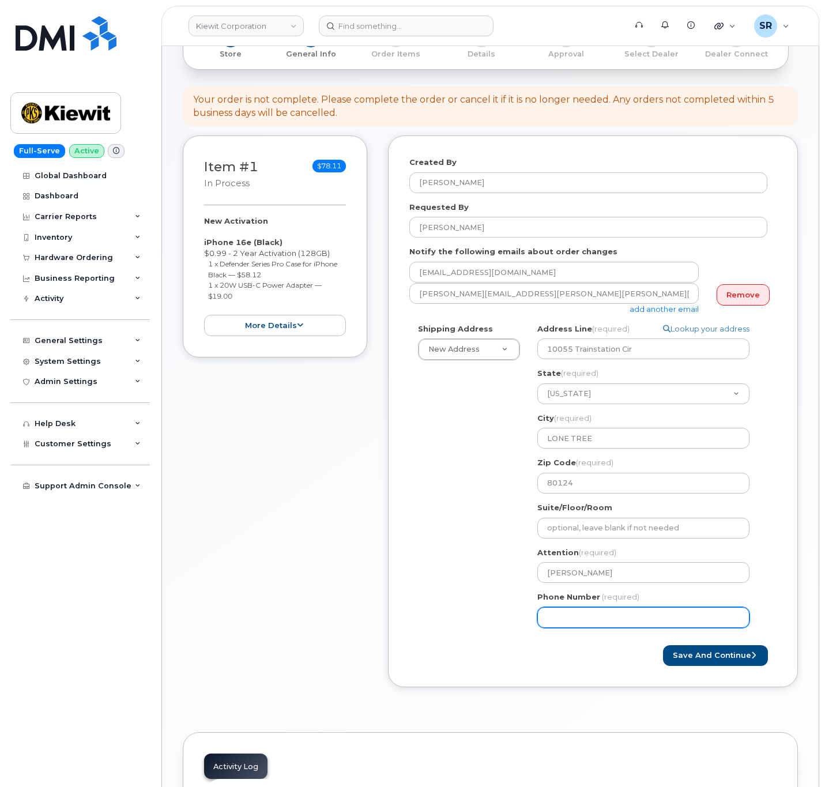
click at [585, 619] on input "Phone Number" at bounding box center [643, 617] width 212 height 21
paste input "8708331635"
select select
type input "8708331635"
click at [474, 548] on div "Shipping Address New Address New Address 2306 foreman rd 6747 Old Us highway 27…" at bounding box center [588, 479] width 358 height 313
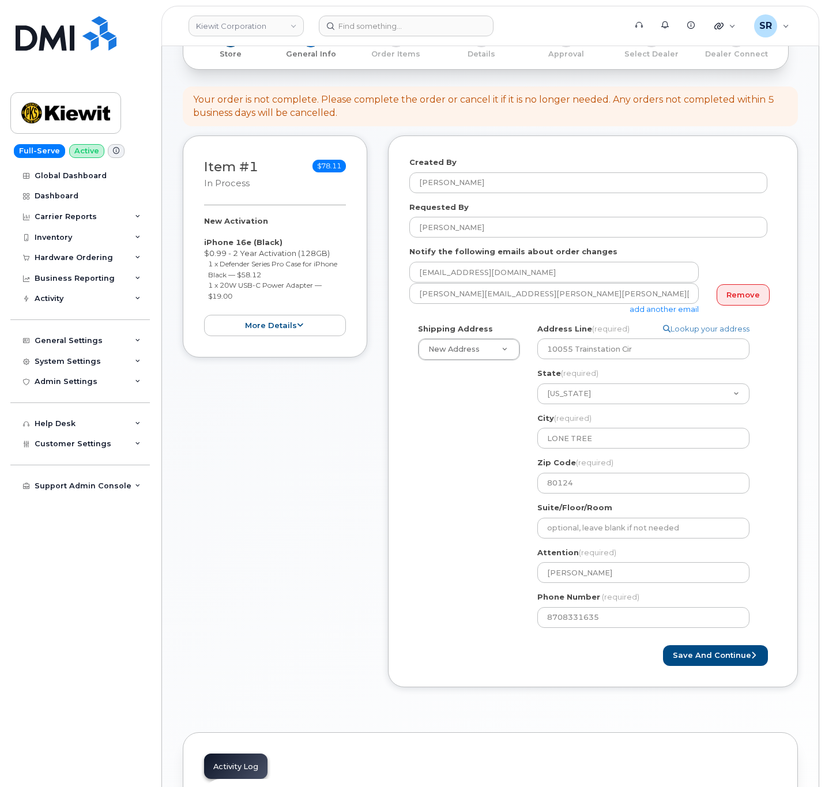
click at [462, 487] on div "Shipping Address New Address New Address 2306 foreman rd 6747 Old Us highway 27…" at bounding box center [588, 479] width 358 height 313
click at [742, 663] on button "Save and Continue" at bounding box center [715, 655] width 105 height 21
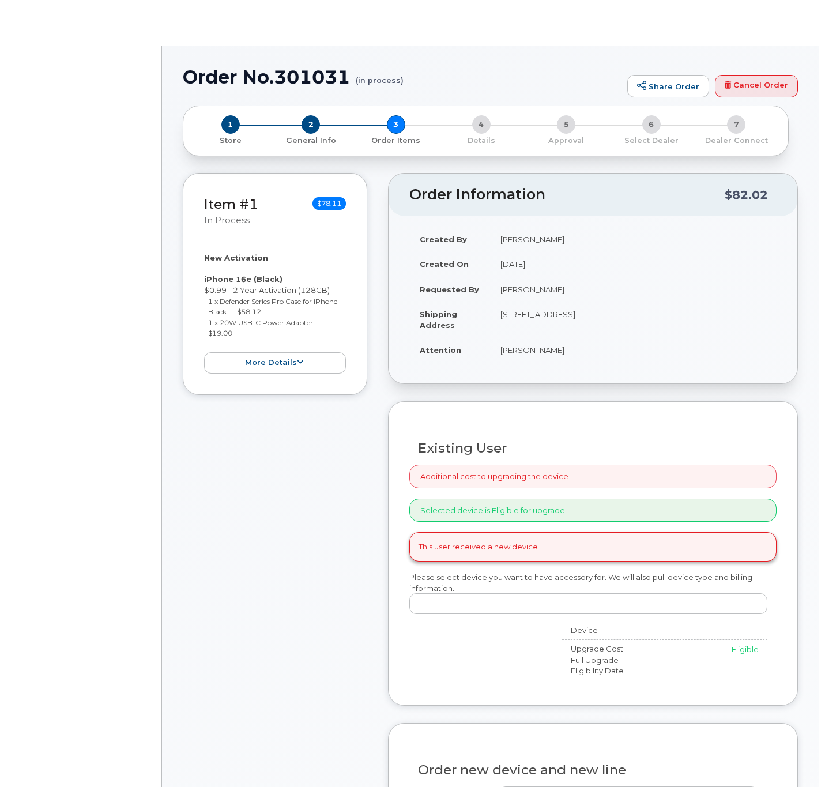
radio input "true"
select select
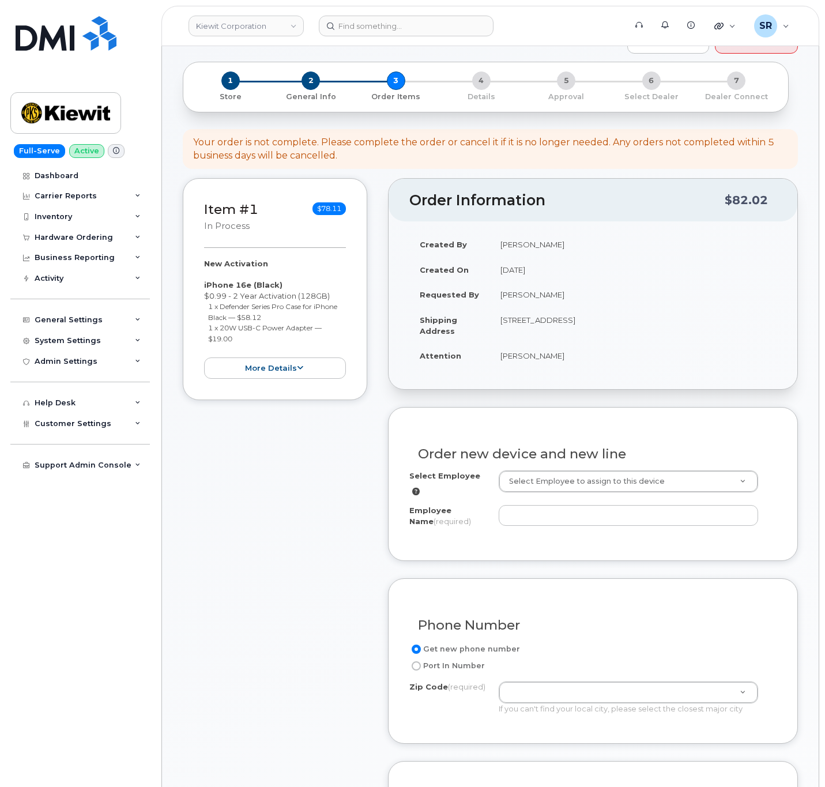
scroll to position [86, 0]
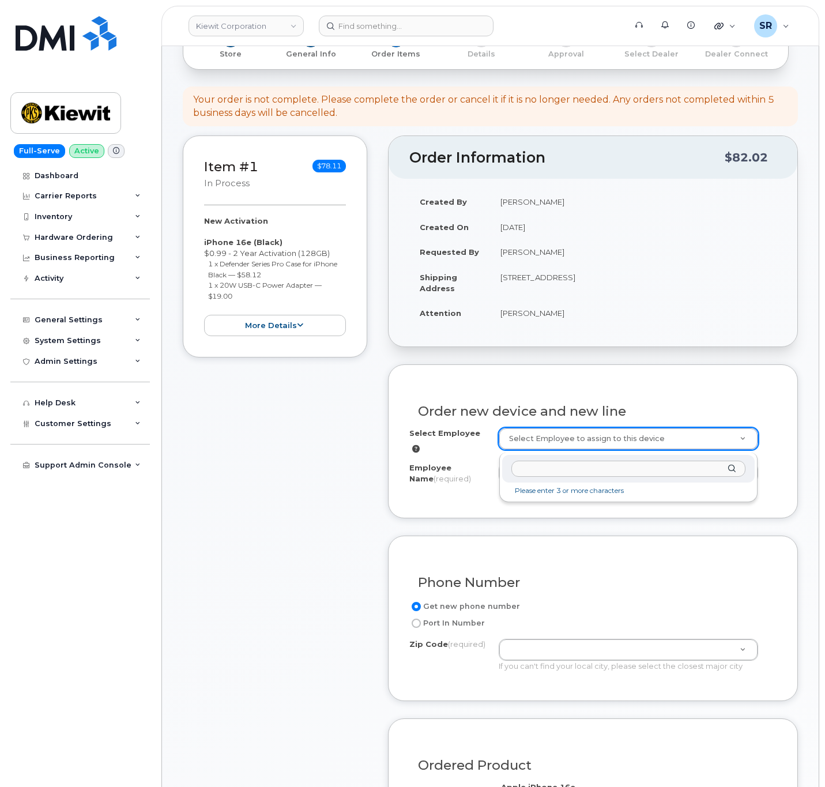
type input "8708331635"
drag, startPoint x: 627, startPoint y: 467, endPoint x: 215, endPoint y: 482, distance: 411.9
click at [594, 464] on input "text" at bounding box center [628, 469] width 234 height 17
paste input "[PERSON_NAME]"
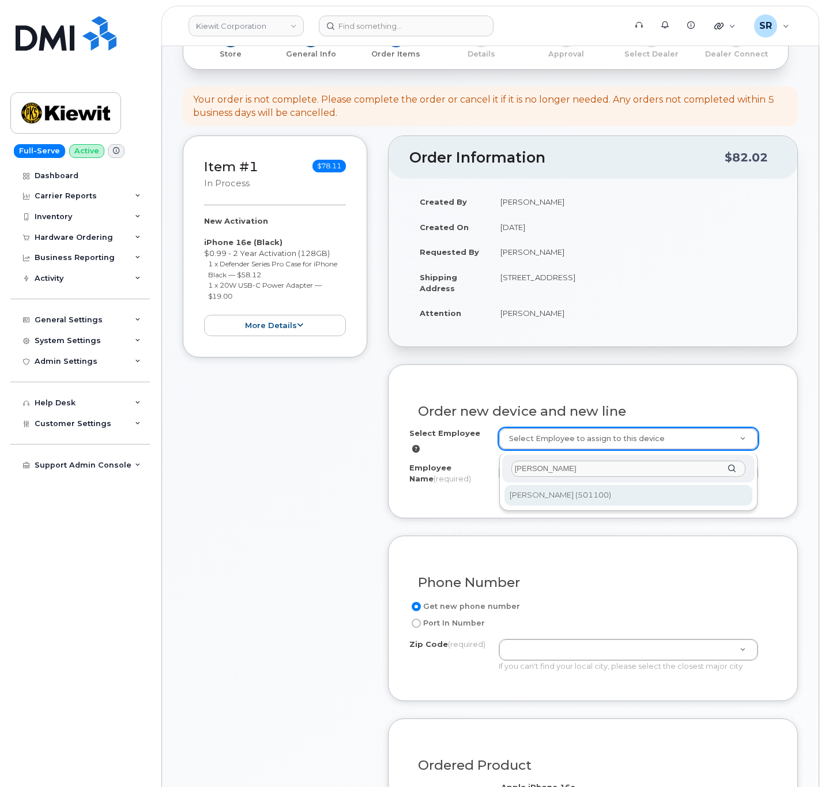
type input "[PERSON_NAME]"
type input "2162157"
type input "[PERSON_NAME]"
type input "8900 Renner Blvd"
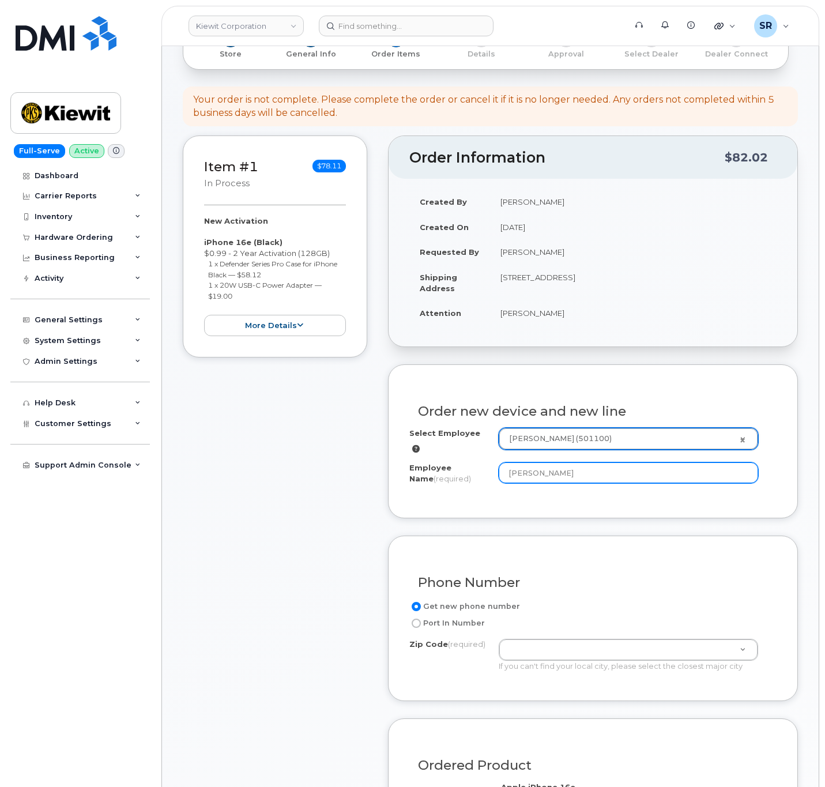
click at [627, 474] on input "[PERSON_NAME]" at bounding box center [628, 472] width 259 height 21
type input "[PERSON_NAME]"
click at [625, 559] on div "Phone Number" at bounding box center [592, 578] width 367 height 42
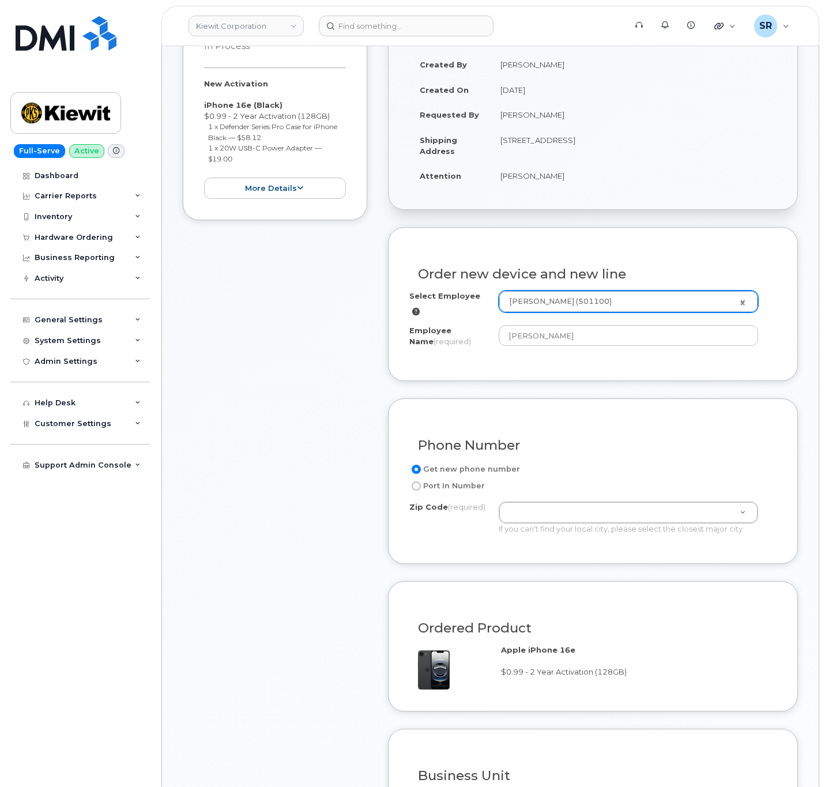
scroll to position [259, 0]
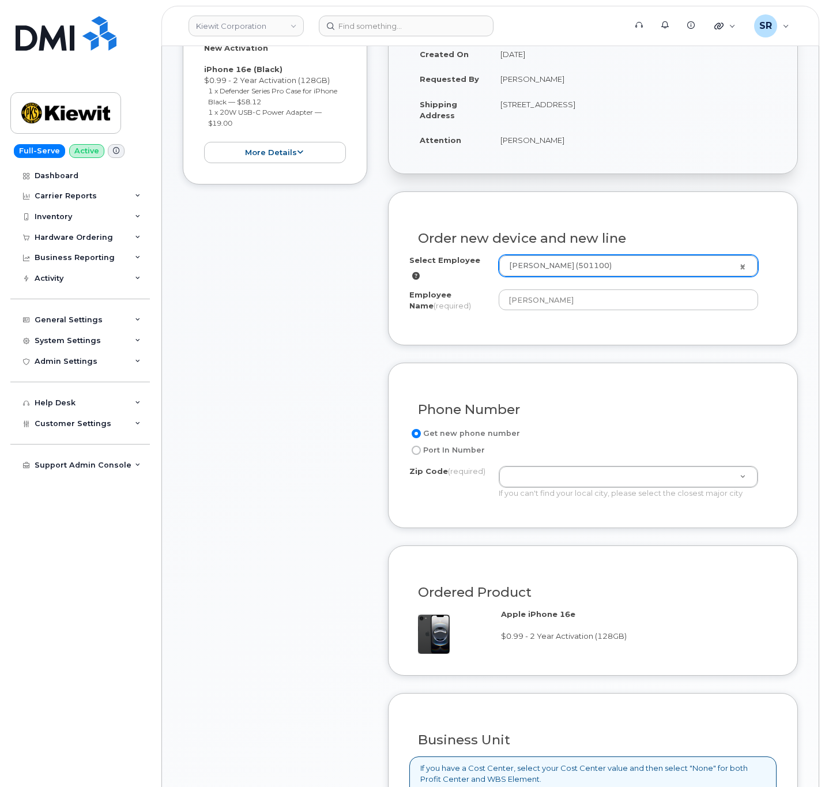
click at [462, 431] on label "Get new phone number" at bounding box center [464, 434] width 111 height 14
click at [421, 431] on input "Get new phone number" at bounding box center [416, 433] width 9 height 9
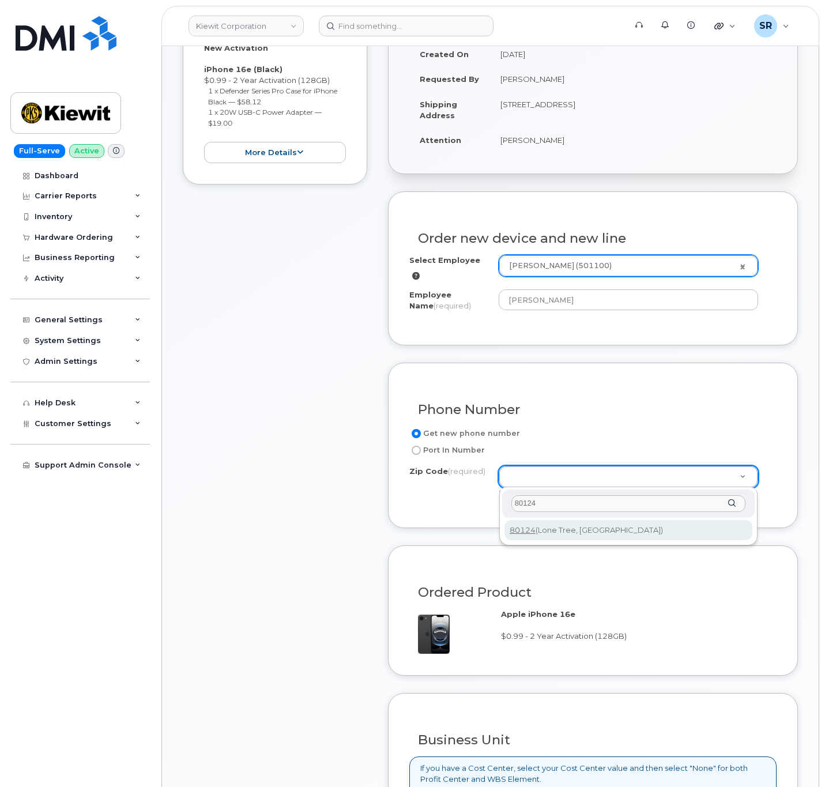
type input "80124"
type input "80124 (Lone Tree, CO)"
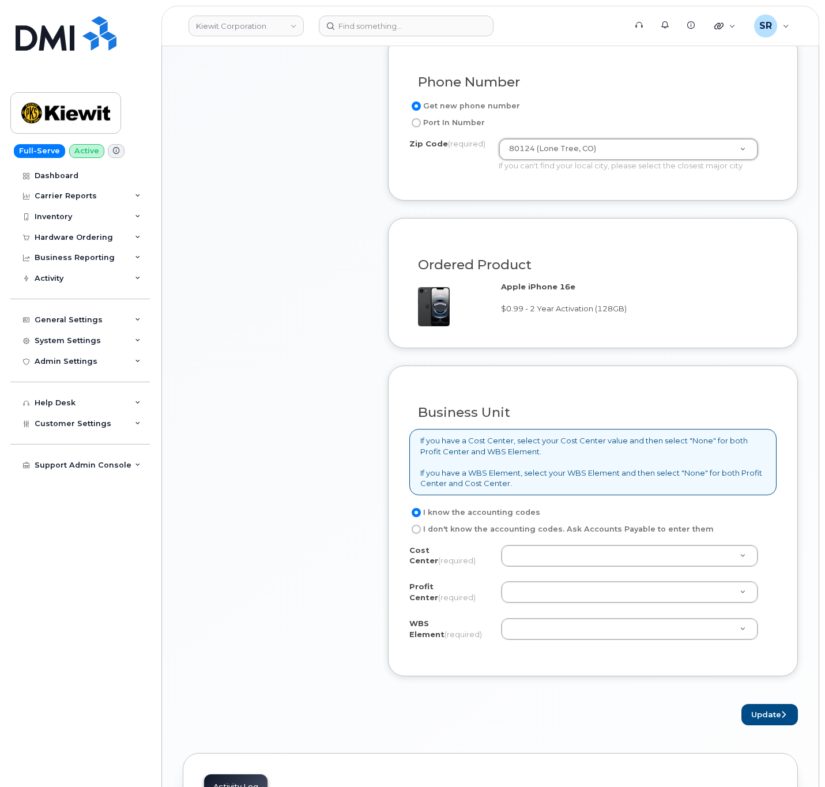
scroll to position [605, 0]
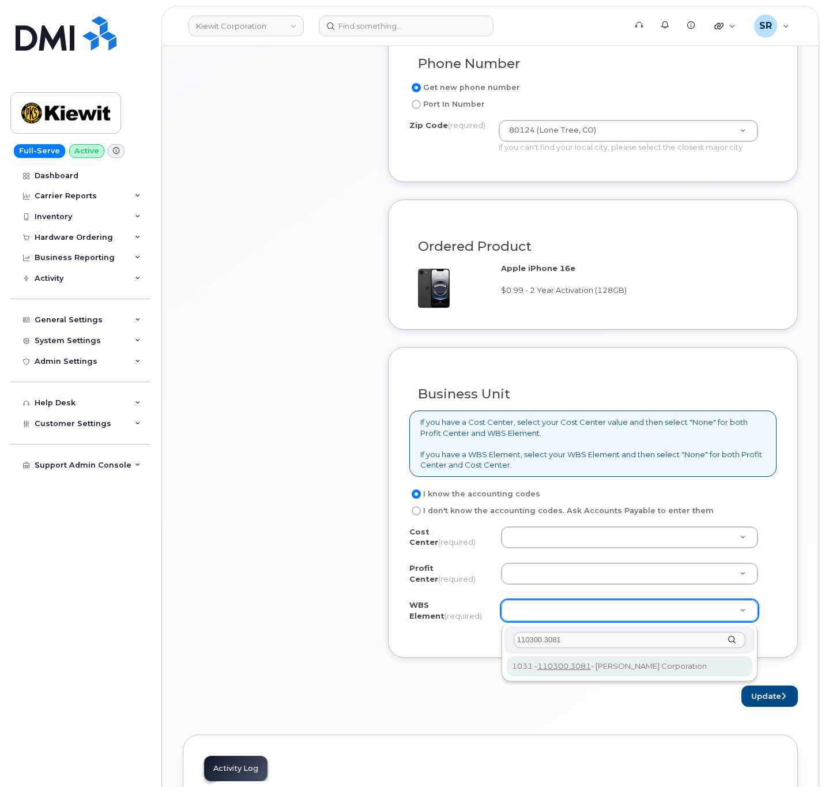
type input "110300.3081"
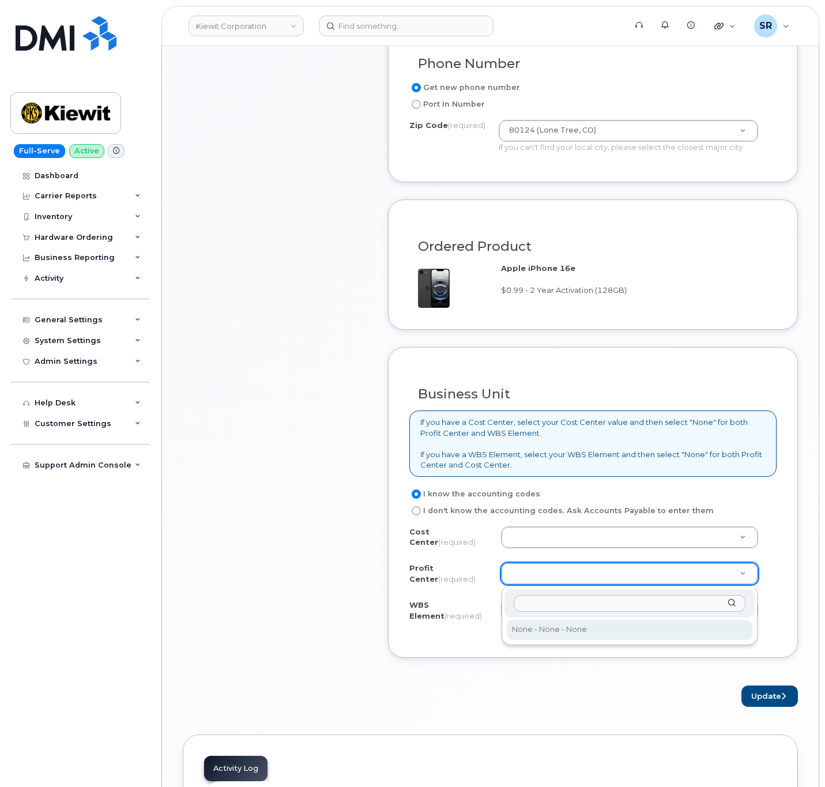
select select "None"
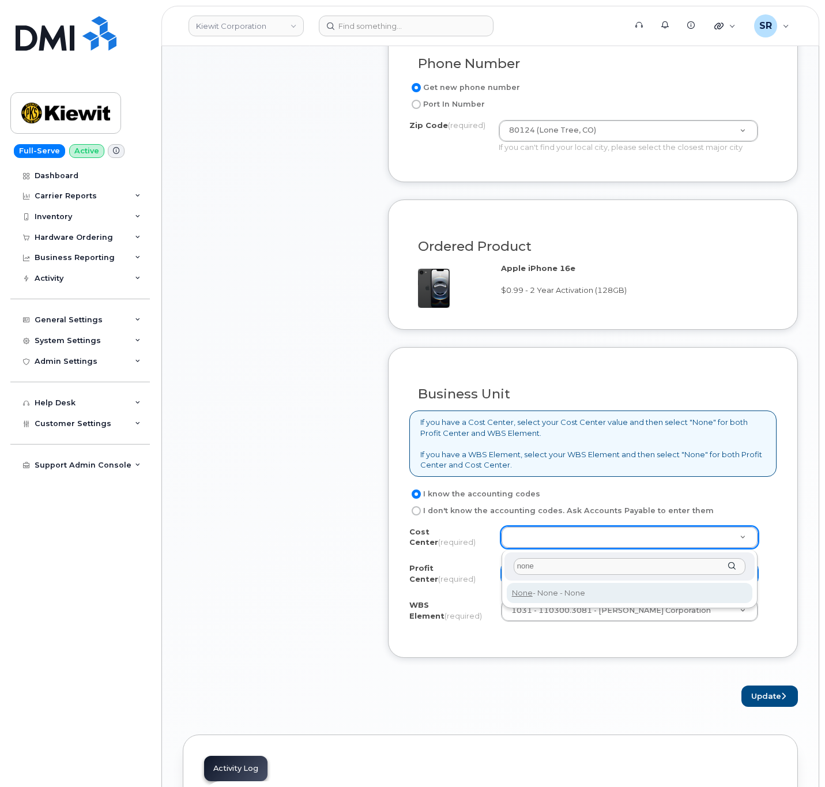
type input "none"
type input "None"
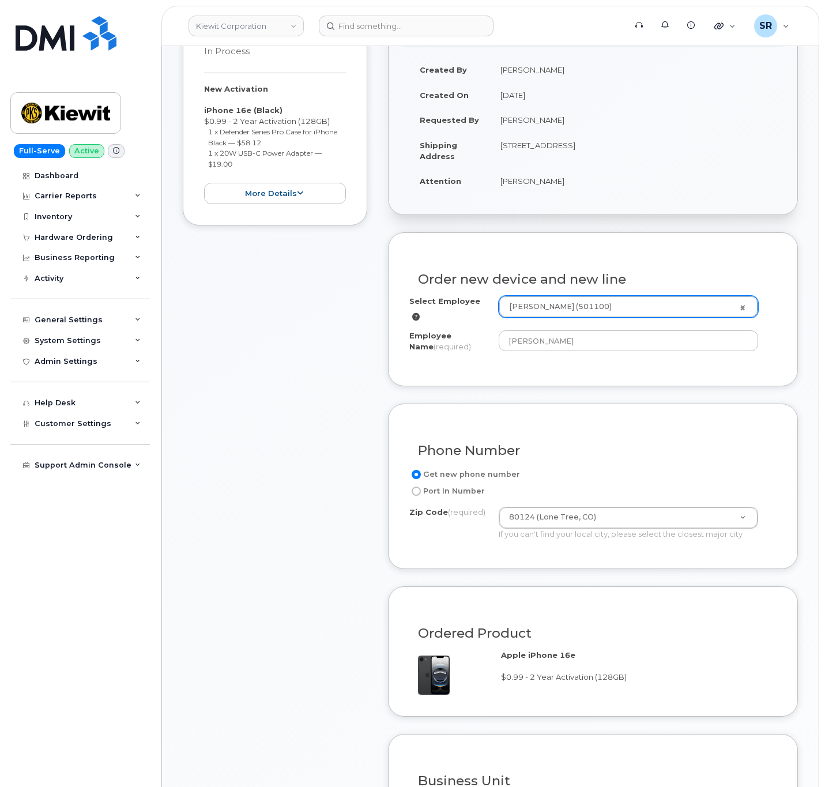
scroll to position [86, 0]
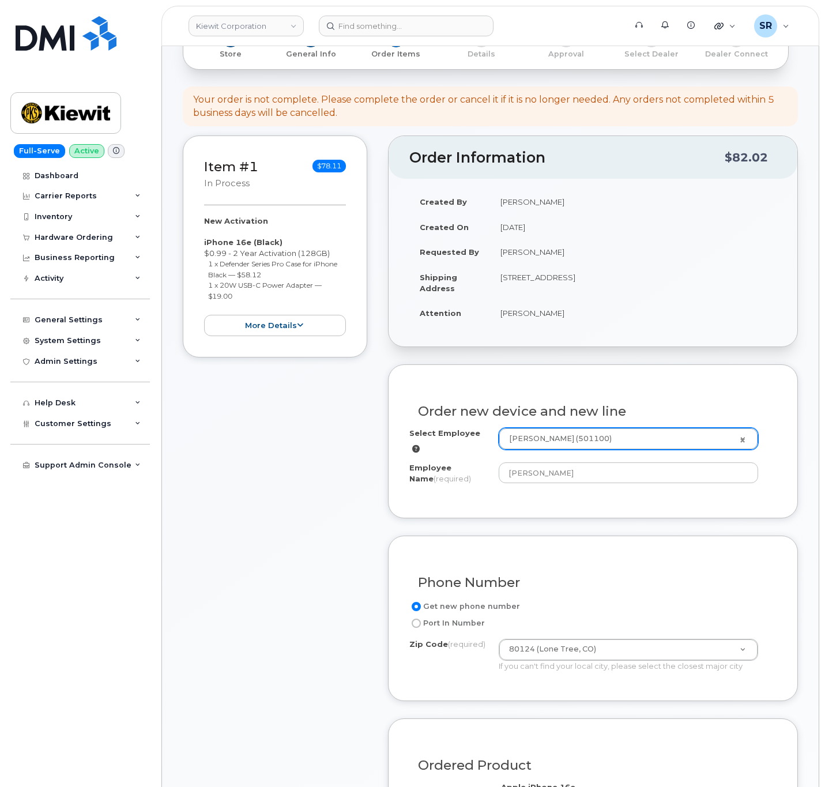
click at [319, 587] on div "Item #1 in process $78.11 New Activation iPhone 16e (Black) $0.99 - 2 Year Acti…" at bounding box center [275, 680] width 184 height 1090
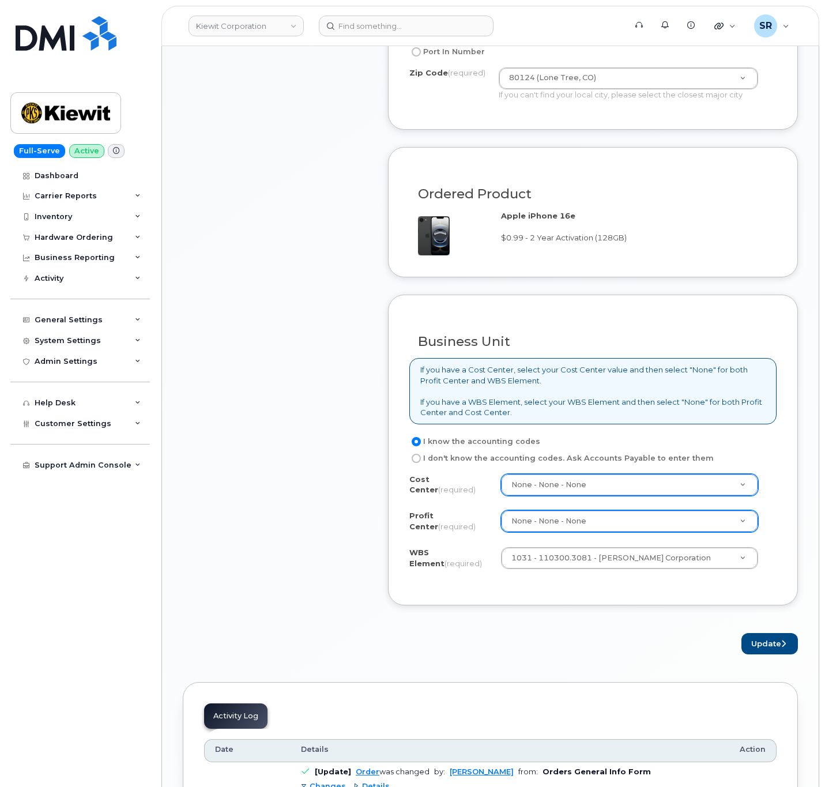
scroll to position [692, 0]
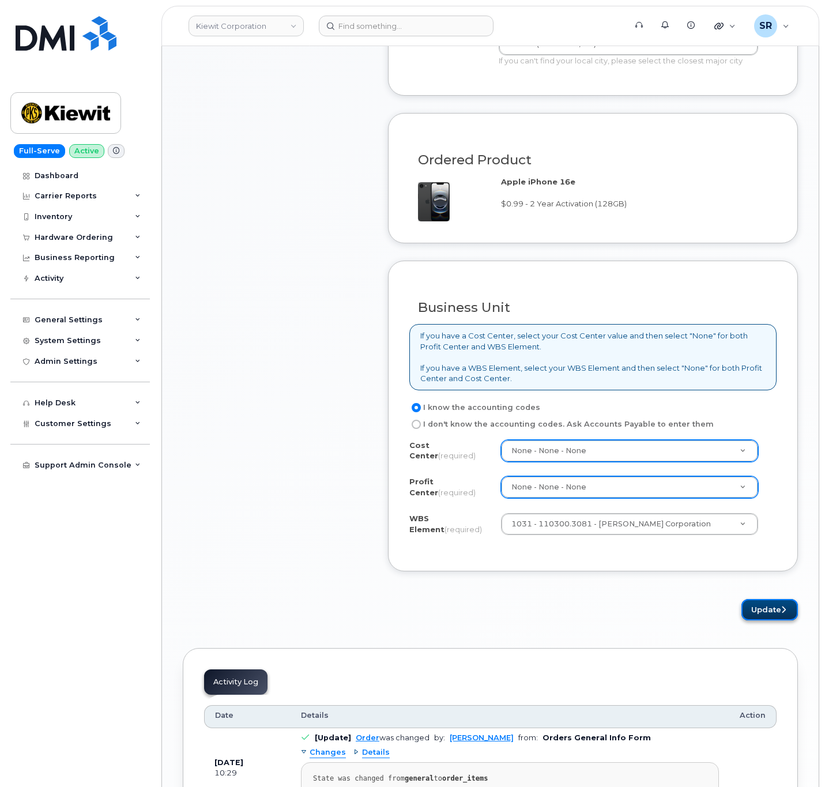
click at [774, 613] on button "Update" at bounding box center [769, 609] width 56 height 21
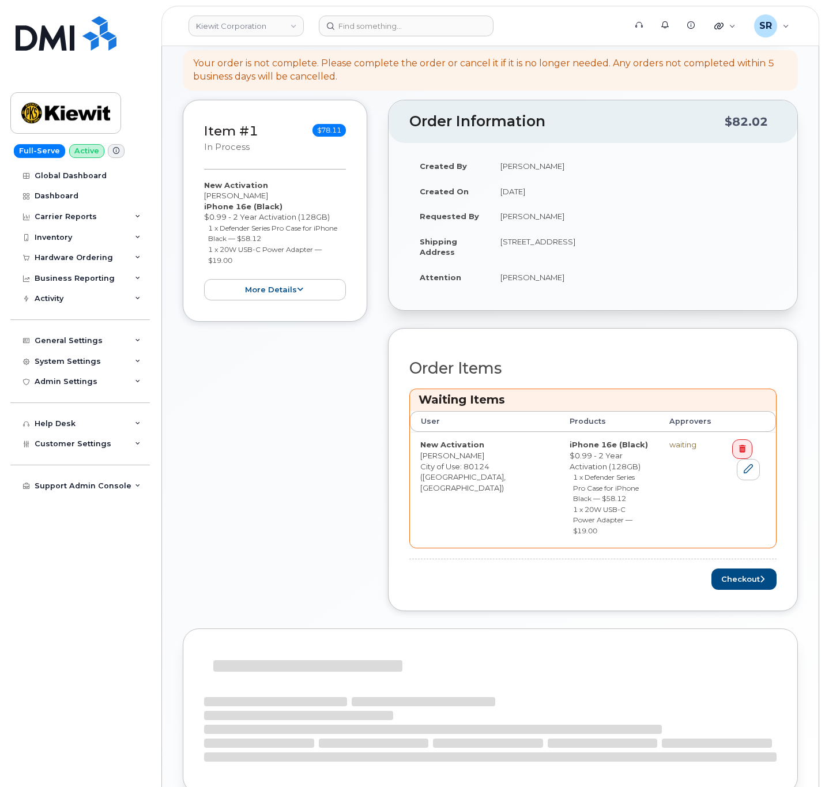
scroll to position [173, 0]
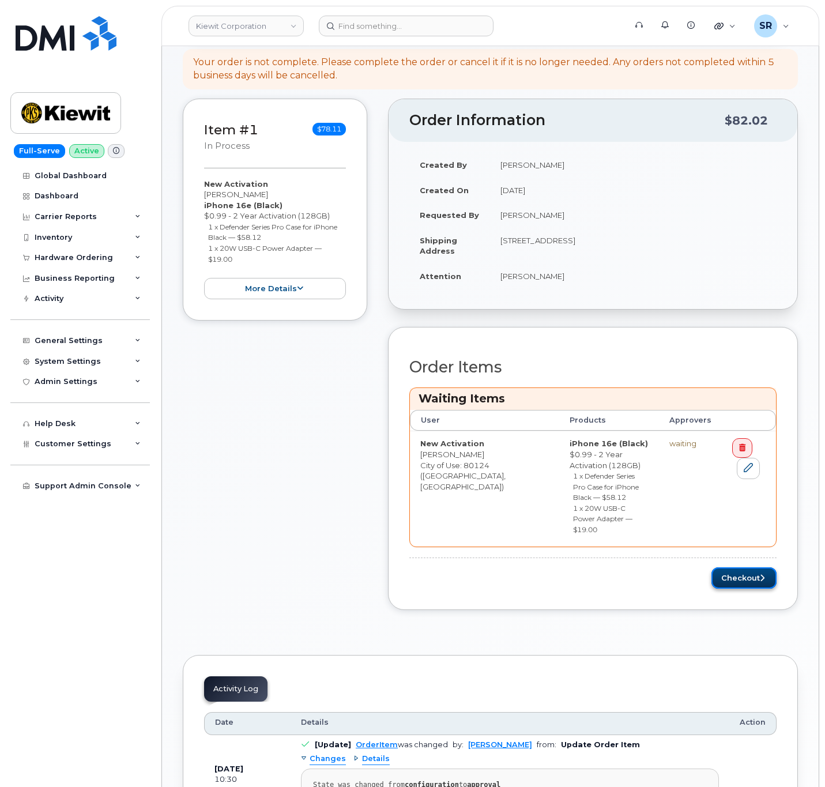
click at [751, 569] on button "Checkout" at bounding box center [743, 577] width 65 height 21
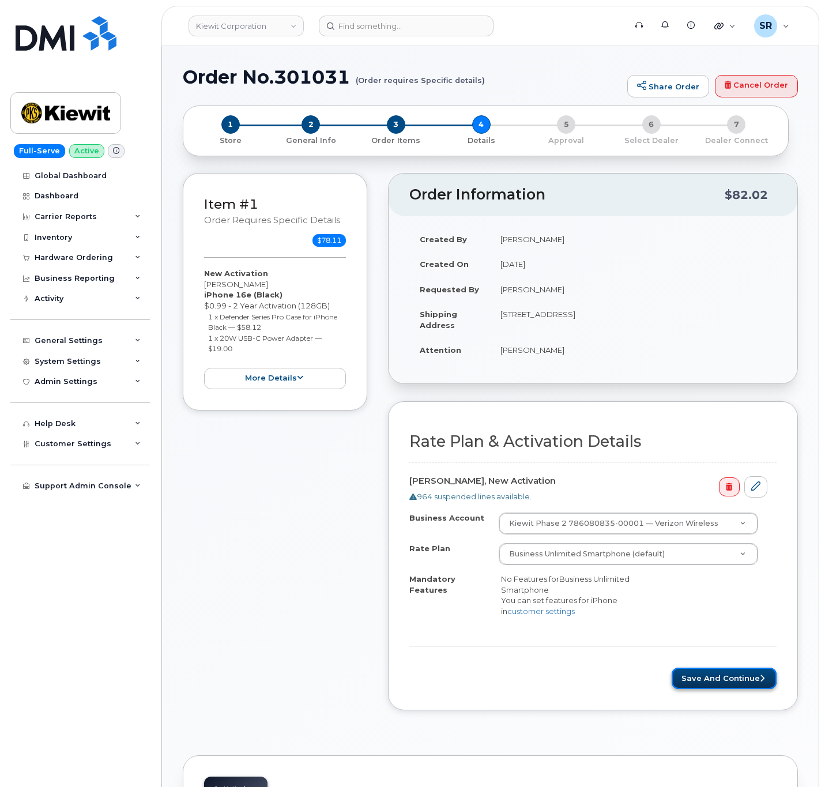
click at [737, 688] on button "Save and Continue" at bounding box center [724, 678] width 105 height 21
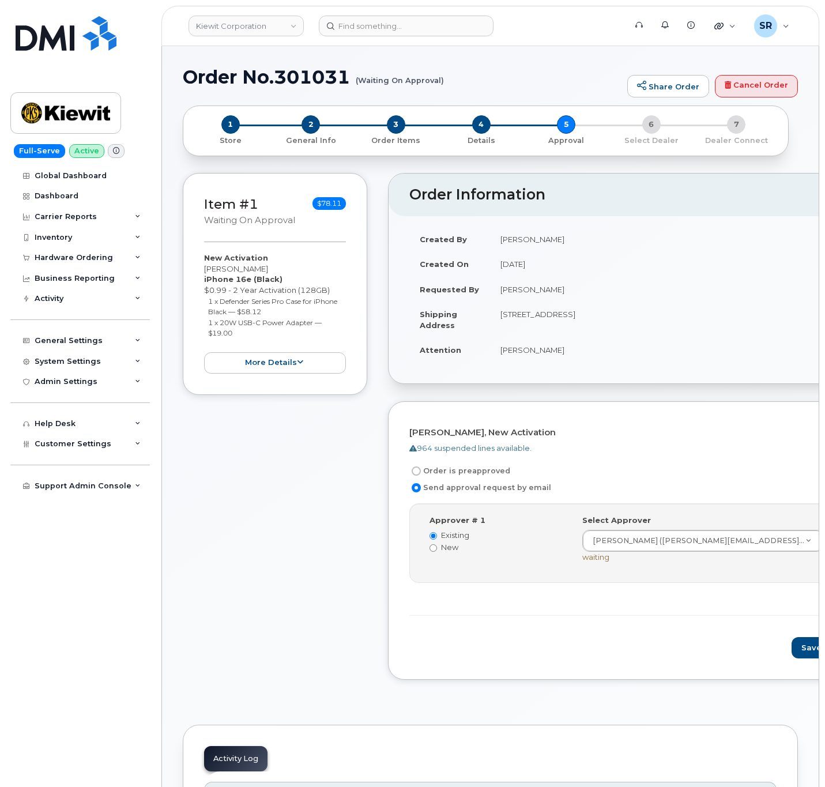
click at [427, 473] on label "Order is preapproved" at bounding box center [459, 471] width 101 height 14
click at [421, 473] on input "Order is preapproved" at bounding box center [416, 470] width 9 height 9
radio input "true"
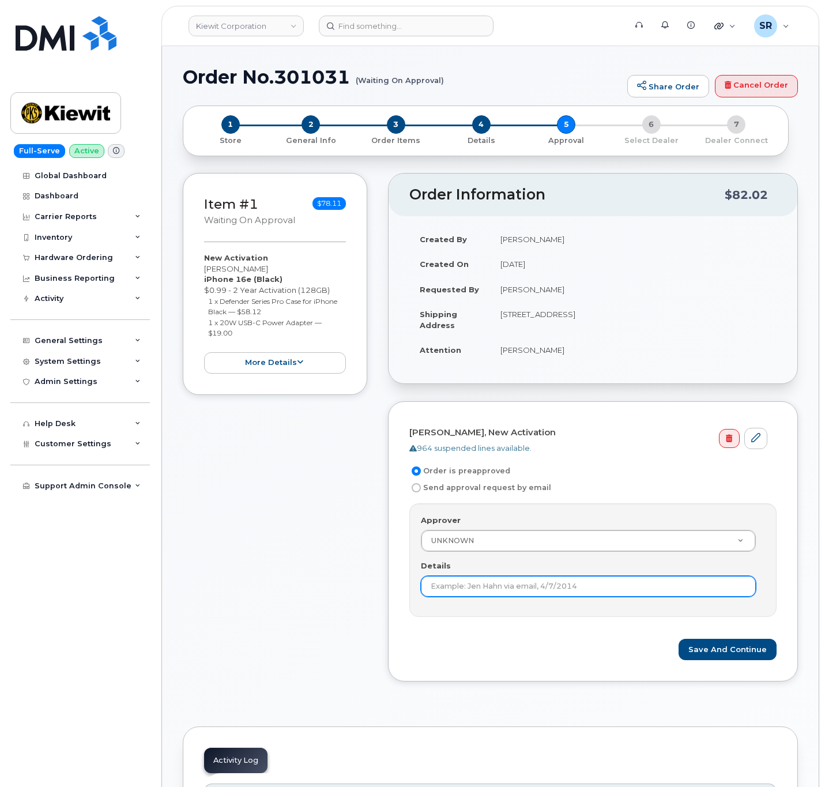
click at [495, 585] on input "Details" at bounding box center [588, 586] width 335 height 21
type input "Under $100 does not require approval according to KB"
click at [735, 649] on button "Save and Continue" at bounding box center [727, 649] width 98 height 21
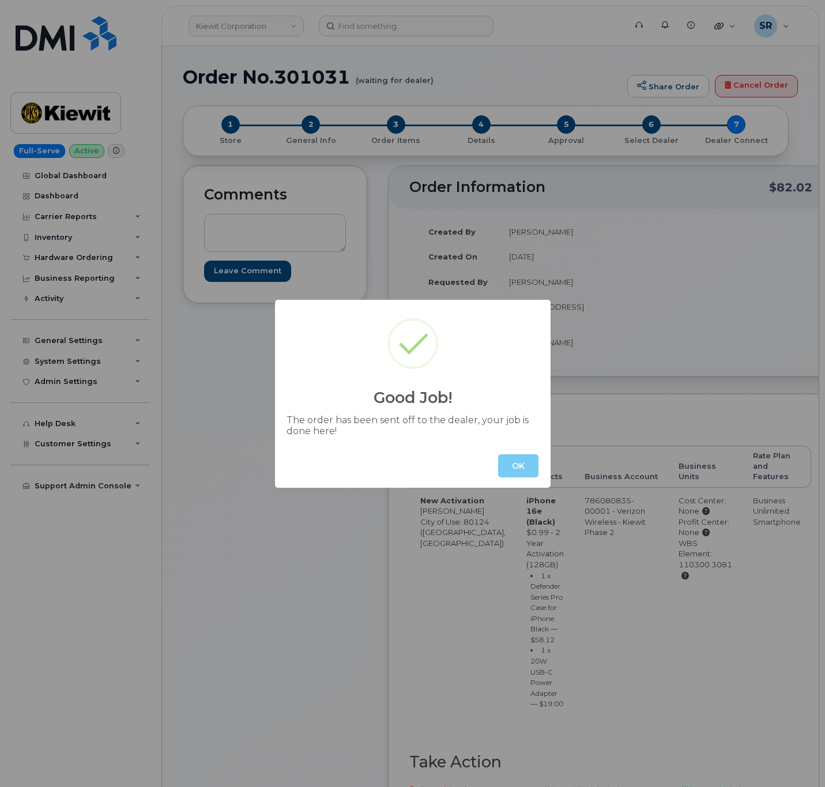
click at [521, 473] on button "OK" at bounding box center [518, 465] width 40 height 23
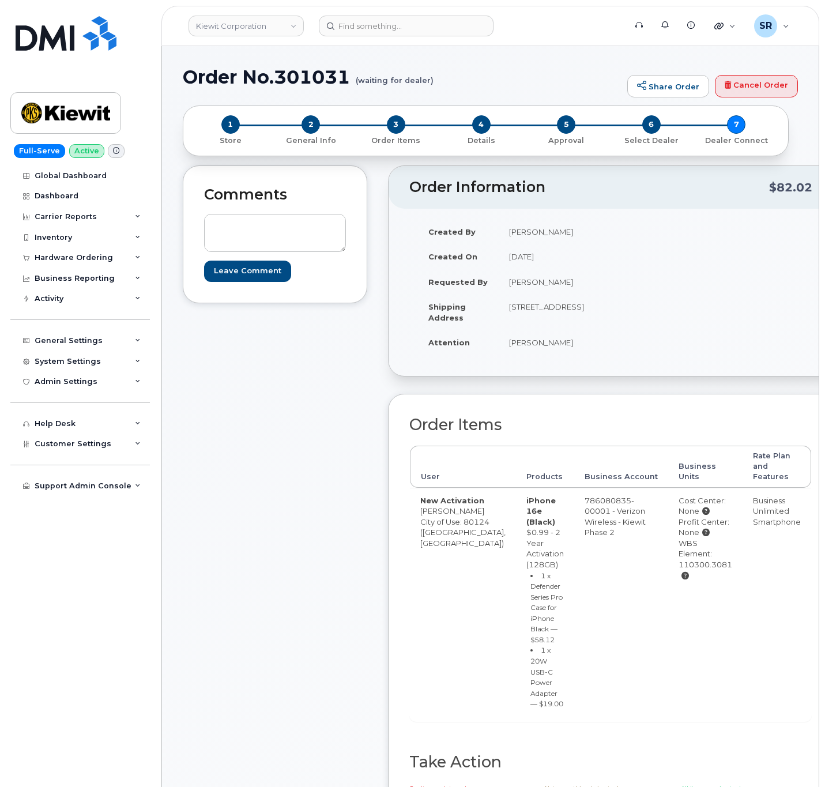
drag, startPoint x: 358, startPoint y: 488, endPoint x: 342, endPoint y: 487, distance: 15.7
click at [358, 488] on div "Comments Leave Comment" at bounding box center [275, 511] width 184 height 693
drag, startPoint x: 351, startPoint y: 71, endPoint x: 187, endPoint y: 80, distance: 163.9
click at [187, 80] on h1 "Order No.301031 (waiting for dealer)" at bounding box center [402, 77] width 439 height 20
copy h1 "Order No.301031"
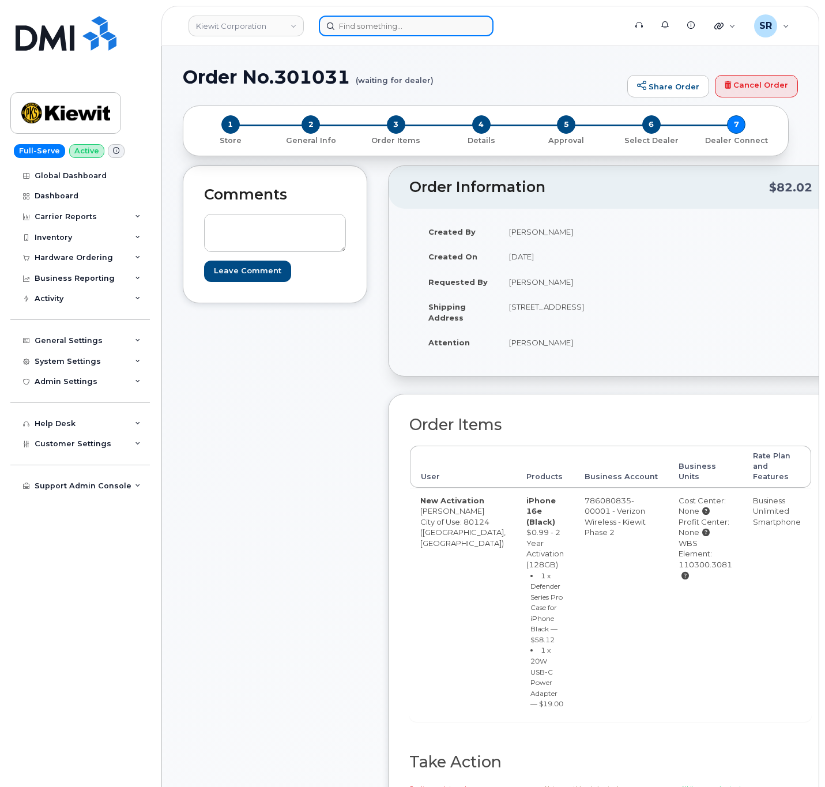
click at [419, 30] on input at bounding box center [406, 26] width 175 height 21
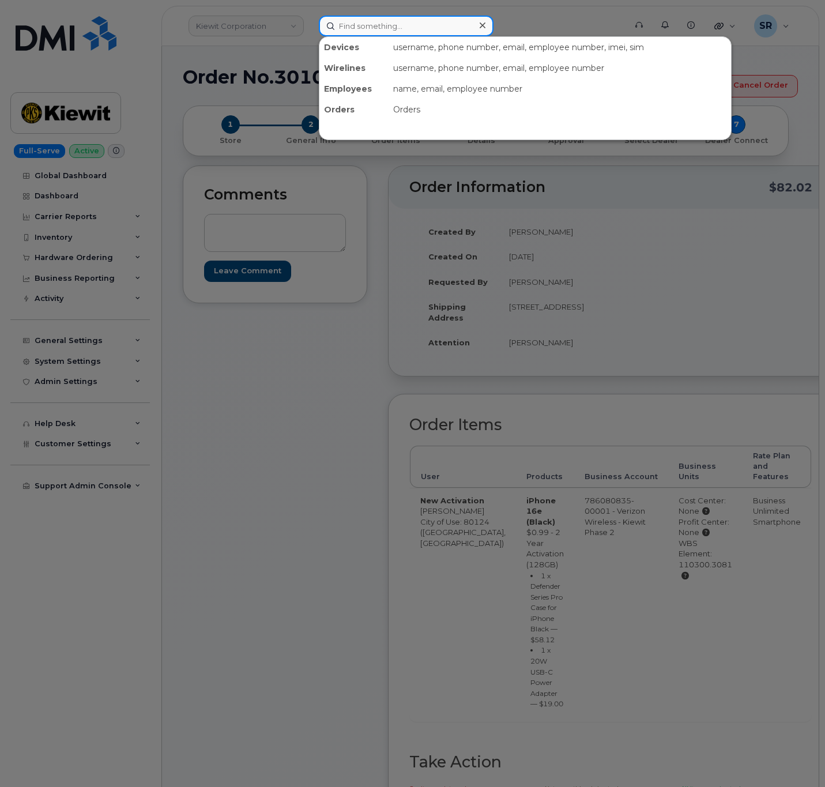
click at [419, 30] on input at bounding box center [406, 26] width 175 height 21
paste input "8643631886"
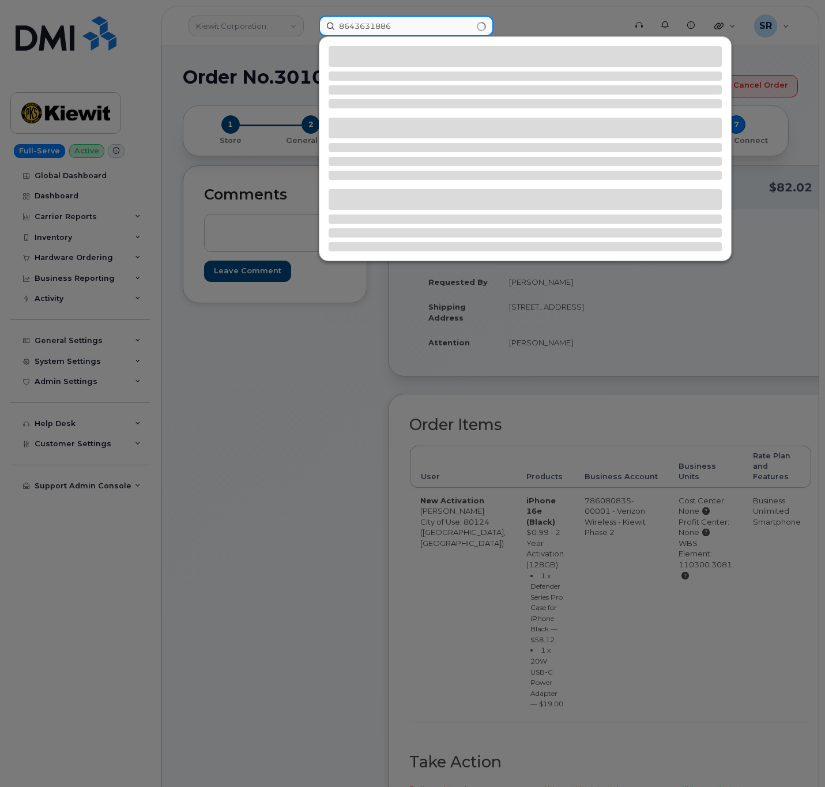
type input "8643631886"
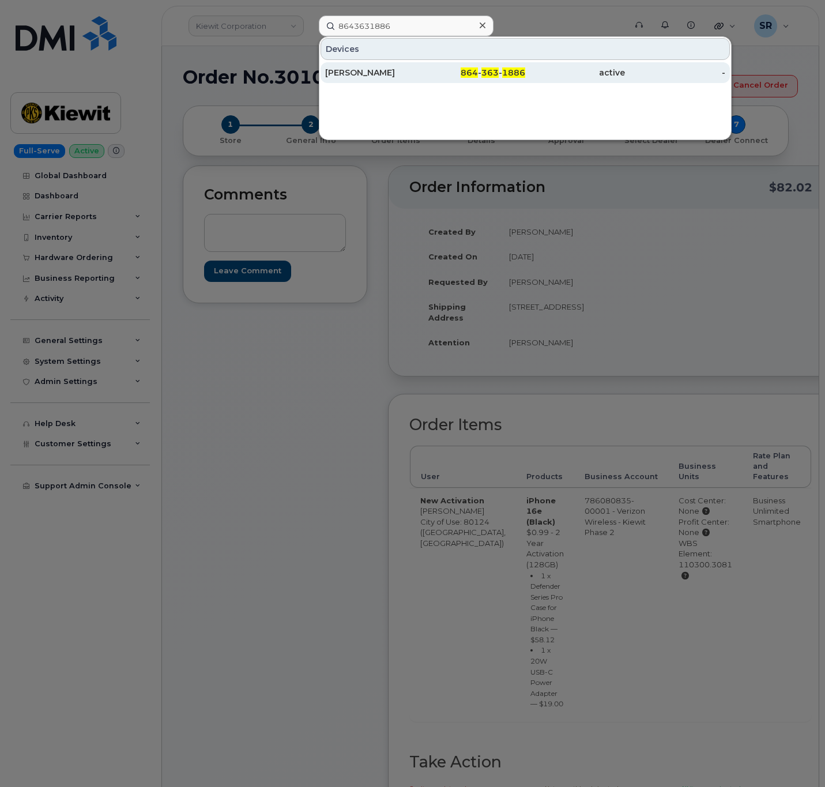
click at [519, 74] on span "1886" at bounding box center [513, 72] width 23 height 10
click at [435, 77] on div "864 - 363 - 1886" at bounding box center [475, 73] width 100 height 12
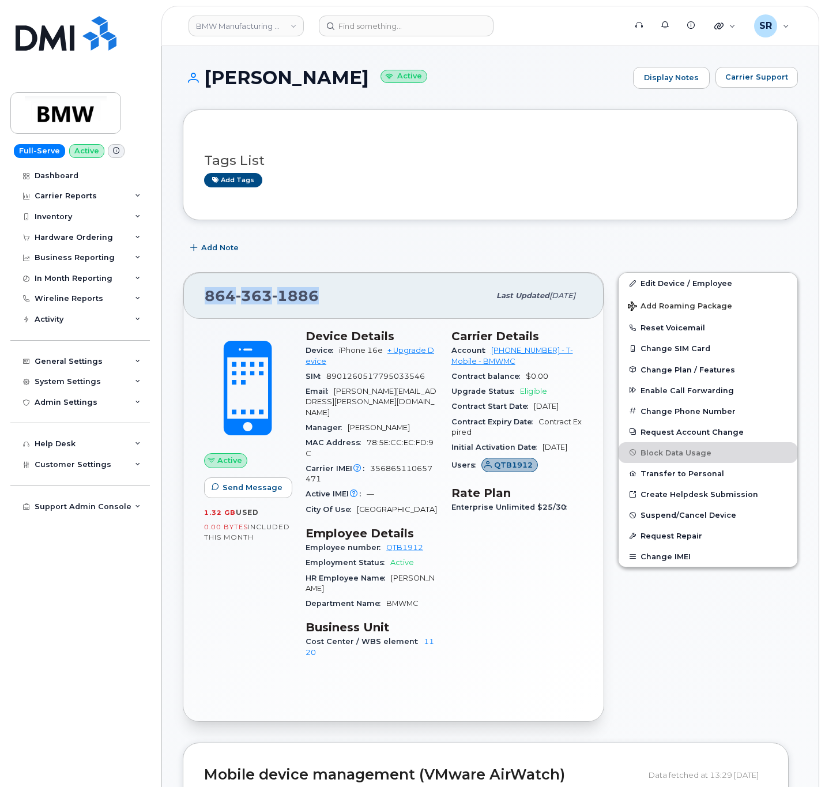
drag, startPoint x: 322, startPoint y: 296, endPoint x: 193, endPoint y: 294, distance: 129.7
click at [193, 294] on div "864 363 1886 Last updated Sep 16, 2025" at bounding box center [393, 296] width 420 height 46
copy span "864 363 1886"
click at [407, 291] on div "864 363 1886" at bounding box center [347, 296] width 285 height 24
drag, startPoint x: 334, startPoint y: 291, endPoint x: 193, endPoint y: 303, distance: 142.4
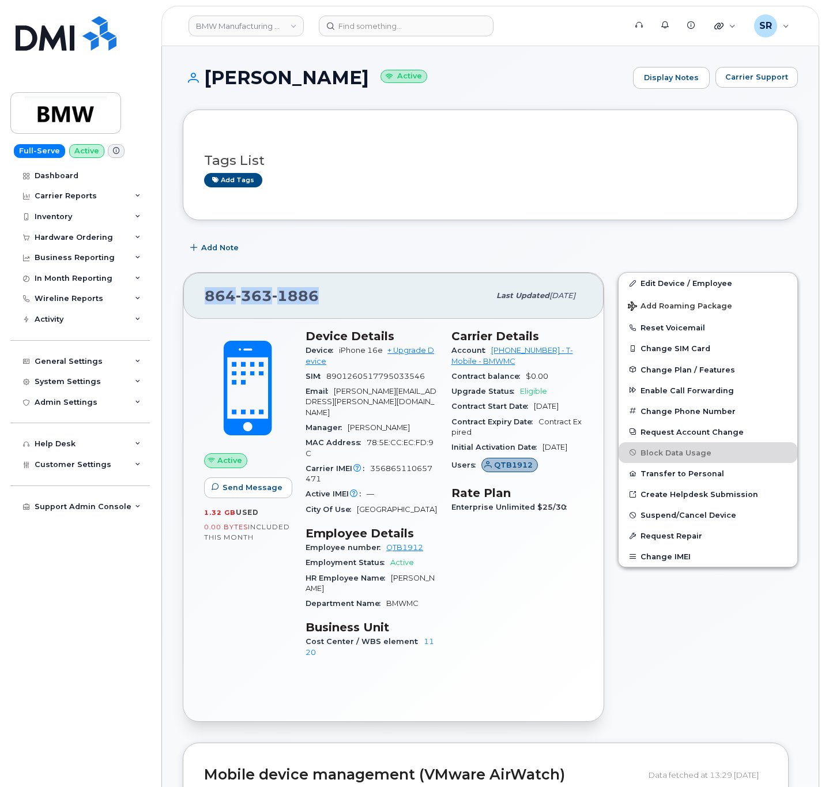
click at [193, 303] on div "864 363 1886 Last updated Sep 16, 2025" at bounding box center [393, 296] width 420 height 46
copy span "864 363 1886"
drag, startPoint x: 372, startPoint y: 440, endPoint x: 398, endPoint y: 448, distance: 27.3
click at [398, 461] on div "Carrier IMEI Carrier IMEI is reported during the last billing cycle or change o…" at bounding box center [372, 474] width 132 height 26
copy span "356865110657471"
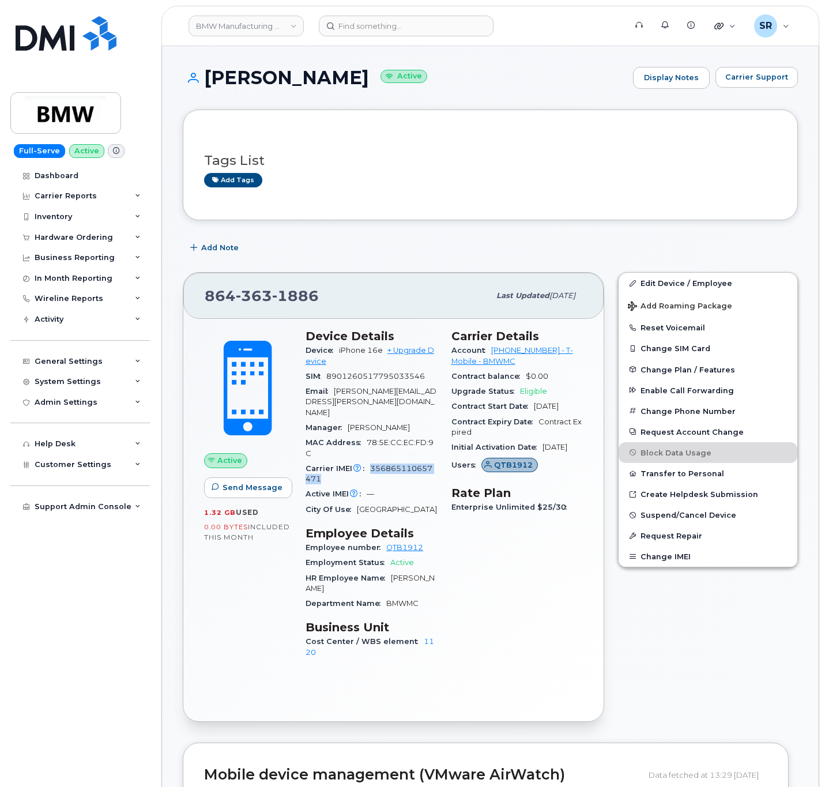
click at [574, 616] on div "Carrier Details Account 972523090 - T-Mobile - BMWMC Contract balance $0.00 Upg…" at bounding box center [517, 499] width 146 height 354
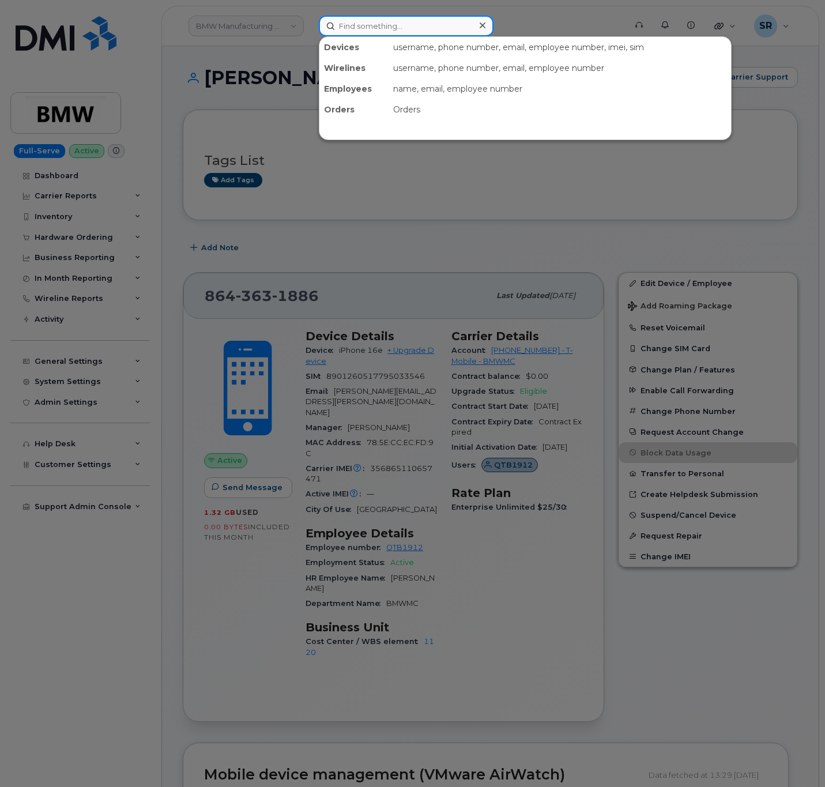
click at [404, 19] on input at bounding box center [406, 26] width 175 height 21
click at [441, 260] on div at bounding box center [412, 393] width 825 height 787
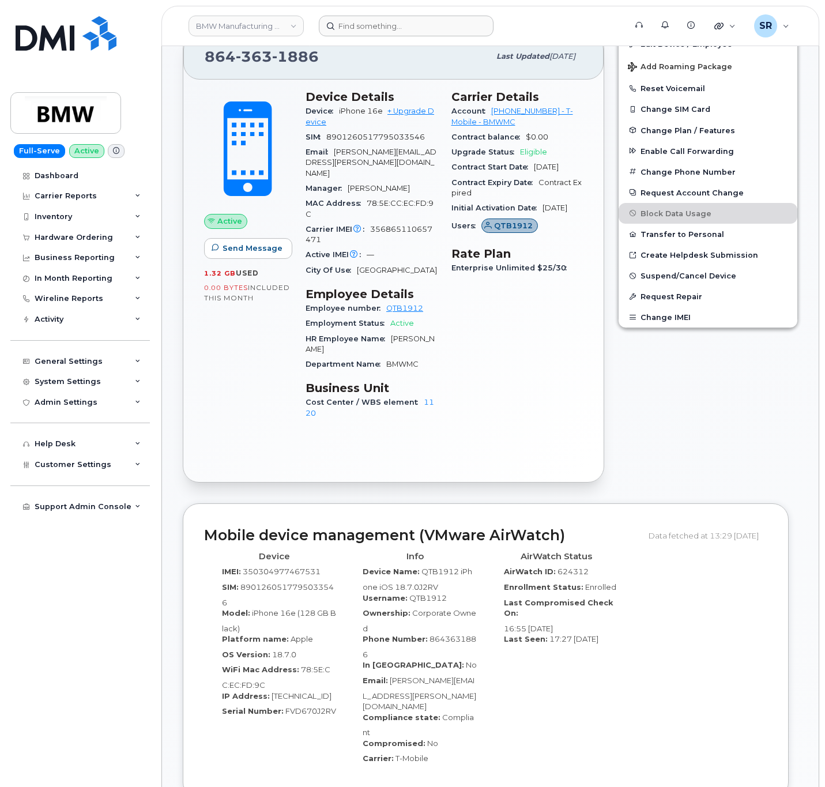
scroll to position [346, 0]
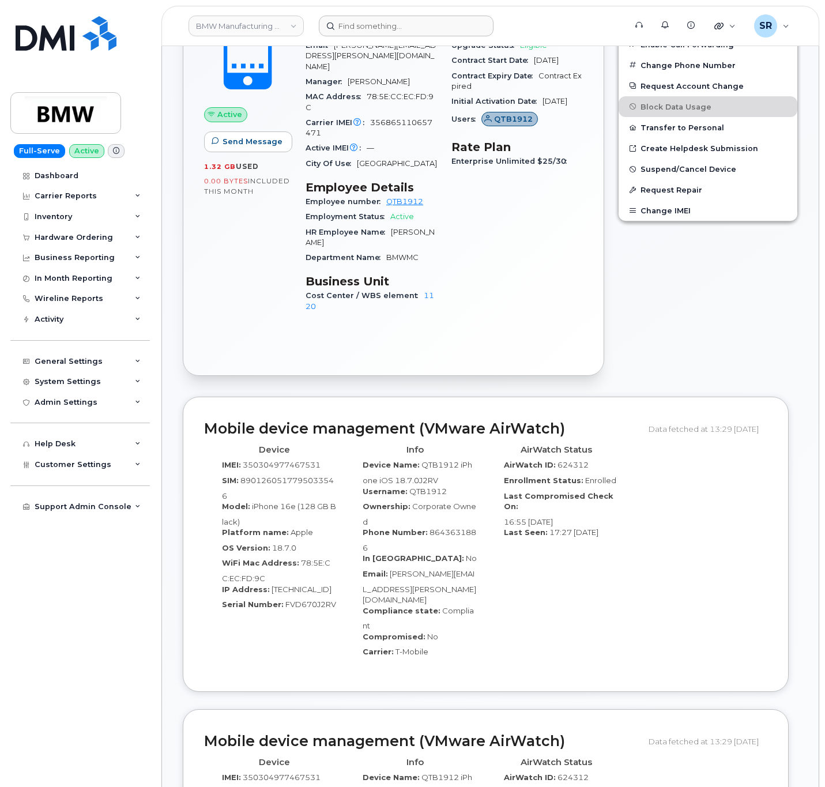
click at [732, 277] on div "Edit Device / Employee Add Roaming Package Reset Voicemail Change SIM Card Chan…" at bounding box center [708, 150] width 194 height 463
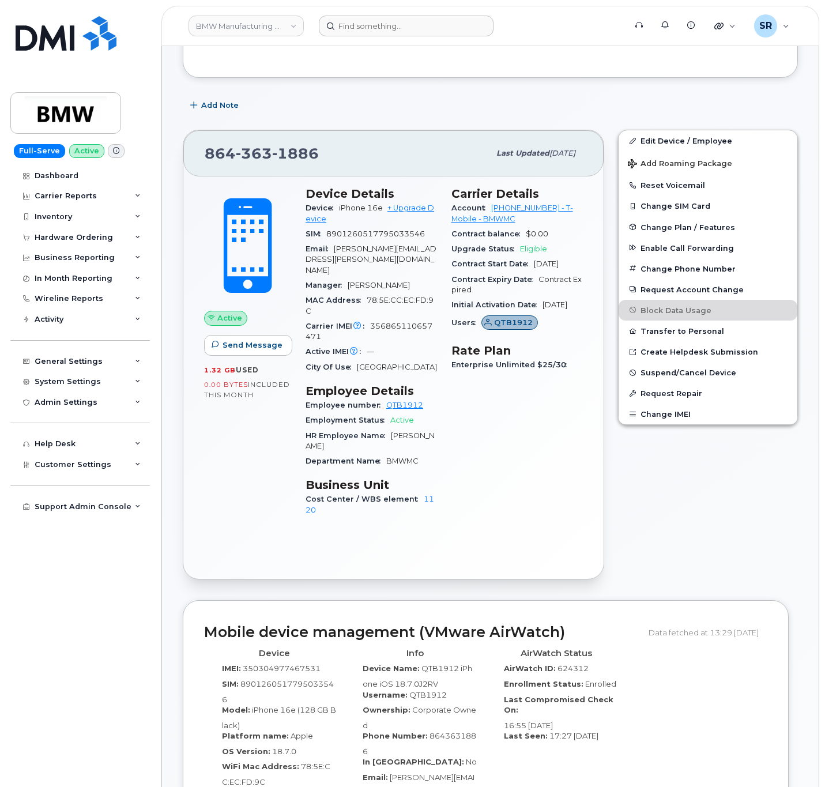
scroll to position [173, 0]
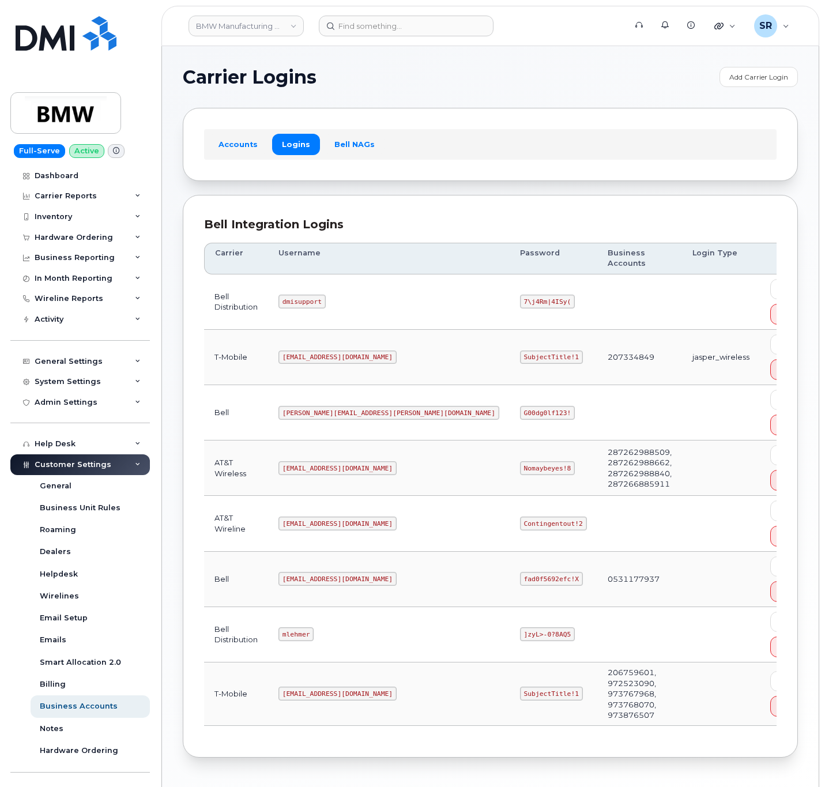
click at [450, 205] on div "Bell Integration Logins Carrier Username Password Business Accounts Login Type …" at bounding box center [490, 476] width 615 height 563
drag, startPoint x: 289, startPoint y: 689, endPoint x: 360, endPoint y: 687, distance: 70.9
click at [360, 687] on td "MS-BMW@dminc.com" at bounding box center [389, 693] width 242 height 63
copy code "MS-BMW@dminc.com"
click at [520, 687] on code "SubjectTitle!1" at bounding box center [551, 694] width 63 height 14
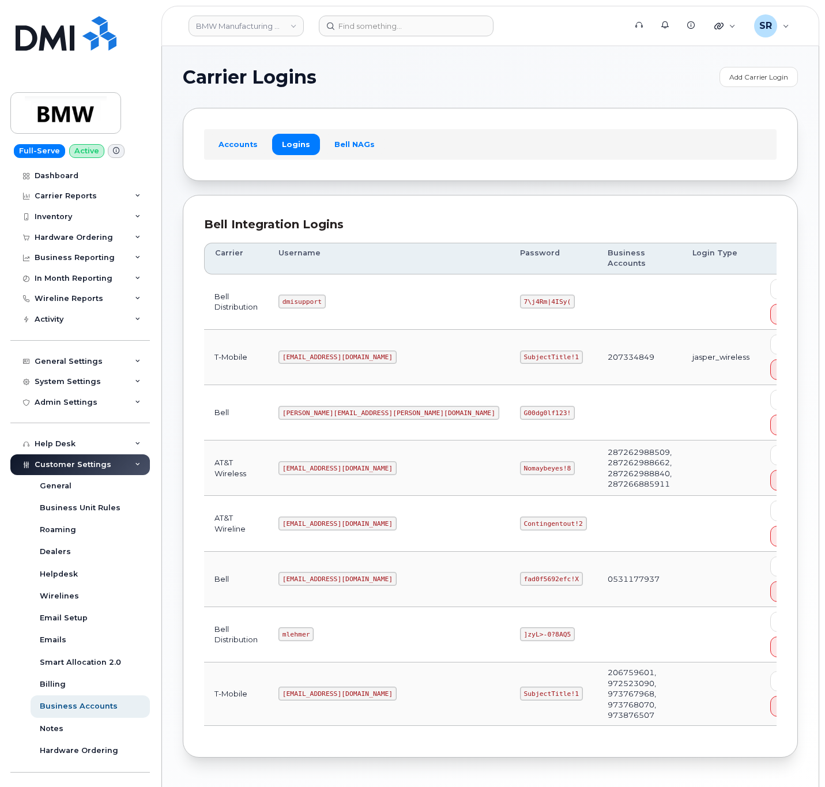
click at [520, 687] on code "SubjectTitle!1" at bounding box center [551, 694] width 63 height 14
copy code "SubjectTitle!1"
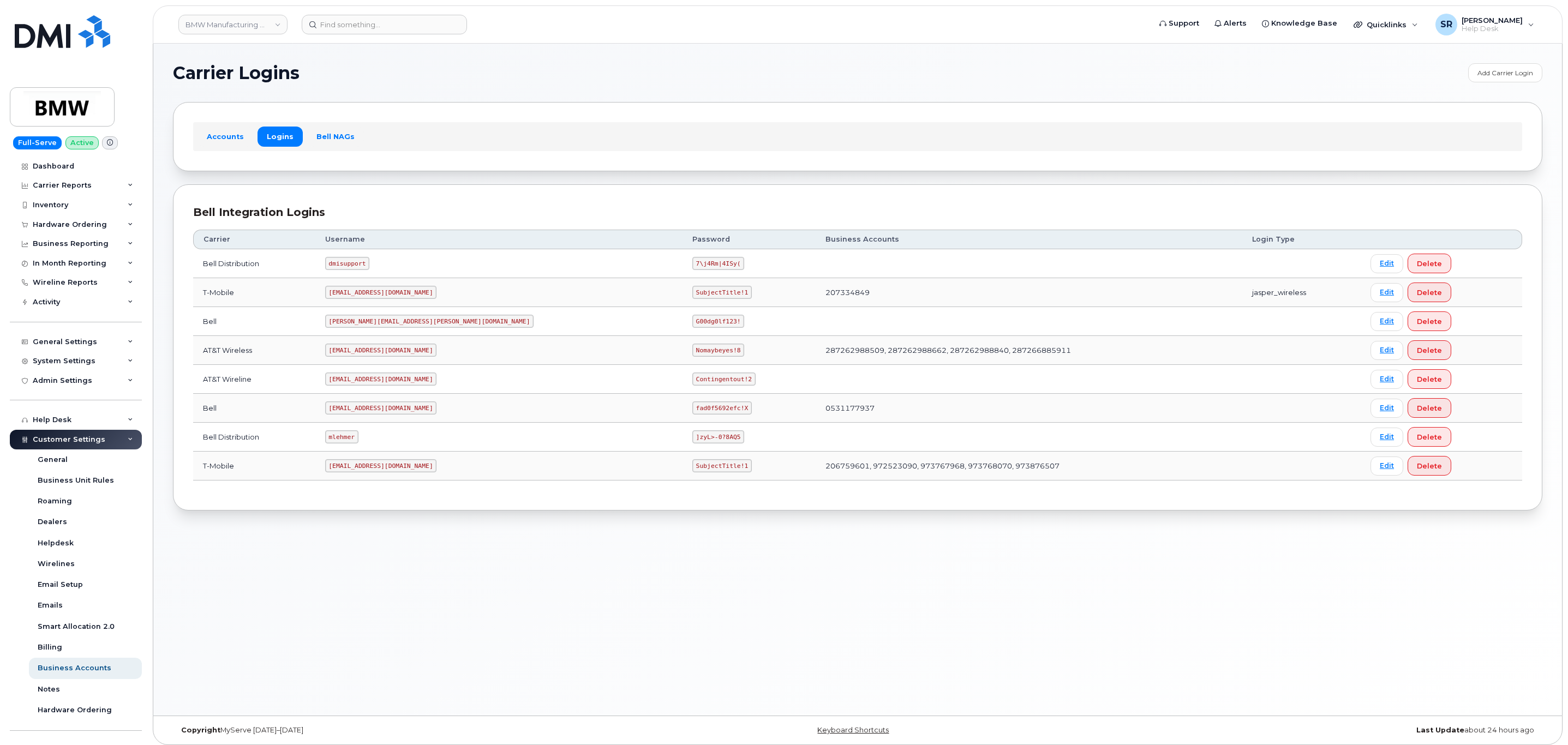
click at [376, 469] on code "MS-BMW@dminc.com" at bounding box center [381, 466] width 112 height 13
click at [398, 481] on td "MS-BMW@dminc.com" at bounding box center [499, 466] width 367 height 29
click at [383, 471] on code "MS-BMW@dminc.com" at bounding box center [381, 466] width 112 height 13
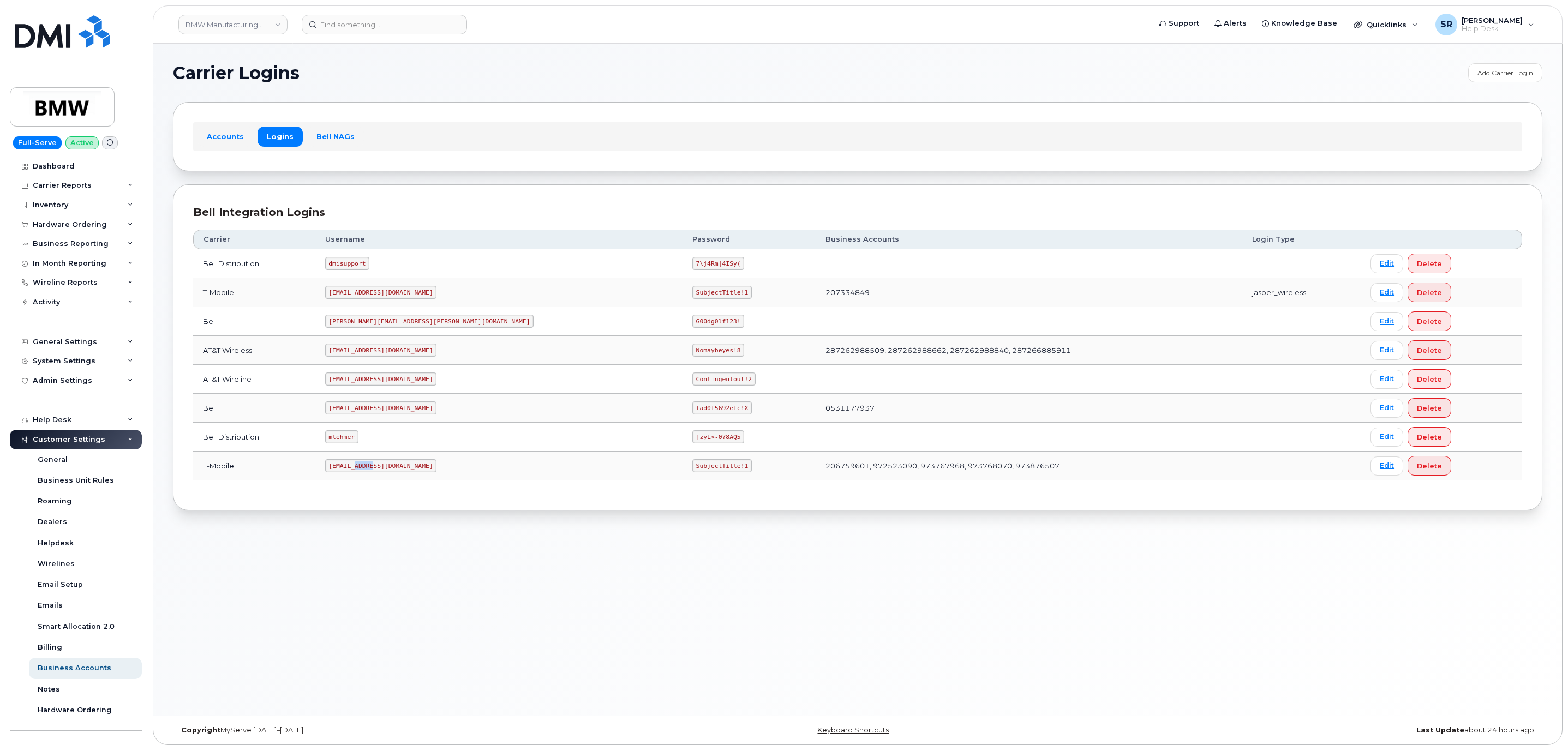
click at [383, 471] on code "MS-BMW@dminc.com" at bounding box center [381, 466] width 112 height 13
copy code "MS-BMW@dminc.com"
click at [693, 472] on code "SubjectTitle!1" at bounding box center [722, 466] width 60 height 13
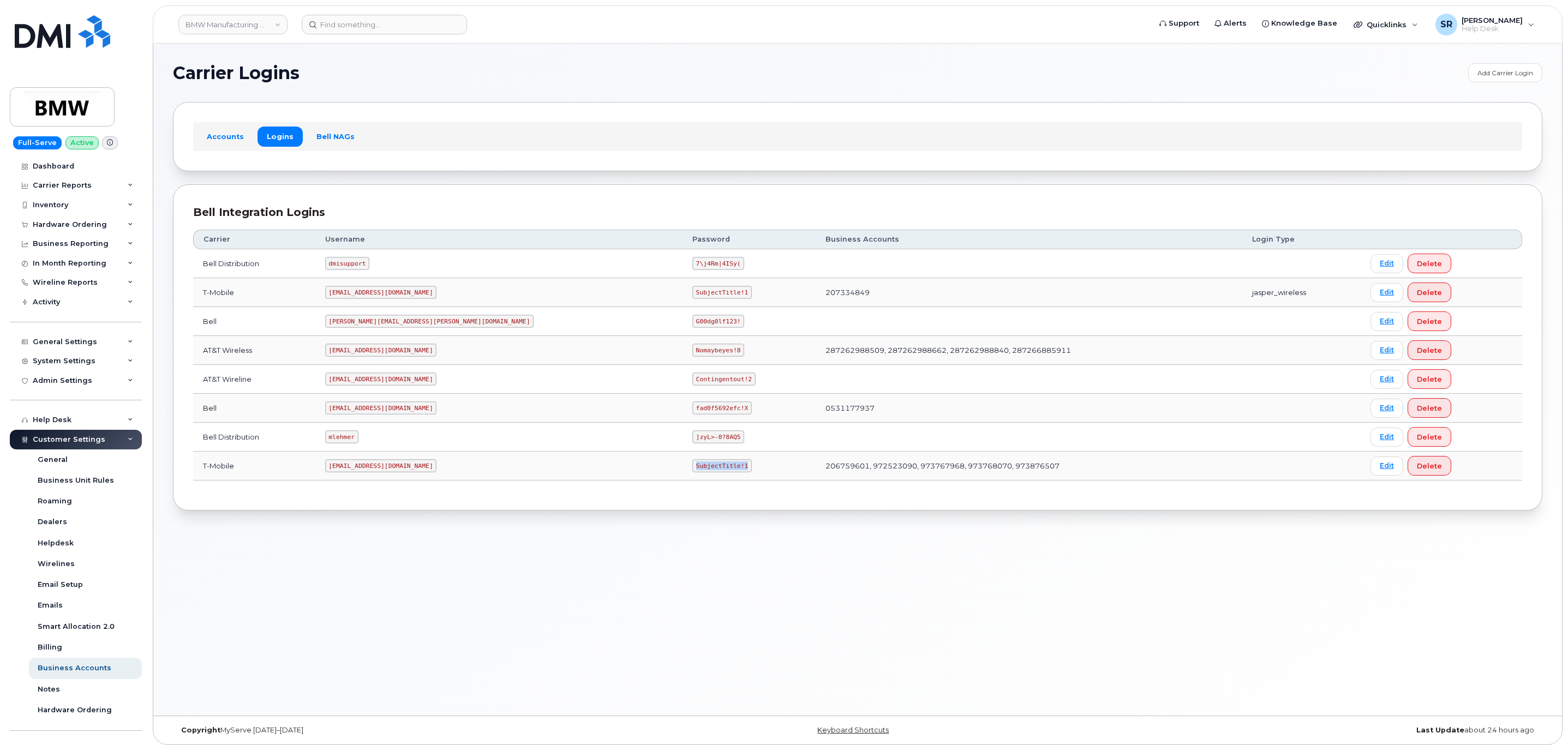
click at [693, 472] on code "SubjectTitle!1" at bounding box center [722, 466] width 60 height 13
copy code "SubjectTitle!1"
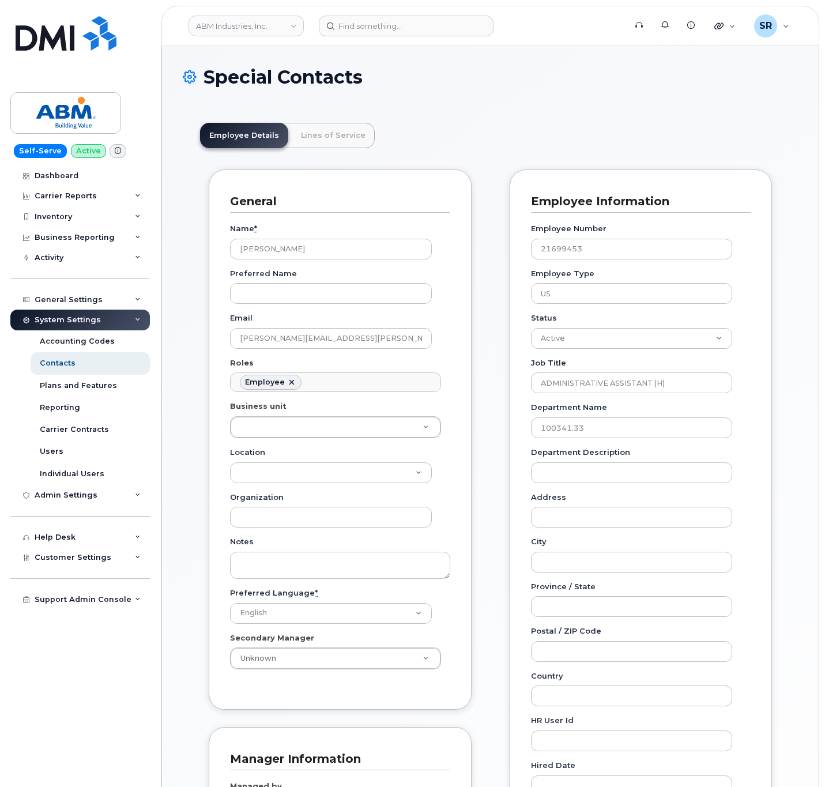
scroll to position [35, 0]
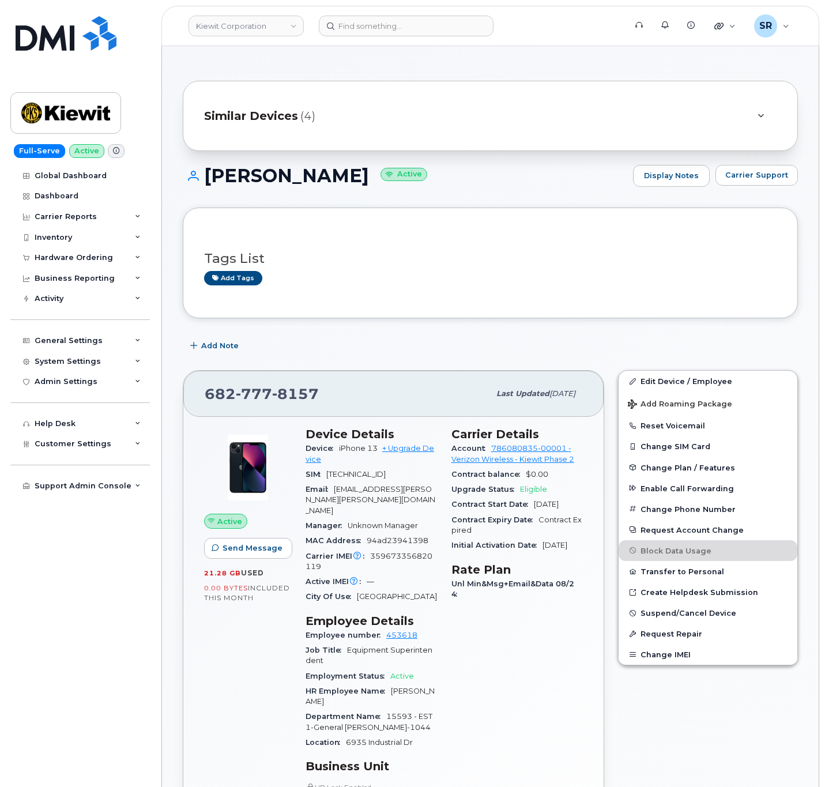
scroll to position [259, 0]
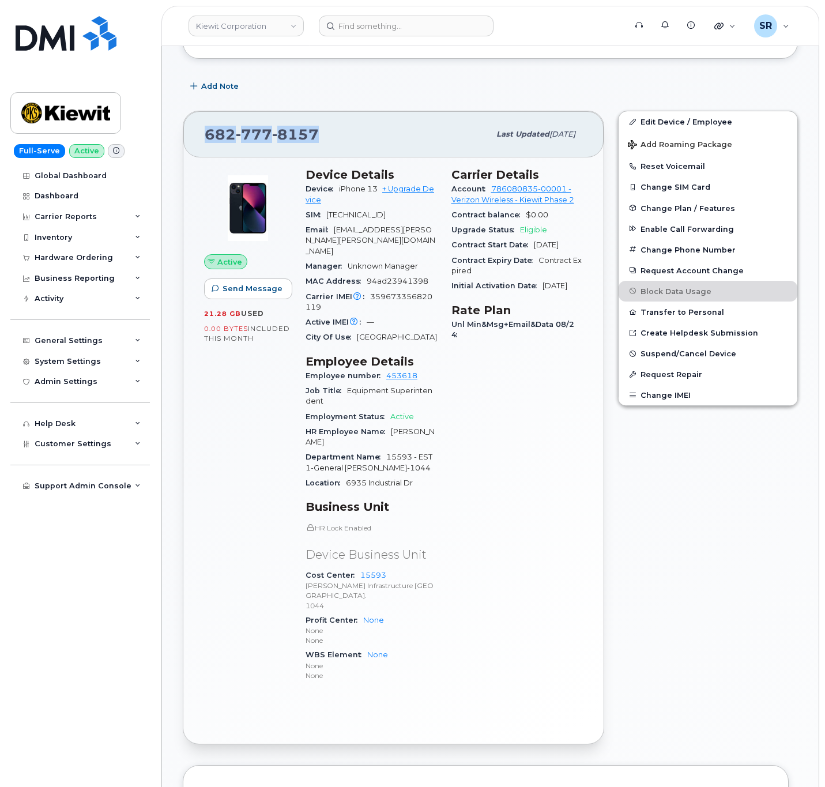
click at [706, 516] on div "Edit Device / Employee Add Roaming Package Reset Voicemail Change SIM Card Chan…" at bounding box center [708, 427] width 194 height 647
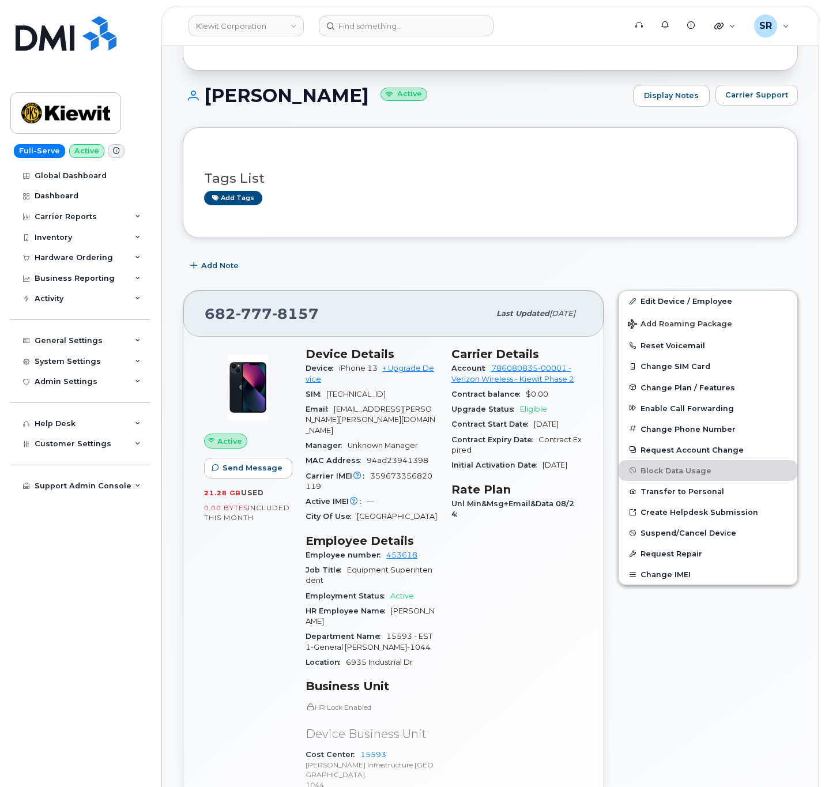
scroll to position [0, 0]
